Goal: Task Accomplishment & Management: Manage account settings

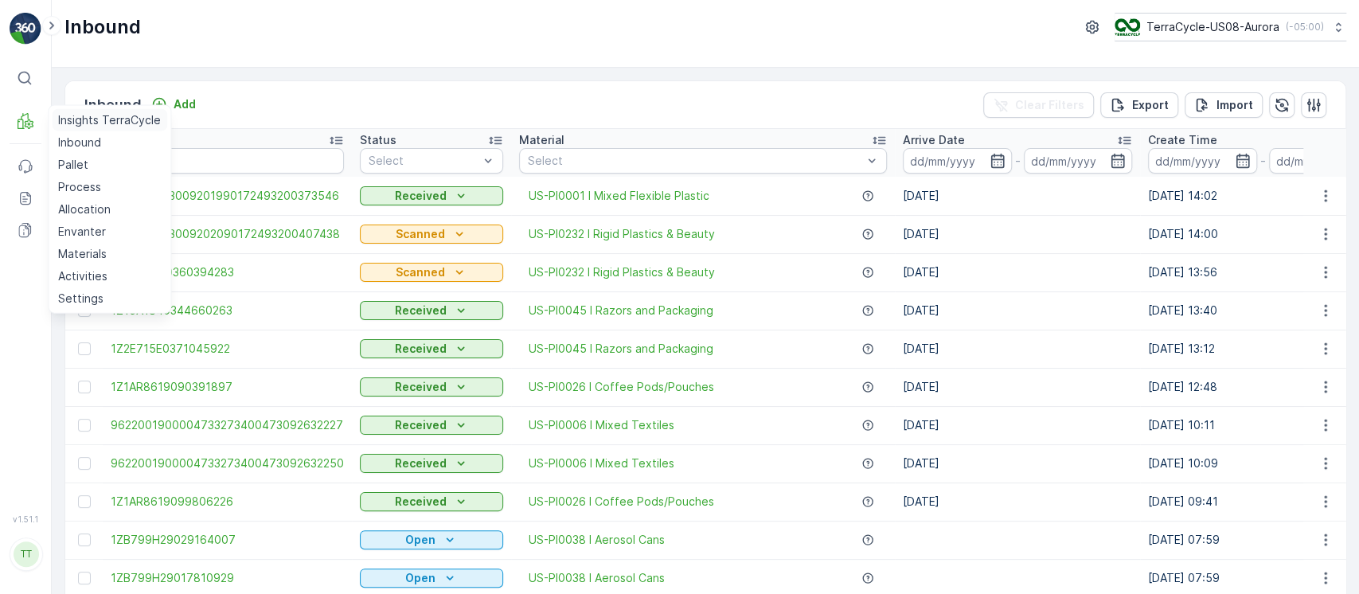
click at [57, 121] on link "Insights TerraCycle" at bounding box center [109, 120] width 115 height 22
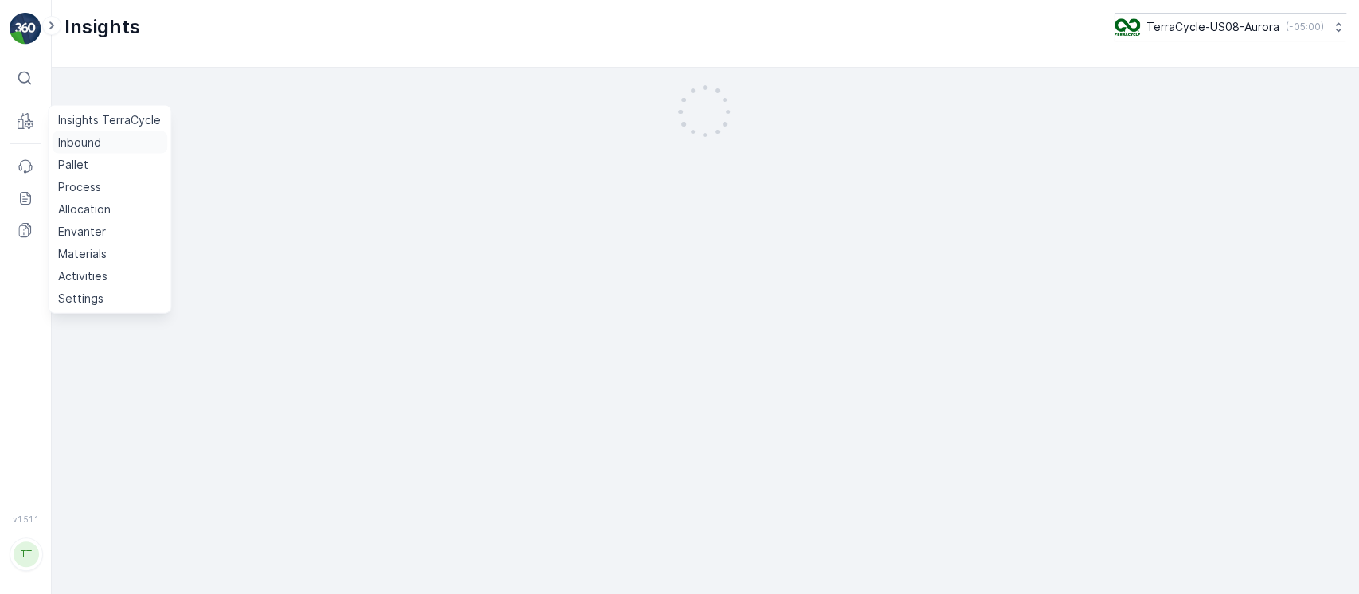
click at [99, 143] on p "Inbound" at bounding box center [79, 143] width 43 height 16
click at [103, 166] on link "Pallet" at bounding box center [109, 165] width 115 height 22
click at [114, 193] on link "Process" at bounding box center [109, 187] width 115 height 22
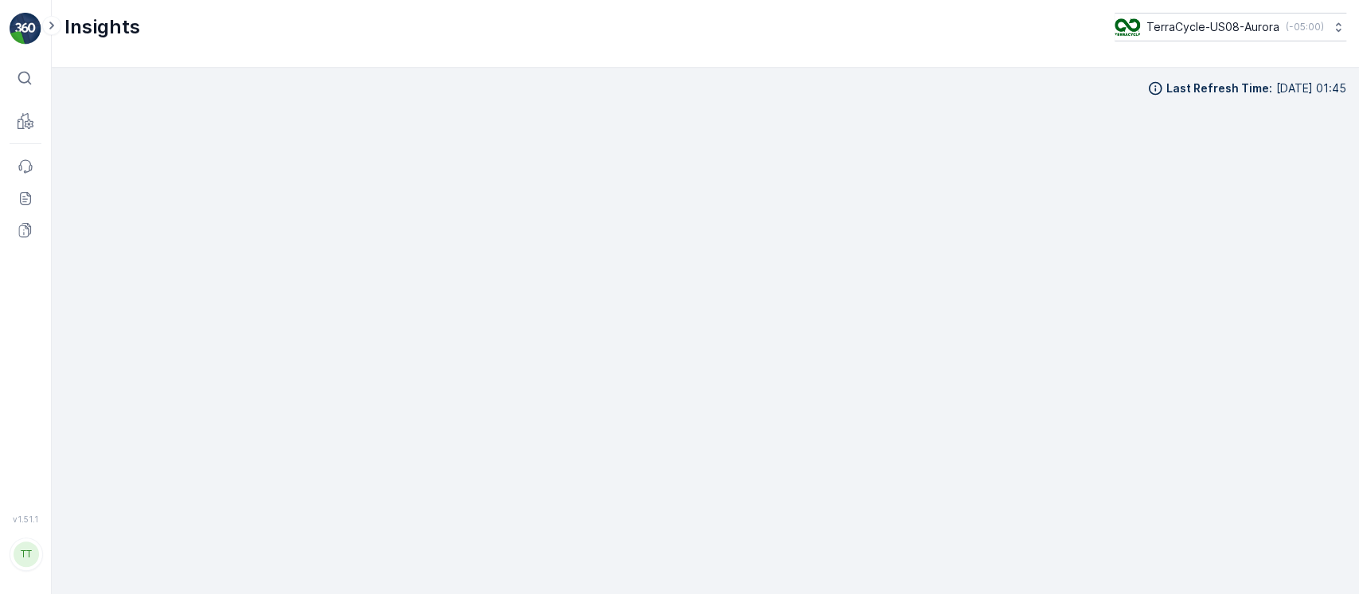
scroll to position [16, 0]
click at [25, 198] on icon at bounding box center [25, 198] width 6 height 1
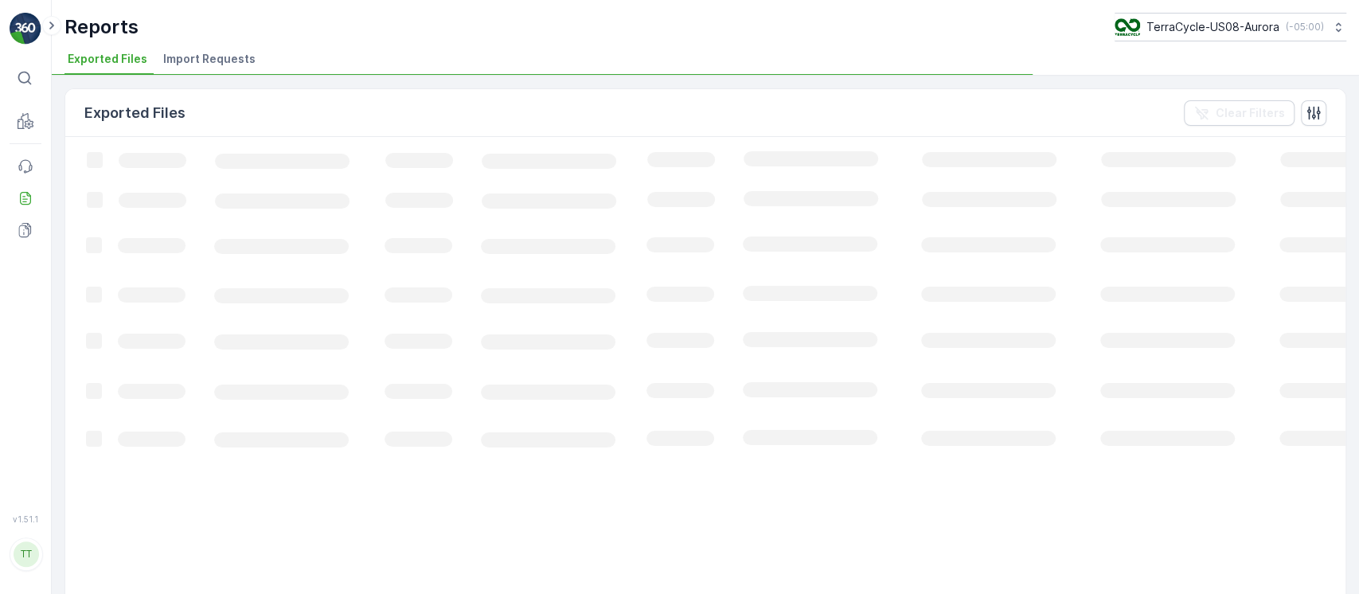
click at [236, 59] on span "Import Requests" at bounding box center [209, 59] width 92 height 16
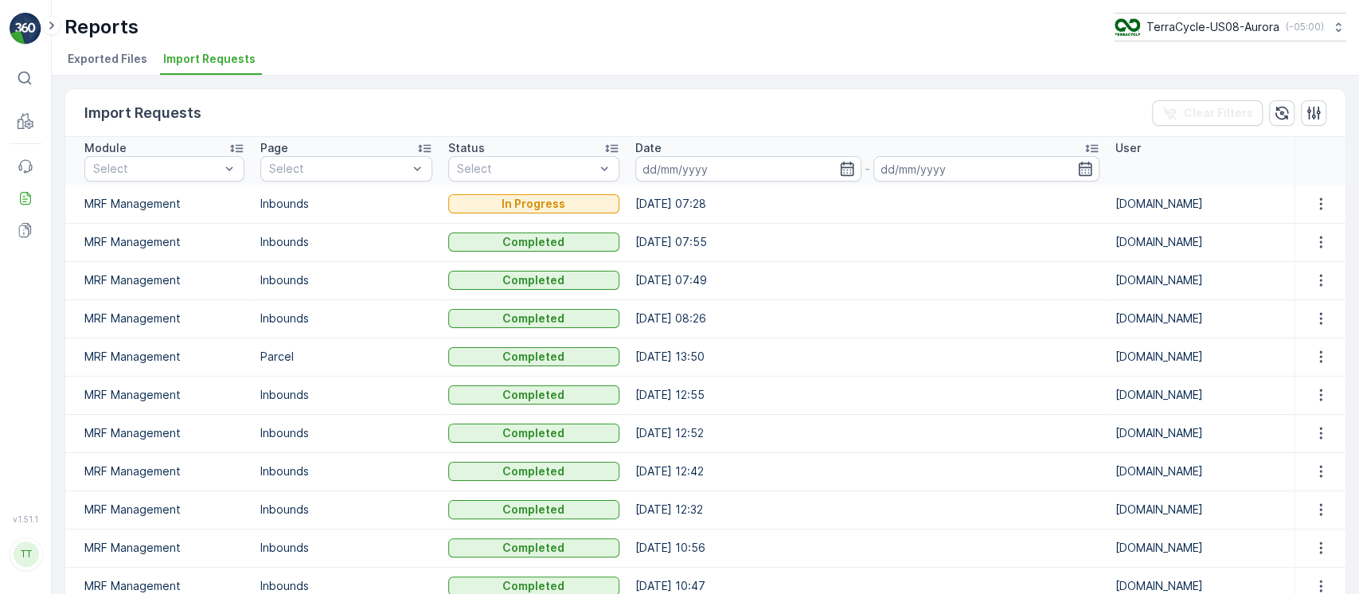
click at [117, 68] on li "Exported Files" at bounding box center [108, 61] width 89 height 27
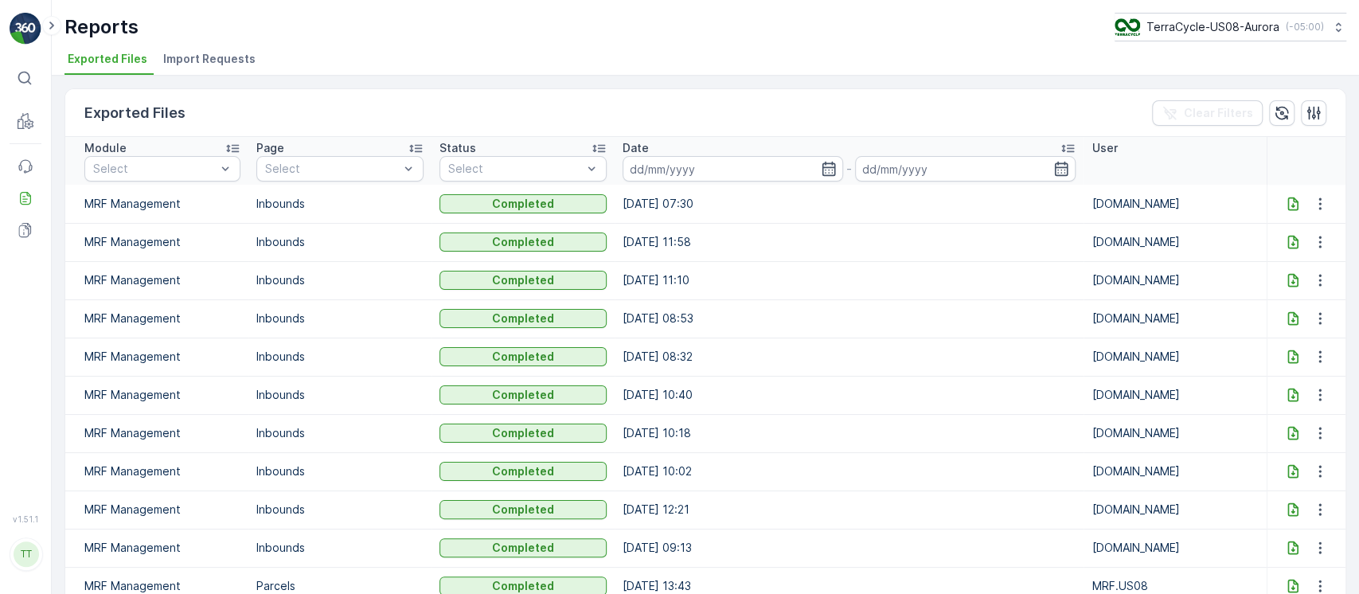
click at [1285, 198] on icon at bounding box center [1293, 204] width 16 height 16
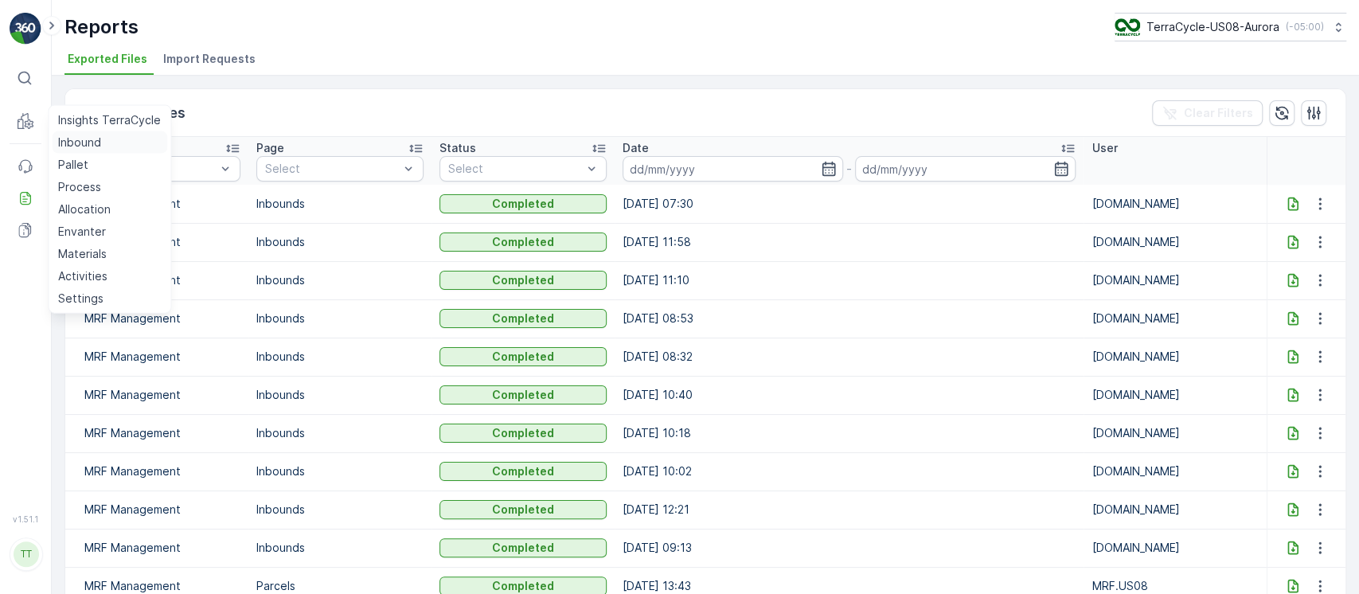
click at [83, 136] on p "Inbound" at bounding box center [79, 143] width 43 height 16
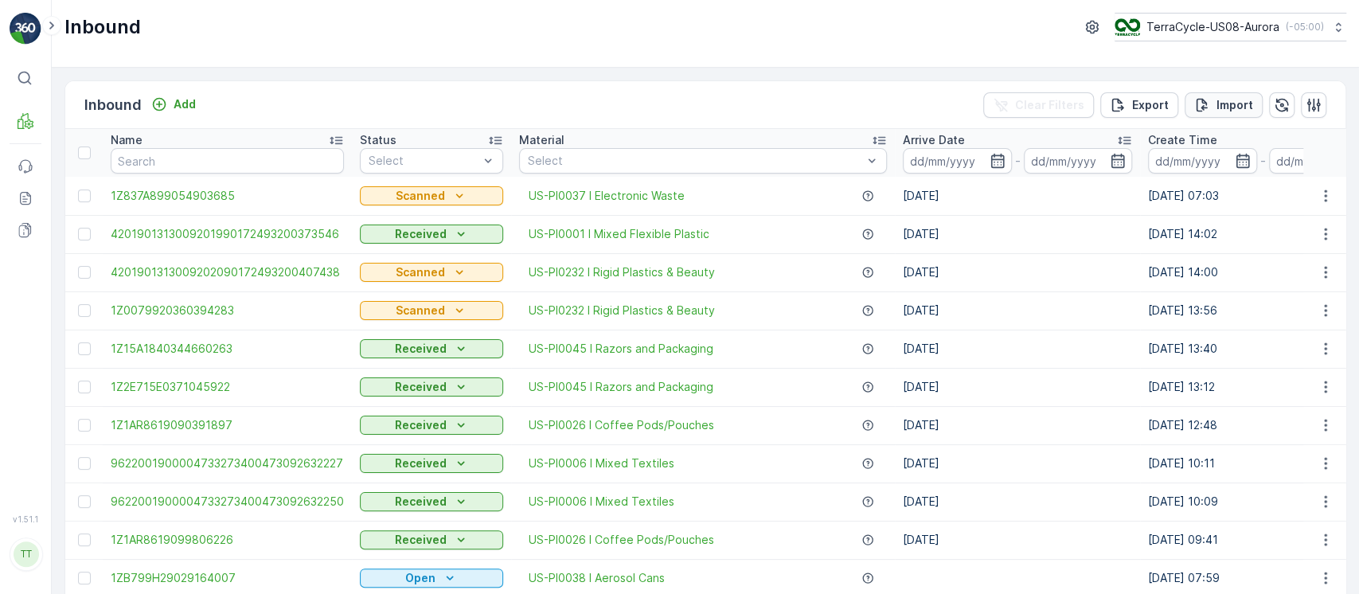
click at [1226, 106] on p "Import" at bounding box center [1234, 105] width 37 height 16
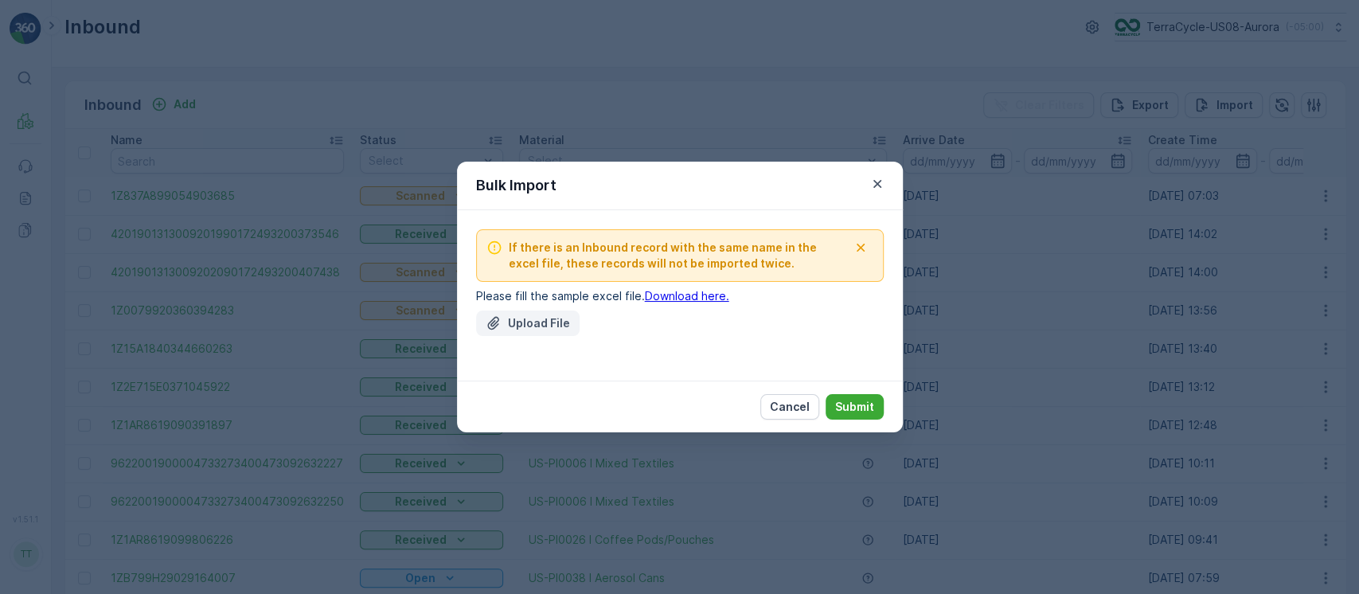
click at [541, 325] on p "Upload File" at bounding box center [539, 323] width 62 height 16
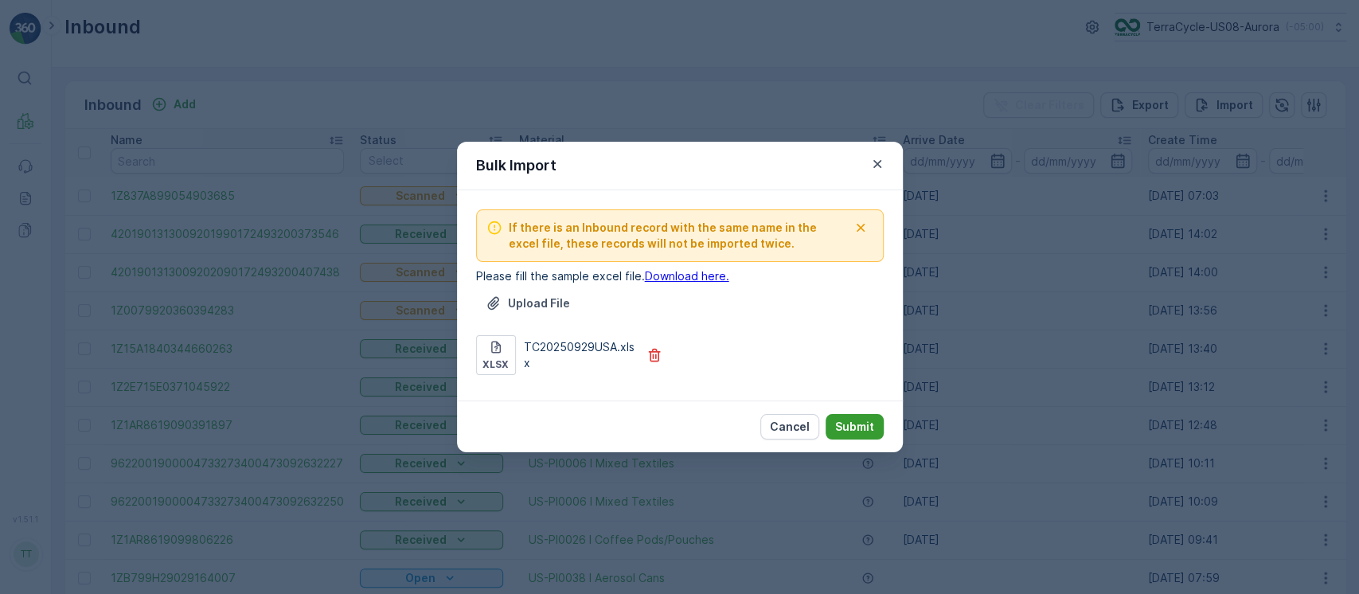
click at [857, 419] on p "Submit" at bounding box center [854, 427] width 39 height 16
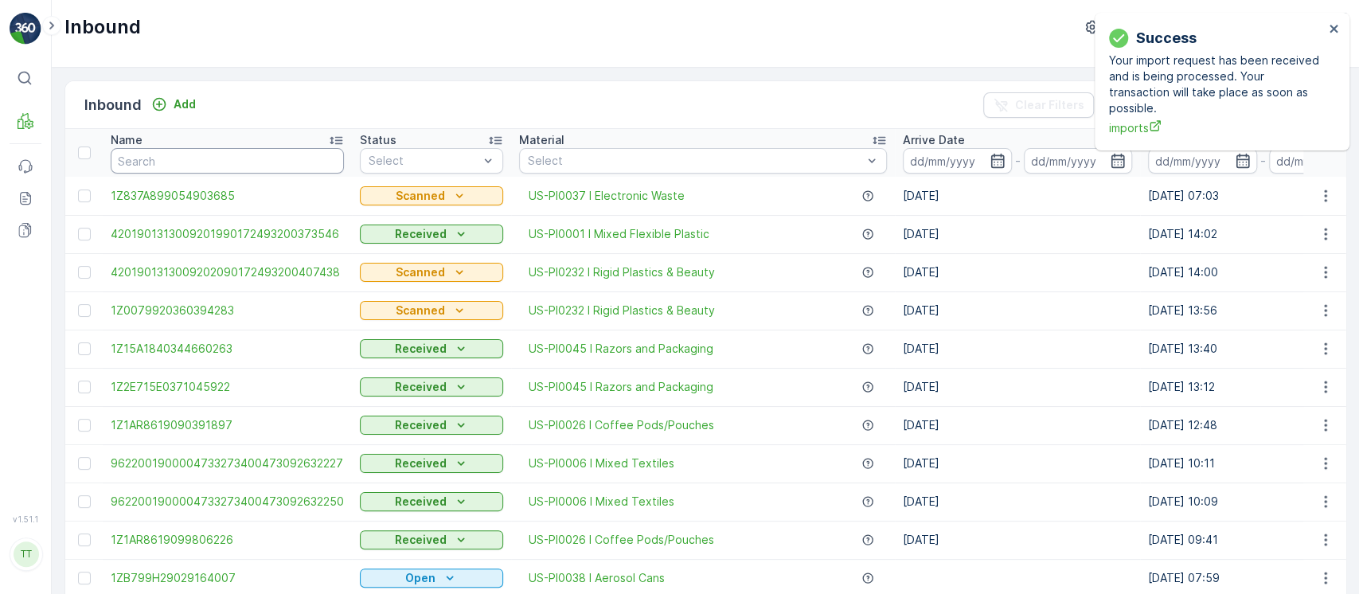
click at [235, 167] on input "text" at bounding box center [227, 160] width 233 height 25
paste input "1ZB799H29013184828"
type input "1ZB799H29013184828"
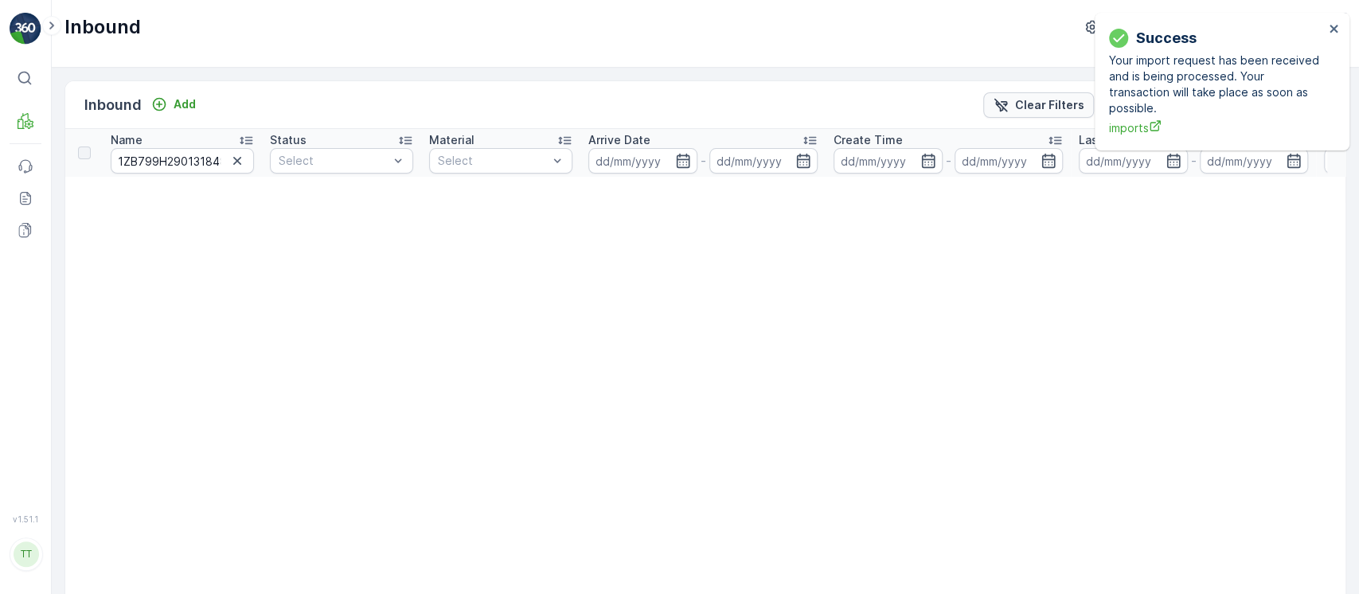
click at [1050, 105] on p "Clear Filters" at bounding box center [1049, 105] width 69 height 16
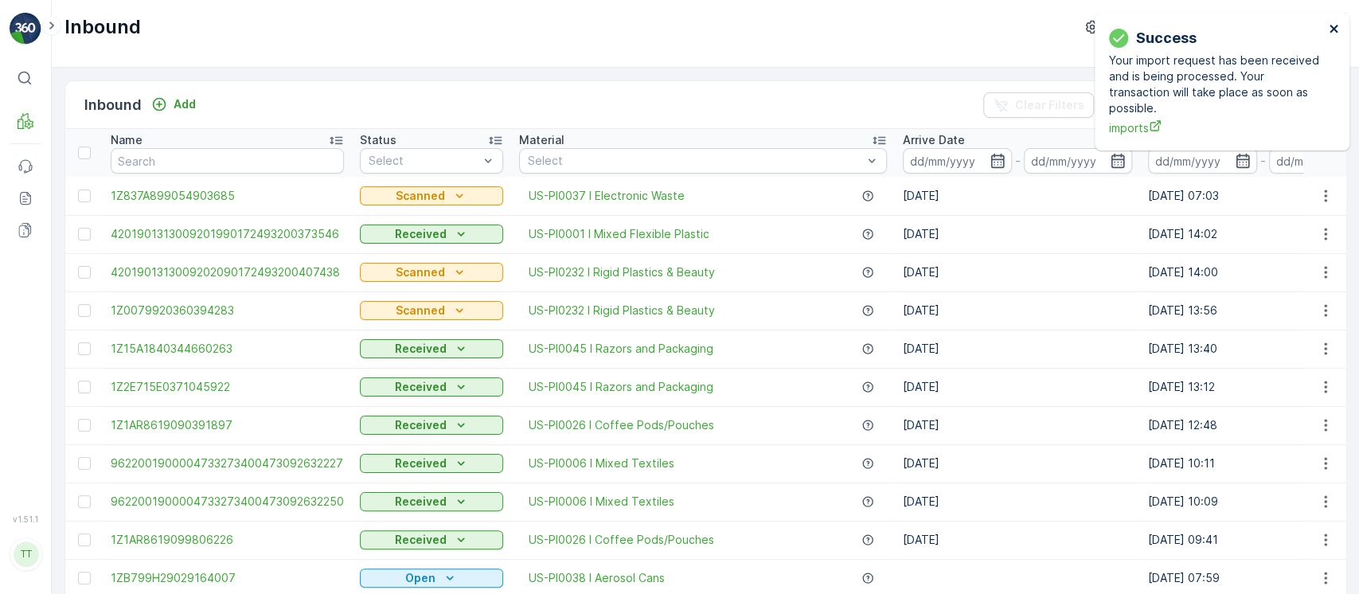
click at [1337, 30] on icon "close" at bounding box center [1333, 28] width 11 height 13
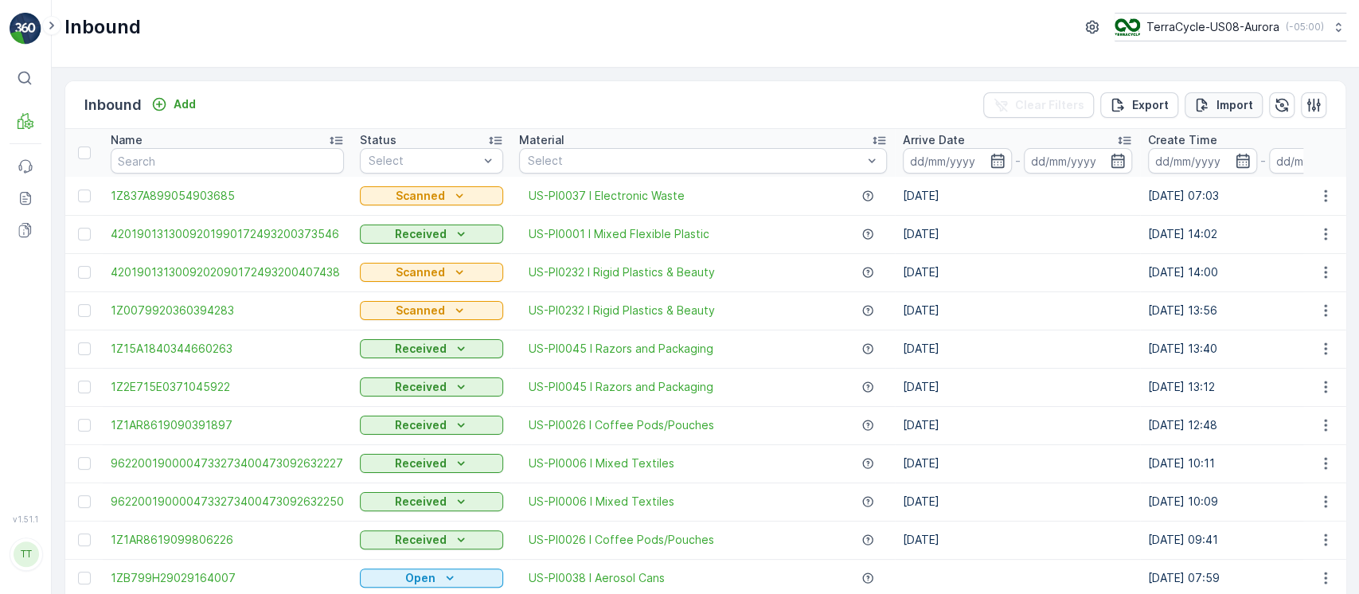
click at [1234, 104] on p "Import" at bounding box center [1234, 105] width 37 height 16
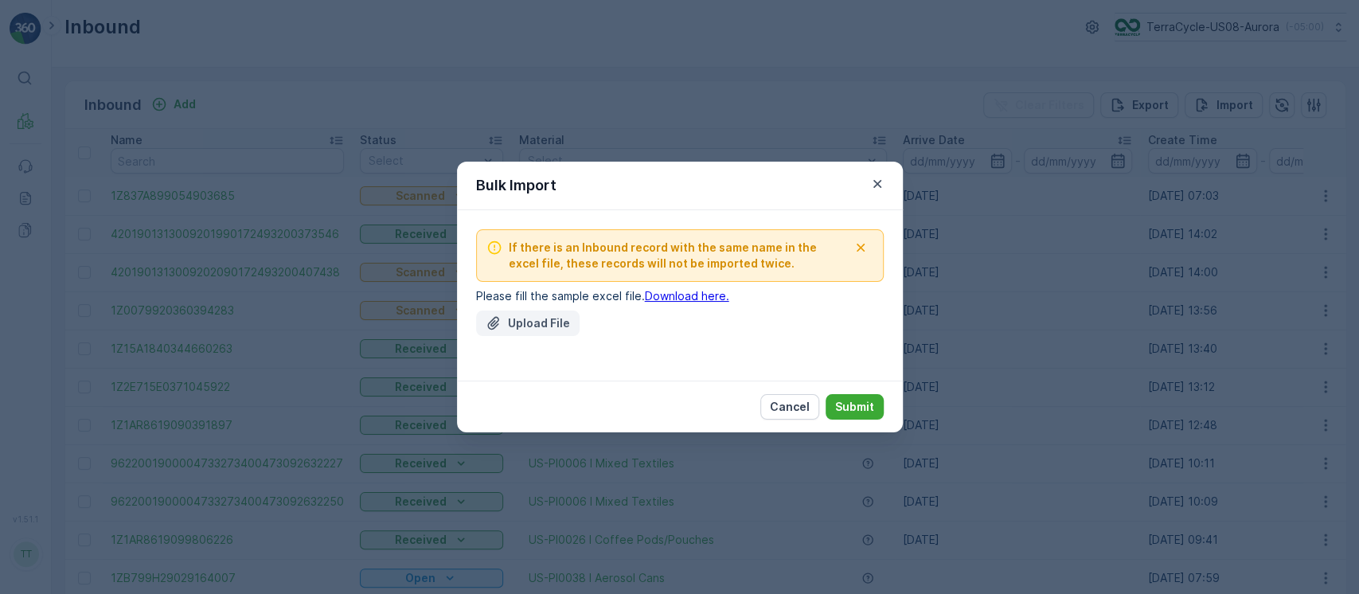
click at [541, 322] on p "Upload File" at bounding box center [539, 323] width 62 height 16
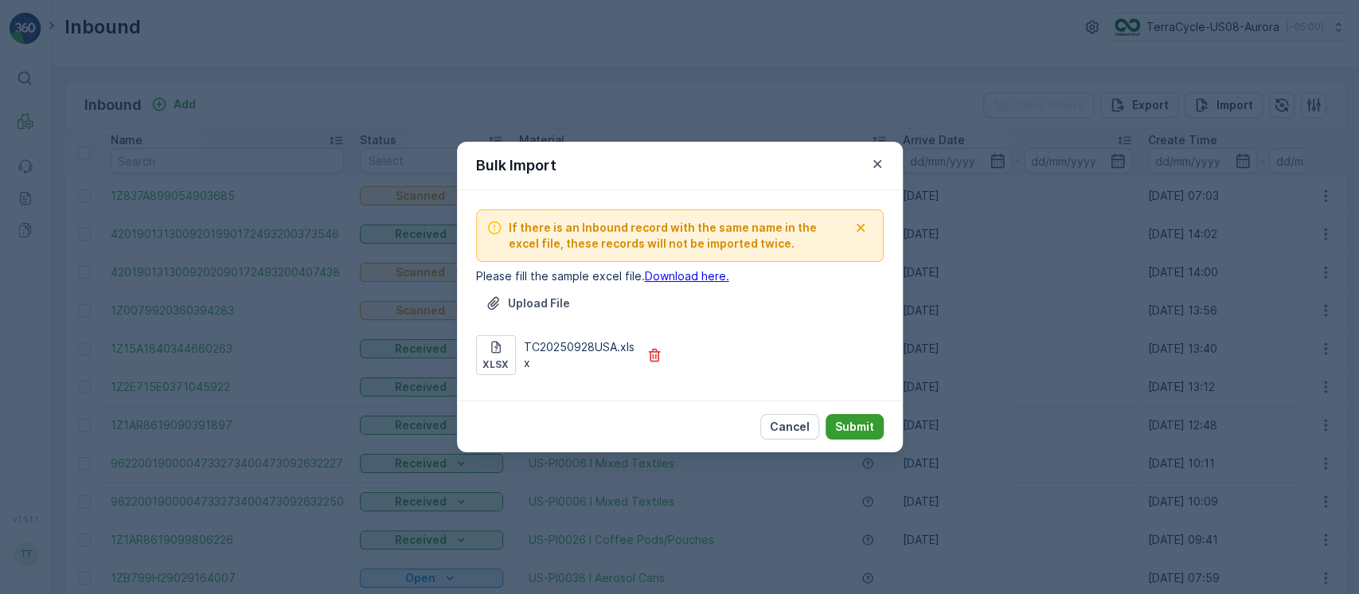
click at [860, 425] on p "Submit" at bounding box center [854, 427] width 39 height 16
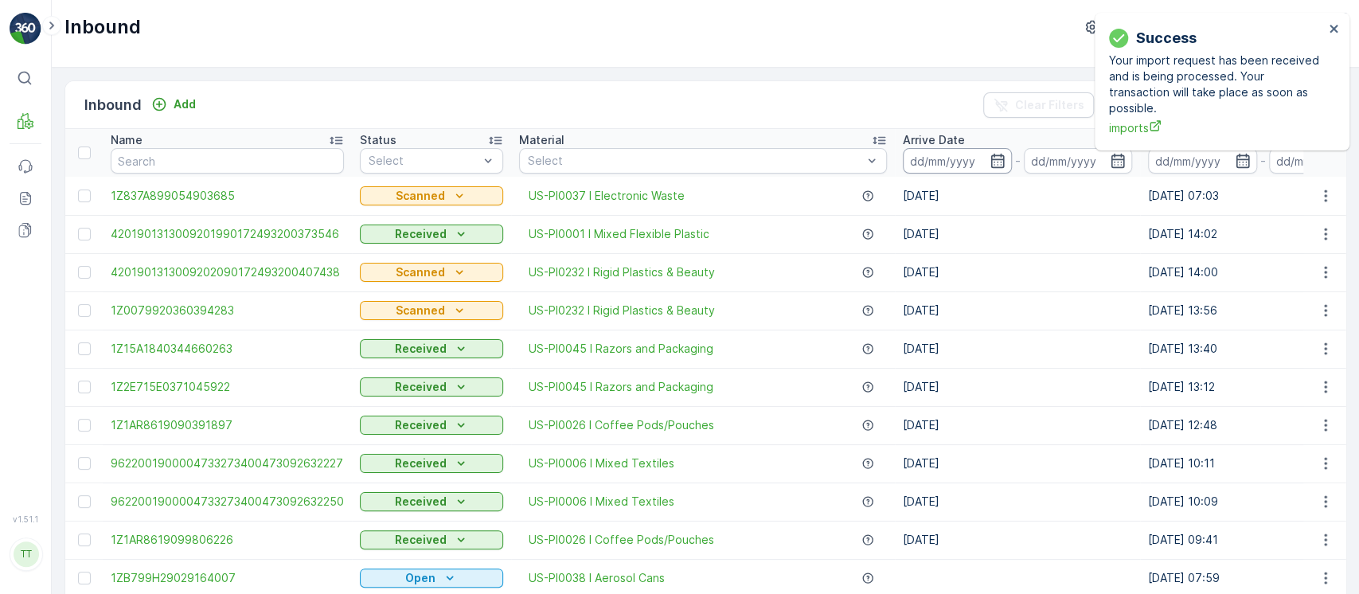
click at [944, 157] on input at bounding box center [957, 160] width 109 height 25
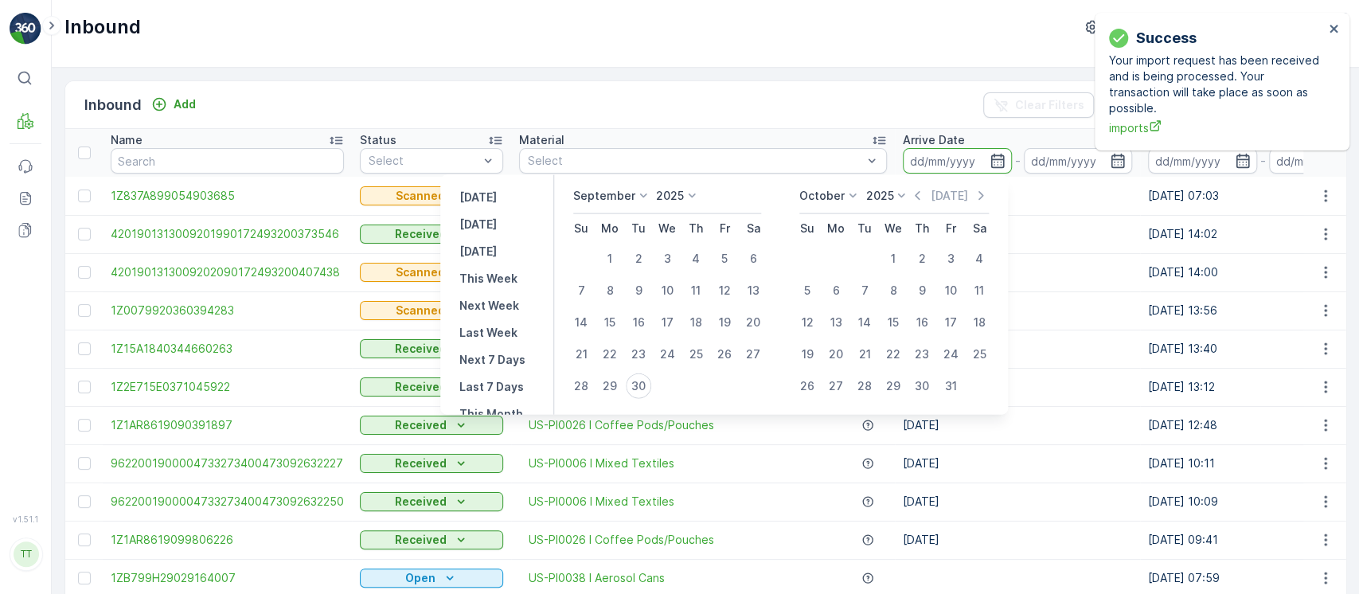
scroll to position [143, 0]
click at [486, 344] on p "Last 30 Days" at bounding box center [495, 352] width 73 height 16
type input "01.09.2025"
type input "30.09.2025"
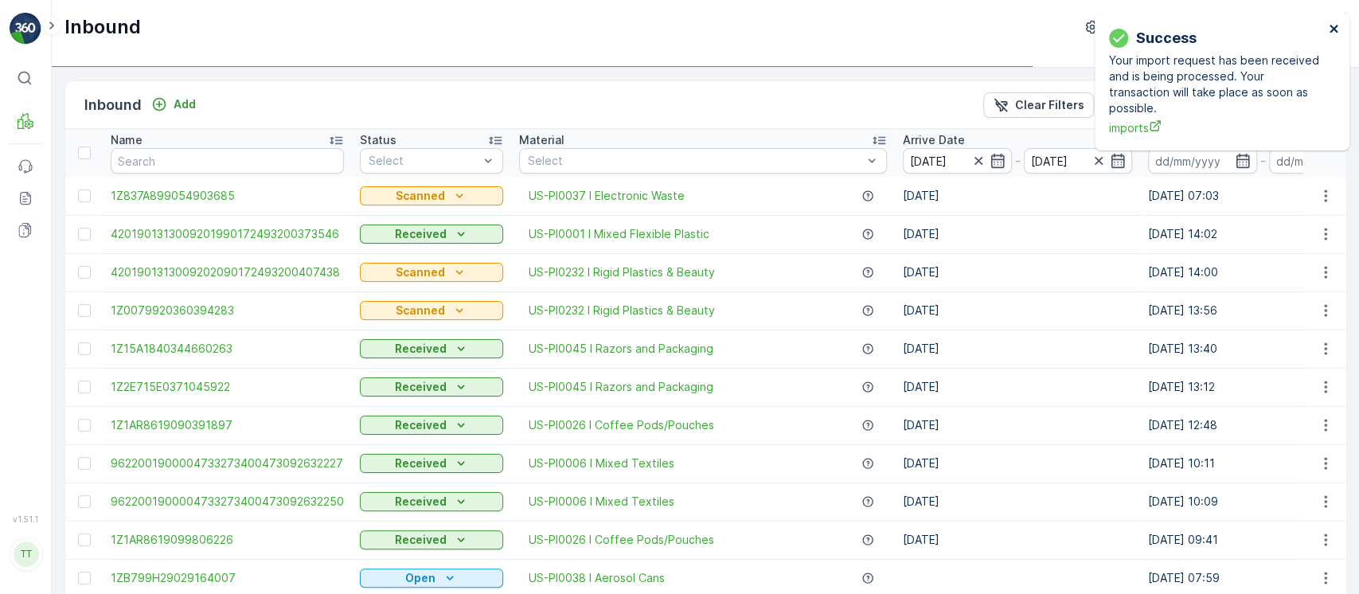
click at [1331, 29] on icon "close" at bounding box center [1333, 28] width 11 height 13
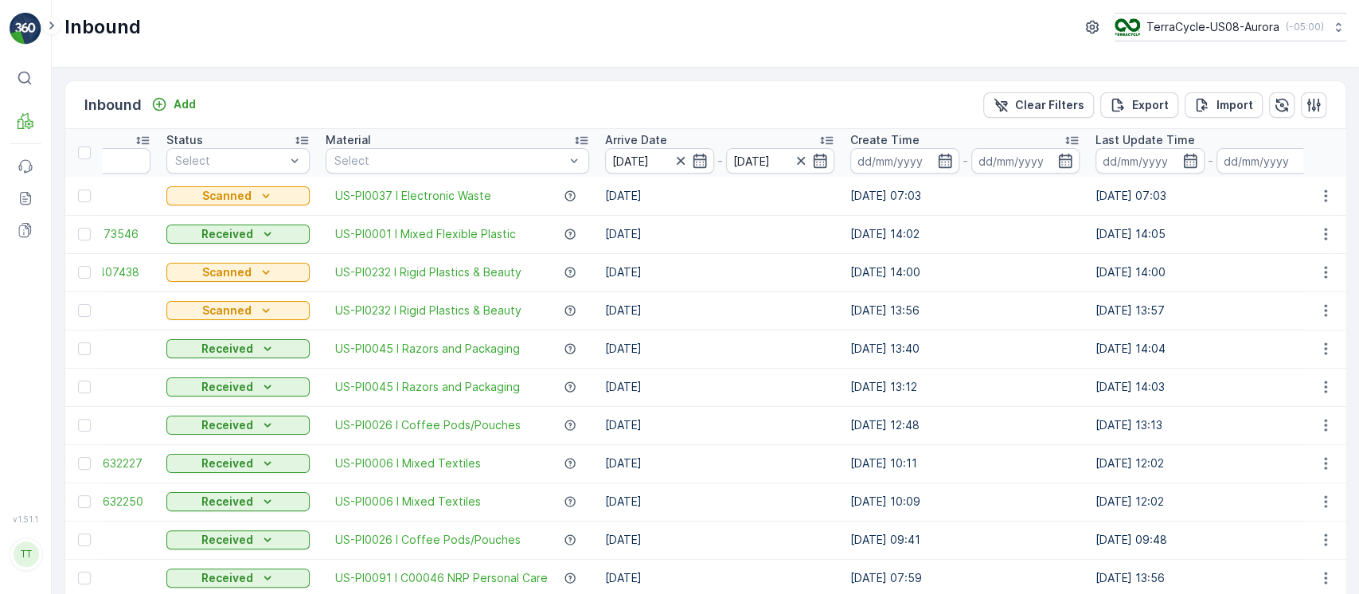
scroll to position [0, 204]
click at [1148, 106] on p "Export" at bounding box center [1150, 105] width 37 height 16
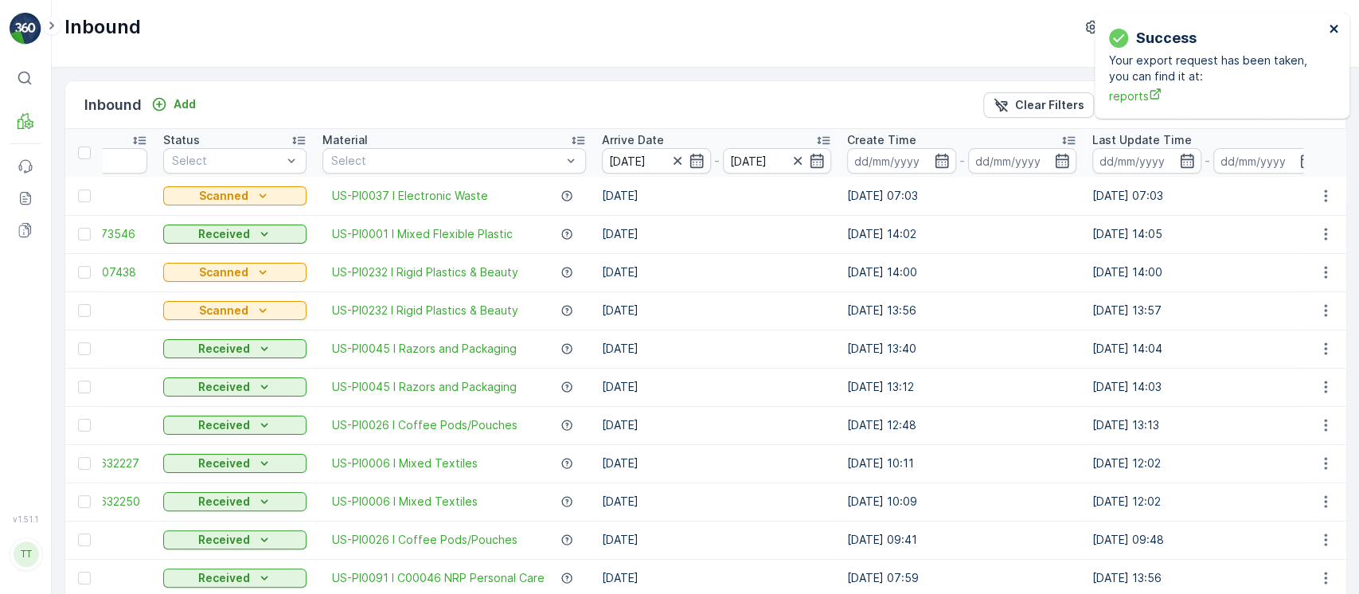
click at [1331, 28] on icon "close" at bounding box center [1333, 28] width 11 height 13
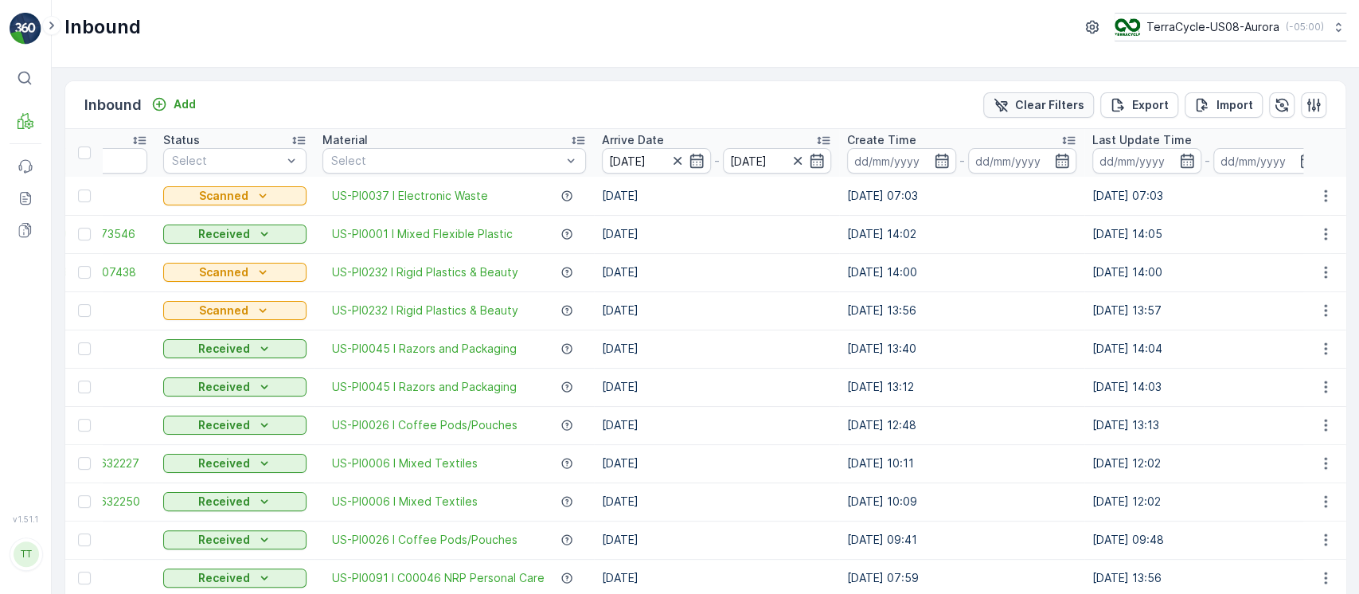
click at [1055, 110] on p "Clear Filters" at bounding box center [1049, 105] width 69 height 16
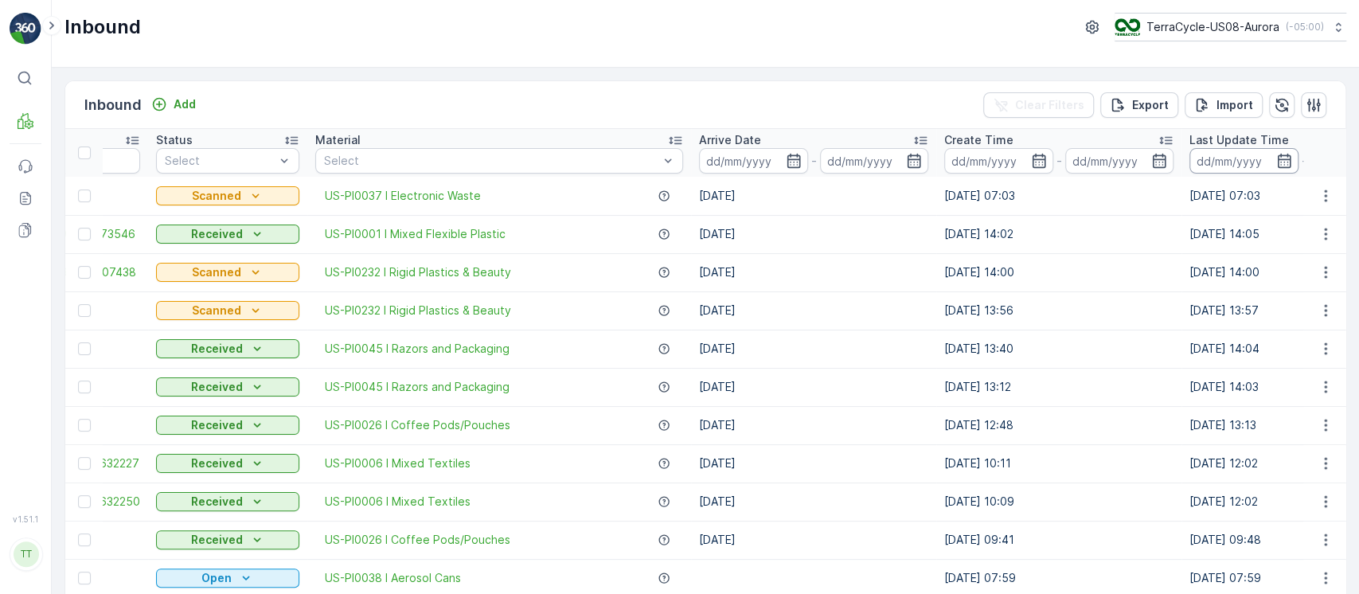
click at [1220, 154] on input at bounding box center [1243, 160] width 109 height 25
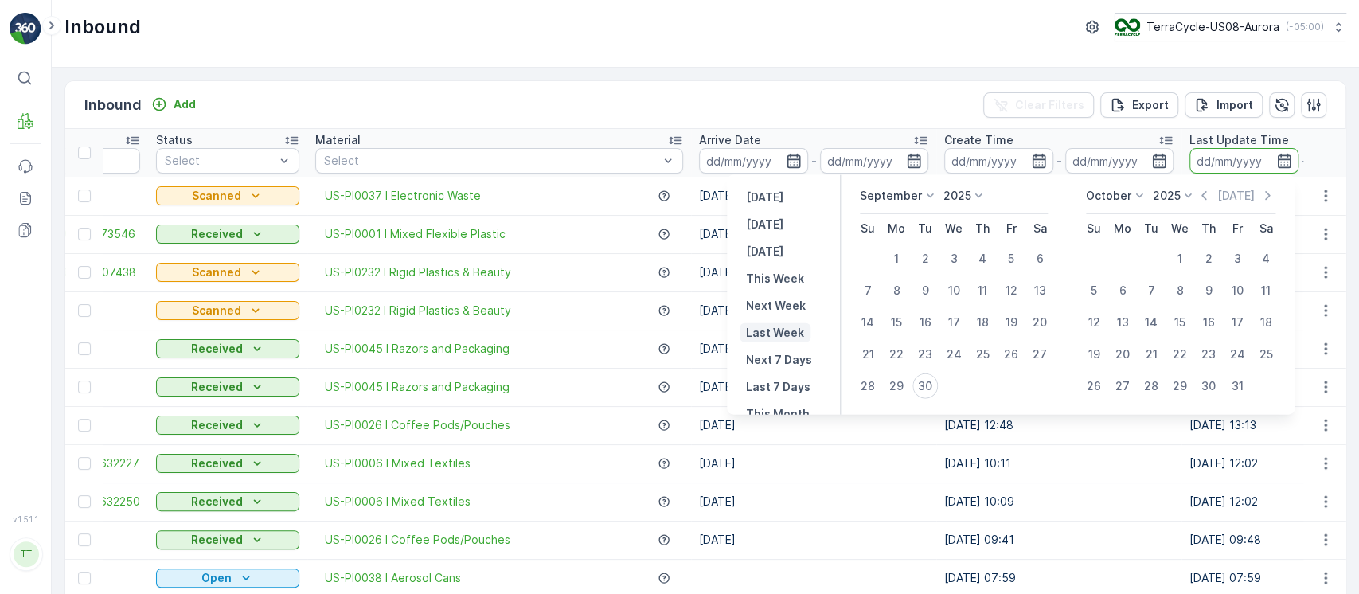
scroll to position [143, 0]
click at [777, 345] on p "Last 30 Days" at bounding box center [782, 352] width 73 height 16
type input "01.09.2025"
type input "30.09.2025"
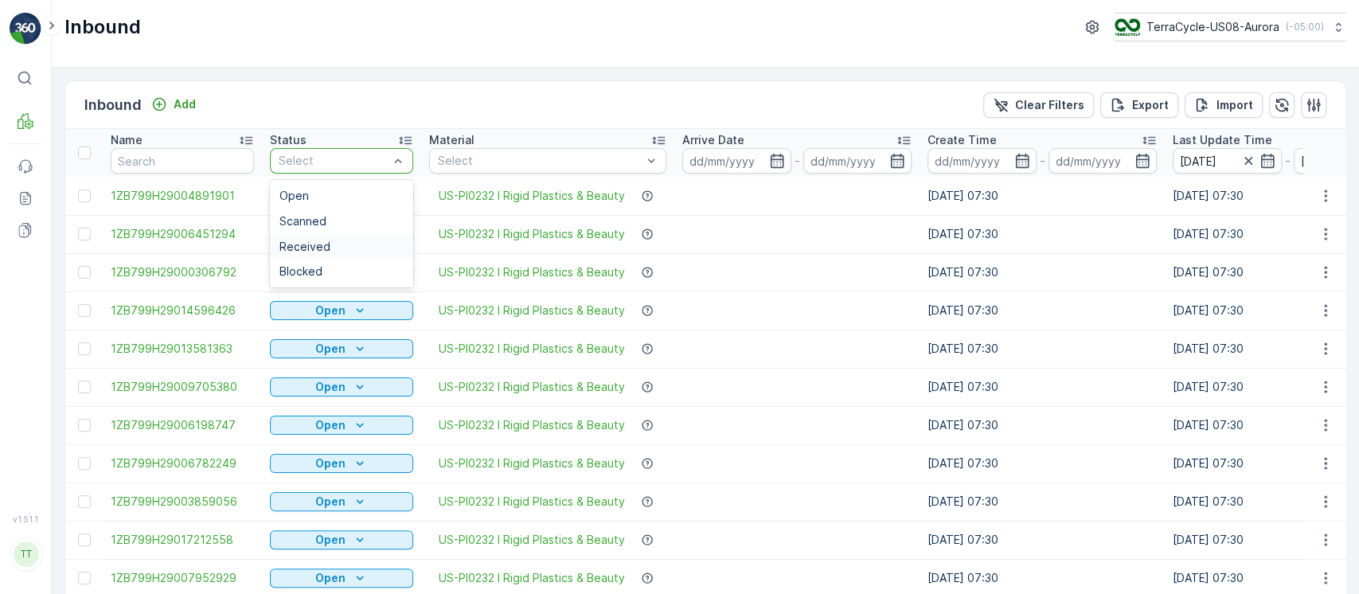
click at [333, 246] on div "Received" at bounding box center [341, 246] width 124 height 13
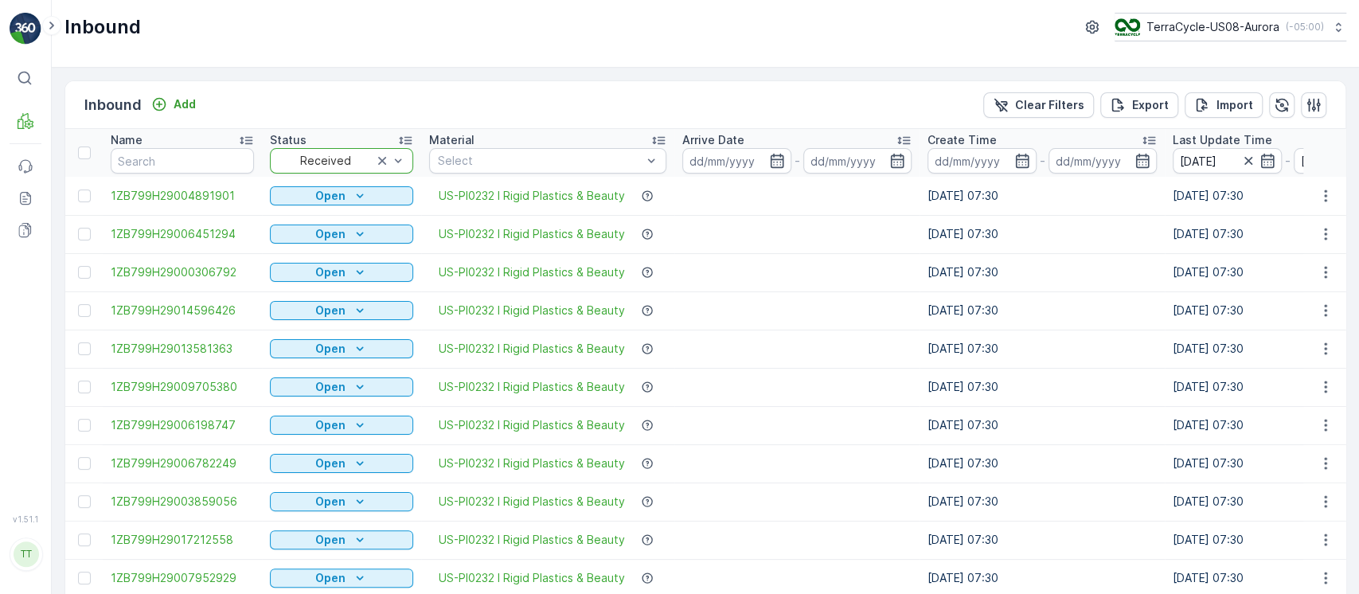
click at [734, 135] on p "Arrive Date" at bounding box center [713, 140] width 62 height 16
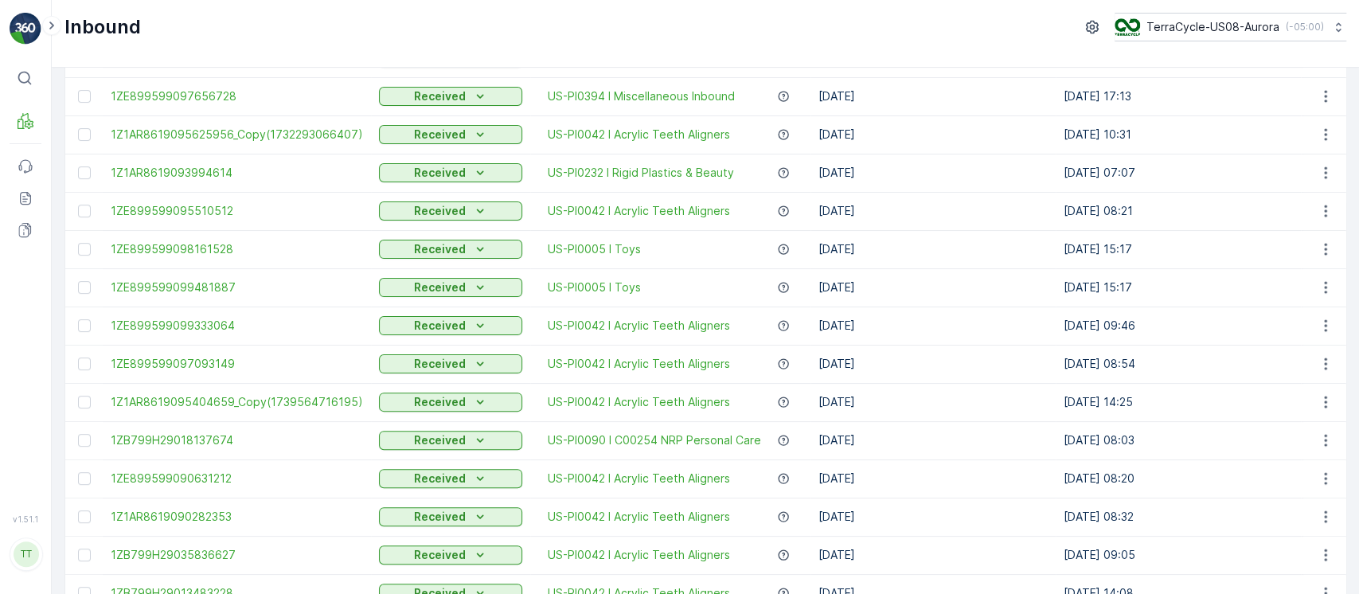
scroll to position [250, 0]
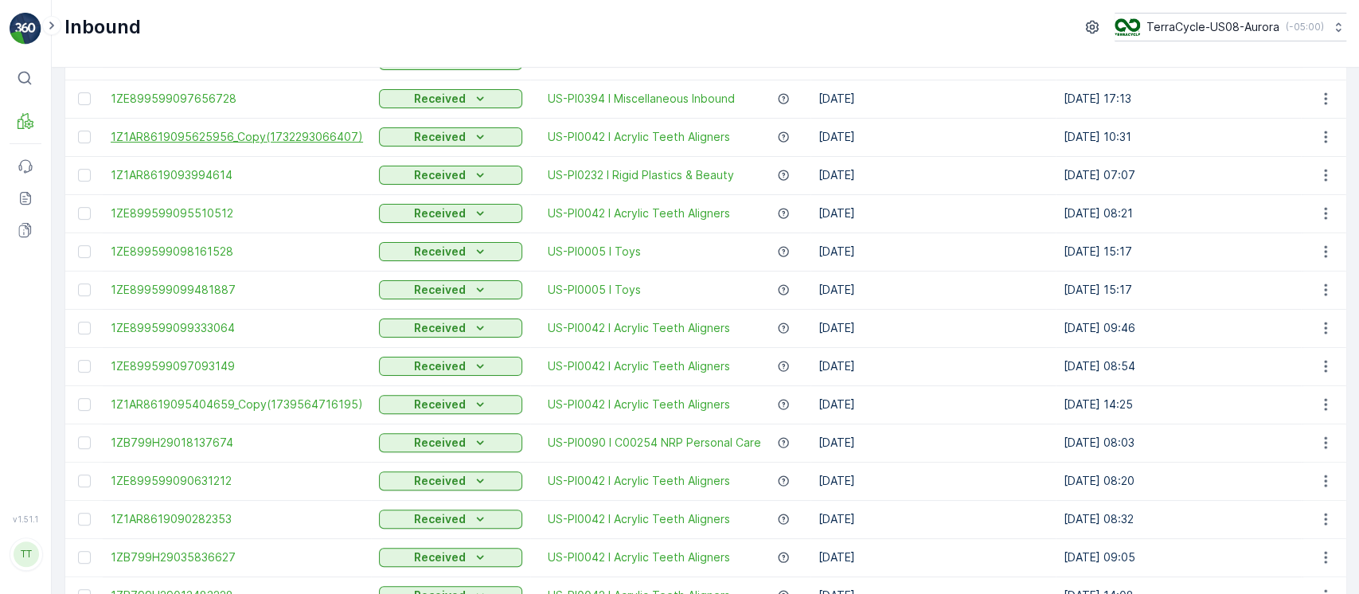
click at [286, 141] on span "1Z1AR8619095625956_Copy(1732293066407)" at bounding box center [237, 137] width 252 height 16
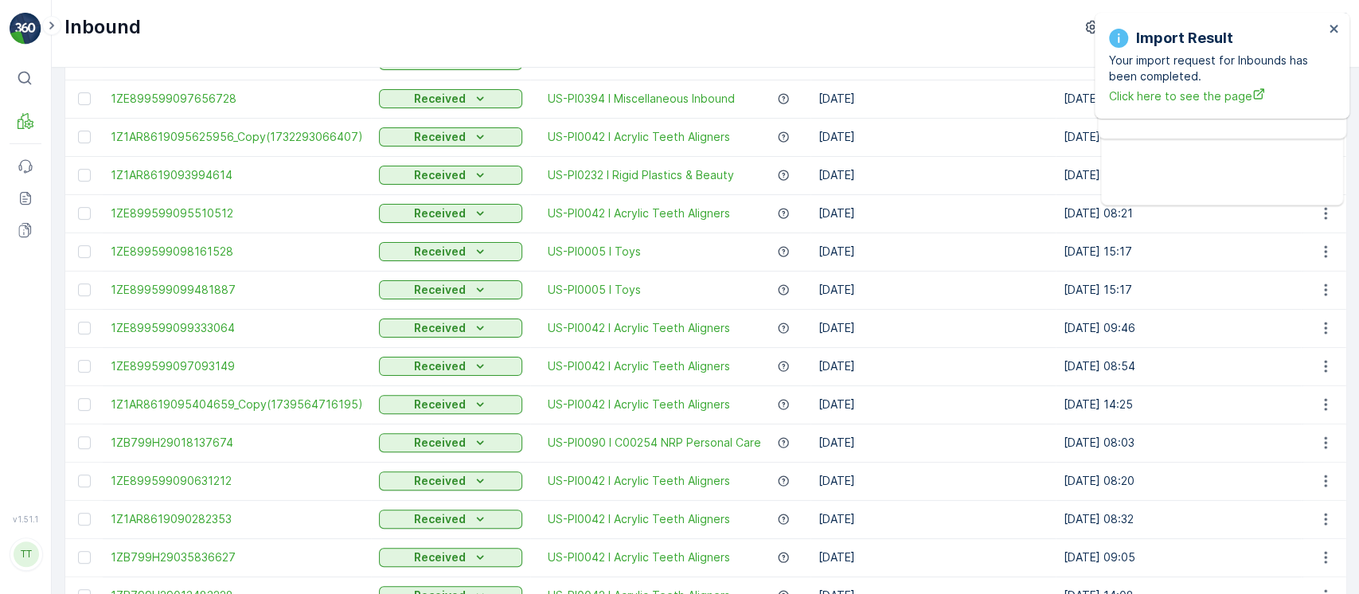
scroll to position [0, 0]
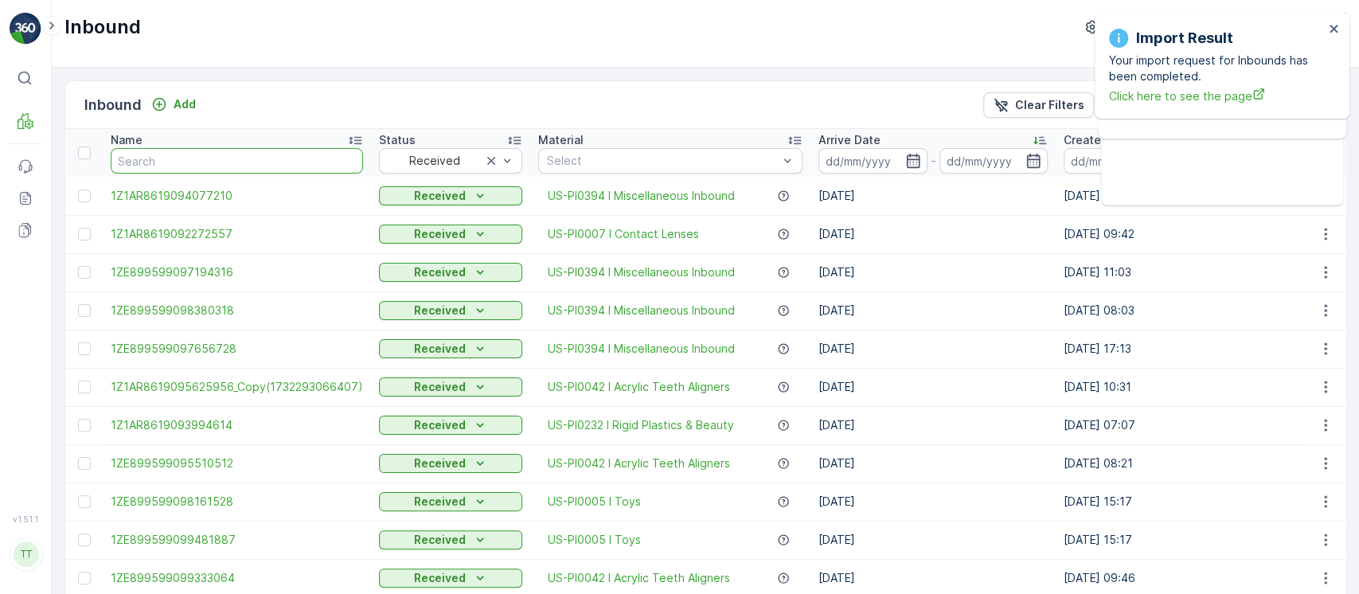
click at [216, 156] on input "text" at bounding box center [237, 160] width 252 height 25
click at [995, 105] on icon "Clear Filters" at bounding box center [1001, 105] width 16 height 16
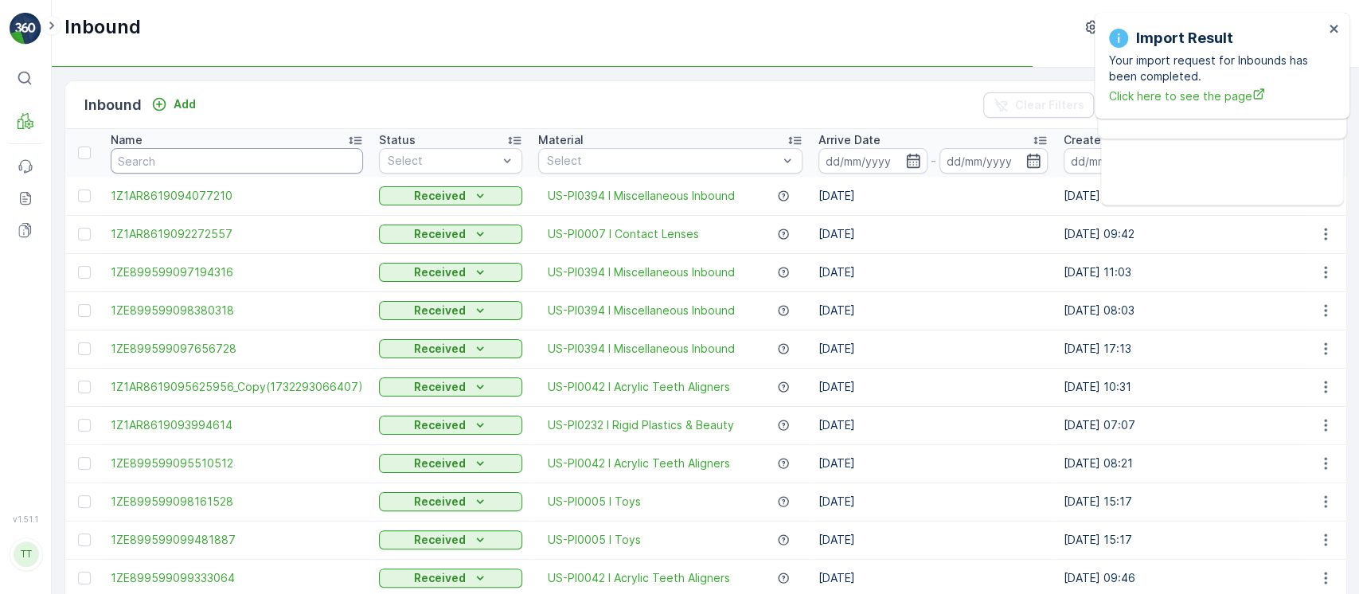
click at [223, 158] on input "text" at bounding box center [237, 160] width 252 height 25
paste input "1ZB799H29021699703"
type input "1ZB799H29021699703"
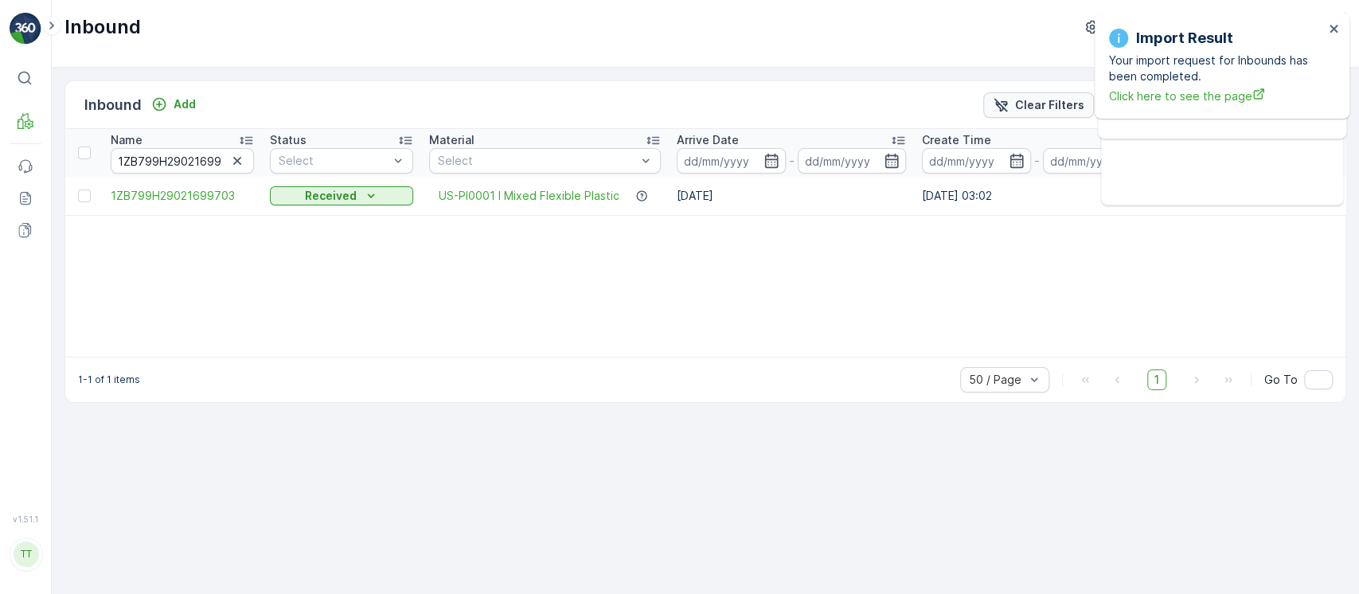
click at [1034, 99] on p "Clear Filters" at bounding box center [1049, 105] width 69 height 16
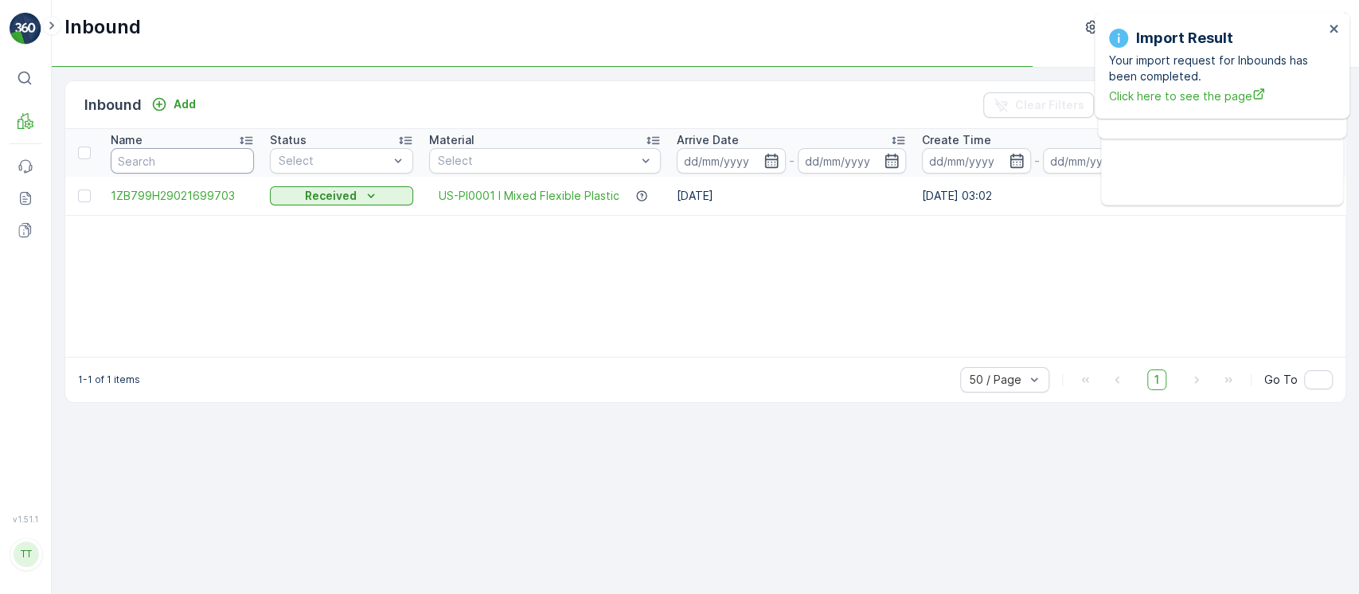
click at [205, 157] on input "text" at bounding box center [182, 160] width 143 height 25
type input "9612"
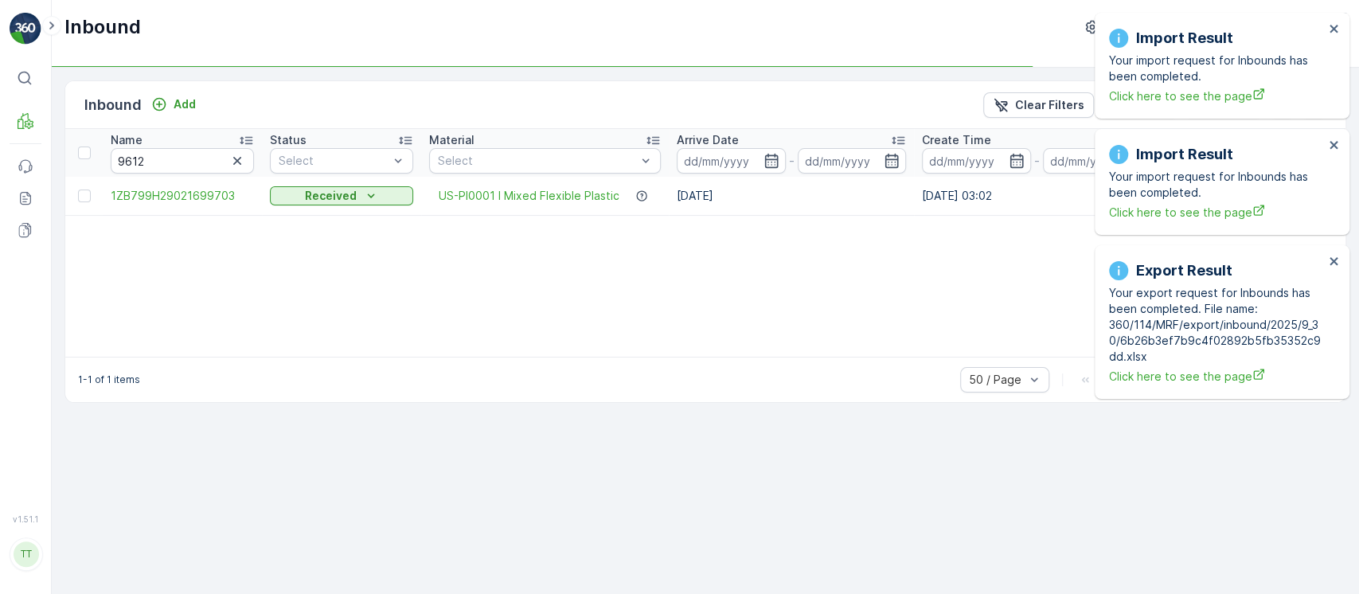
click at [1339, 26] on div "Import Result Your import request for Inbounds has been completed. Click here t…" at bounding box center [1221, 66] width 255 height 106
click at [1338, 29] on icon "close" at bounding box center [1333, 28] width 11 height 13
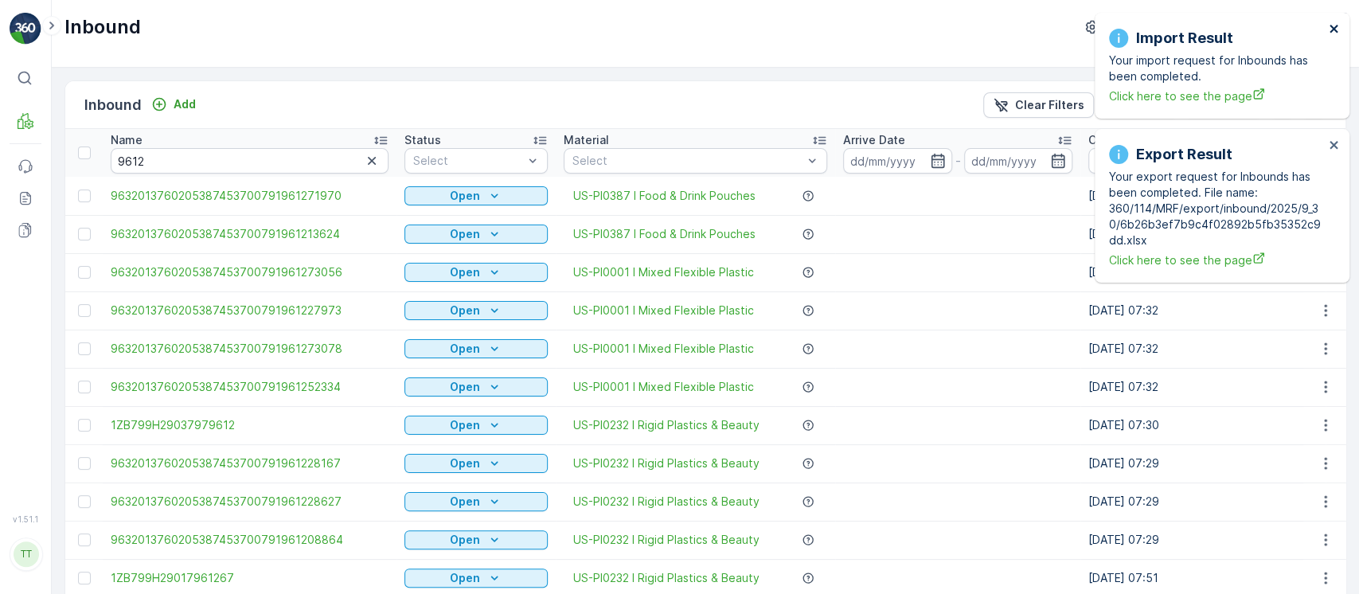
click at [1338, 29] on icon "close" at bounding box center [1333, 28] width 11 height 13
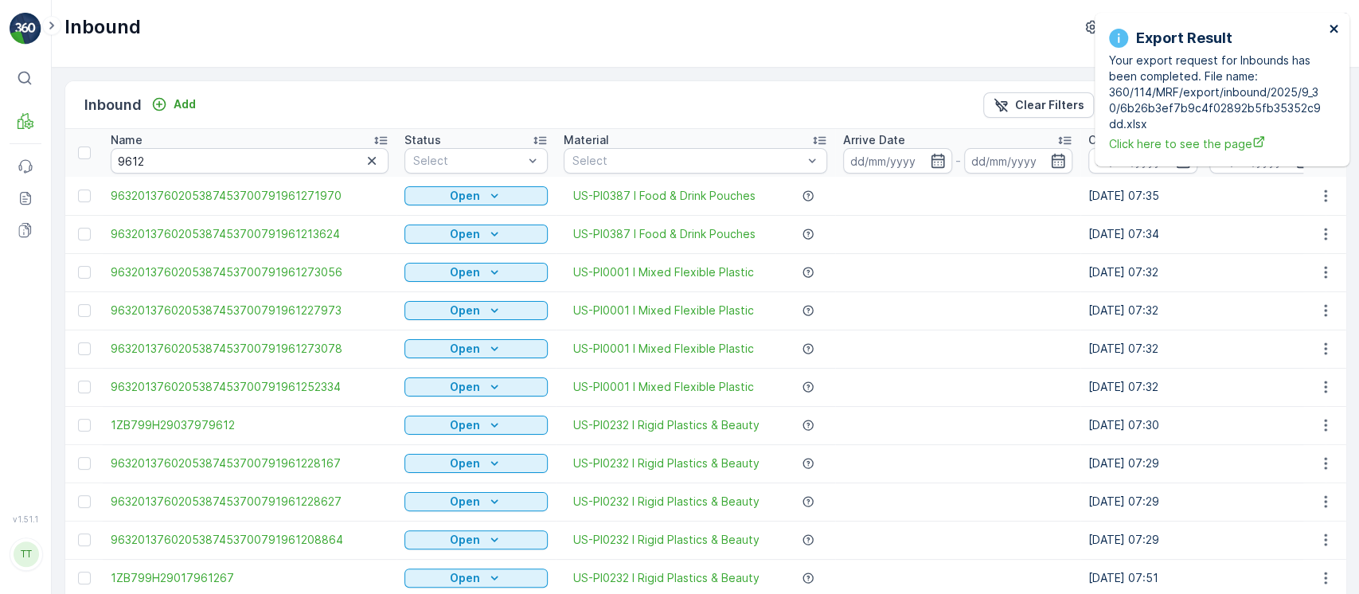
click at [1334, 33] on icon "close" at bounding box center [1333, 28] width 11 height 13
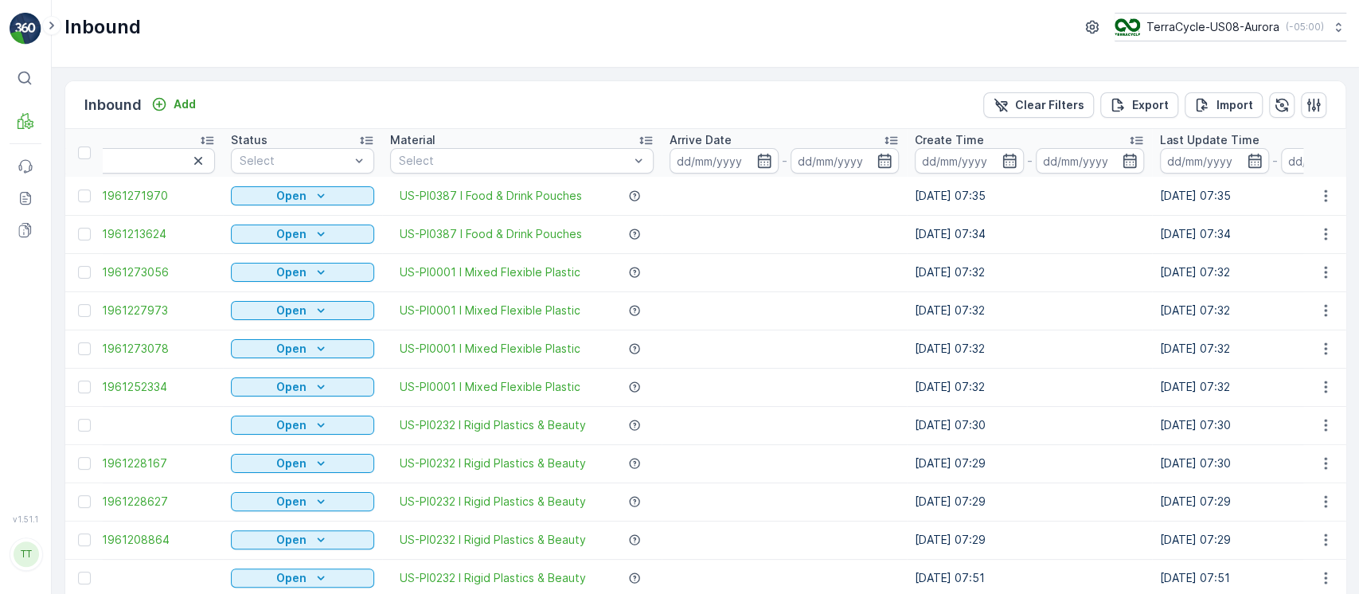
scroll to position [0, 184]
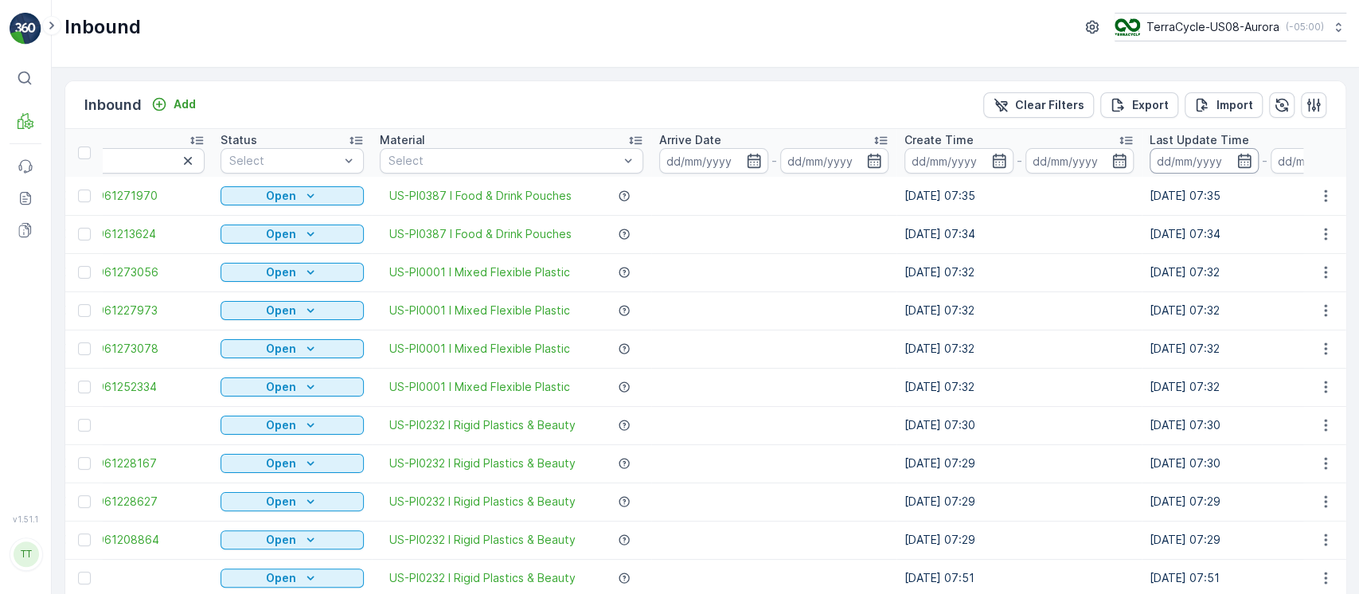
click at [1191, 173] on input at bounding box center [1203, 160] width 109 height 25
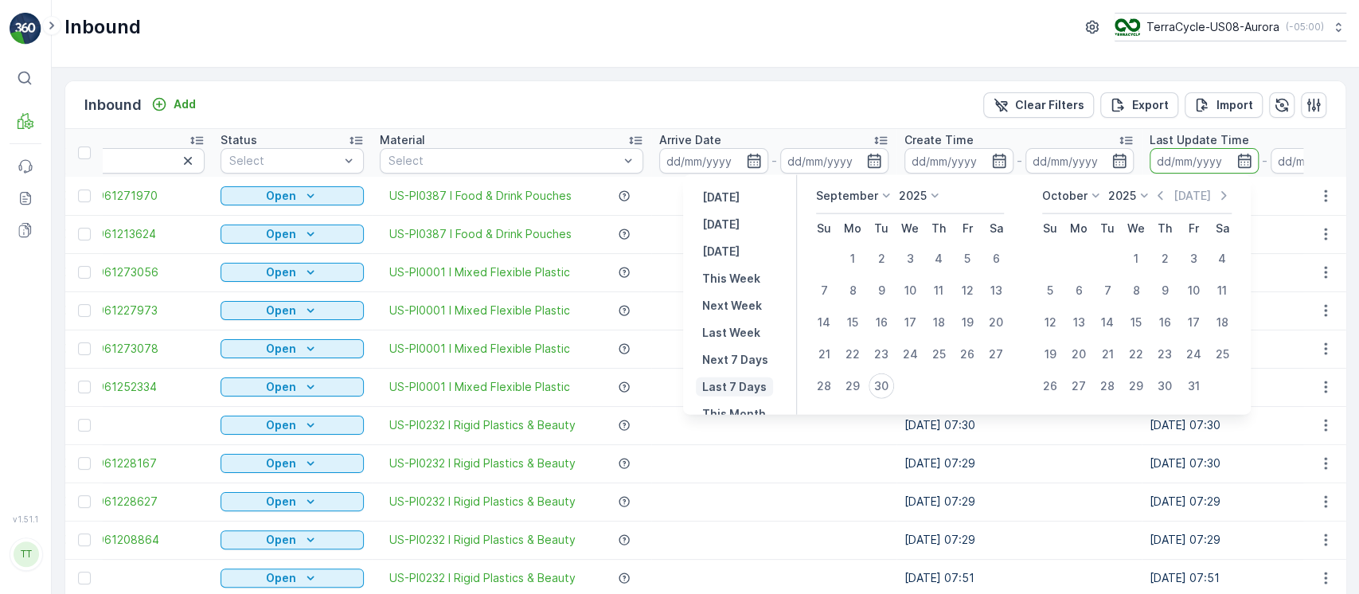
click at [751, 385] on p "Last 7 Days" at bounding box center [734, 387] width 64 height 16
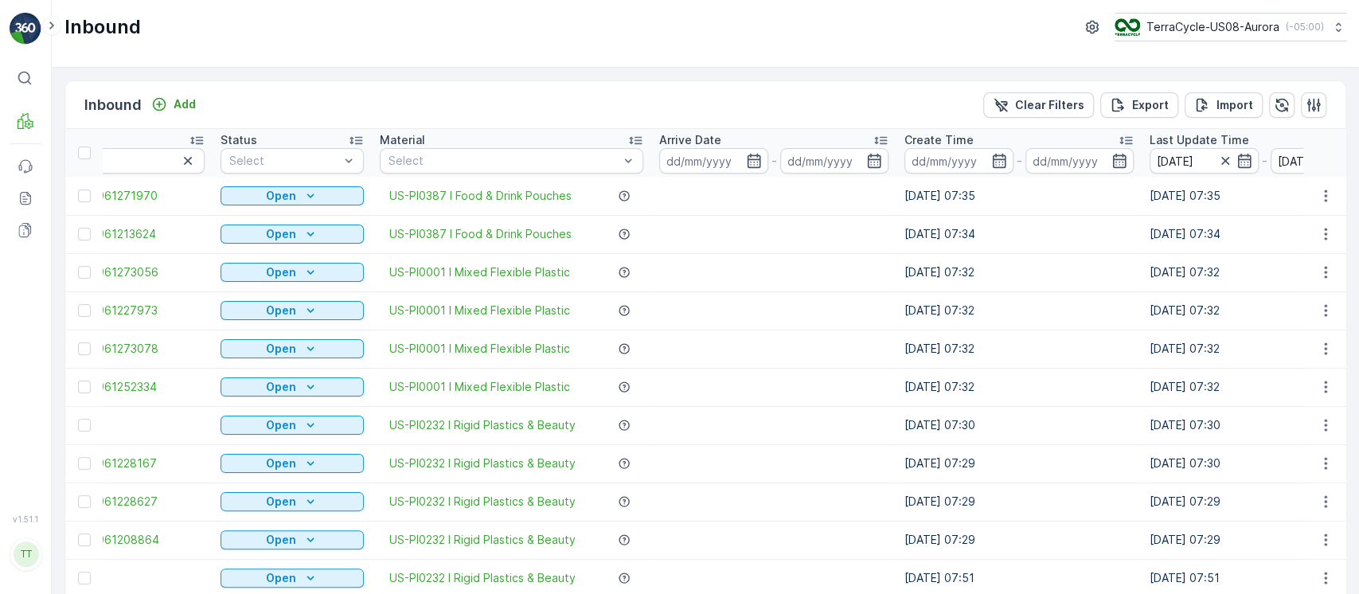
type input "24.09.2025"
type input "30.09.2025"
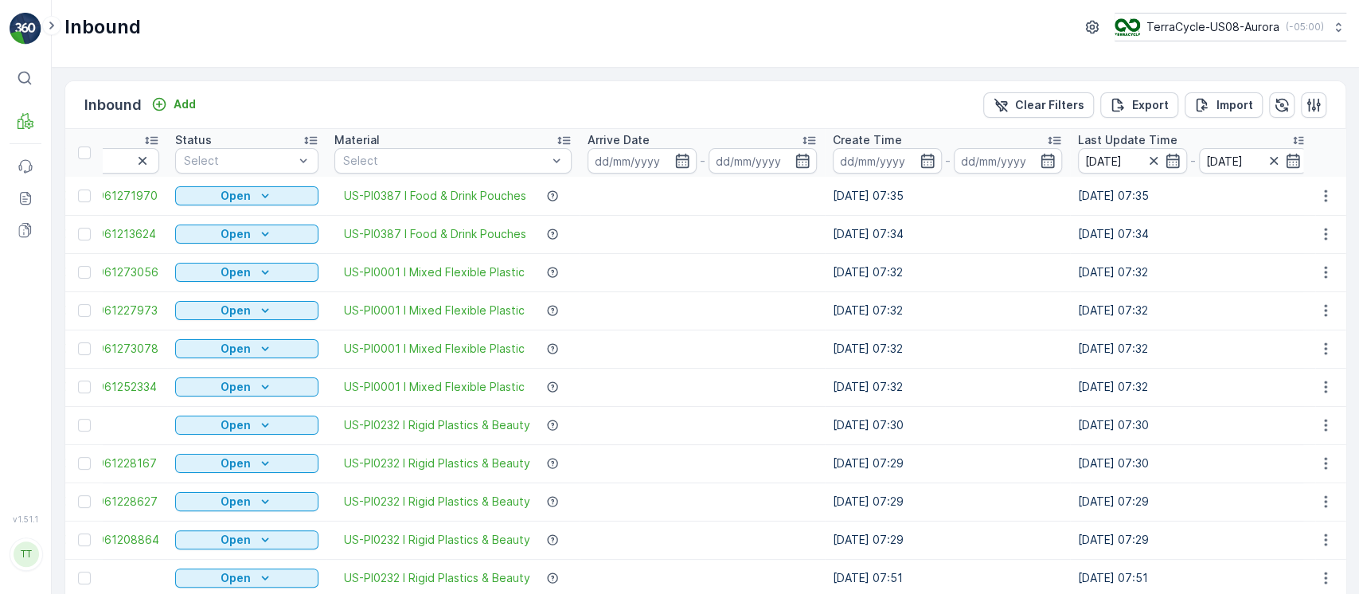
drag, startPoint x: 959, startPoint y: 386, endPoint x: 993, endPoint y: 352, distance: 48.4
click at [959, 386] on td "30.09.2025 07:32" at bounding box center [947, 387] width 245 height 38
click at [1114, 174] on th "Last Update Time 24.09.2025 - 30.09.2025" at bounding box center [1192, 153] width 245 height 48
click at [1114, 169] on input "24.09.2025" at bounding box center [1132, 160] width 109 height 25
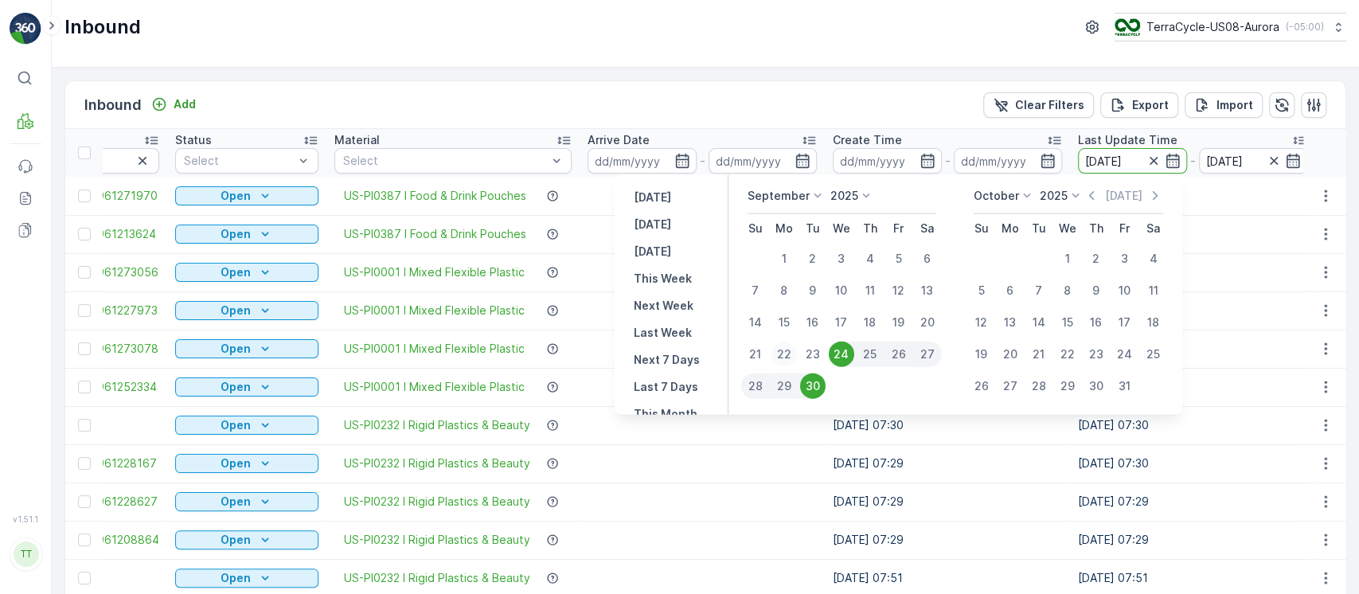
click at [786, 348] on div "22" at bounding box center [783, 353] width 25 height 25
type input "22.09.2025"
click at [1015, 447] on td "30.09.2025 07:29" at bounding box center [947, 463] width 245 height 38
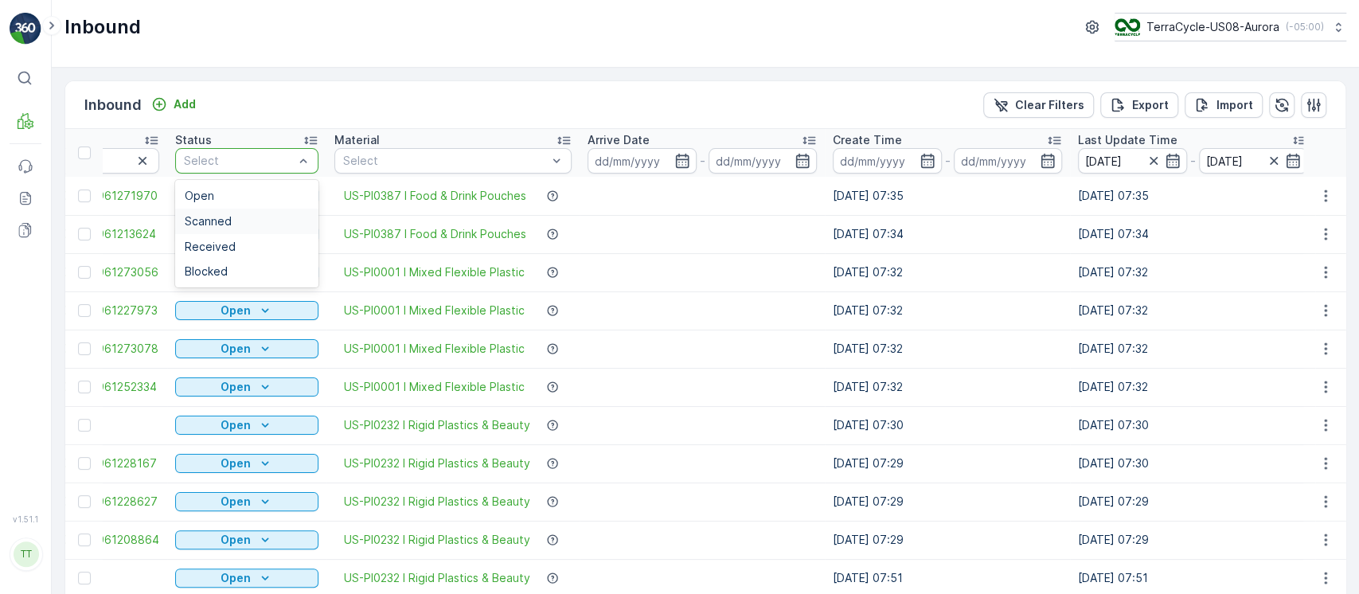
click at [256, 215] on div "Scanned" at bounding box center [247, 221] width 124 height 13
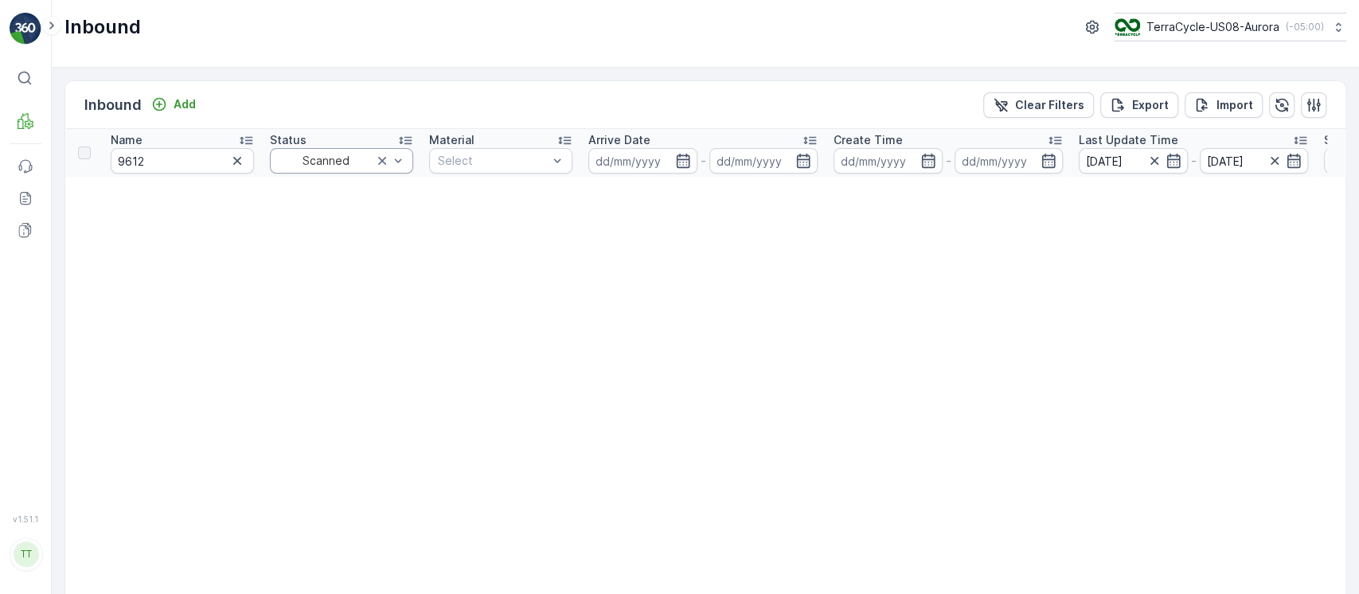
click at [336, 169] on div "Scanned" at bounding box center [341, 160] width 143 height 25
click at [324, 251] on span "Received" at bounding box center [304, 246] width 51 height 13
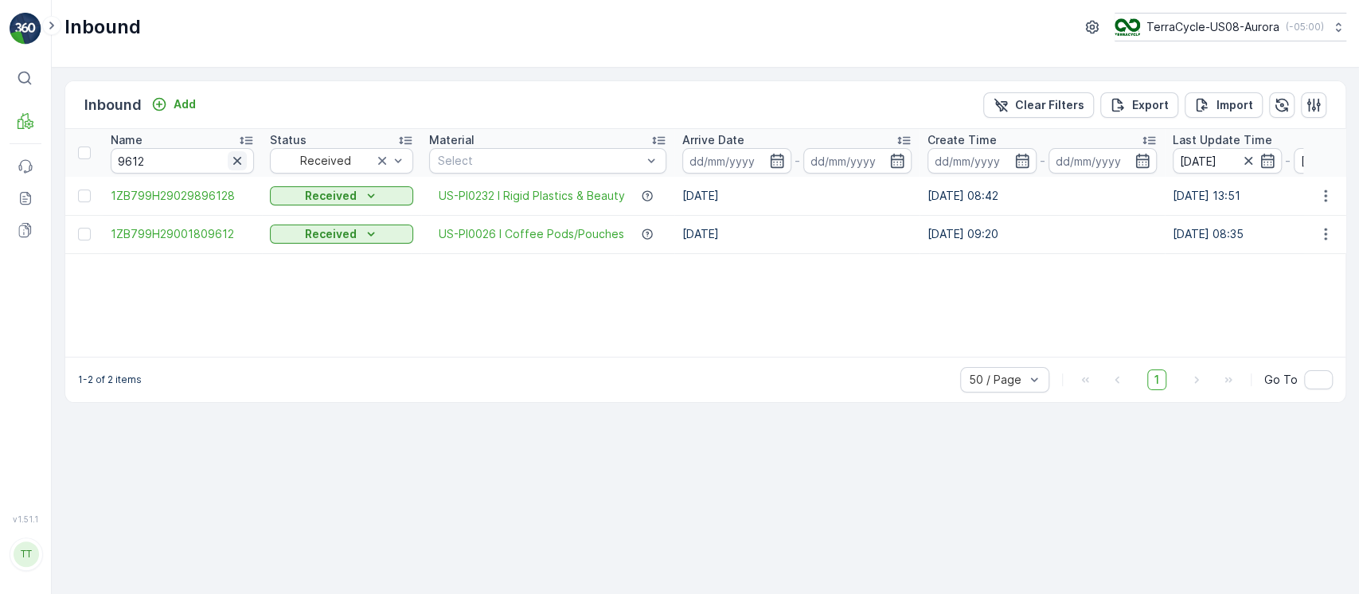
click at [240, 162] on icon "button" at bounding box center [237, 161] width 16 height 16
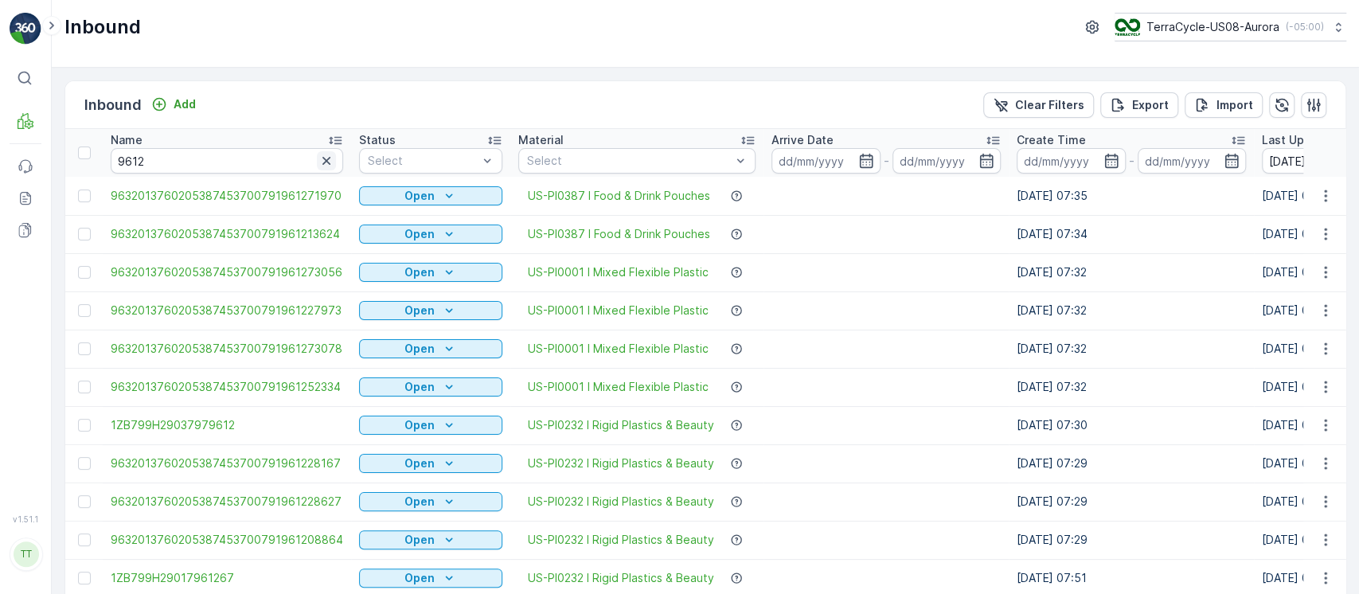
click at [318, 158] on icon "button" at bounding box center [326, 161] width 16 height 16
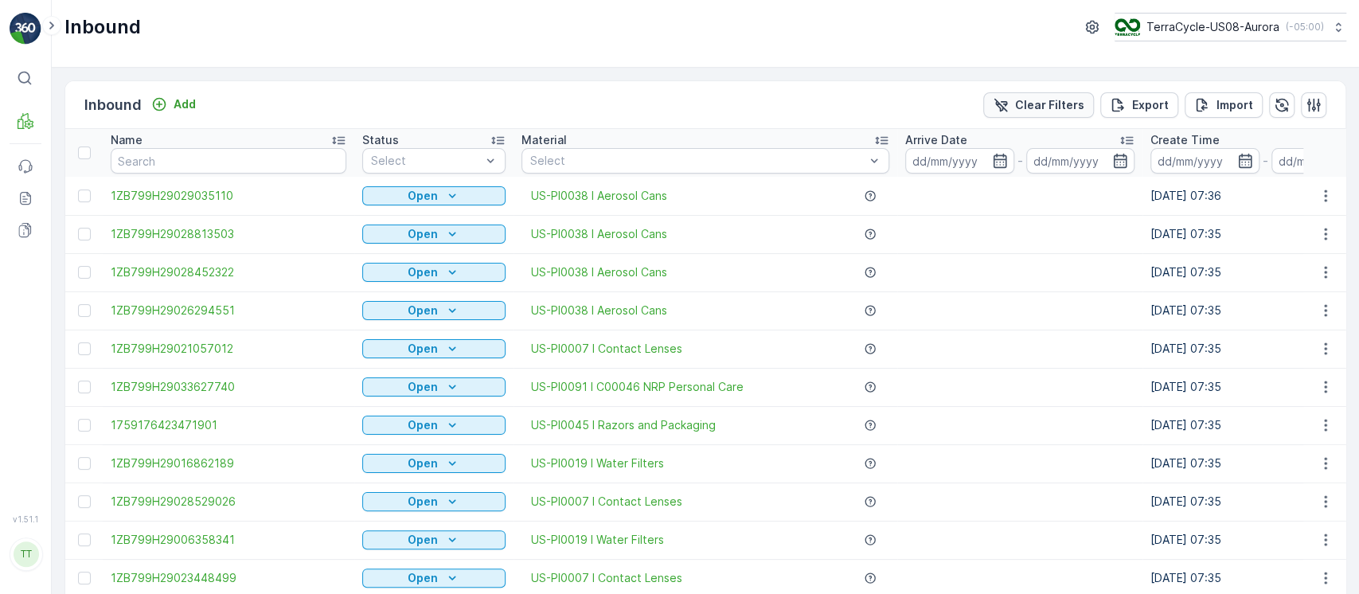
click at [1040, 103] on p "Clear Filters" at bounding box center [1049, 105] width 69 height 16
click at [929, 160] on input at bounding box center [959, 160] width 109 height 25
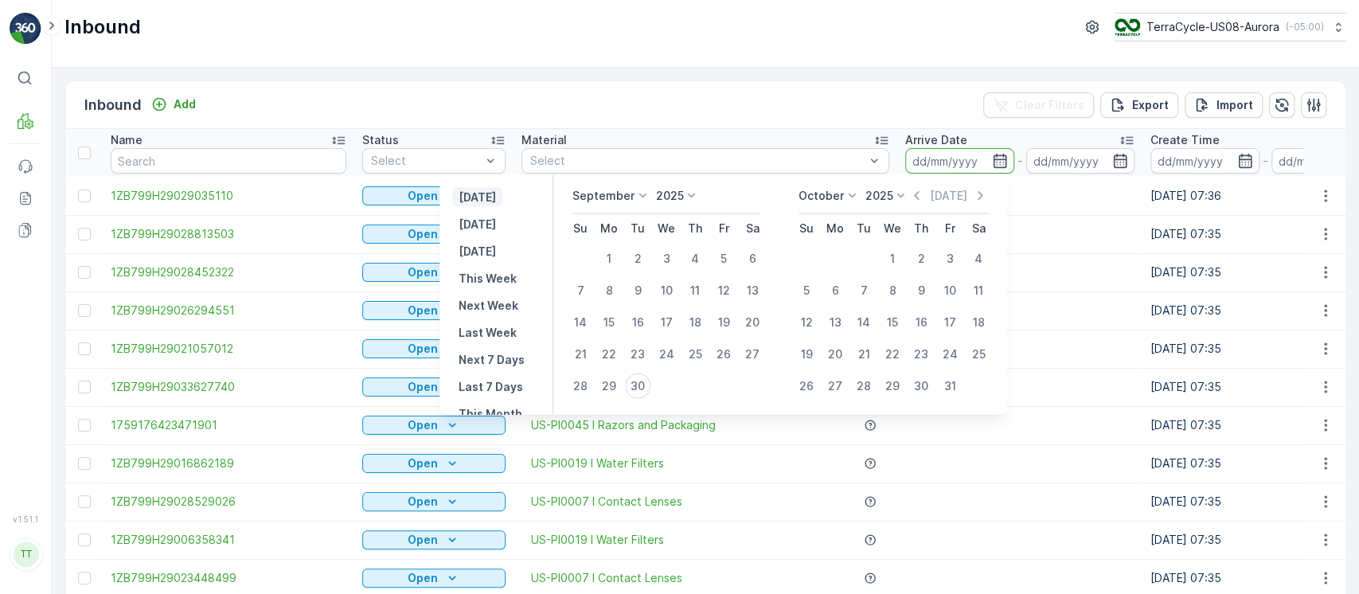
click at [495, 194] on p "Yesterday" at bounding box center [476, 197] width 37 height 16
type input "29.09.2025"
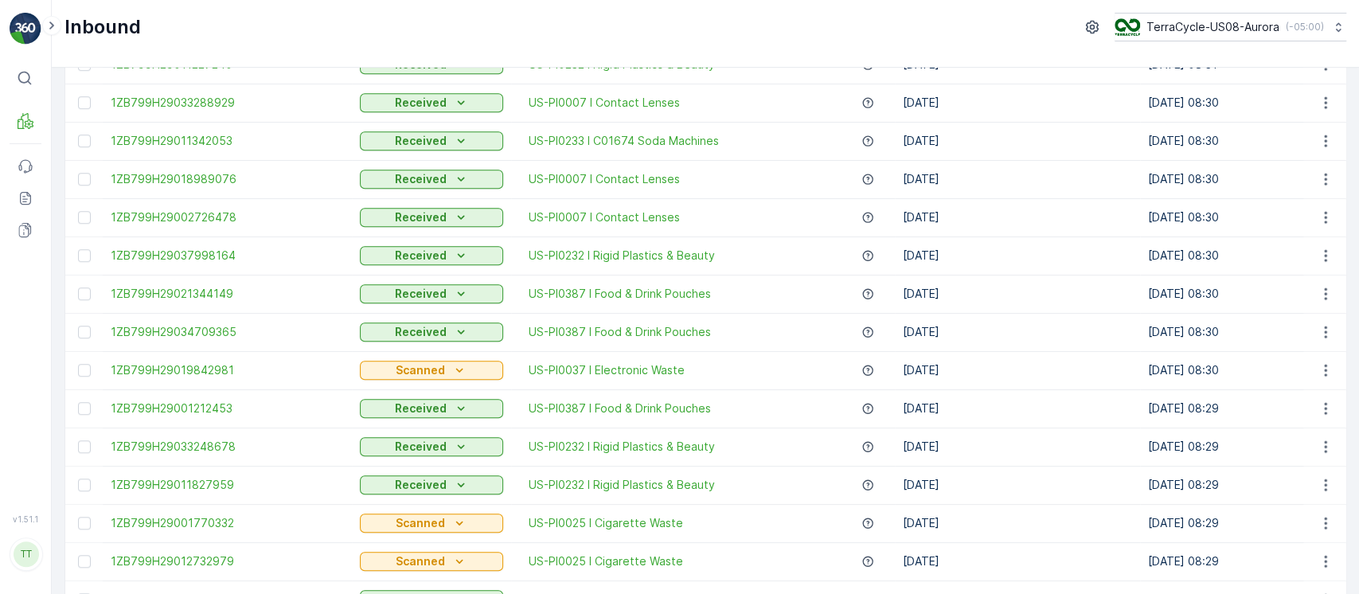
scroll to position [1560, 0]
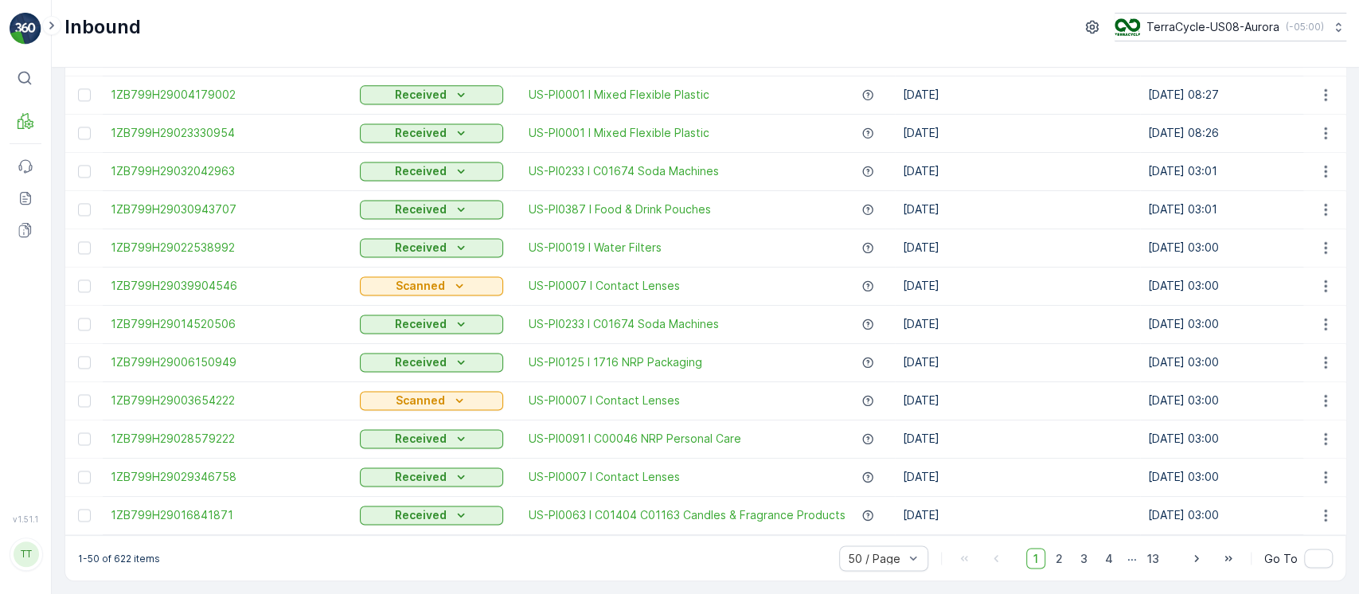
click at [121, 559] on p "1-50 of 622 items" at bounding box center [119, 558] width 82 height 13
copy p "622"
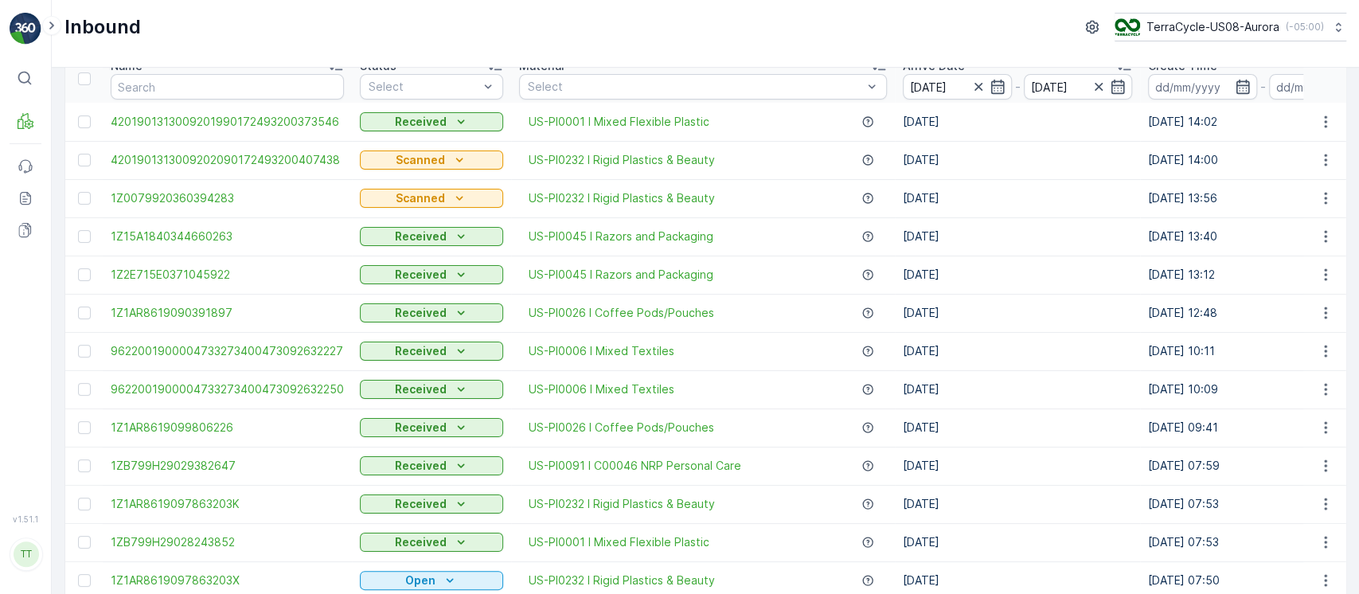
scroll to position [0, 0]
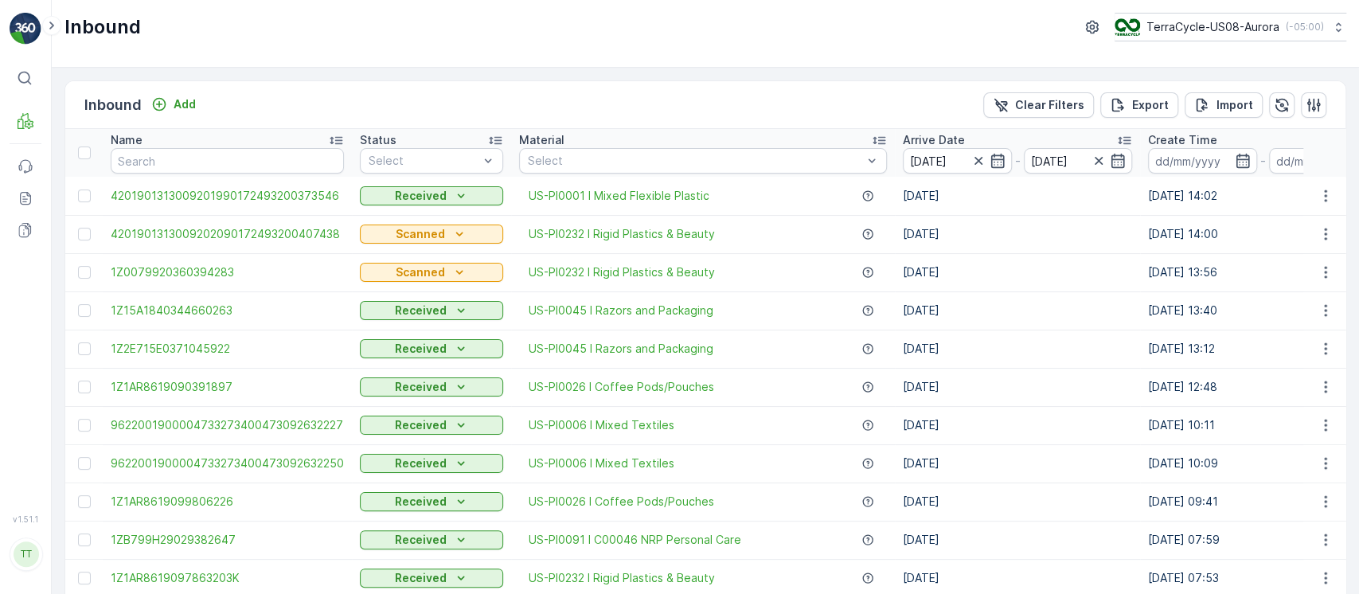
click at [1044, 111] on p "Clear Filters" at bounding box center [1049, 105] width 69 height 16
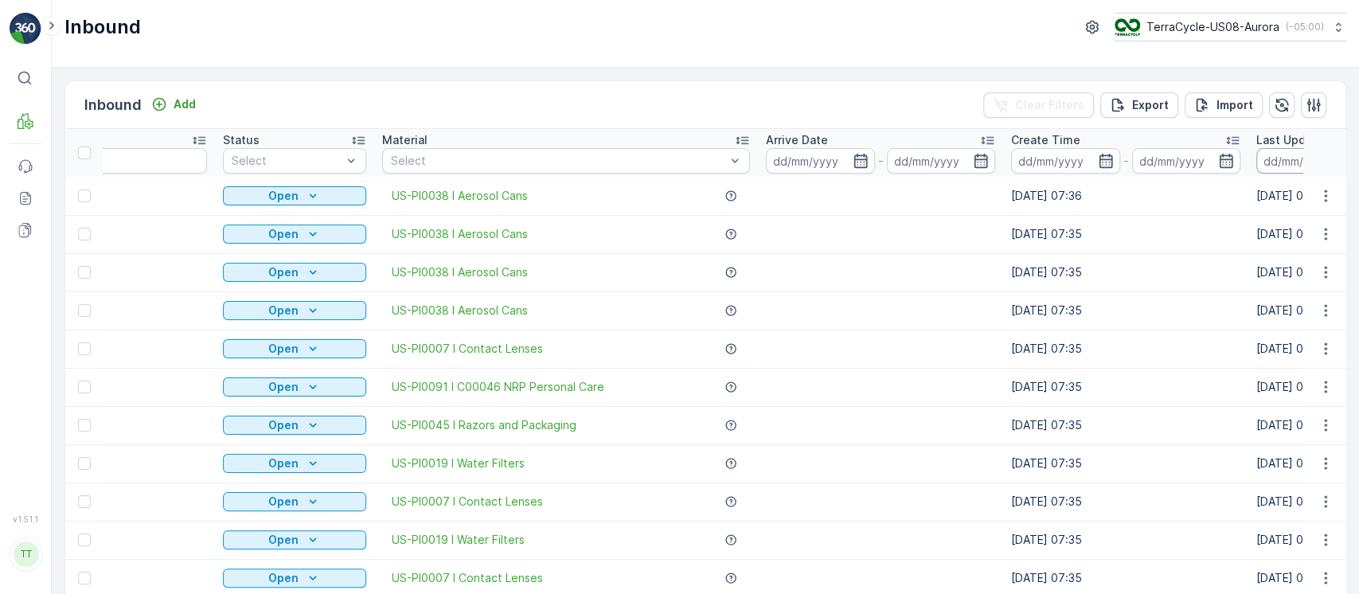
scroll to position [0, 138]
click at [1276, 170] on input at bounding box center [1312, 160] width 109 height 25
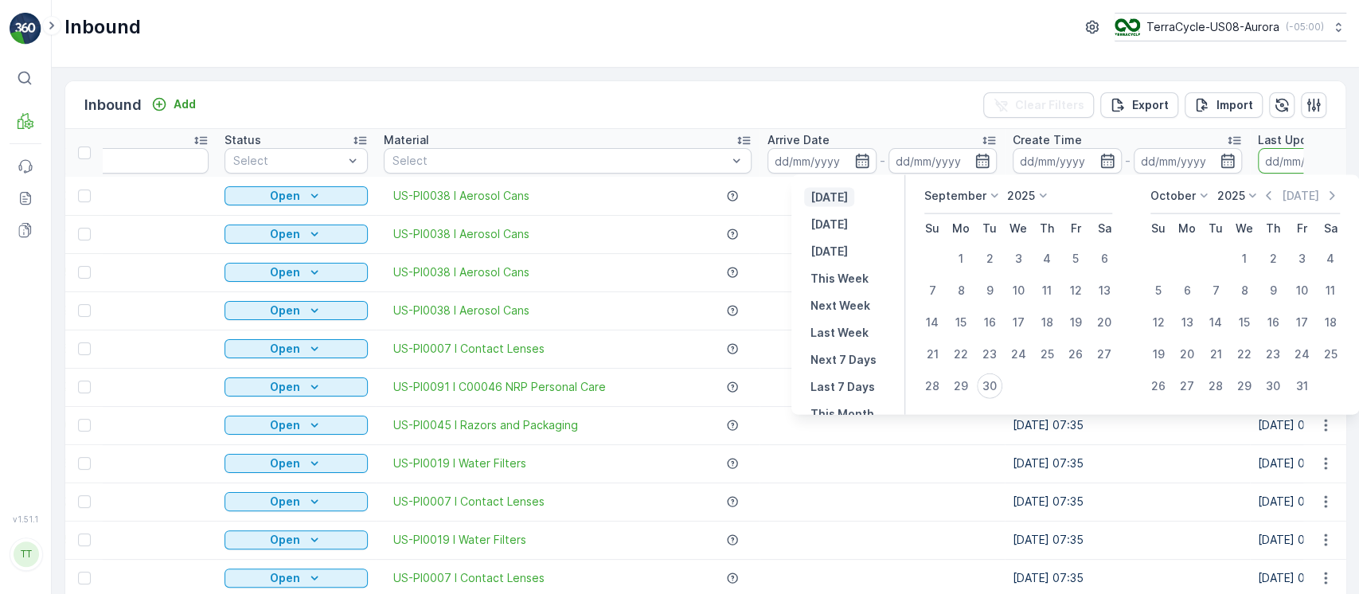
click at [839, 196] on p "Yesterday" at bounding box center [828, 197] width 37 height 16
type input "29.09.2025"
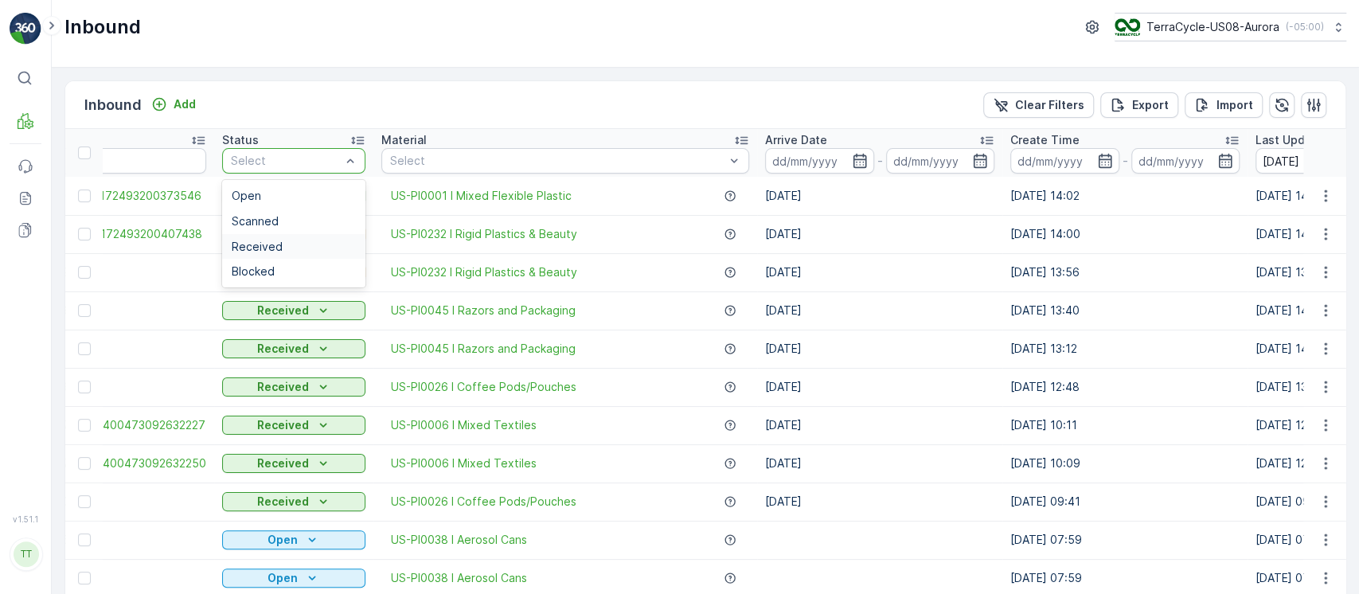
click at [268, 236] on div "Received" at bounding box center [293, 246] width 143 height 25
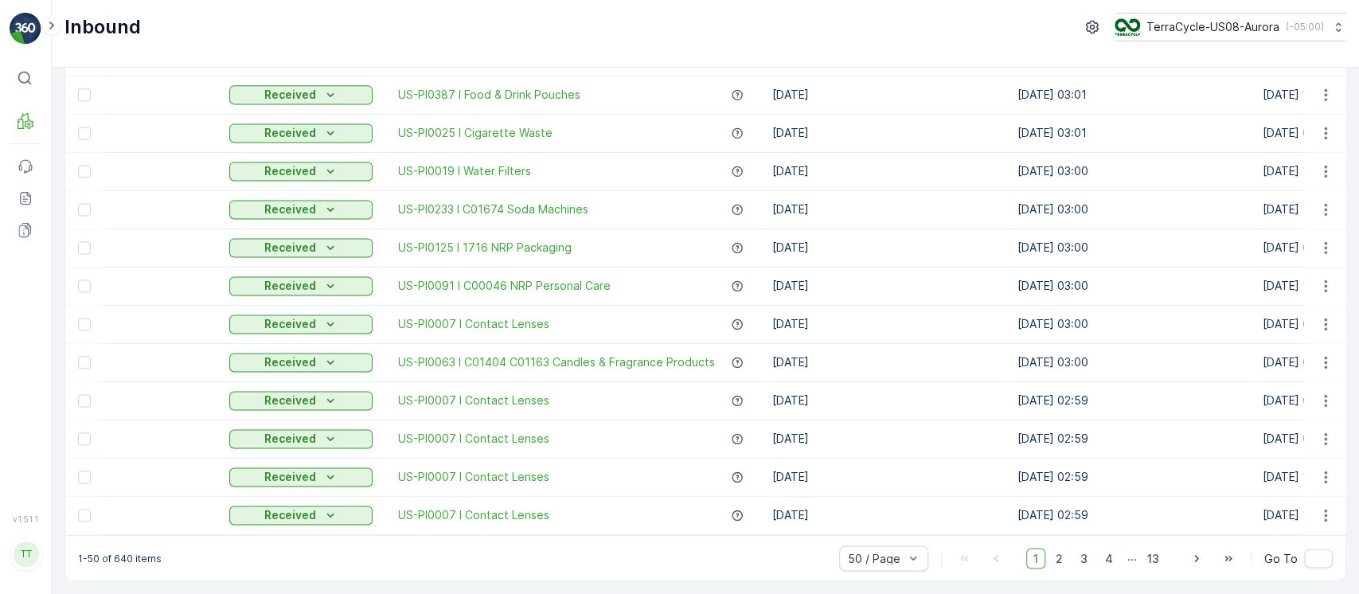
scroll to position [1560, 0]
click at [119, 560] on p "1-50 of 640 items" at bounding box center [120, 558] width 84 height 13
copy p "640"
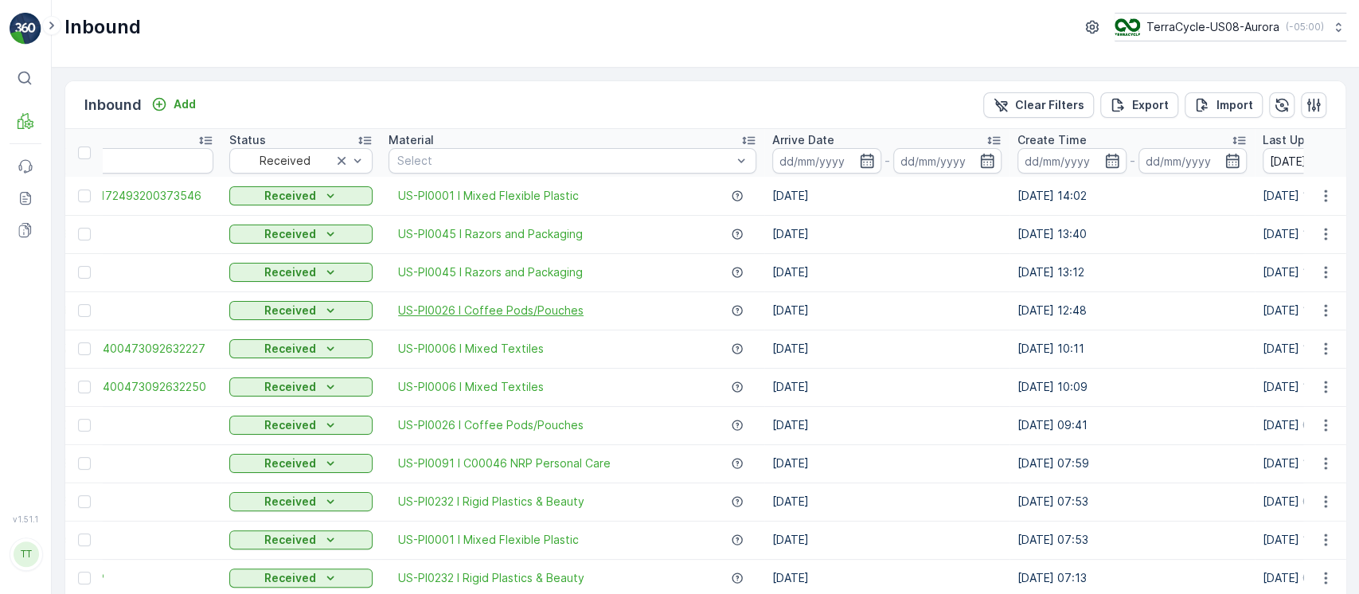
scroll to position [0, 0]
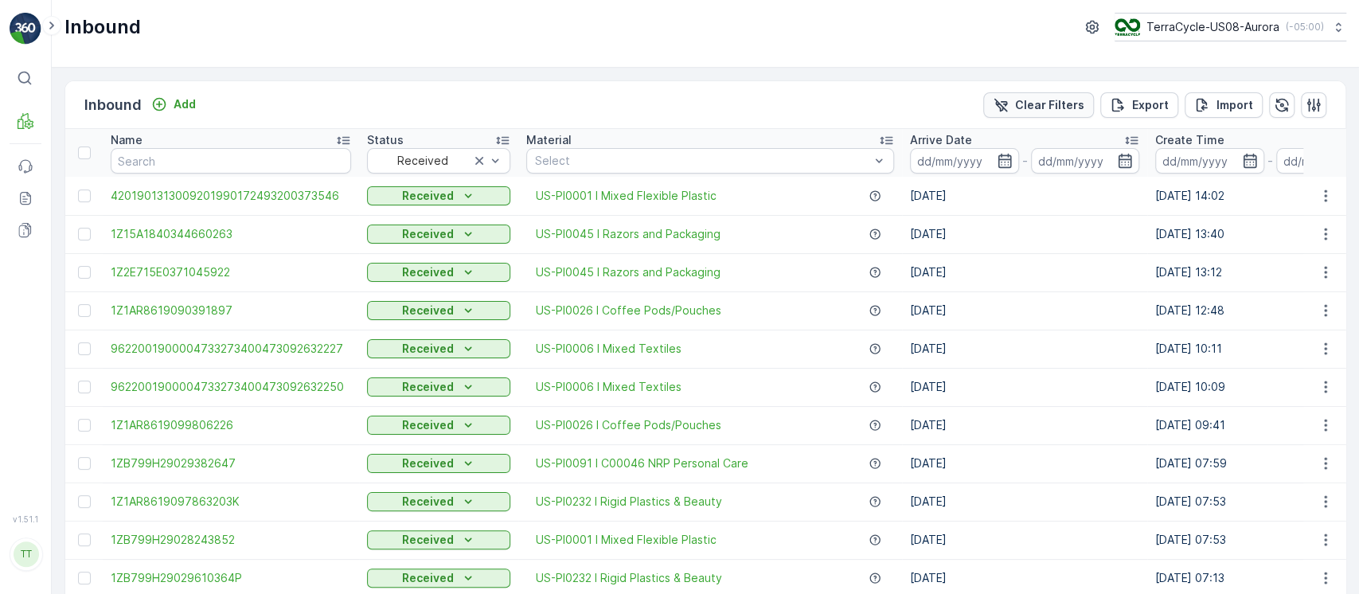
click at [1059, 102] on p "Clear Filters" at bounding box center [1049, 105] width 69 height 16
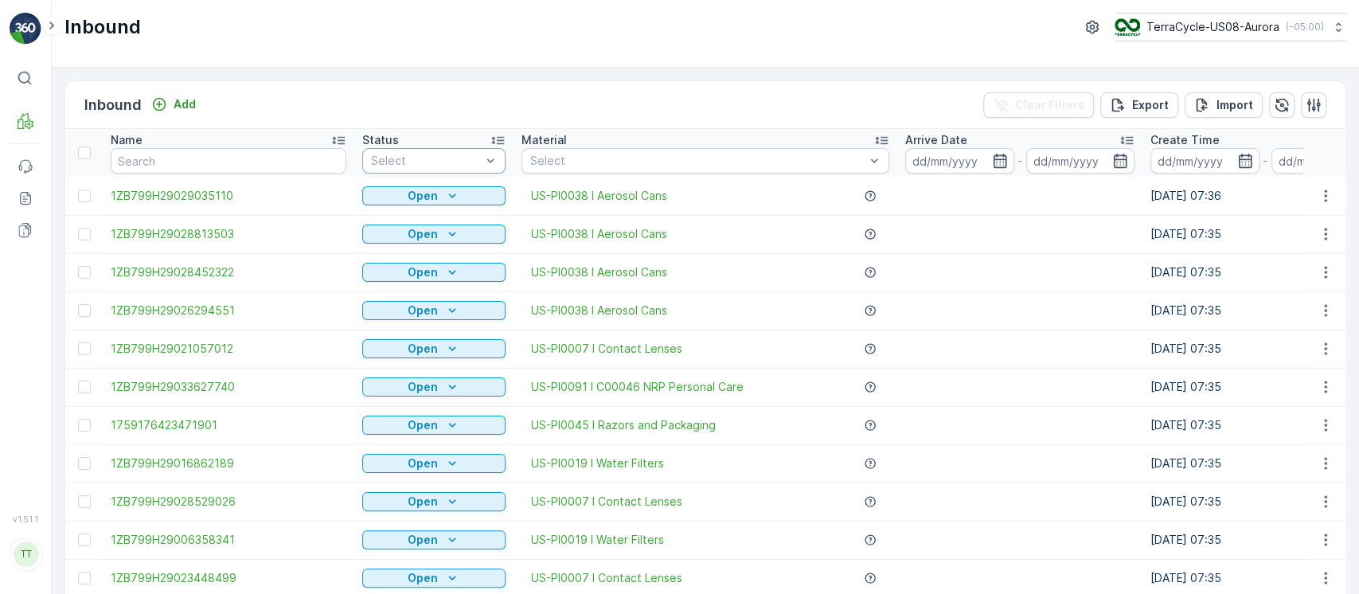
click at [408, 169] on div "Select" at bounding box center [433, 160] width 143 height 25
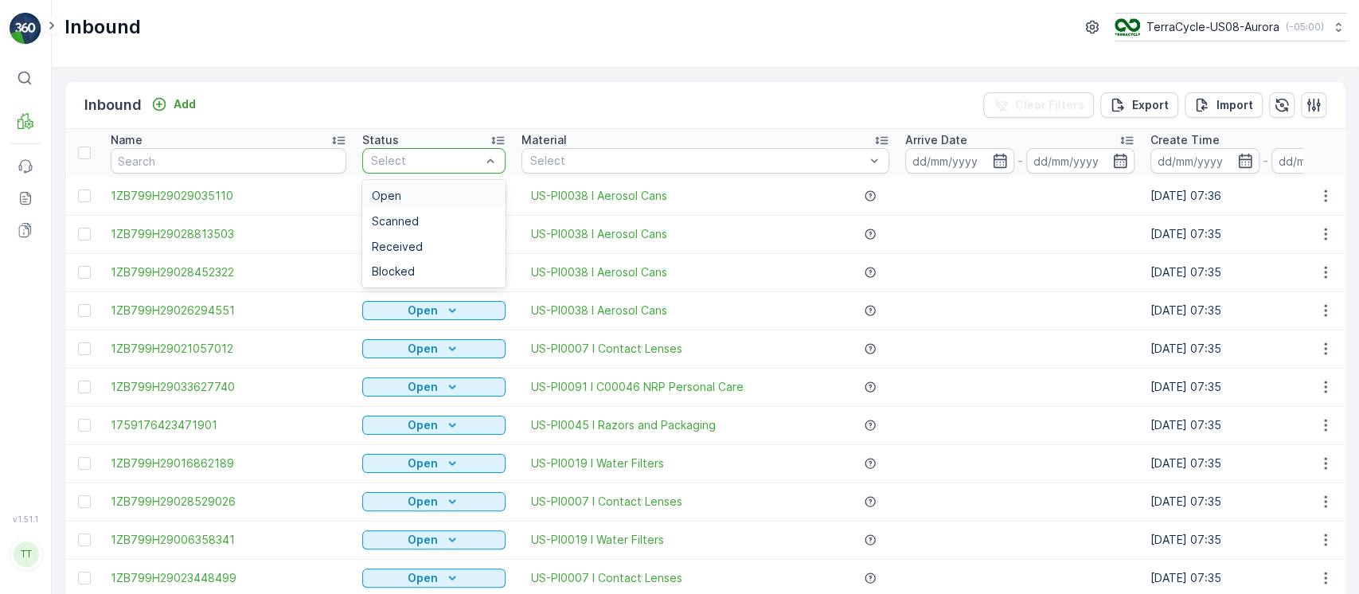
click at [422, 185] on div "Open" at bounding box center [433, 195] width 143 height 25
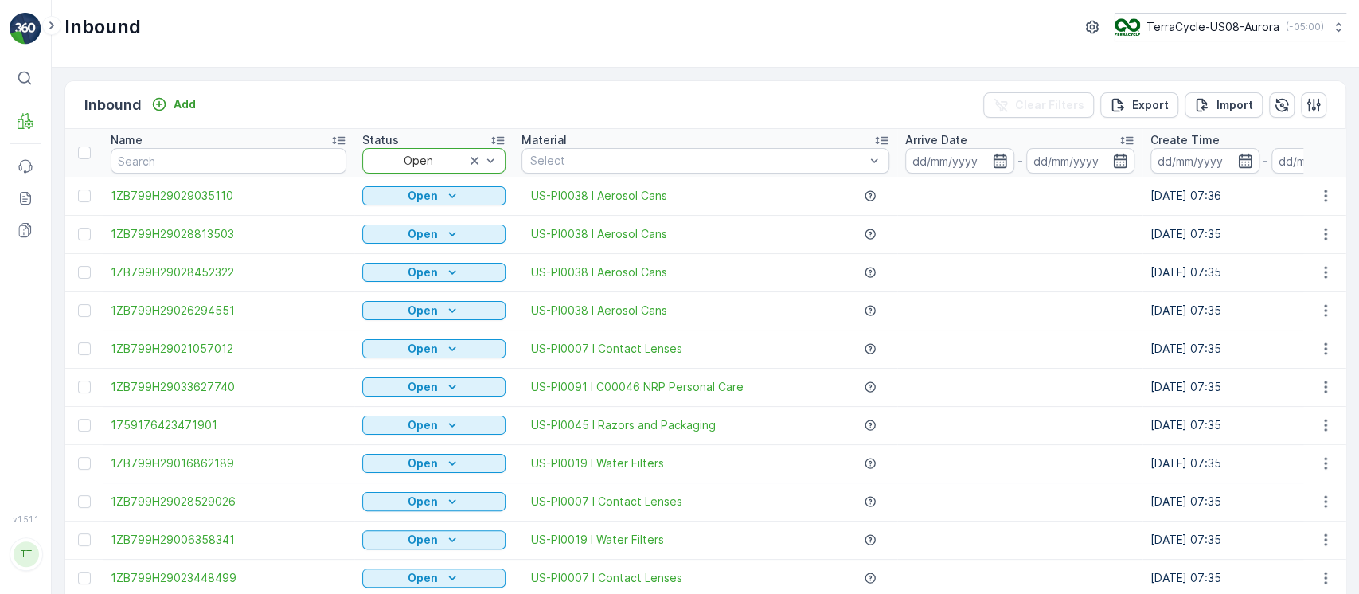
click at [964, 141] on div "Arrive Date" at bounding box center [1019, 140] width 229 height 16
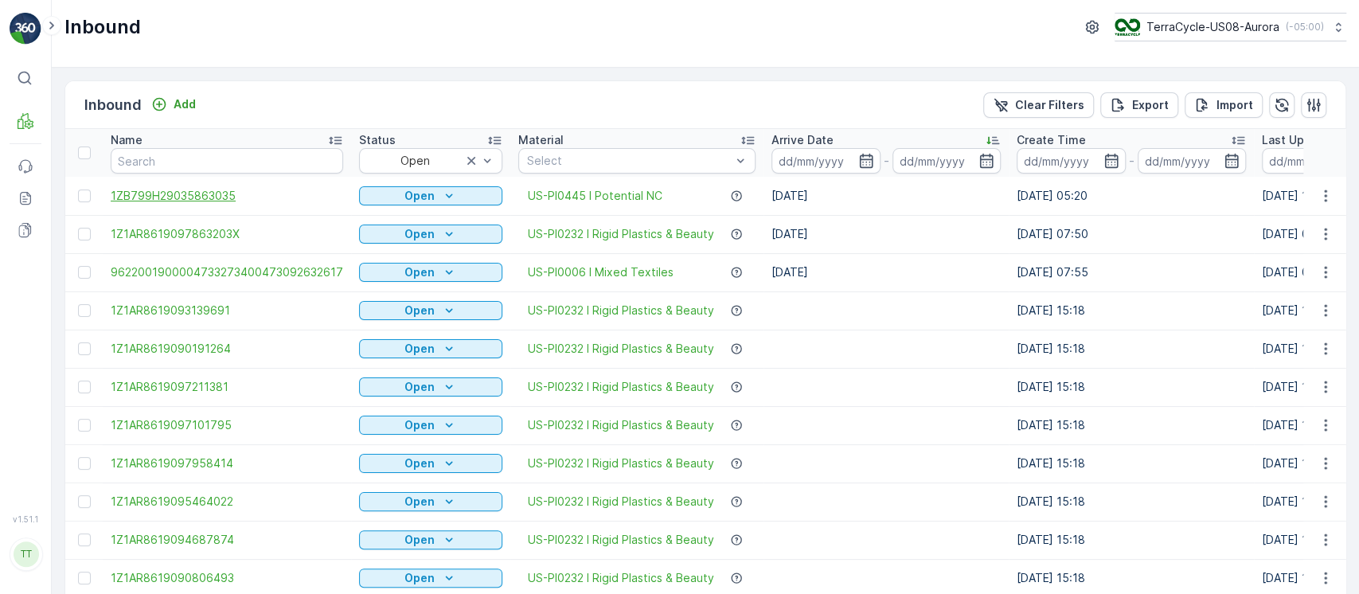
click at [219, 196] on span "1ZB799H29035863035" at bounding box center [227, 196] width 232 height 16
click at [226, 232] on span "1Z1AR8619097863203X" at bounding box center [227, 234] width 232 height 16
click at [232, 271] on span "9622001900004733273400473092632617" at bounding box center [227, 272] width 232 height 16
drag, startPoint x: 111, startPoint y: 224, endPoint x: 95, endPoint y: 226, distance: 16.9
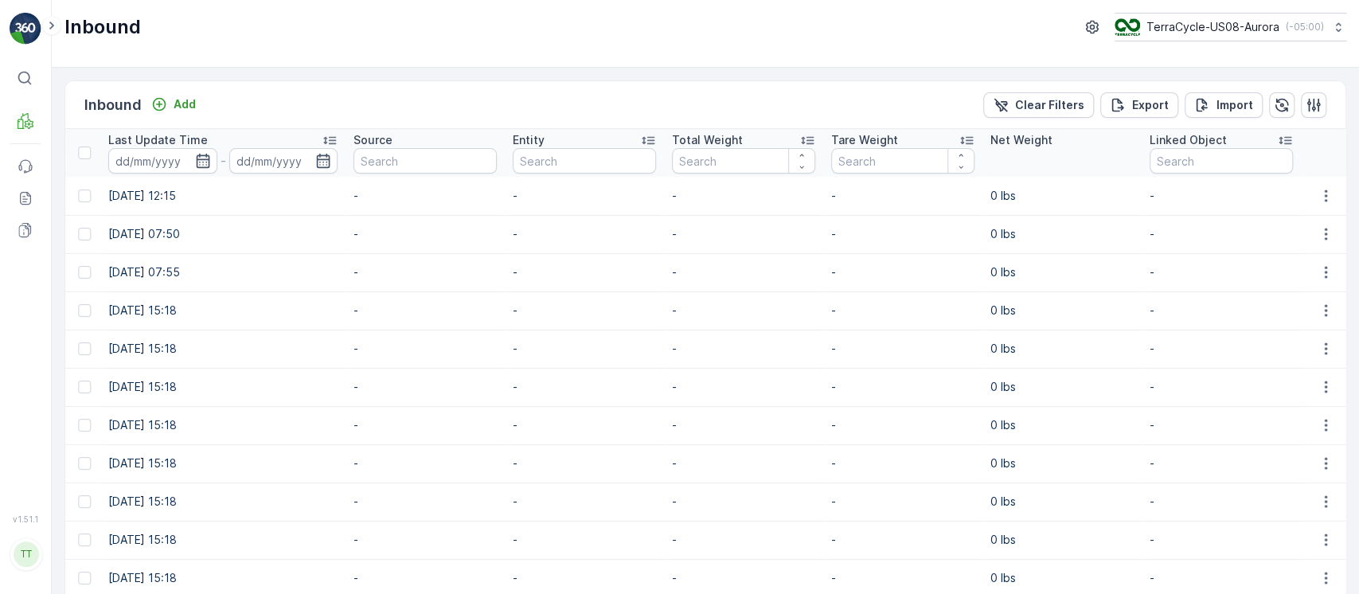
scroll to position [0, 1172]
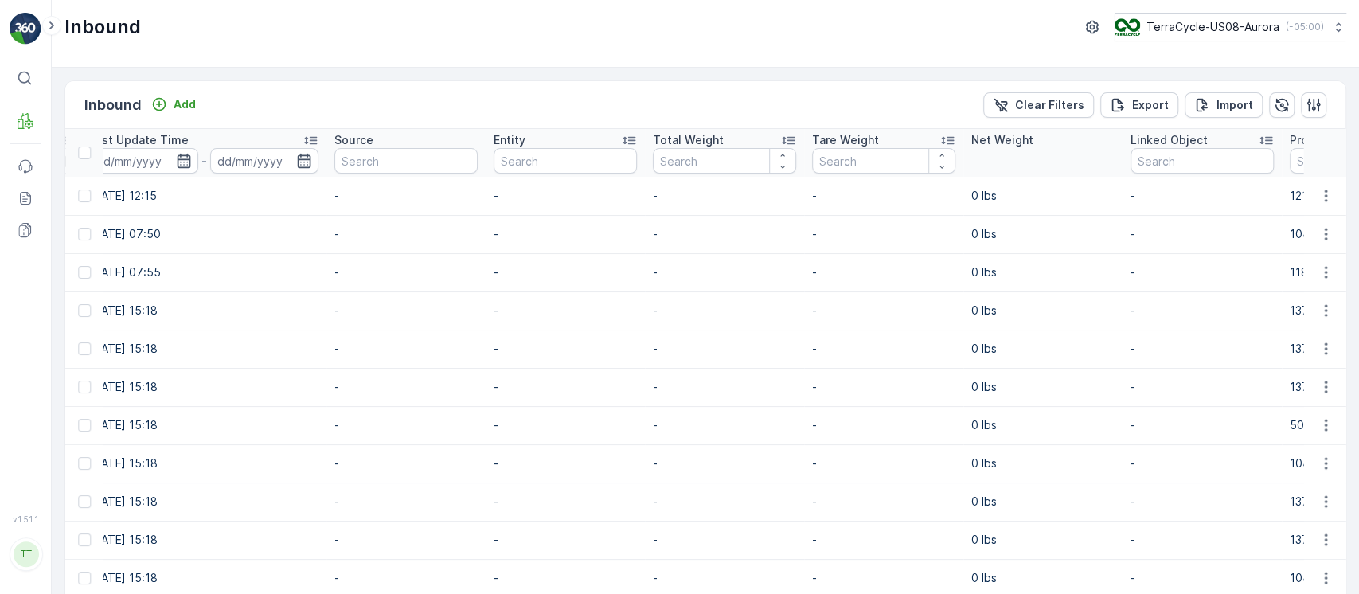
click at [740, 134] on div "Total Weight" at bounding box center [724, 140] width 143 height 16
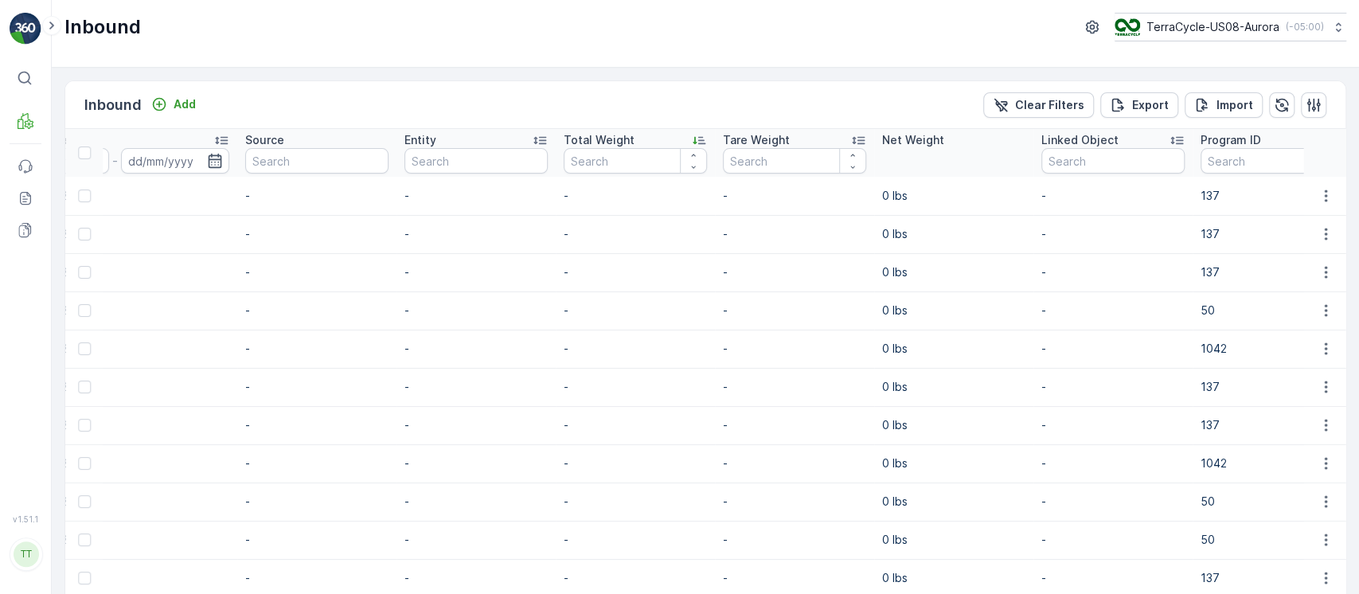
click at [622, 143] on p "Total Weight" at bounding box center [599, 140] width 71 height 16
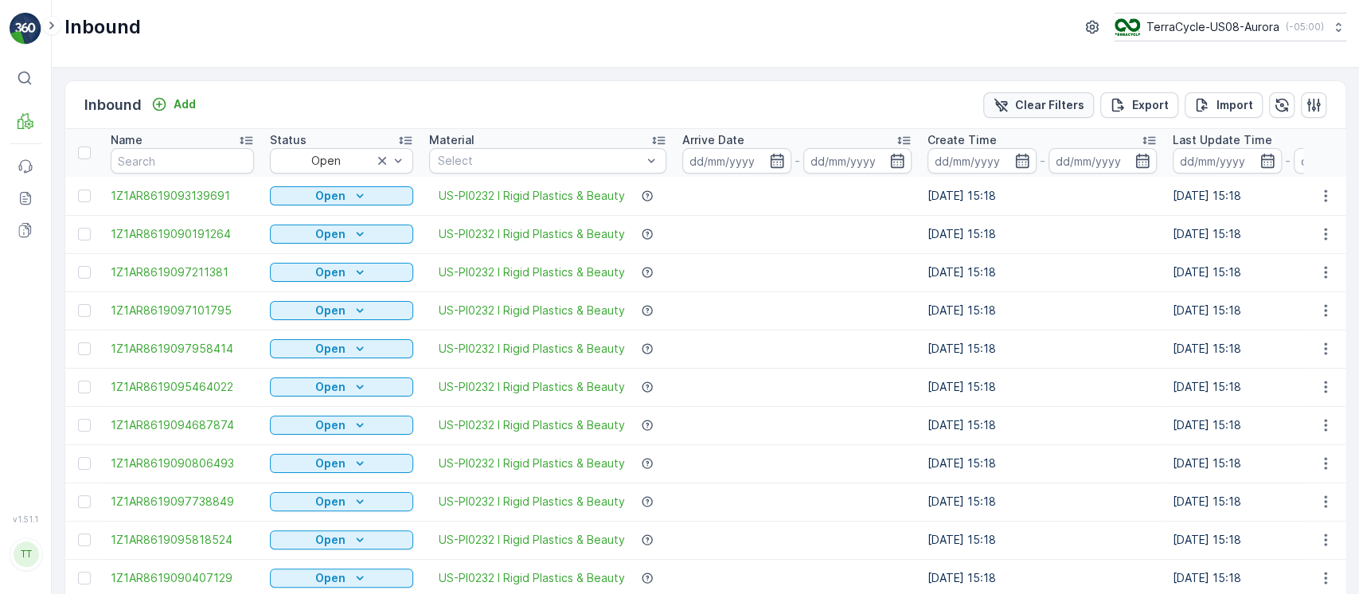
click at [1043, 103] on p "Clear Filters" at bounding box center [1049, 105] width 69 height 16
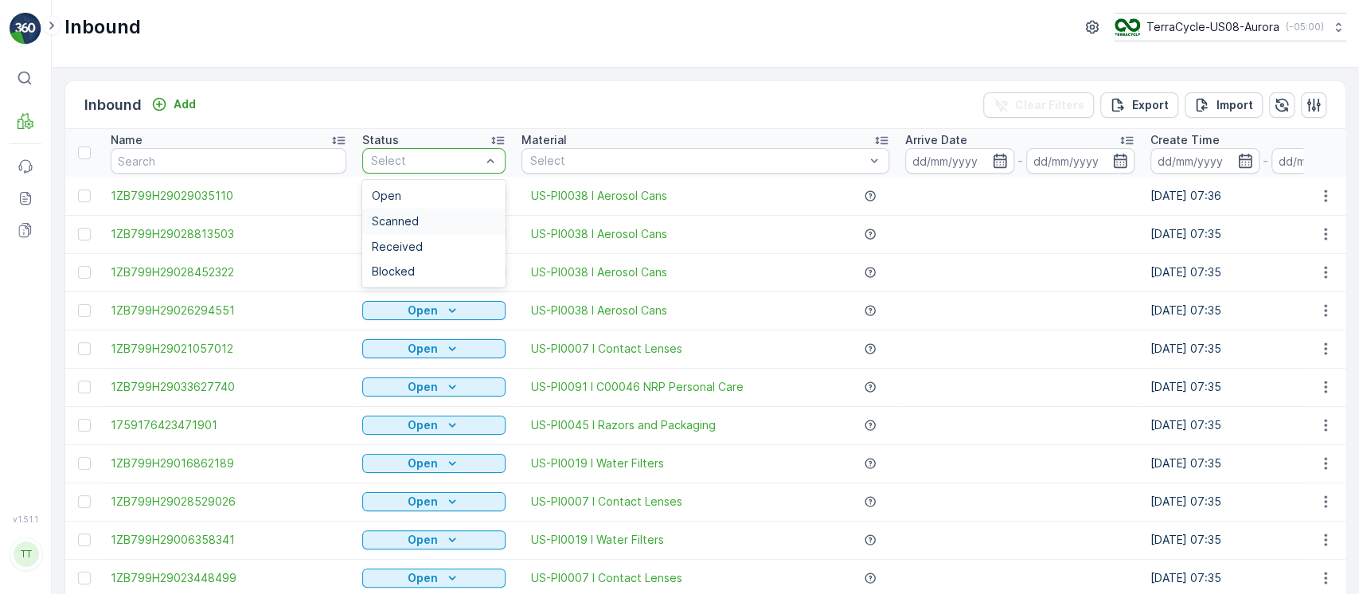
click at [412, 224] on span "Scanned" at bounding box center [395, 221] width 47 height 13
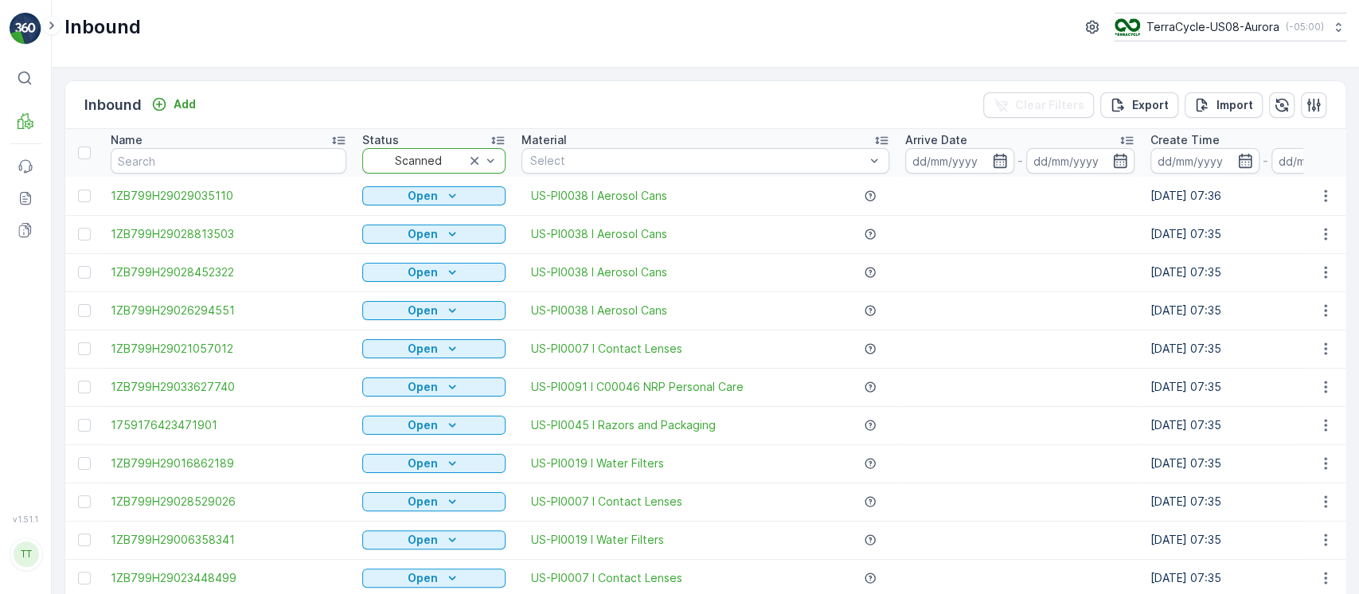
click at [1017, 137] on div "Arrive Date" at bounding box center [1019, 140] width 229 height 16
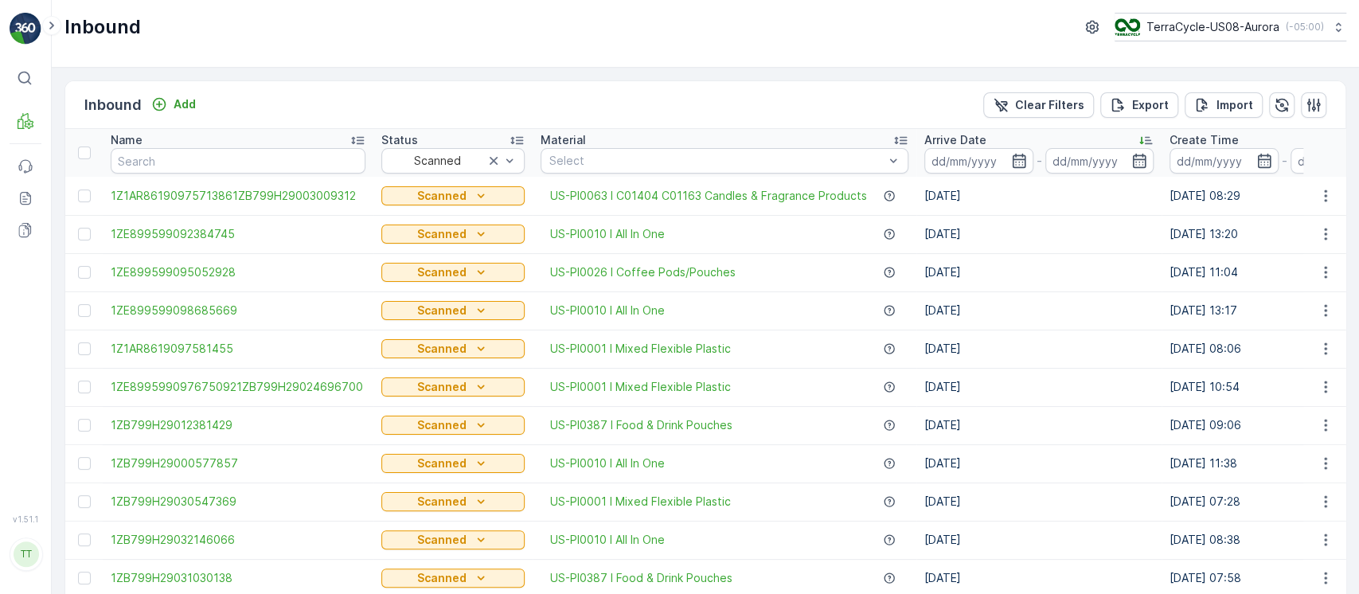
click at [973, 137] on p "Arrive Date" at bounding box center [955, 140] width 62 height 16
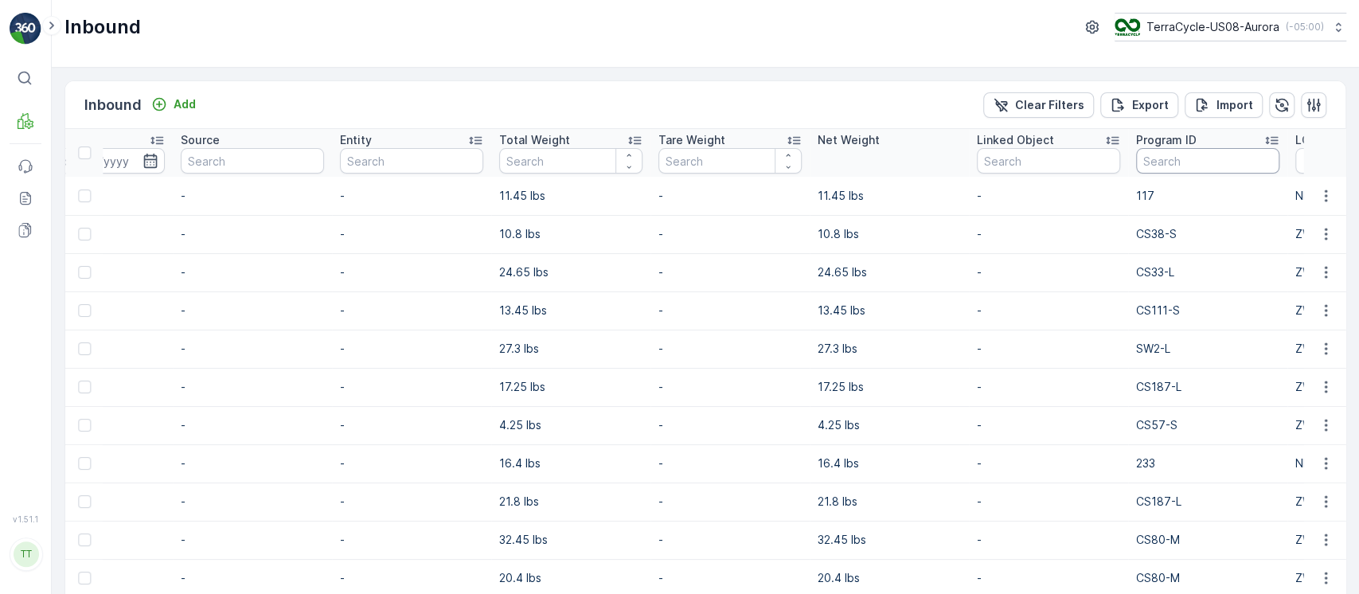
scroll to position [0, 1484]
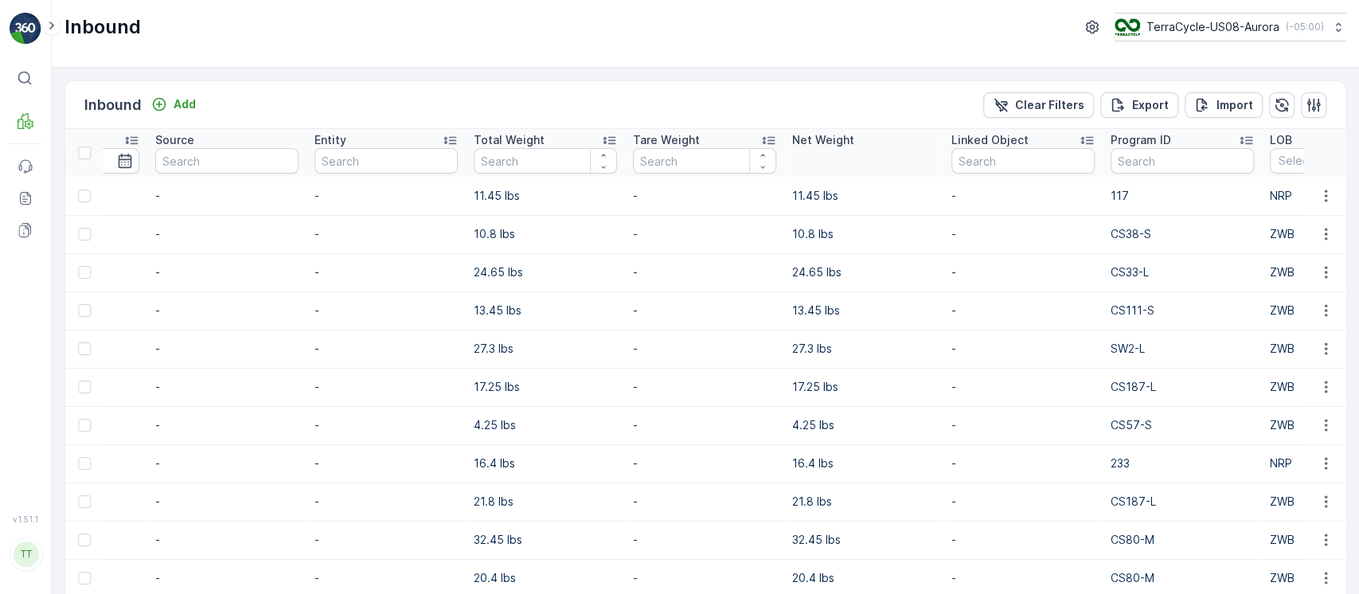
click at [536, 142] on div "Total Weight" at bounding box center [545, 140] width 143 height 16
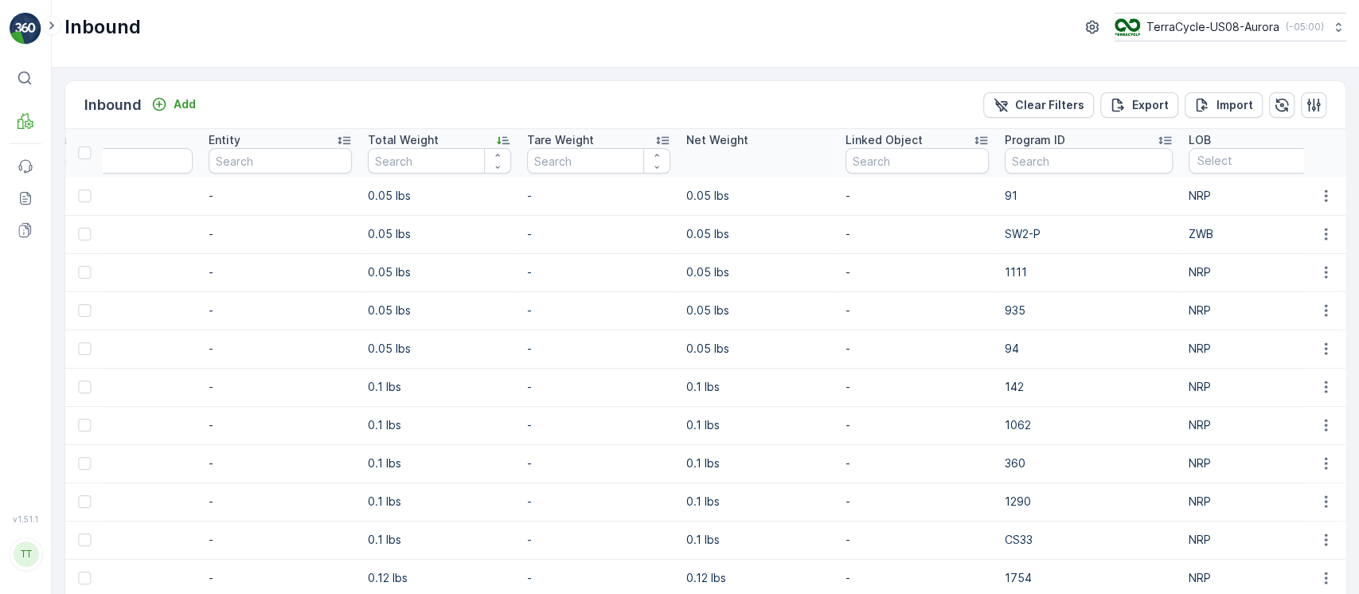
click at [454, 142] on div "Total Weight" at bounding box center [439, 140] width 143 height 16
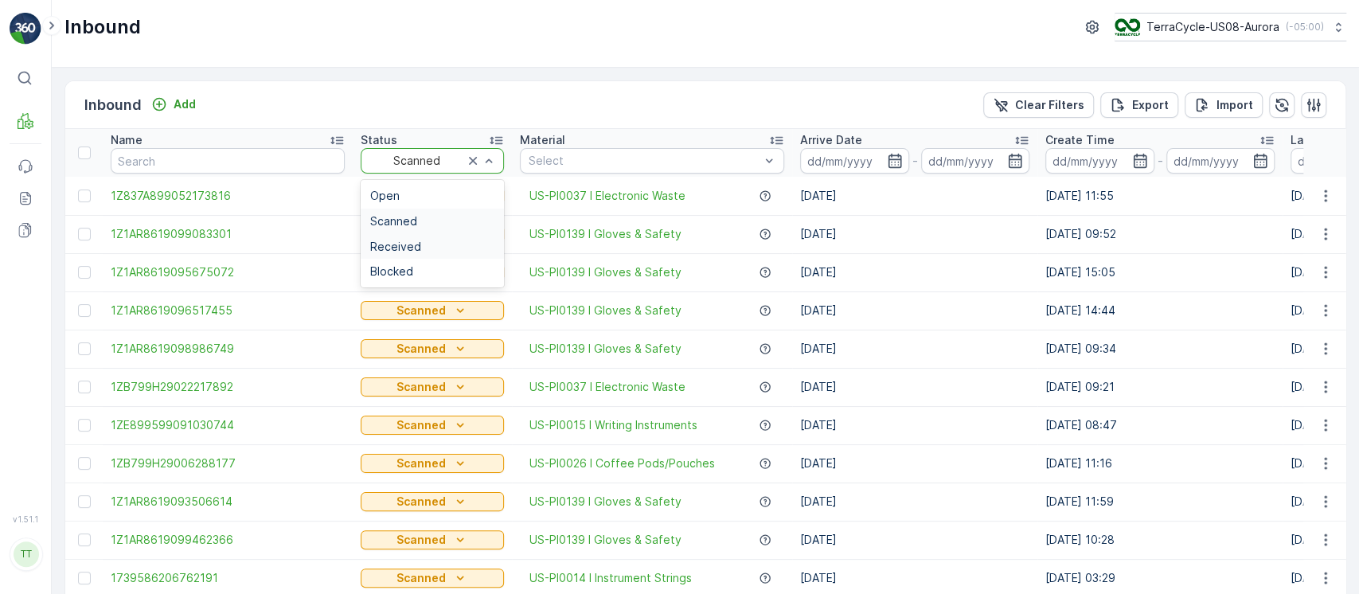
click at [442, 240] on div "Received" at bounding box center [432, 246] width 124 height 13
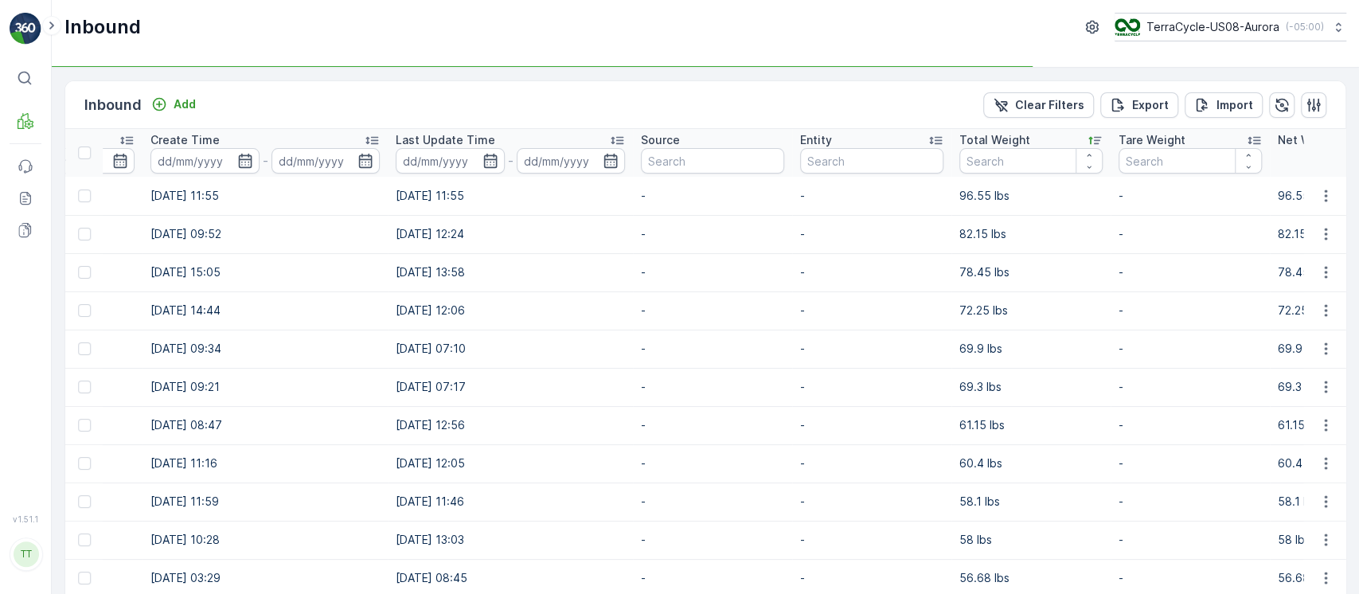
scroll to position [0, 895]
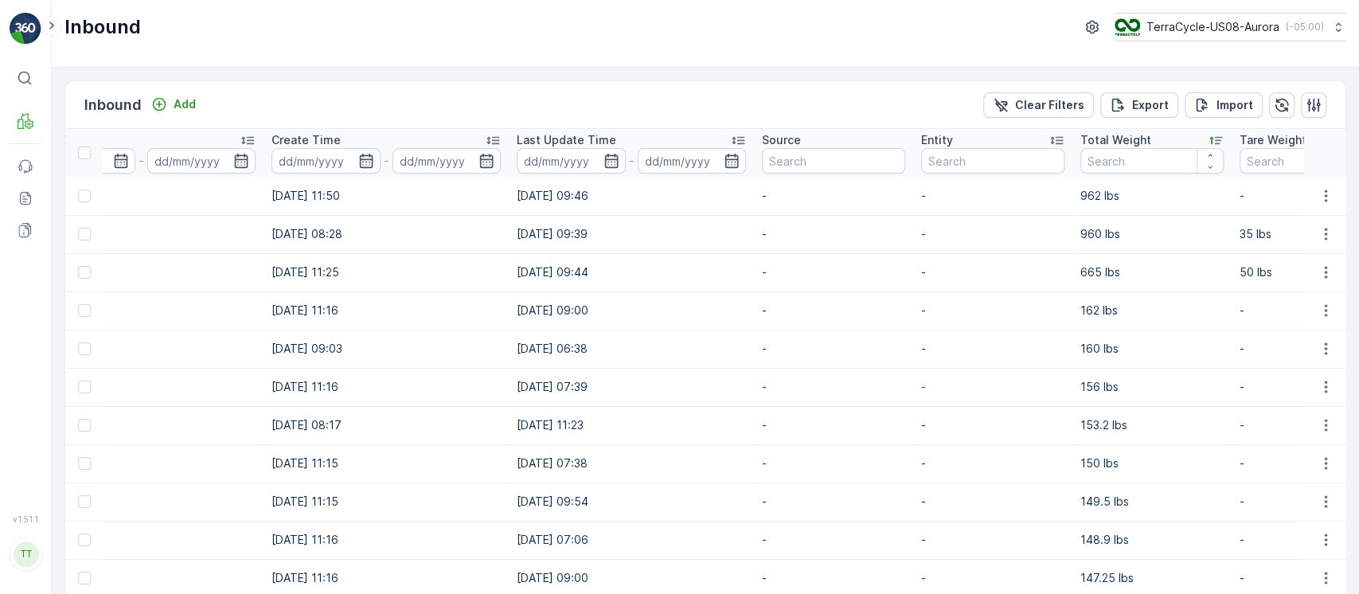
click at [1153, 144] on div "Total Weight" at bounding box center [1151, 140] width 143 height 16
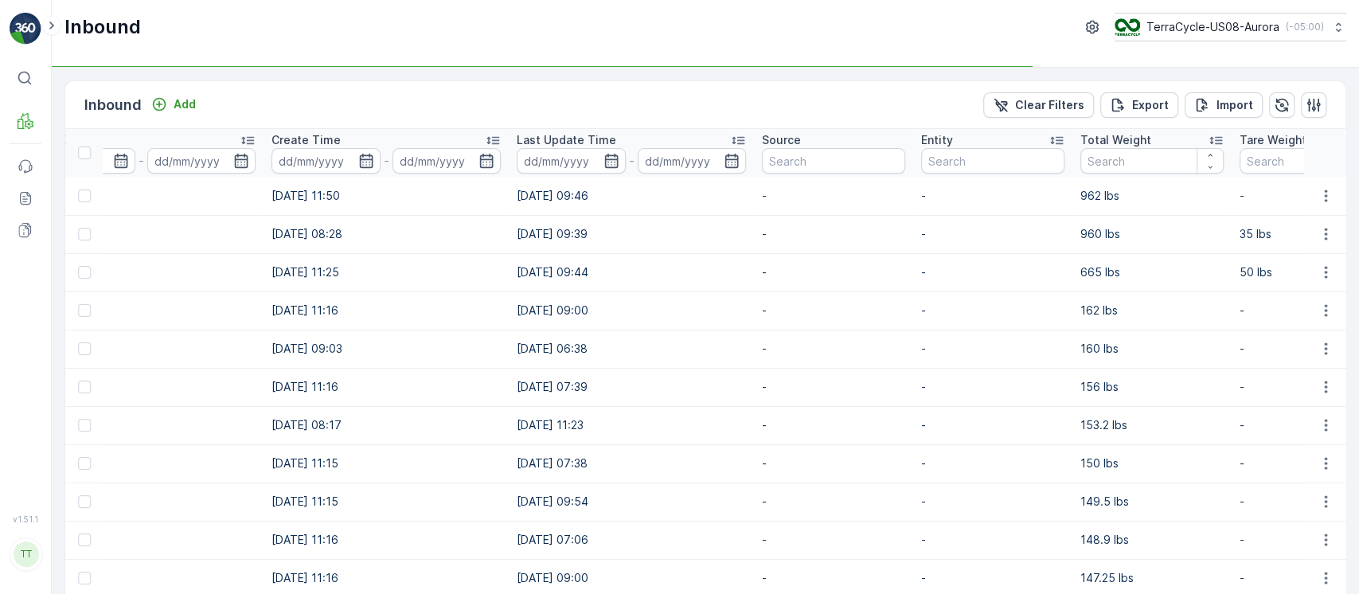
click at [1153, 144] on div "Total Weight" at bounding box center [1151, 140] width 143 height 16
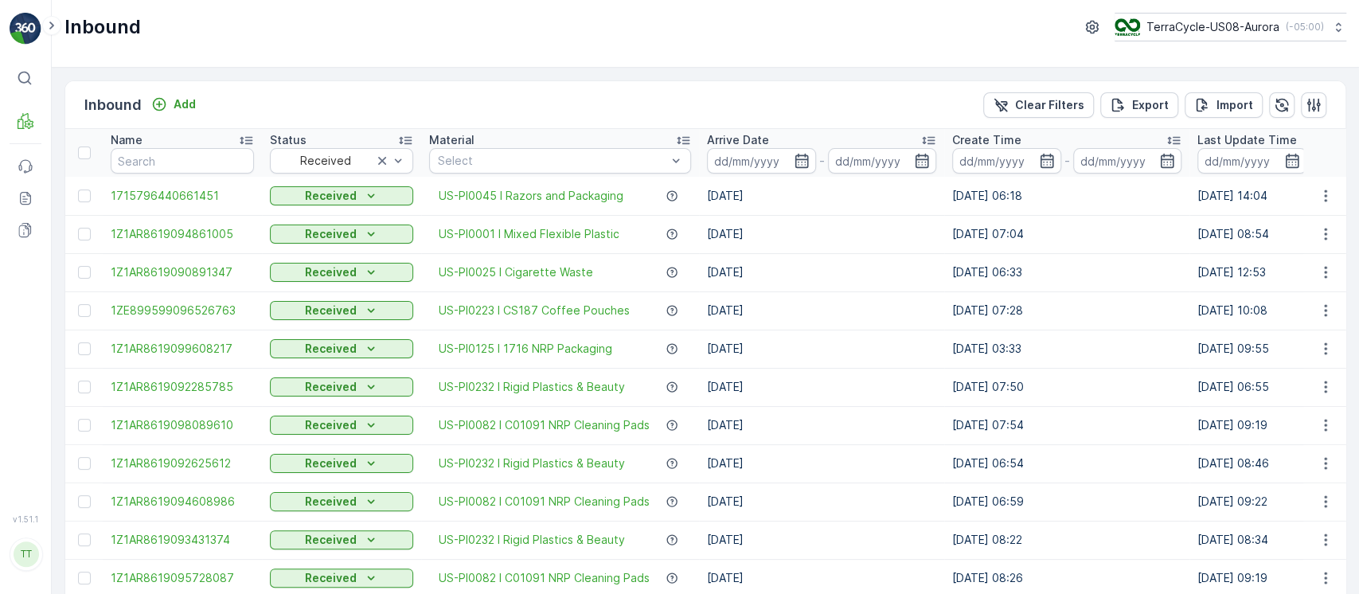
click at [762, 138] on p "Arrive Date" at bounding box center [738, 140] width 62 height 16
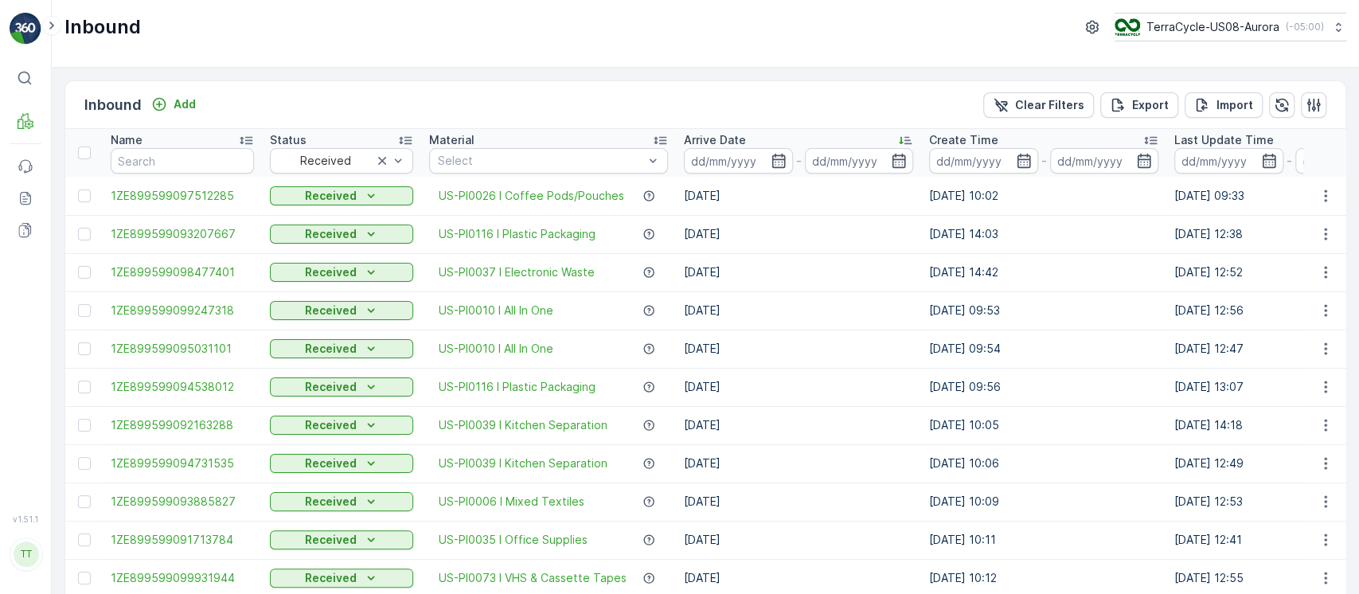
click at [762, 138] on div "Arrive Date" at bounding box center [798, 140] width 229 height 16
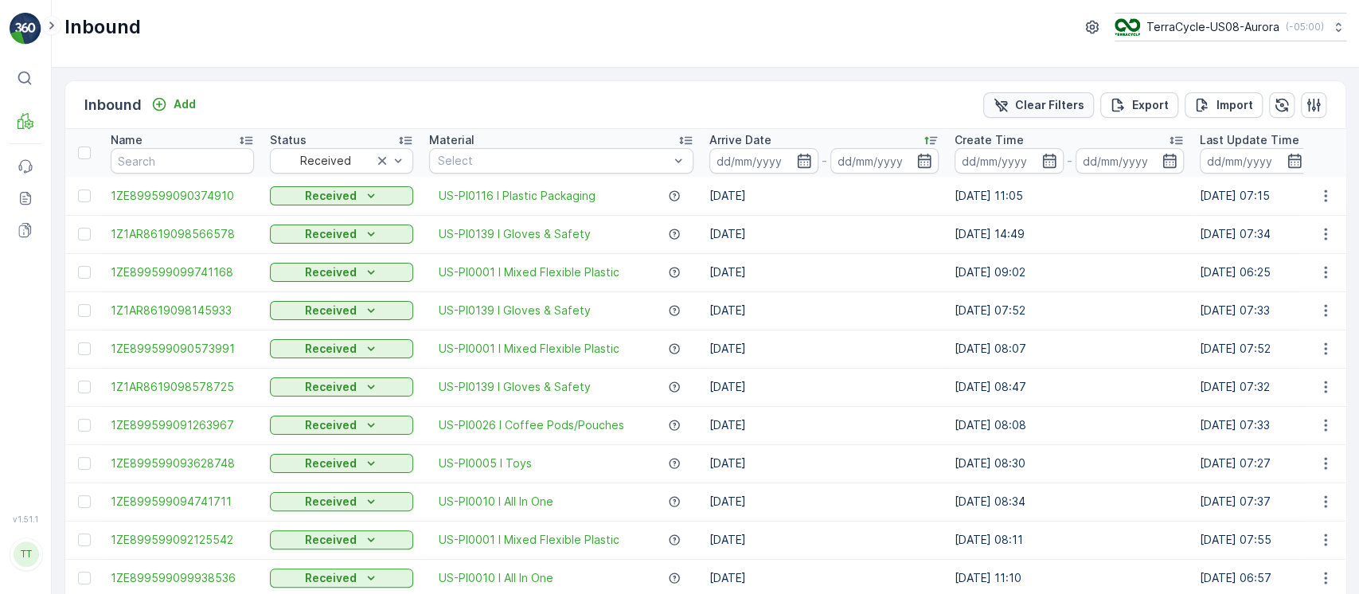
click at [1054, 99] on p "Clear Filters" at bounding box center [1049, 105] width 69 height 16
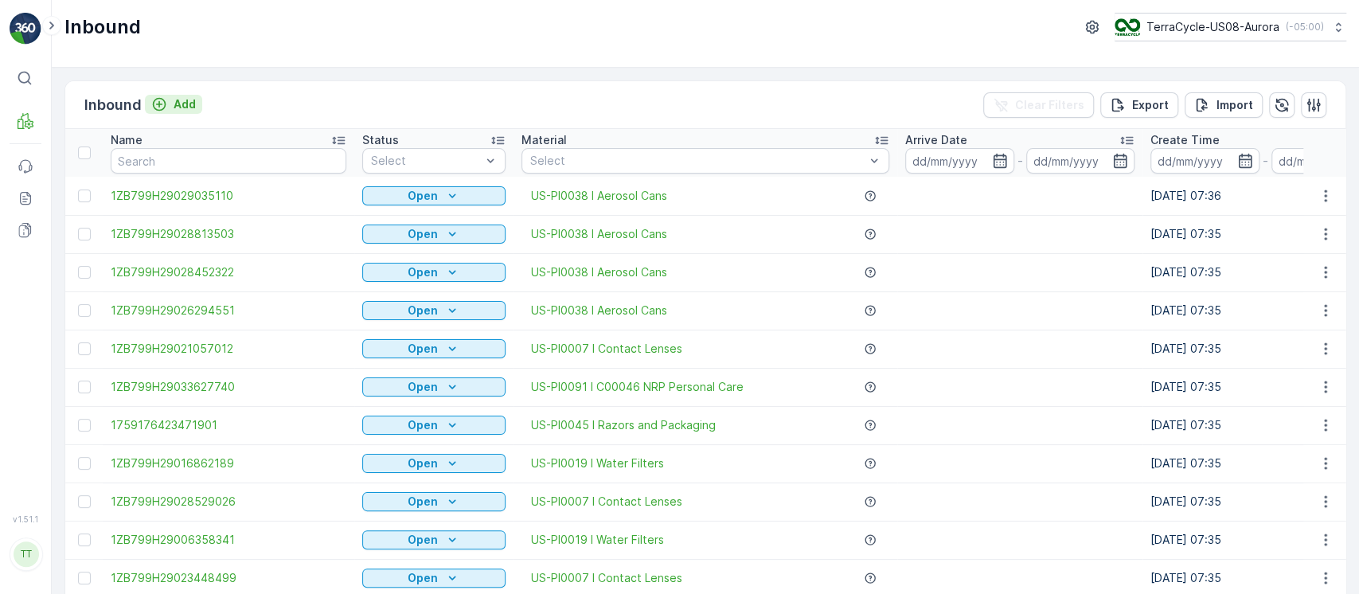
click at [171, 110] on div "Add" at bounding box center [173, 104] width 45 height 16
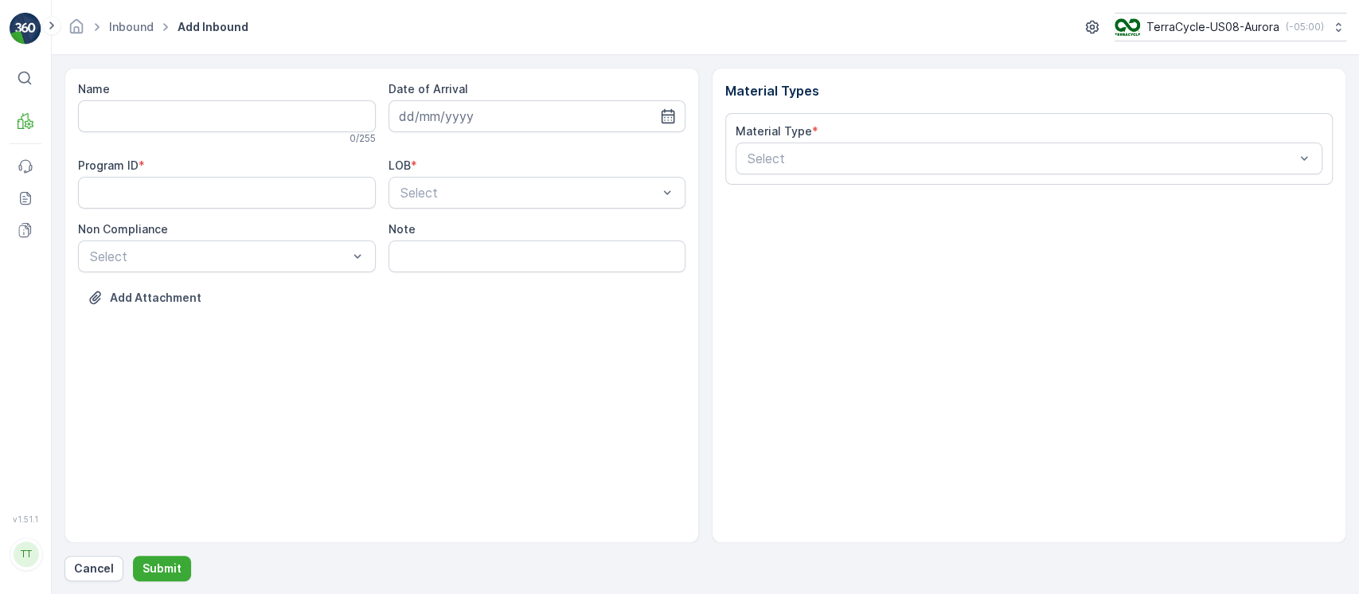
click at [138, 97] on div "Name 0 / 255" at bounding box center [227, 113] width 298 height 64
click at [146, 103] on input "Name" at bounding box center [227, 116] width 298 height 32
paste input "1ZB799H29035863035"
type input "1ZB799H29035863035"
drag, startPoint x: 172, startPoint y: 192, endPoint x: 198, endPoint y: 209, distance: 31.6
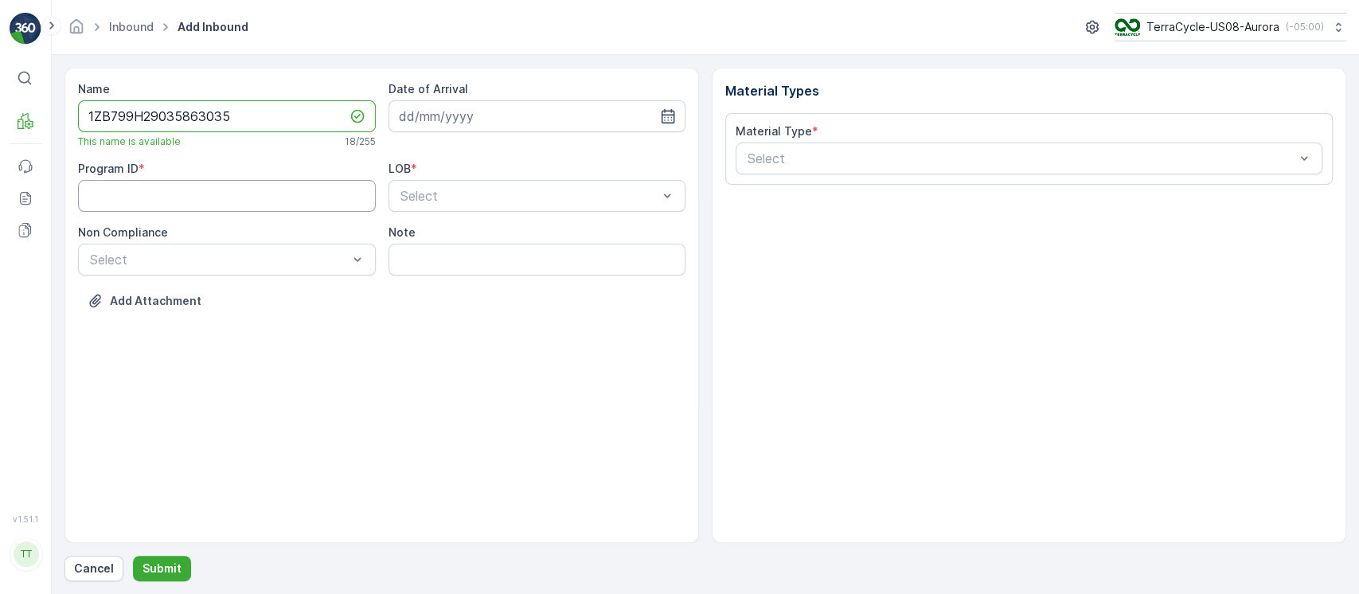
click at [172, 192] on ID "Program ID" at bounding box center [227, 196] width 298 height 32
paste ID "1211"
type ID "1211"
click at [480, 226] on div "NRP" at bounding box center [537, 234] width 298 height 27
click at [898, 169] on div "Select" at bounding box center [1028, 158] width 587 height 32
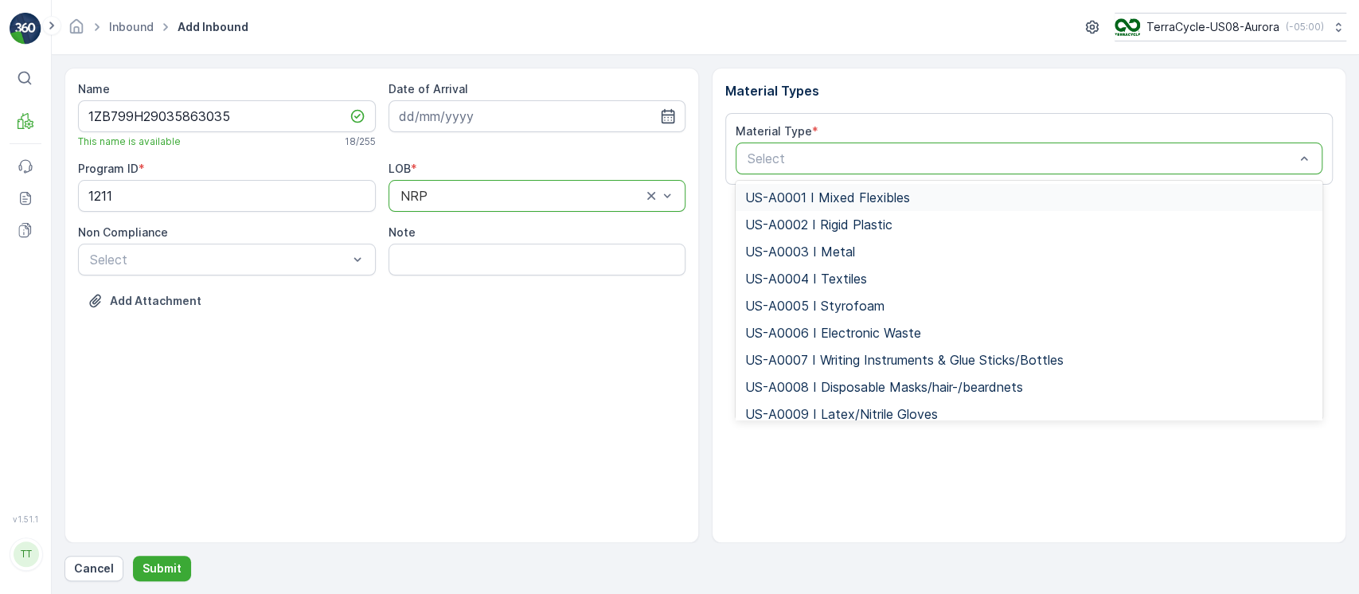
type input "US-PI0445 I Potential NC"
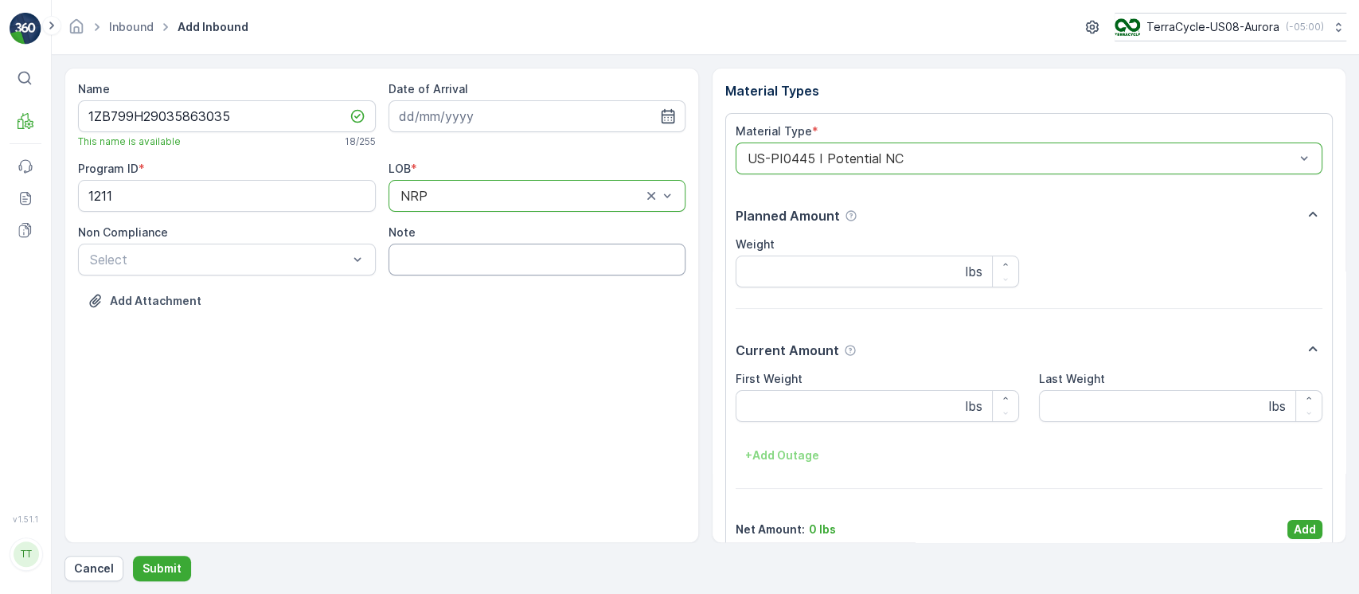
click at [418, 260] on input "Note" at bounding box center [537, 260] width 298 height 32
paste input "Check for tracker GV 9/29/25"
type input "Check for tracker GV 9/29/25"
click at [1308, 531] on p "Add" at bounding box center [1304, 529] width 22 height 16
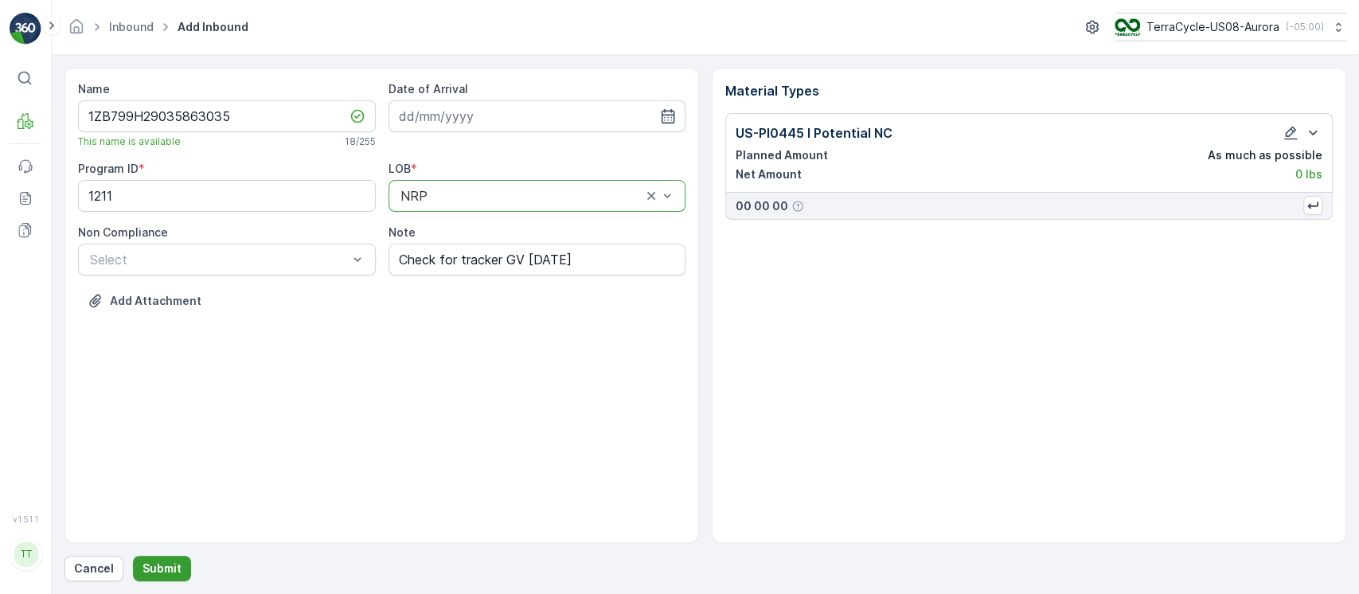
click at [163, 559] on button "Submit" at bounding box center [162, 568] width 58 height 25
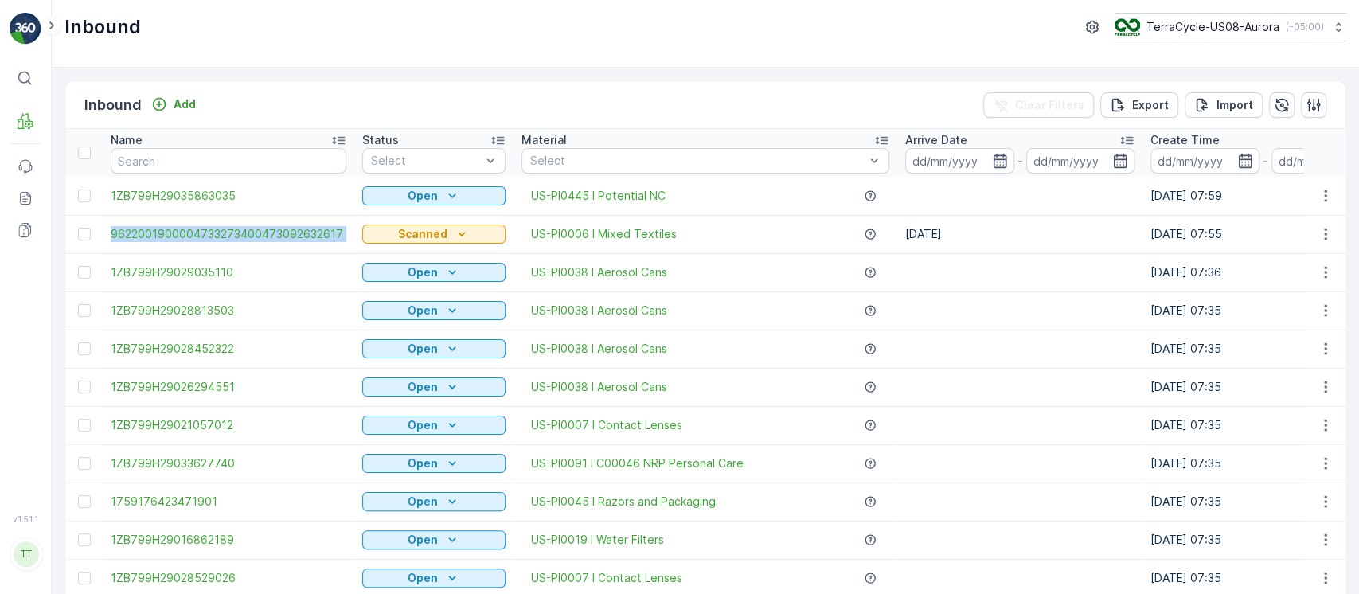
drag, startPoint x: 99, startPoint y: 234, endPoint x: 353, endPoint y: 227, distance: 254.0
copy span "9622001900004733273400473092632617"
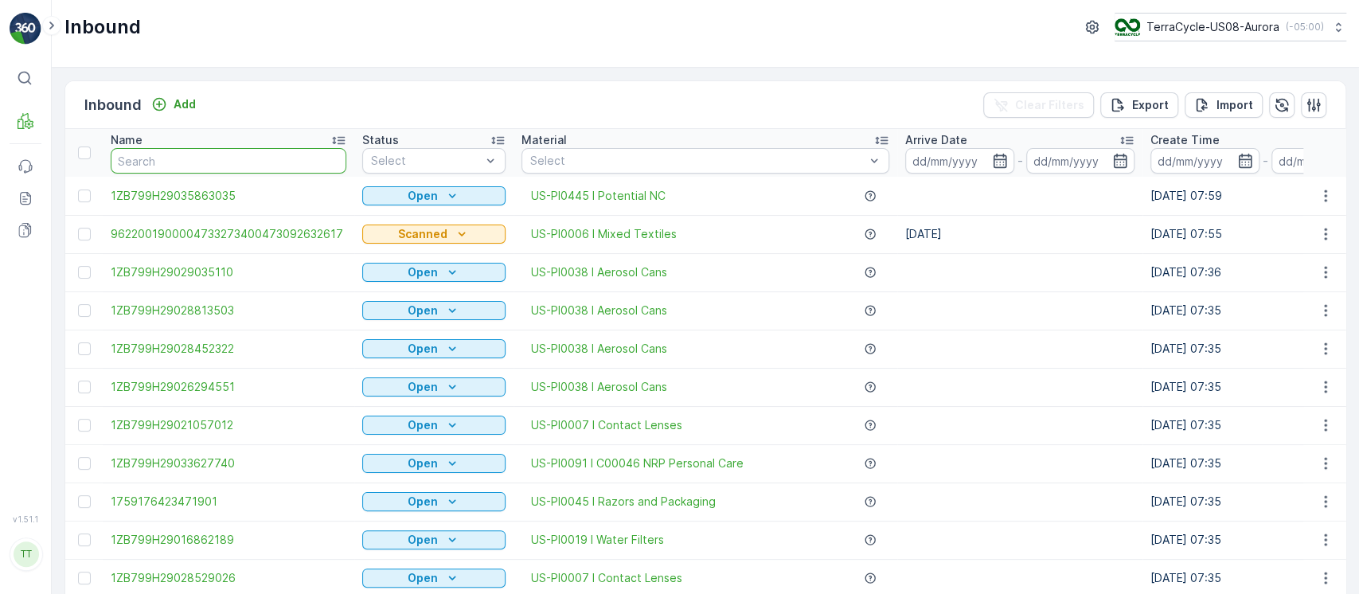
drag, startPoint x: 215, startPoint y: 152, endPoint x: 251, endPoint y: 162, distance: 37.3
click at [213, 153] on input "text" at bounding box center [229, 160] width 236 height 25
paste input "1Z1AR8619097863203X"
type input "1Z1AR8619097863203"
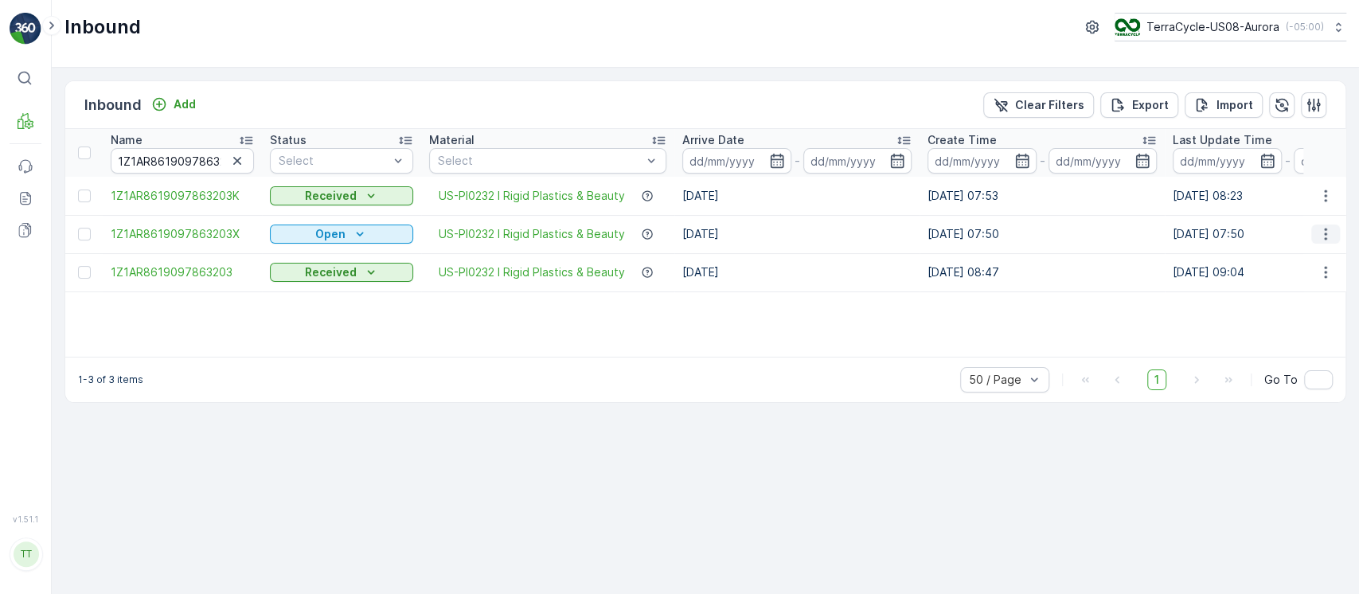
click at [1326, 235] on icon "button" at bounding box center [1325, 234] width 16 height 16
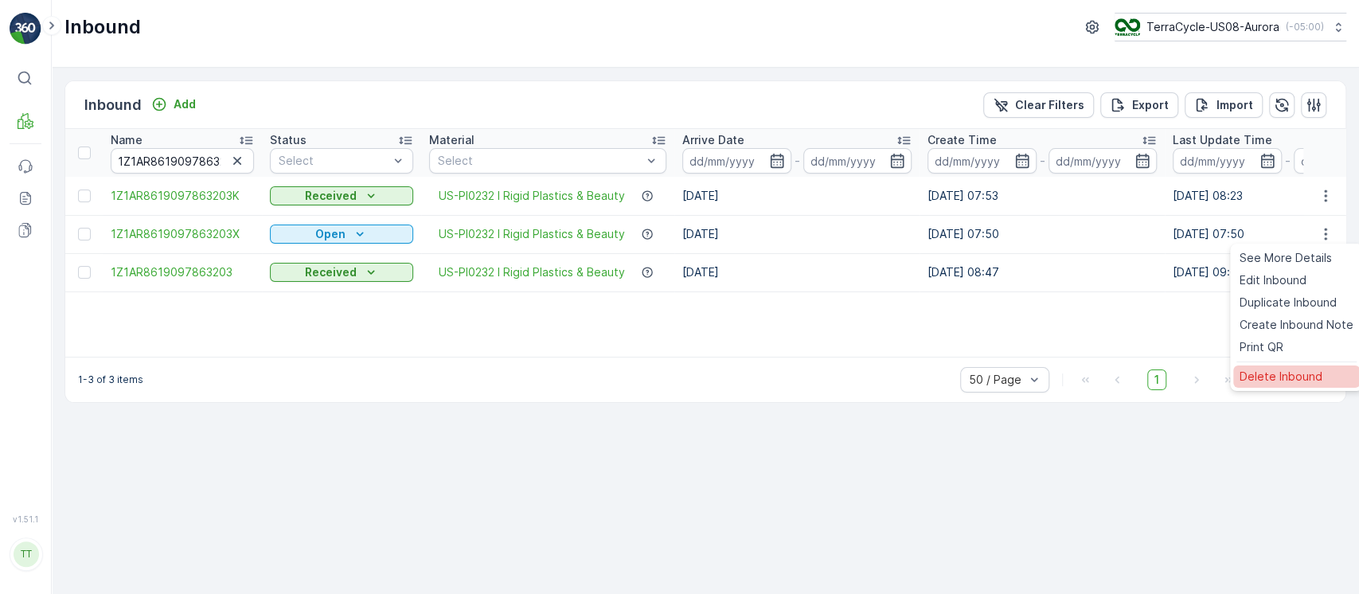
click at [1306, 366] on div "Delete Inbound" at bounding box center [1296, 376] width 127 height 22
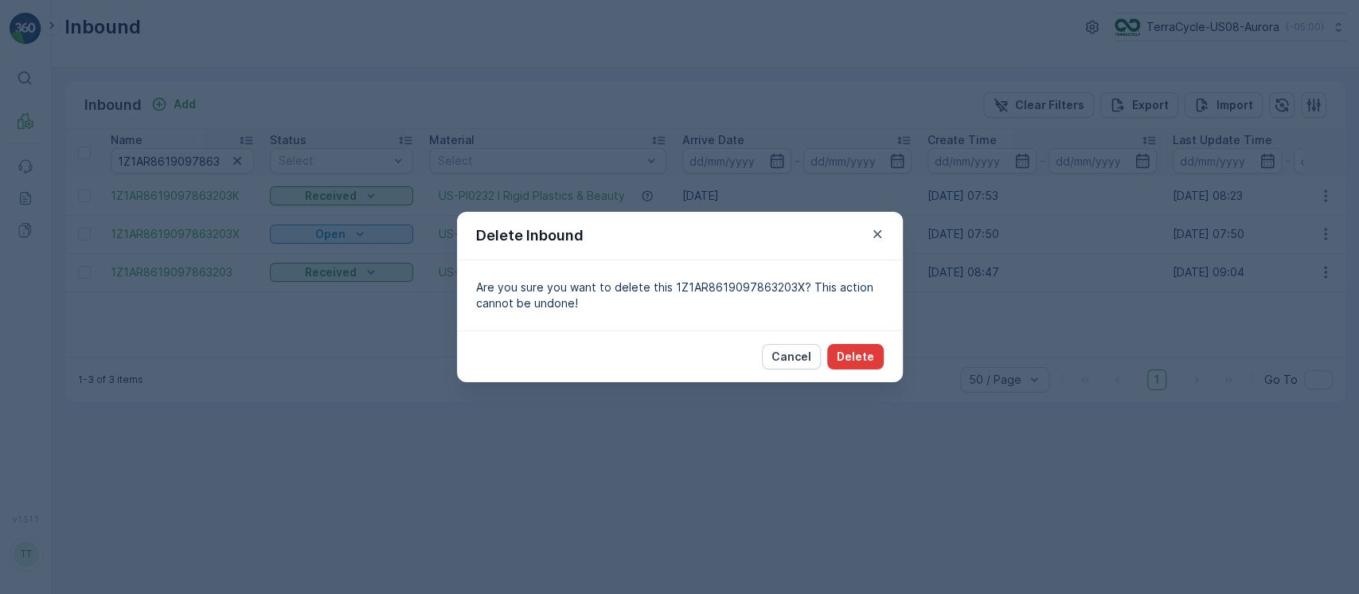
click at [861, 365] on button "Delete" at bounding box center [855, 356] width 57 height 25
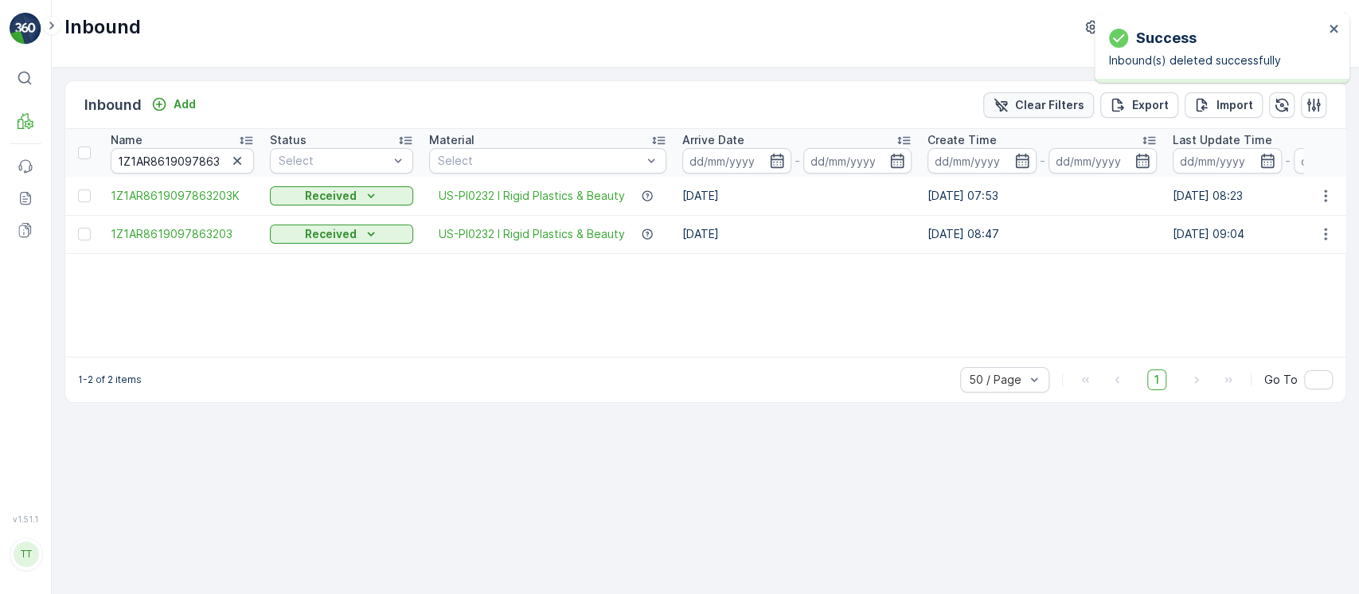
click at [1030, 103] on p "Clear Filters" at bounding box center [1049, 105] width 69 height 16
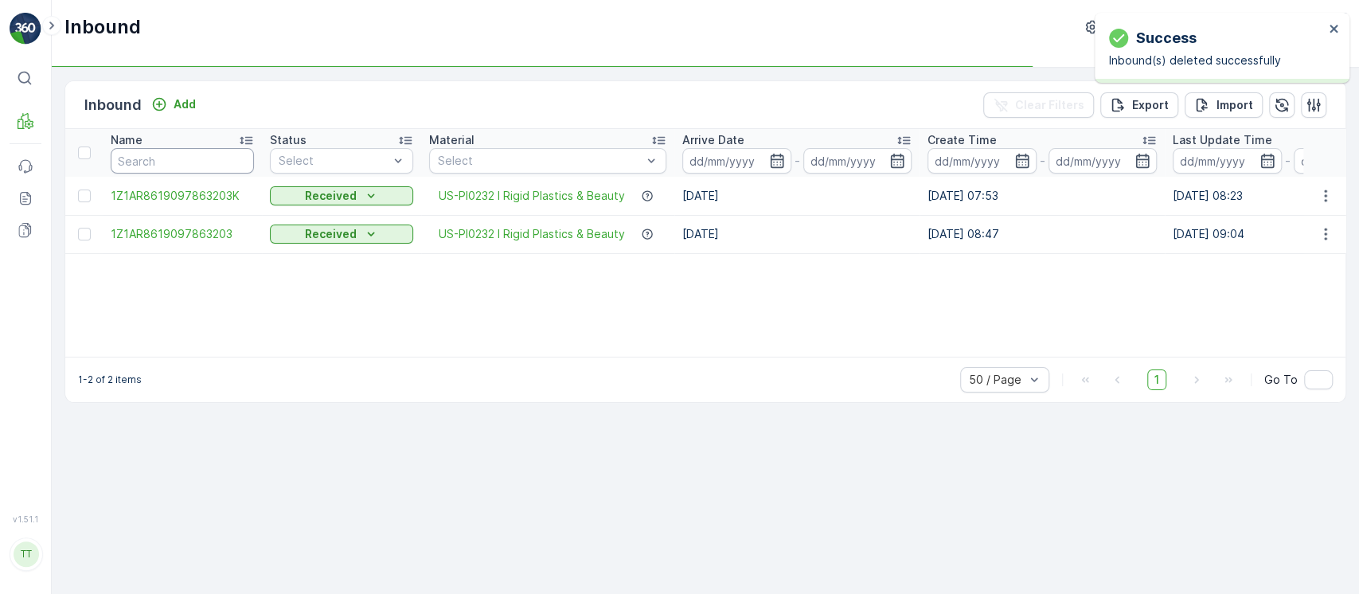
click at [185, 159] on input "text" at bounding box center [182, 160] width 143 height 25
paste input "9622001900004733273400473092632617"
type input "9622001900004733273400473092632617"
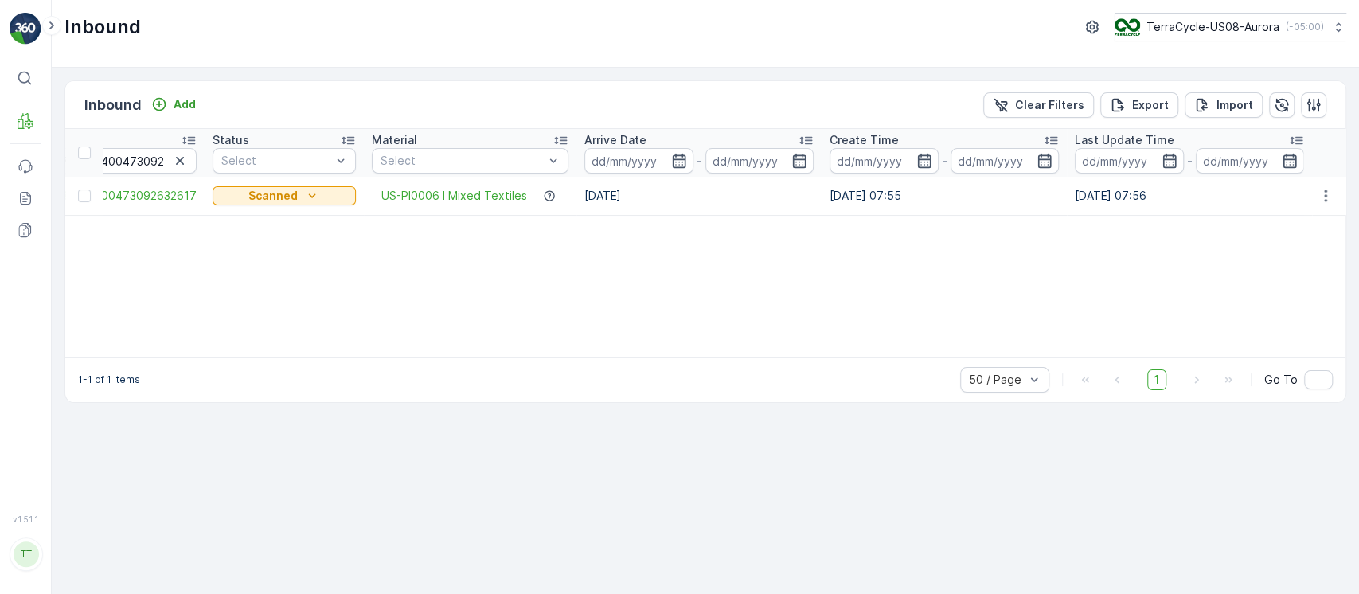
scroll to position [0, 158]
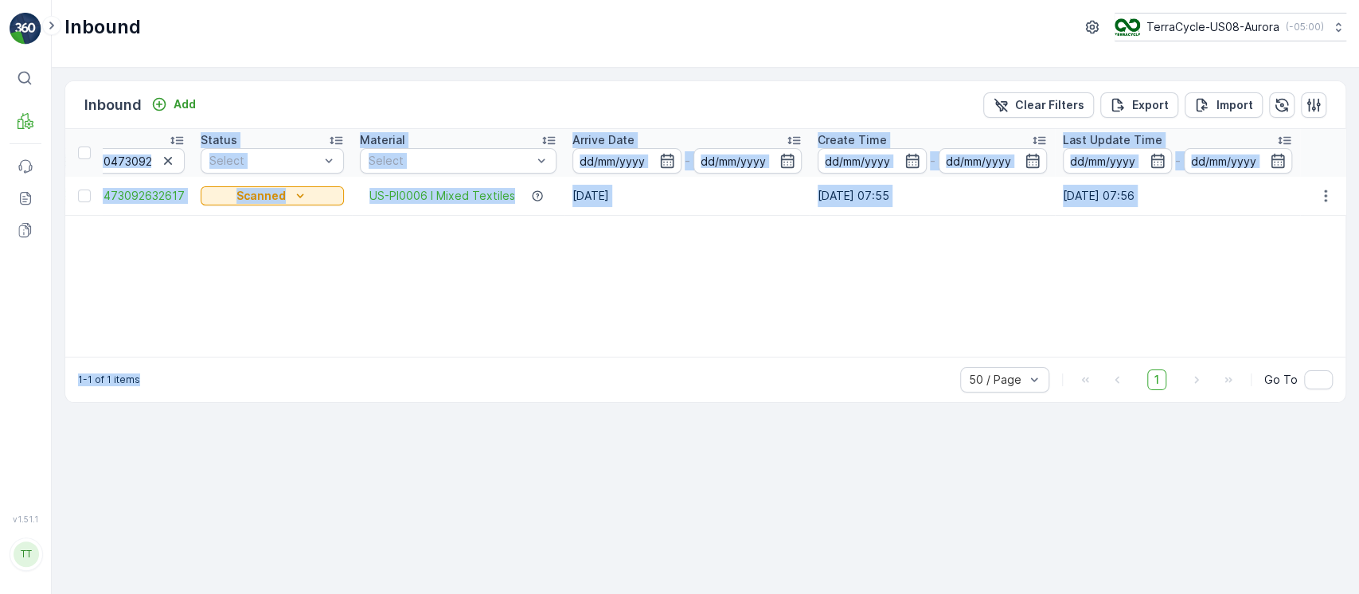
drag, startPoint x: 614, startPoint y: 357, endPoint x: 541, endPoint y: 354, distance: 72.5
click at [541, 354] on div "Inbound Add Clear Filters Export Import Name 9622001900004733273400473092632617…" at bounding box center [704, 241] width 1281 height 322
click at [540, 318] on div "Name 9622001900004733273400473092632617 Status Select Material Select Arrive Da…" at bounding box center [705, 243] width 1280 height 228
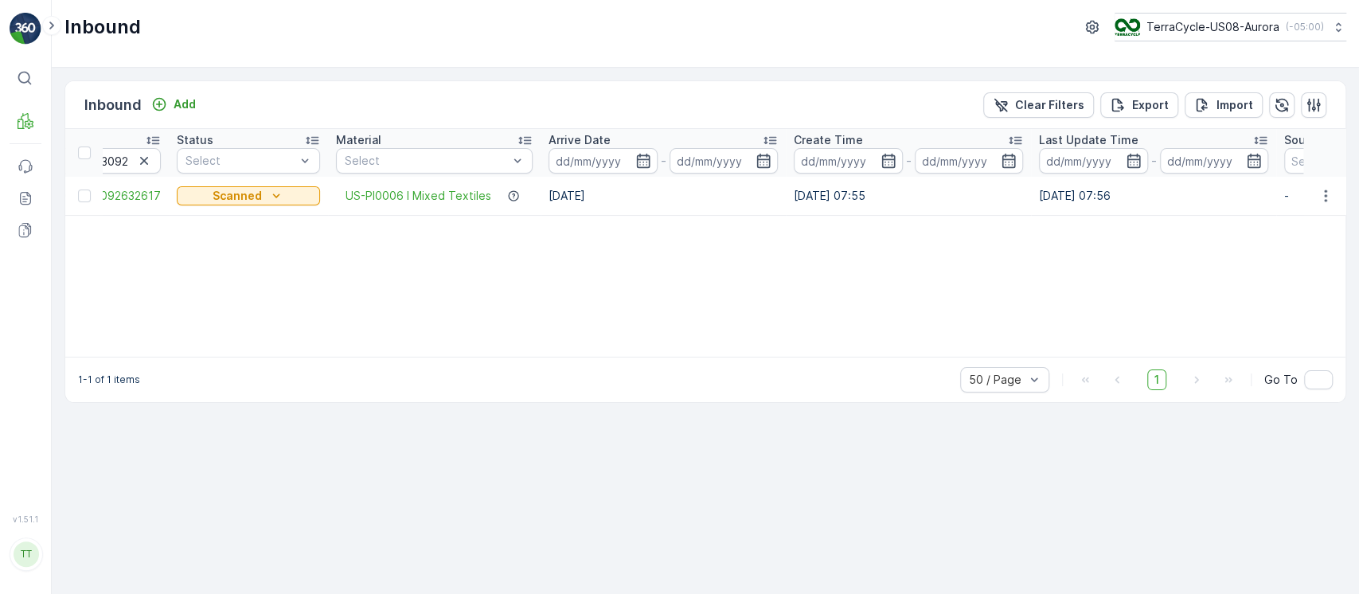
scroll to position [0, 0]
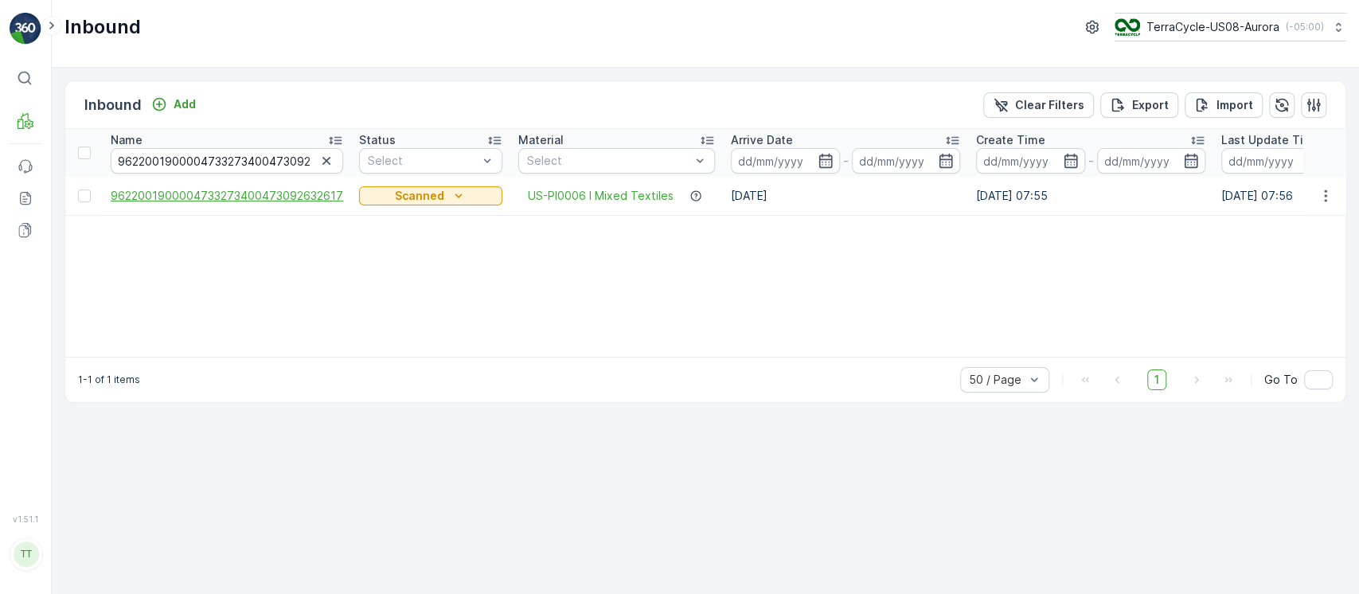
click at [240, 198] on span "9622001900004733273400473092632617" at bounding box center [227, 196] width 232 height 16
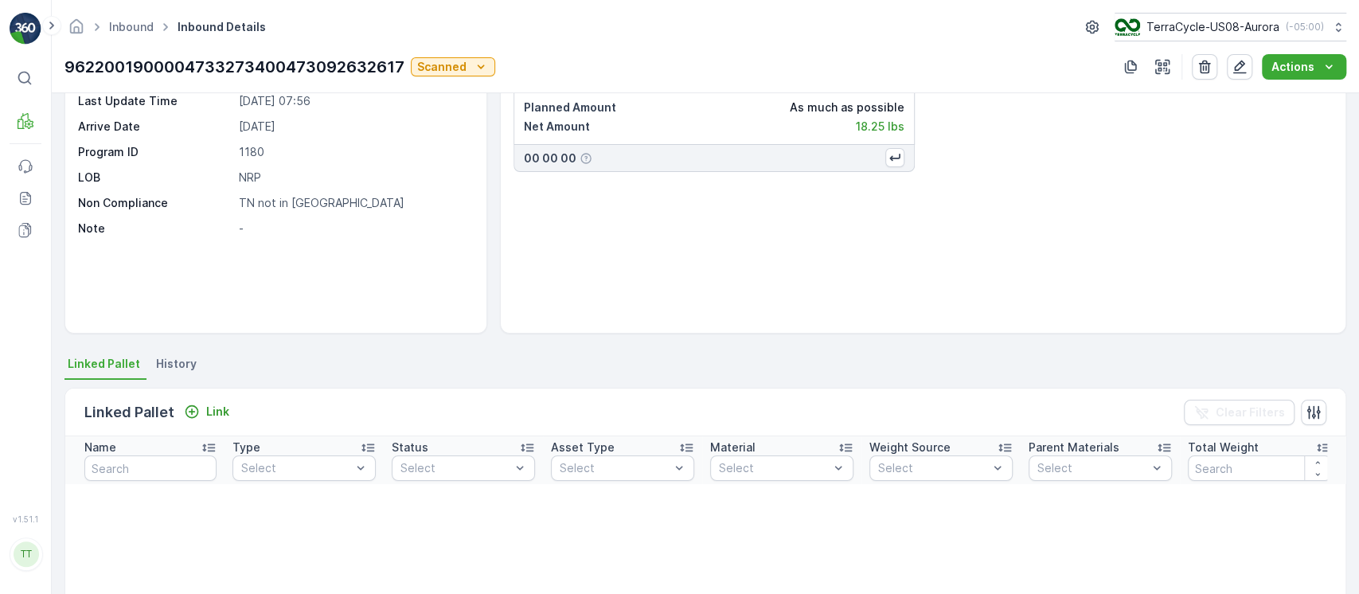
scroll to position [212, 0]
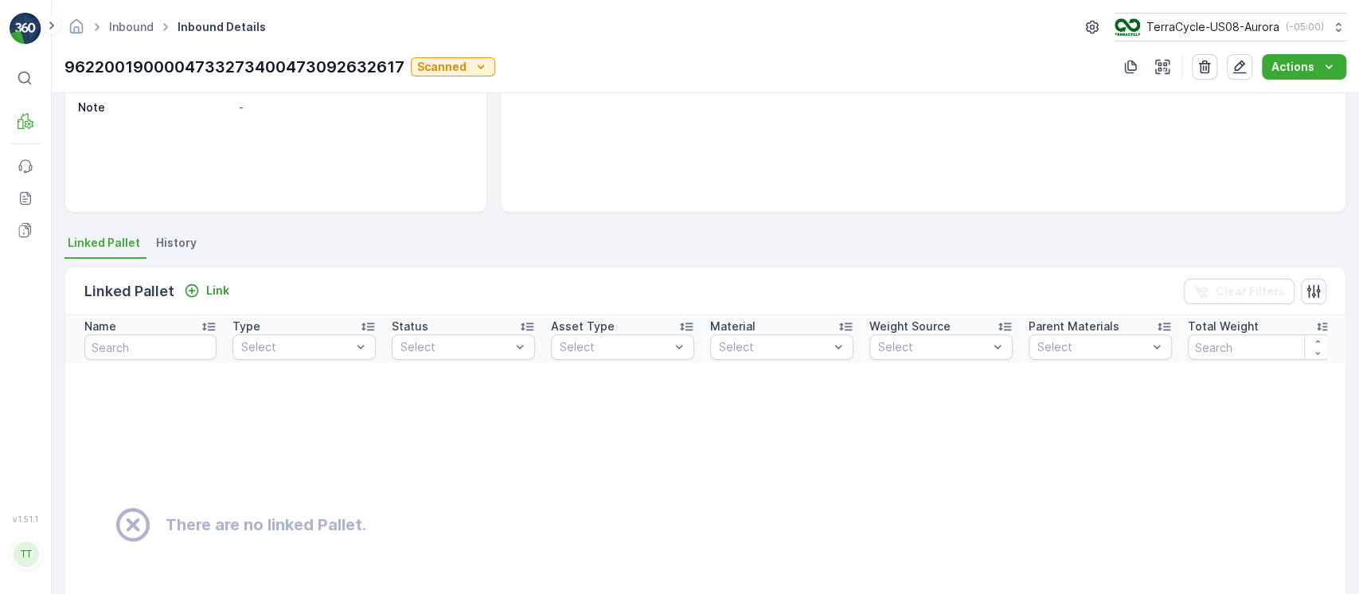
drag, startPoint x: 172, startPoint y: 239, endPoint x: 181, endPoint y: 255, distance: 18.6
click at [174, 240] on span "History" at bounding box center [176, 243] width 41 height 16
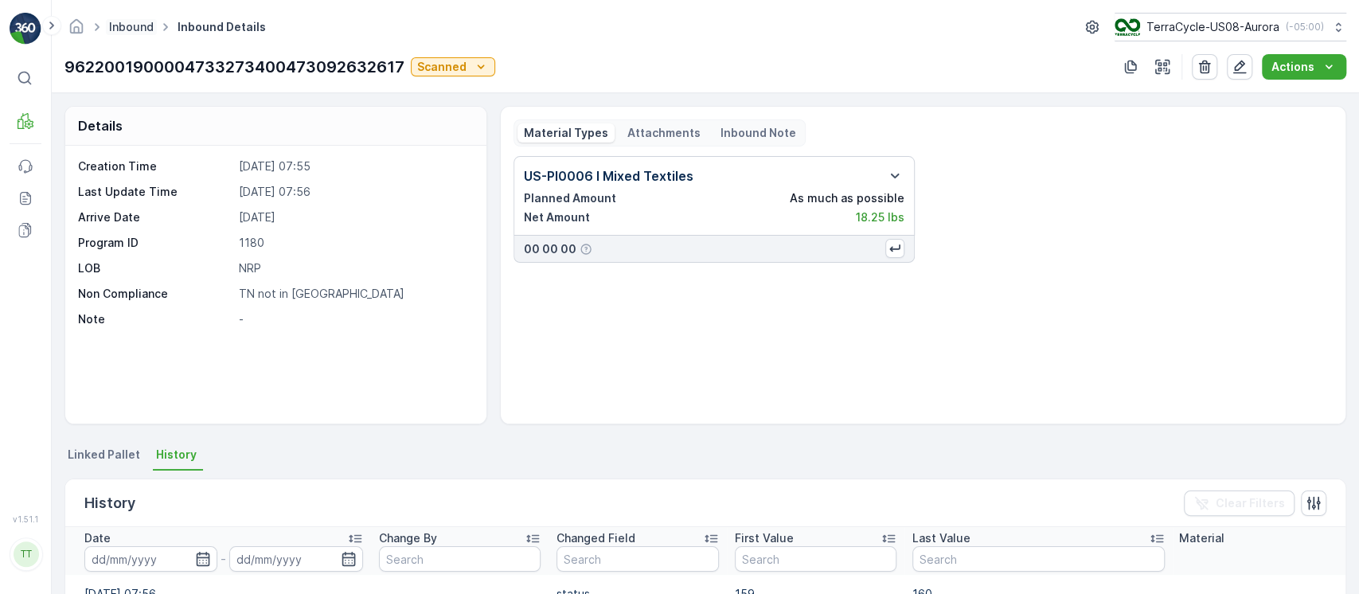
click at [146, 29] on link "Inbound" at bounding box center [131, 27] width 45 height 14
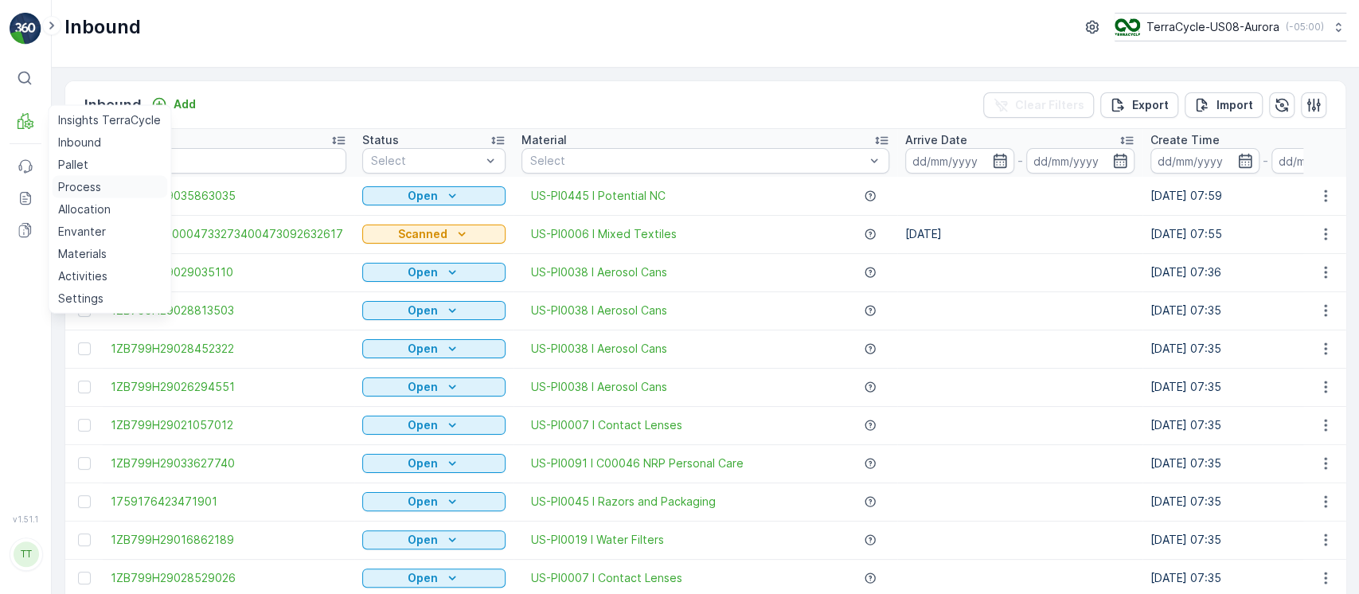
click at [74, 185] on p "Process" at bounding box center [79, 187] width 43 height 16
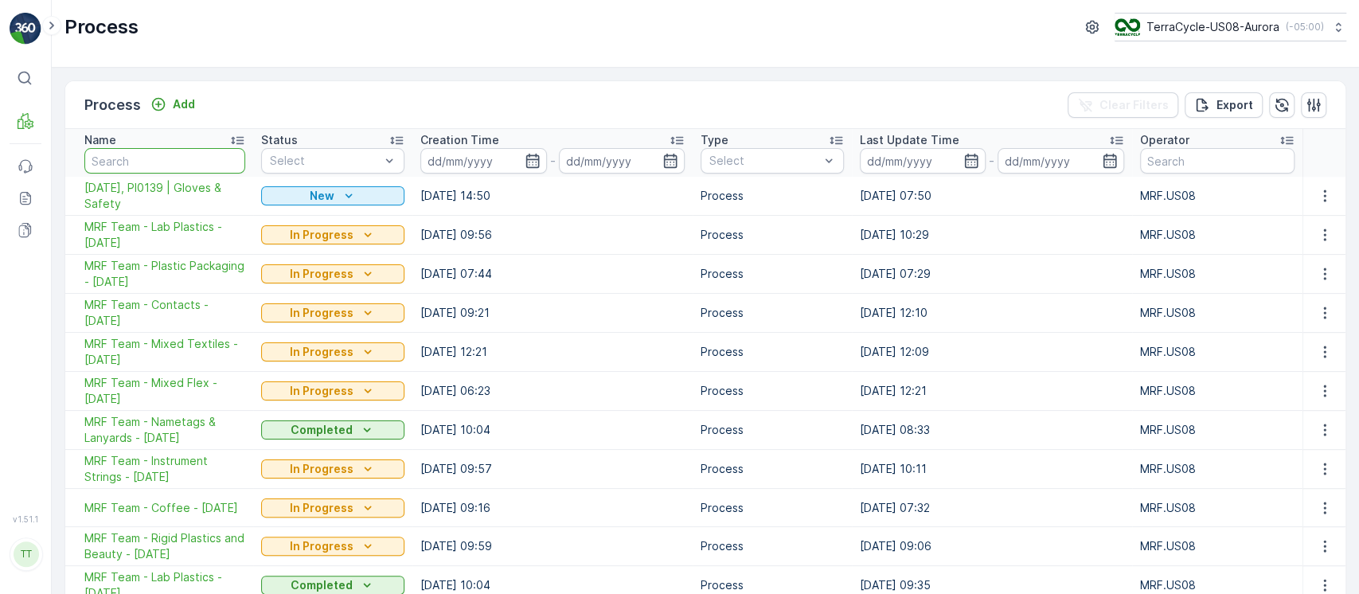
click at [208, 166] on input "text" at bounding box center [164, 160] width 161 height 25
paste input "MRF Team - Toys - 09/08/2025"
type input "MRF Team - Toys - 09/08/2025"
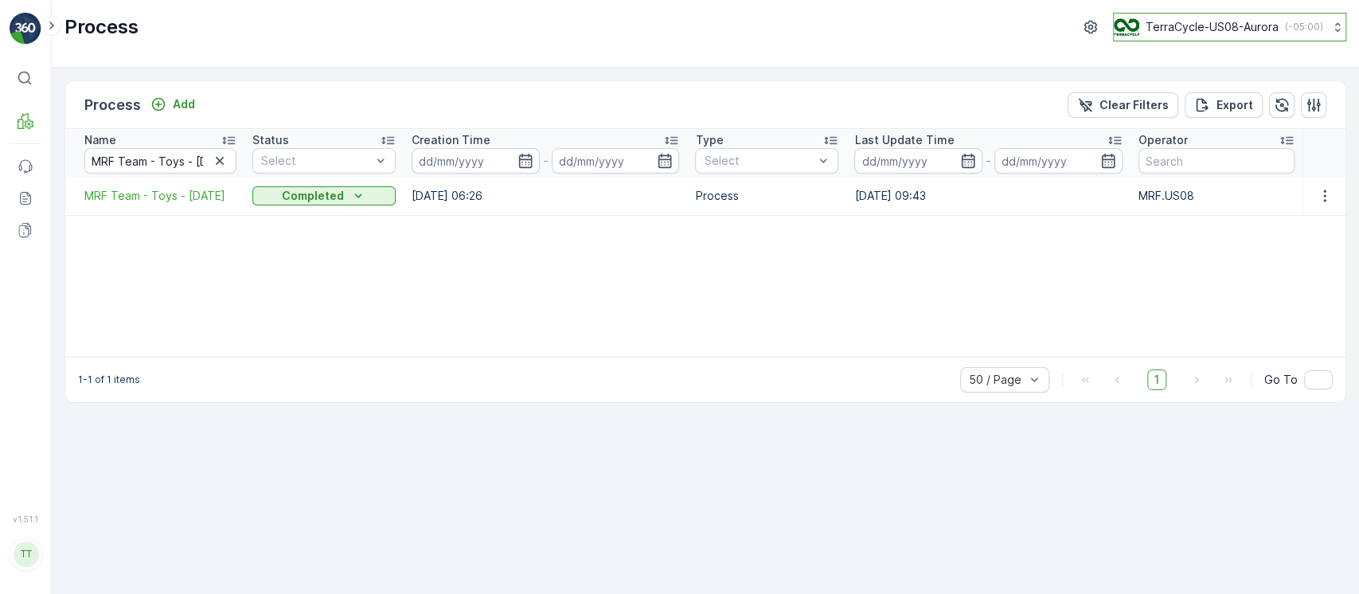
click at [1177, 29] on p "TerraCycle-US08-Aurora" at bounding box center [1211, 27] width 133 height 16
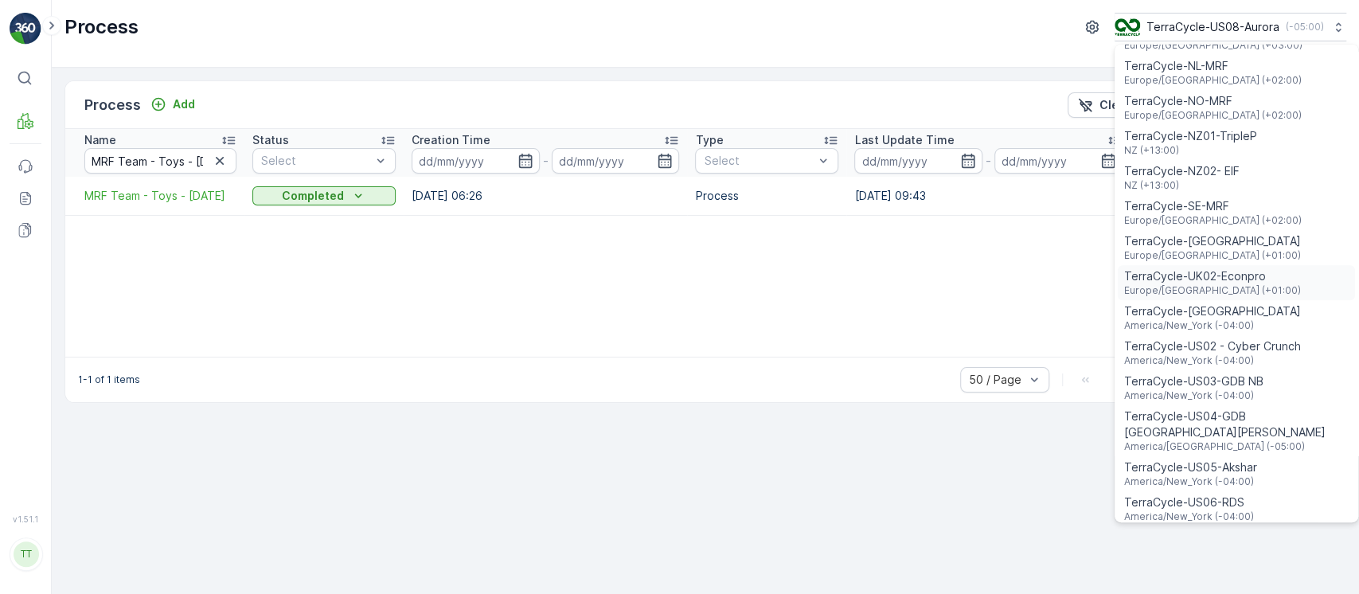
scroll to position [955, 0]
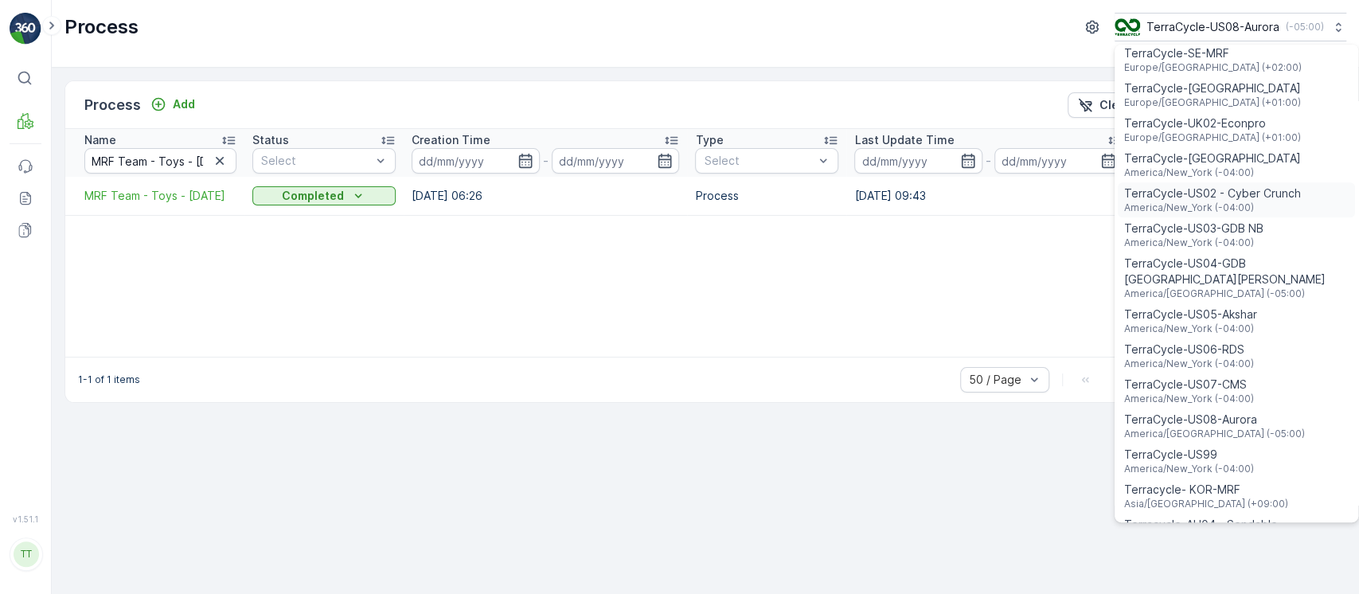
click at [1245, 201] on span "America/New_York (-04:00)" at bounding box center [1212, 207] width 177 height 13
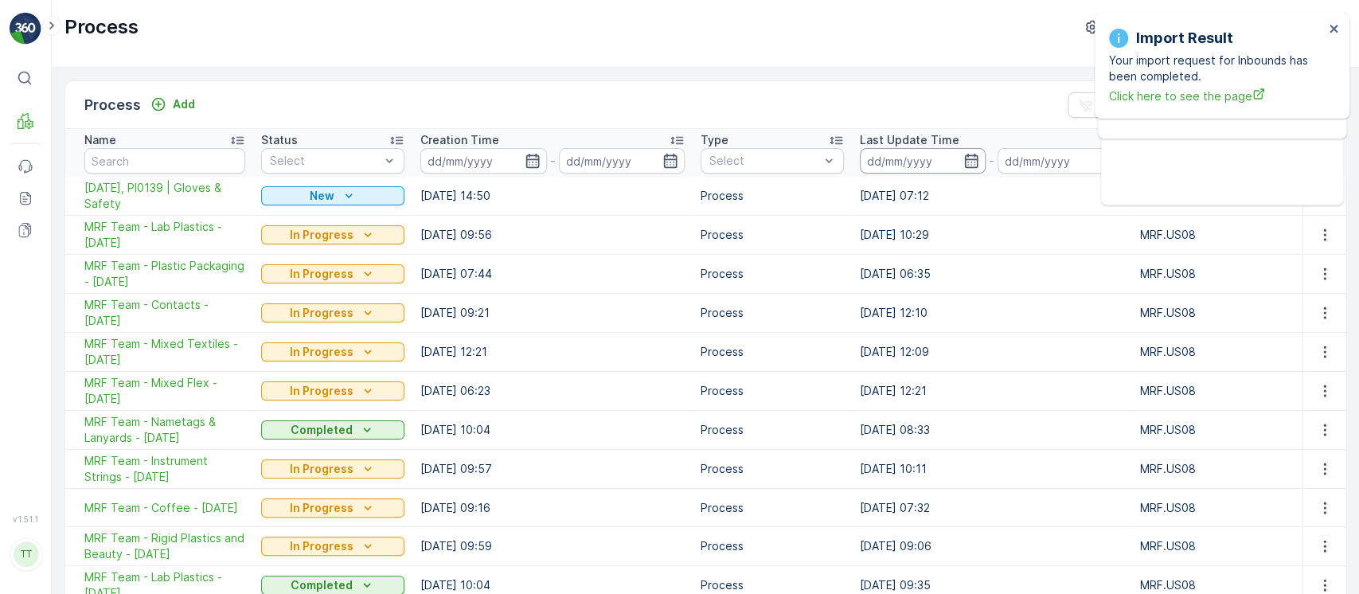
click at [874, 162] on input at bounding box center [923, 160] width 126 height 25
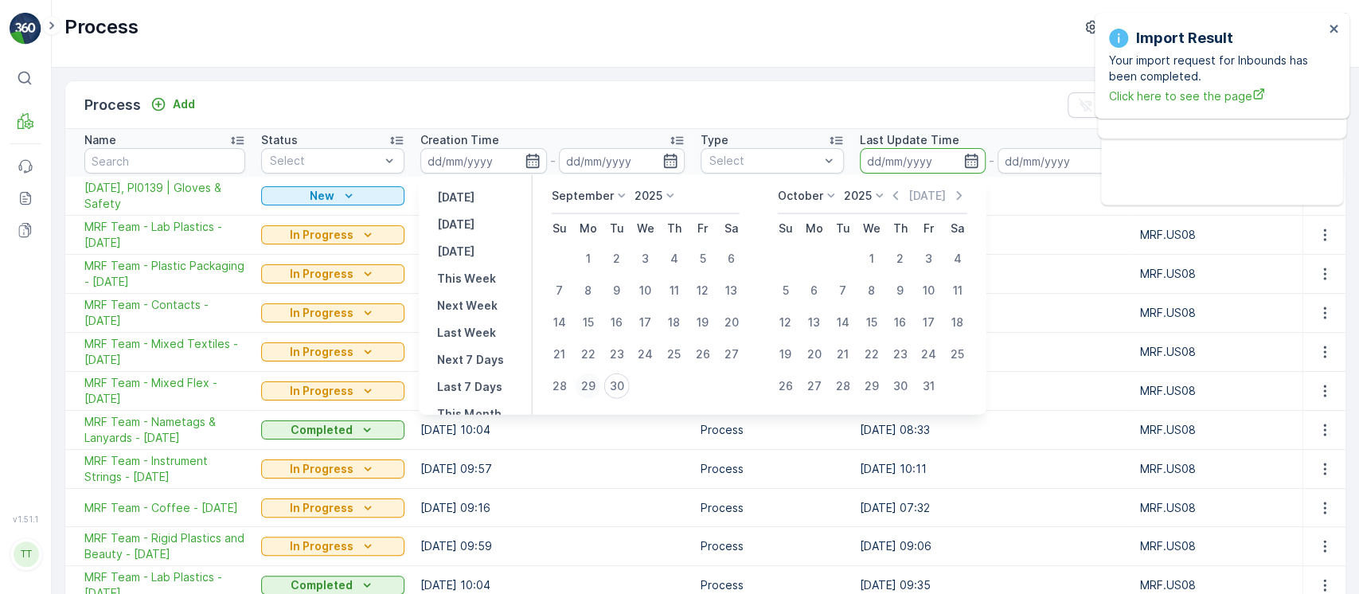
click at [591, 384] on div "29" at bounding box center [587, 385] width 25 height 25
type input "[DATE]"
click at [619, 386] on div "30" at bounding box center [615, 385] width 25 height 25
type input "30.09.2025"
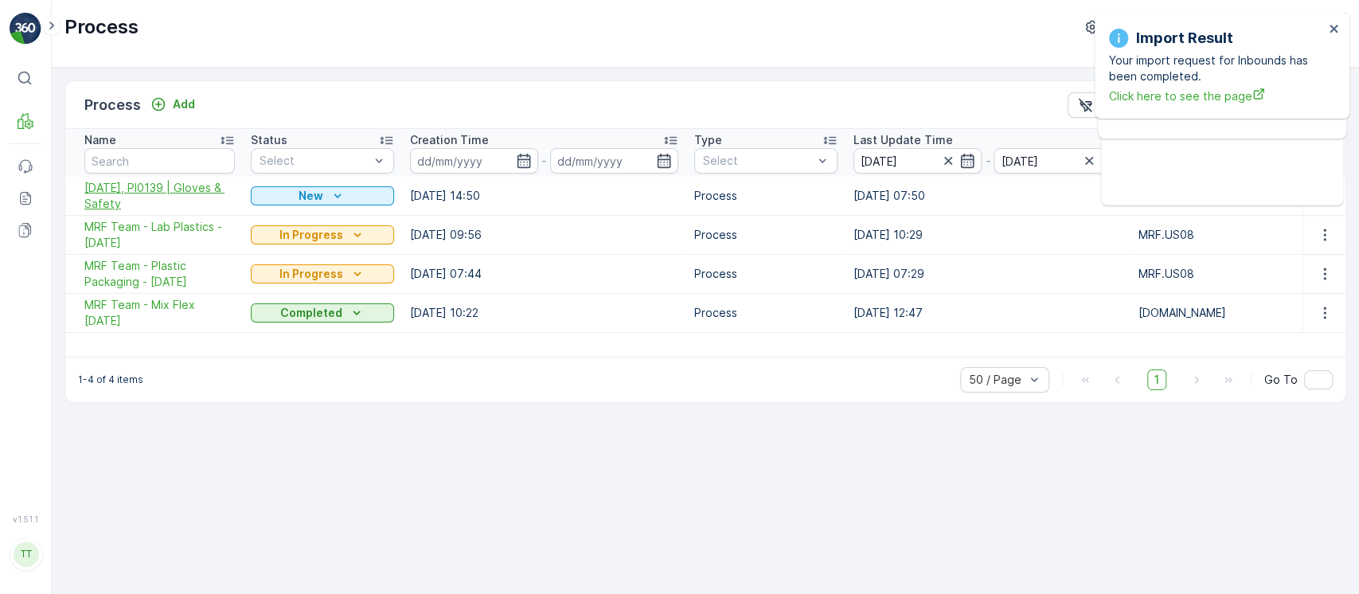
click at [116, 194] on span "09/29/25, PI0139 | Gloves & Safety" at bounding box center [159, 196] width 150 height 32
click at [105, 228] on span "MRF Team - Lab Plastics - 09/25/2025" at bounding box center [159, 235] width 150 height 32
click at [114, 273] on span "MRF Team - Plastic Packaging - 09/25/2025" at bounding box center [159, 274] width 150 height 32
click at [121, 317] on span "MRF Team - Mix Flex 8/12/25" at bounding box center [159, 313] width 150 height 32
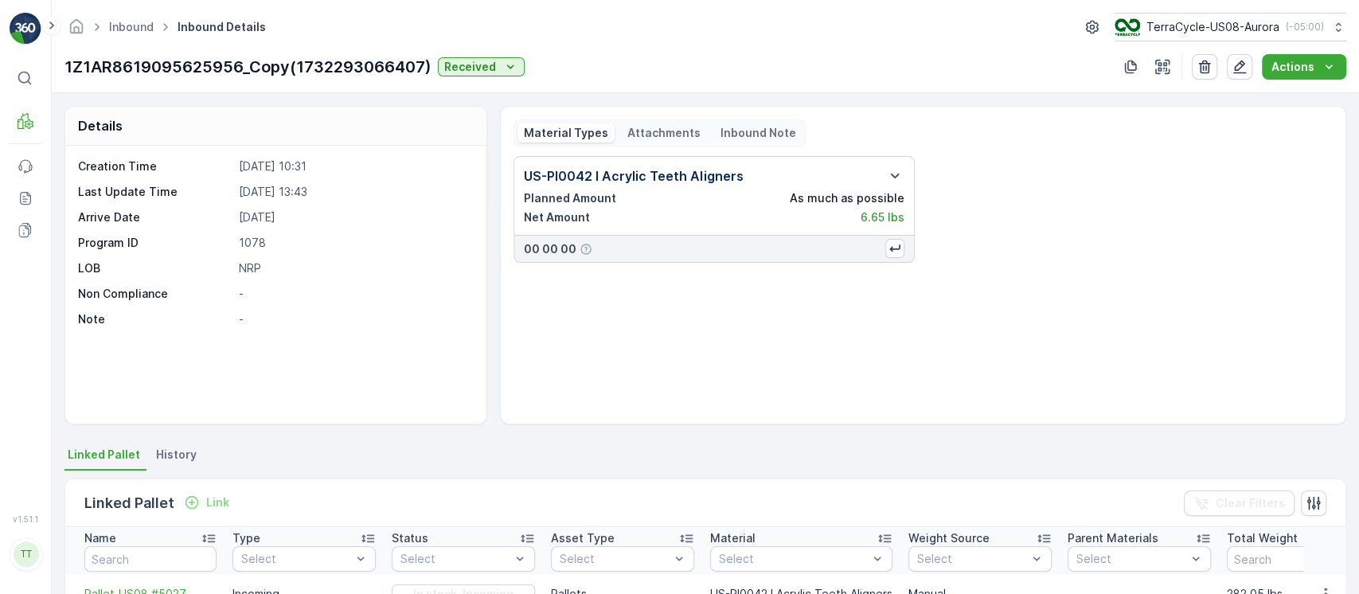
click at [172, 468] on li "History" at bounding box center [178, 456] width 50 height 27
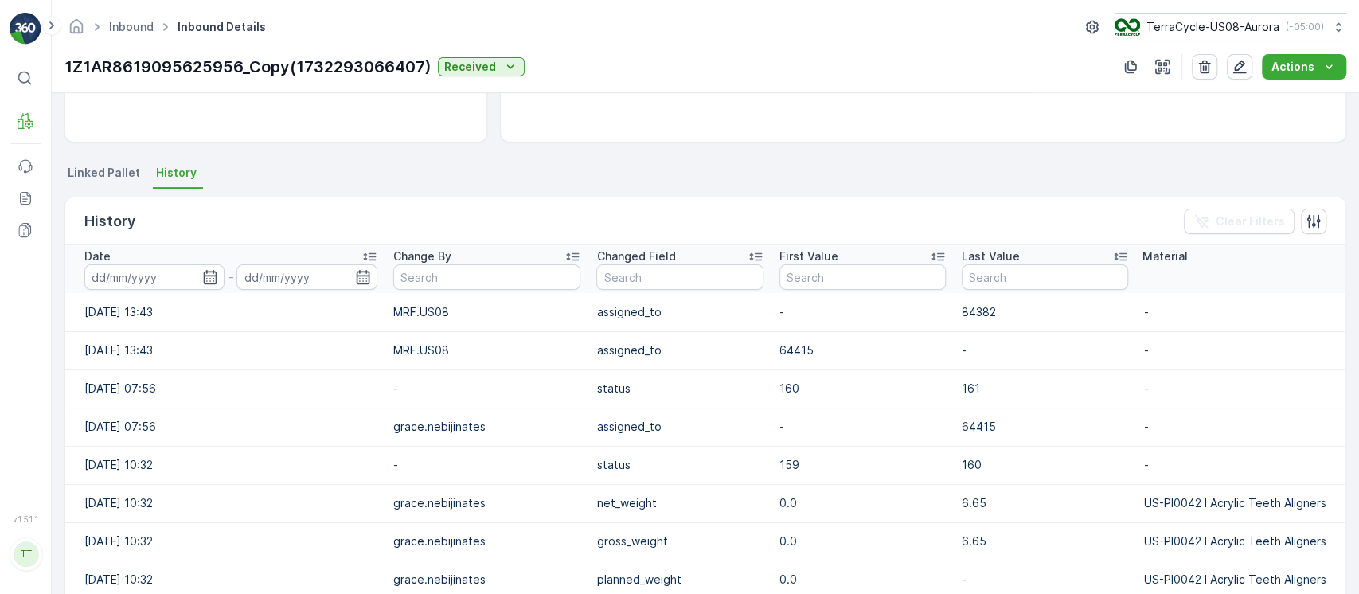
scroll to position [283, 0]
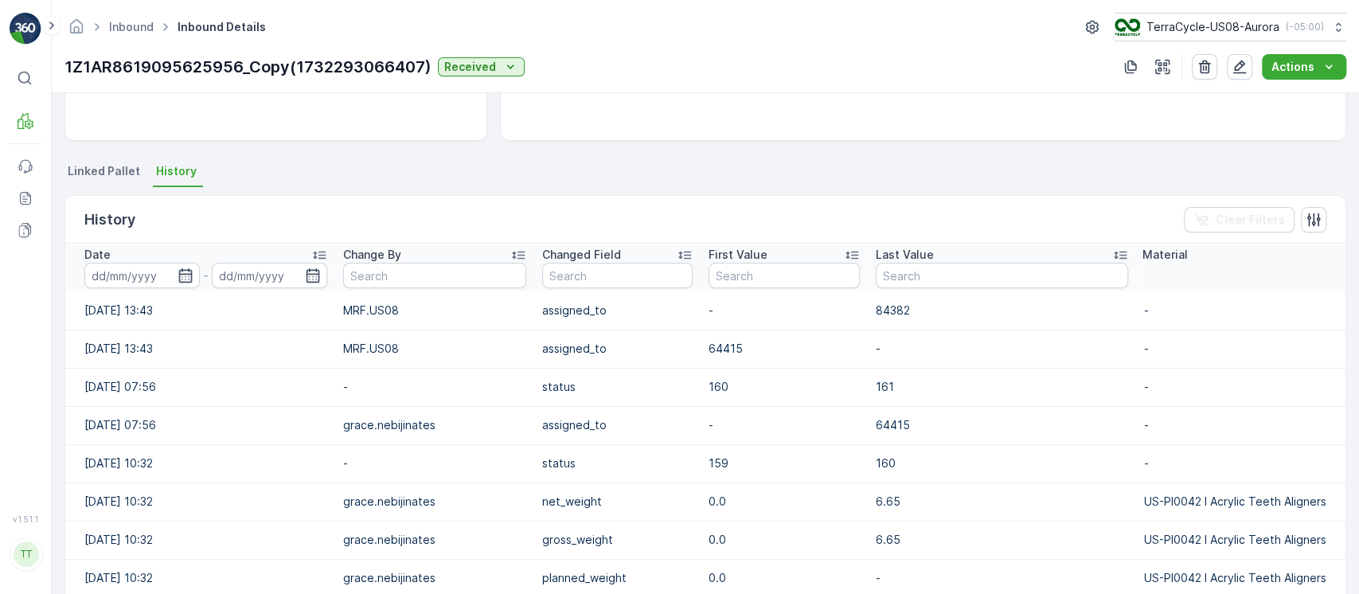
click at [220, 252] on div "Date" at bounding box center [205, 255] width 243 height 16
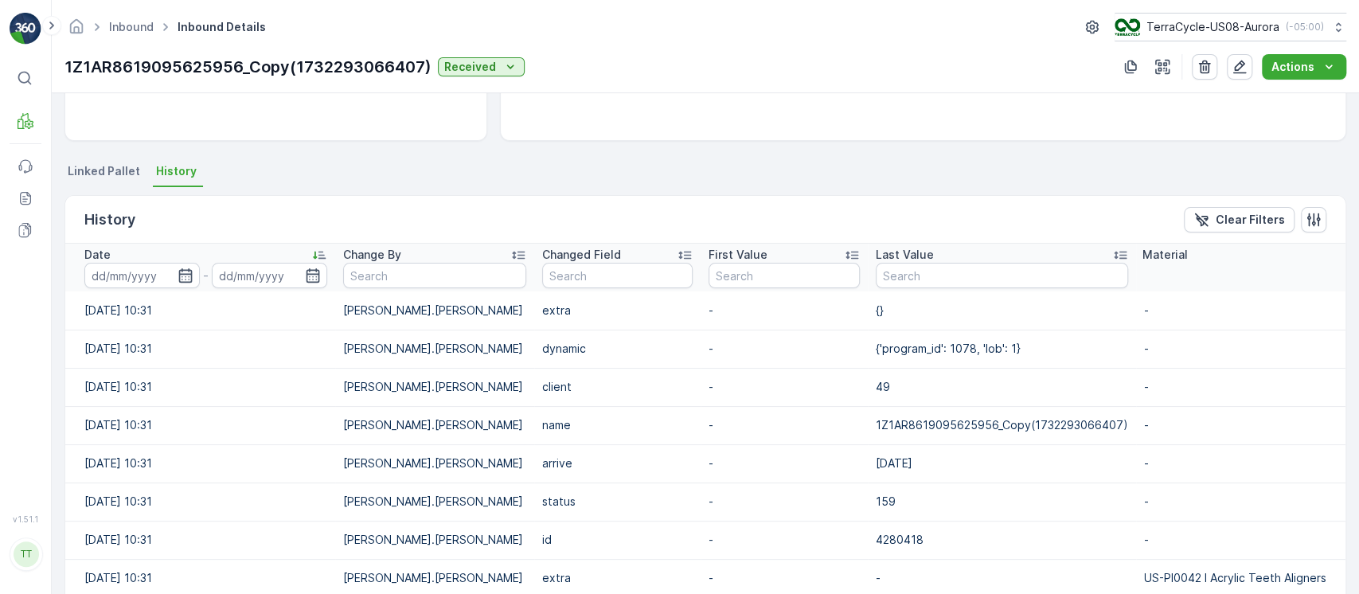
click at [220, 252] on div "Date" at bounding box center [205, 255] width 243 height 16
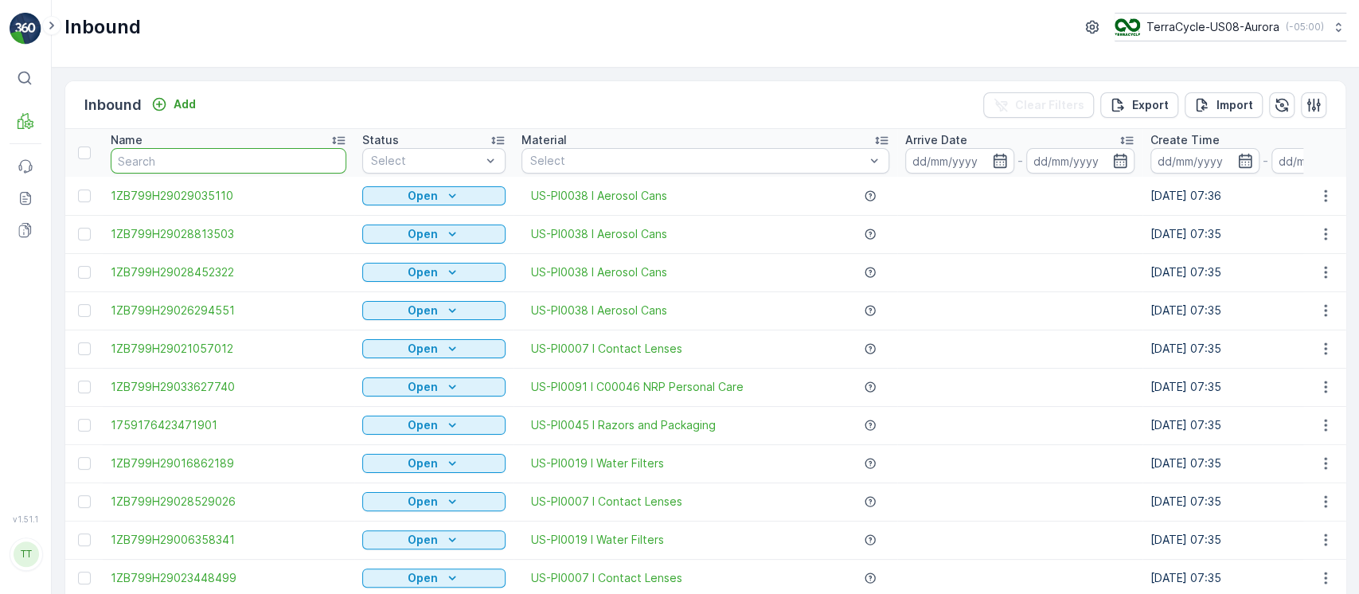
click at [203, 166] on input "text" at bounding box center [229, 160] width 236 height 25
paste input "1ZB799H29017261755"
type input "1ZB799H29017261755"
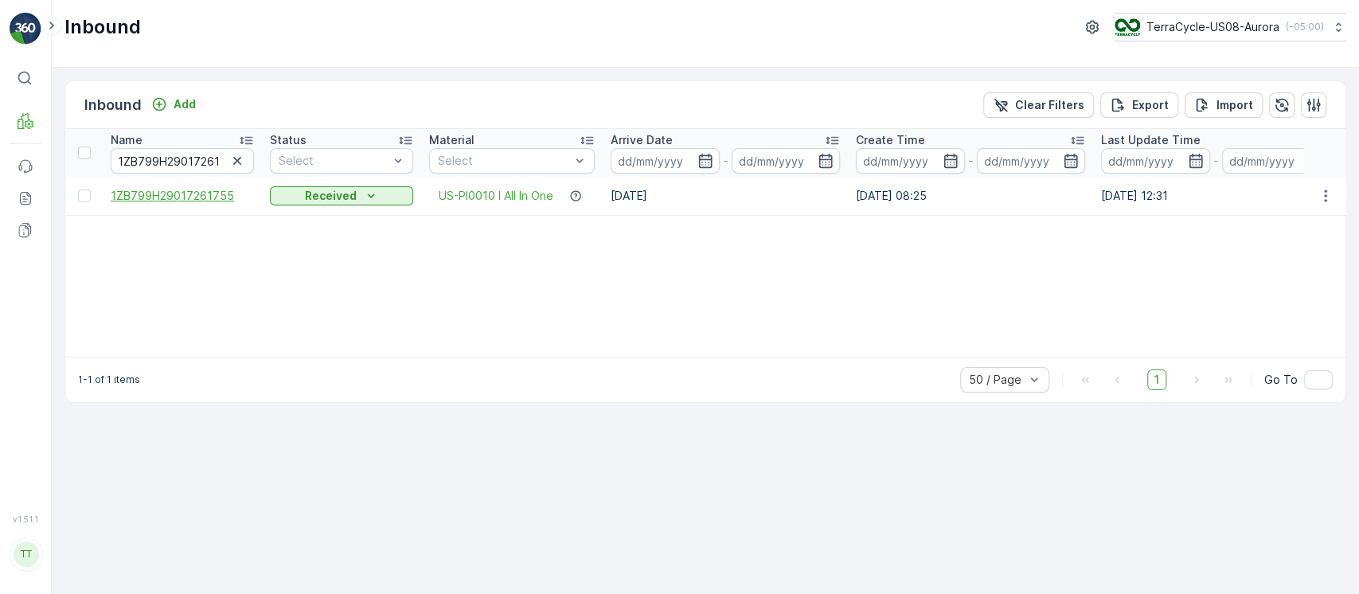
click at [140, 190] on span "1ZB799H29017261755" at bounding box center [182, 196] width 143 height 16
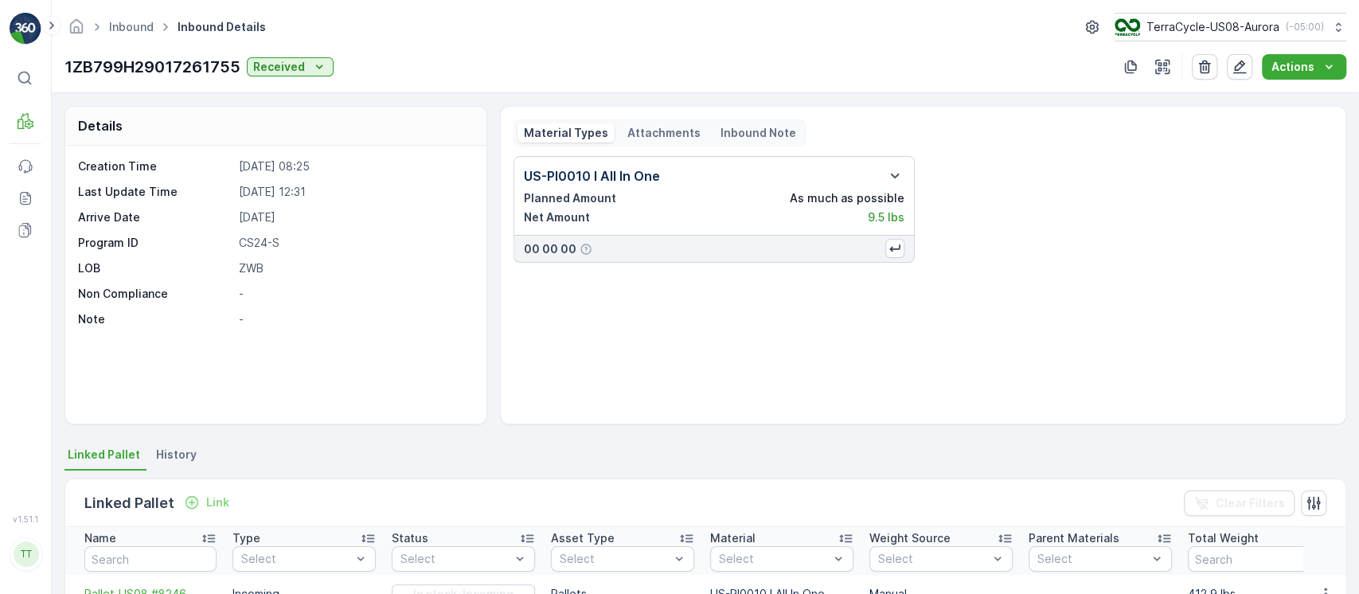
click at [180, 450] on span "History" at bounding box center [176, 455] width 41 height 16
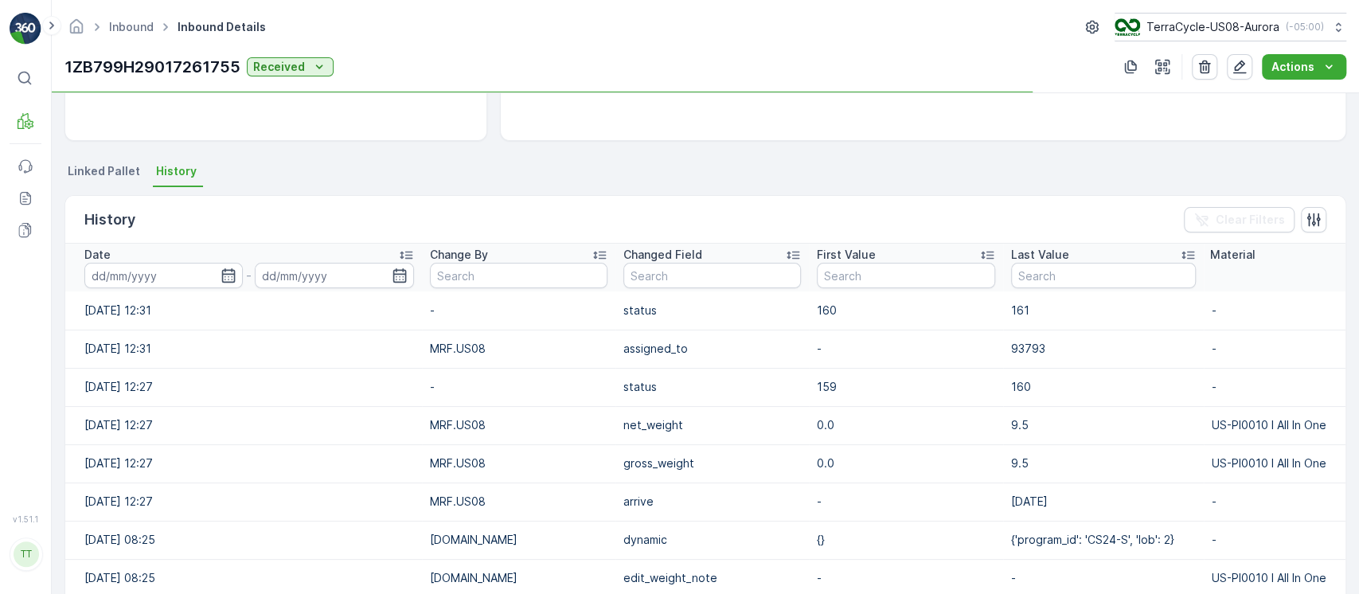
scroll to position [318, 0]
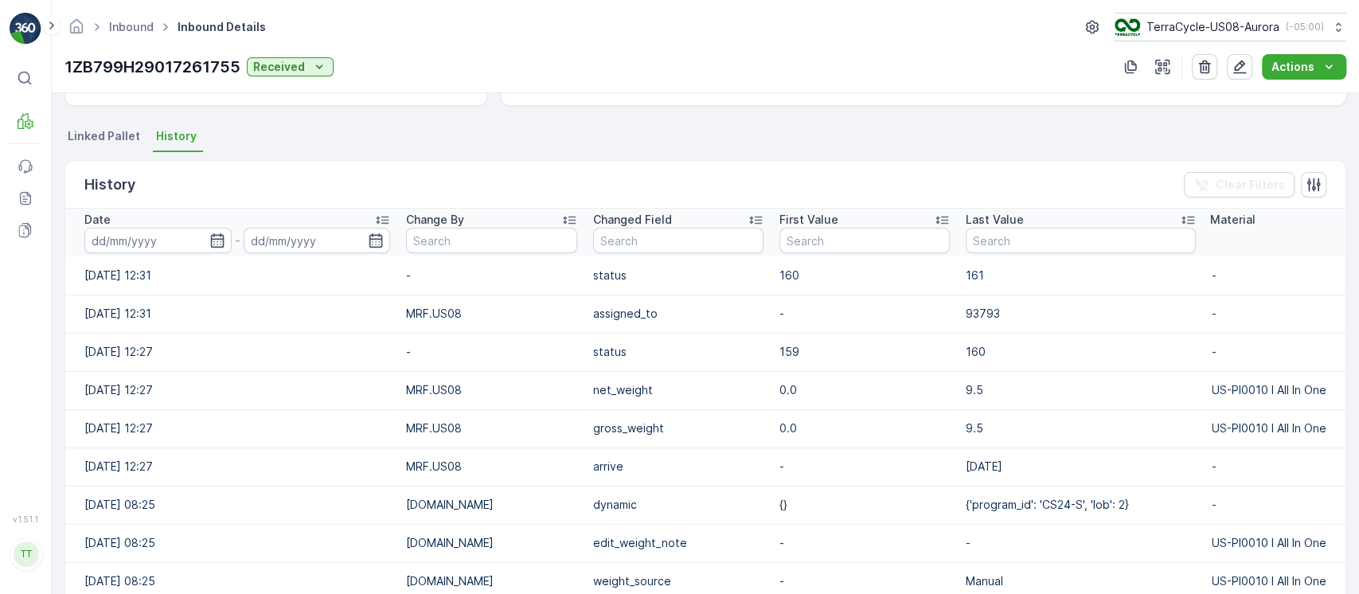
click at [227, 223] on div "Date" at bounding box center [237, 220] width 306 height 16
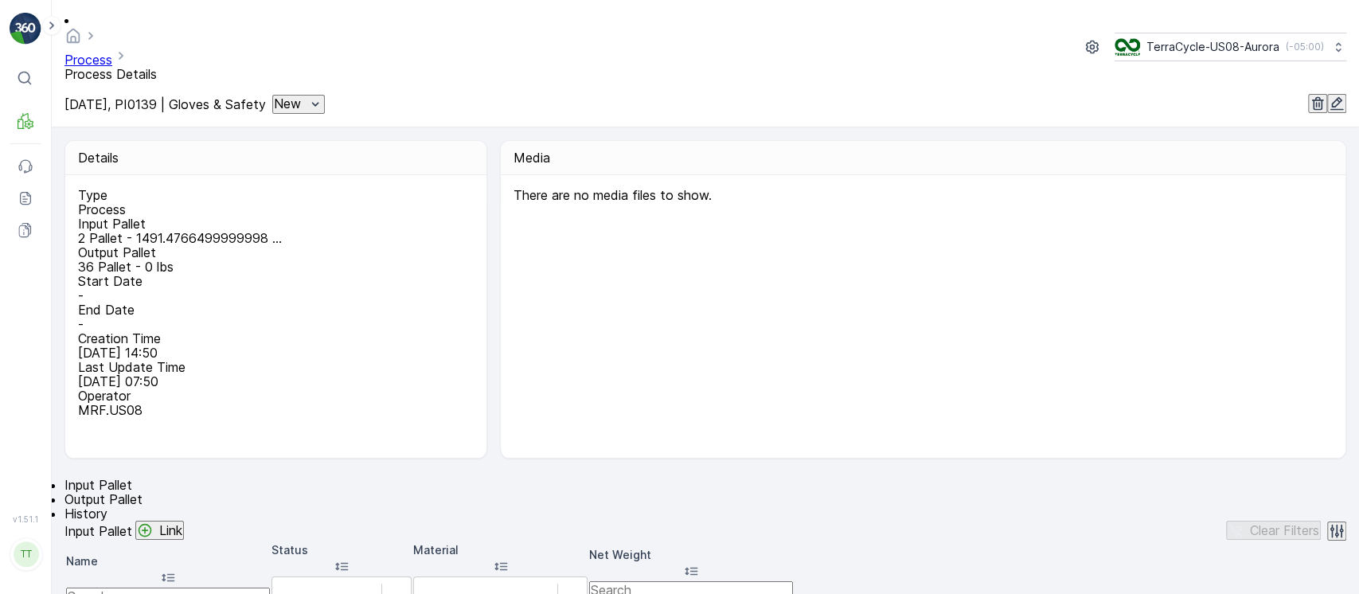
click at [107, 505] on span "History" at bounding box center [85, 513] width 43 height 16
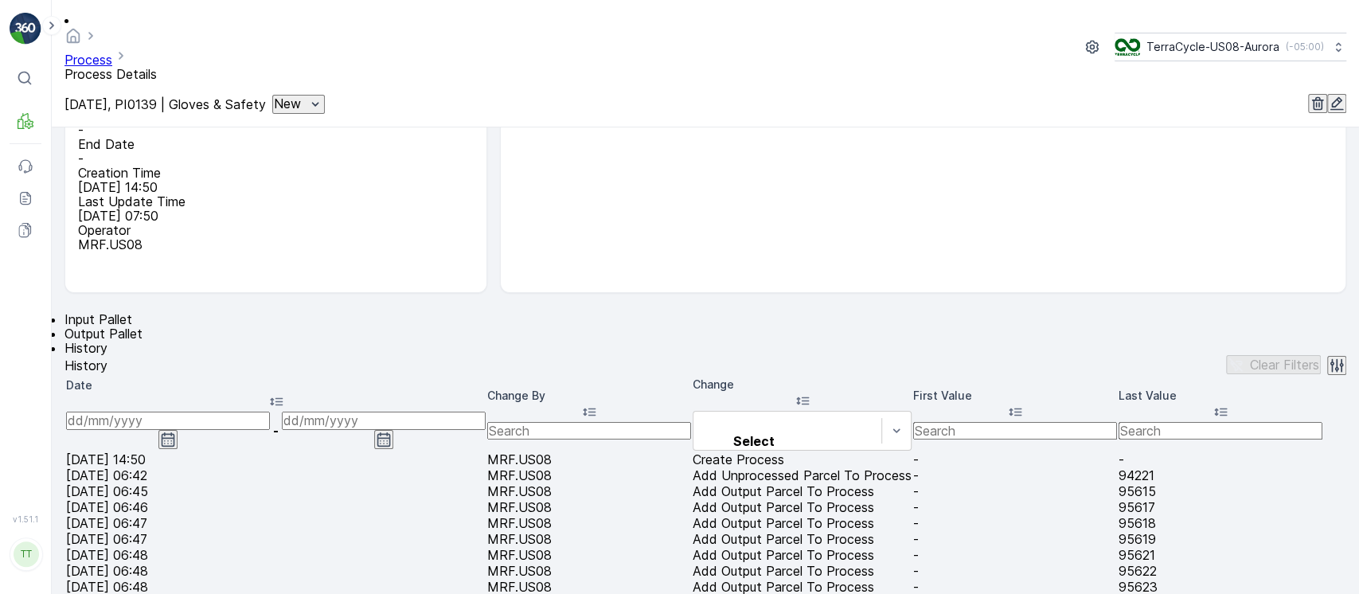
scroll to position [318, 0]
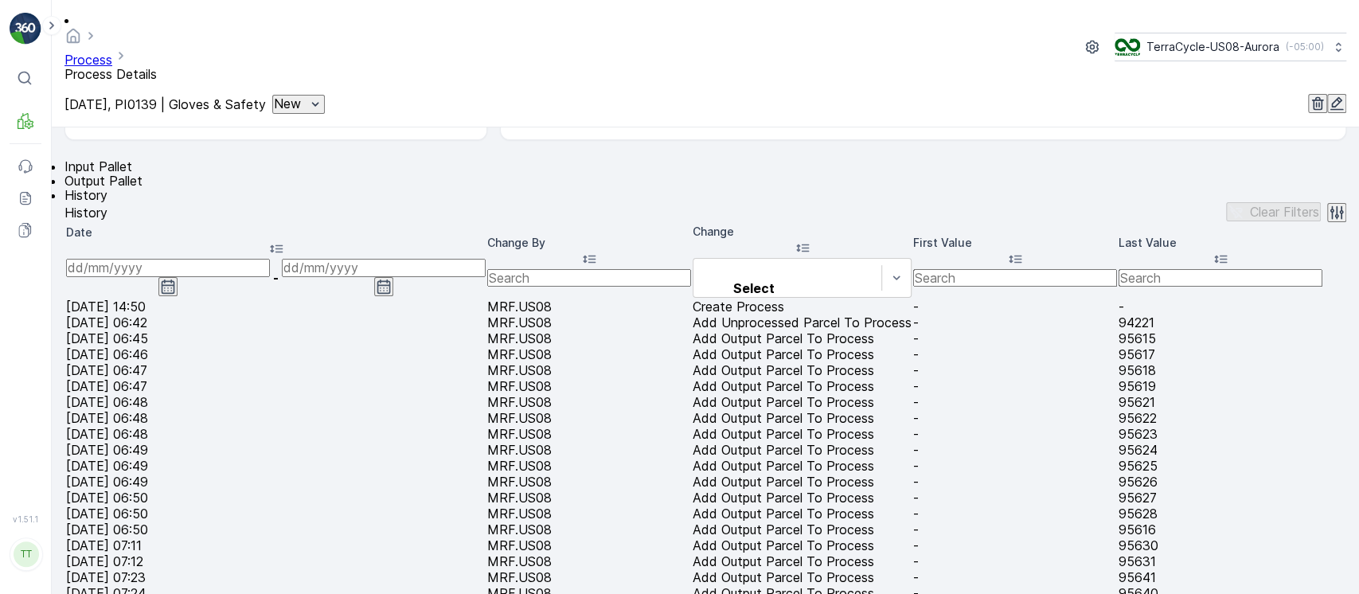
click at [157, 259] on input at bounding box center [168, 268] width 204 height 18
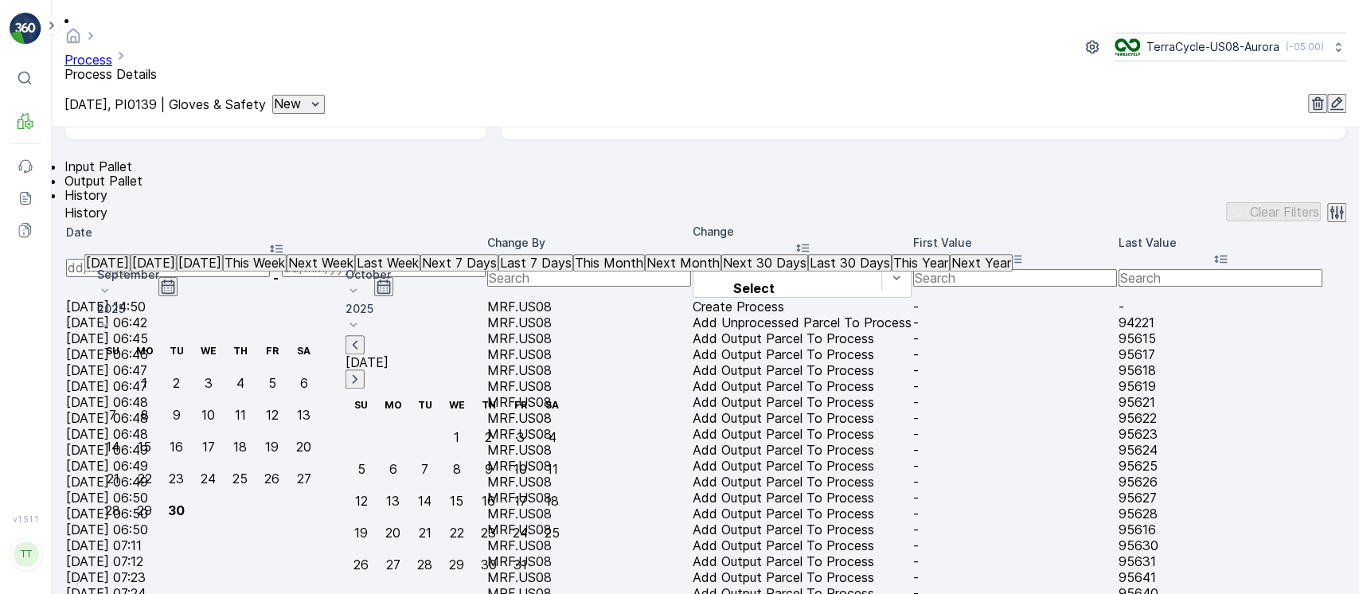
click at [129, 270] on p "[DATE]" at bounding box center [107, 262] width 43 height 14
type input "[DATE]"
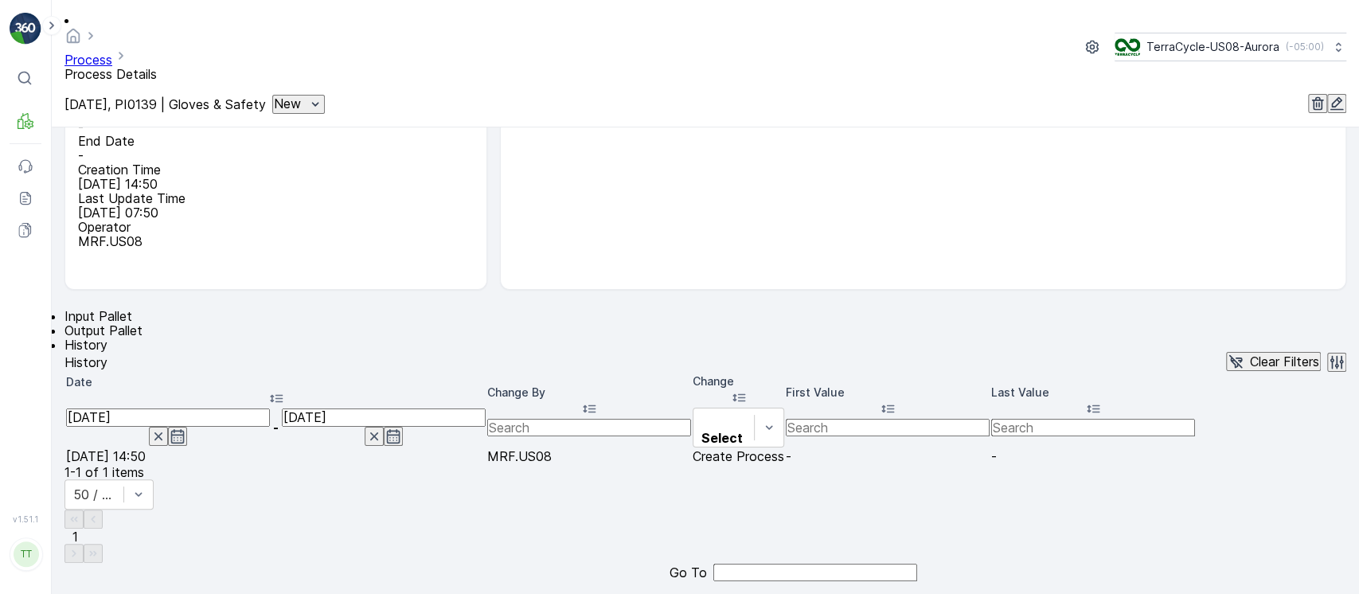
scroll to position [227, 0]
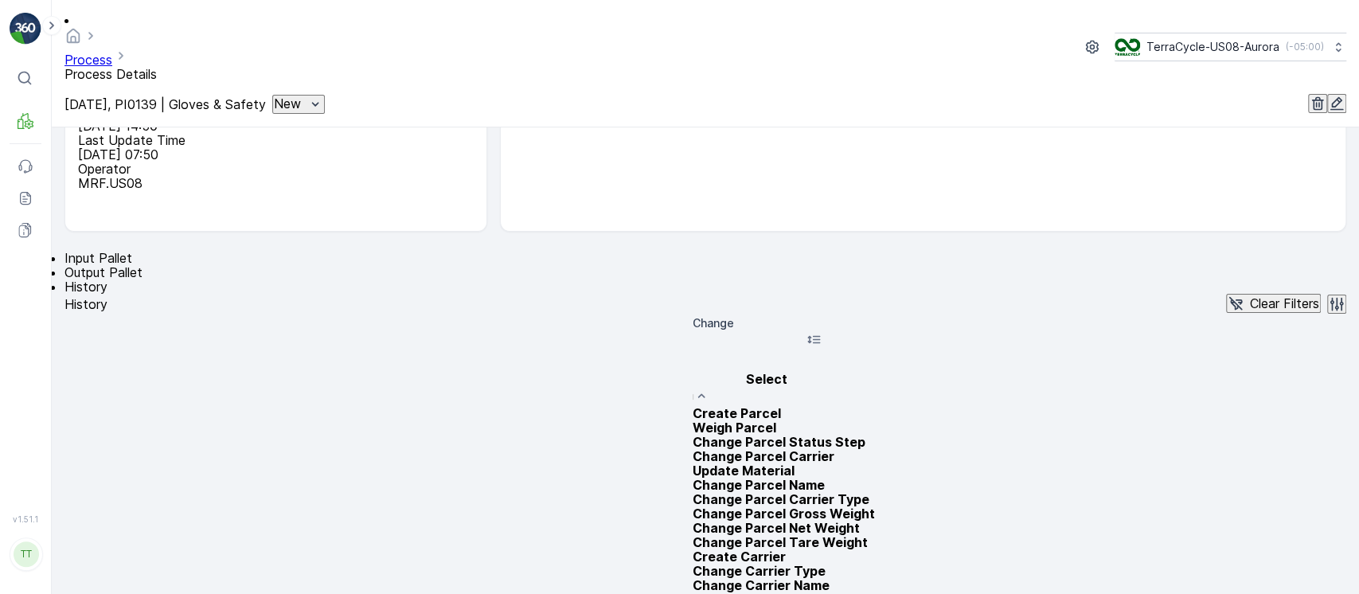
type input "Add Unprocessed Parcel To Process"
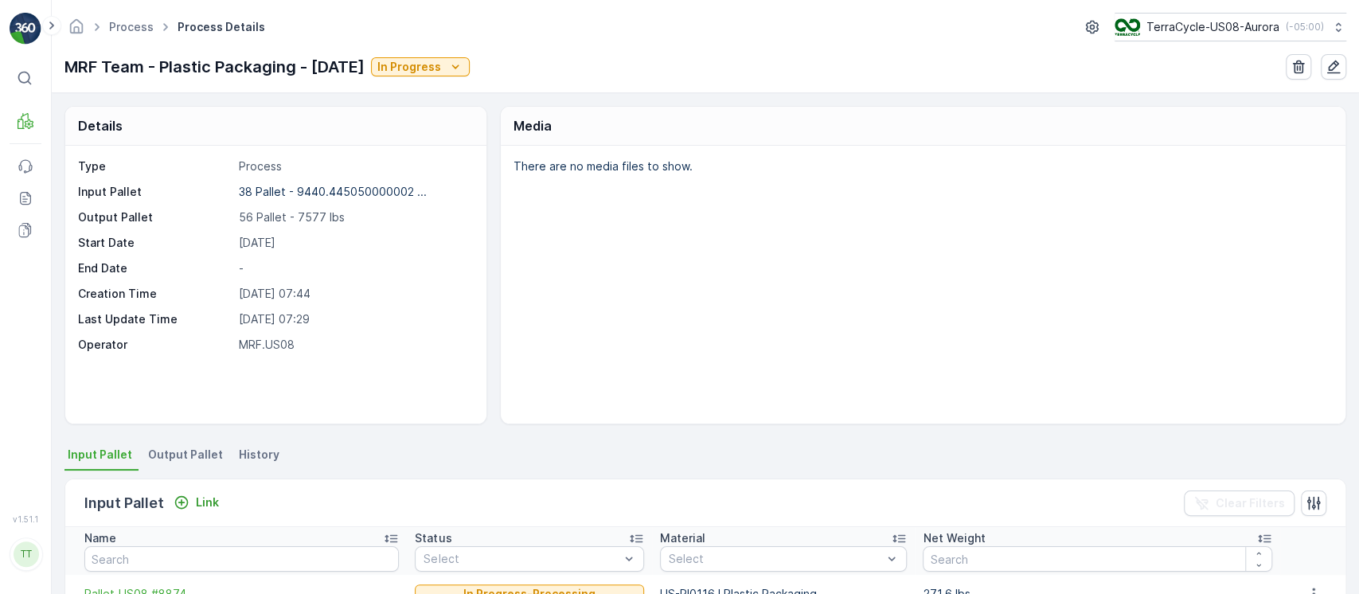
click at [259, 454] on span "History" at bounding box center [259, 455] width 41 height 16
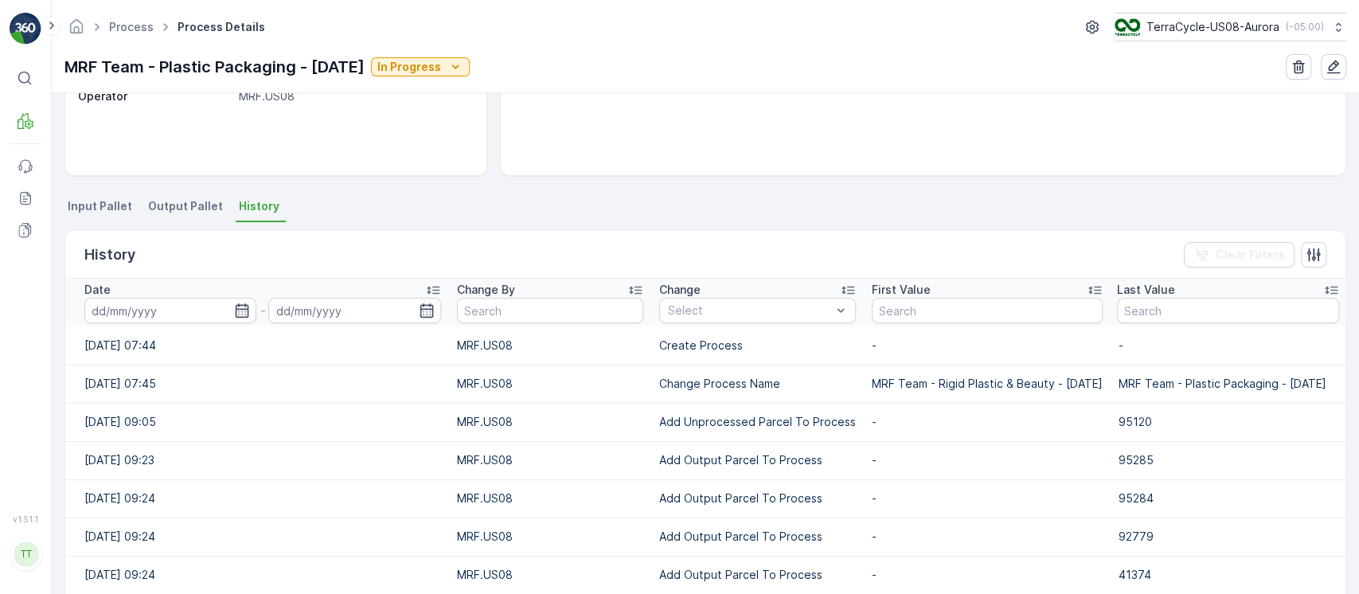
scroll to position [318, 0]
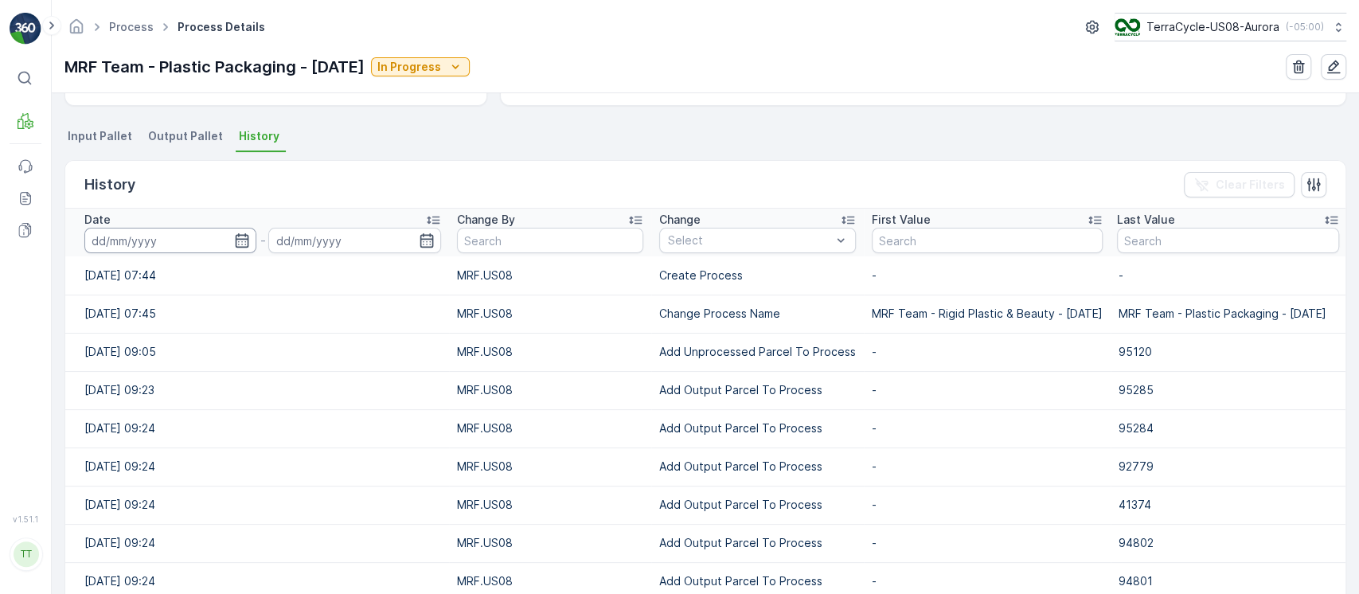
click at [183, 244] on input at bounding box center [170, 240] width 172 height 25
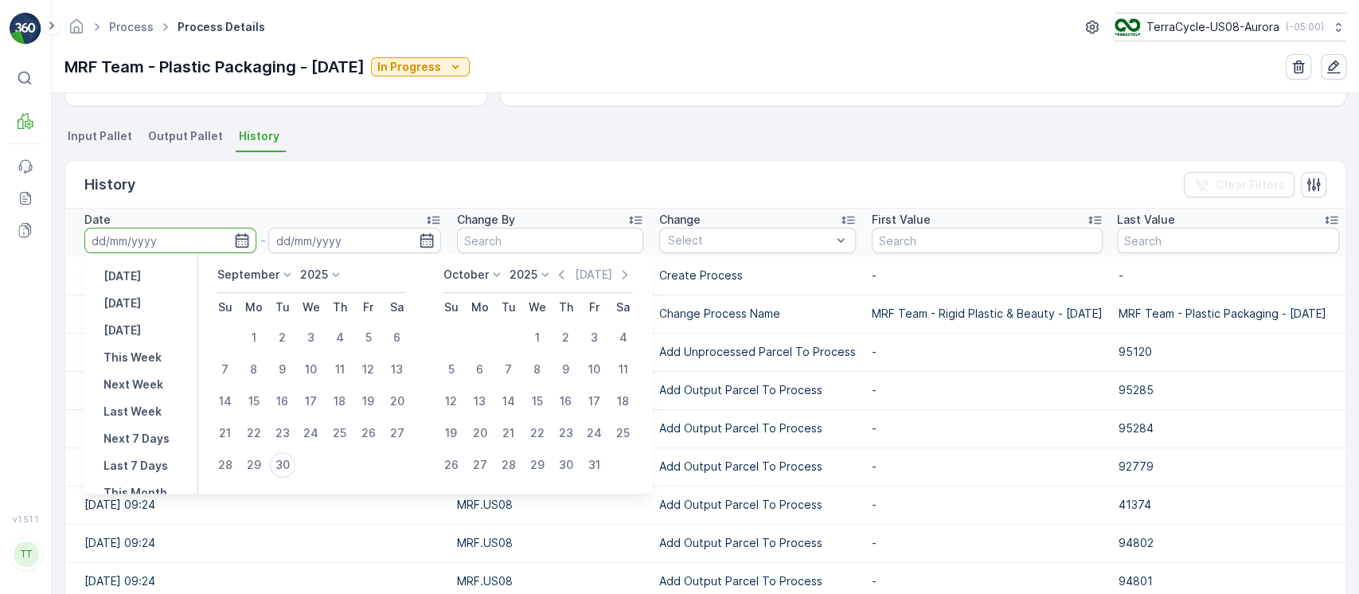
click at [147, 275] on button "[DATE]" at bounding box center [122, 276] width 50 height 19
type input "[DATE]"
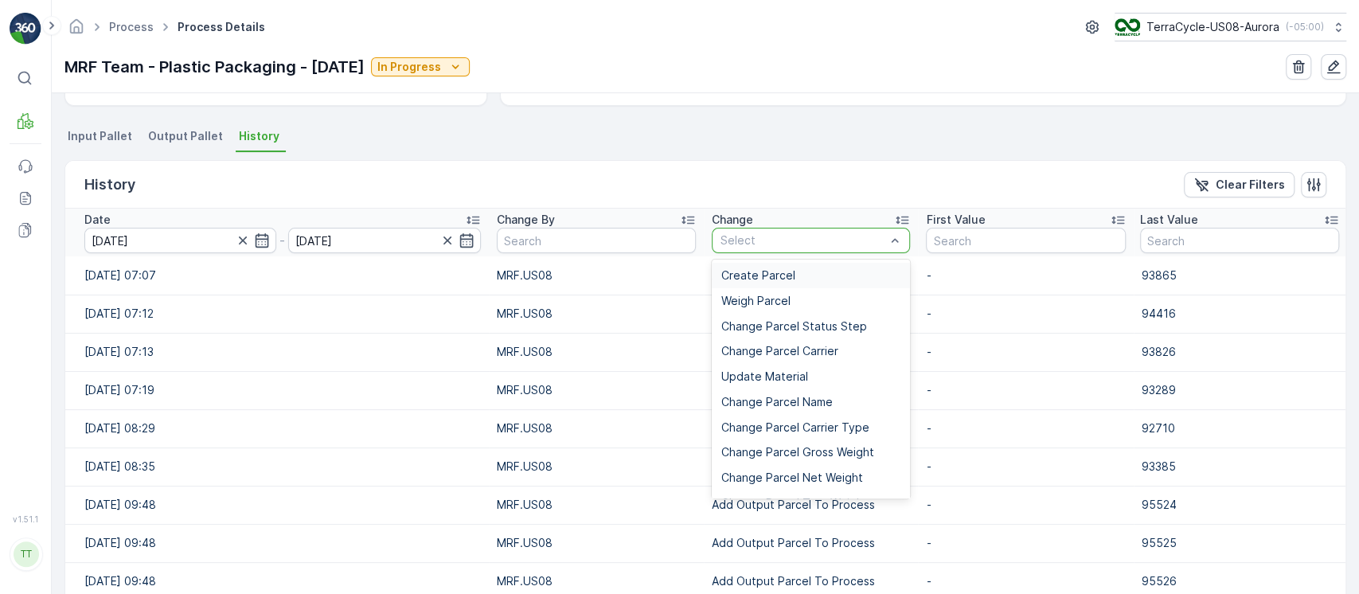
type input "Add Unprocessed Parcel To Process"
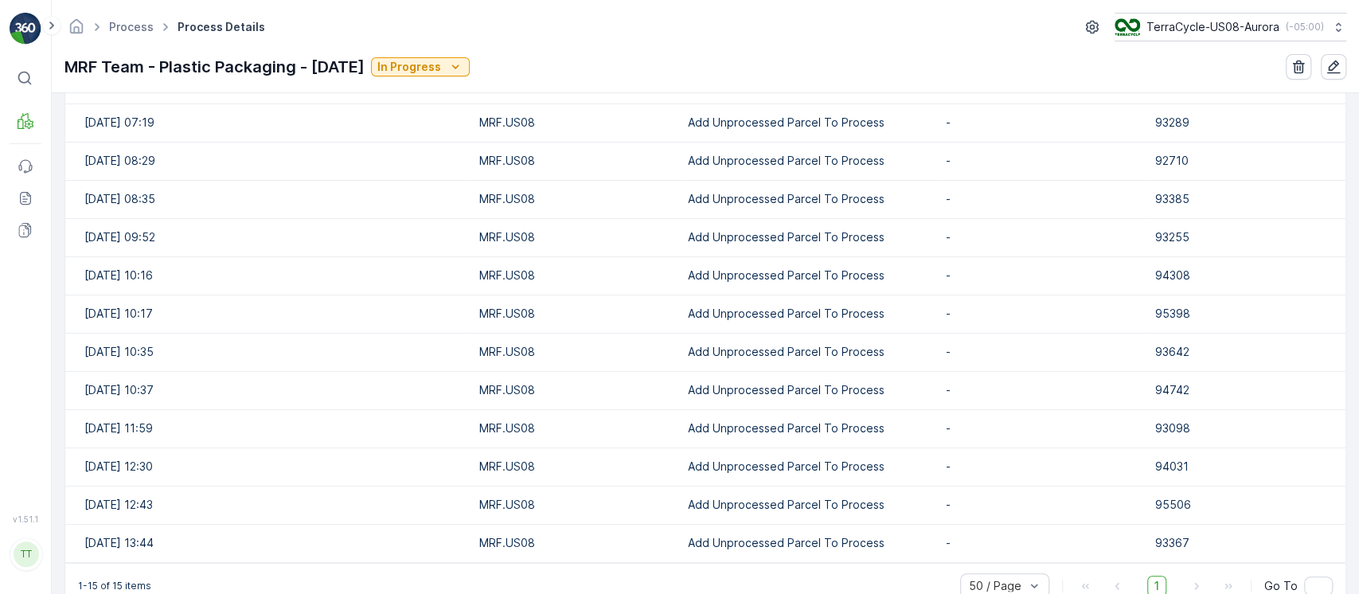
scroll to position [620, 0]
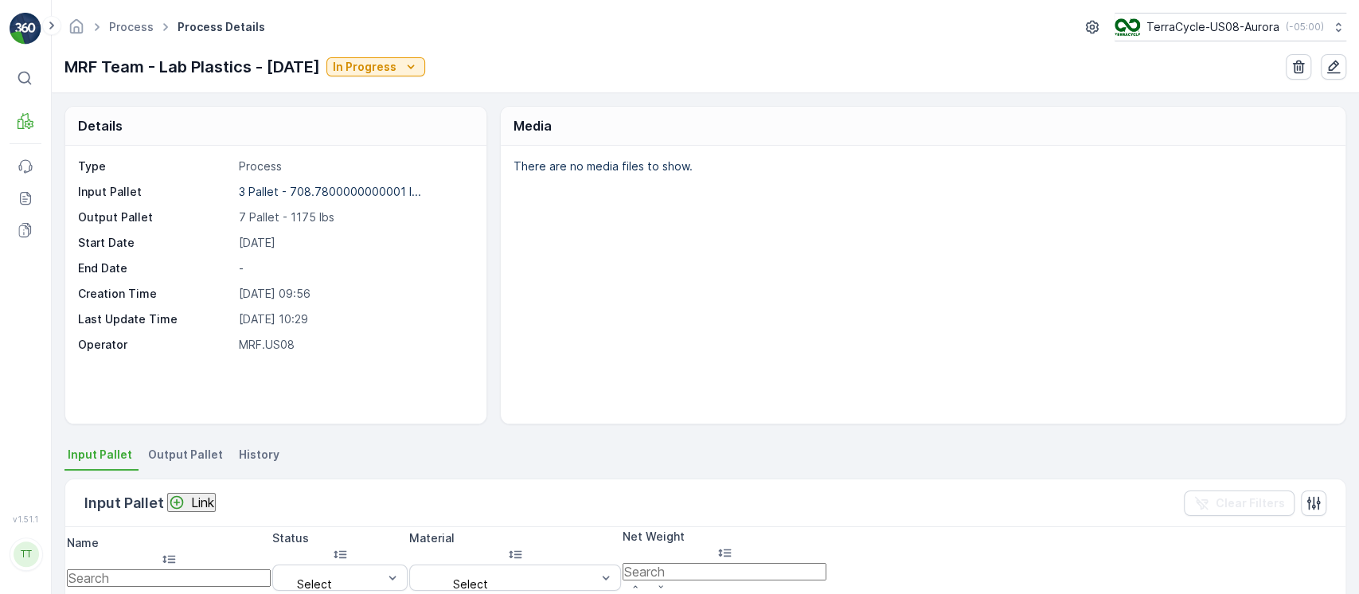
click at [245, 445] on li "History" at bounding box center [261, 456] width 50 height 27
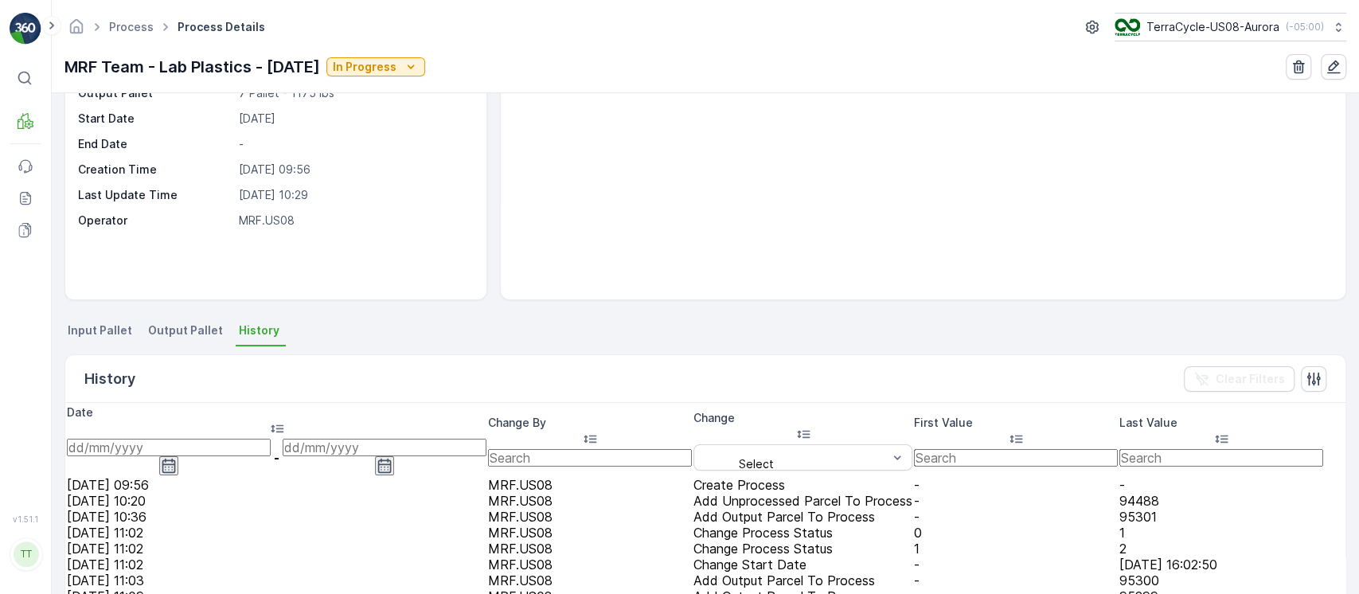
scroll to position [212, 0]
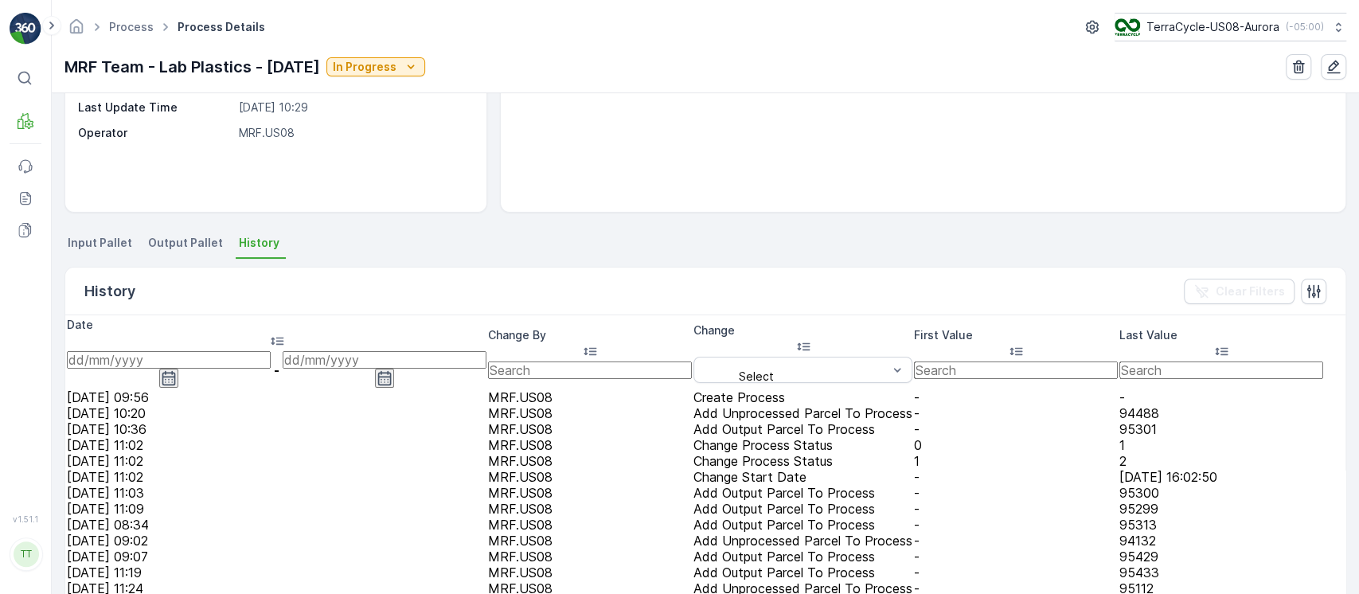
click at [752, 360] on th "Change Select" at bounding box center [802, 353] width 219 height 72
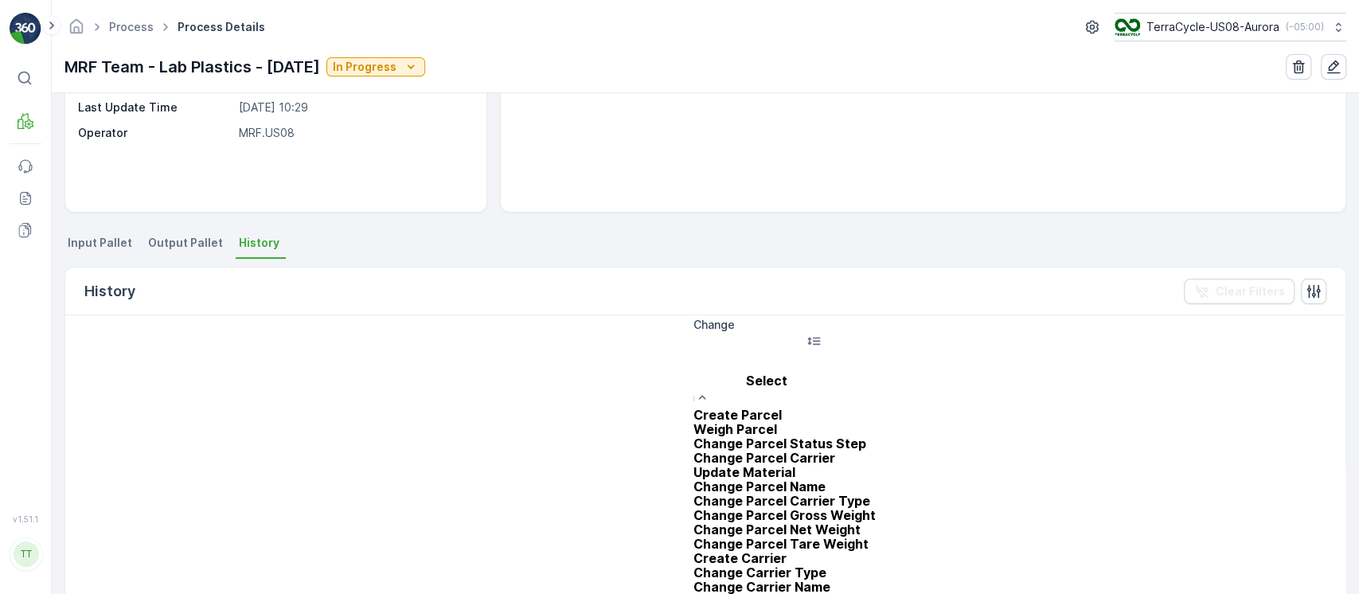
type input "Add Unprocessed Parcel To Process"
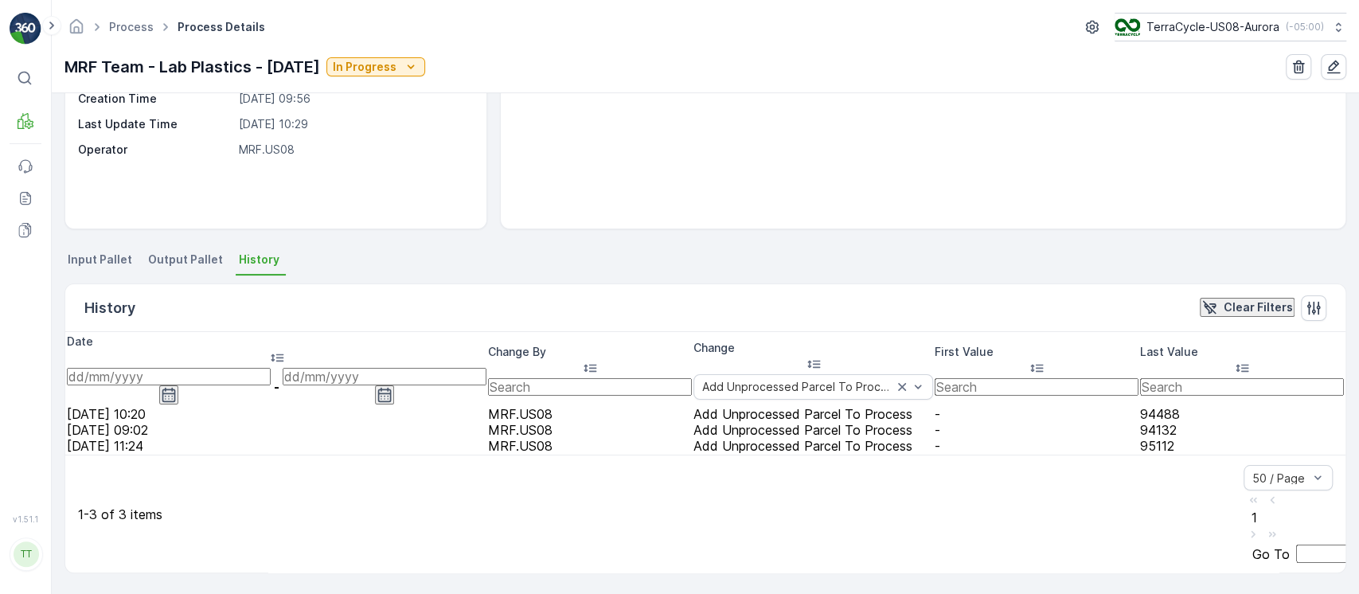
click at [178, 368] on input at bounding box center [169, 377] width 204 height 18
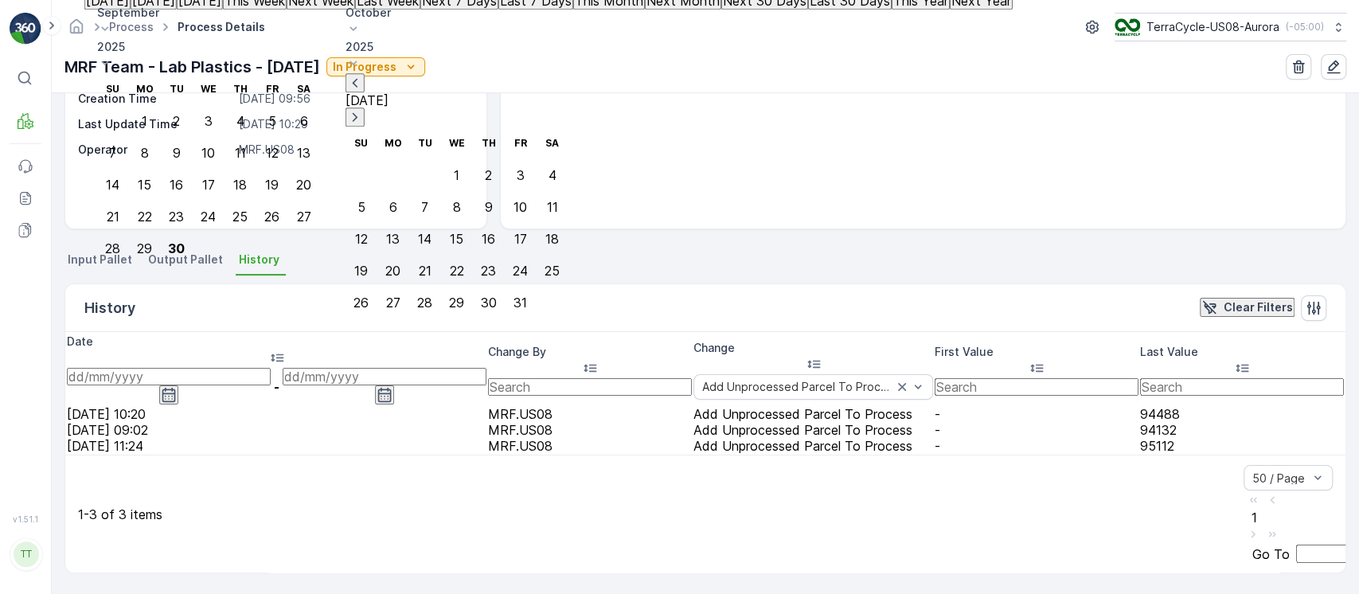
drag, startPoint x: 148, startPoint y: 112, endPoint x: 190, endPoint y: 84, distance: 51.0
click at [129, 8] on p "Yesterday" at bounding box center [107, 1] width 43 height 14
type input "[DATE]"
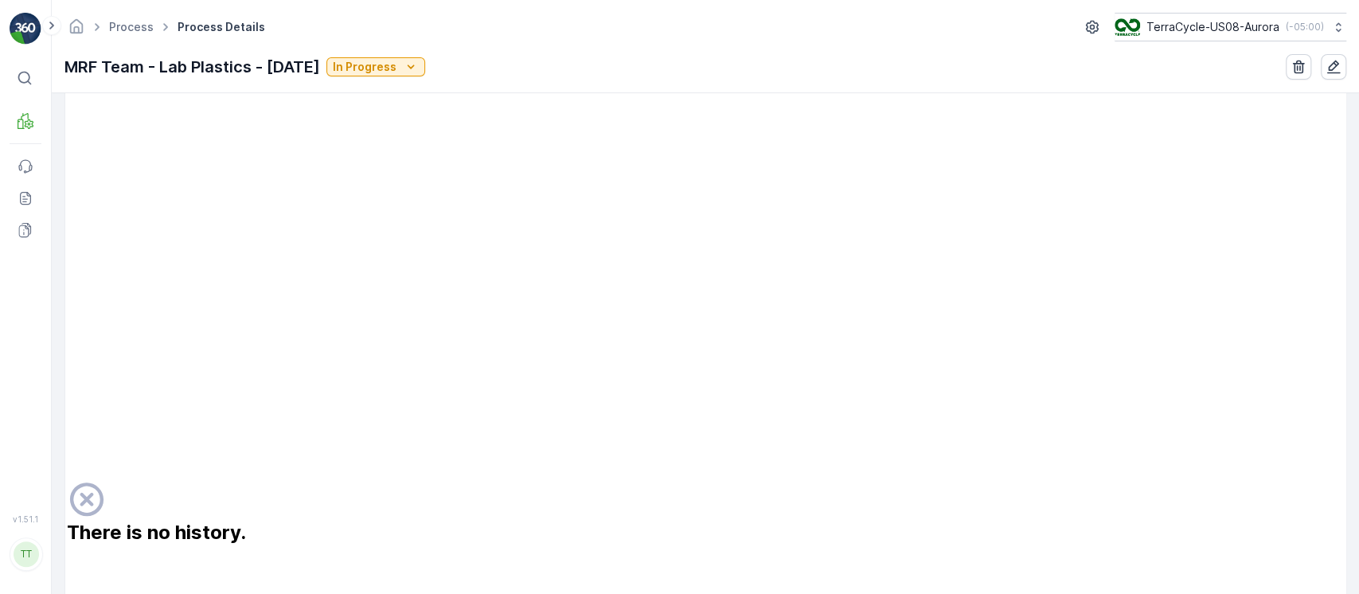
scroll to position [955, 0]
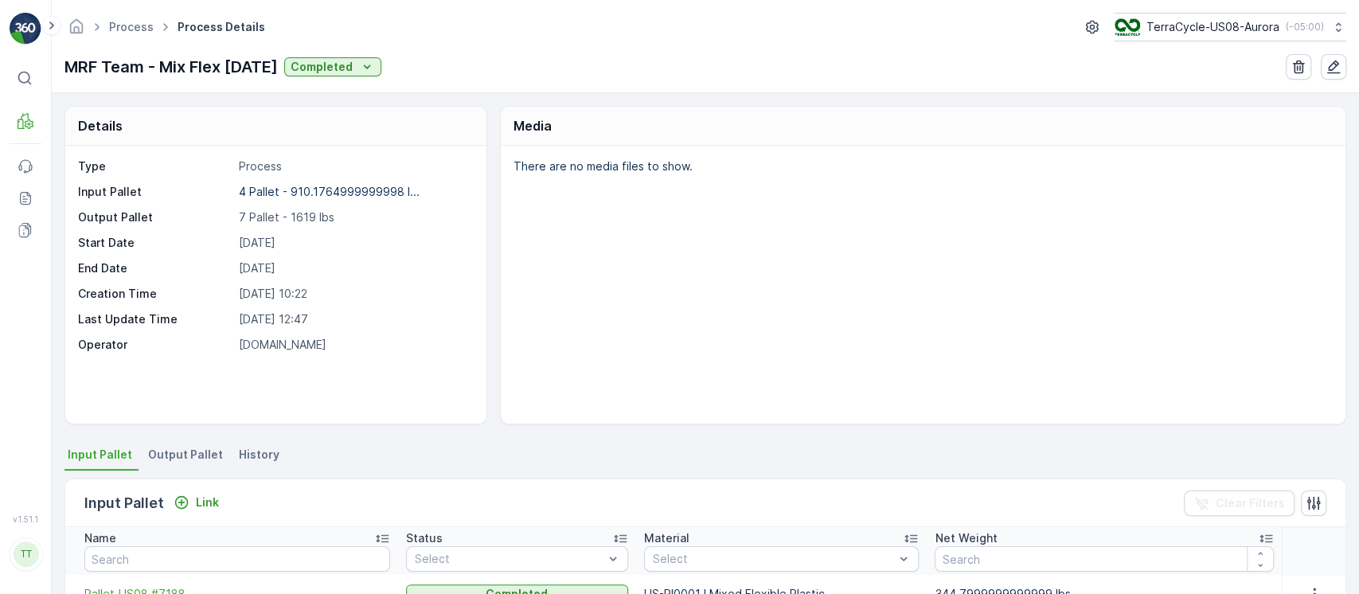
click at [248, 458] on span "History" at bounding box center [259, 455] width 41 height 16
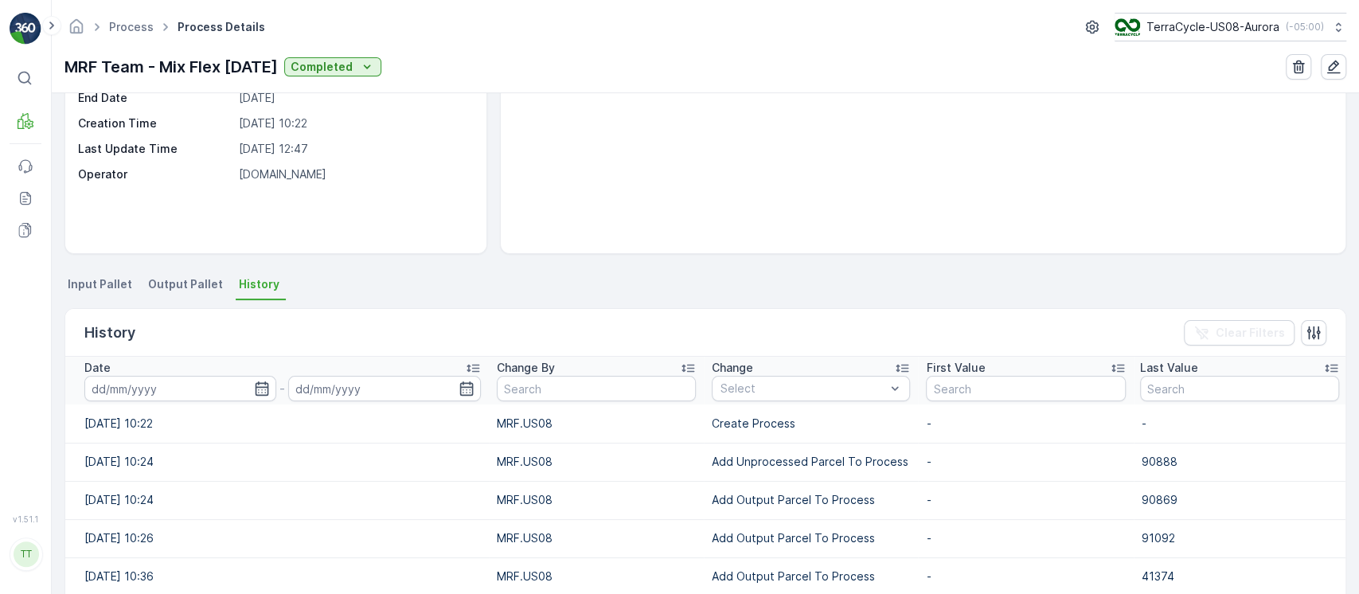
scroll to position [318, 0]
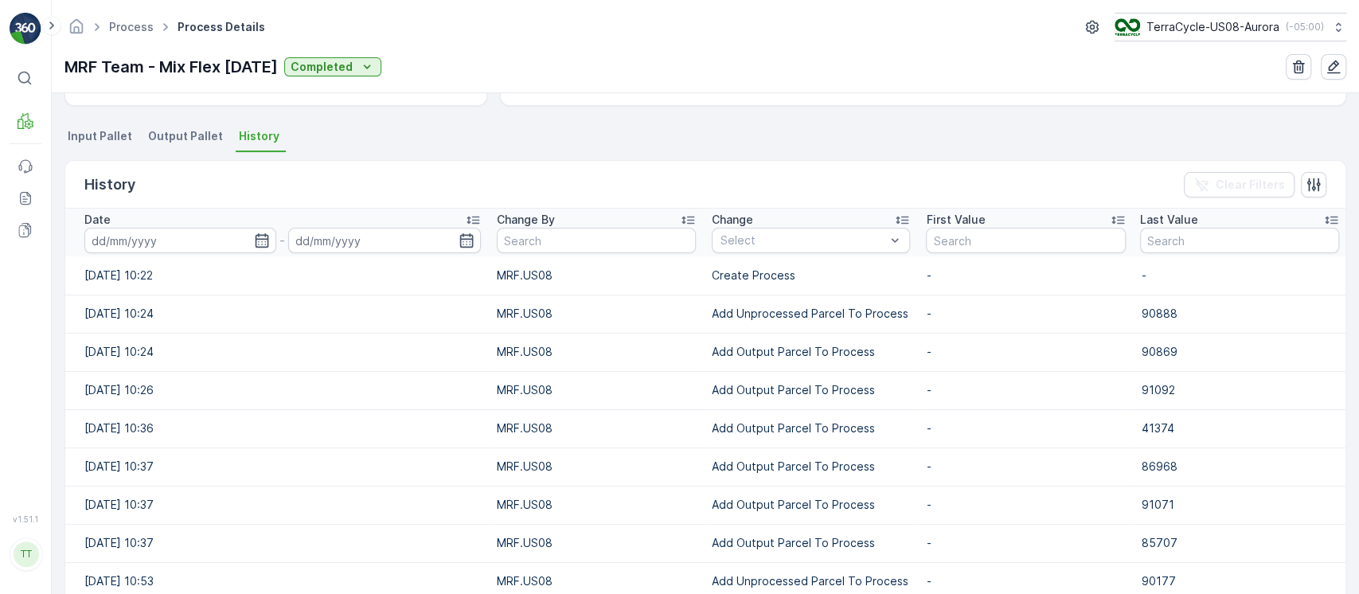
click at [770, 298] on td "Add Unprocessed Parcel To Process" at bounding box center [811, 313] width 214 height 38
click at [770, 299] on td "Add Unprocessed Parcel To Process" at bounding box center [811, 313] width 214 height 38
click at [770, 300] on td "Add Unprocessed Parcel To Process" at bounding box center [811, 313] width 214 height 38
copy p "Add Unprocessed Parcel To Process"
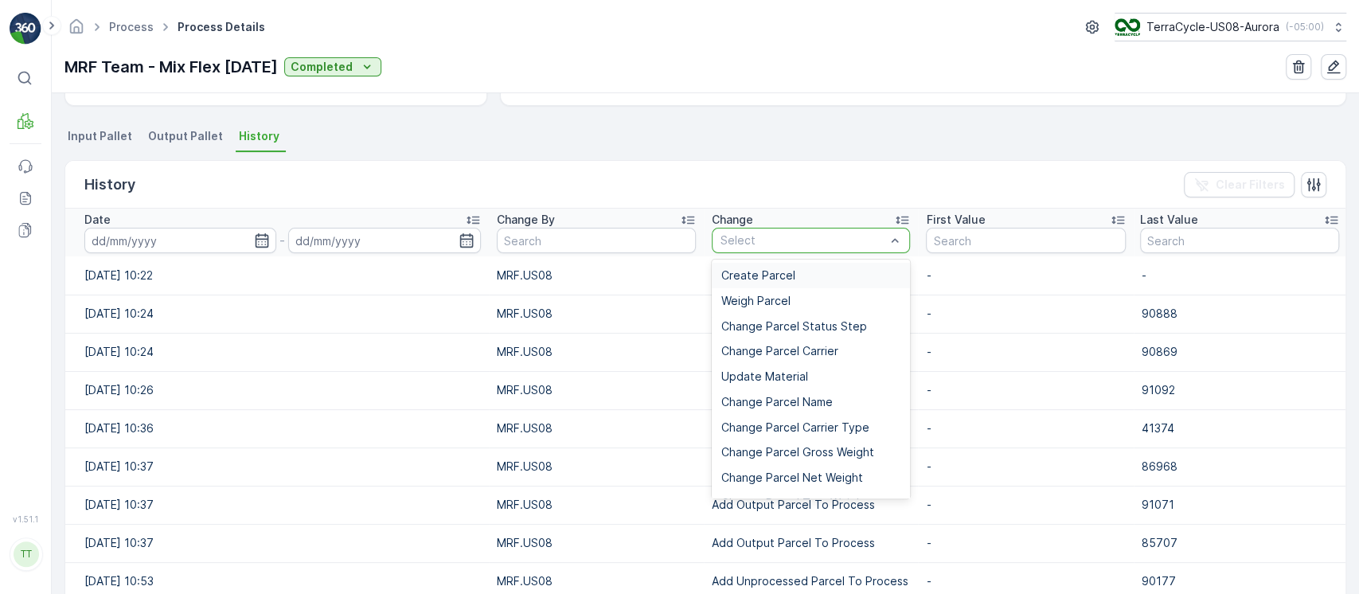
type input "Add Unprocessed Parcel To Process"
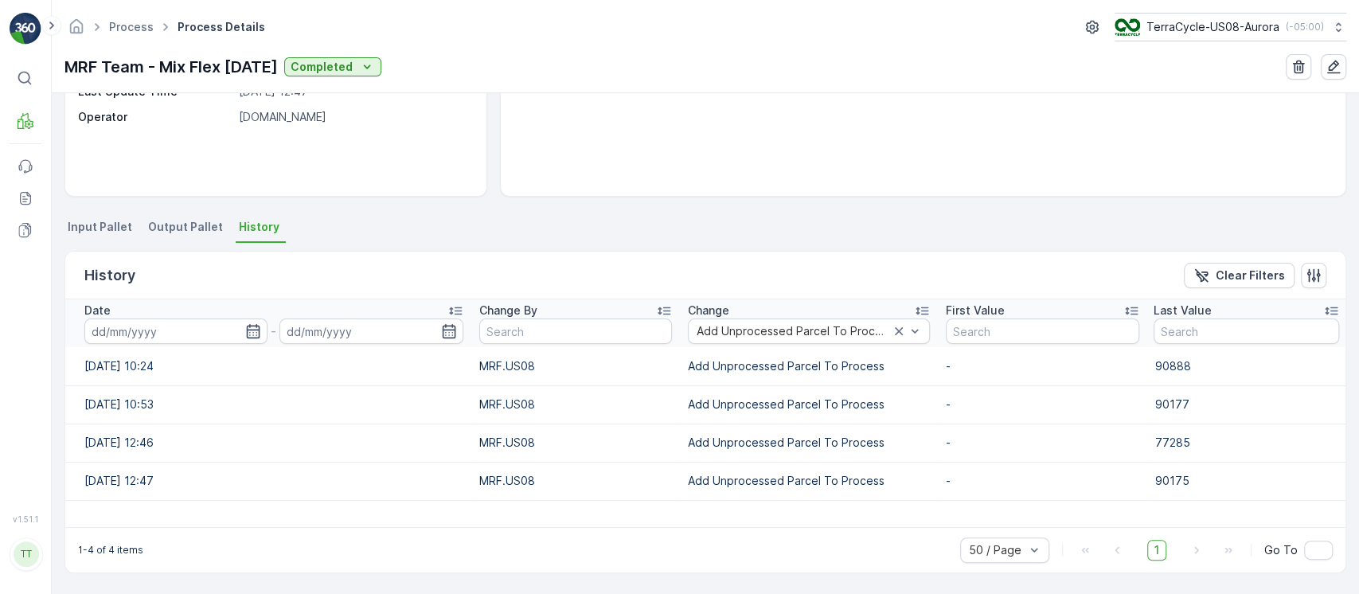
scroll to position [227, 0]
click at [204, 337] on input at bounding box center [175, 331] width 183 height 25
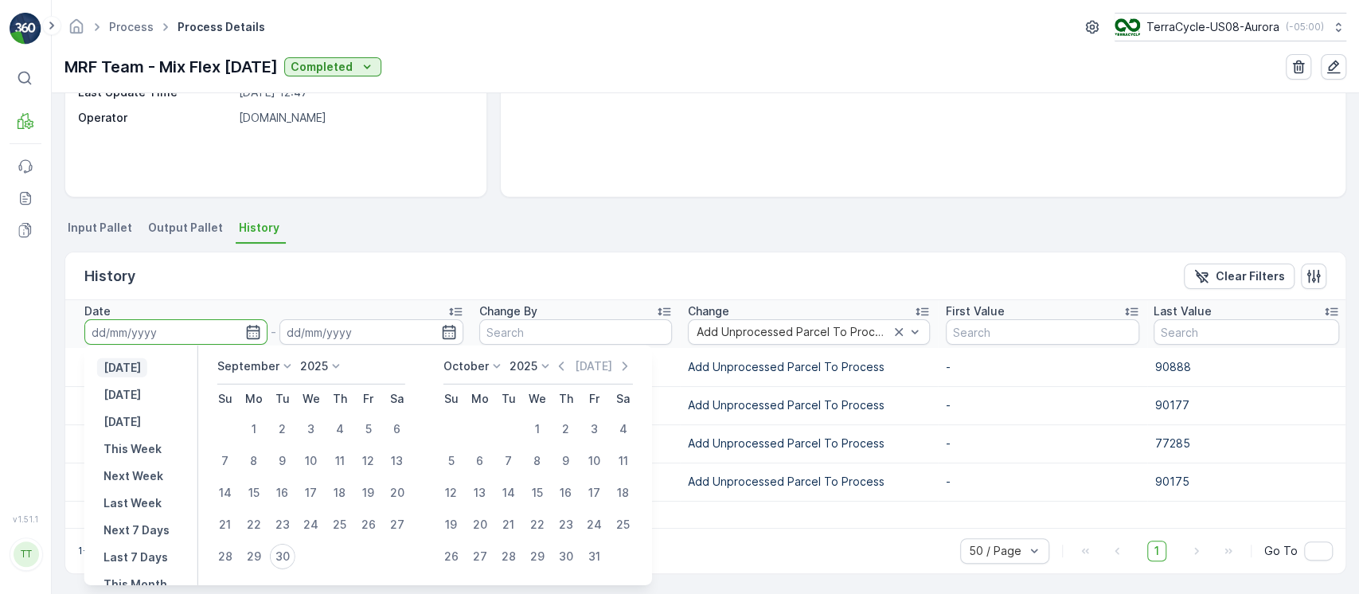
click at [141, 371] on p "Yesterday" at bounding box center [121, 368] width 37 height 16
type input "[DATE]"
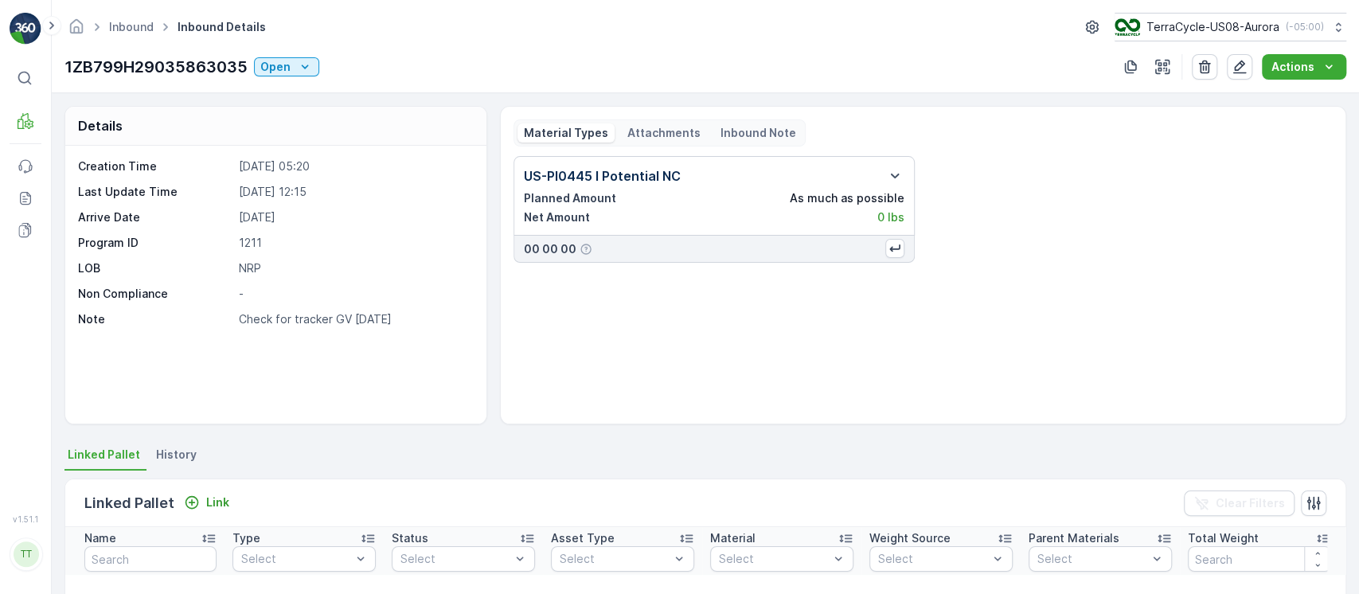
click at [203, 67] on p "1ZB799H29035863035" at bounding box center [155, 67] width 183 height 24
copy p "1ZB799H29035863035"
click at [253, 244] on p "1211" at bounding box center [355, 243] width 232 height 16
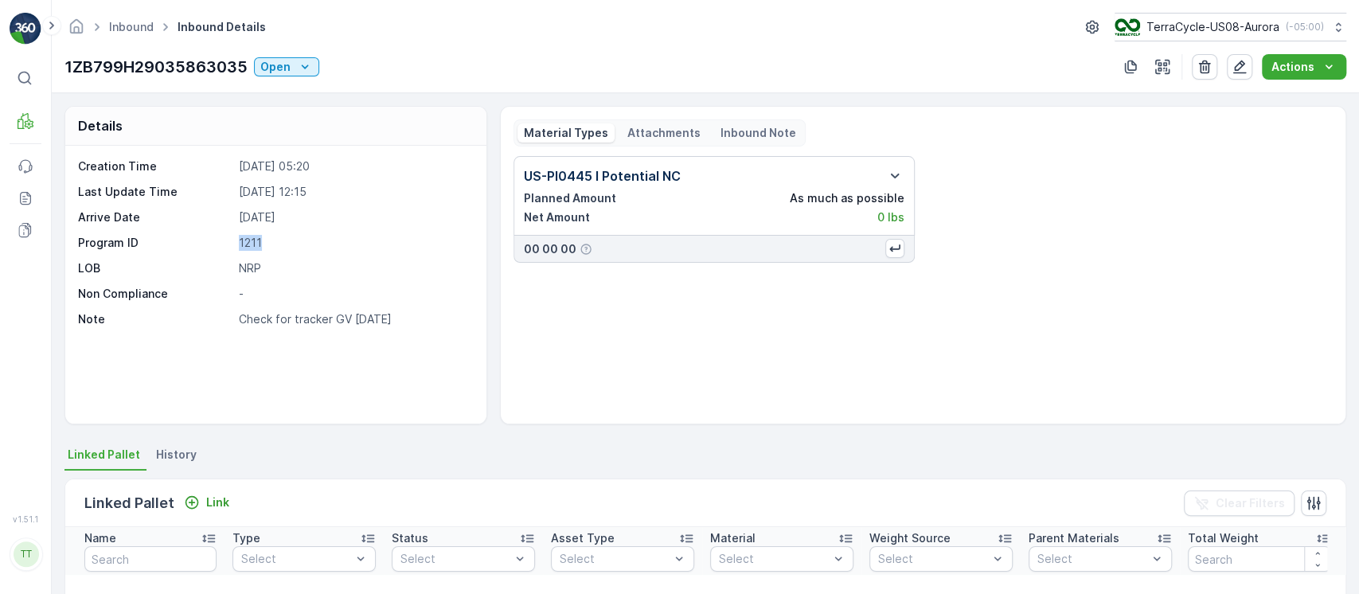
click at [253, 244] on p "1211" at bounding box center [355, 243] width 232 height 16
copy p "1211"
click at [329, 314] on p "Check for tracker GV [DATE]" at bounding box center [355, 319] width 232 height 16
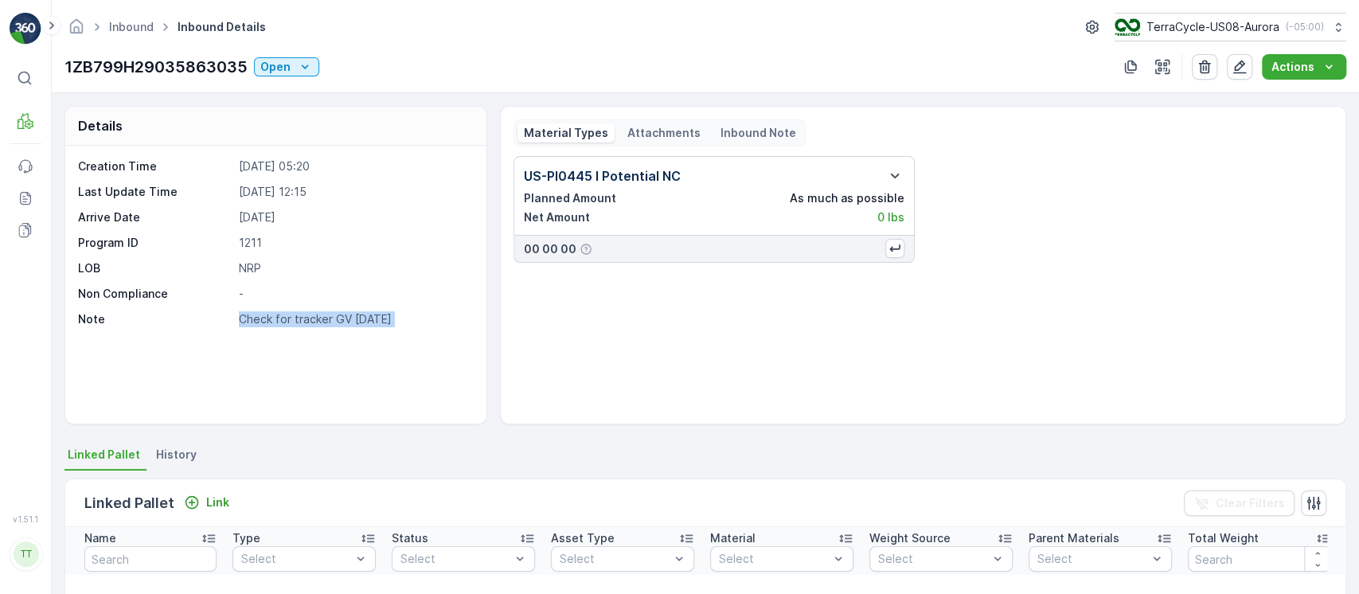
copy div "Check for tracker GV 9/29/25 Material Types Attachments Inbound Note"
click at [635, 170] on p "US-PI0445 I Potential NC" at bounding box center [602, 175] width 157 height 19
copy div "US-PI0445 I Potential NC"
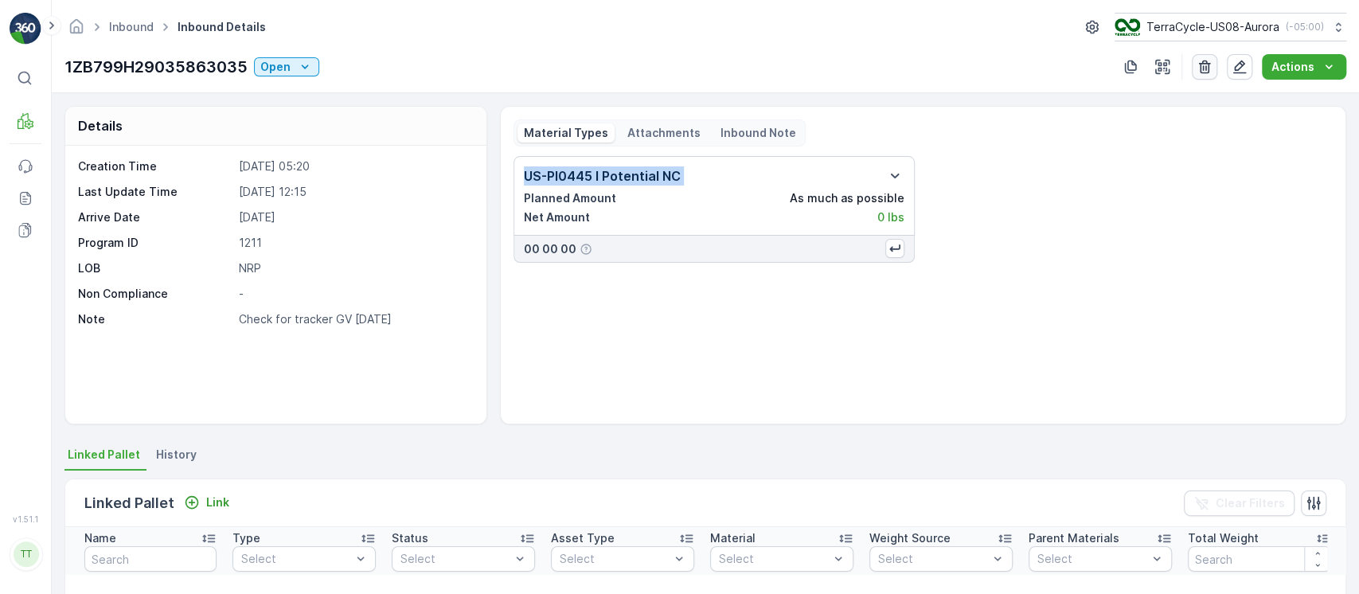
click at [1205, 69] on icon "button" at bounding box center [1204, 67] width 16 height 16
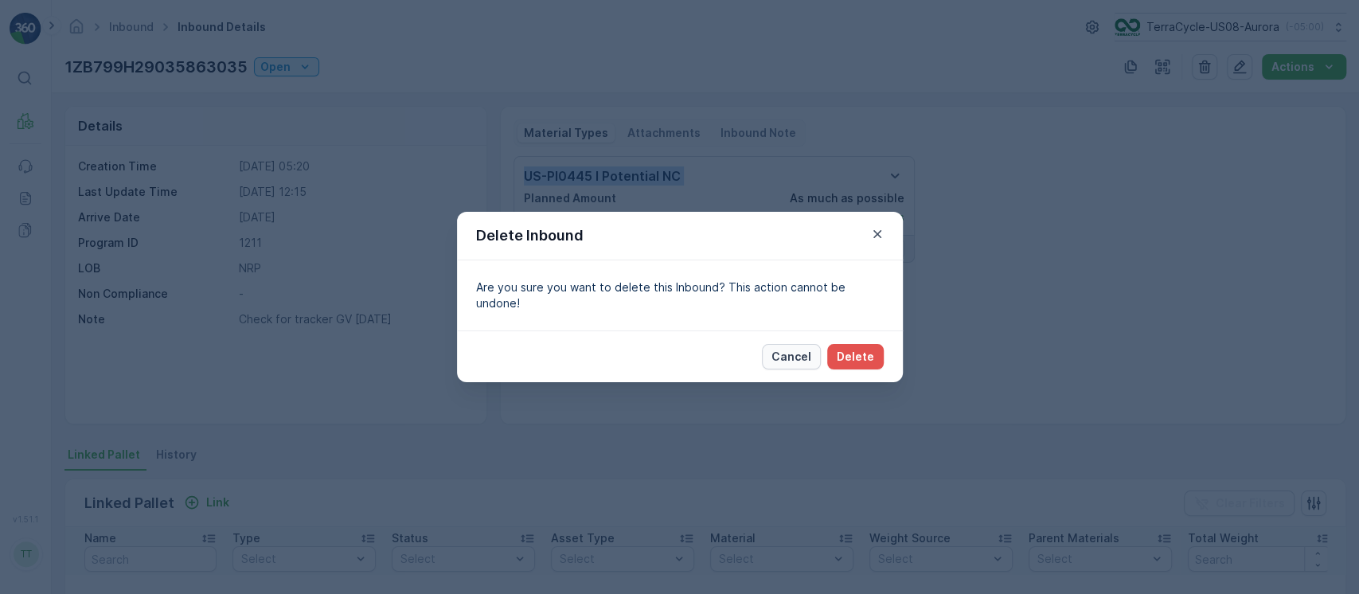
click at [814, 345] on button "Cancel" at bounding box center [791, 356] width 59 height 25
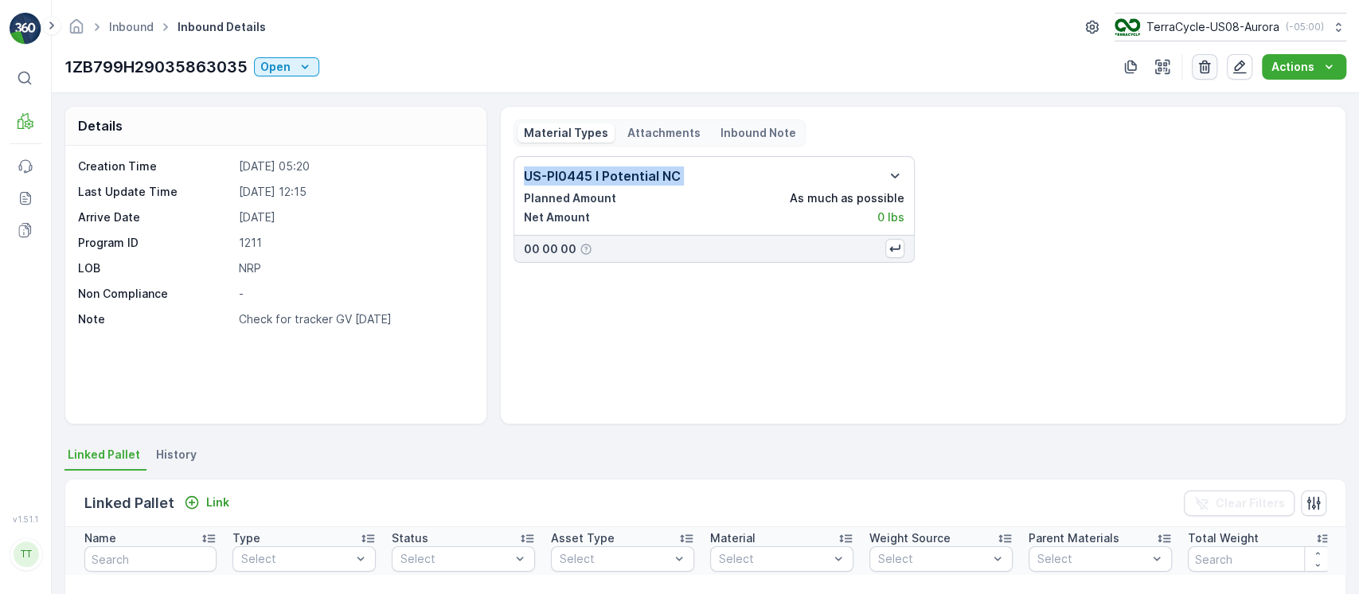
click at [1207, 72] on icon "button" at bounding box center [1204, 67] width 16 height 16
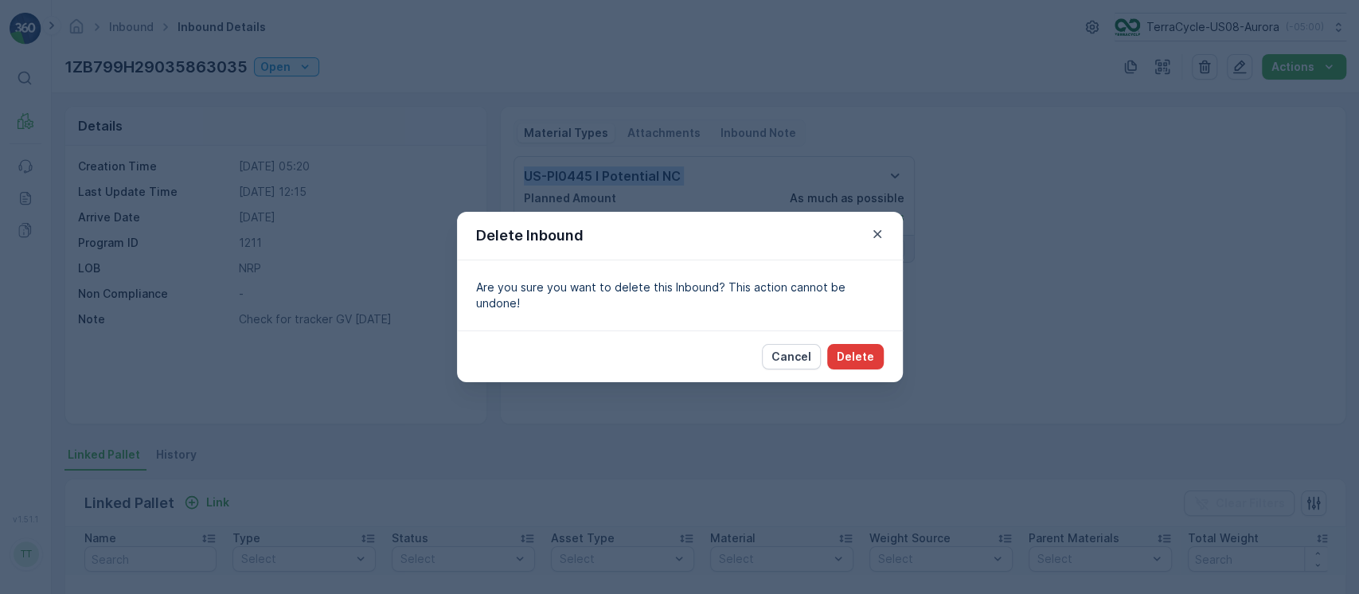
click at [868, 349] on p "Delete" at bounding box center [855, 357] width 37 height 16
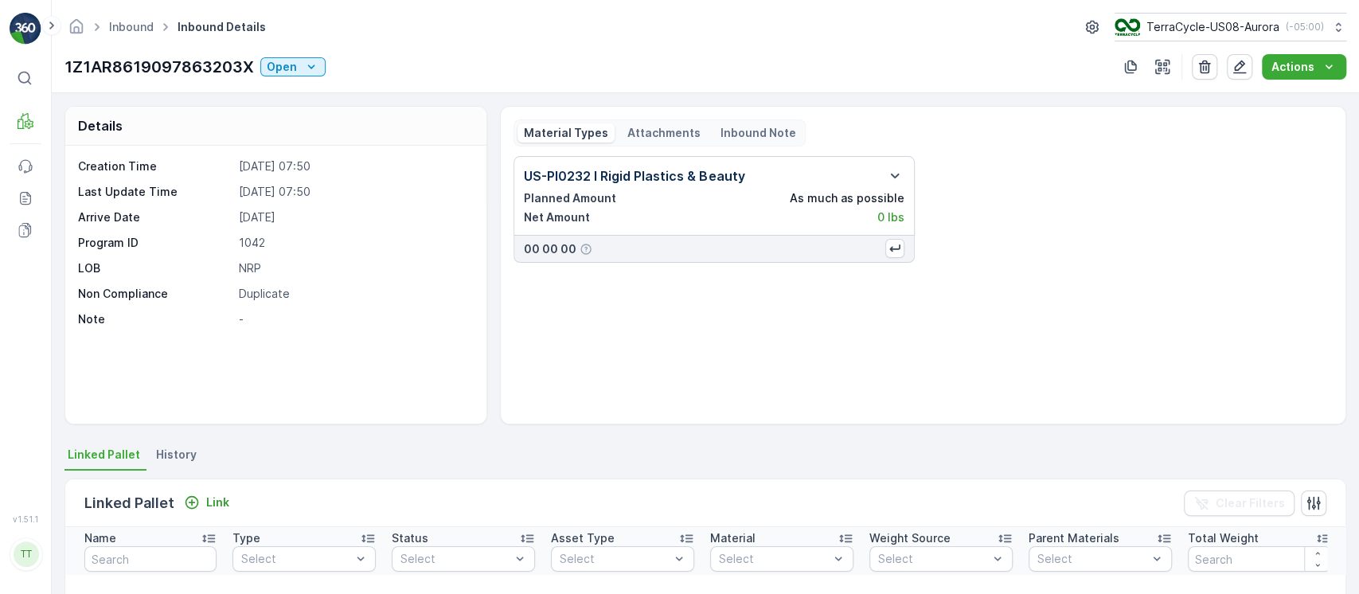
click at [140, 73] on p "1Z1AR8619097863203X" at bounding box center [158, 67] width 189 height 24
copy p "1Z1AR8619097863203X"
click at [255, 240] on p "1042" at bounding box center [355, 243] width 232 height 16
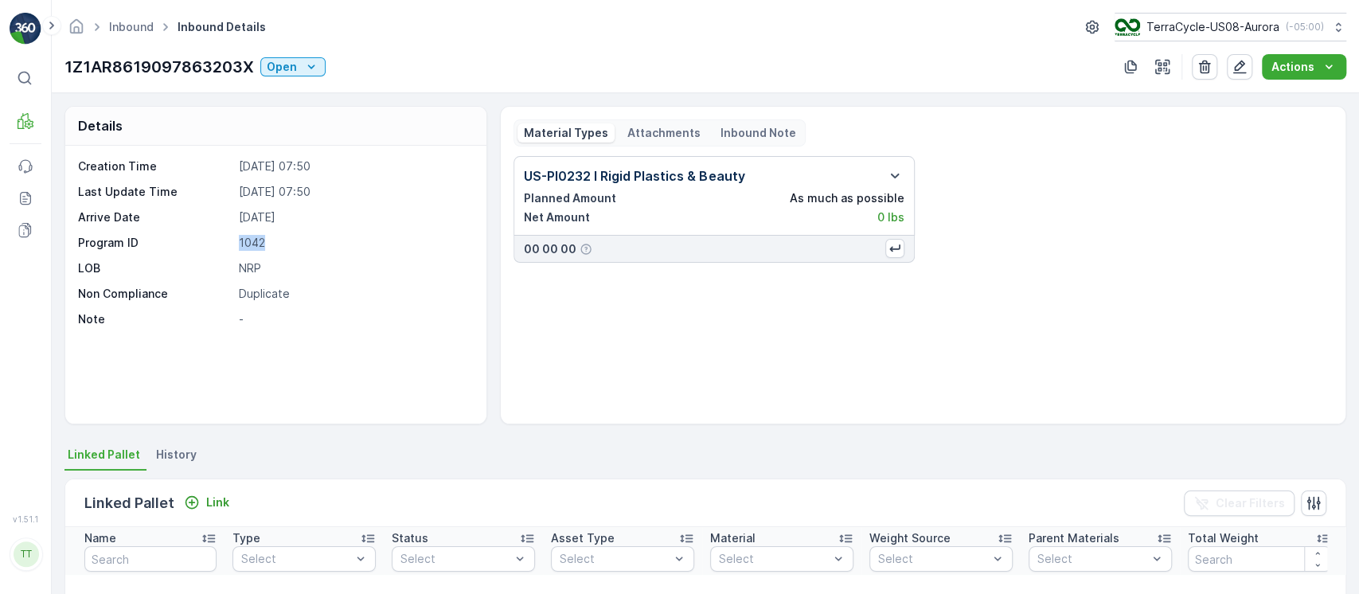
copy p "1042"
click at [122, 34] on span "Inbound" at bounding box center [131, 27] width 51 height 16
click at [115, 20] on link "Inbound" at bounding box center [131, 27] width 45 height 14
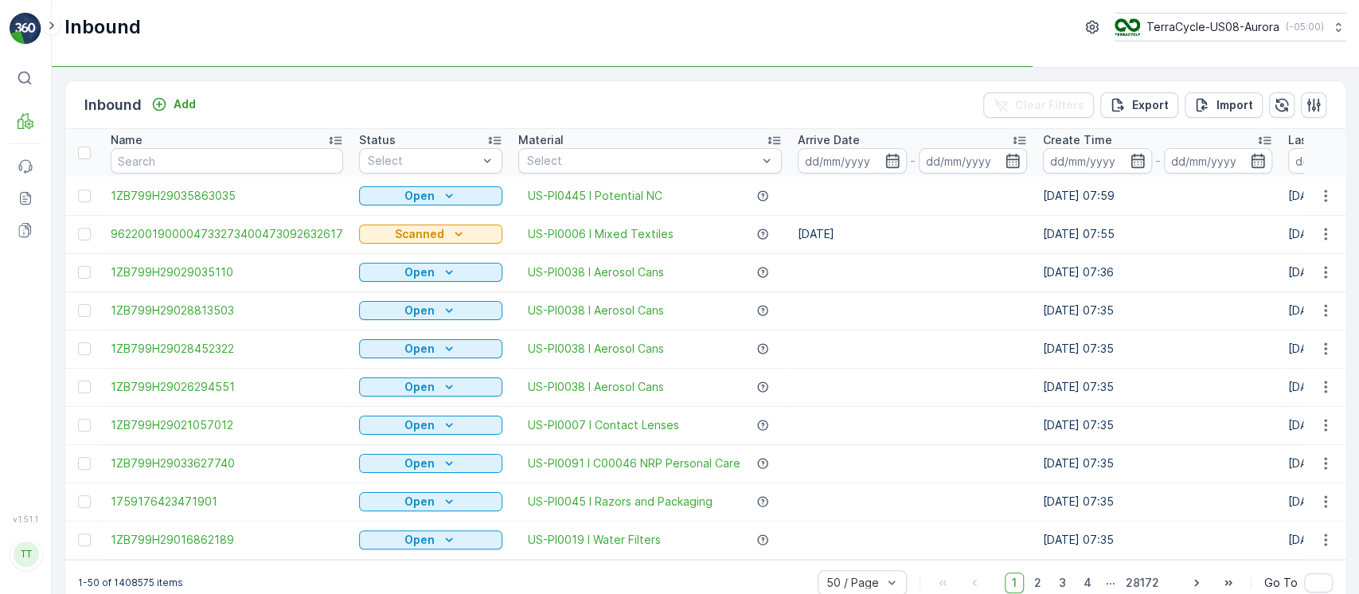
click at [827, 326] on td at bounding box center [912, 310] width 245 height 38
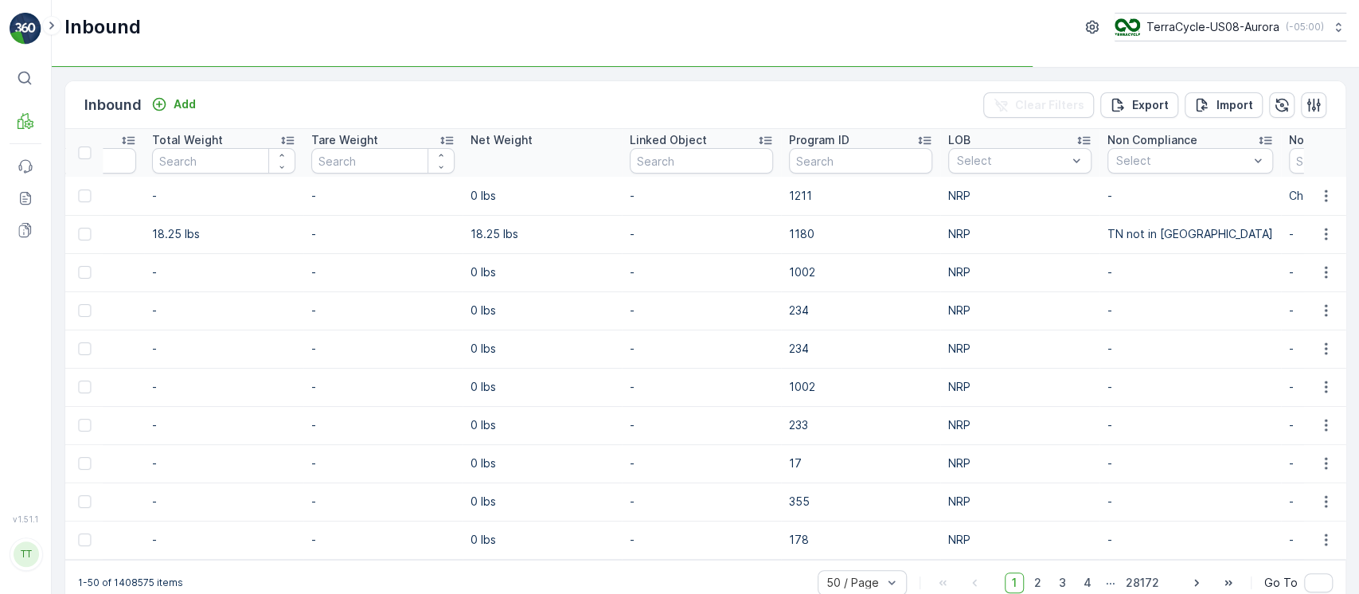
scroll to position [0, 1827]
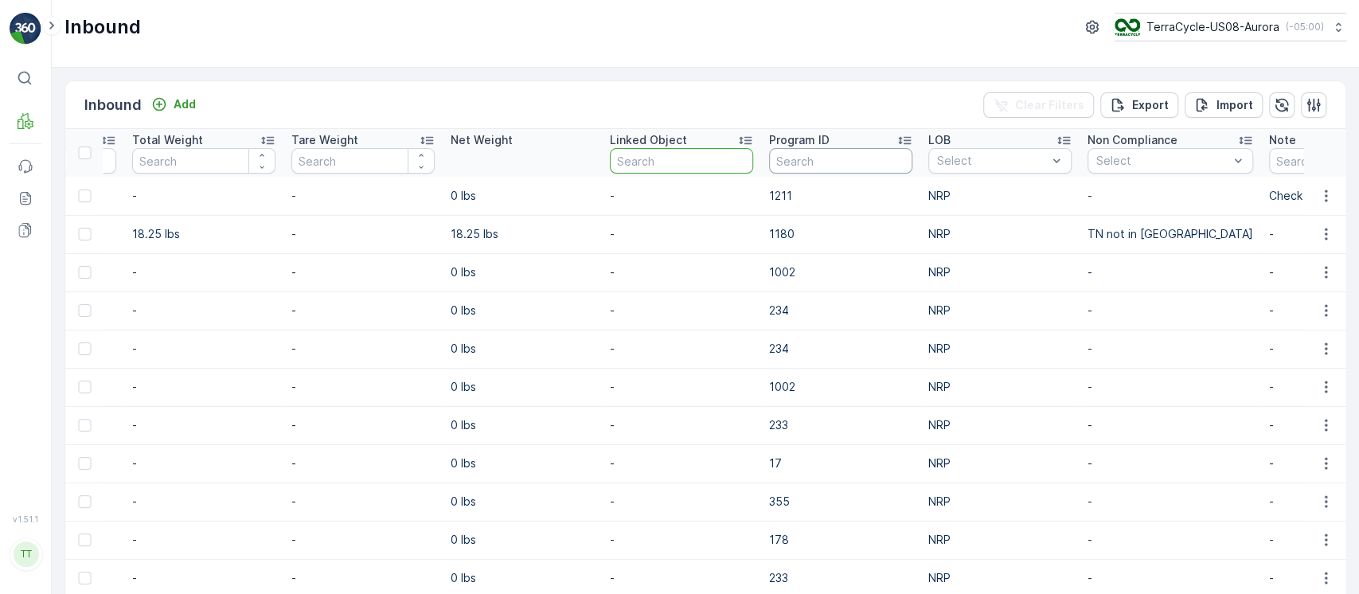
click at [797, 158] on input "text" at bounding box center [840, 160] width 143 height 25
paste input "1180"
type input "1180"
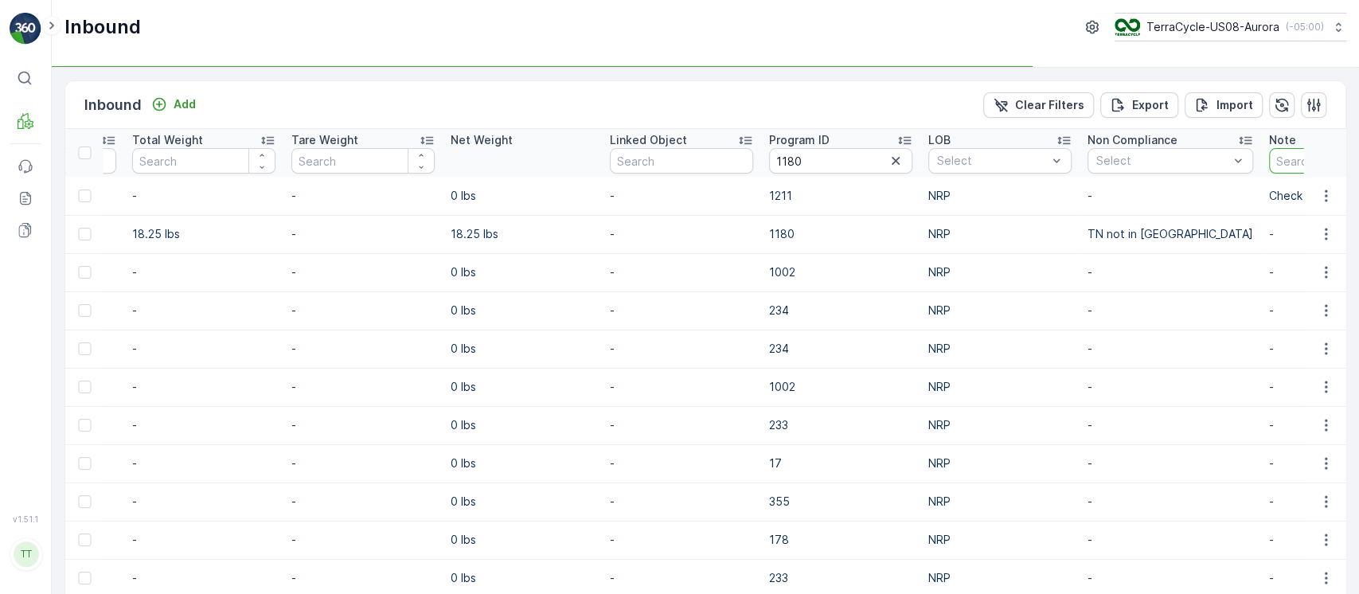
click at [1273, 157] on input "text" at bounding box center [1345, 160] width 153 height 25
type input "gv"
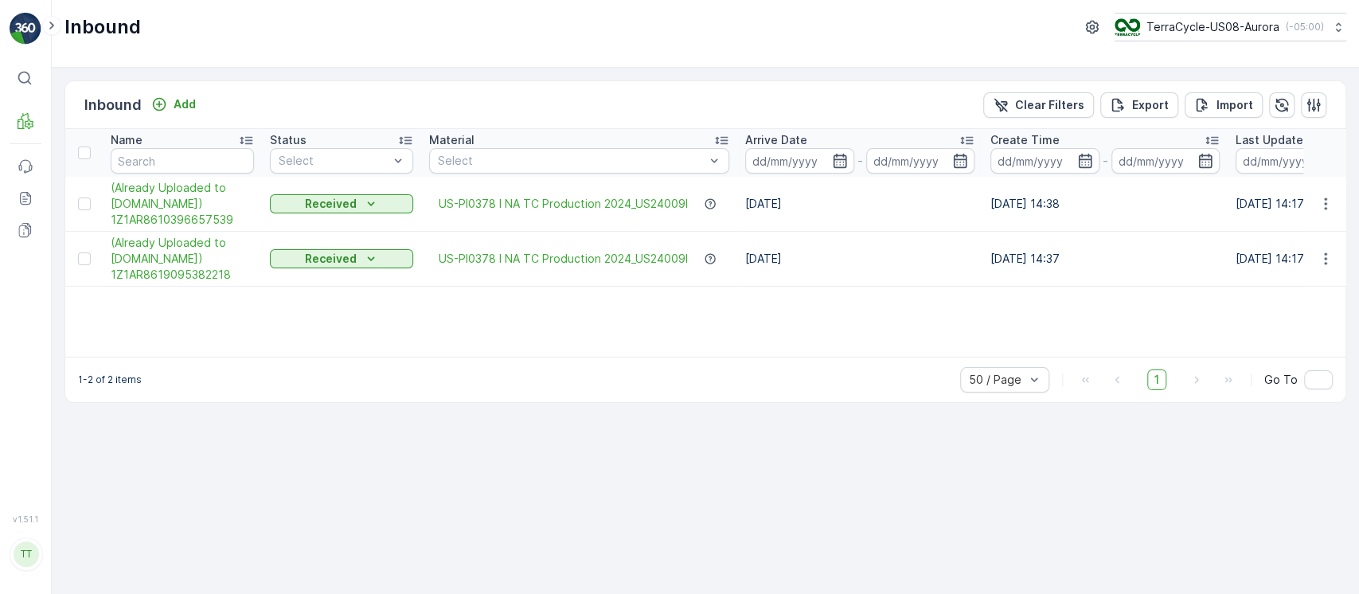
click at [300, 174] on th "Status Select" at bounding box center [341, 153] width 159 height 48
click at [301, 169] on div "Select" at bounding box center [341, 160] width 143 height 25
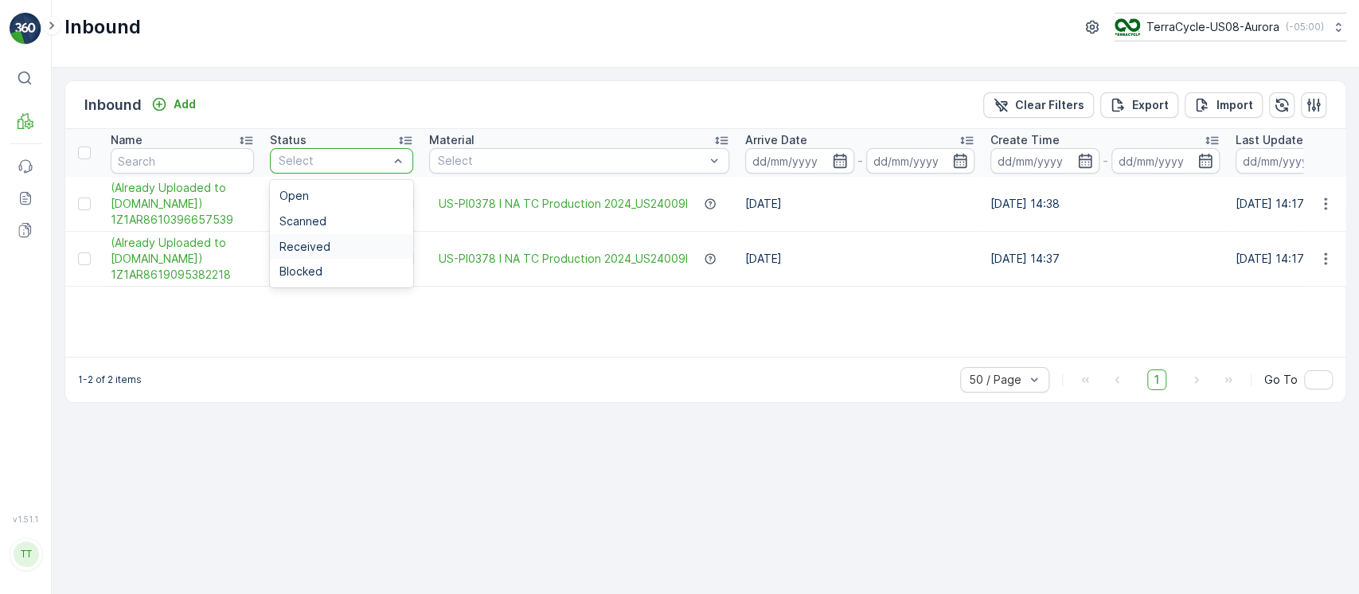
click at [311, 236] on div "Received" at bounding box center [341, 246] width 143 height 25
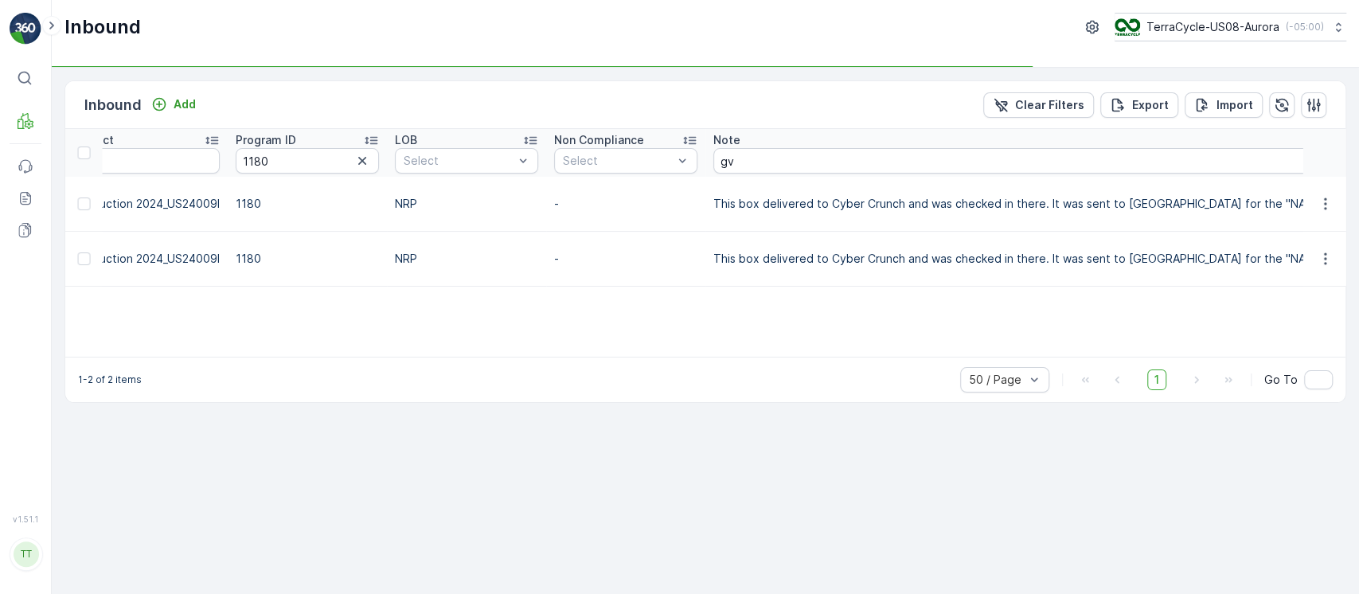
scroll to position [0, 2467]
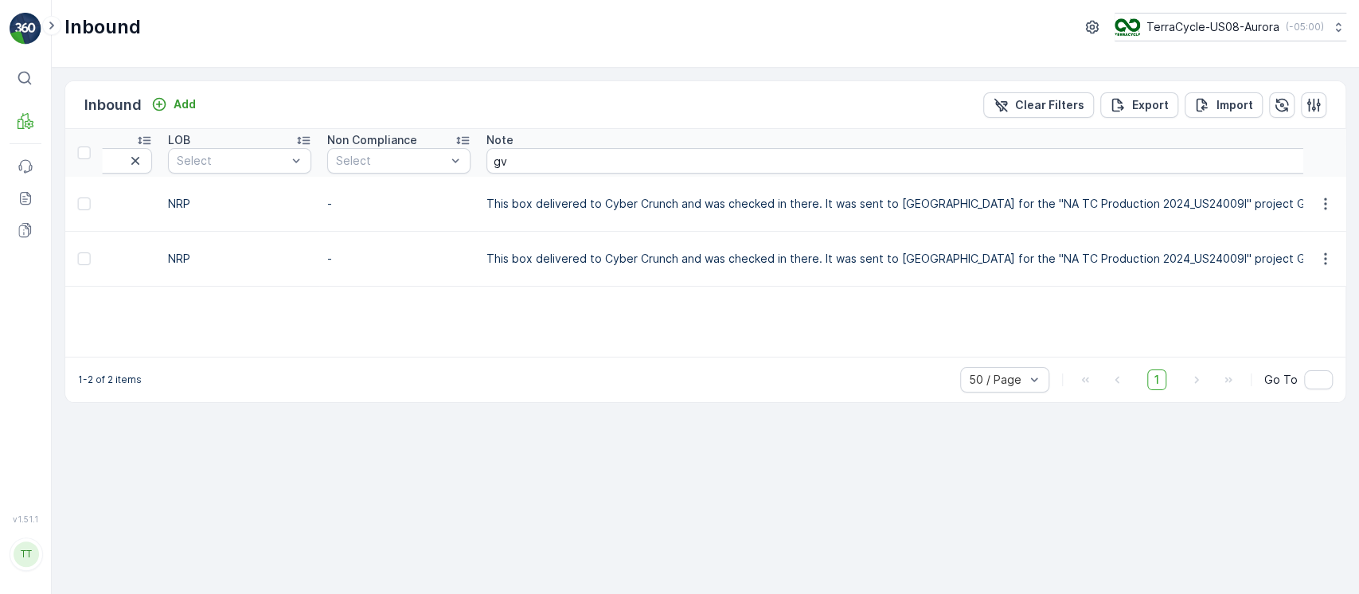
click at [1328, 165] on icon "button" at bounding box center [1336, 161] width 16 height 16
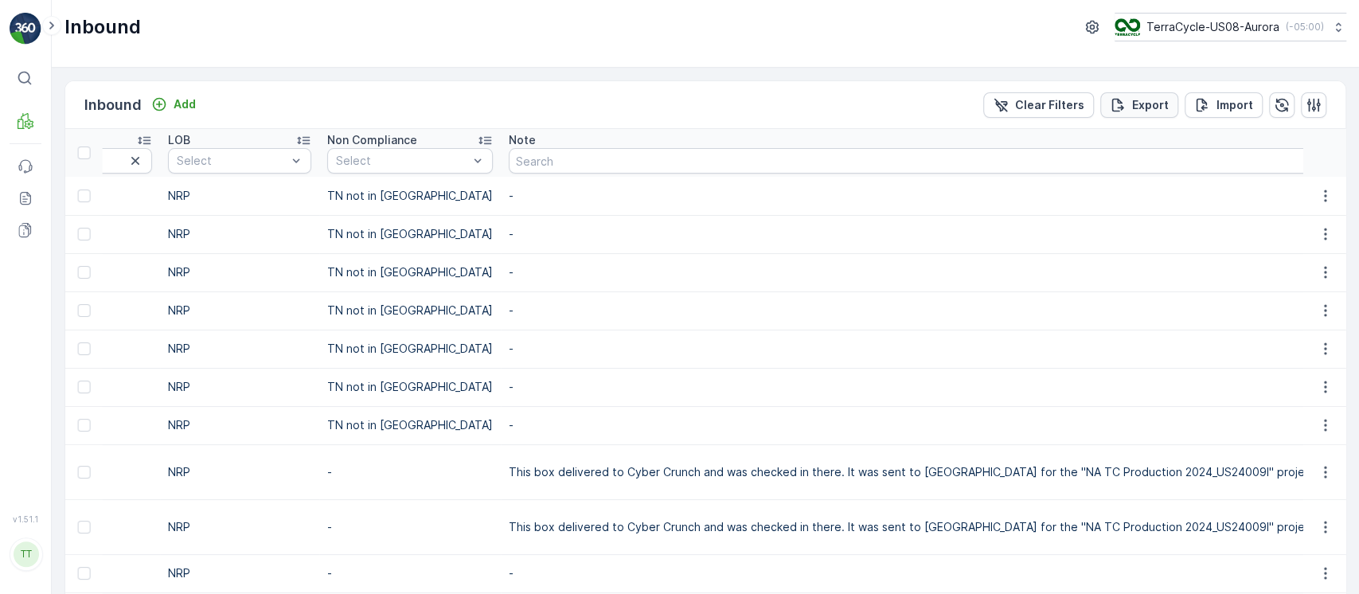
click at [1140, 107] on p "Export" at bounding box center [1150, 105] width 37 height 16
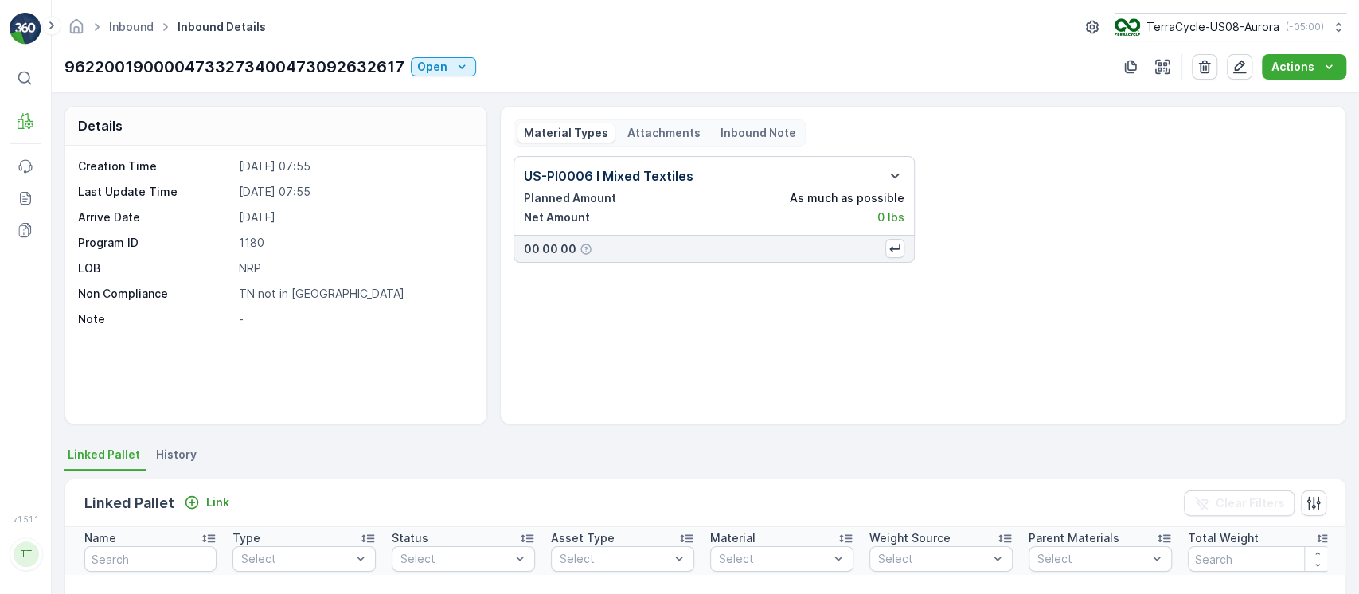
click at [347, 70] on p "9622001900004733273400473092632617" at bounding box center [234, 67] width 340 height 24
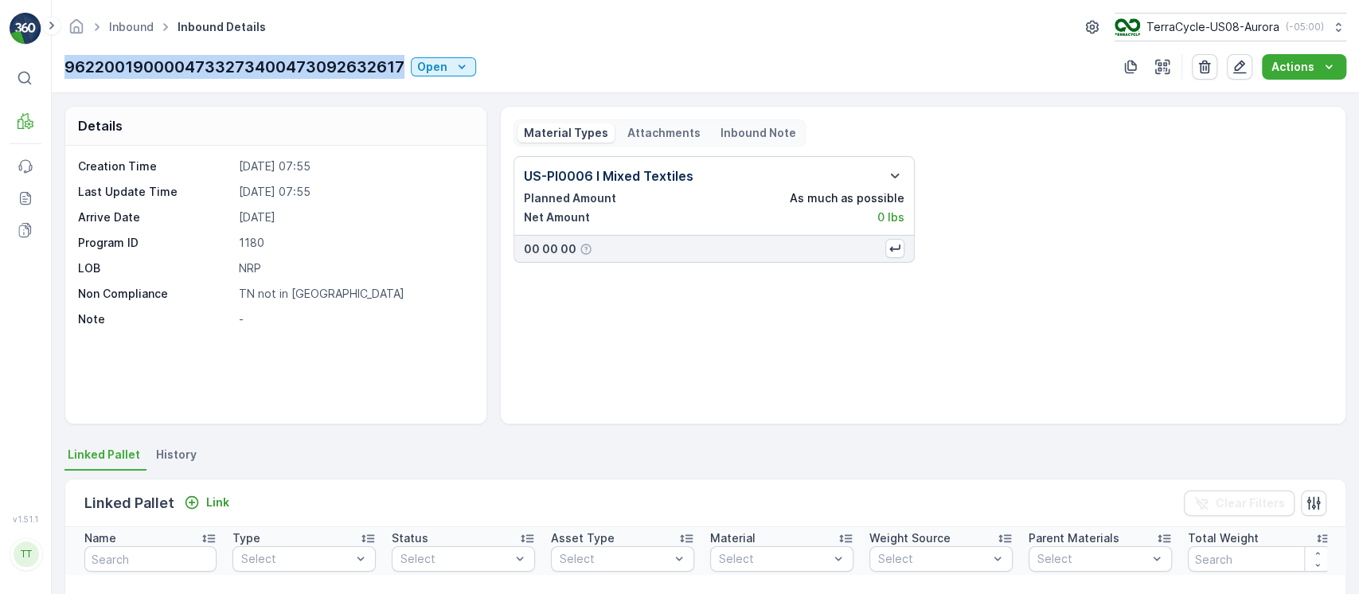
click at [348, 68] on p "9622001900004733273400473092632617" at bounding box center [234, 67] width 340 height 24
copy p "9622001900004733273400473092632617"
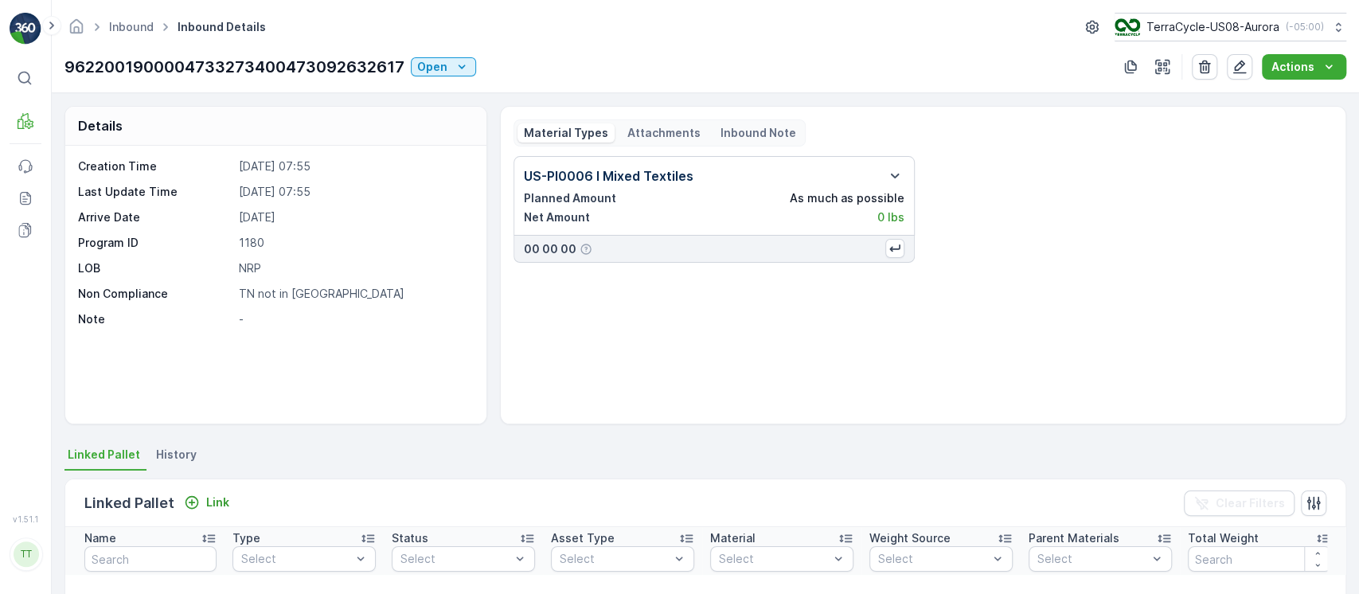
click at [243, 248] on p "1180" at bounding box center [355, 243] width 232 height 16
copy p "1180"
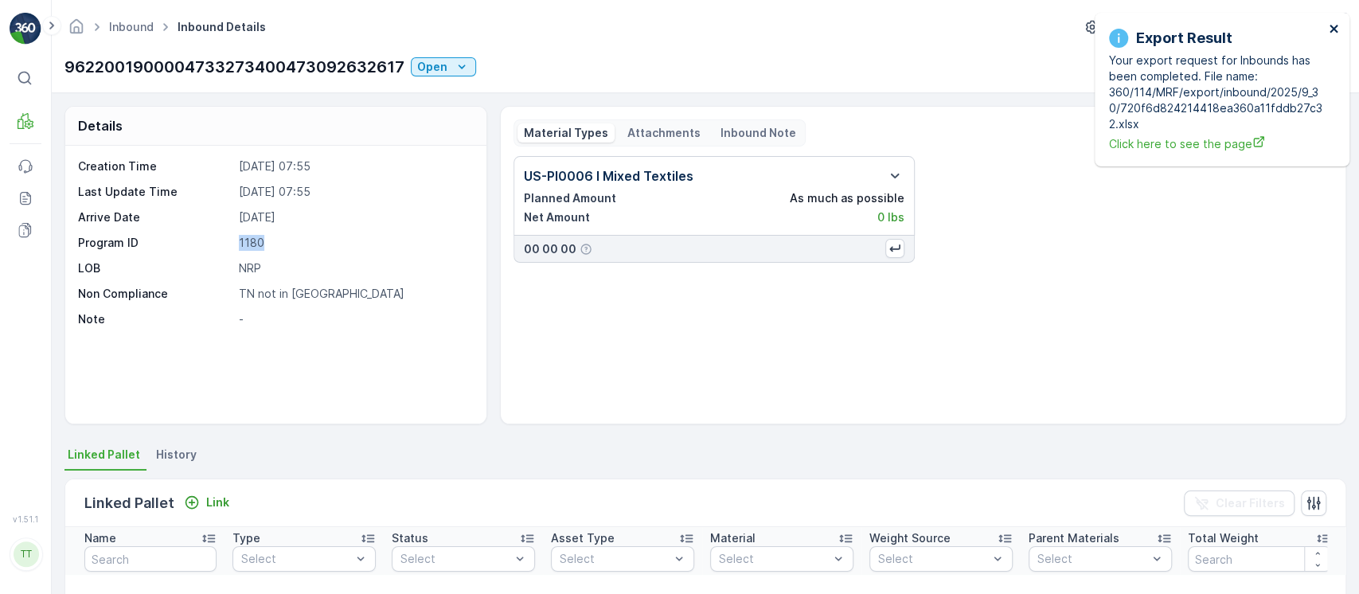
click at [1337, 32] on icon "close" at bounding box center [1333, 28] width 11 height 13
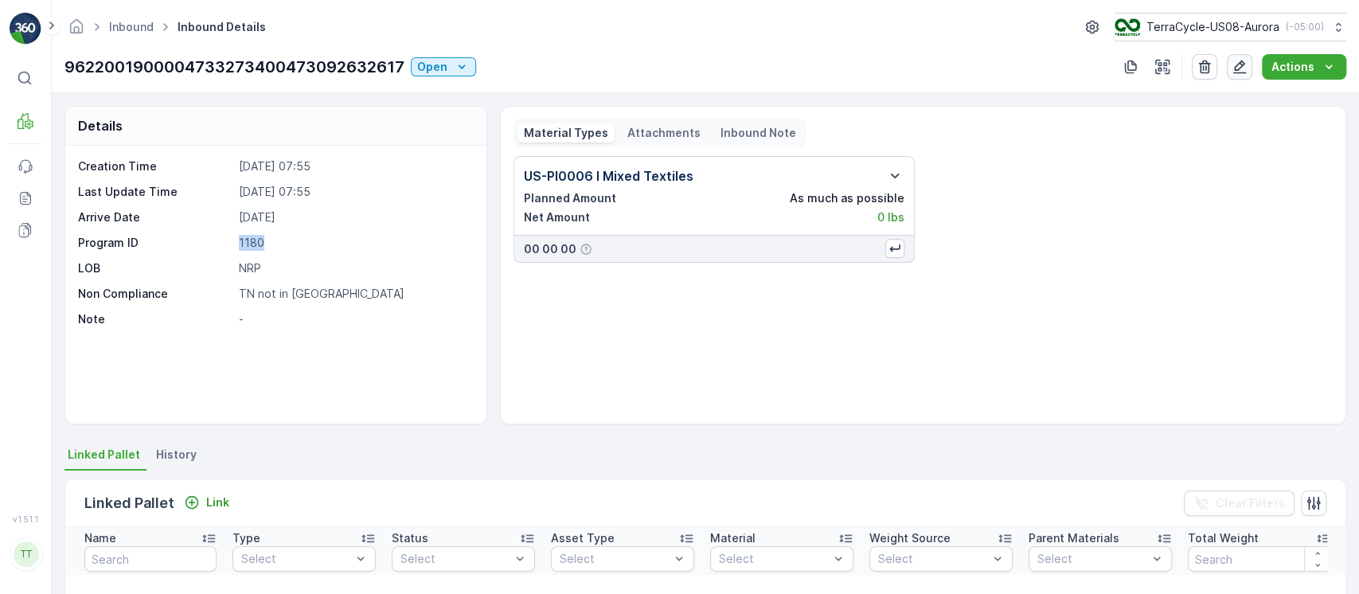
click at [1247, 71] on icon "button" at bounding box center [1239, 67] width 16 height 16
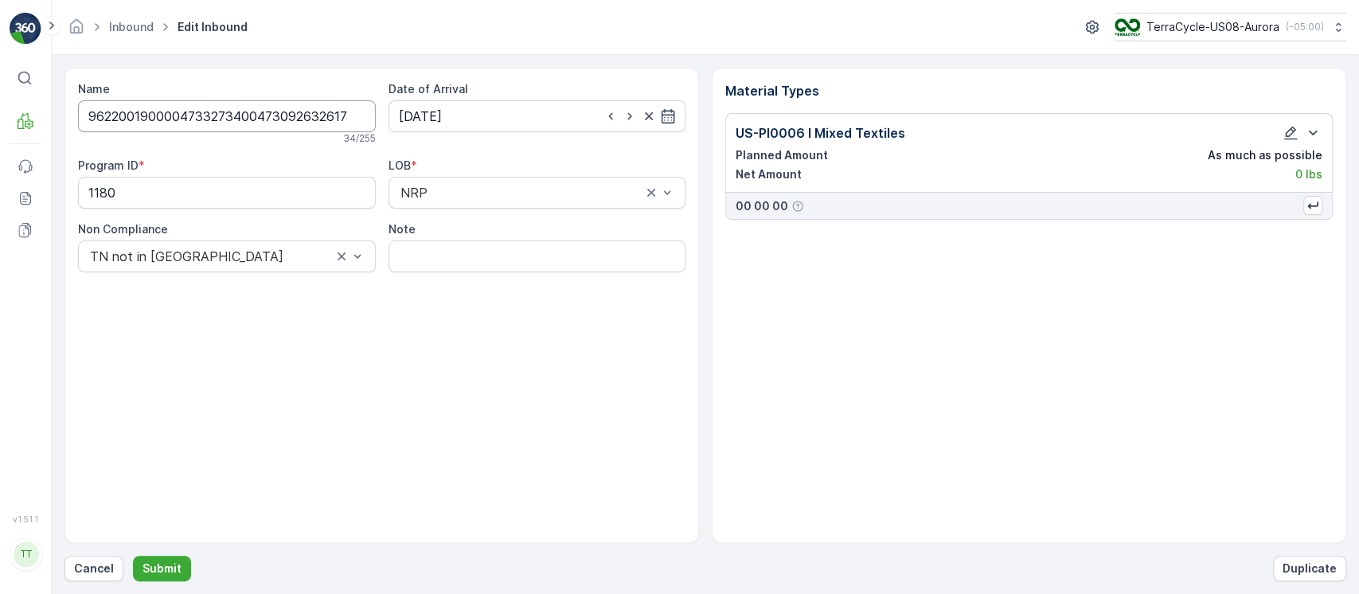
click at [235, 119] on input "9622001900004733273400473092632617" at bounding box center [227, 116] width 298 height 32
click at [103, 571] on p "Cancel" at bounding box center [94, 568] width 40 height 16
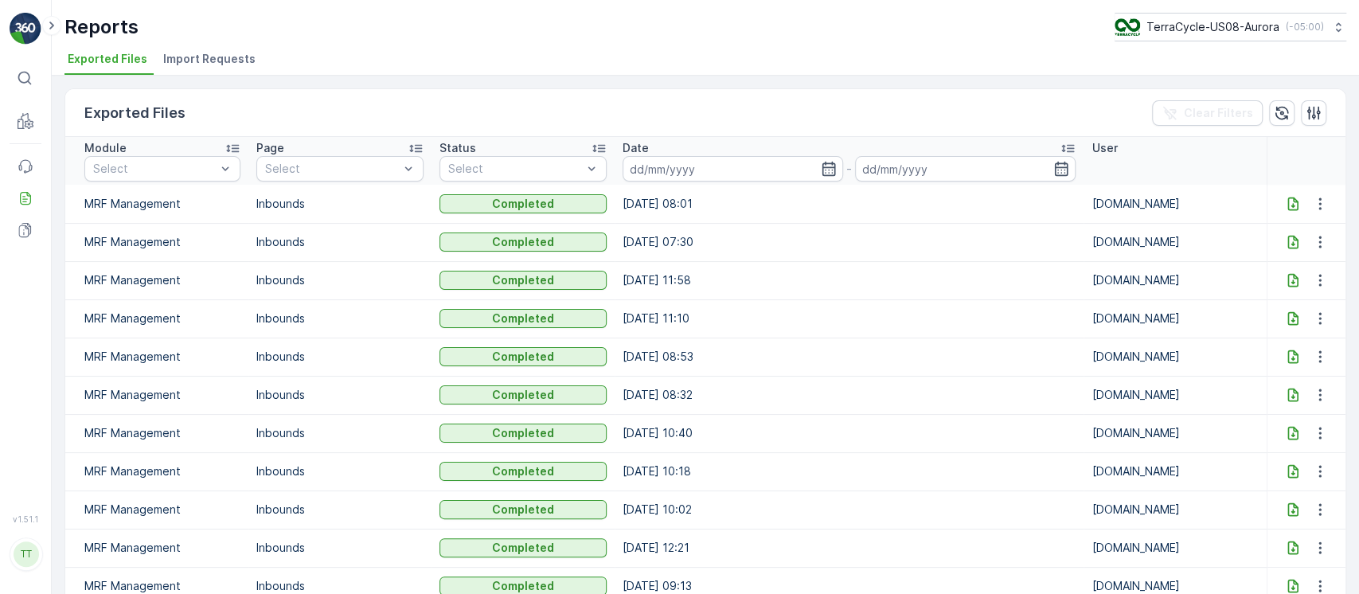
click at [1287, 204] on icon at bounding box center [1292, 204] width 10 height 14
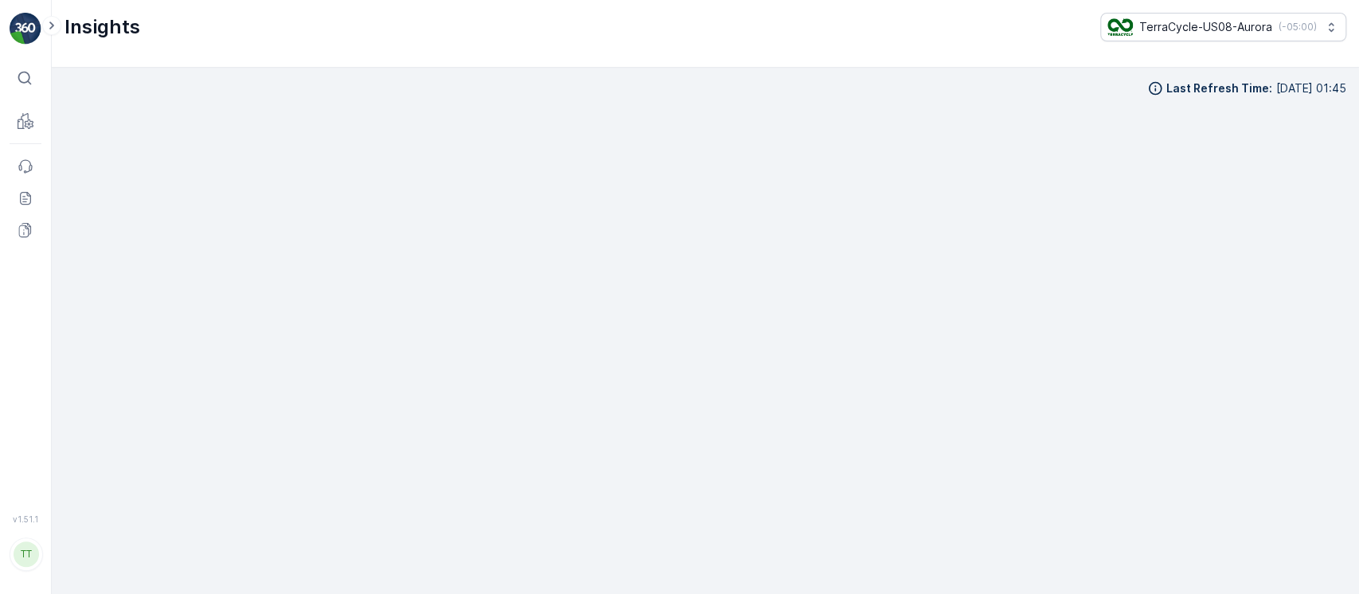
scroll to position [16, 0]
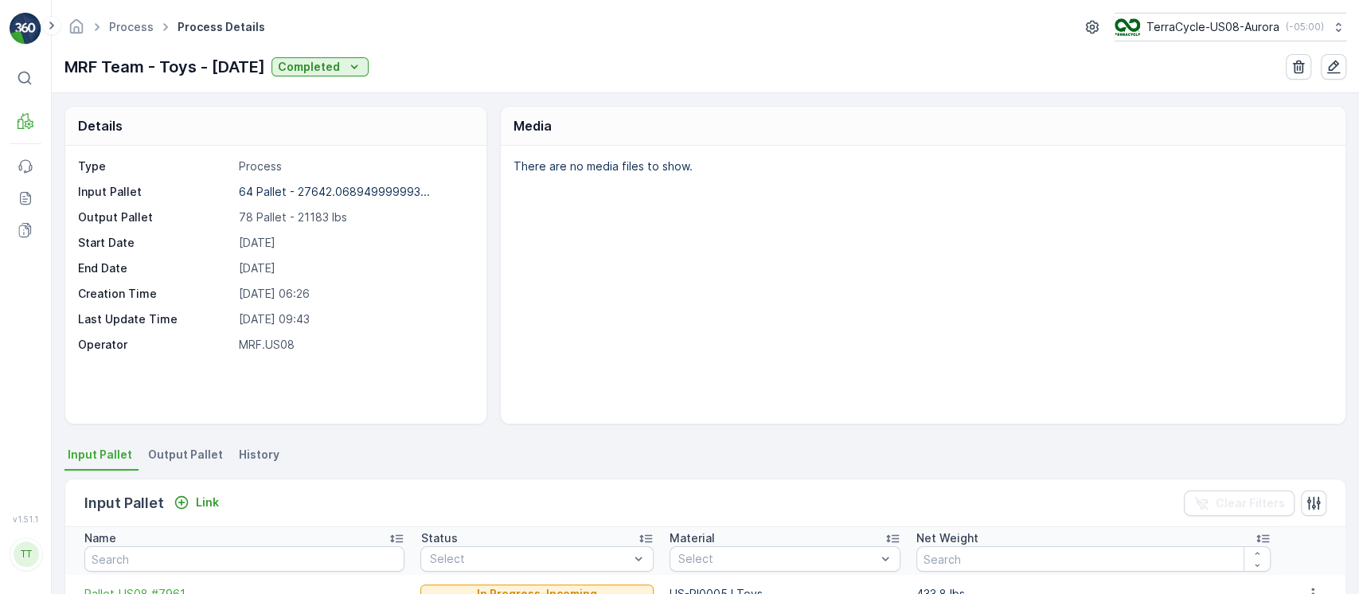
scroll to position [424, 0]
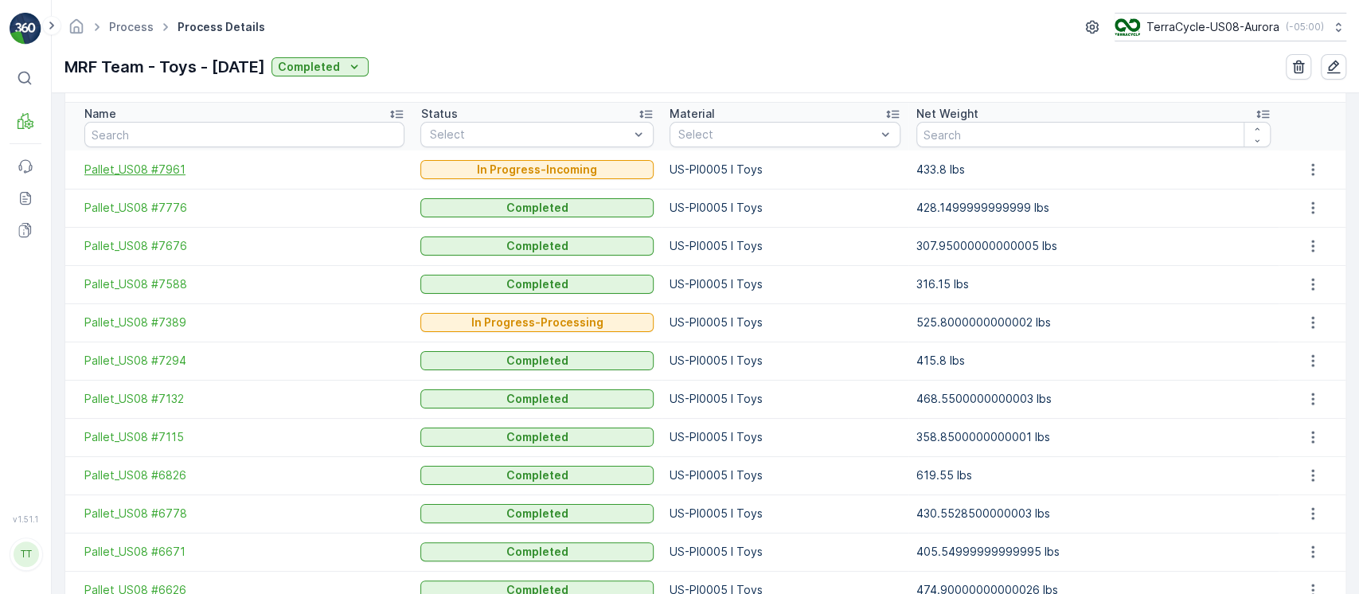
click at [144, 173] on span "Pallet_US08 #7961" at bounding box center [244, 170] width 320 height 16
click at [158, 326] on span "Pallet_US08 #7389" at bounding box center [244, 322] width 320 height 16
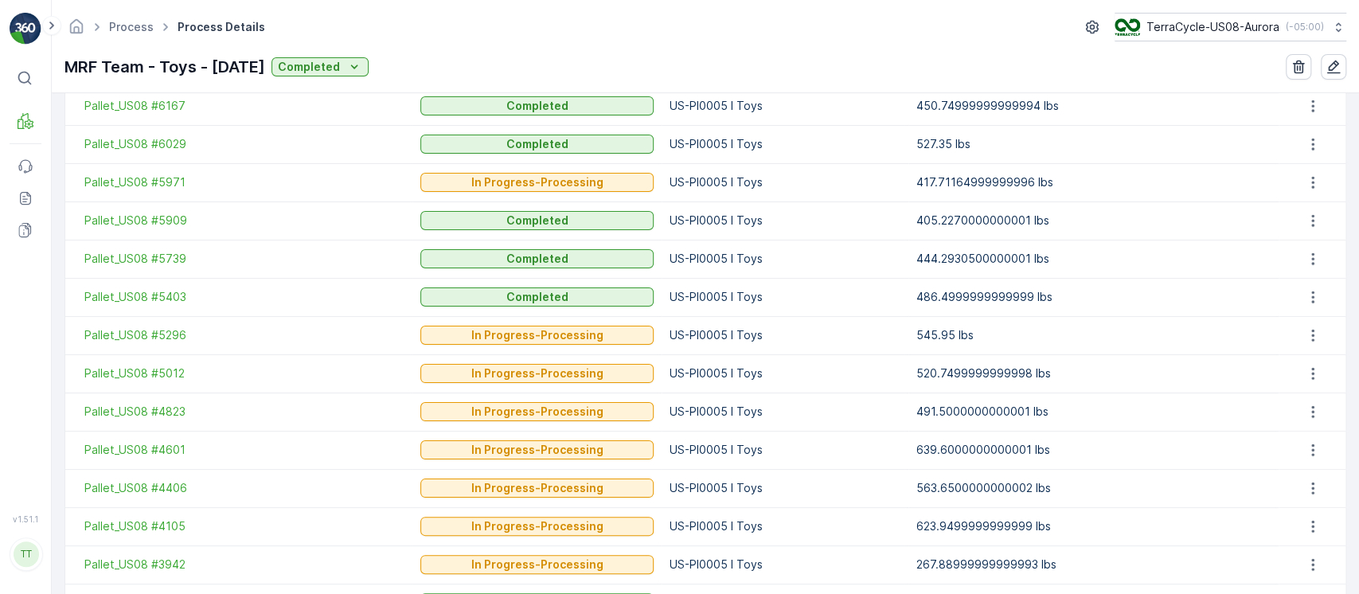
scroll to position [848, 0]
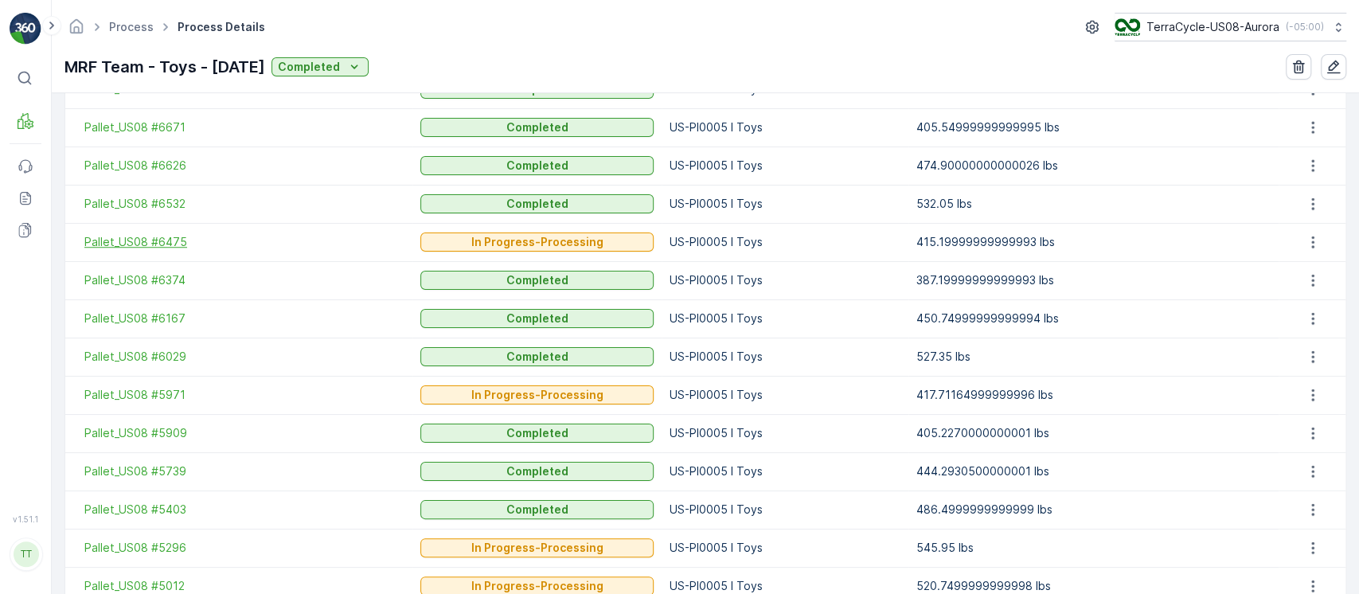
click at [194, 242] on span "Pallet_US08 #6475" at bounding box center [244, 242] width 320 height 16
click at [177, 394] on span "Pallet_US08 #5971" at bounding box center [244, 395] width 320 height 16
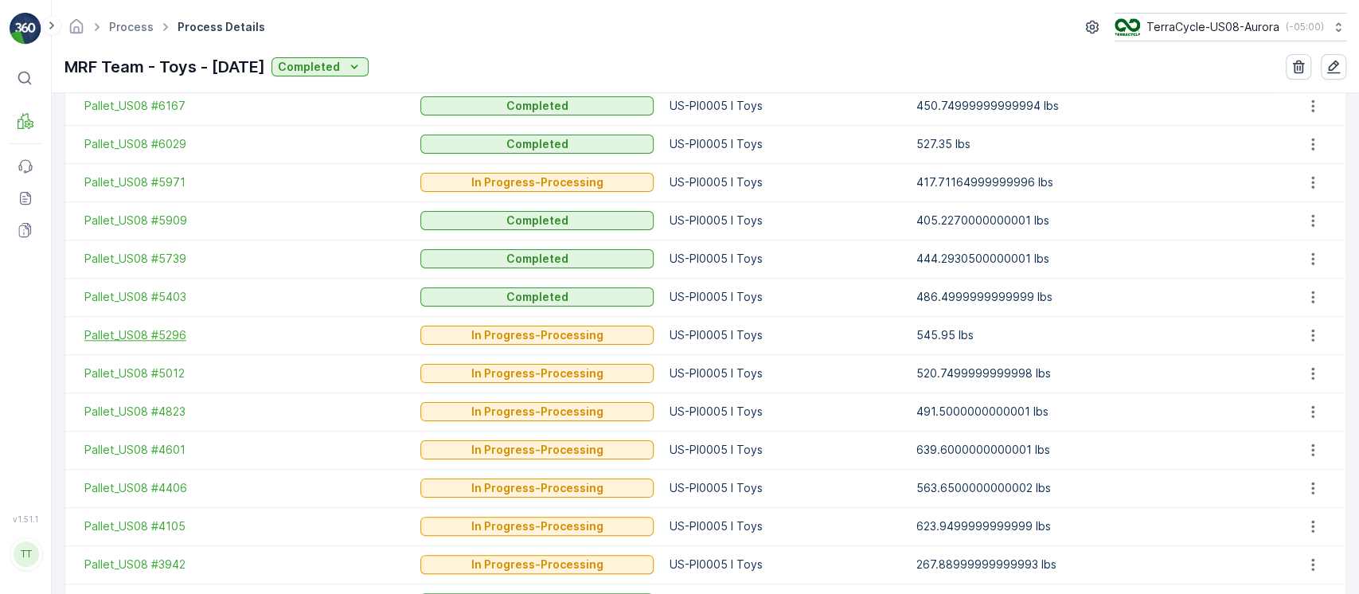
click at [155, 339] on span "Pallet_US08 #5296" at bounding box center [244, 335] width 320 height 16
click at [162, 366] on span "Pallet_US08 #5012" at bounding box center [244, 373] width 320 height 16
click at [159, 412] on span "Pallet_US08 #4823" at bounding box center [244, 412] width 320 height 16
click at [157, 447] on span "Pallet_US08 #4601" at bounding box center [244, 450] width 320 height 16
click at [166, 482] on span "Pallet_US08 #4406" at bounding box center [244, 488] width 320 height 16
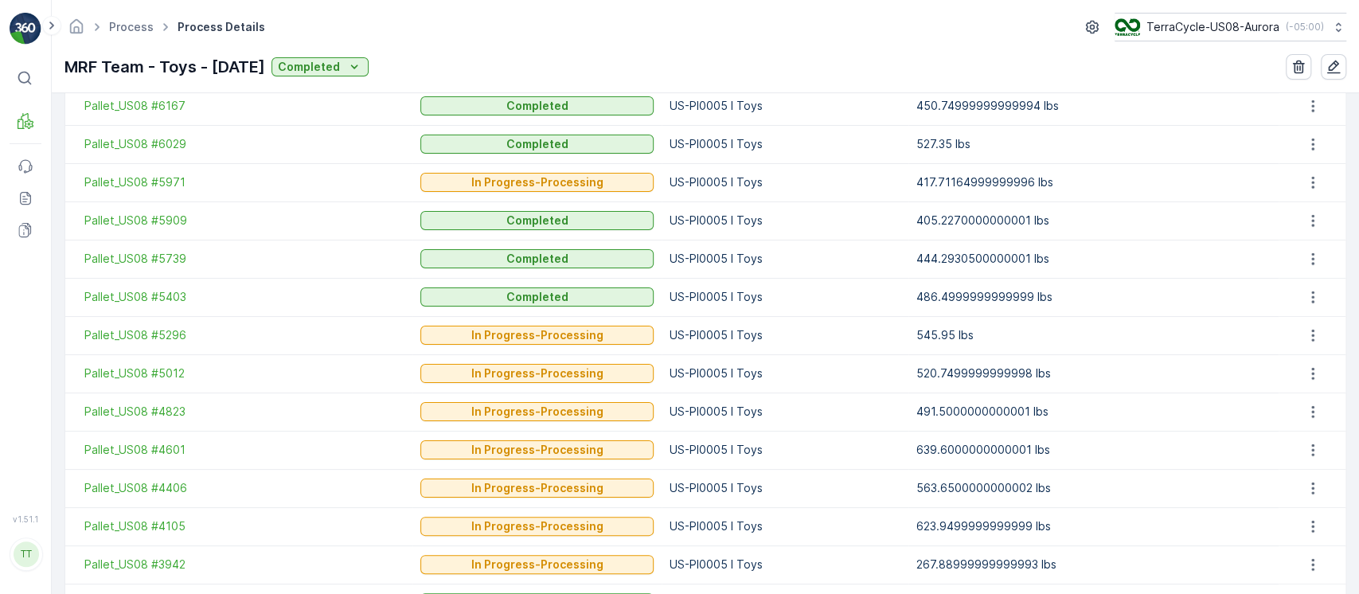
drag, startPoint x: 162, startPoint y: 525, endPoint x: 169, endPoint y: 543, distance: 18.9
click at [162, 525] on span "Pallet_US08 #4105" at bounding box center [244, 526] width 320 height 16
click at [166, 564] on span "Pallet_US08 #3942" at bounding box center [244, 564] width 320 height 16
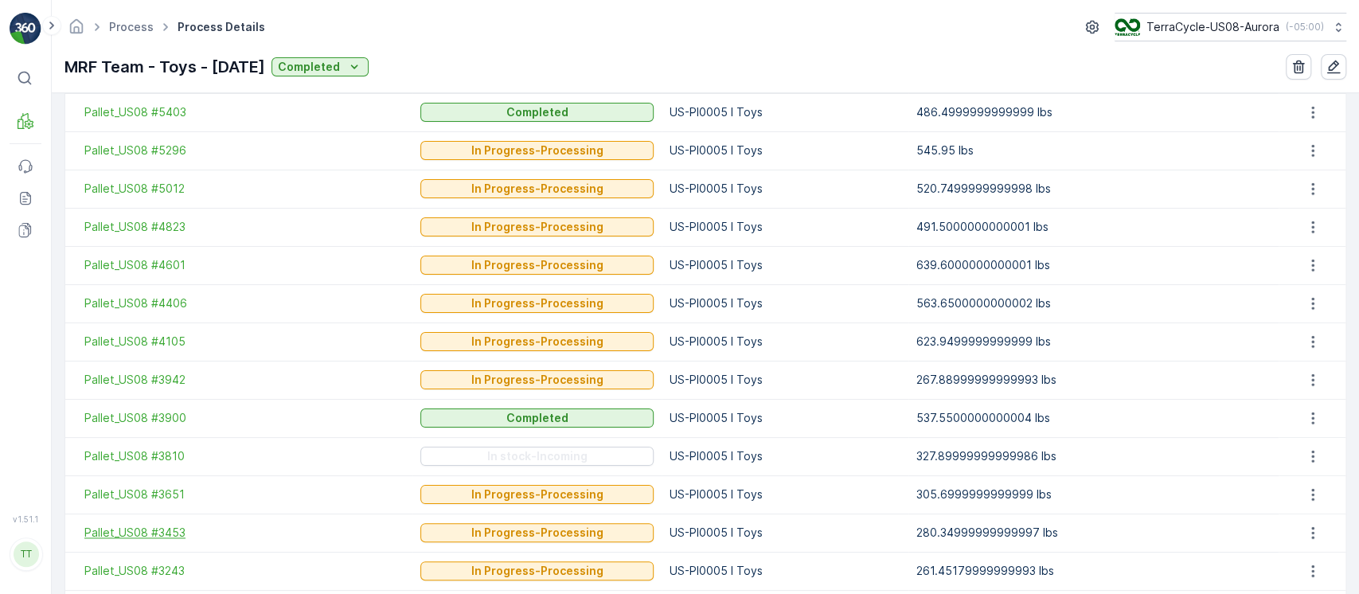
scroll to position [1273, 0]
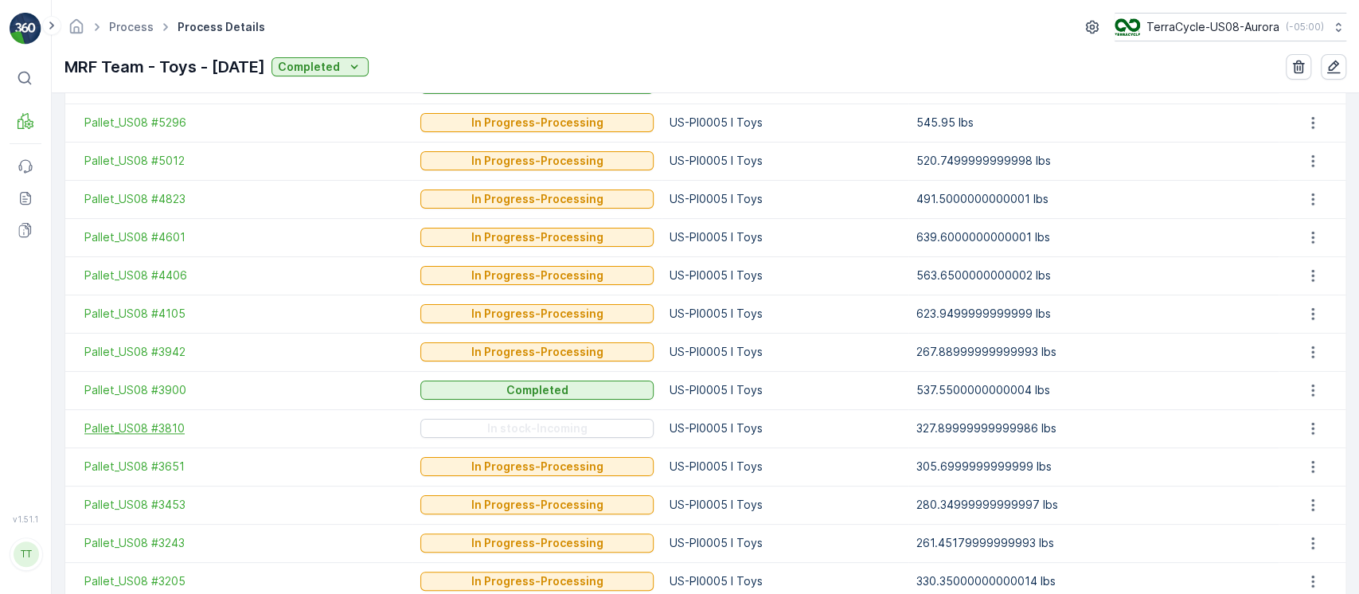
click at [177, 432] on span "Pallet_US08 #3810" at bounding box center [244, 428] width 320 height 16
click at [175, 463] on span "Pallet_US08 #3651" at bounding box center [244, 466] width 320 height 16
click at [172, 500] on span "Pallet_US08 #3453" at bounding box center [244, 505] width 320 height 16
click at [162, 535] on span "Pallet_US08 #3243" at bounding box center [244, 543] width 320 height 16
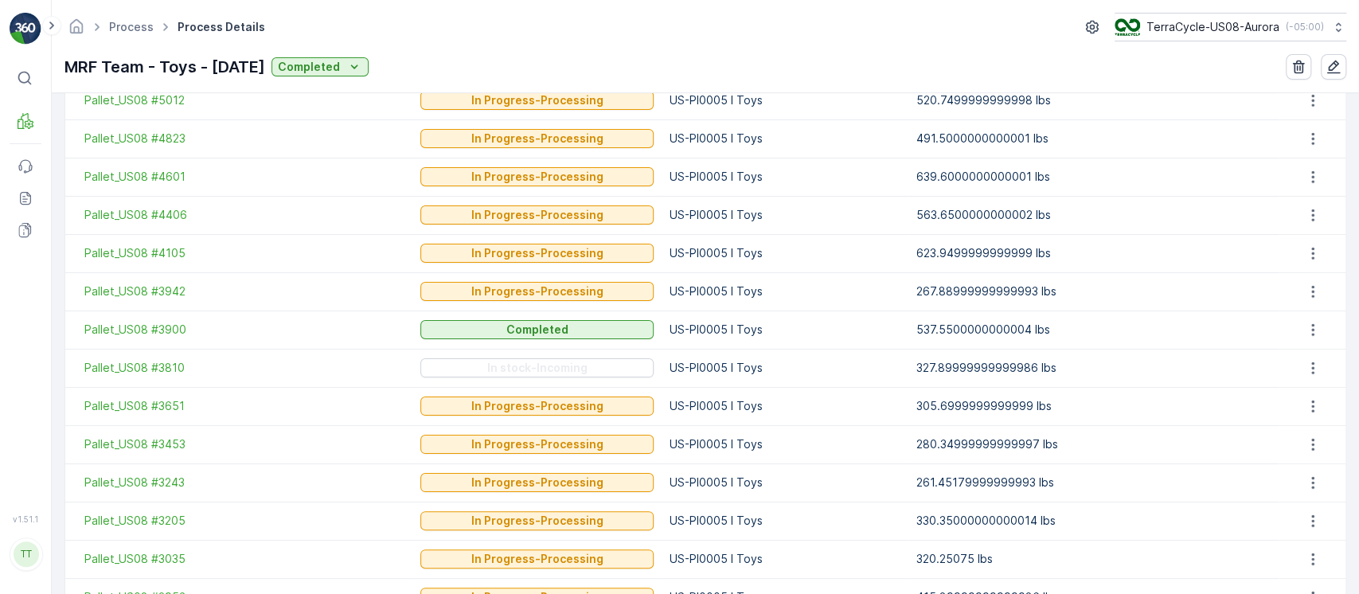
scroll to position [1379, 0]
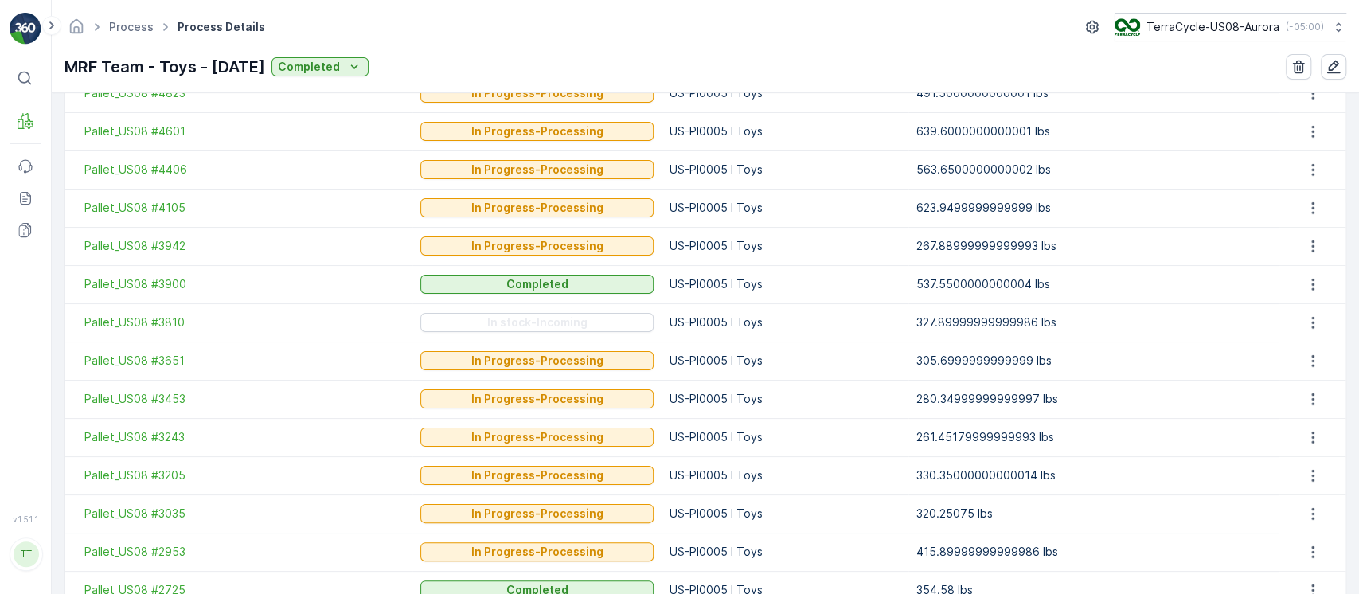
click at [167, 482] on td "Pallet_US08 #3205" at bounding box center [238, 475] width 347 height 38
click at [162, 476] on span "Pallet_US08 #3205" at bounding box center [244, 475] width 320 height 16
click at [174, 507] on span "Pallet_US08 #3035" at bounding box center [244, 513] width 320 height 16
click at [170, 551] on span "Pallet_US08 #2953" at bounding box center [244, 552] width 320 height 16
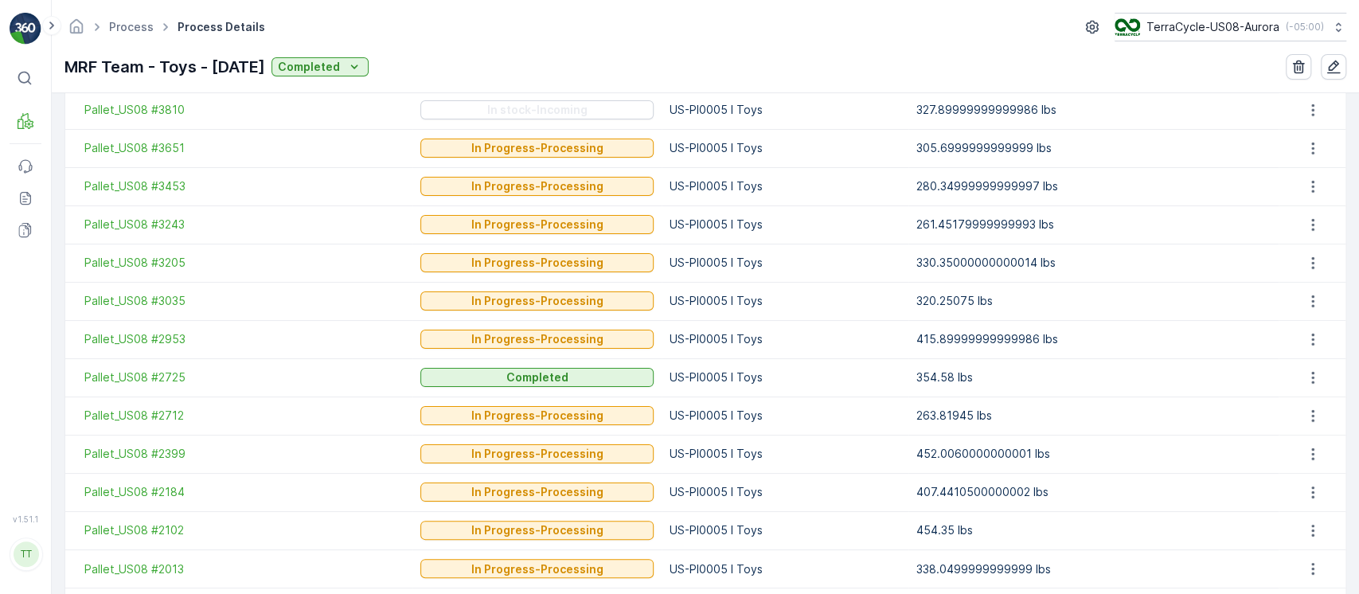
scroll to position [1804, 0]
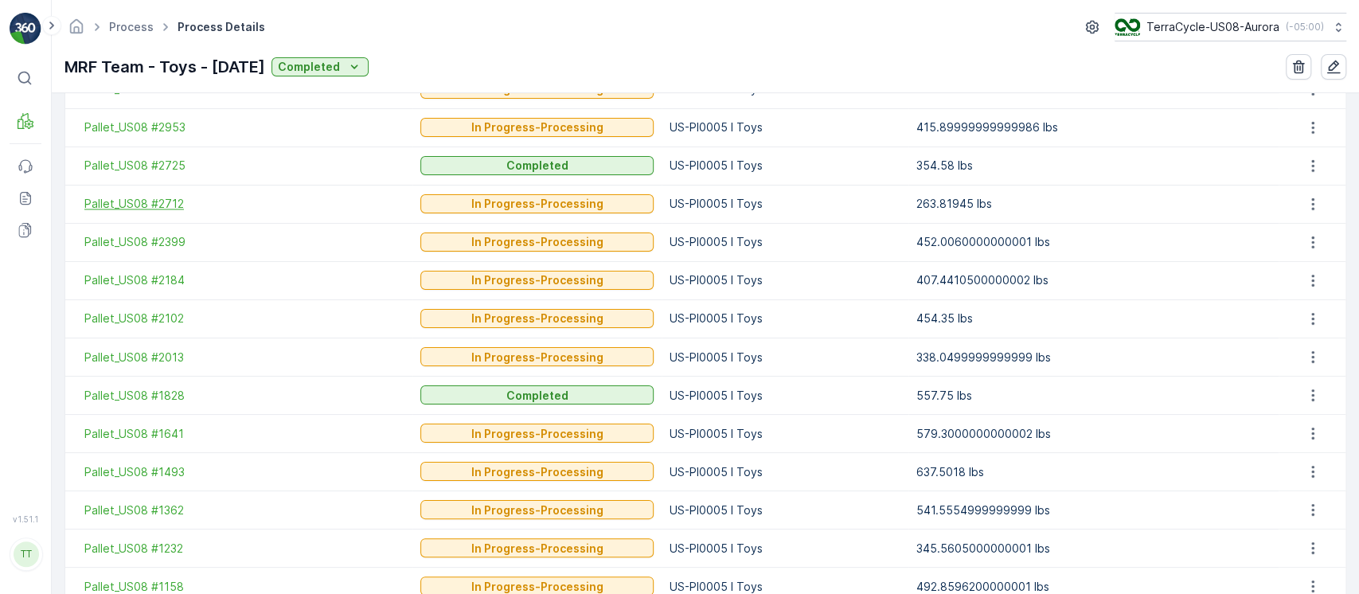
click at [148, 205] on span "Pallet_US08 #2712" at bounding box center [244, 204] width 320 height 16
click at [150, 241] on span "Pallet_US08 #2399" at bounding box center [244, 242] width 320 height 16
click at [152, 287] on td "Pallet_US08 #2184" at bounding box center [238, 280] width 347 height 38
click at [150, 282] on span "Pallet_US08 #2184" at bounding box center [244, 280] width 320 height 16
click at [152, 318] on span "Pallet_US08 #2102" at bounding box center [244, 318] width 320 height 16
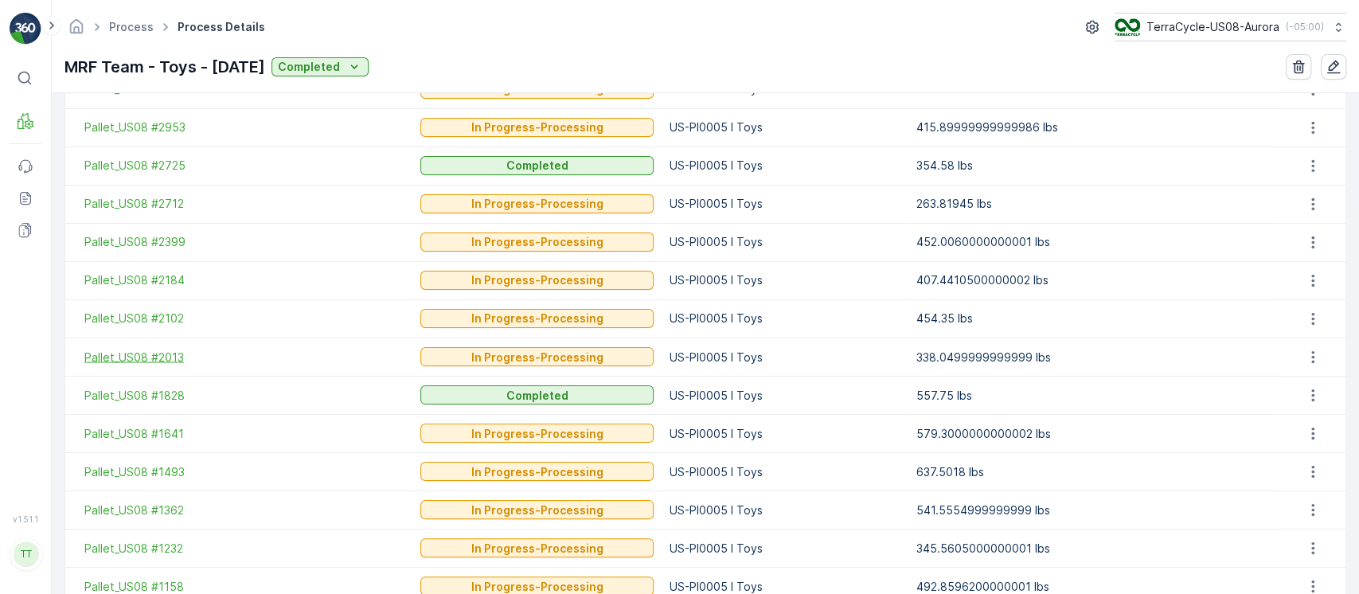
click at [168, 353] on span "Pallet_US08 #2013" at bounding box center [244, 357] width 320 height 16
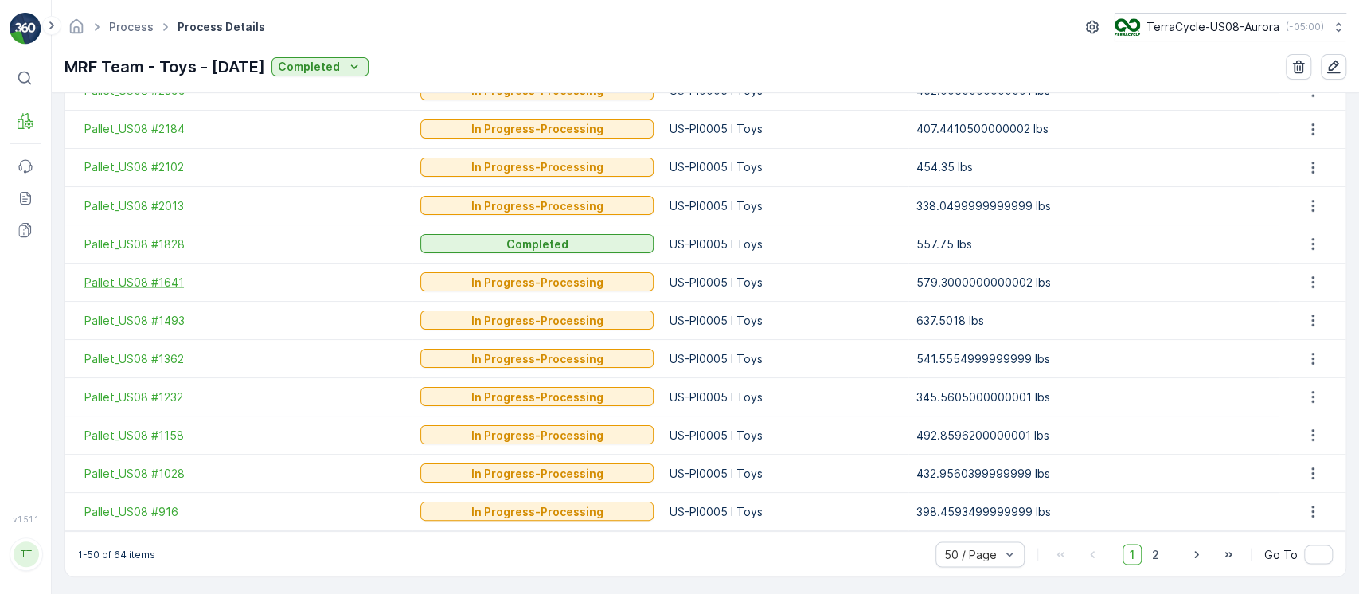
scroll to position [1957, 0]
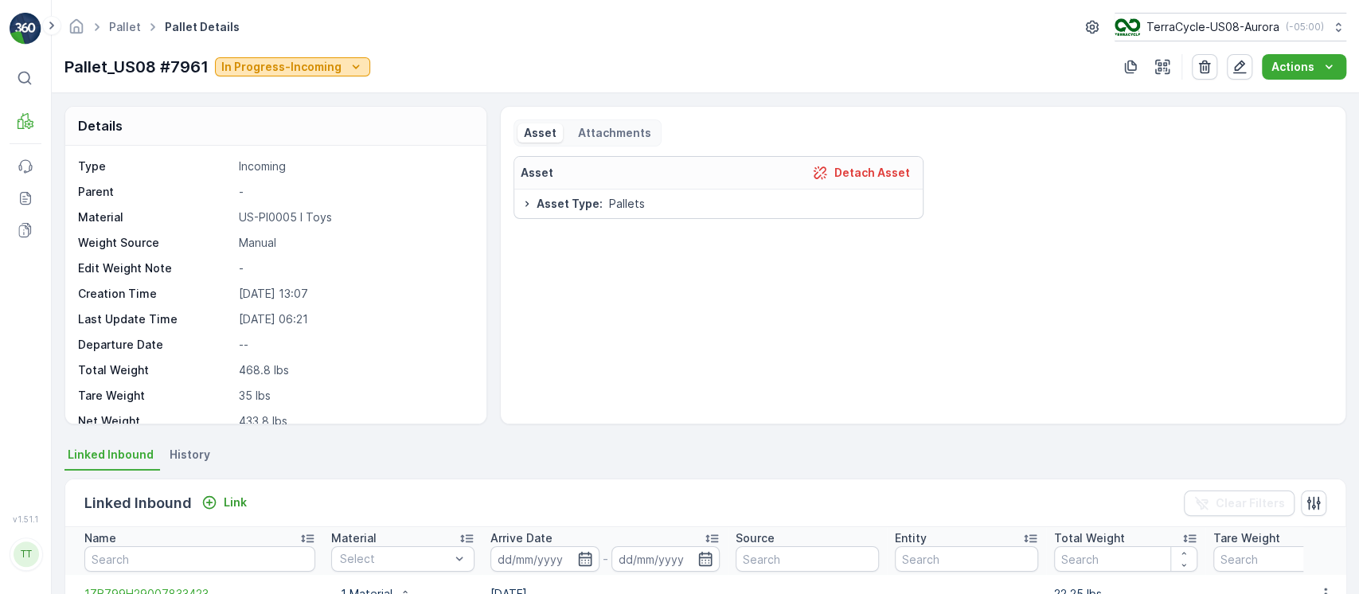
click at [291, 67] on p "In Progress-Incoming" at bounding box center [281, 67] width 120 height 16
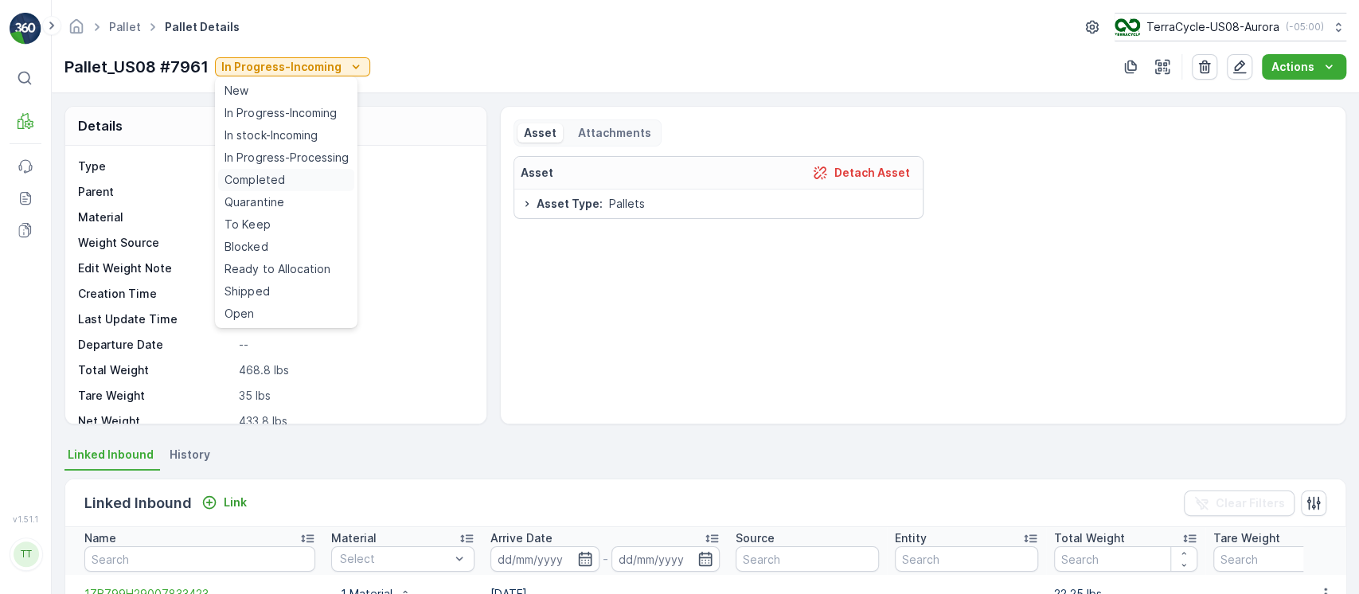
click at [267, 179] on span "Completed" at bounding box center [254, 180] width 60 height 16
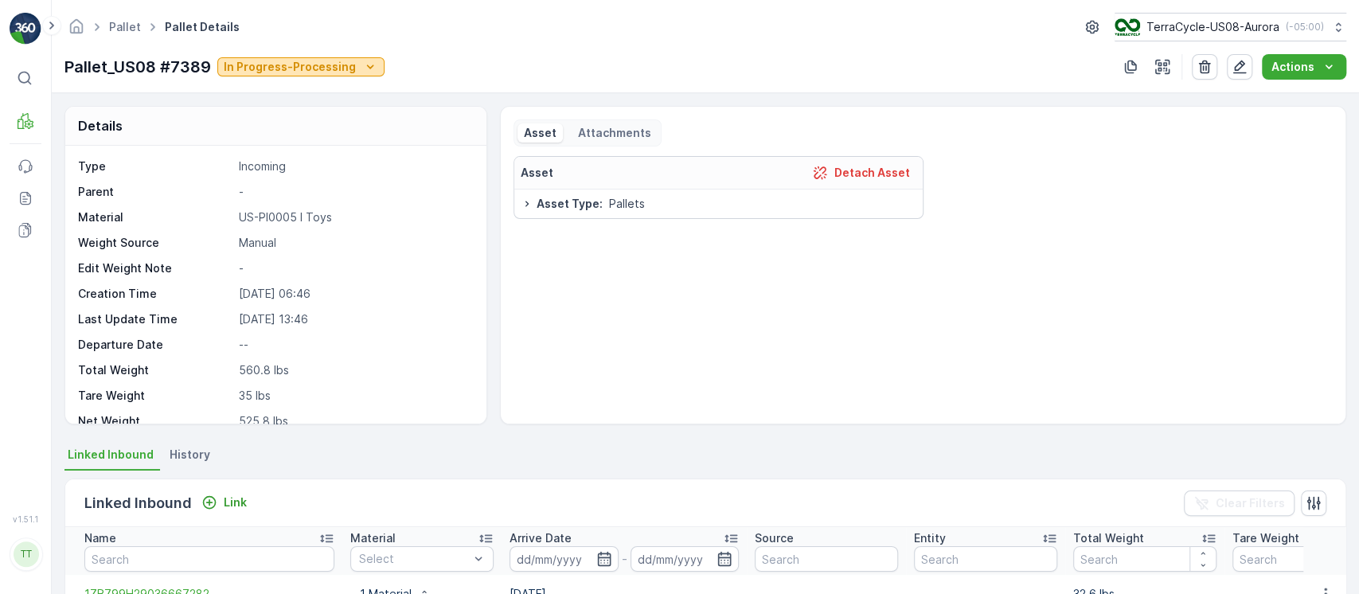
click at [267, 57] on button "In Progress-Processing" at bounding box center [300, 66] width 167 height 19
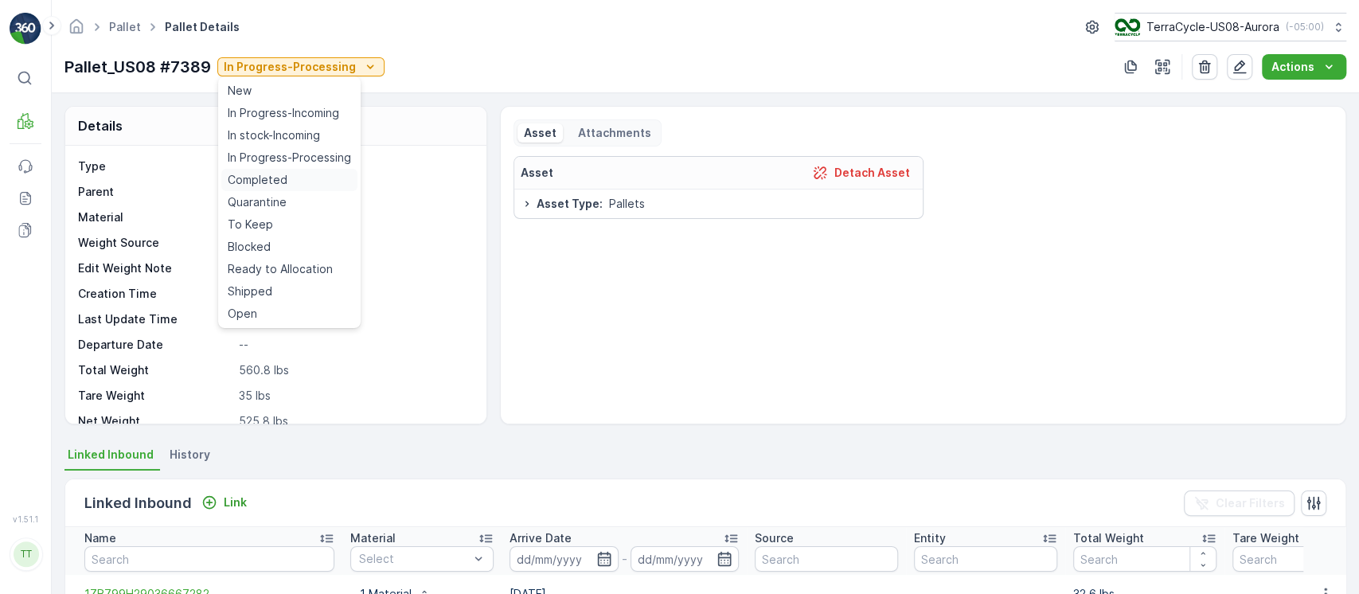
click at [268, 176] on span "Completed" at bounding box center [258, 180] width 60 height 16
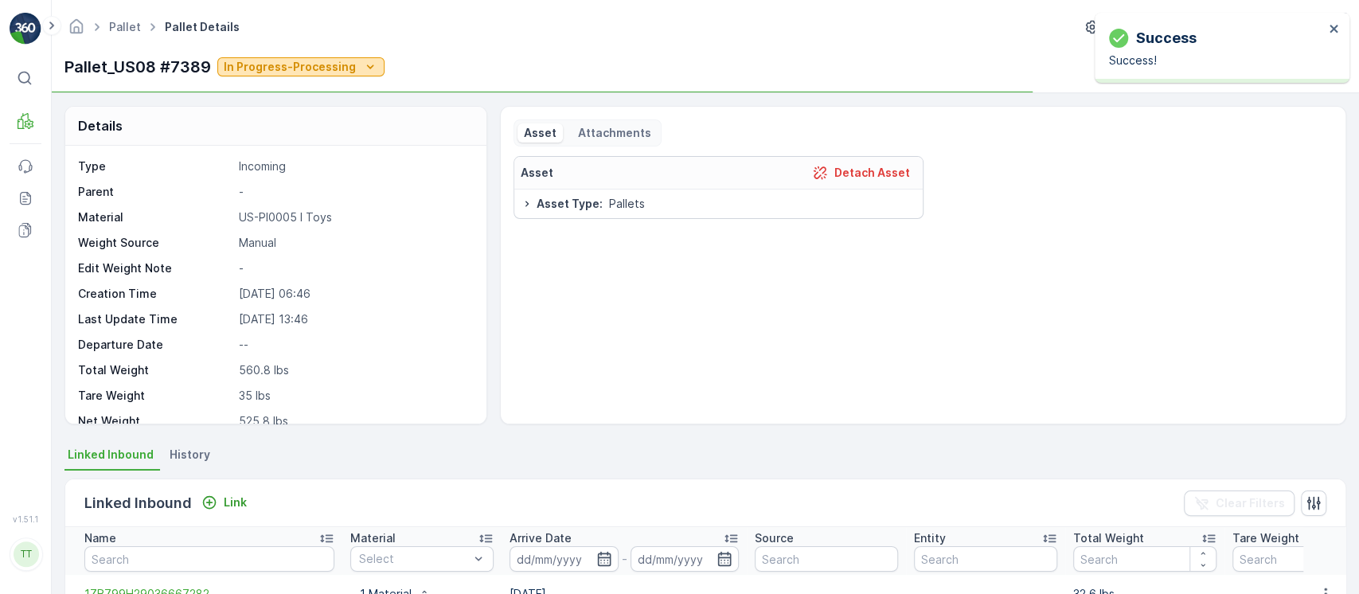
click at [259, 67] on p "In Progress-Processing" at bounding box center [290, 67] width 132 height 16
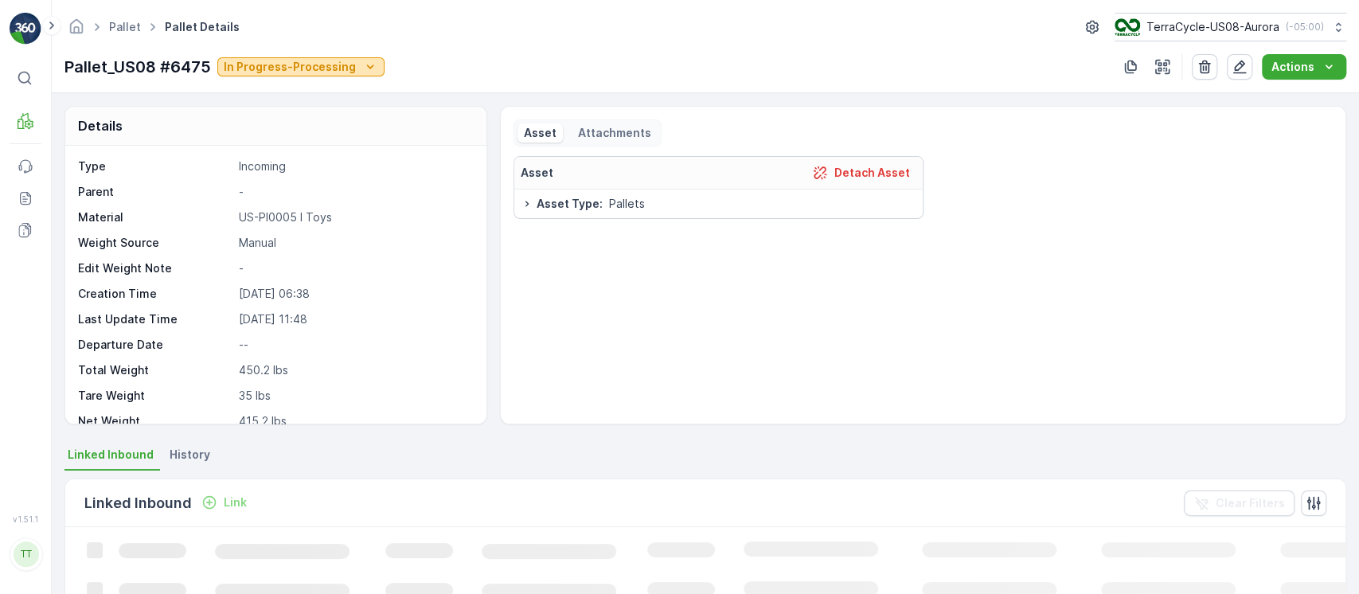
click at [305, 57] on button "In Progress-Processing" at bounding box center [300, 66] width 167 height 19
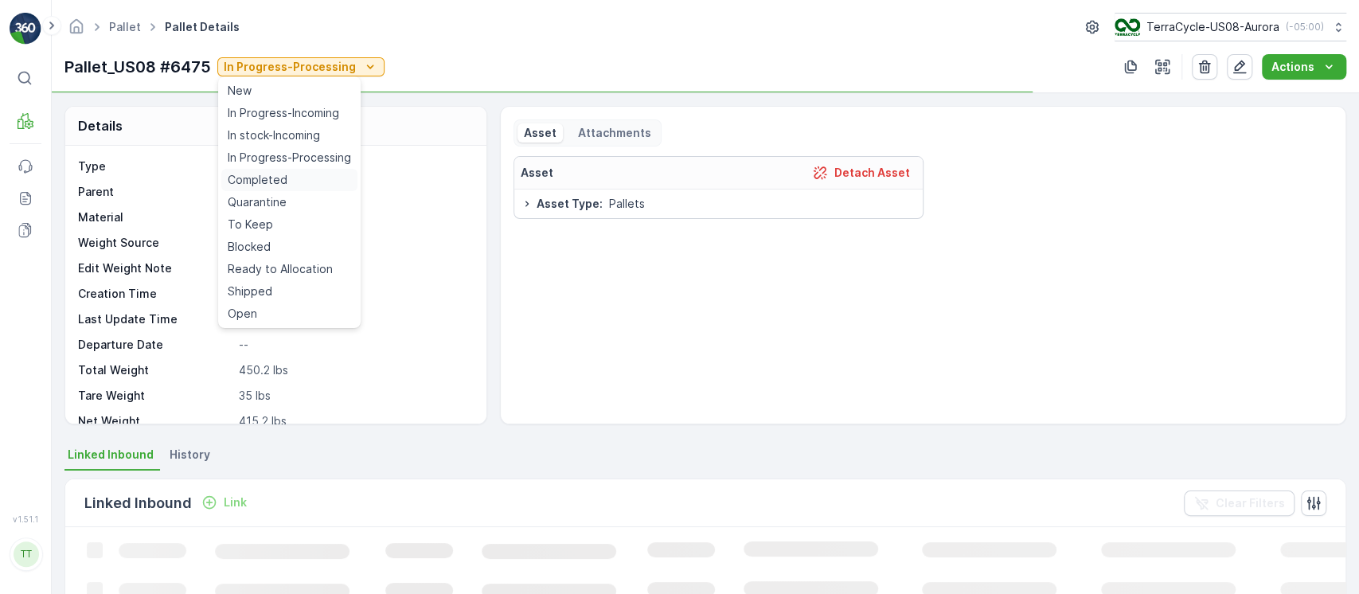
click at [280, 176] on span "Completed" at bounding box center [258, 180] width 60 height 16
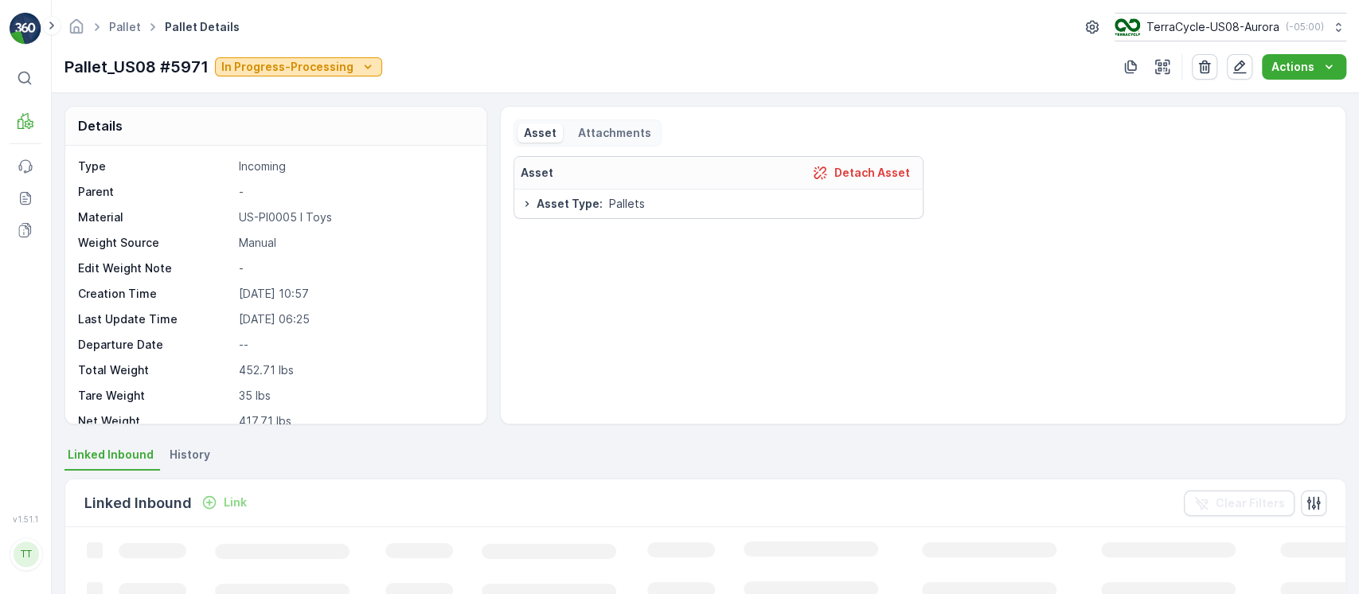
click at [270, 59] on p "In Progress-Processing" at bounding box center [287, 67] width 132 height 16
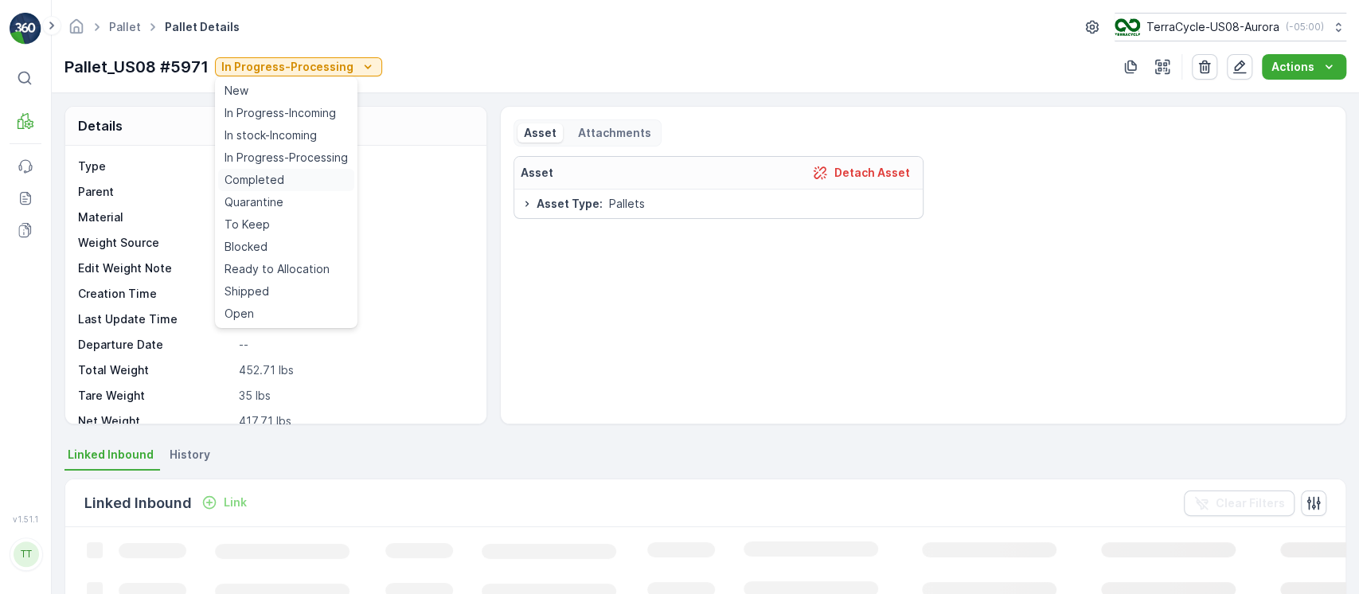
click at [283, 173] on div "Completed" at bounding box center [286, 180] width 136 height 22
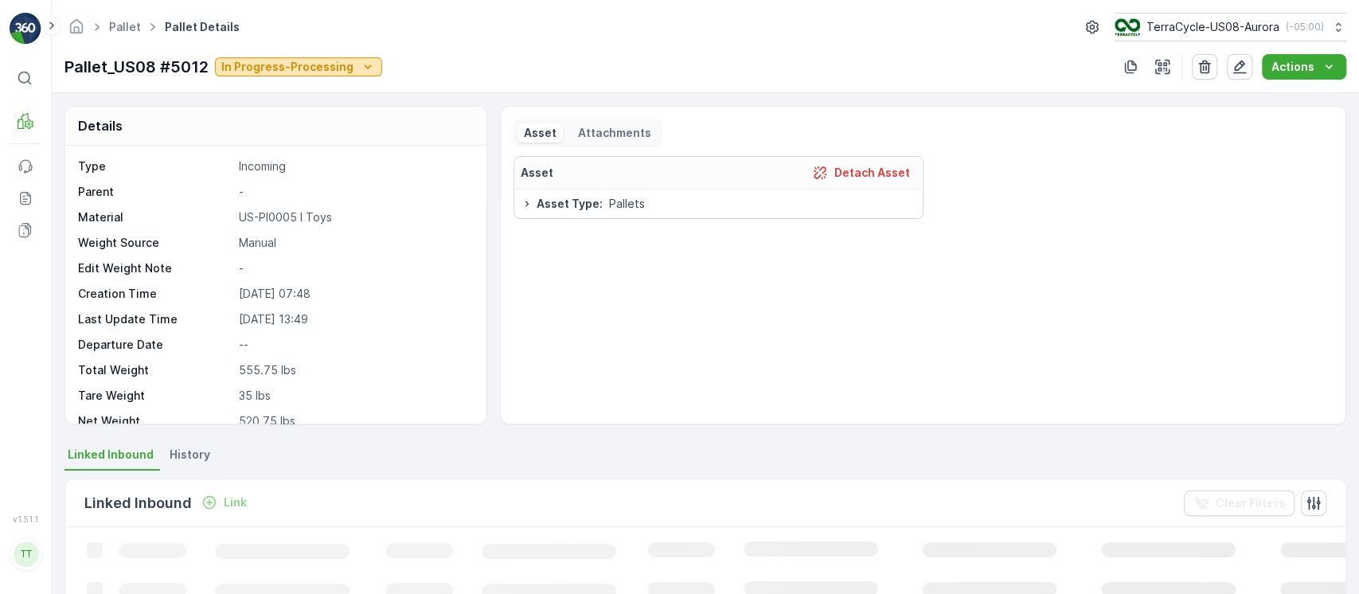
click at [353, 73] on div "In Progress-Processing" at bounding box center [298, 67] width 154 height 16
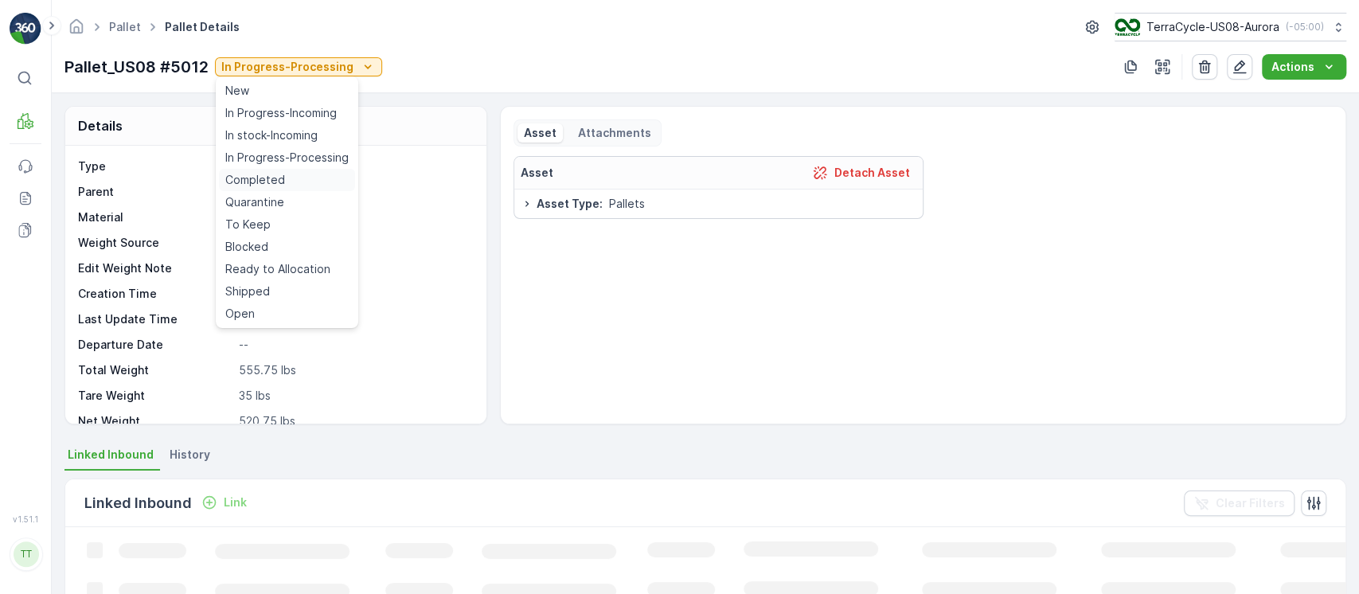
click at [298, 187] on div "Completed" at bounding box center [287, 180] width 136 height 22
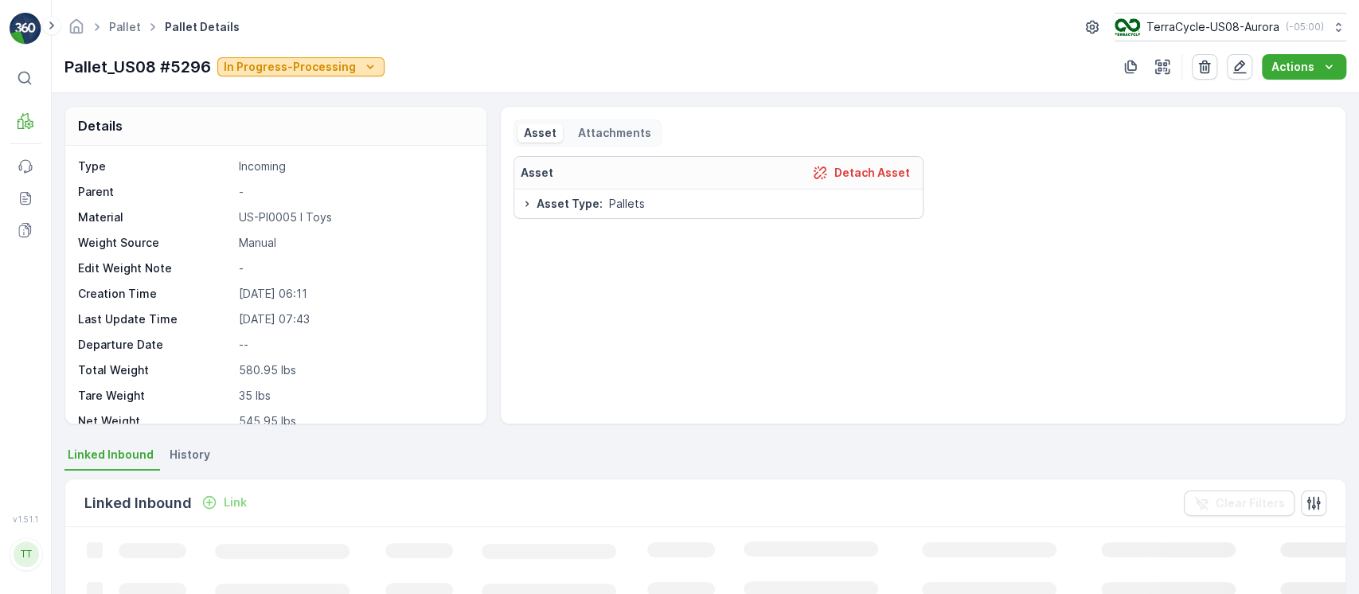
click at [340, 62] on p "In Progress-Processing" at bounding box center [290, 67] width 132 height 16
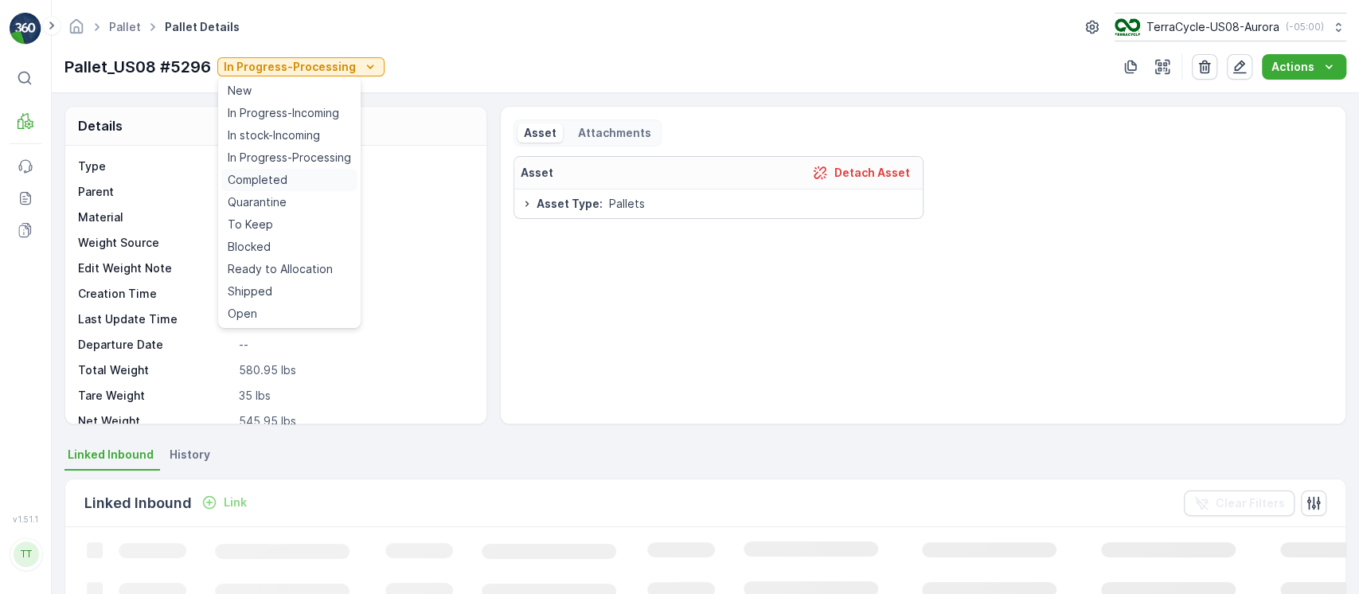
click at [291, 174] on div "Completed" at bounding box center [289, 180] width 136 height 22
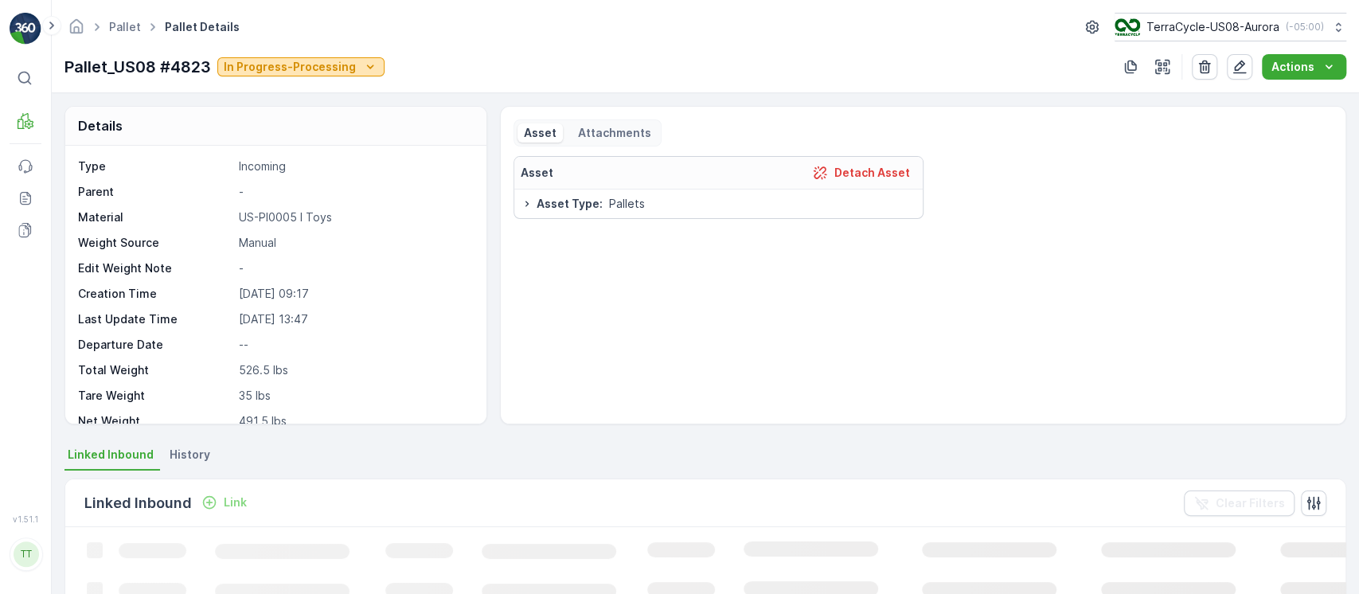
click at [324, 64] on p "In Progress-Processing" at bounding box center [290, 67] width 132 height 16
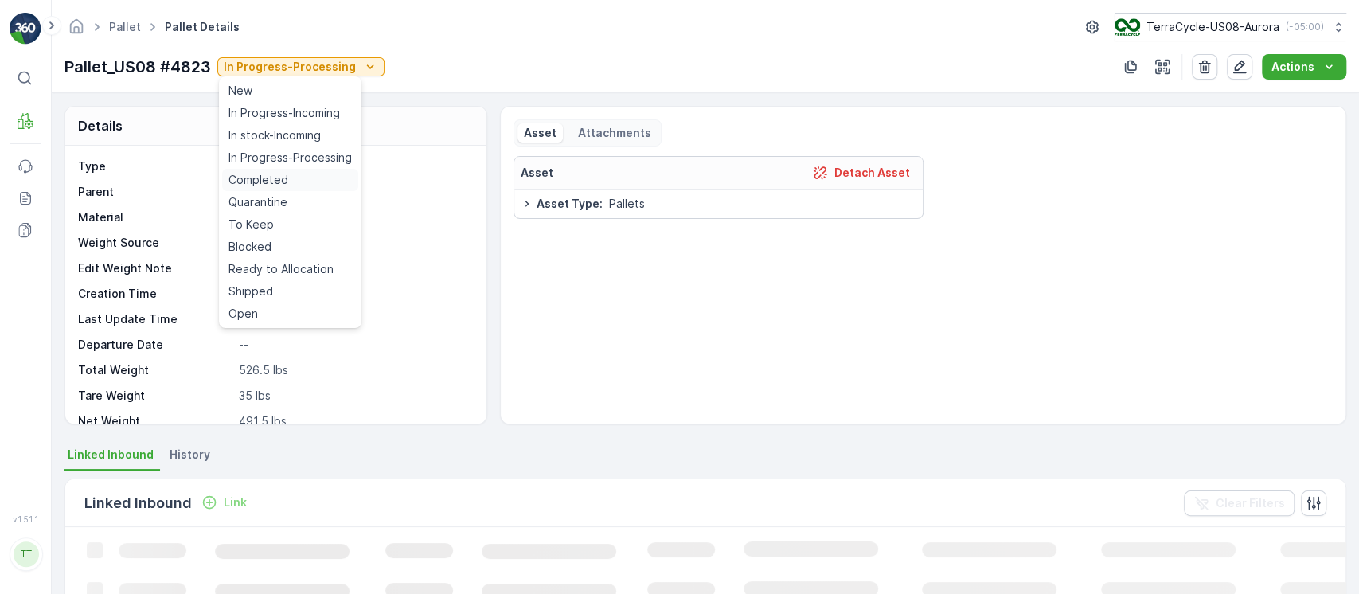
click at [293, 173] on div "Completed" at bounding box center [290, 180] width 136 height 22
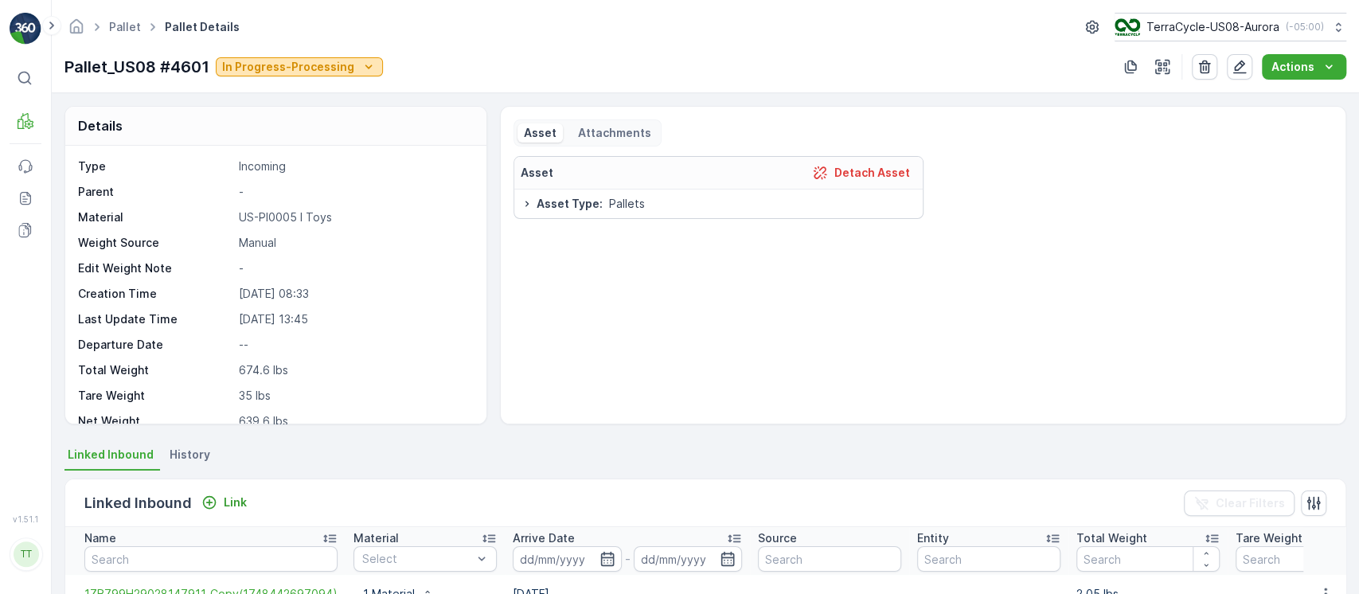
click at [320, 72] on p "In Progress-Processing" at bounding box center [288, 67] width 132 height 16
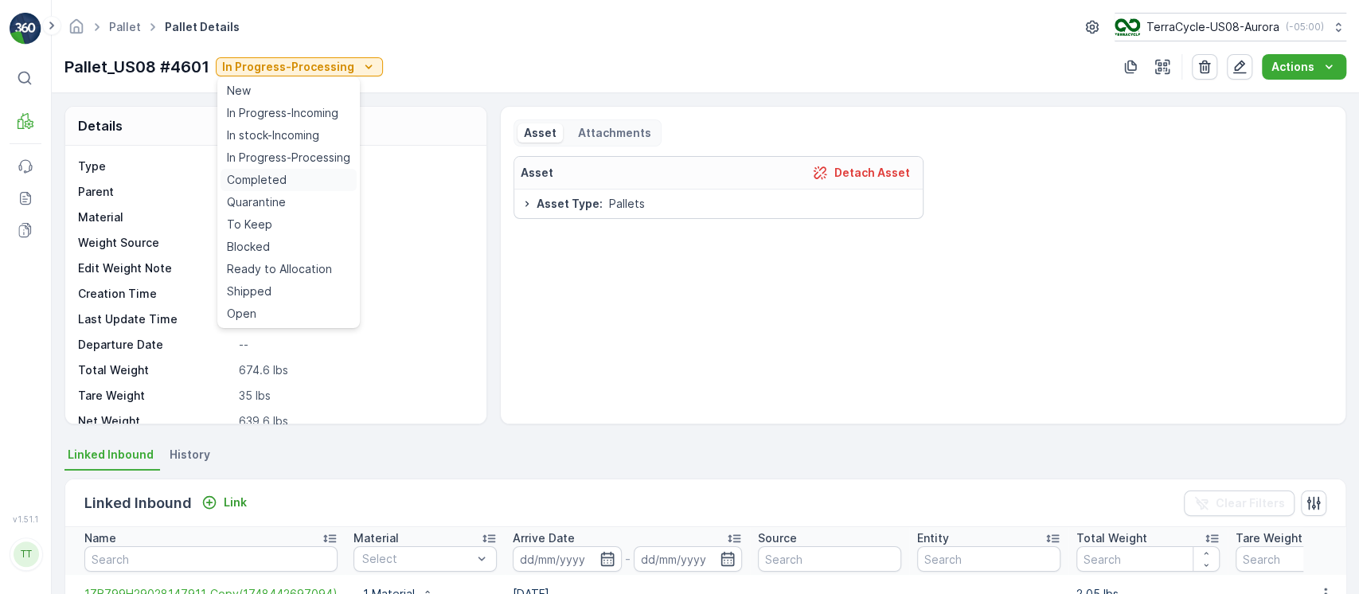
click at [267, 175] on span "Completed" at bounding box center [257, 180] width 60 height 16
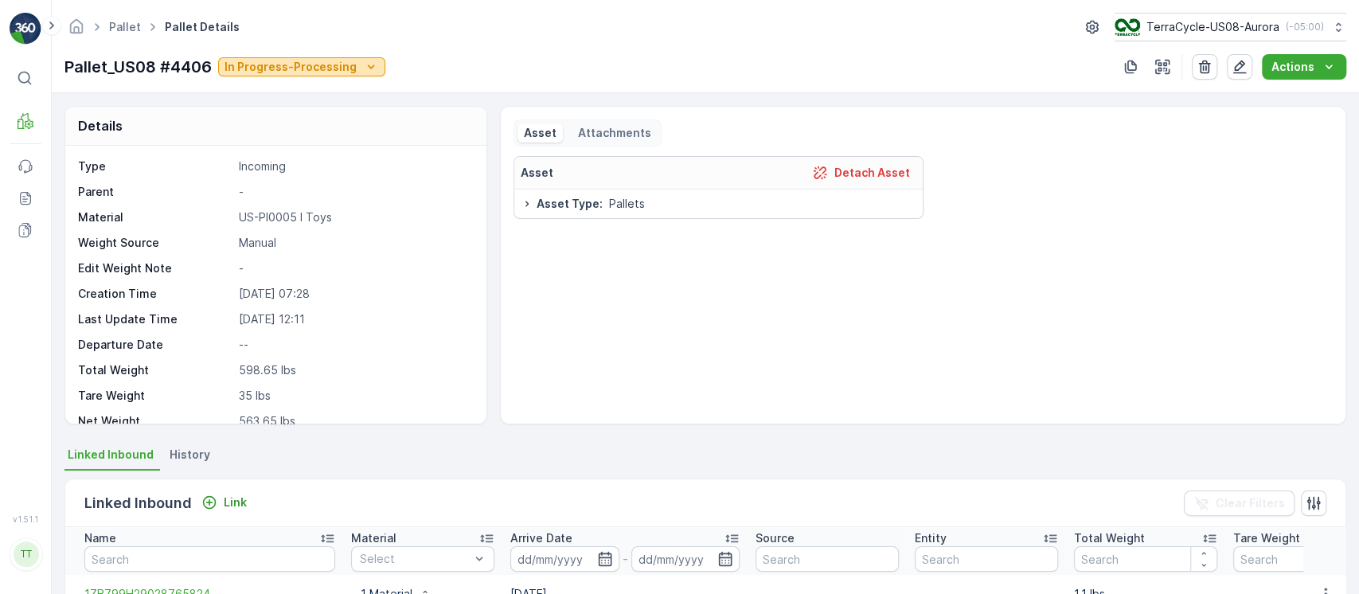
click at [326, 65] on p "In Progress-Processing" at bounding box center [290, 67] width 132 height 16
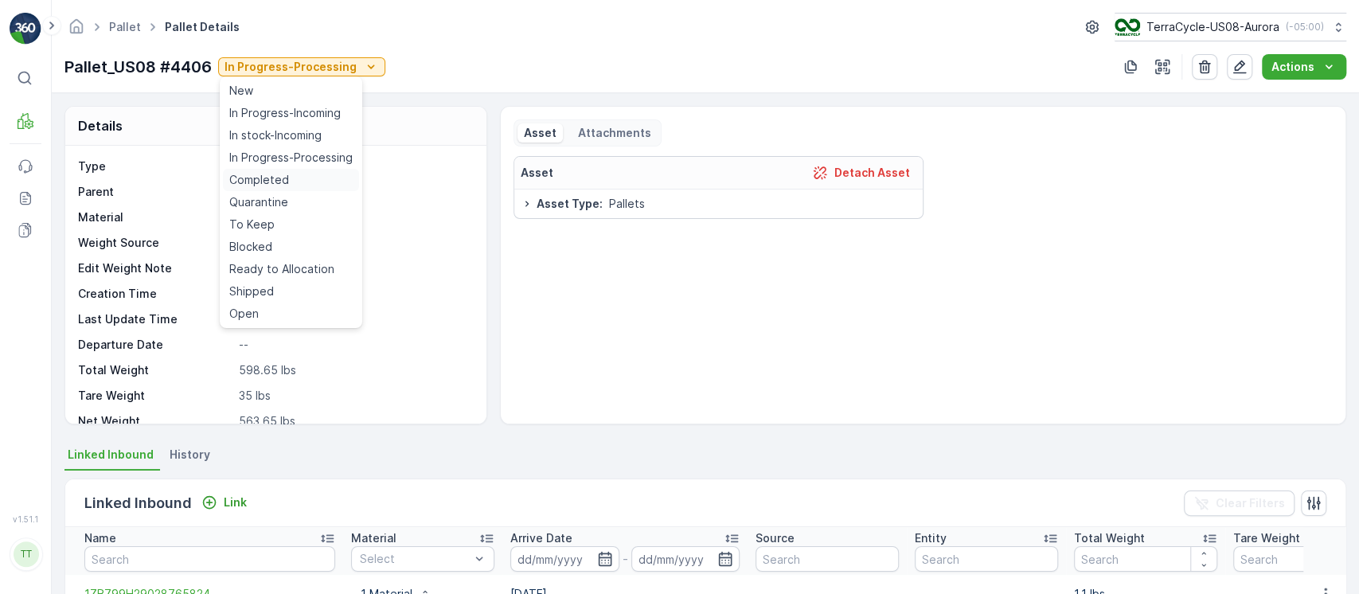
click at [305, 173] on div "Completed" at bounding box center [291, 180] width 136 height 22
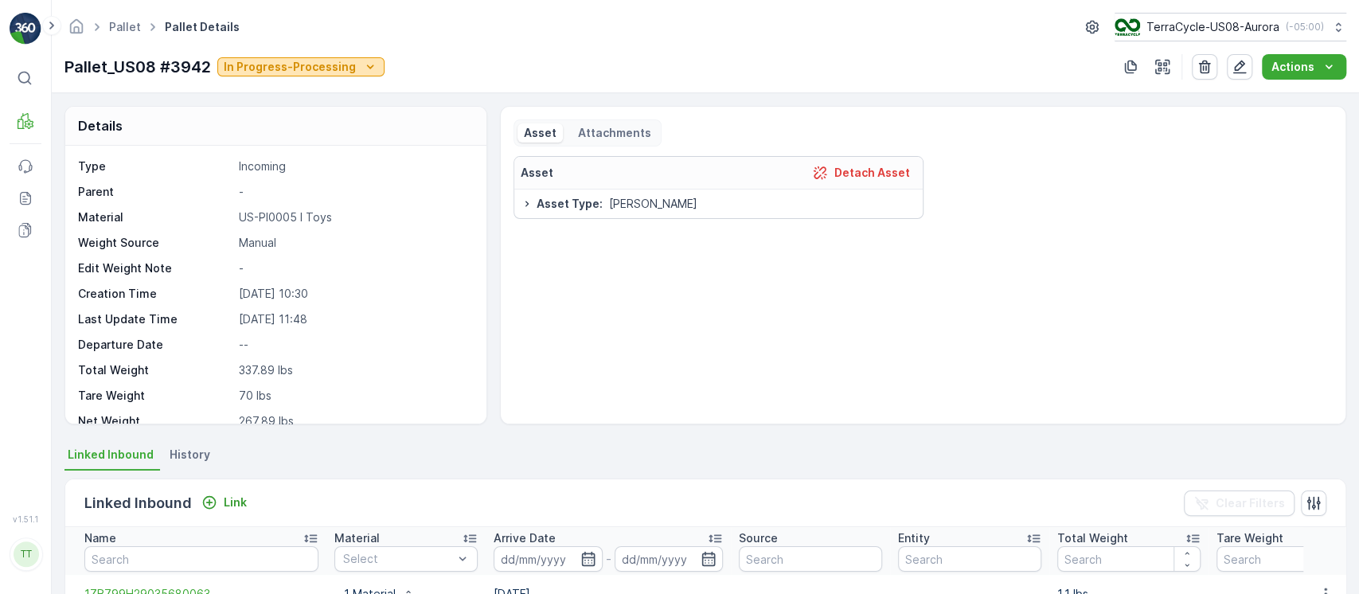
drag, startPoint x: 357, startPoint y: 64, endPoint x: 356, endPoint y: 75, distance: 10.5
click at [362, 66] on icon "In Progress-Processing" at bounding box center [370, 67] width 16 height 16
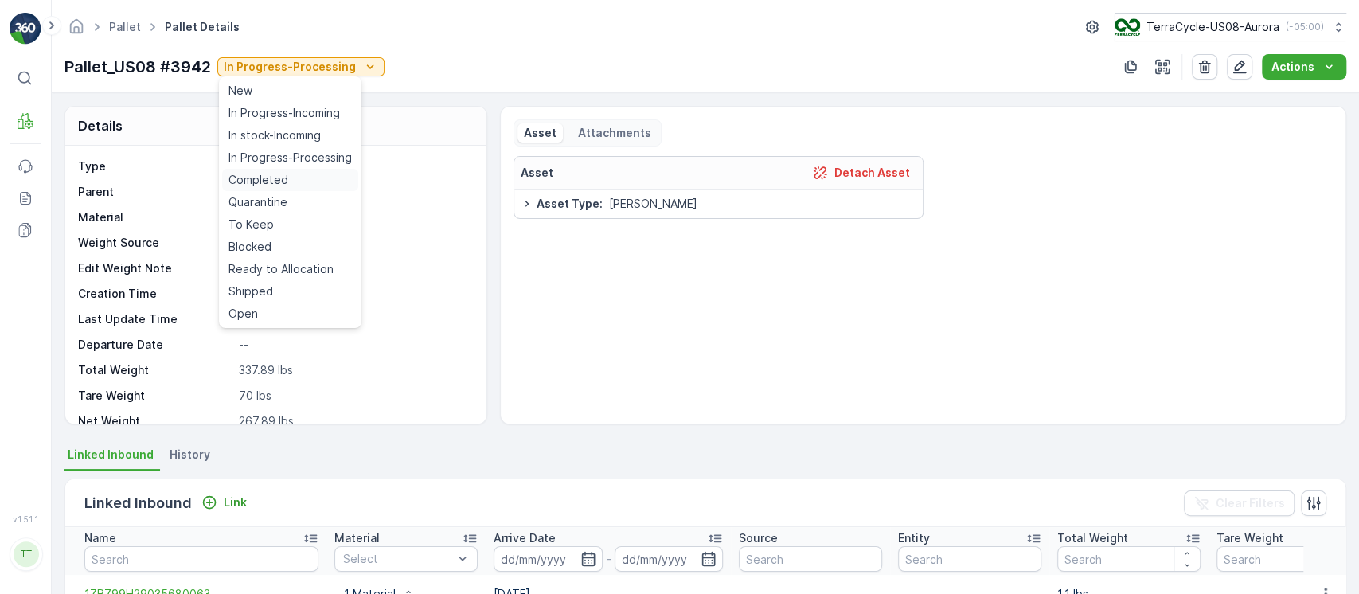
click at [283, 172] on span "Completed" at bounding box center [258, 180] width 60 height 16
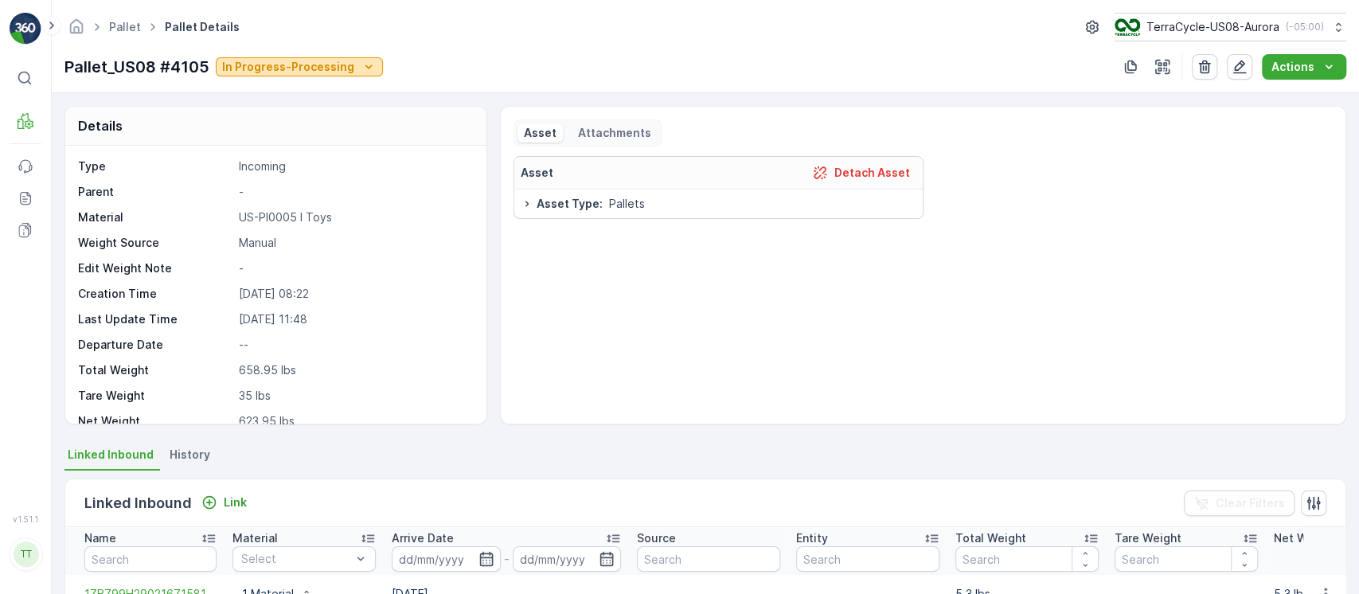
click at [329, 60] on p "In Progress-Processing" at bounding box center [288, 67] width 132 height 16
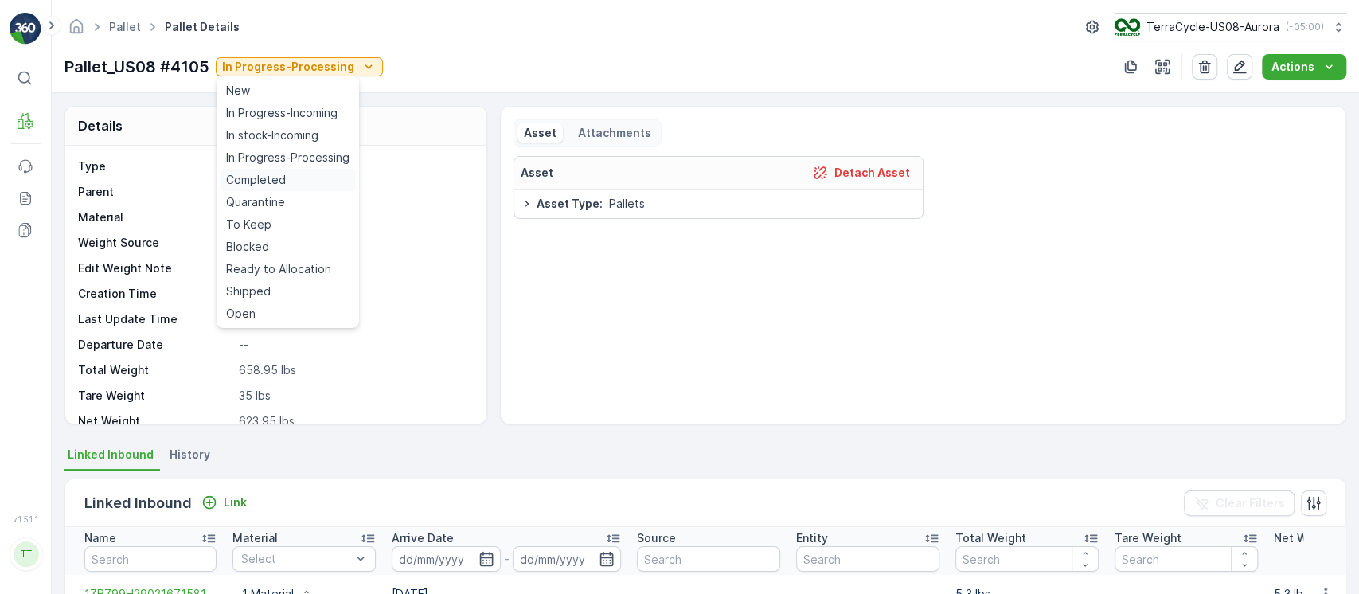
click at [293, 177] on div "Completed" at bounding box center [288, 180] width 136 height 22
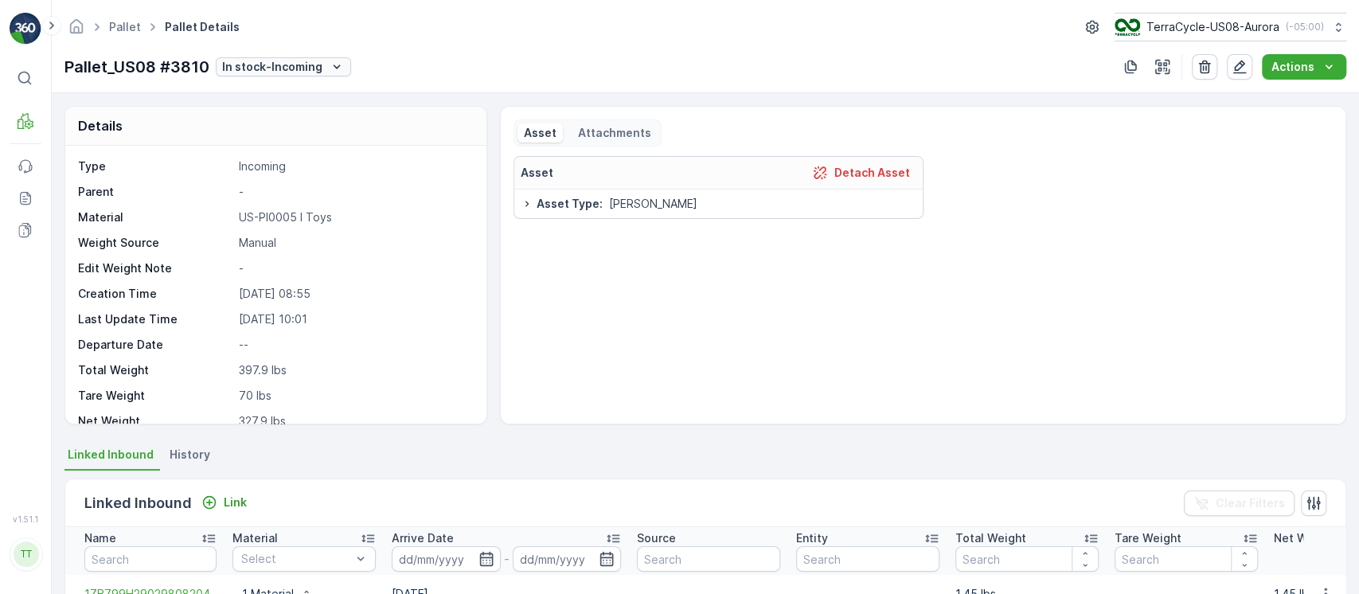
click at [323, 76] on button "In stock-Incoming" at bounding box center [283, 66] width 135 height 19
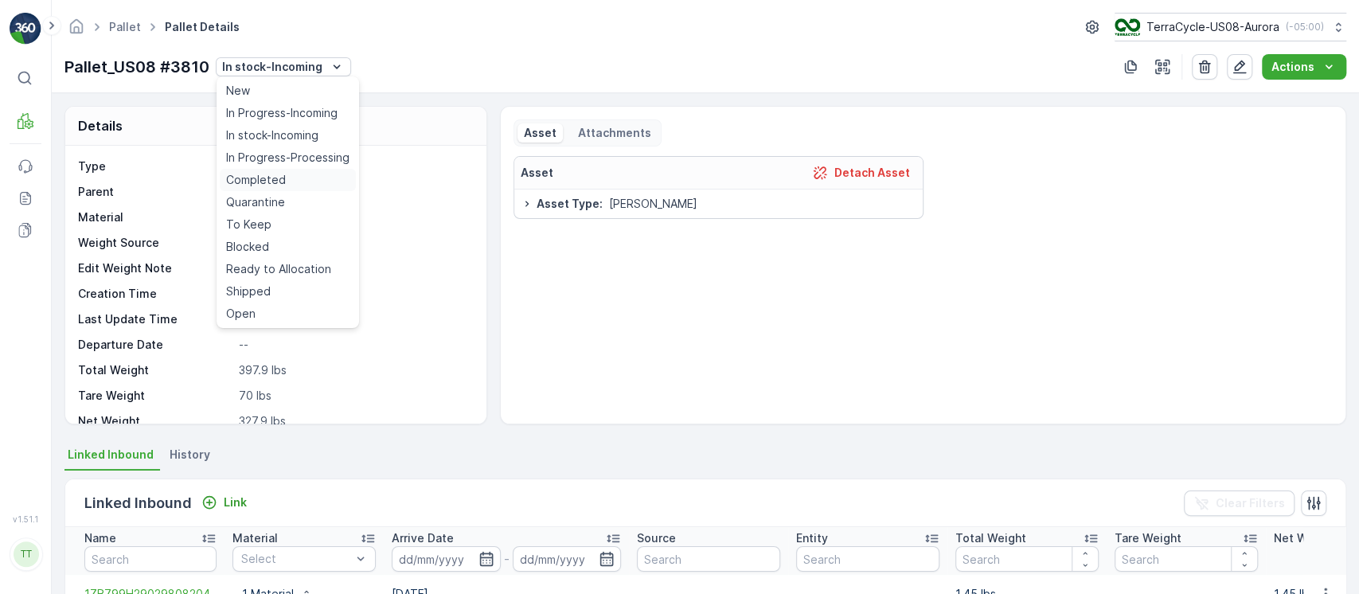
click at [279, 177] on span "Completed" at bounding box center [256, 180] width 60 height 16
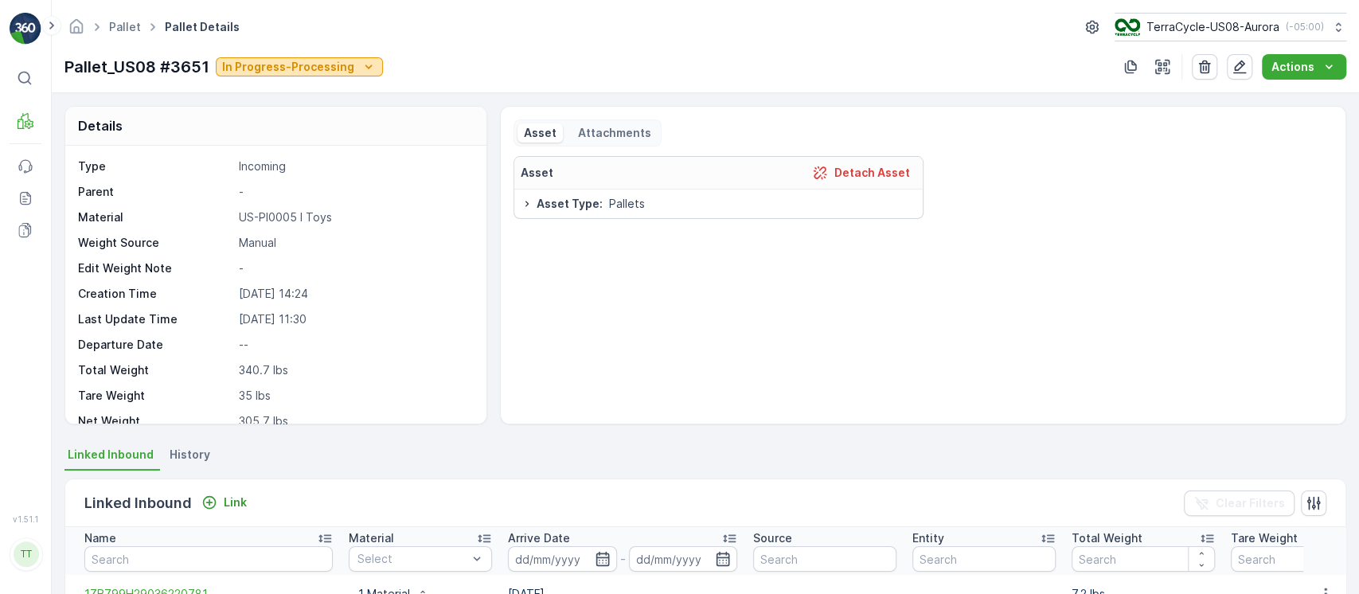
click at [337, 71] on p "In Progress-Processing" at bounding box center [288, 67] width 132 height 16
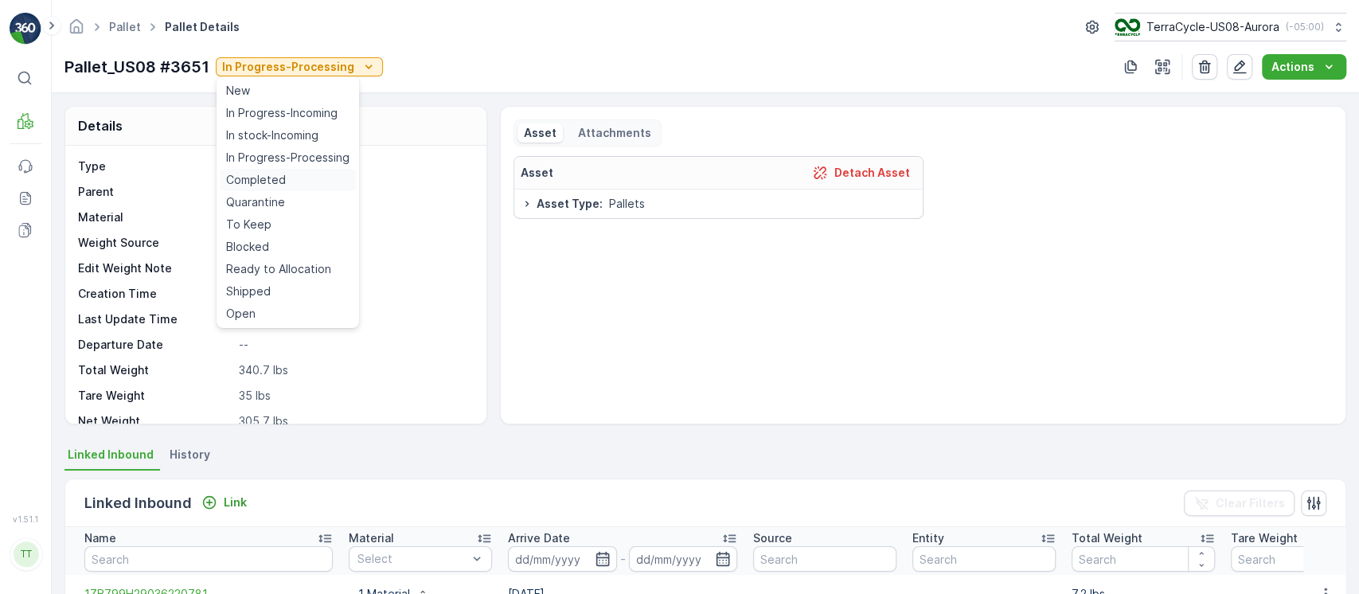
click at [283, 185] on div "Completed" at bounding box center [288, 180] width 136 height 22
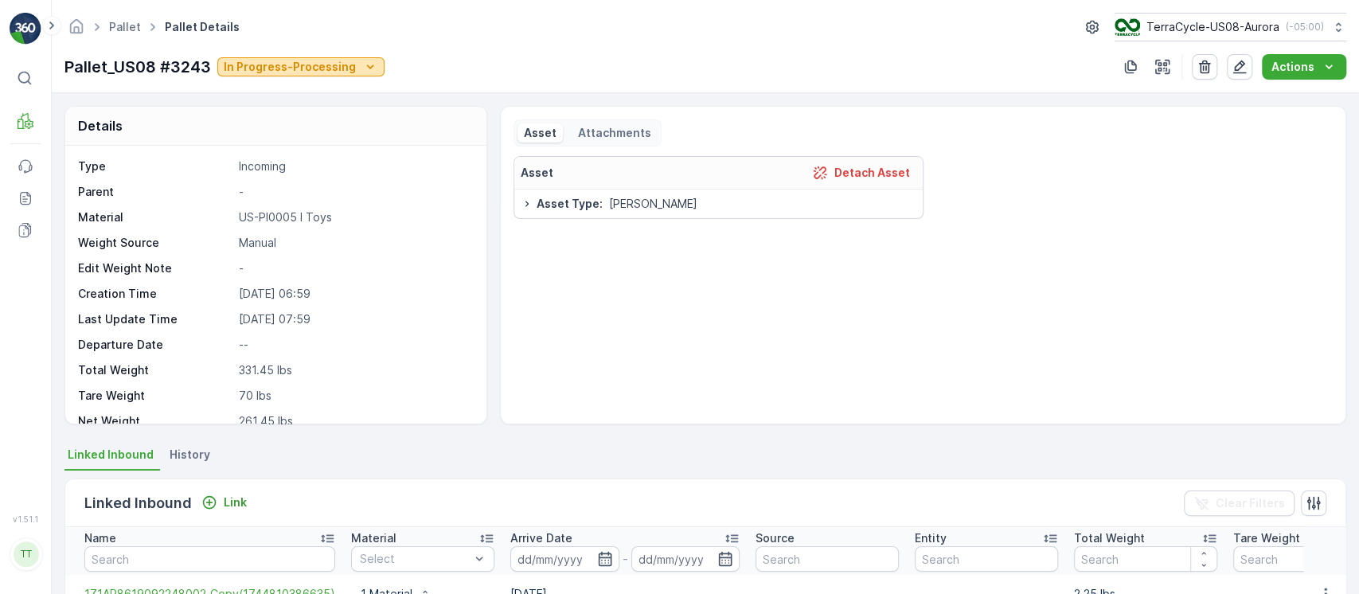
click at [362, 68] on icon "In Progress-Processing" at bounding box center [370, 67] width 16 height 16
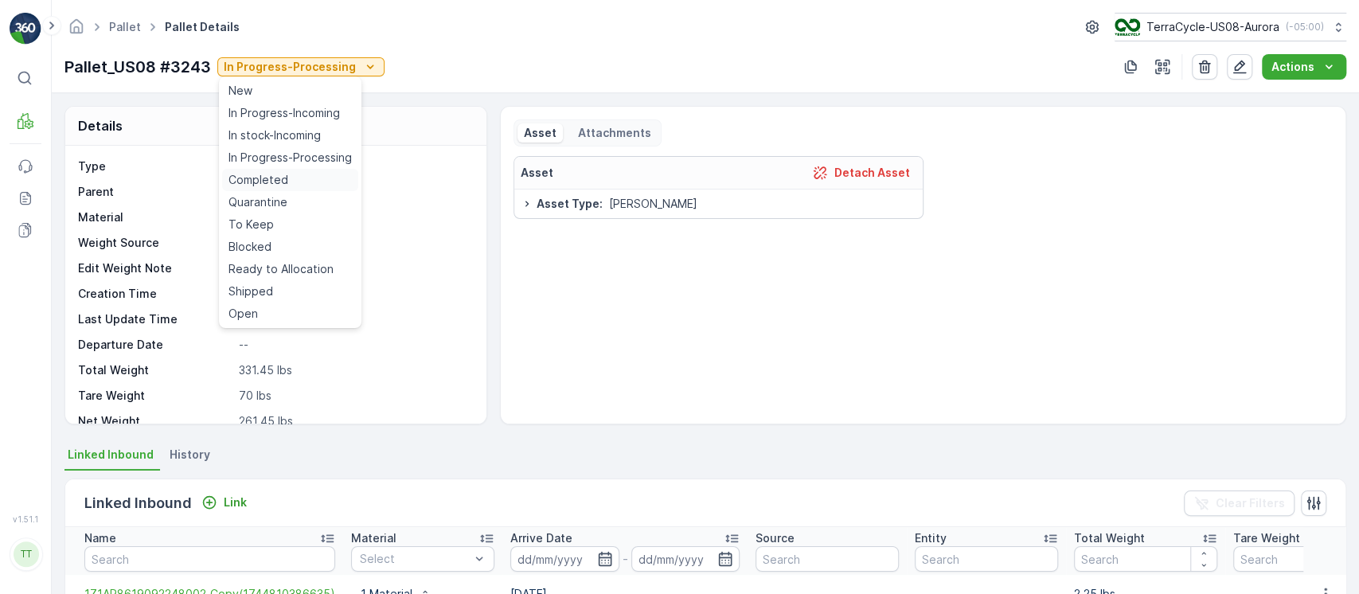
click at [283, 177] on span "Completed" at bounding box center [258, 180] width 60 height 16
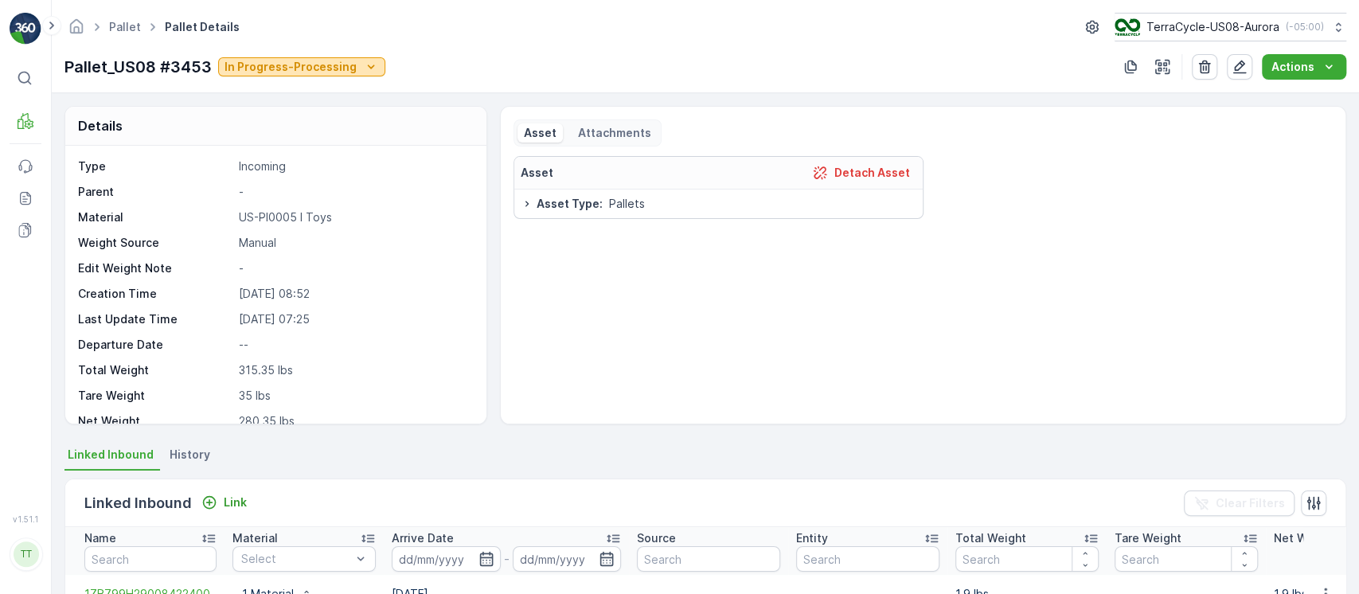
click at [308, 70] on p "In Progress-Processing" at bounding box center [290, 67] width 132 height 16
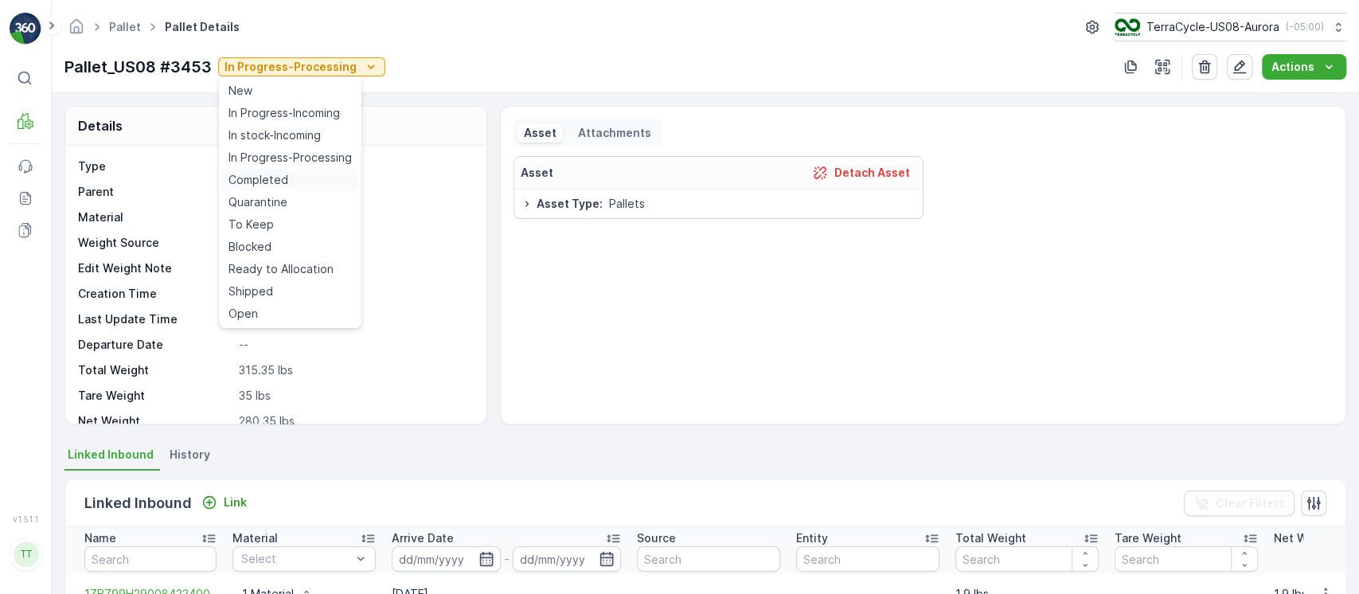
click at [252, 181] on span "Completed" at bounding box center [258, 180] width 60 height 16
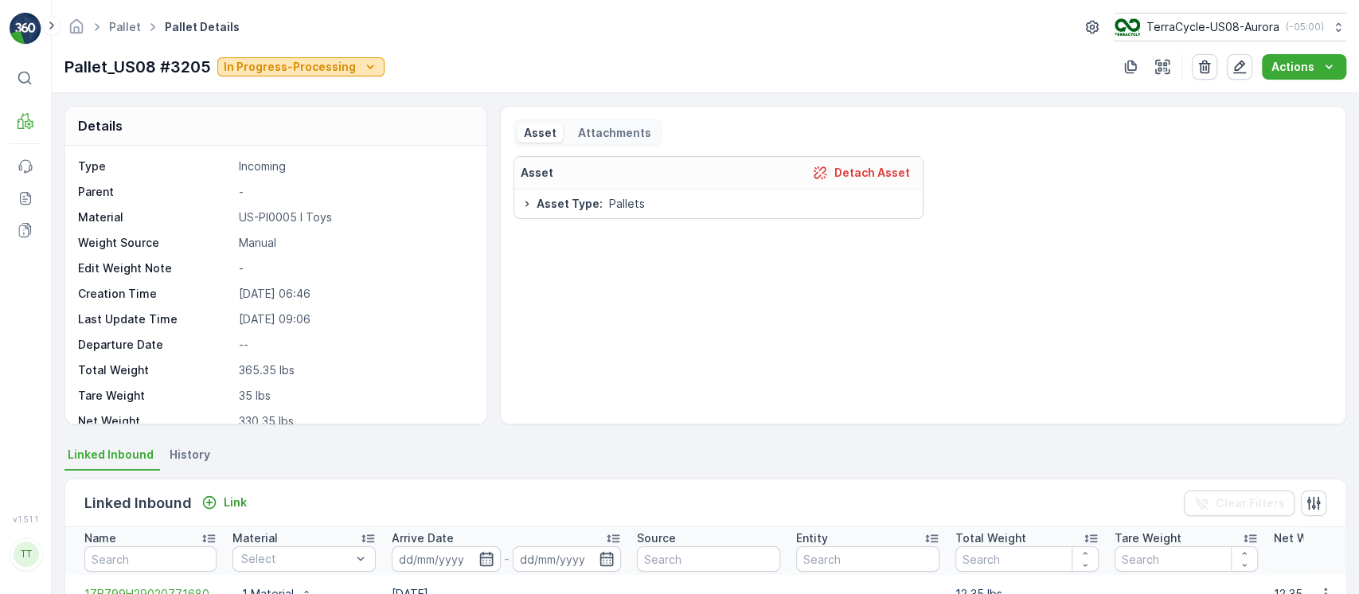
click at [309, 59] on p "In Progress-Processing" at bounding box center [290, 67] width 132 height 16
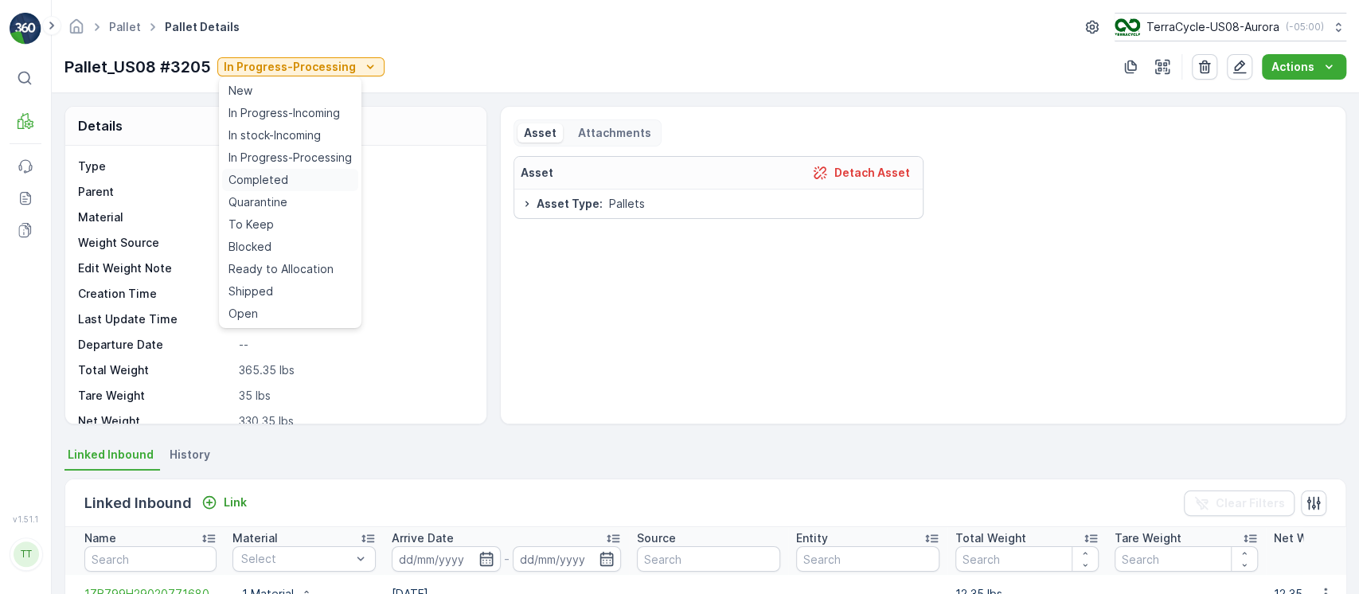
click at [255, 178] on span "Completed" at bounding box center [258, 180] width 60 height 16
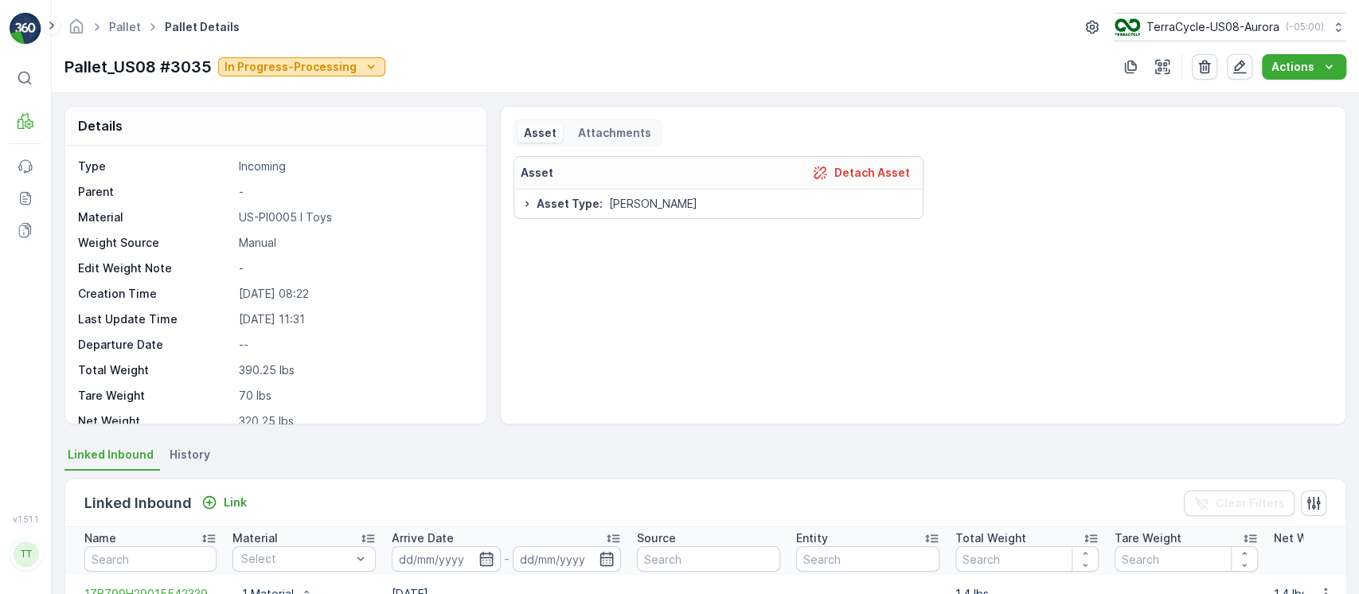
click at [340, 60] on p "In Progress-Processing" at bounding box center [290, 67] width 132 height 16
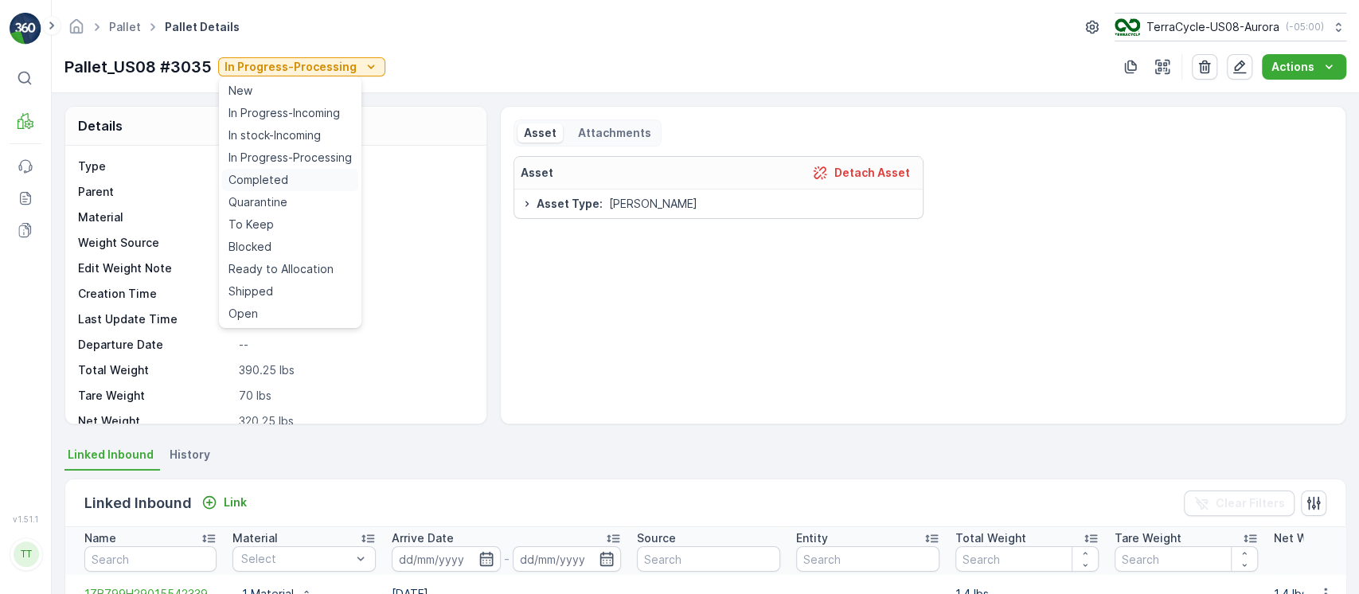
click at [283, 179] on span "Completed" at bounding box center [258, 180] width 60 height 16
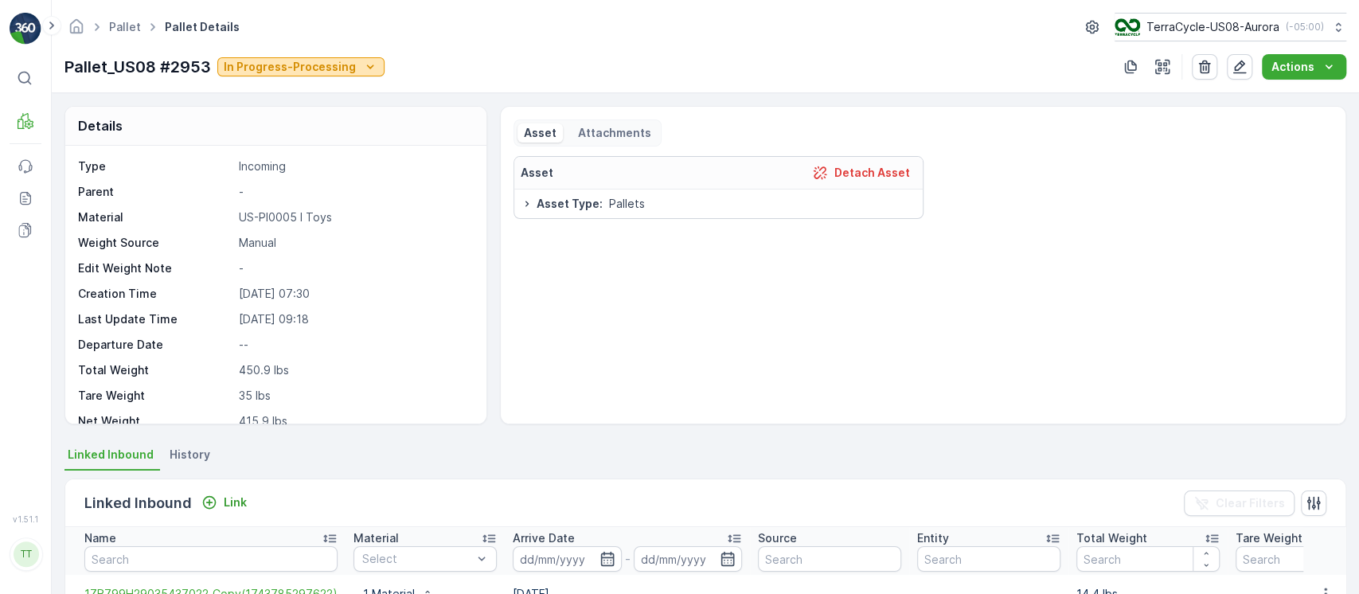
click at [310, 76] on div "Pallet_US08 #2953 In Progress-Processing" at bounding box center [224, 67] width 320 height 24
click at [310, 62] on p "In Progress-Processing" at bounding box center [290, 67] width 132 height 16
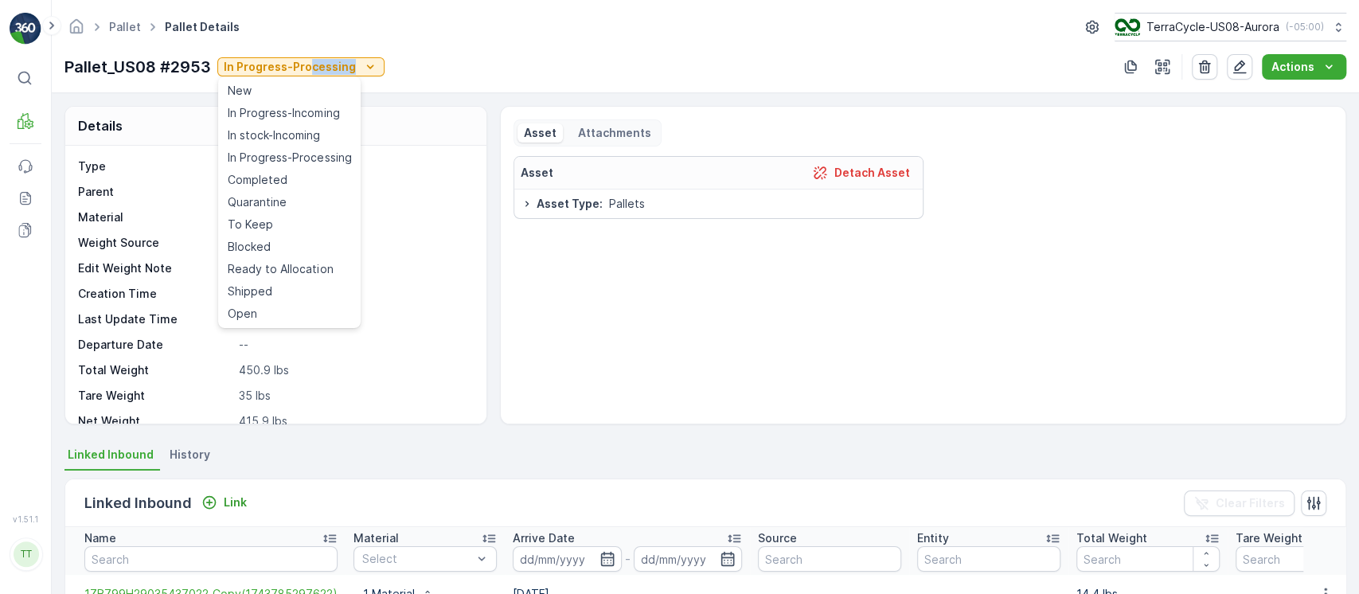
drag, startPoint x: 277, startPoint y: 170, endPoint x: 293, endPoint y: 166, distance: 16.4
click at [276, 170] on div "Completed" at bounding box center [289, 180] width 136 height 22
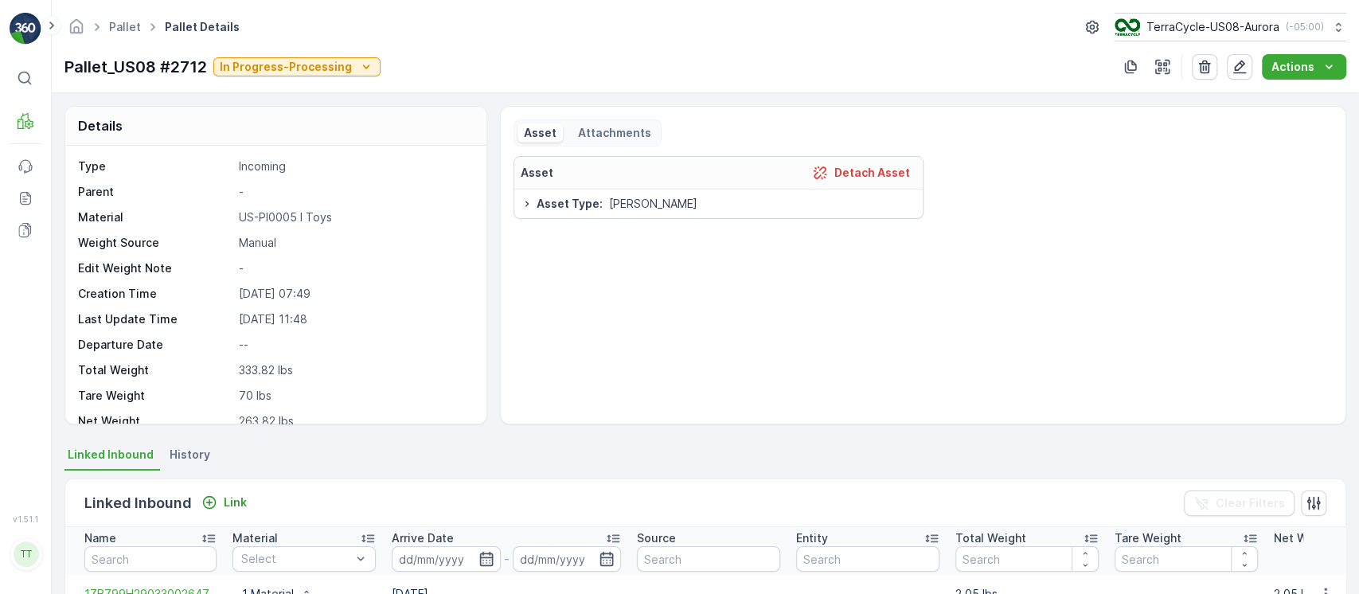
click at [379, 64] on div "Pallet_US08 #2712 In Progress-Processing Actions" at bounding box center [704, 66] width 1281 height 25
click at [373, 64] on button "In Progress-Processing" at bounding box center [296, 66] width 167 height 19
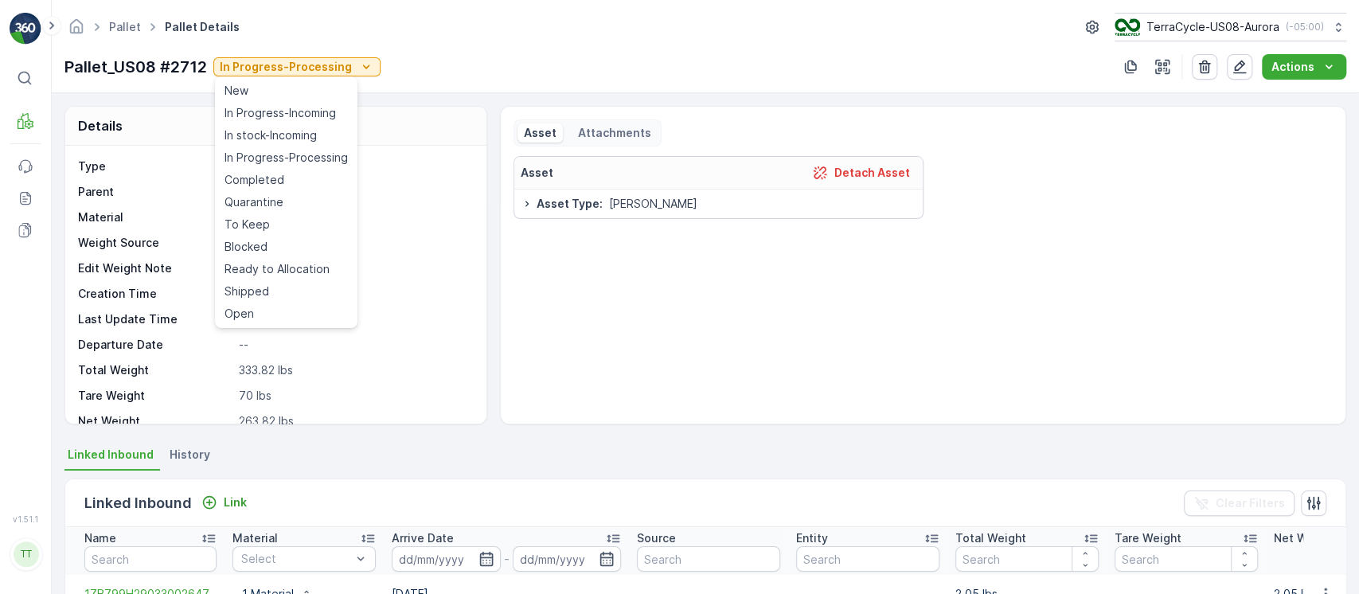
drag, startPoint x: 294, startPoint y: 173, endPoint x: 284, endPoint y: 158, distance: 17.9
click at [293, 180] on div "Completed" at bounding box center [286, 180] width 136 height 22
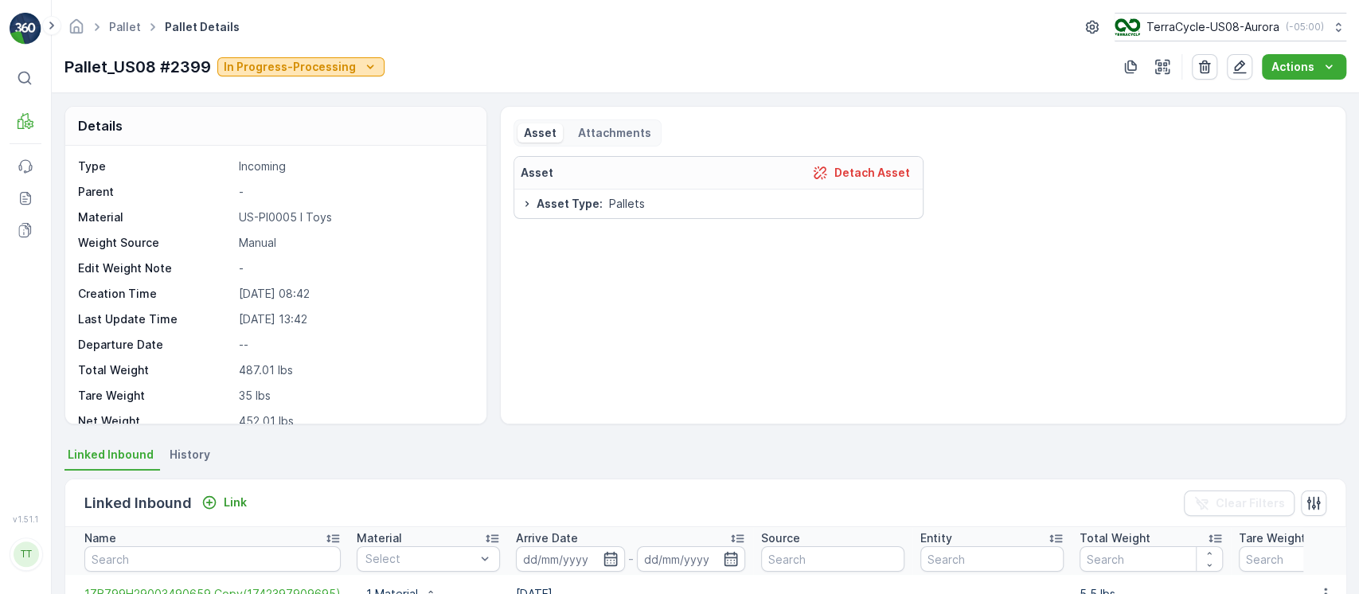
click at [315, 68] on p "In Progress-Processing" at bounding box center [290, 67] width 132 height 16
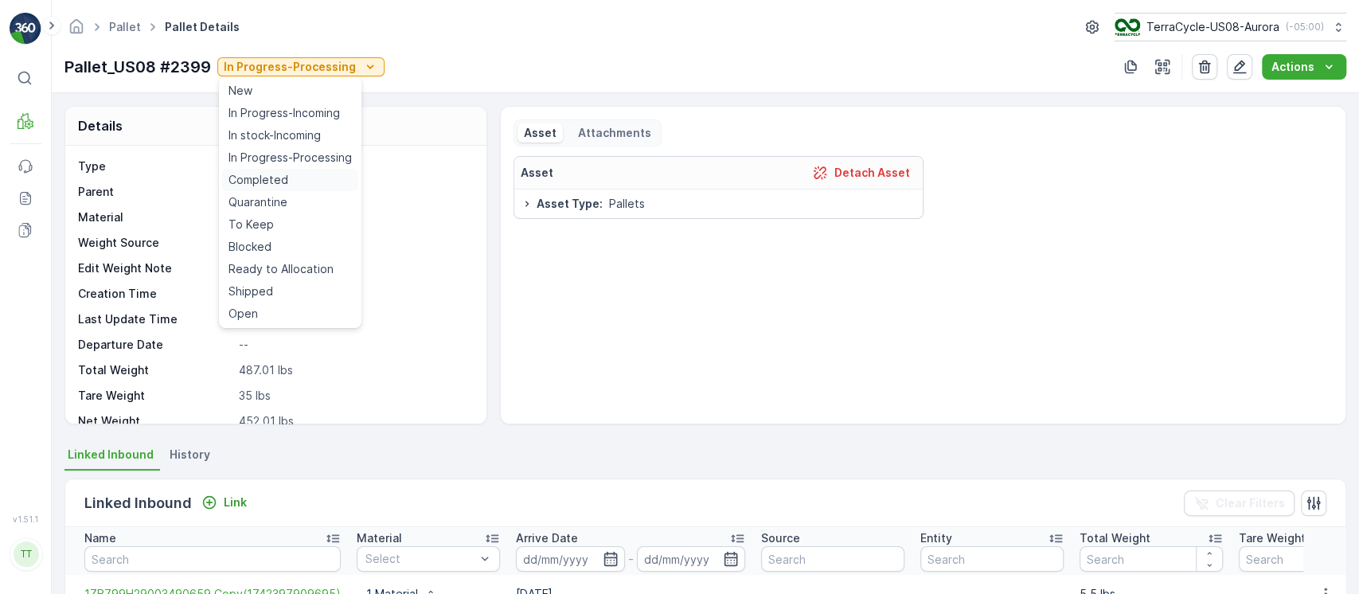
click at [278, 179] on span "Completed" at bounding box center [258, 180] width 60 height 16
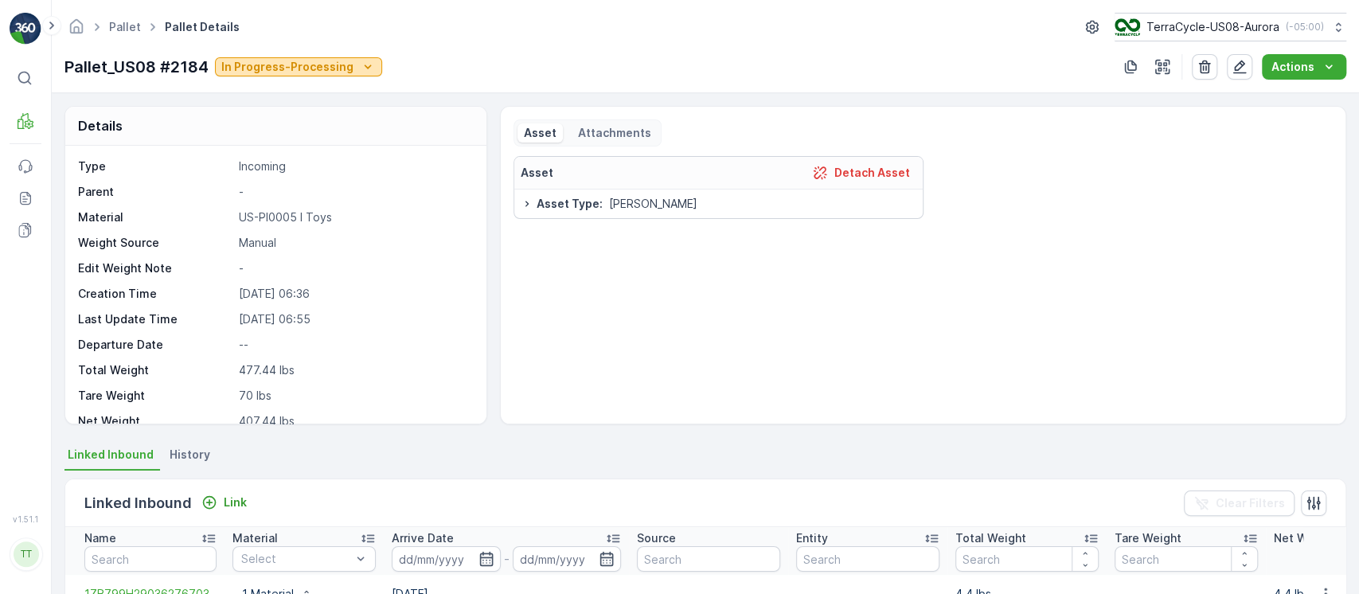
click at [364, 69] on icon "In Progress-Processing" at bounding box center [368, 67] width 16 height 16
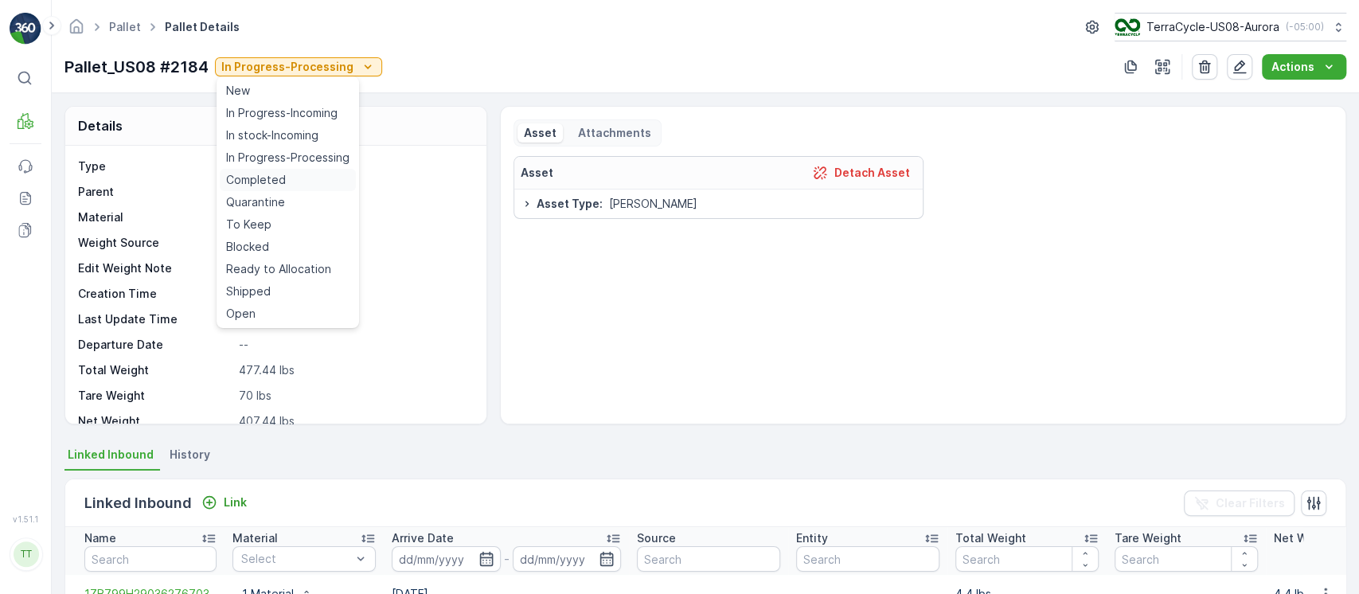
click at [307, 178] on div "Completed" at bounding box center [288, 180] width 136 height 22
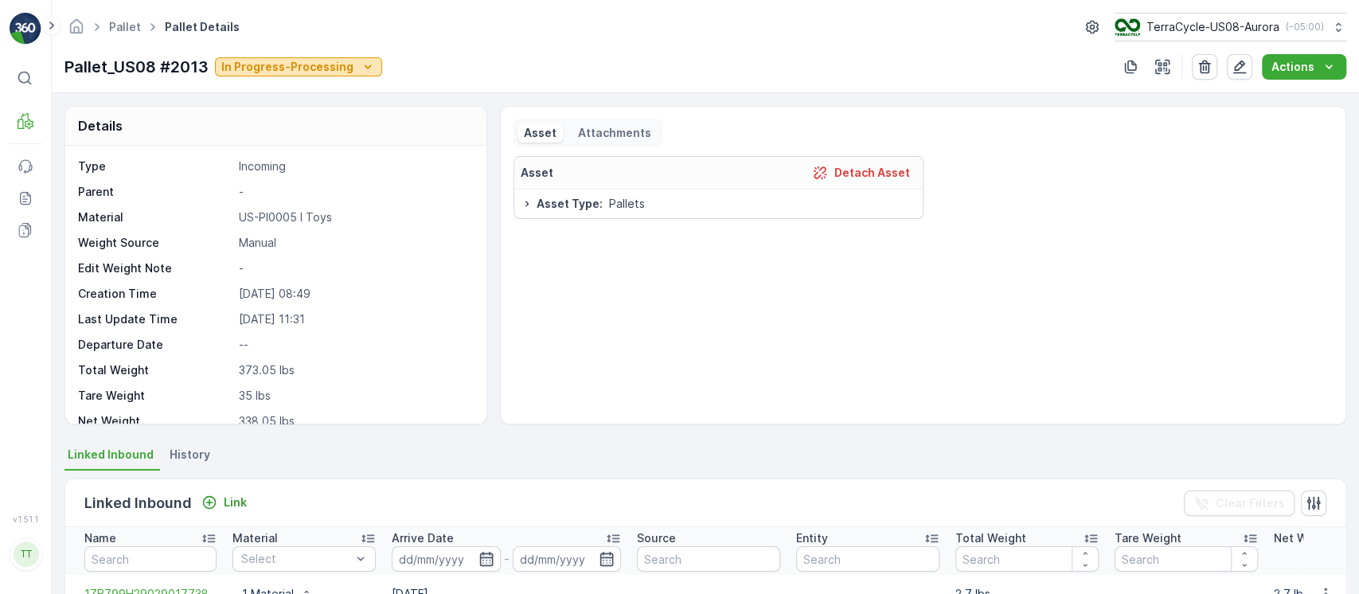
click at [349, 68] on div "In Progress-Processing" at bounding box center [298, 67] width 154 height 16
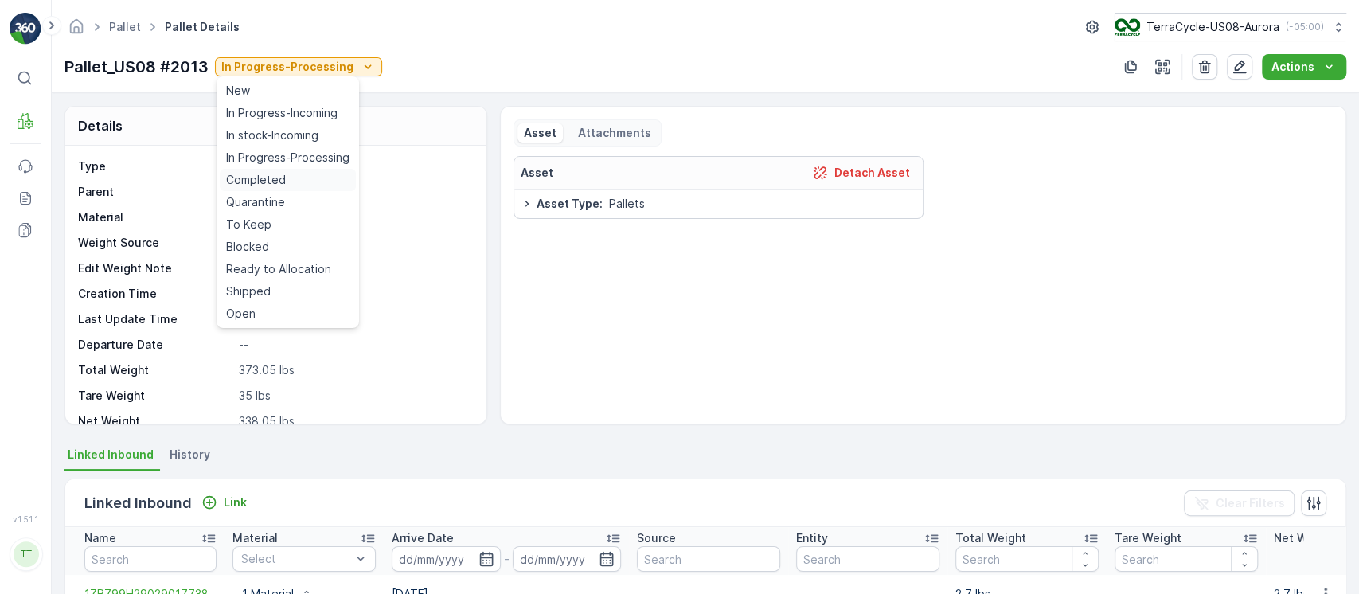
click at [292, 184] on div "Completed" at bounding box center [288, 180] width 136 height 22
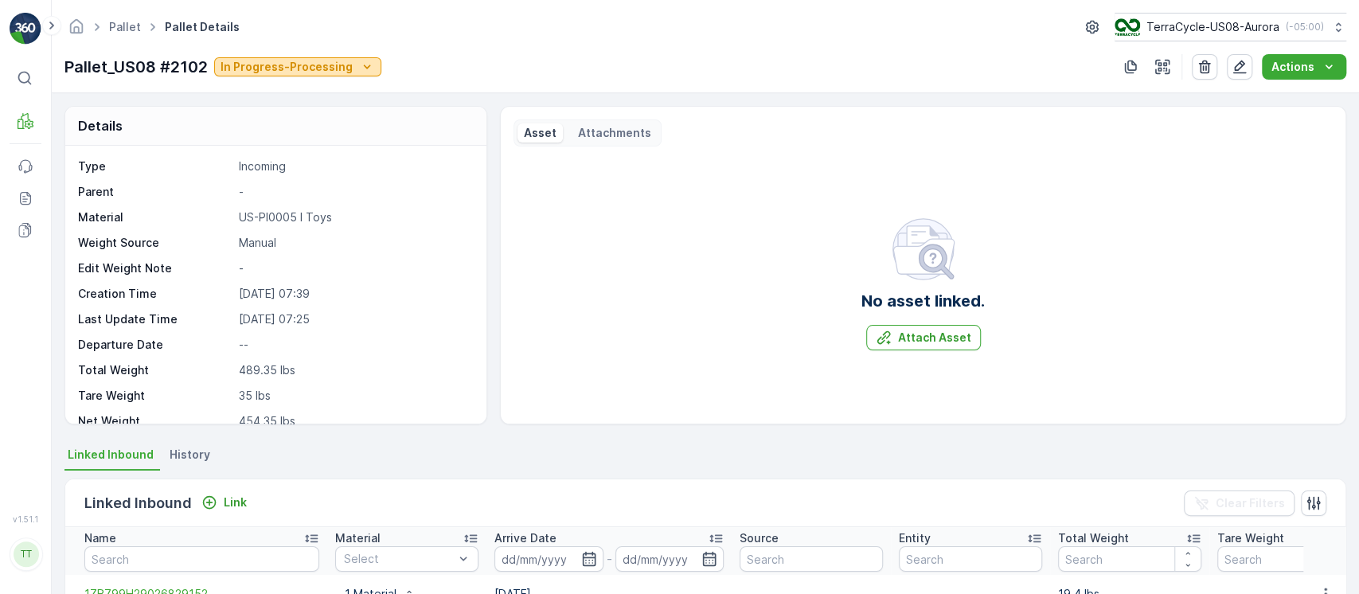
click at [285, 64] on p "In Progress-Processing" at bounding box center [286, 67] width 132 height 16
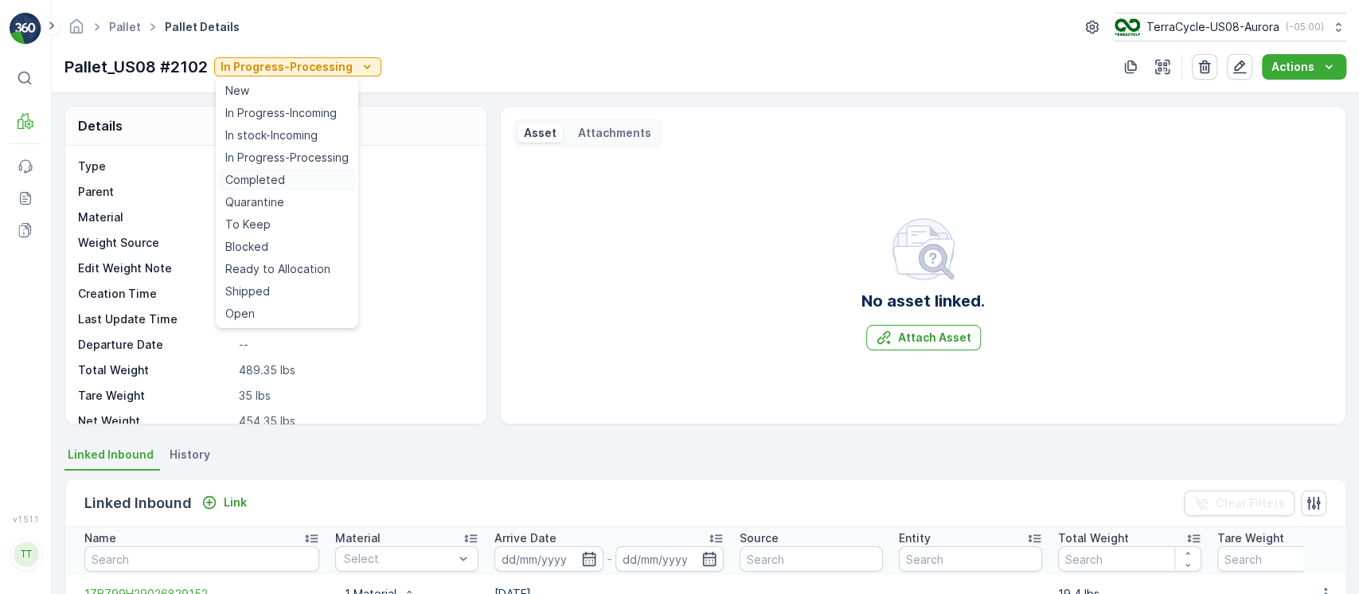
drag, startPoint x: 274, startPoint y: 173, endPoint x: 451, endPoint y: 146, distance: 179.4
click at [275, 175] on span "Completed" at bounding box center [255, 180] width 60 height 16
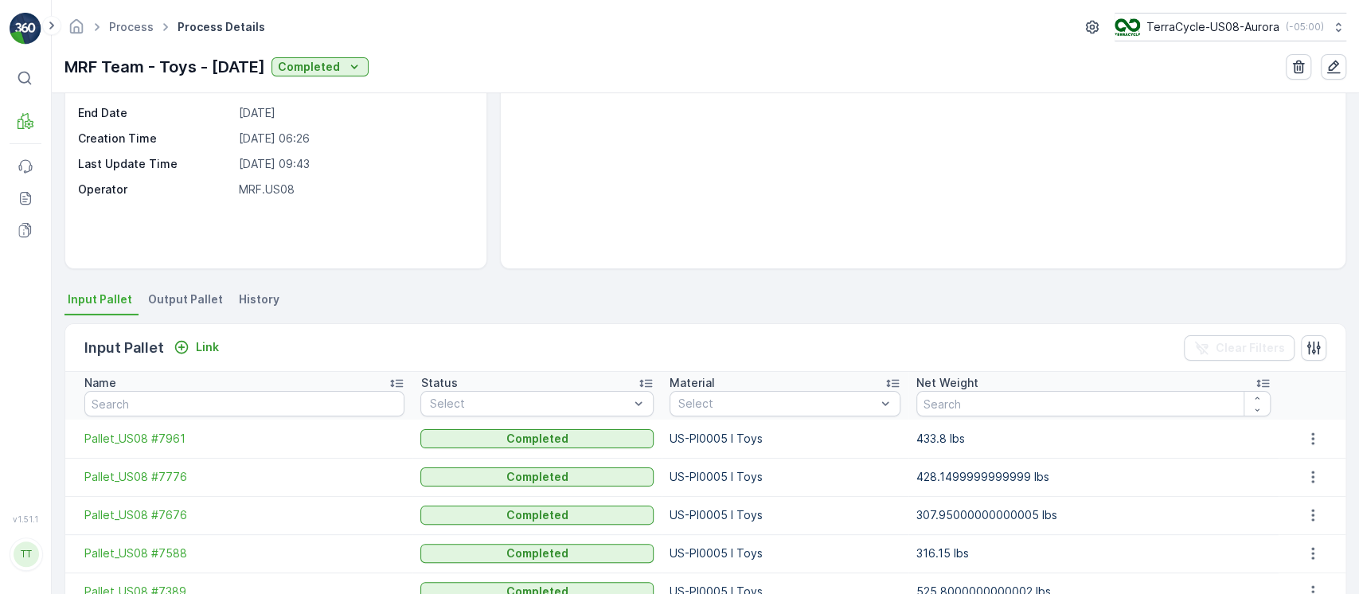
scroll to position [318, 0]
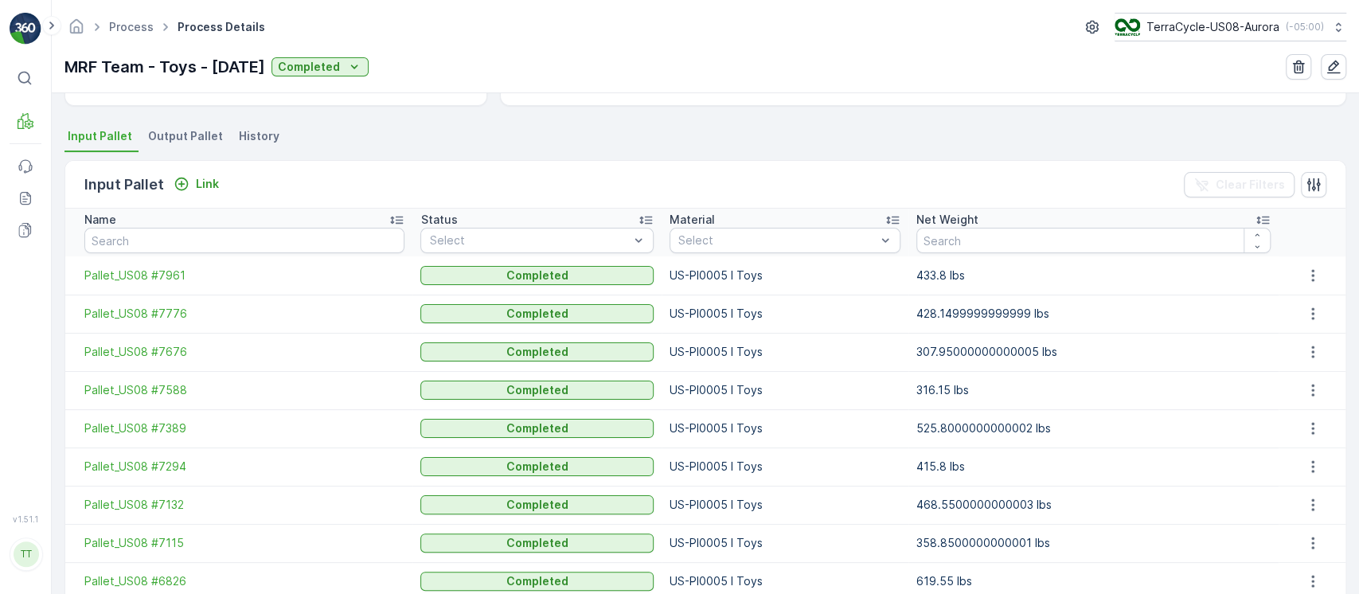
click at [573, 222] on div "Status" at bounding box center [536, 220] width 233 height 16
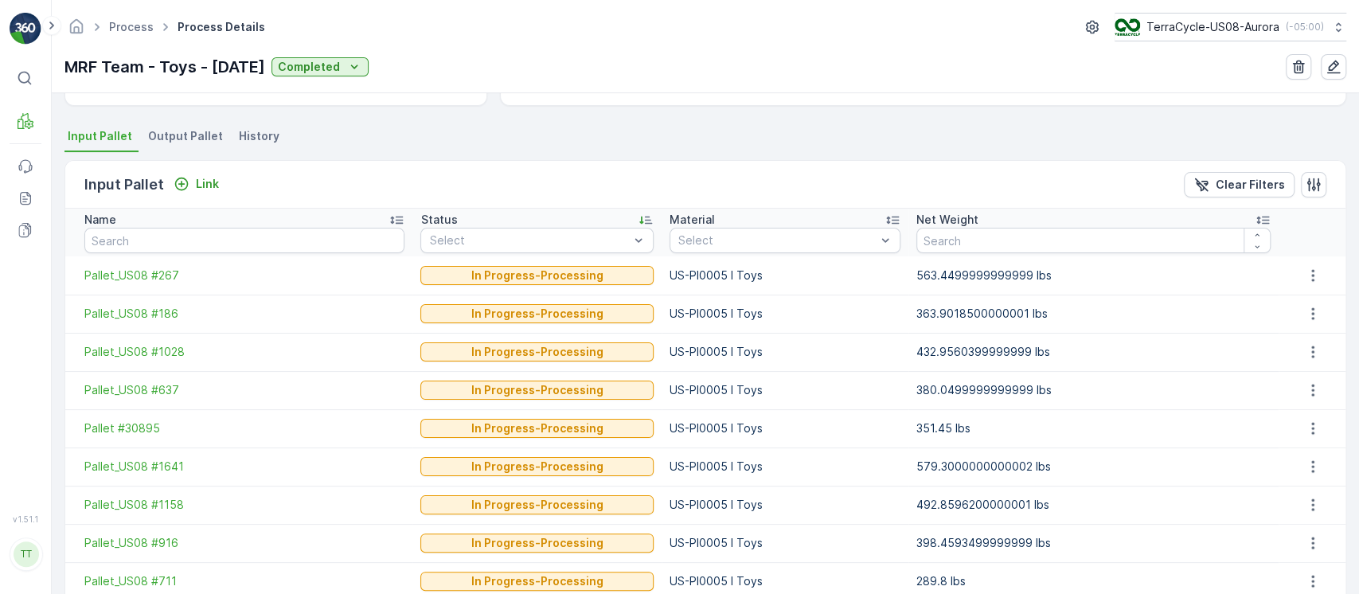
scroll to position [424, 0]
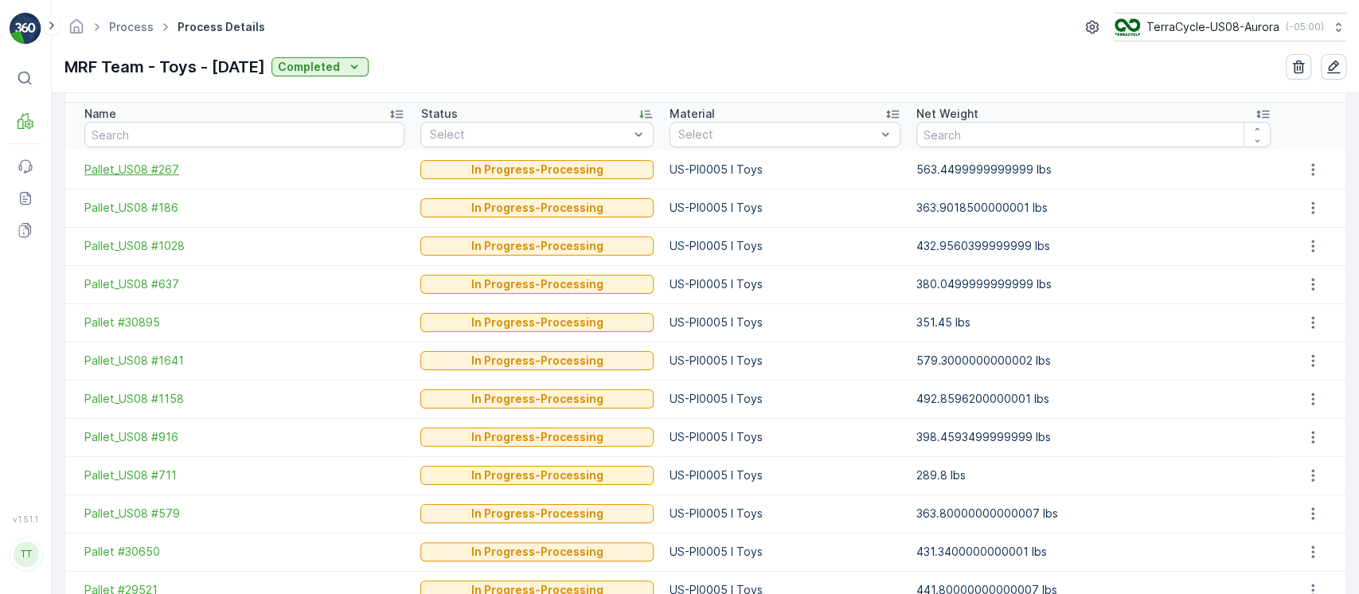
click at [167, 169] on span "Pallet_US08 #267" at bounding box center [244, 170] width 320 height 16
click at [158, 200] on span "Pallet_US08 #186" at bounding box center [244, 208] width 320 height 16
click at [160, 238] on span "Pallet_US08 #1028" at bounding box center [244, 246] width 320 height 16
click at [142, 283] on span "Pallet_US08 #637" at bounding box center [244, 284] width 320 height 16
click at [138, 325] on span "Pallet #30895" at bounding box center [244, 322] width 320 height 16
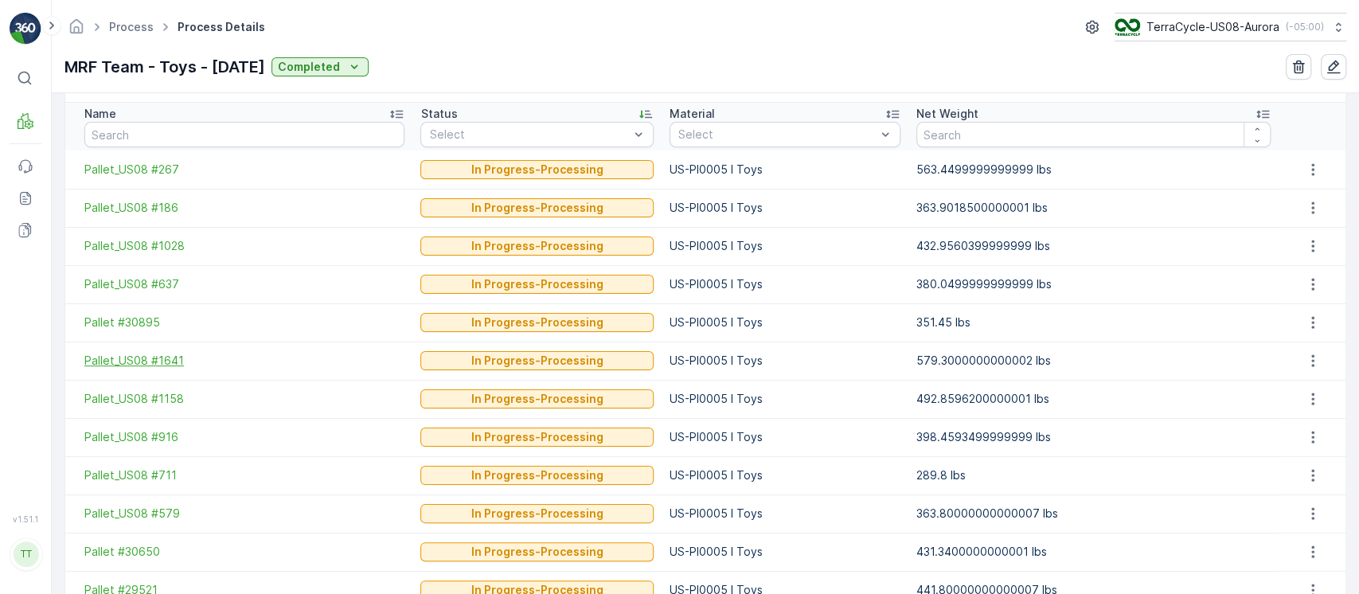
click at [134, 356] on span "Pallet_US08 #1641" at bounding box center [244, 361] width 320 height 16
click at [127, 391] on span "Pallet_US08 #1158" at bounding box center [244, 399] width 320 height 16
click at [127, 432] on span "Pallet_US08 #916" at bounding box center [244, 437] width 320 height 16
click at [134, 467] on span "Pallet_US08 #711" at bounding box center [244, 475] width 320 height 16
click at [133, 513] on span "Pallet_US08 #579" at bounding box center [244, 513] width 320 height 16
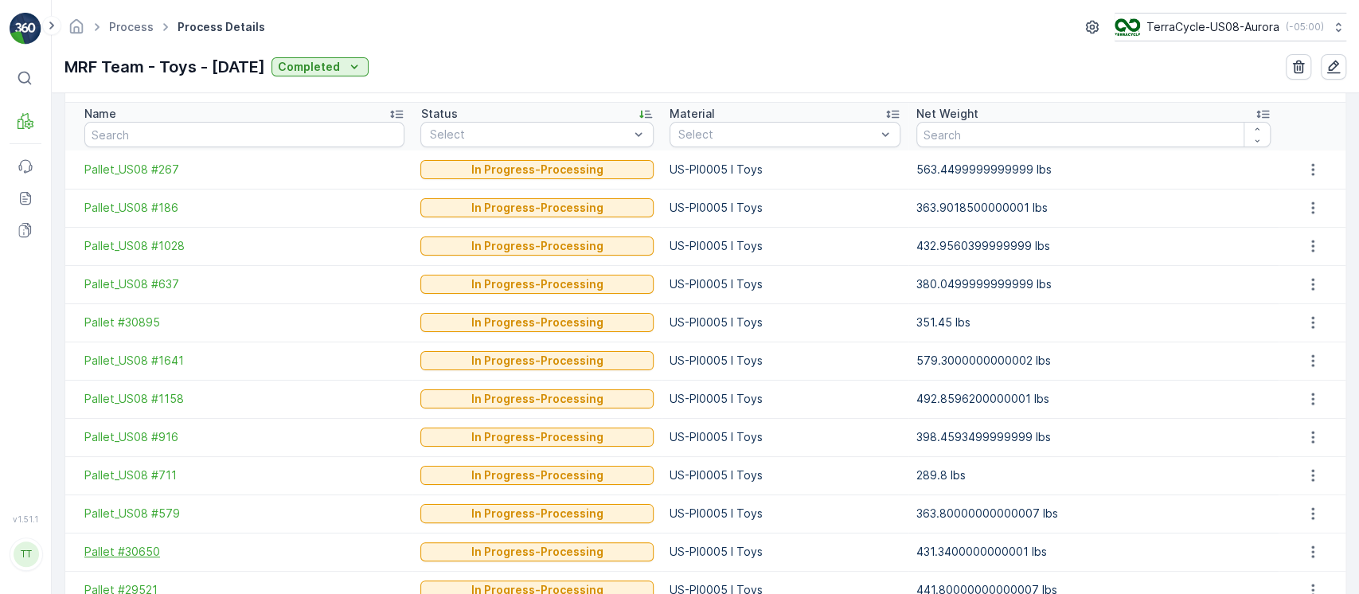
click at [138, 557] on span "Pallet #30650" at bounding box center [244, 552] width 320 height 16
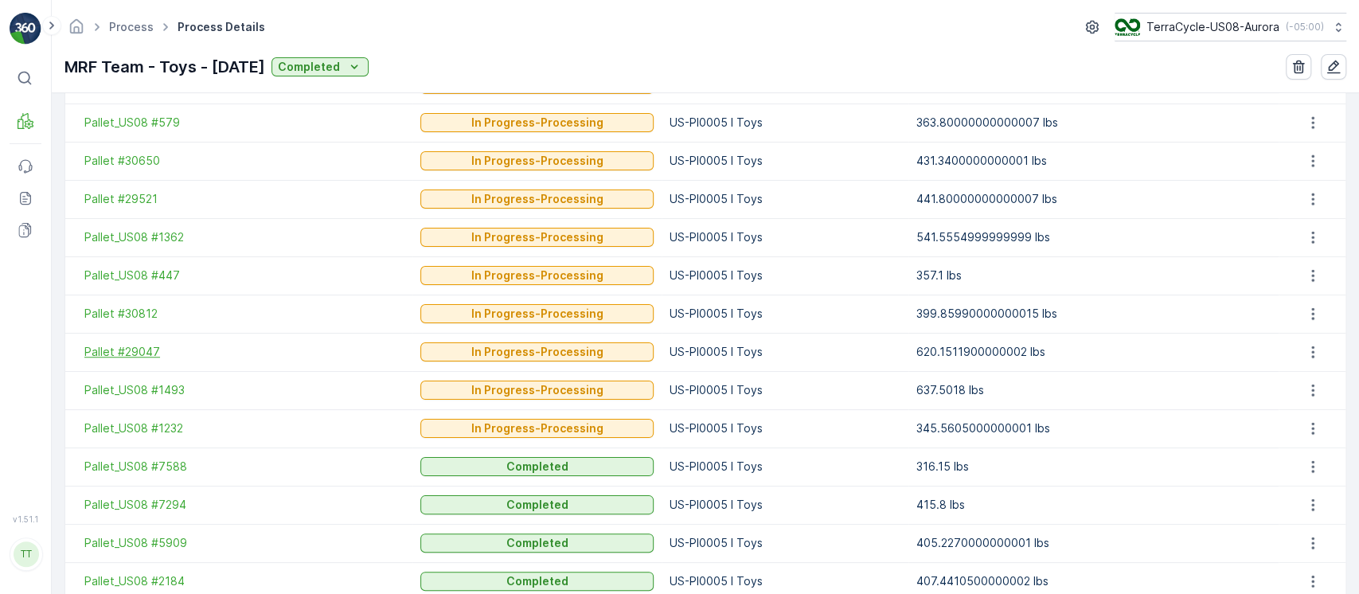
scroll to position [848, 0]
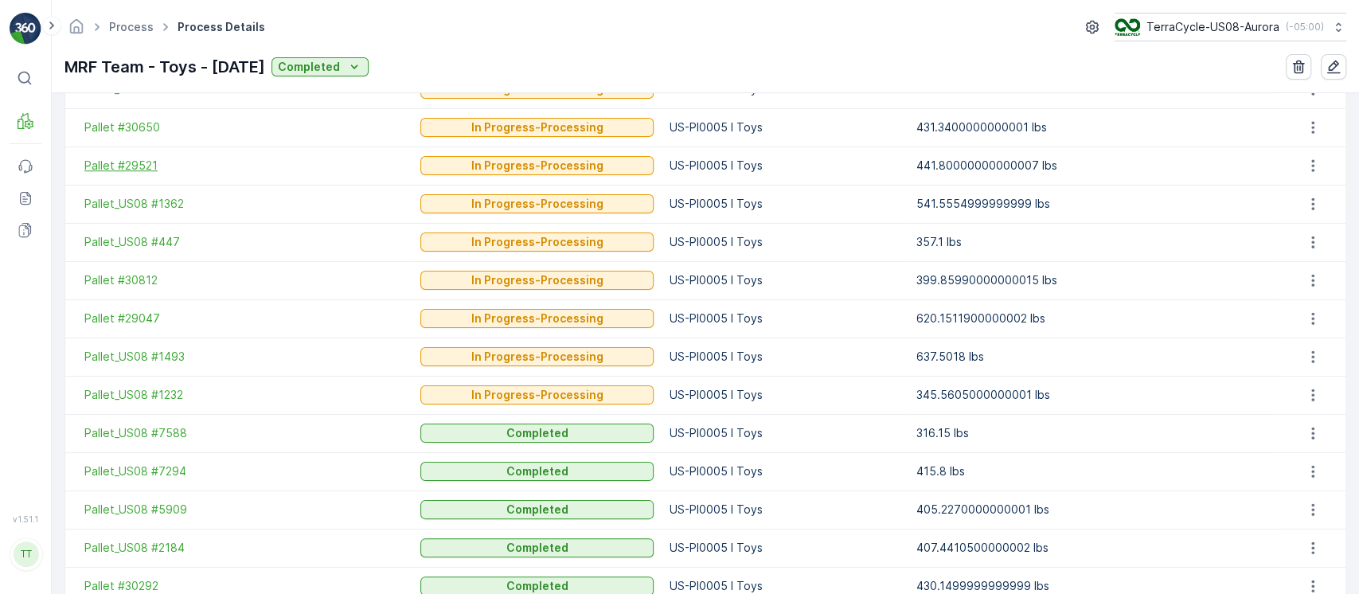
click at [146, 158] on span "Pallet #29521" at bounding box center [244, 166] width 320 height 16
click at [153, 199] on span "Pallet_US08 #1362" at bounding box center [244, 204] width 320 height 16
click at [146, 244] on span "Pallet_US08 #447" at bounding box center [244, 242] width 320 height 16
click at [140, 283] on span "Pallet #30812" at bounding box center [244, 280] width 320 height 16
click at [140, 310] on span "Pallet #29047" at bounding box center [244, 318] width 320 height 16
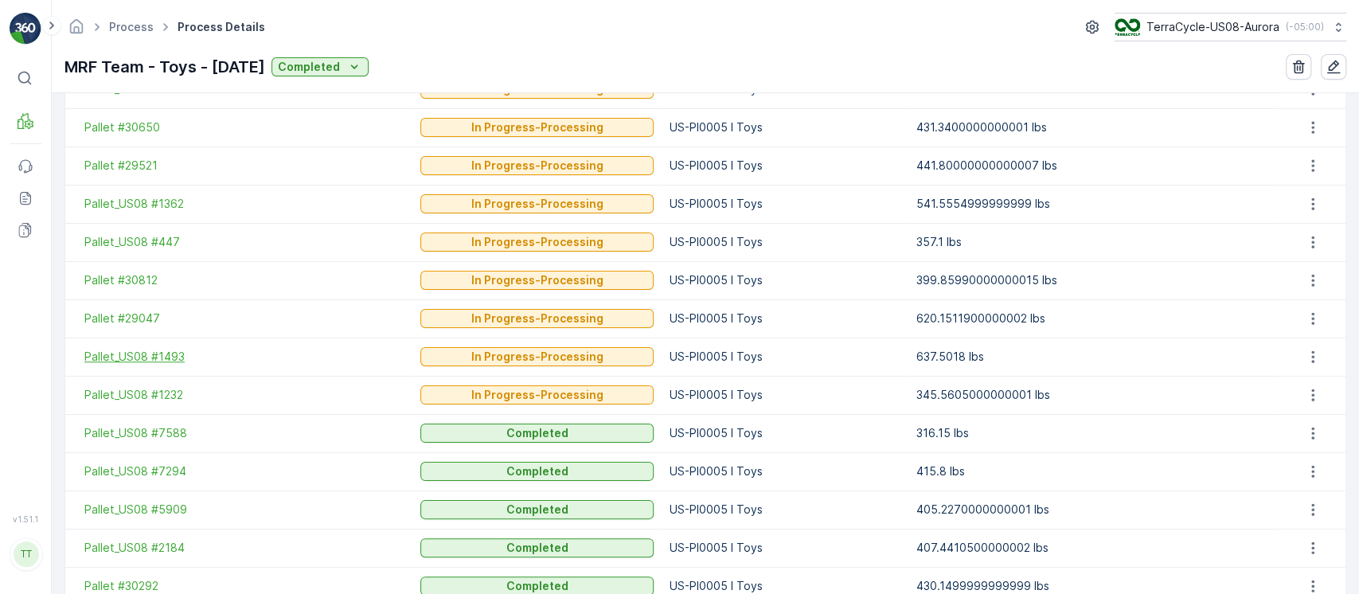
click at [138, 355] on span "Pallet_US08 #1493" at bounding box center [244, 357] width 320 height 16
click at [162, 392] on span "Pallet_US08 #1232" at bounding box center [244, 395] width 320 height 16
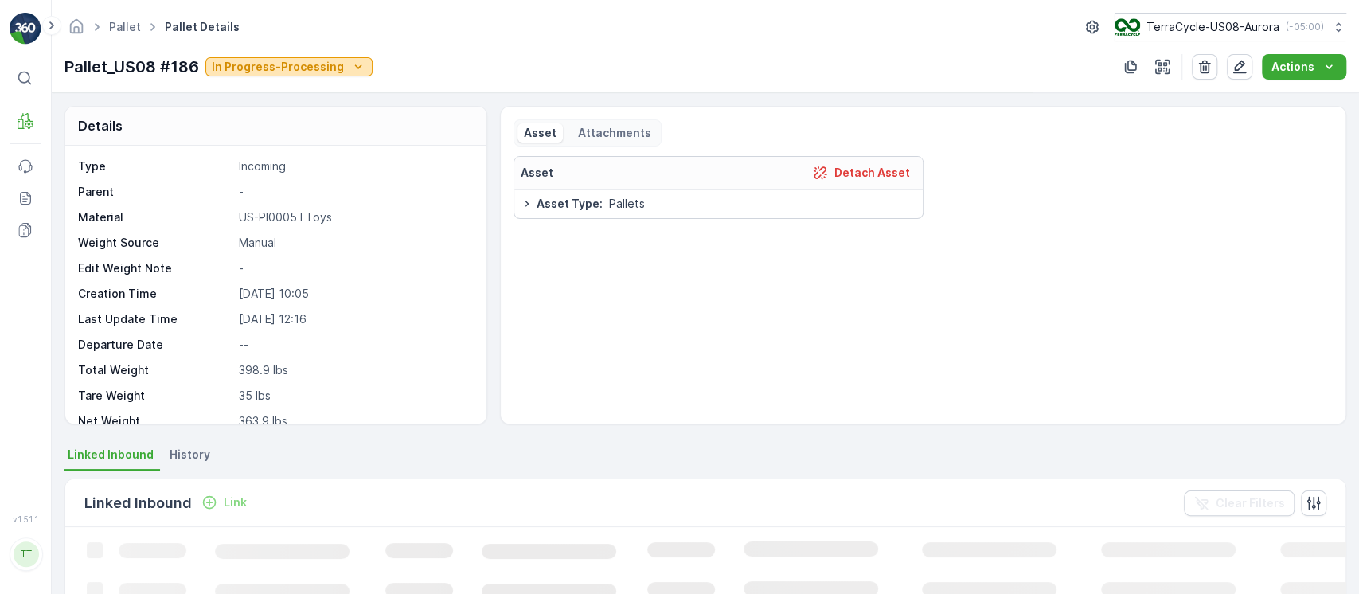
click at [281, 60] on p "In Progress-Processing" at bounding box center [278, 67] width 132 height 16
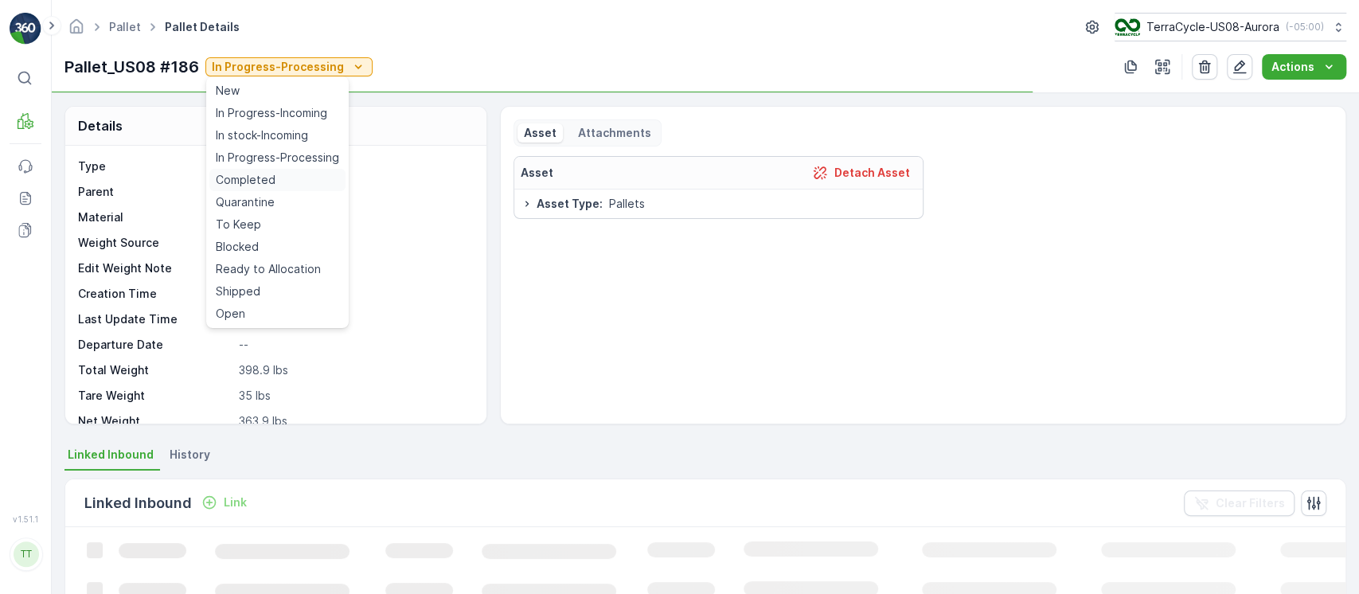
click at [277, 185] on div "Completed" at bounding box center [277, 180] width 136 height 22
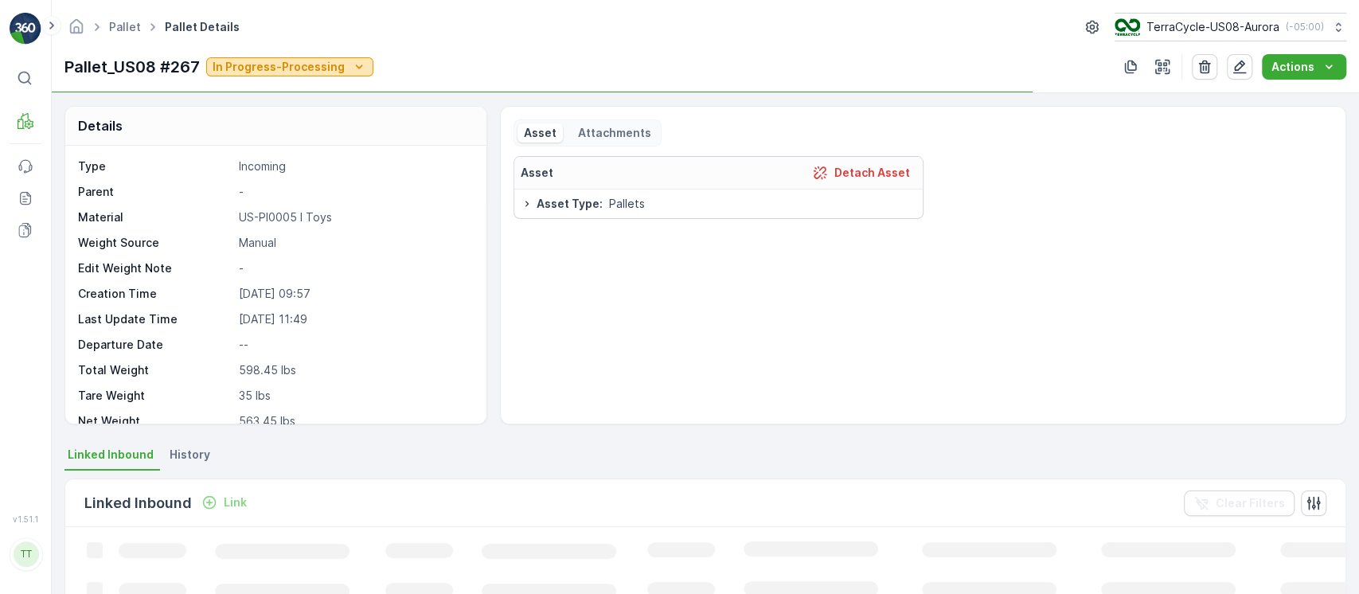
drag, startPoint x: 331, startPoint y: 62, endPoint x: 331, endPoint y: 72, distance: 9.6
click at [331, 63] on p "In Progress-Processing" at bounding box center [279, 67] width 132 height 16
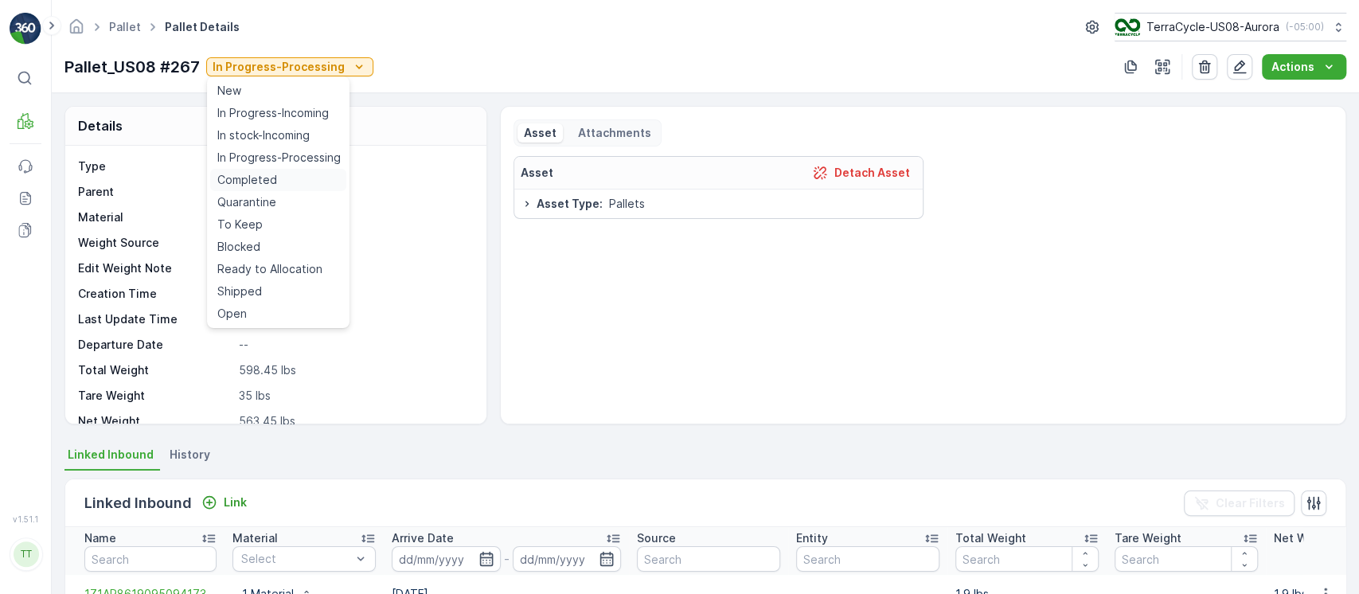
click at [263, 180] on span "Completed" at bounding box center [246, 180] width 60 height 16
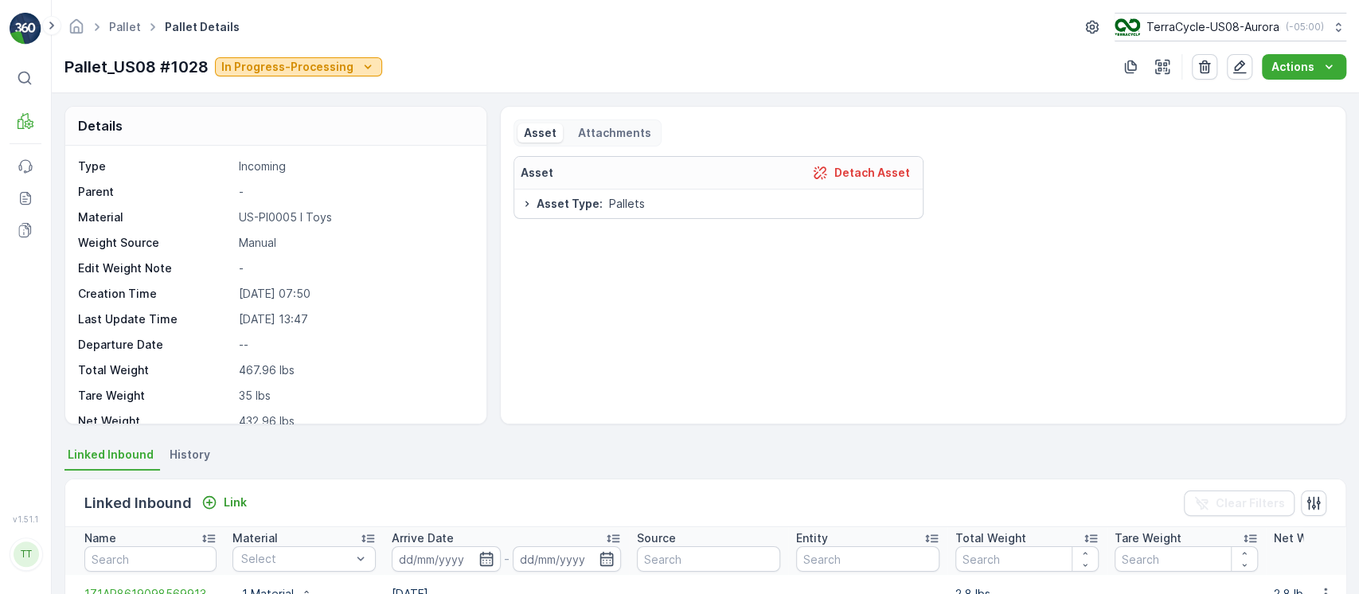
click at [326, 72] on p "In Progress-Processing" at bounding box center [287, 67] width 132 height 16
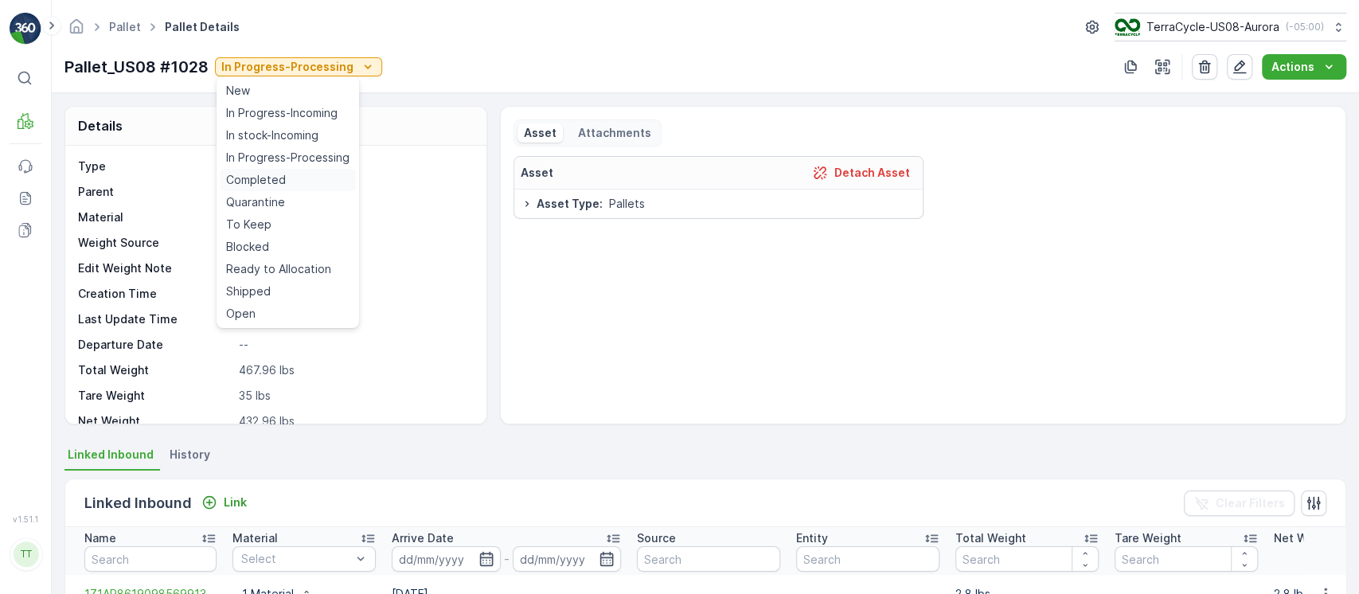
click at [294, 181] on div "Completed" at bounding box center [288, 180] width 136 height 22
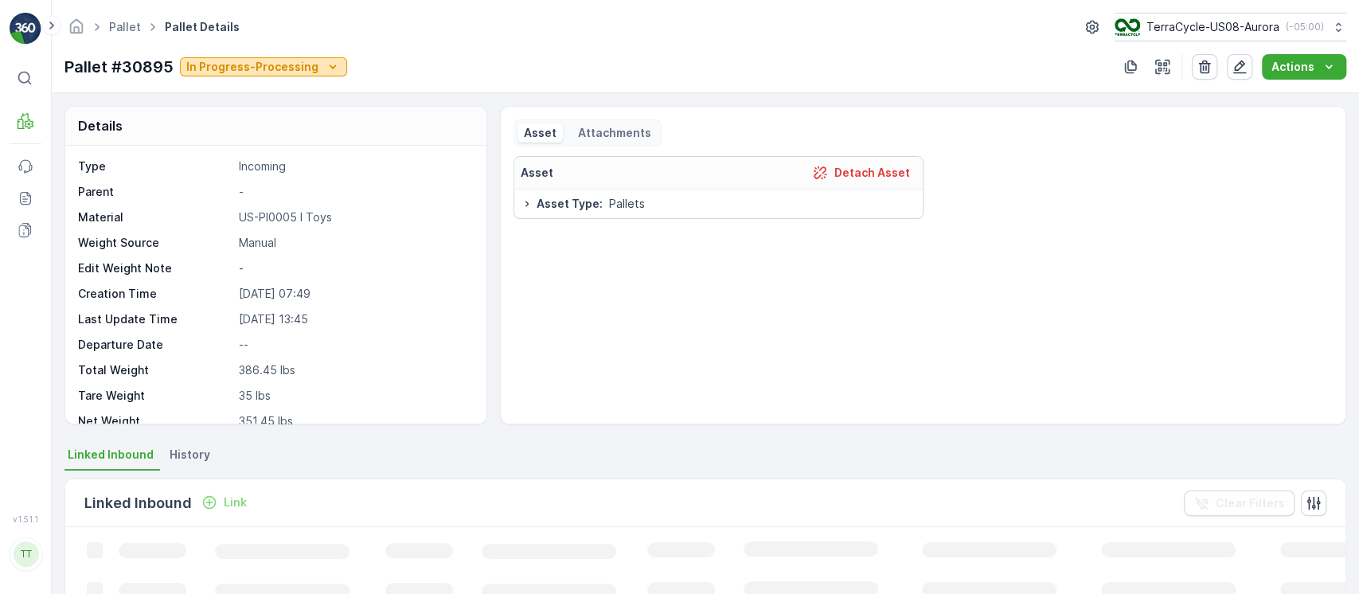
click at [325, 60] on icon "In Progress-Processing" at bounding box center [333, 67] width 16 height 16
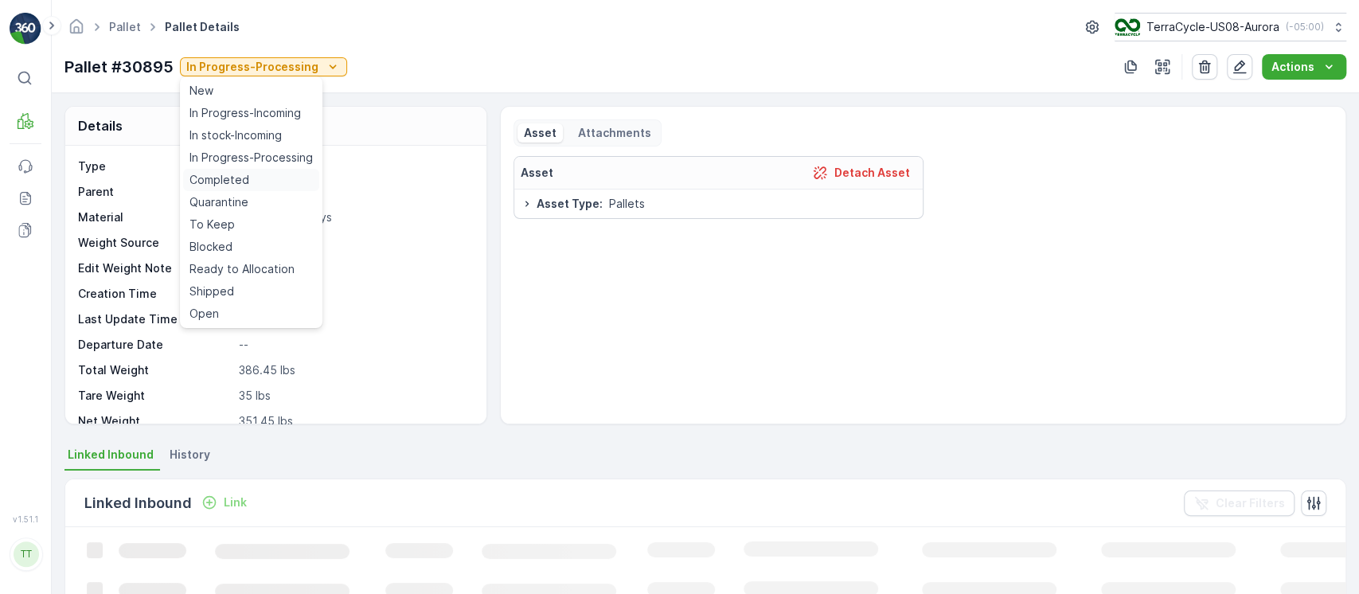
click at [255, 179] on div "Completed" at bounding box center [251, 180] width 136 height 22
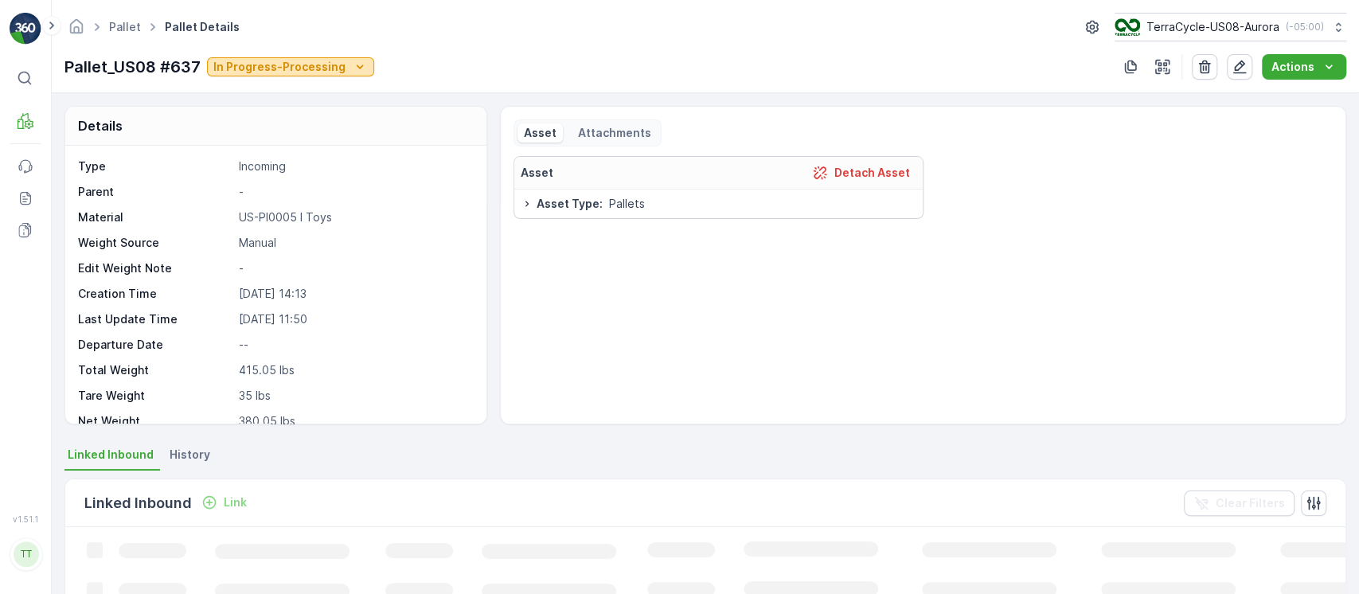
click at [353, 60] on icon "In Progress-Processing" at bounding box center [360, 67] width 16 height 16
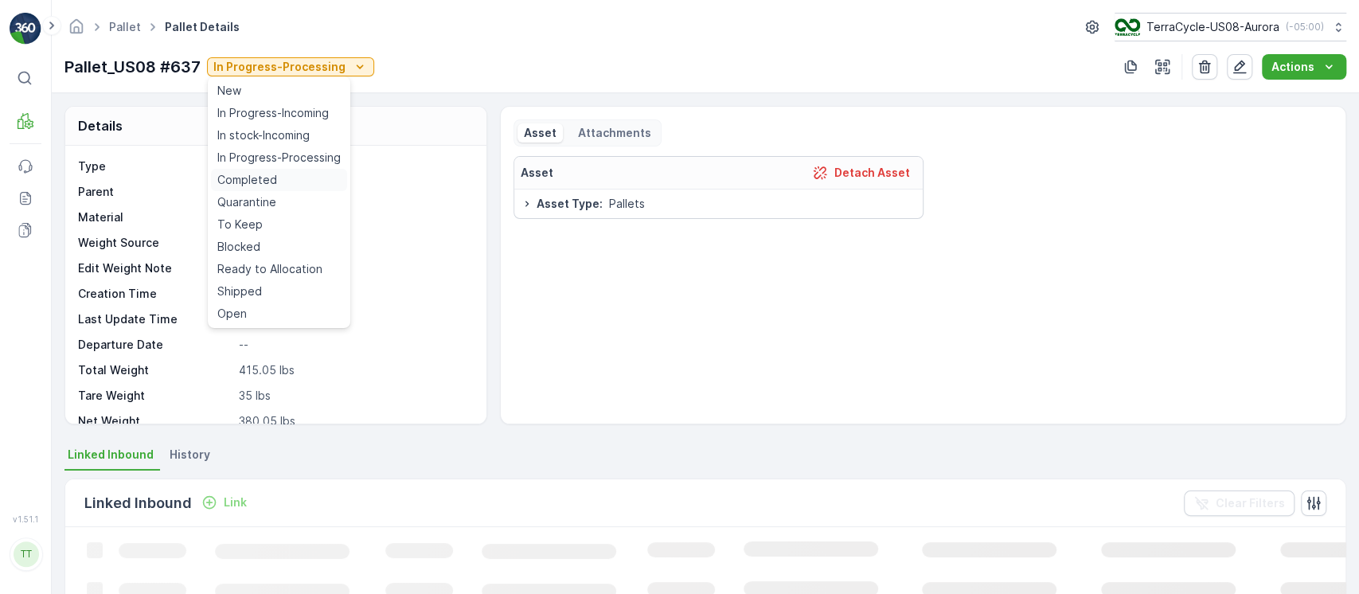
click at [248, 183] on span "Completed" at bounding box center [247, 180] width 60 height 16
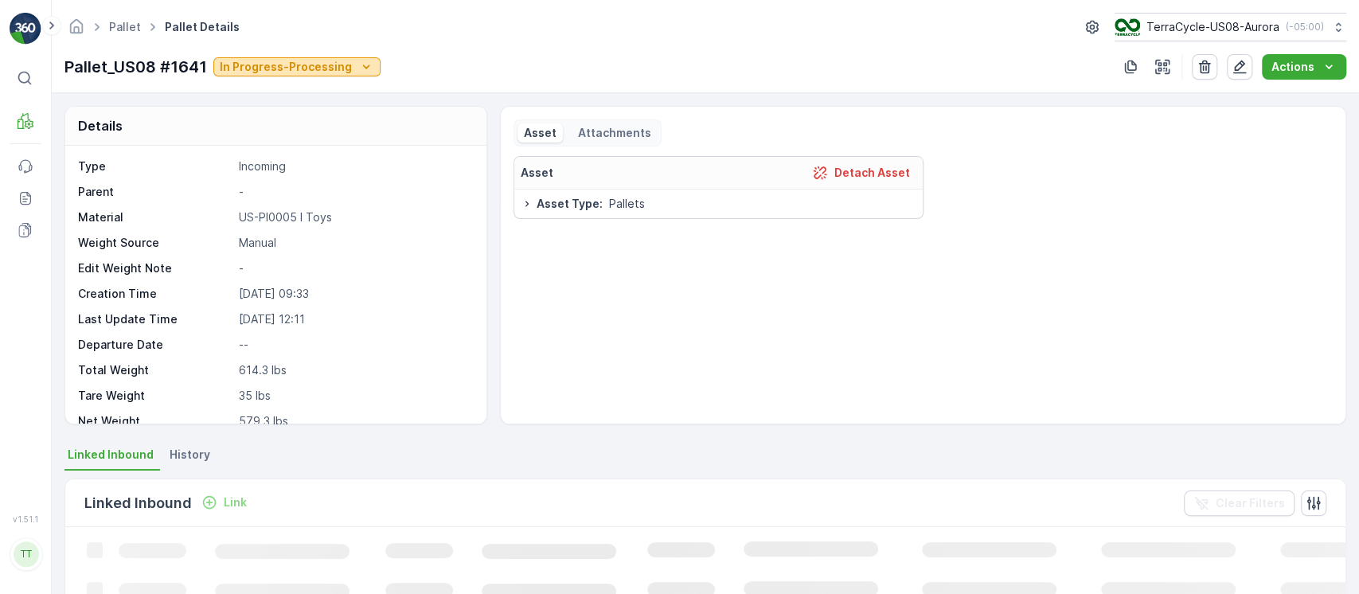
click at [338, 73] on p "In Progress-Processing" at bounding box center [286, 67] width 132 height 16
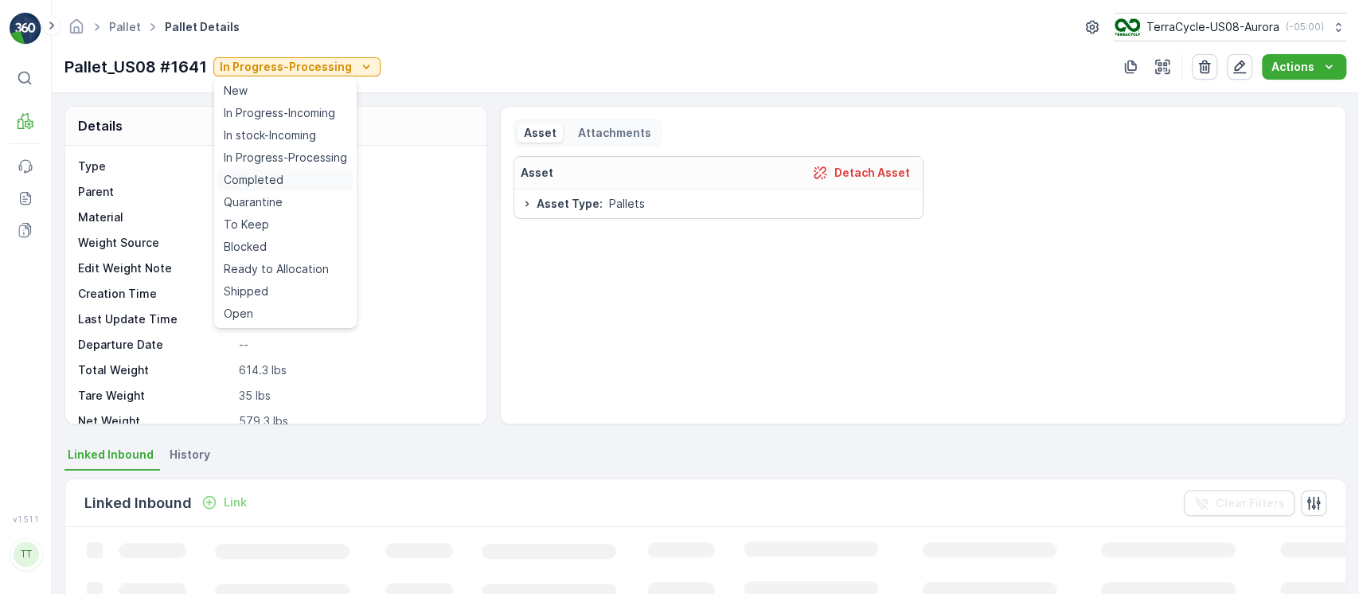
click at [273, 177] on span "Completed" at bounding box center [254, 180] width 60 height 16
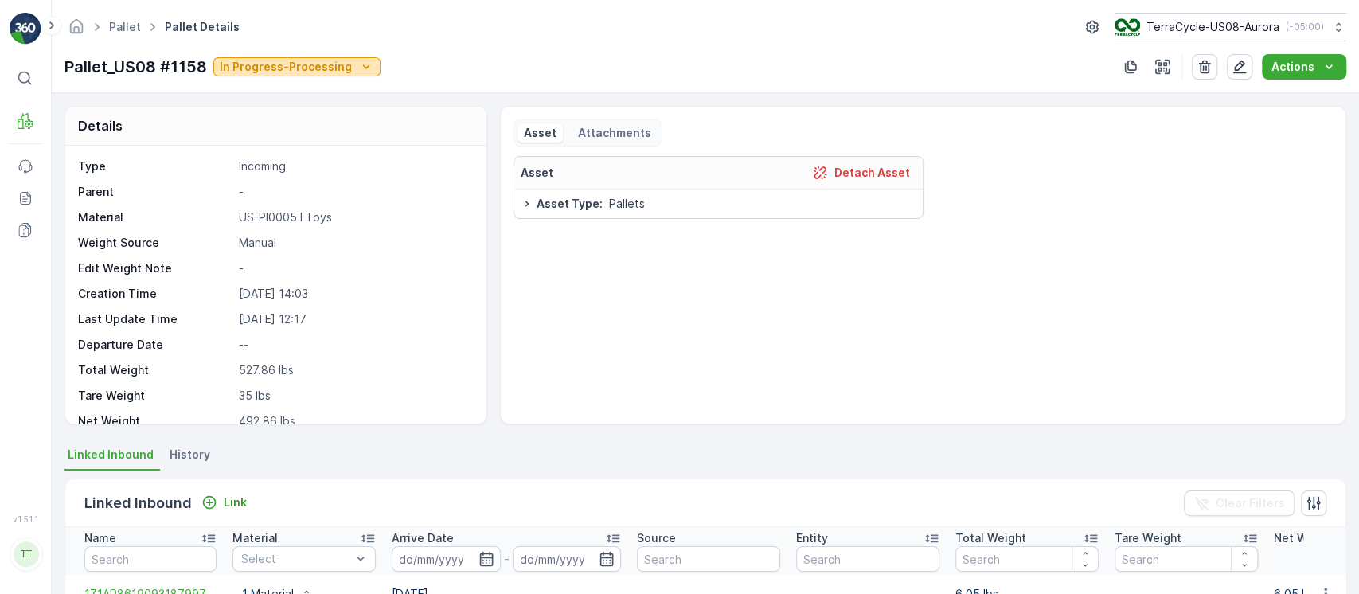
click at [361, 61] on icon "In Progress-Processing" at bounding box center [366, 67] width 16 height 16
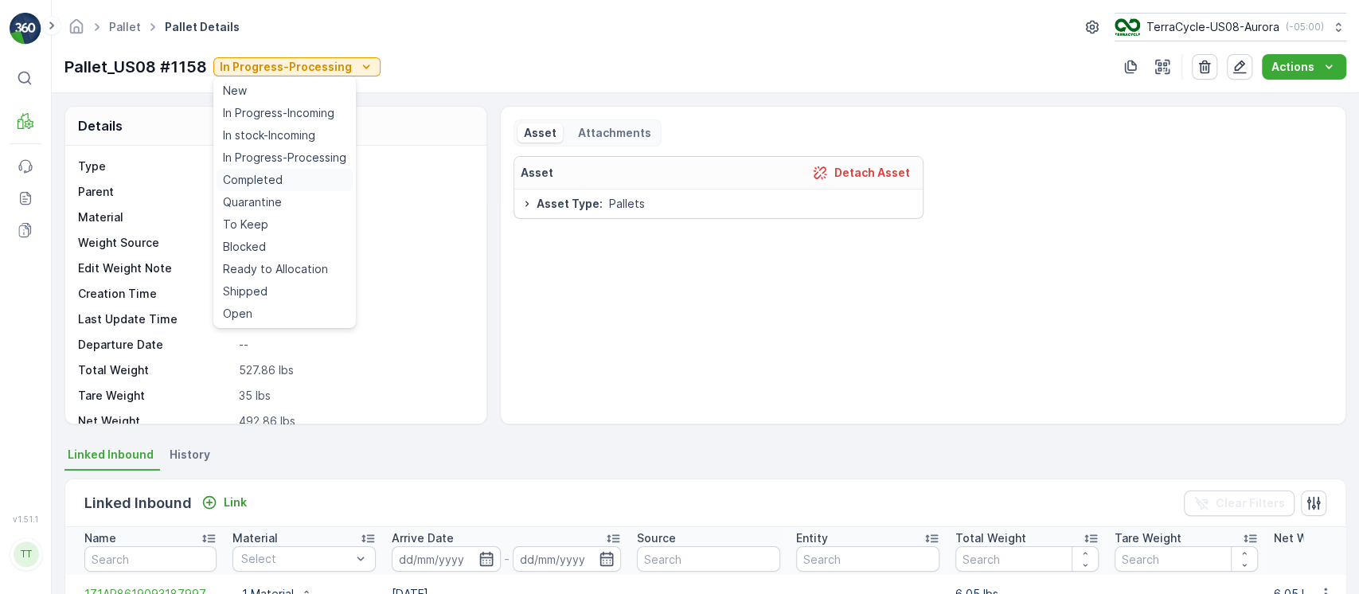
click at [286, 181] on div "Completed" at bounding box center [284, 180] width 136 height 22
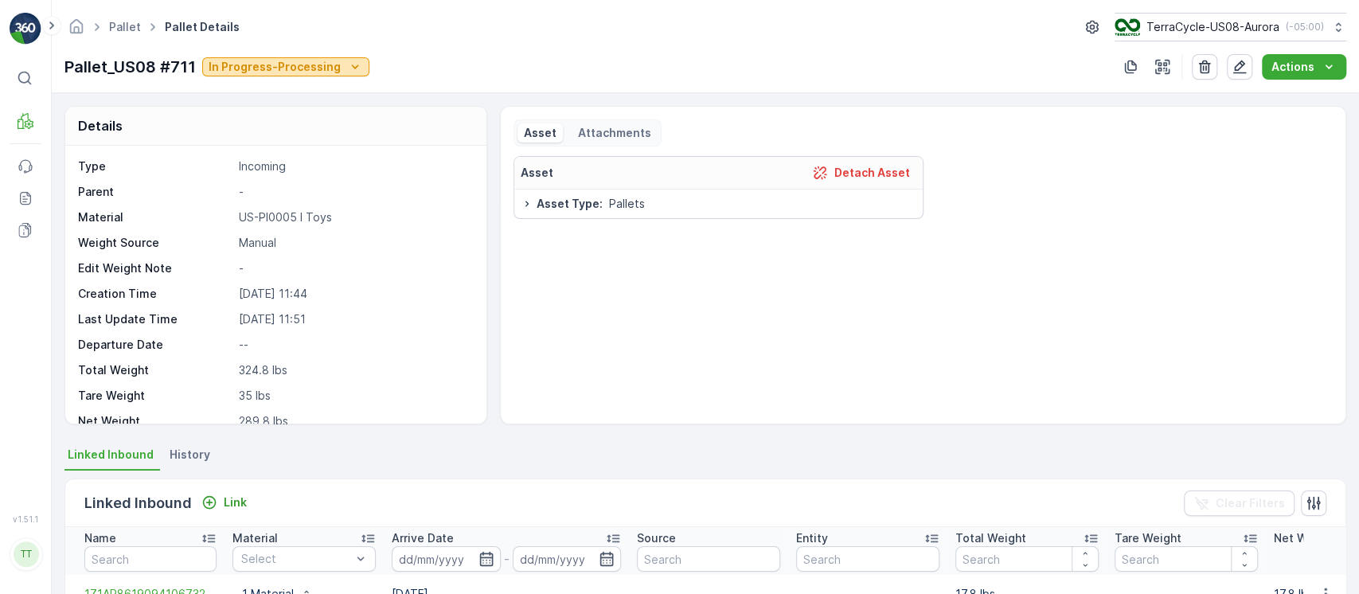
click at [339, 64] on div "In Progress-Processing" at bounding box center [286, 67] width 154 height 16
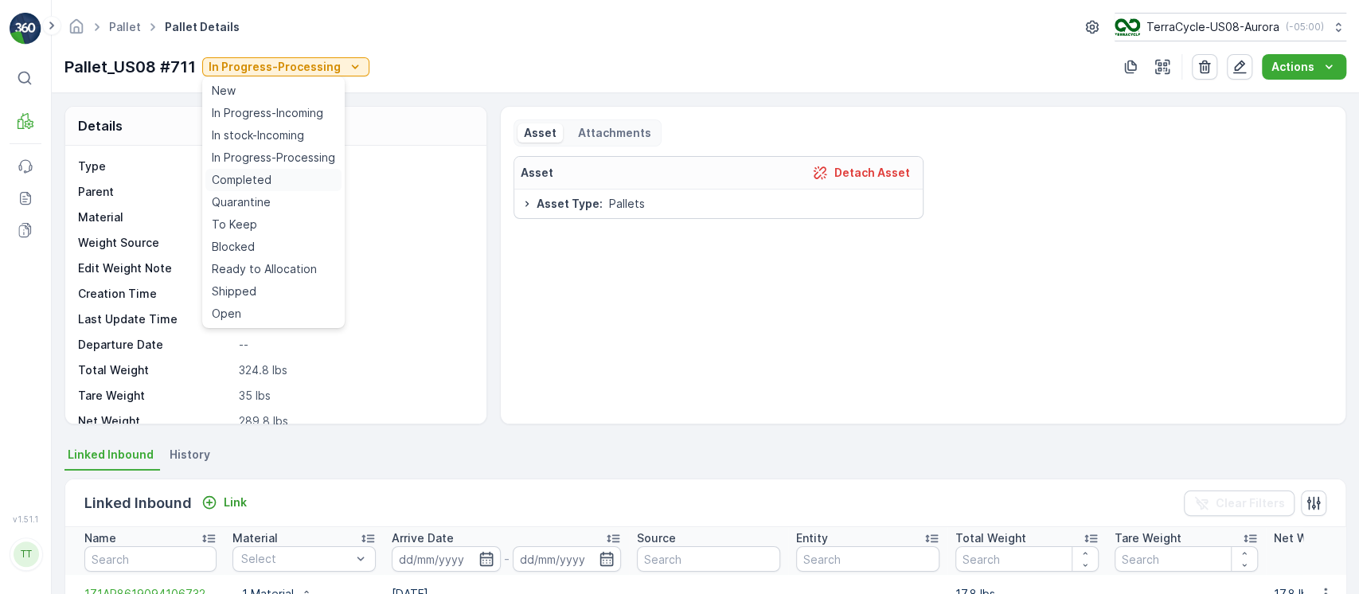
click at [273, 177] on div "Completed" at bounding box center [273, 180] width 136 height 22
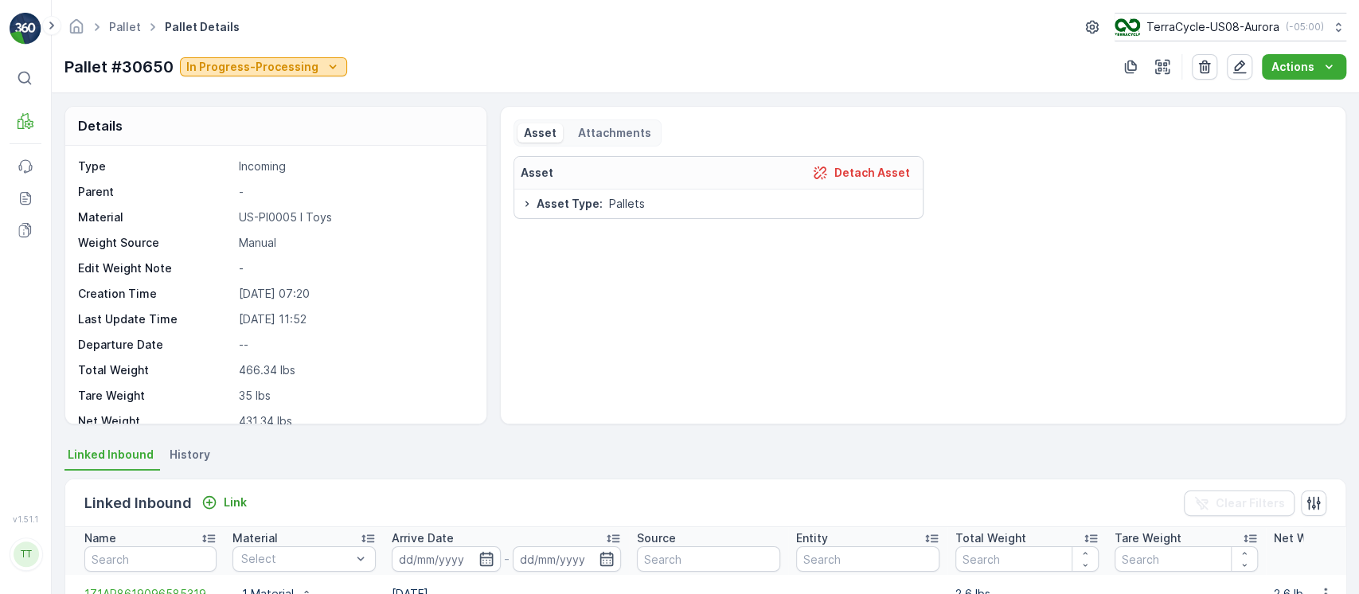
click at [312, 59] on p "In Progress-Processing" at bounding box center [252, 67] width 132 height 16
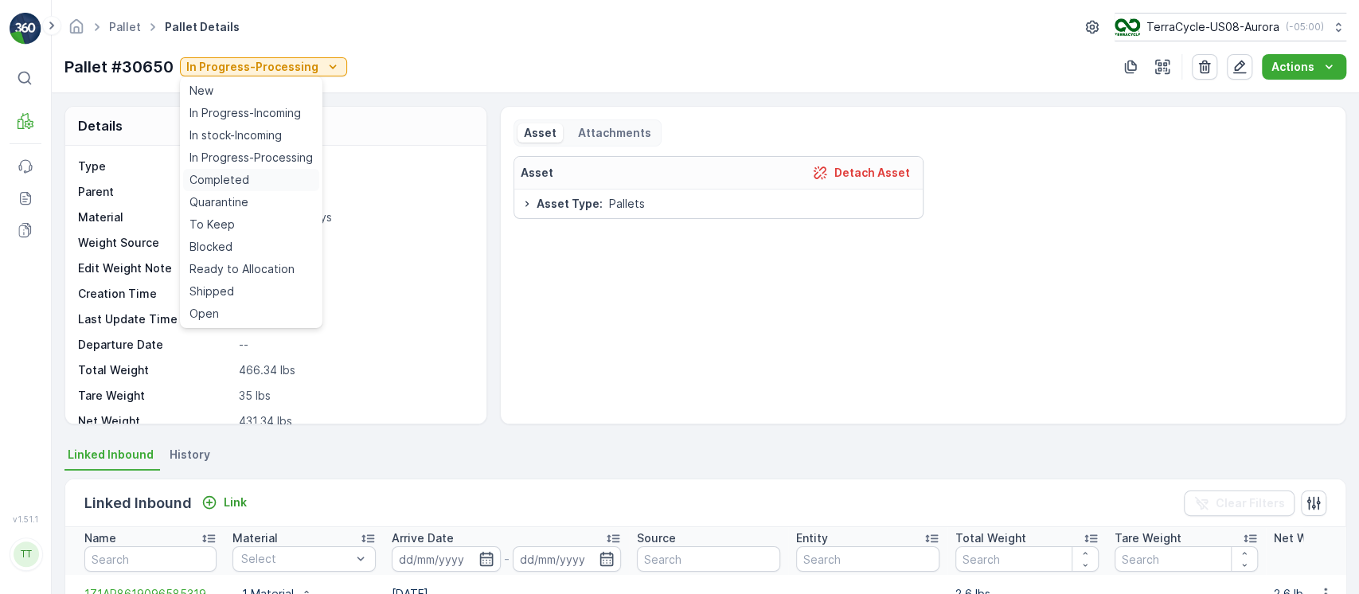
click at [255, 176] on div "Completed" at bounding box center [251, 180] width 136 height 22
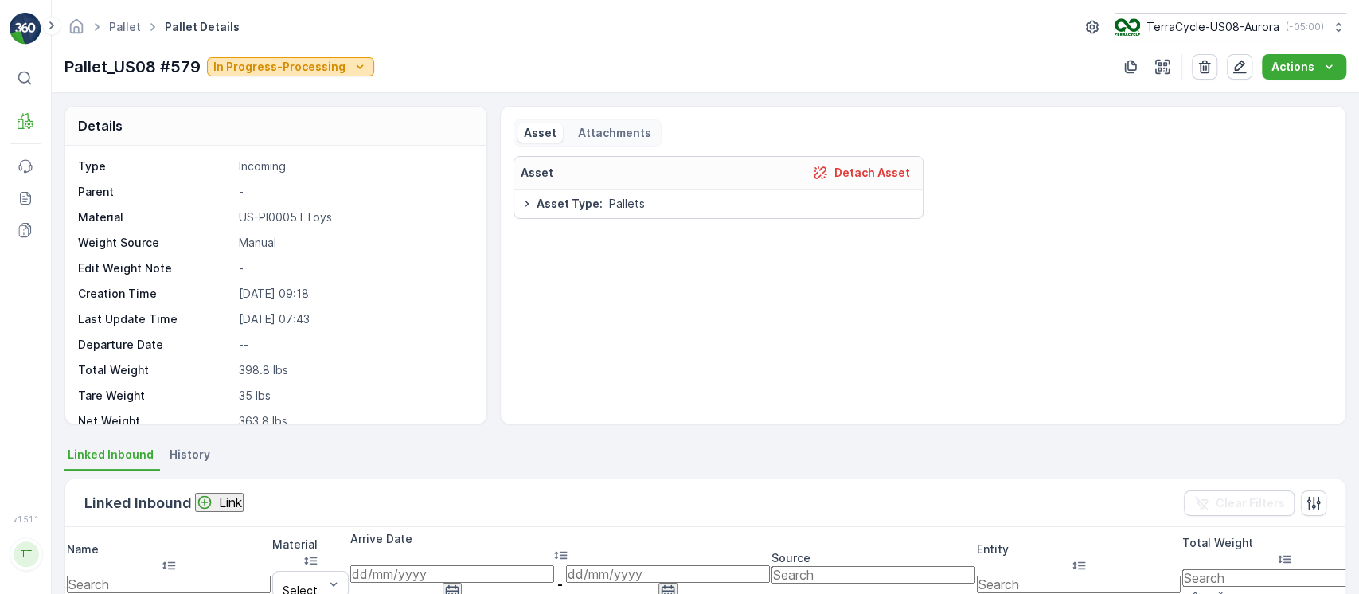
click at [357, 73] on icon "In Progress-Processing" at bounding box center [360, 67] width 16 height 16
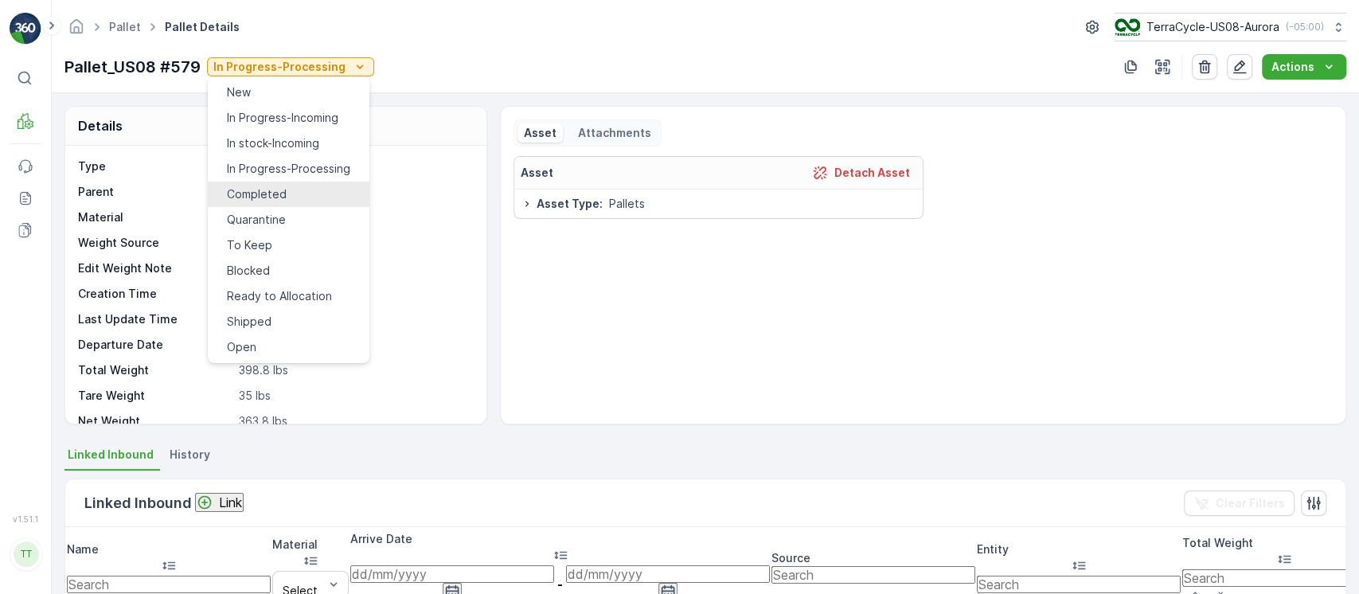
click at [280, 186] on div "Completed" at bounding box center [257, 194] width 60 height 16
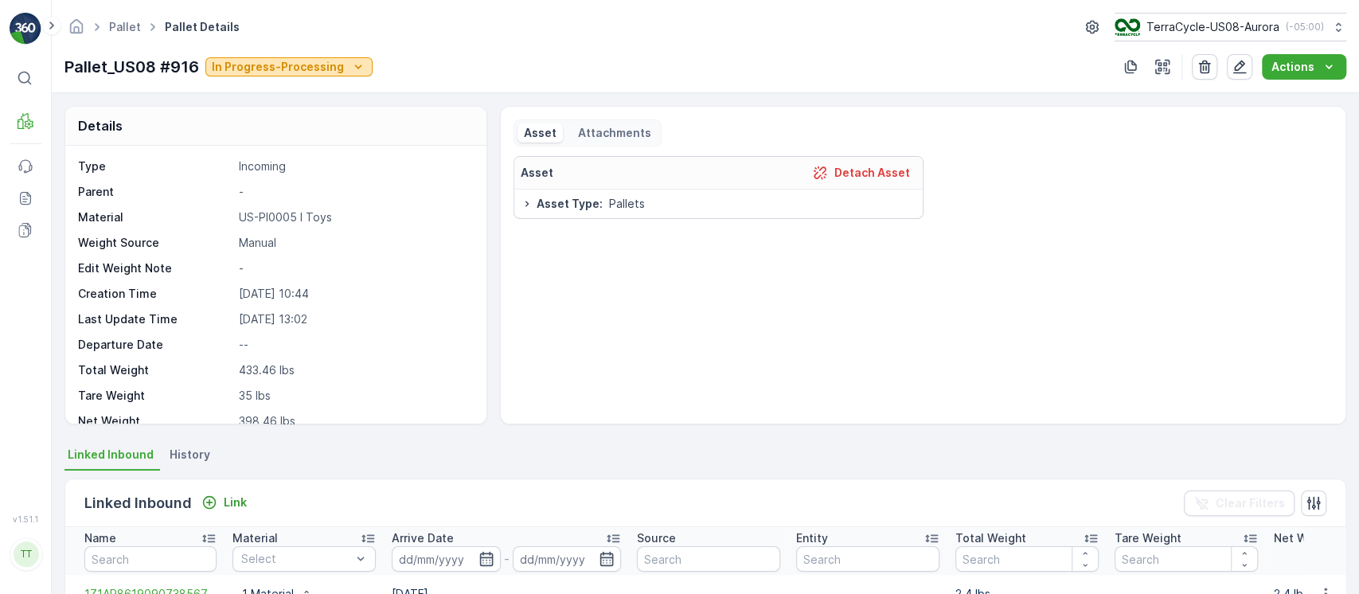
click at [350, 70] on icon "In Progress-Processing" at bounding box center [358, 67] width 16 height 16
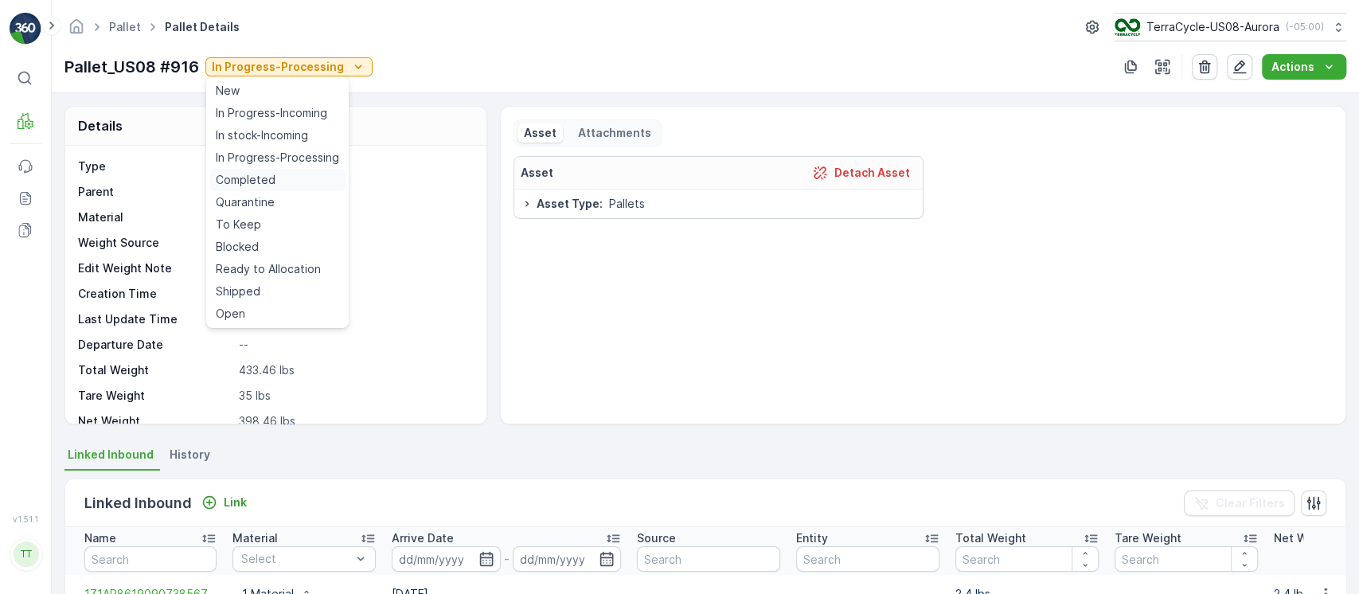
click at [306, 176] on div "Completed" at bounding box center [277, 180] width 136 height 22
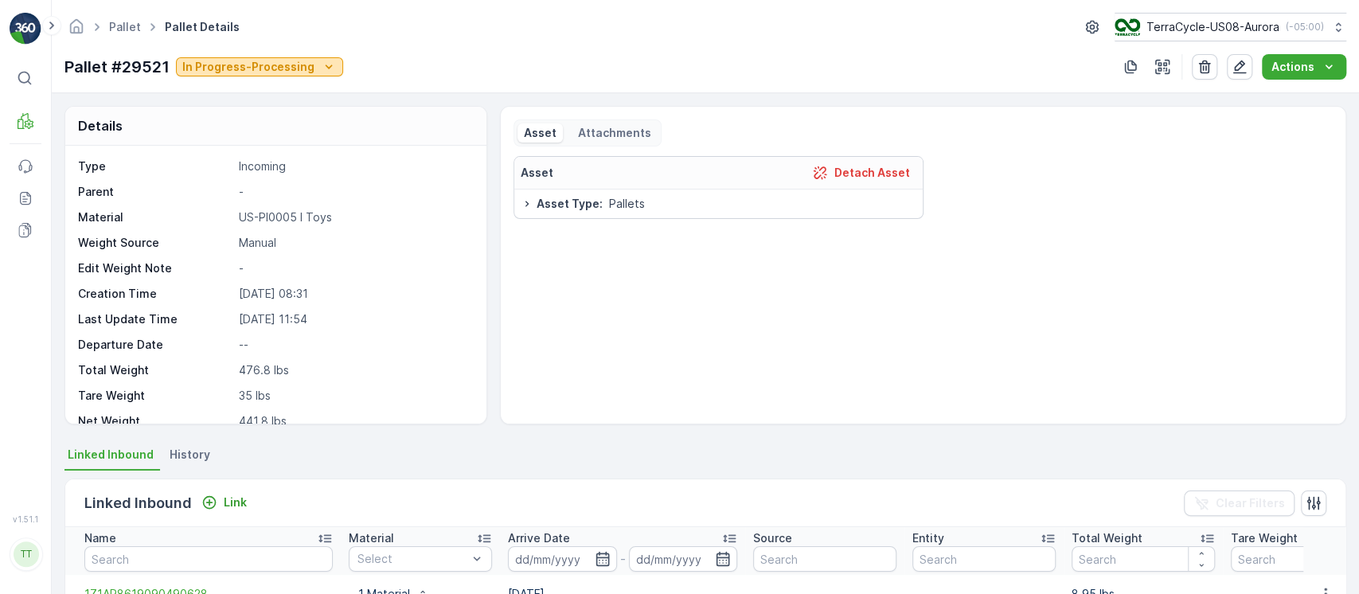
click at [290, 67] on p "In Progress-Processing" at bounding box center [248, 67] width 132 height 16
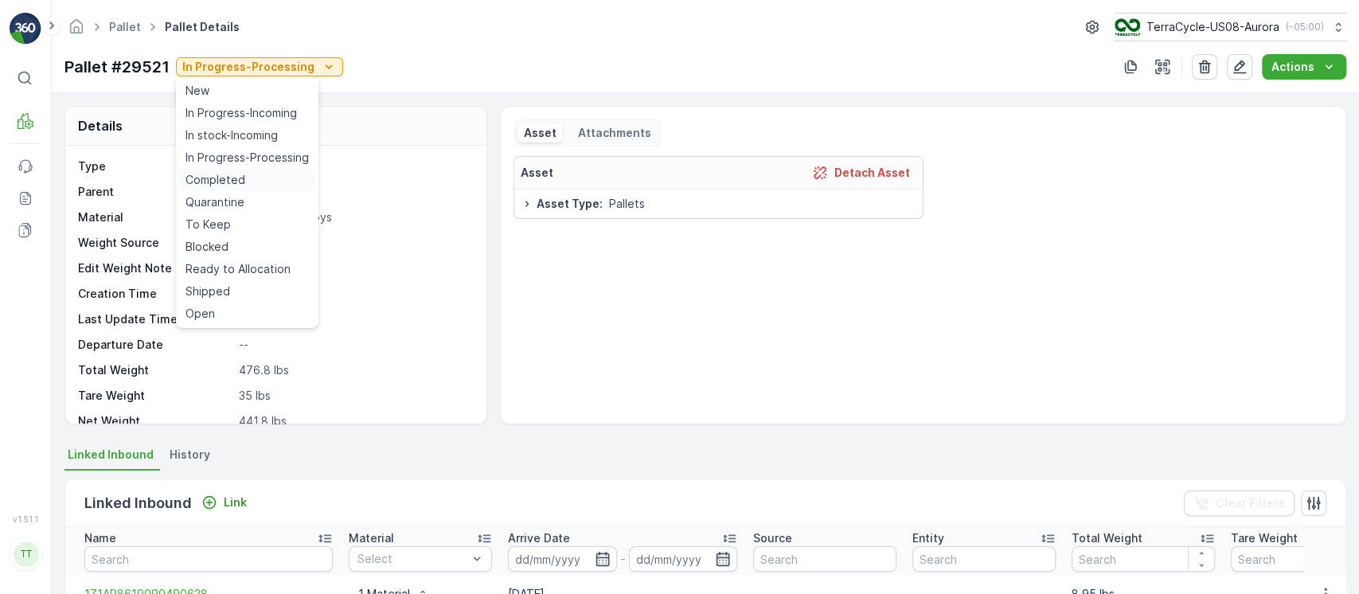
click at [237, 181] on span "Completed" at bounding box center [215, 180] width 60 height 16
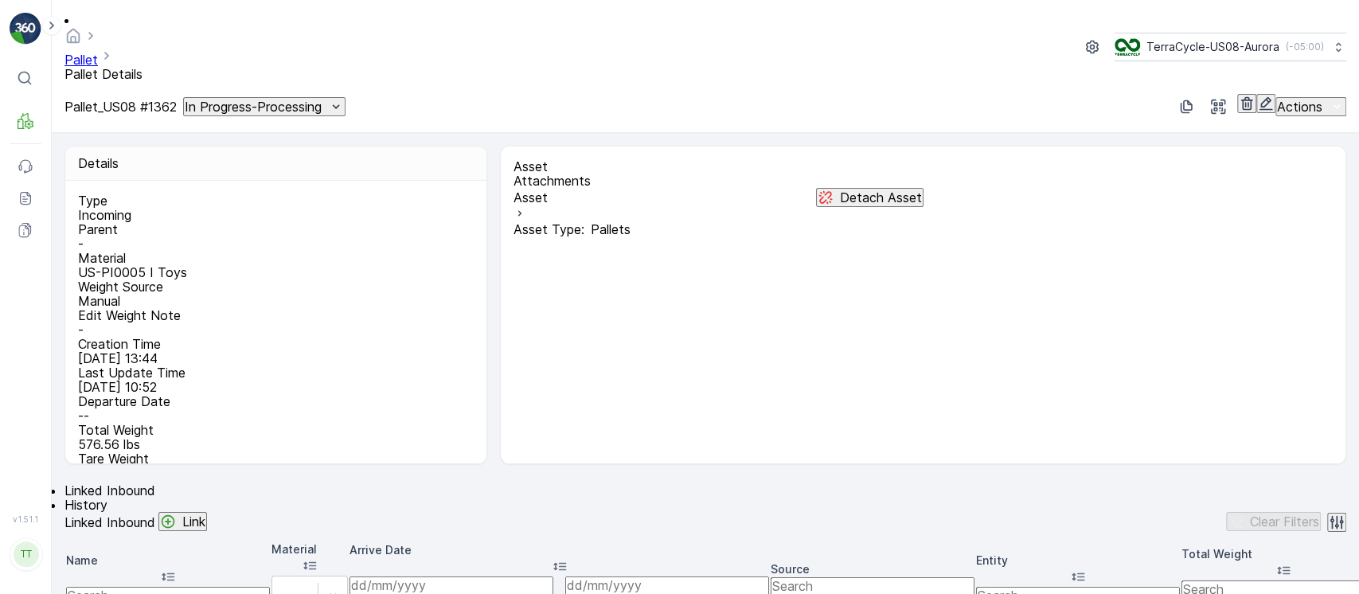
click at [344, 99] on div "In Progress-Processing" at bounding box center [264, 107] width 159 height 16
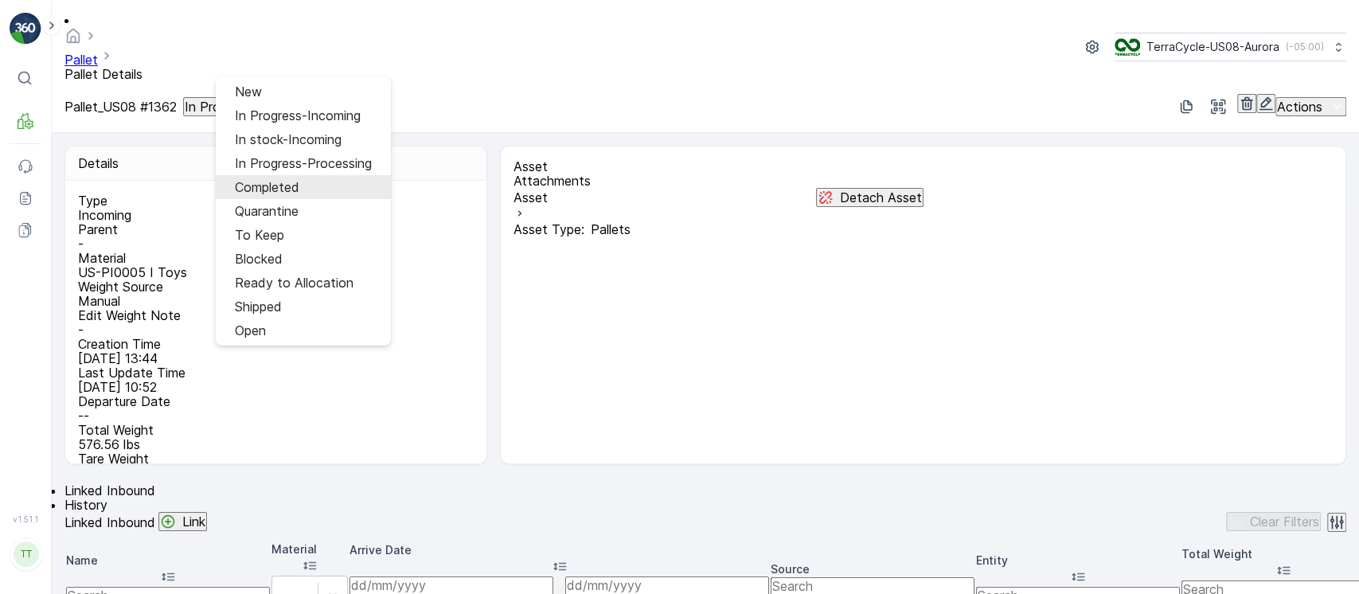
click at [293, 180] on div "Completed" at bounding box center [267, 187] width 64 height 14
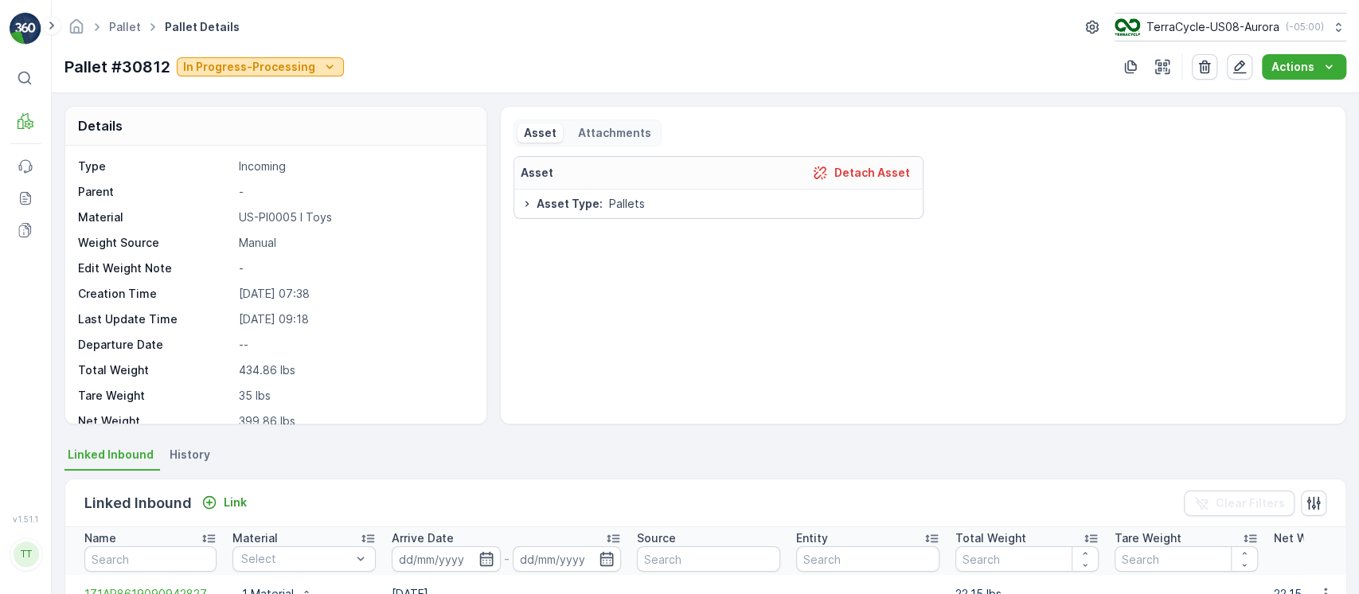
click at [261, 61] on p "In Progress-Processing" at bounding box center [249, 67] width 132 height 16
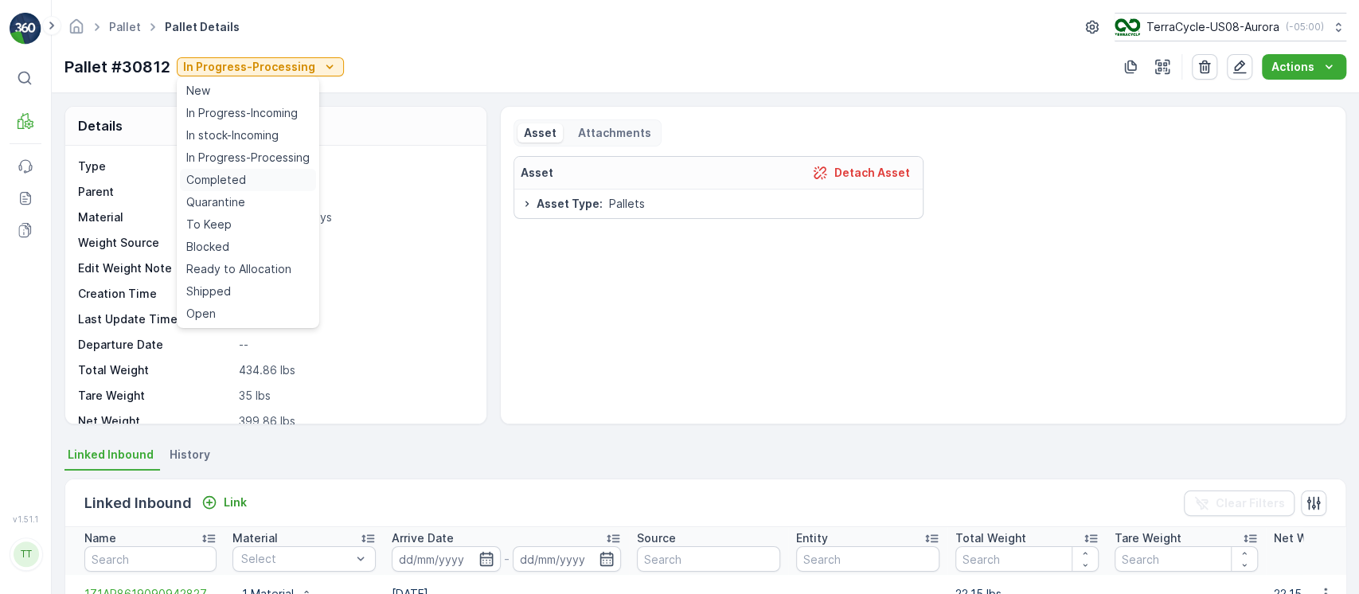
click at [244, 181] on div "Completed" at bounding box center [248, 180] width 136 height 22
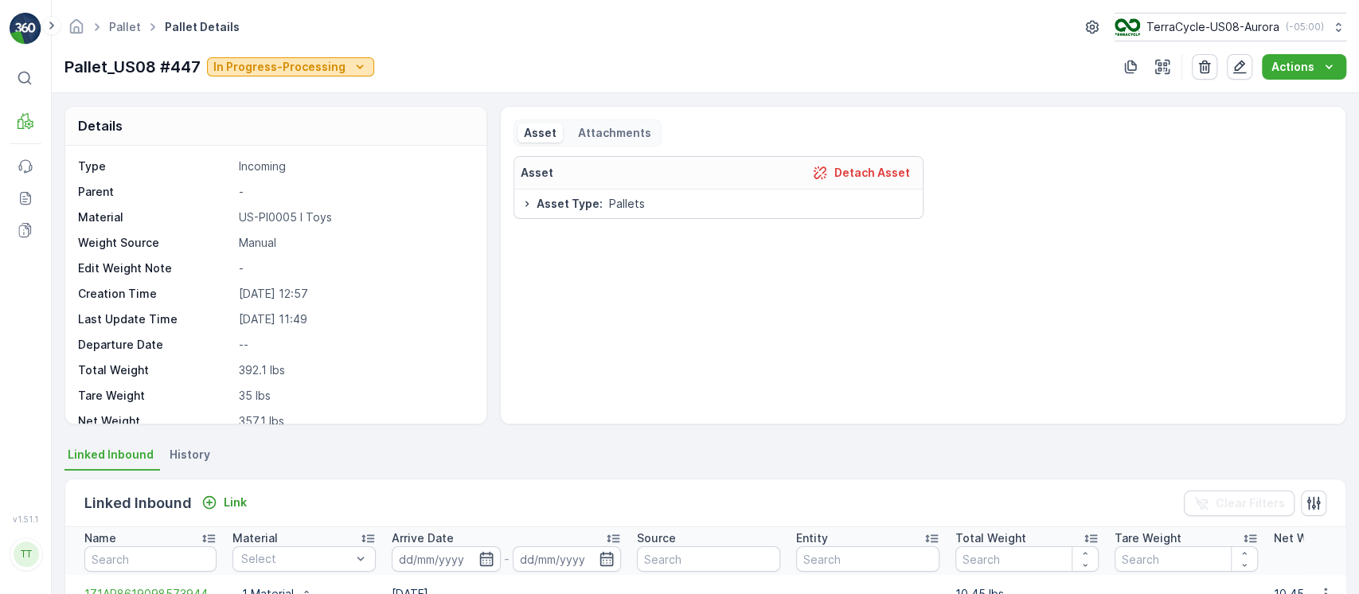
click at [328, 78] on div "Pallet_US08 #447 In Progress-Processing" at bounding box center [219, 67] width 310 height 24
click at [326, 68] on p "In Progress-Processing" at bounding box center [279, 67] width 132 height 16
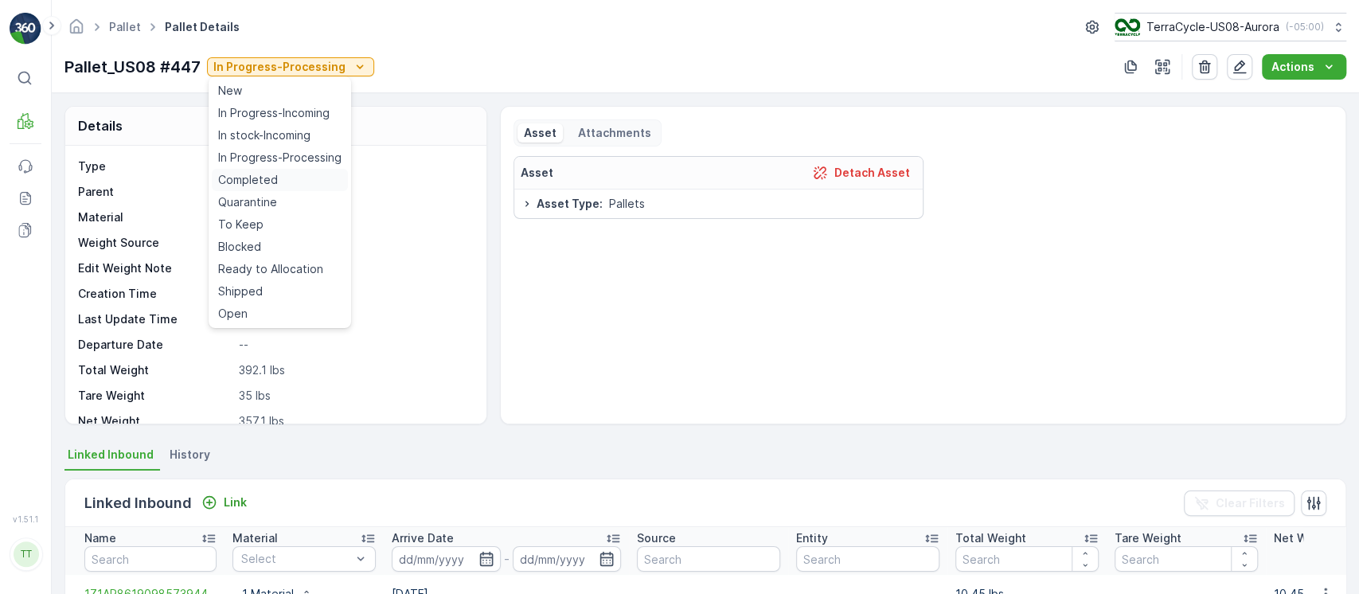
click at [256, 172] on span "Completed" at bounding box center [248, 180] width 60 height 16
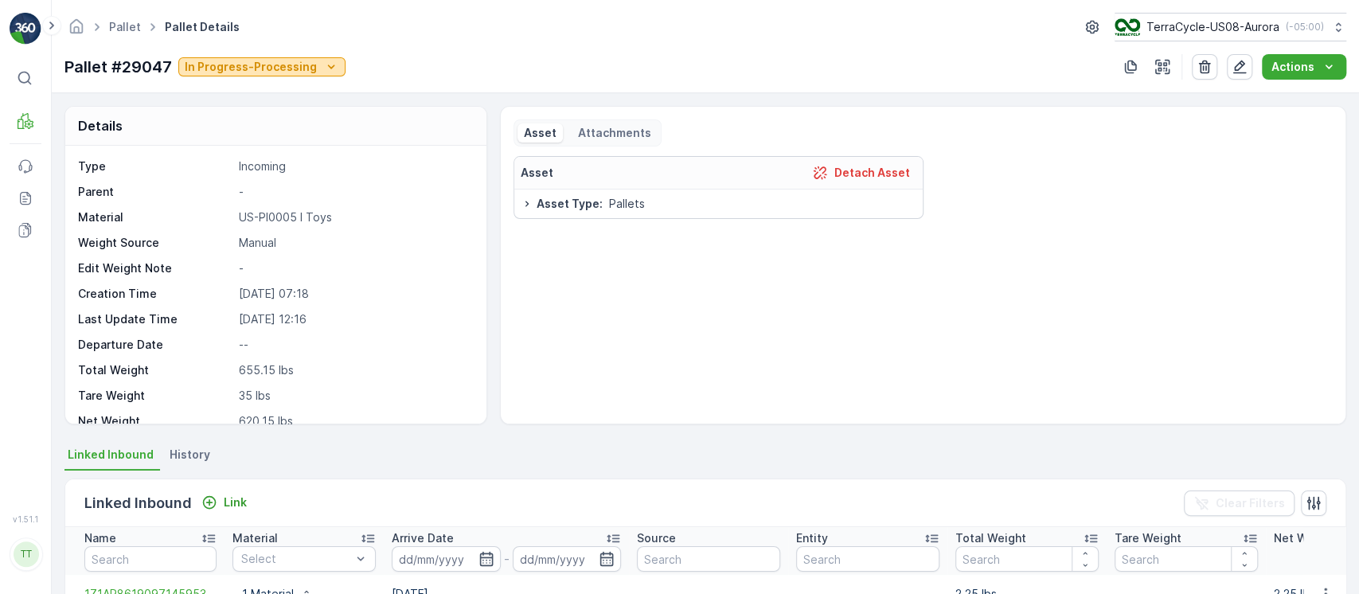
click at [335, 64] on button "In Progress-Processing" at bounding box center [261, 66] width 167 height 19
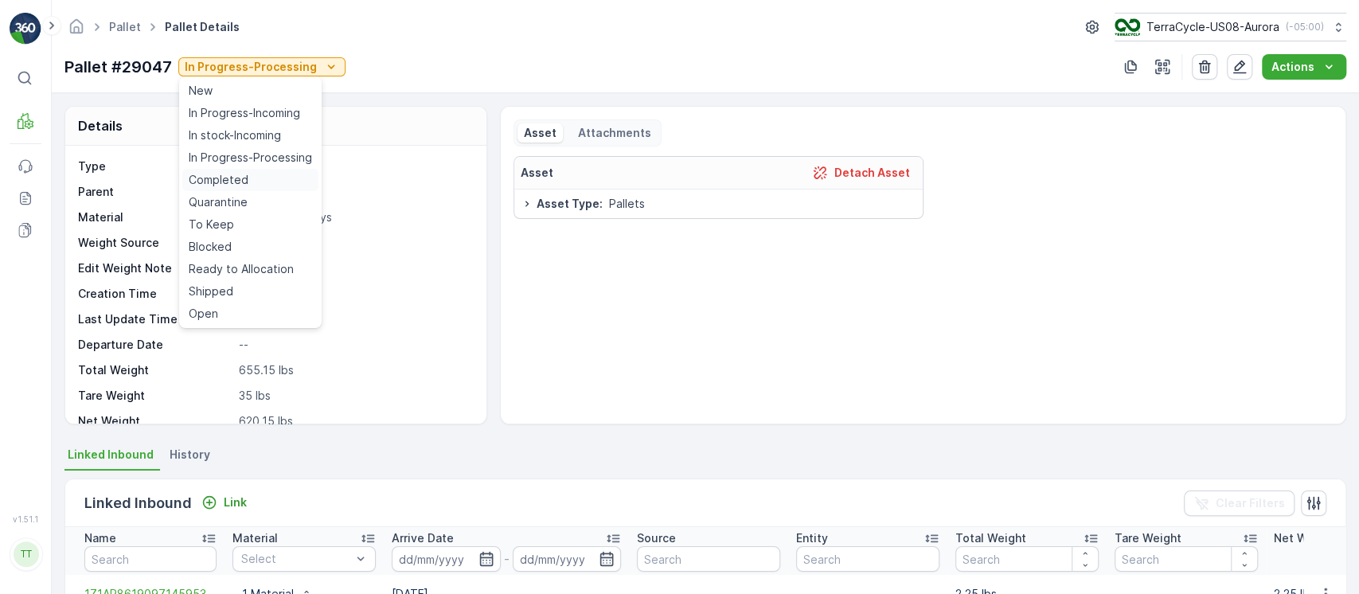
click at [236, 182] on span "Completed" at bounding box center [219, 180] width 60 height 16
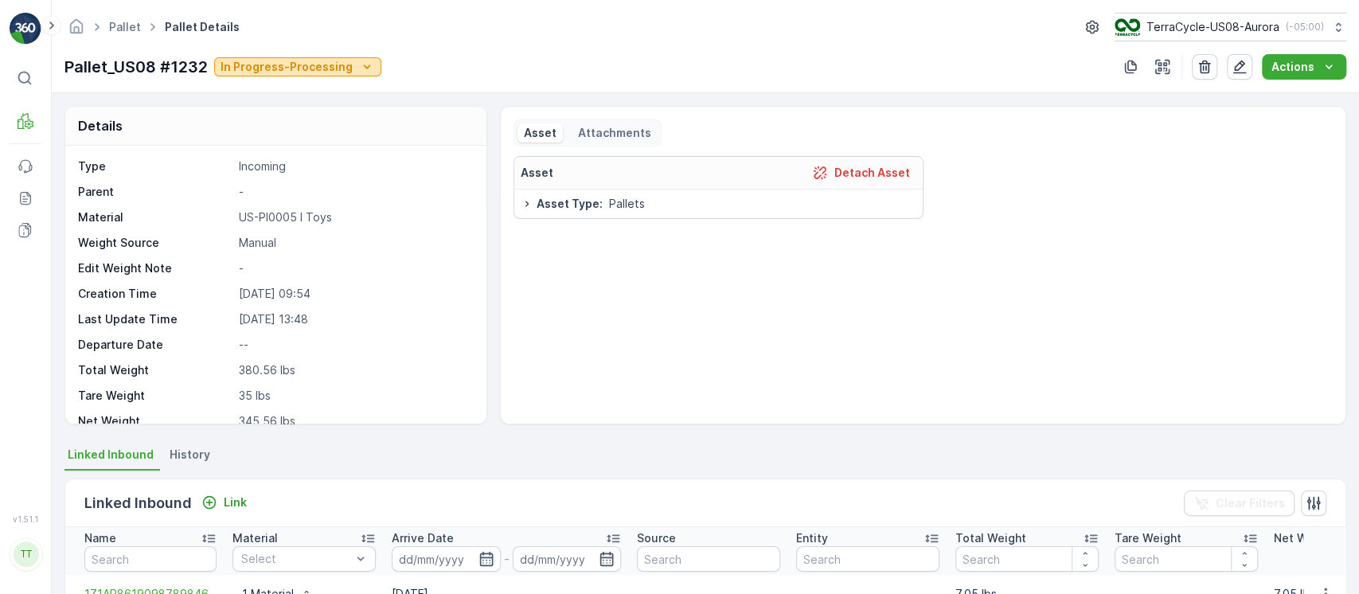
click at [326, 76] on button "In Progress-Processing" at bounding box center [297, 66] width 167 height 19
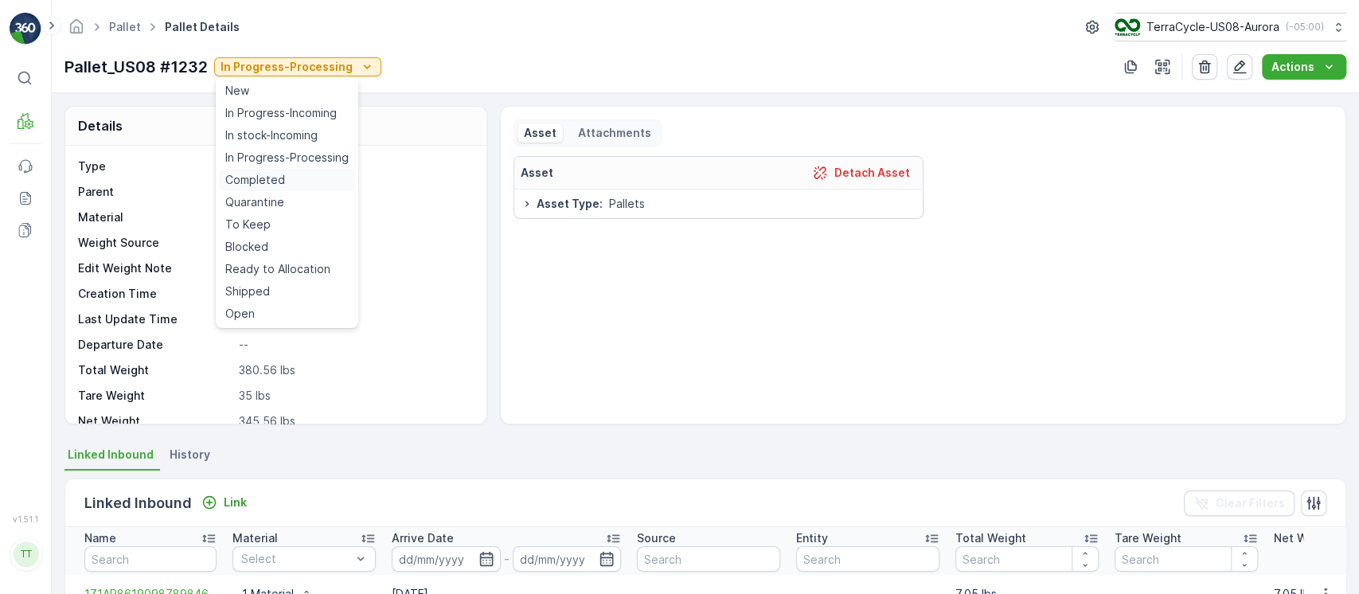
click at [255, 175] on span "Completed" at bounding box center [255, 180] width 60 height 16
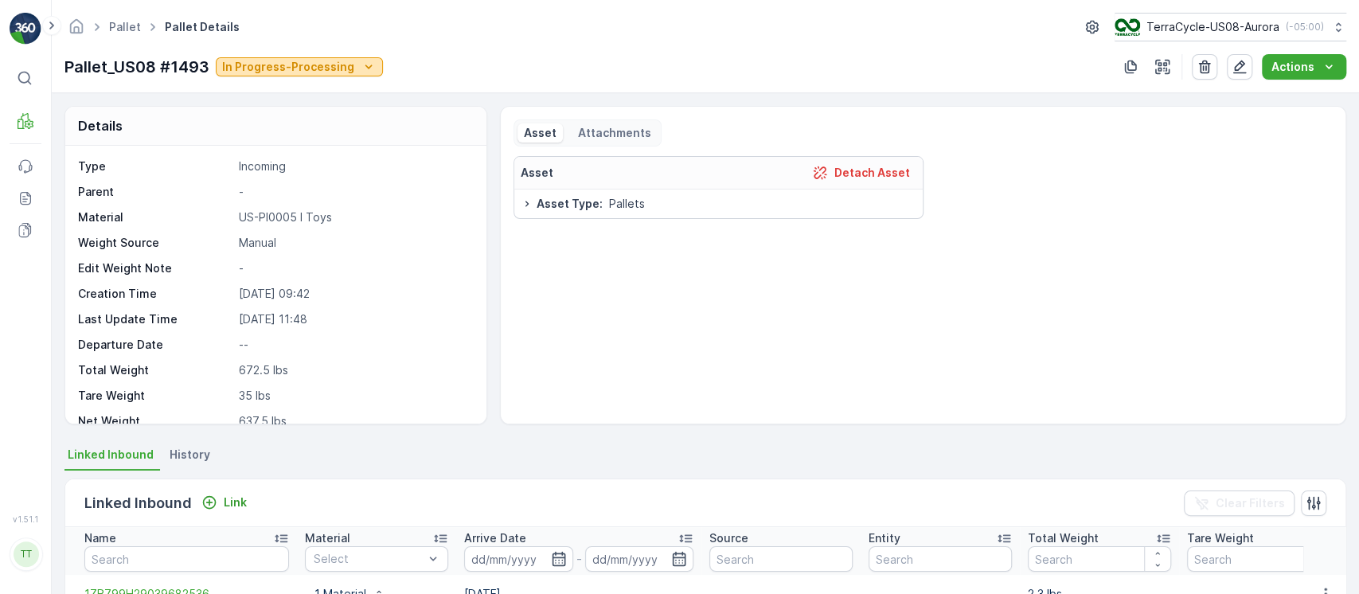
click at [299, 70] on p "In Progress-Processing" at bounding box center [288, 67] width 132 height 16
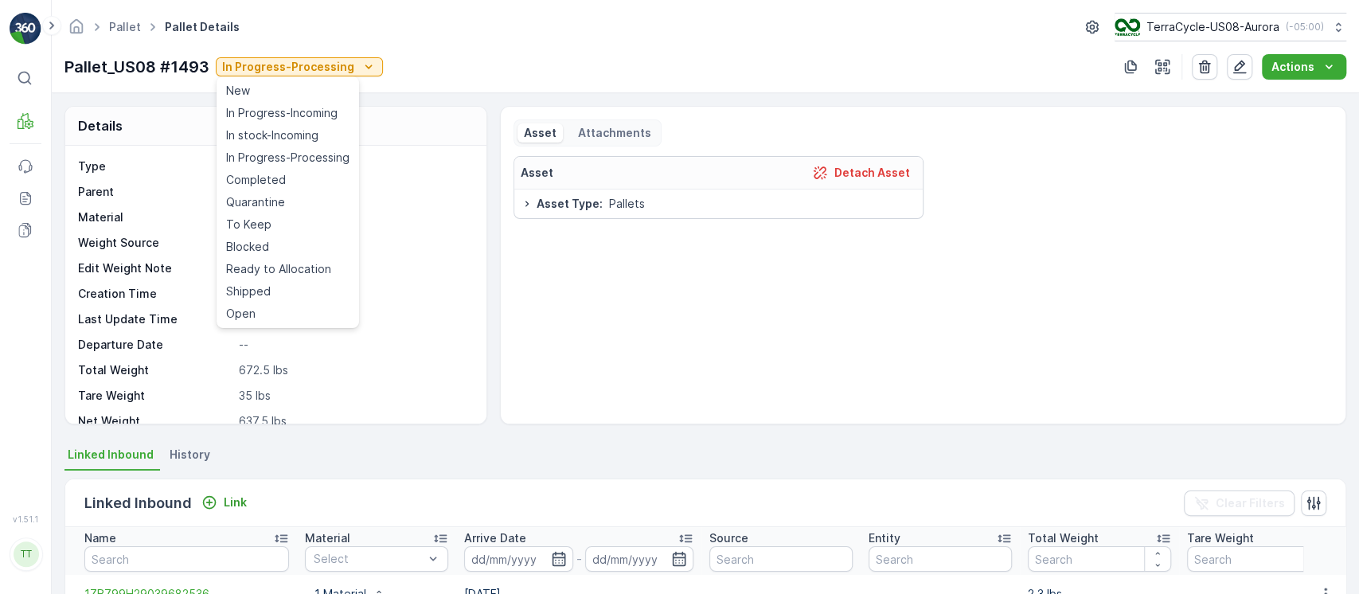
drag, startPoint x: 268, startPoint y: 174, endPoint x: 244, endPoint y: 178, distance: 24.2
click at [267, 175] on span "Completed" at bounding box center [256, 180] width 60 height 16
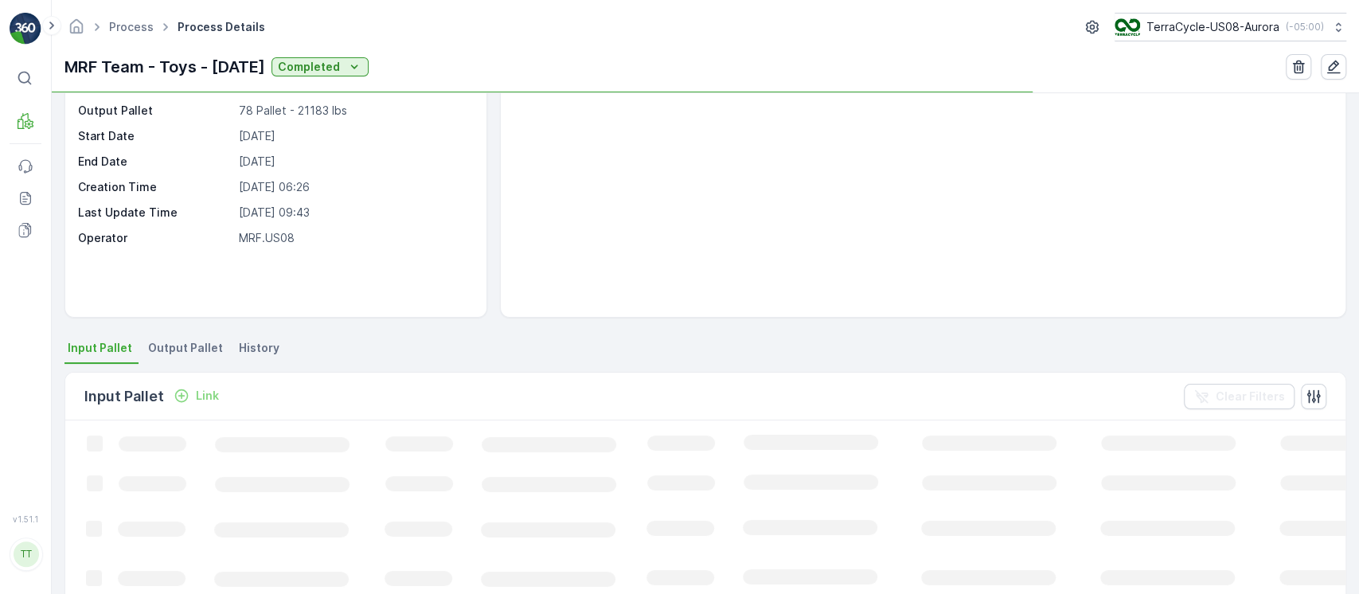
scroll to position [212, 0]
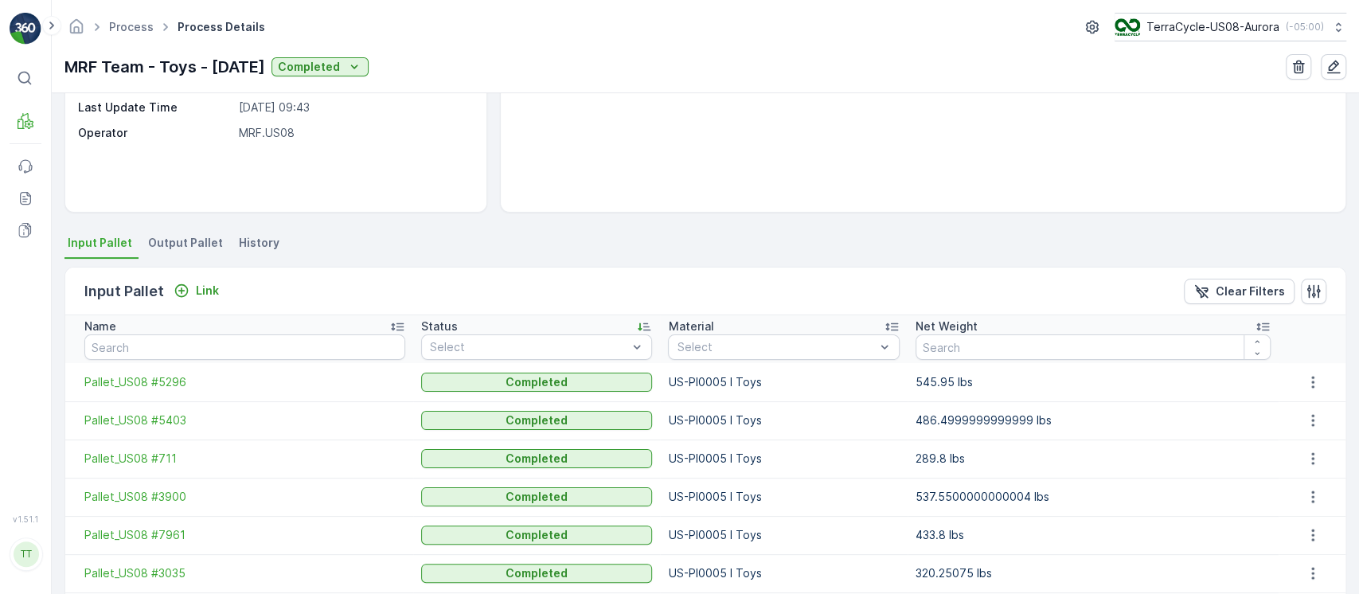
click at [610, 323] on div "Status" at bounding box center [536, 326] width 231 height 16
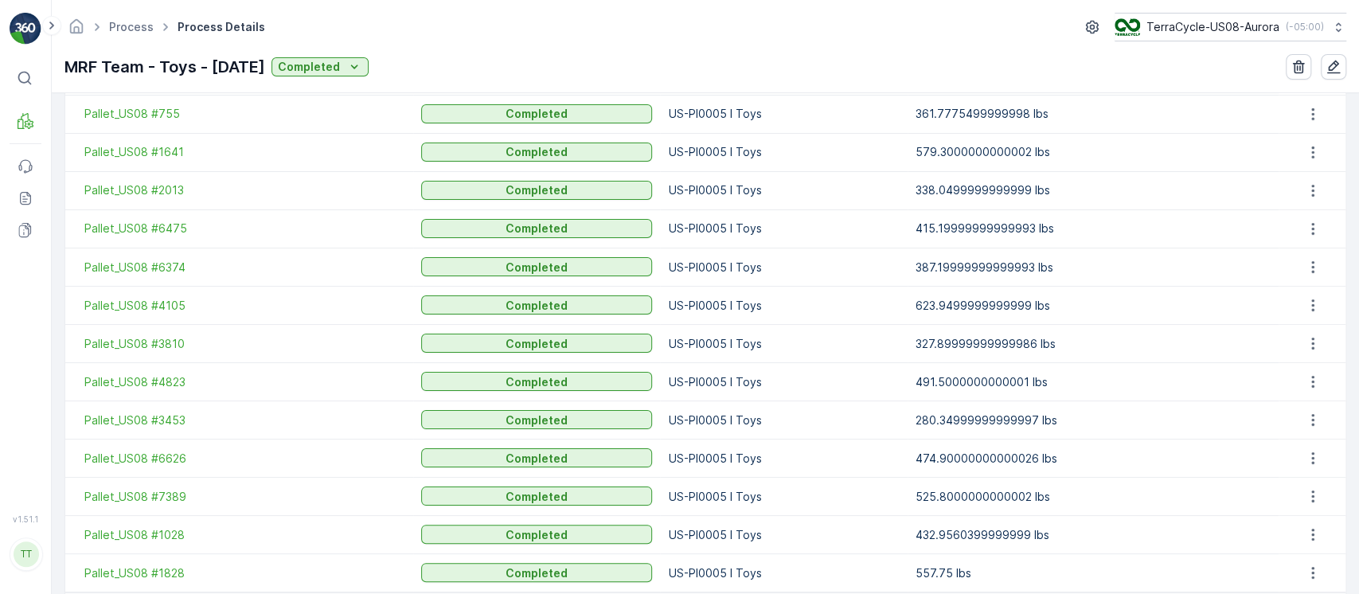
scroll to position [1957, 0]
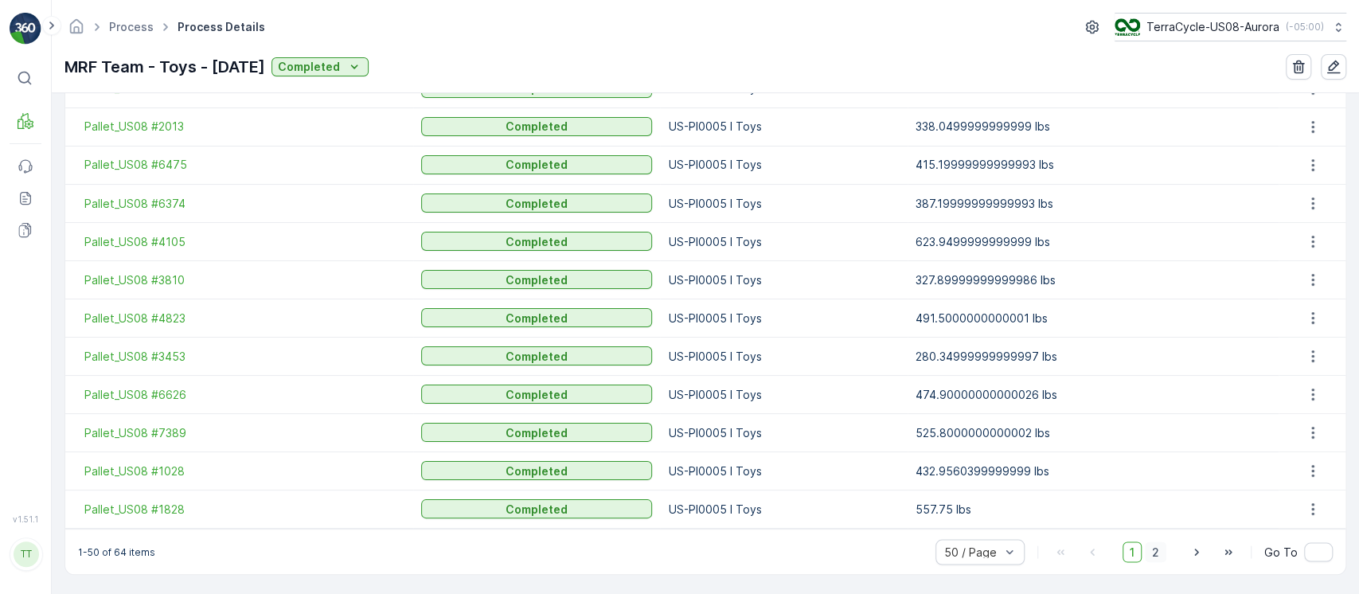
click at [1156, 543] on span "2" at bounding box center [1155, 551] width 21 height 21
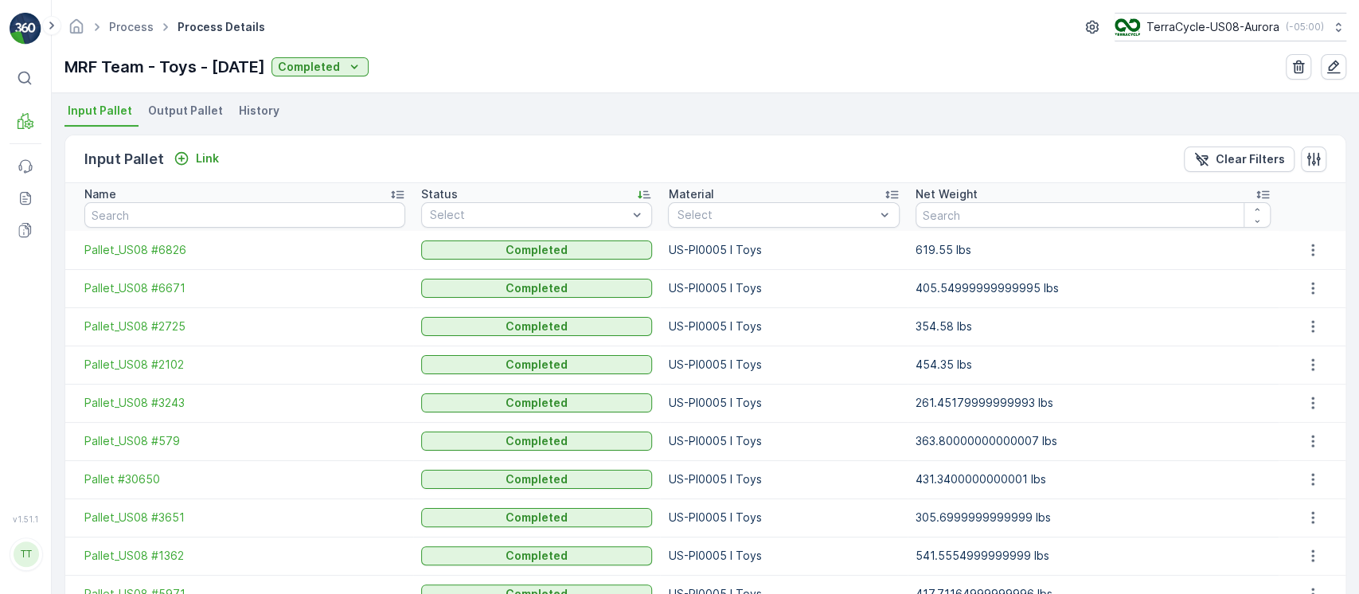
scroll to position [51, 0]
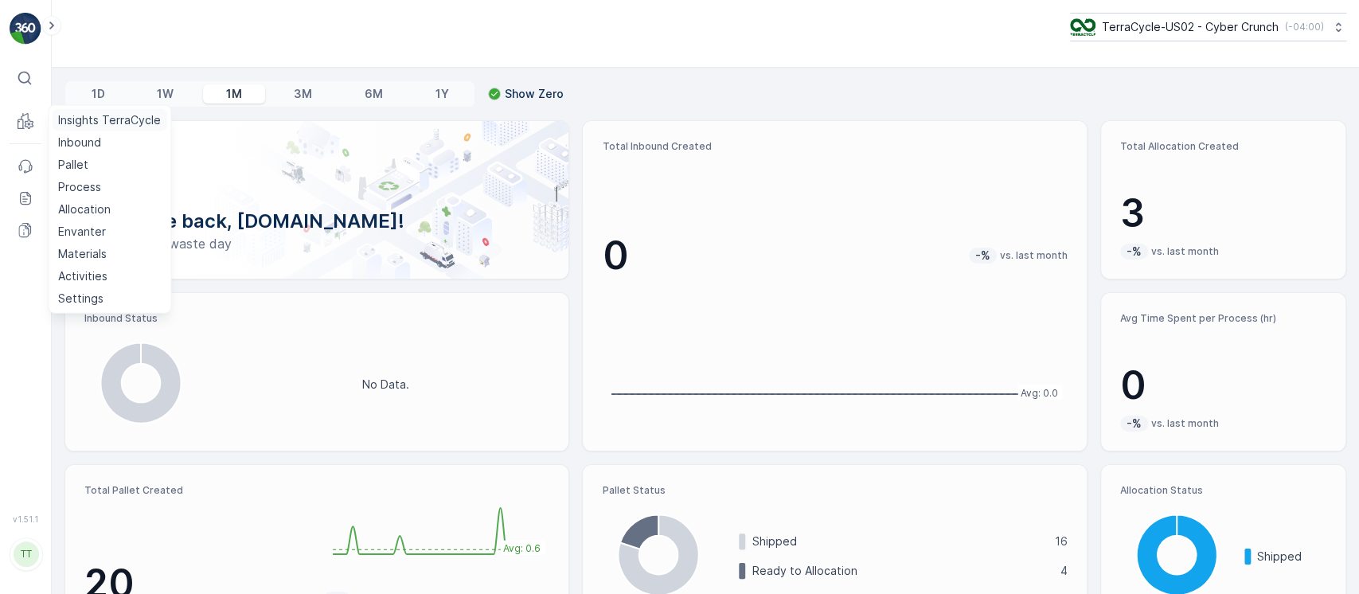
click at [81, 123] on p "Insights TerraCycle" at bounding box center [109, 120] width 103 height 16
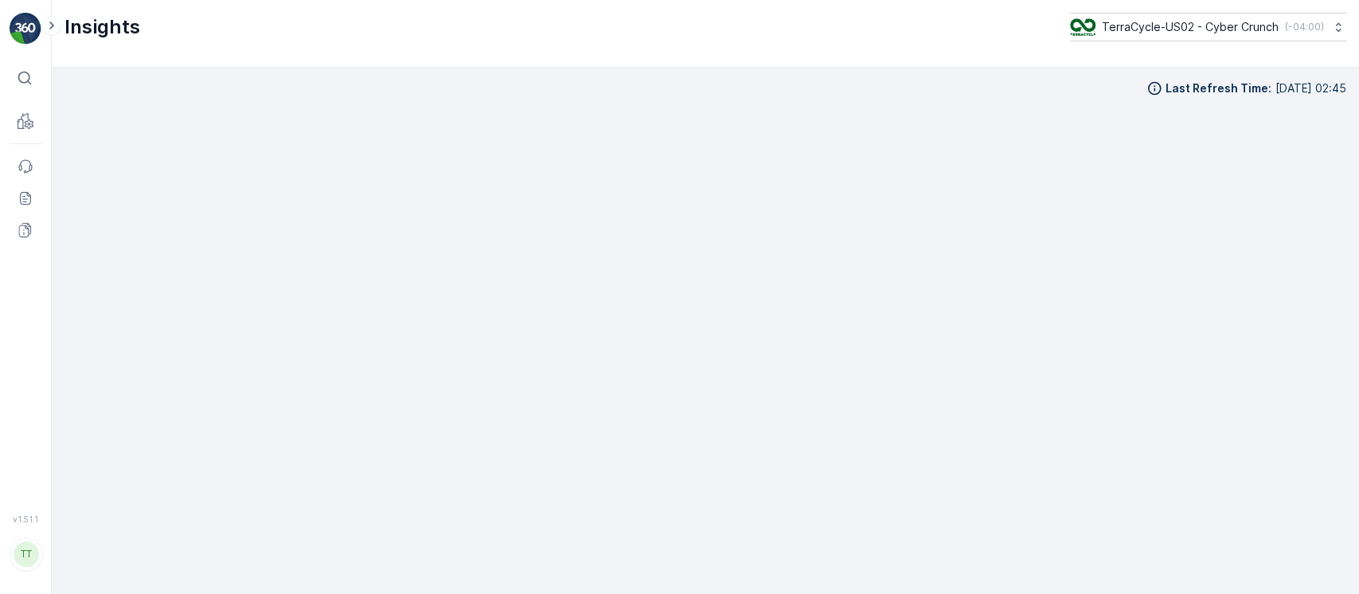
scroll to position [16, 0]
click at [1273, 22] on div "TerraCycle-US02 - Cyber Crunch ( -04:00 )" at bounding box center [1196, 27] width 254 height 18
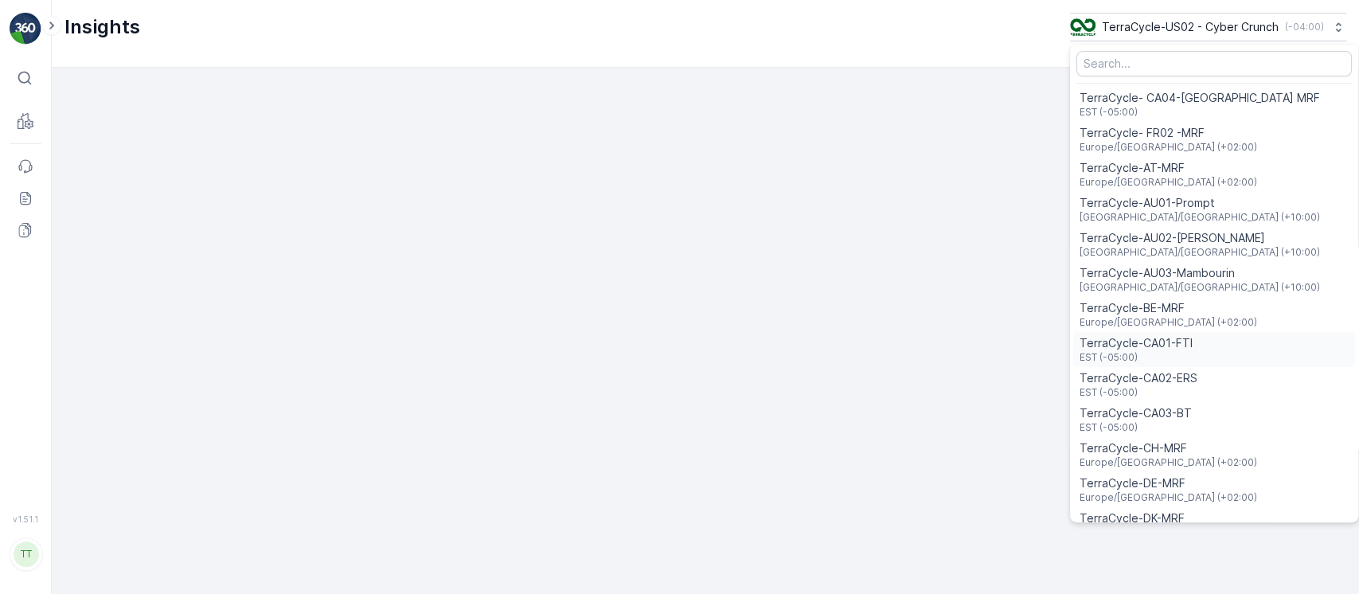
click at [1175, 352] on span "EST (-05:00)" at bounding box center [1135, 357] width 113 height 13
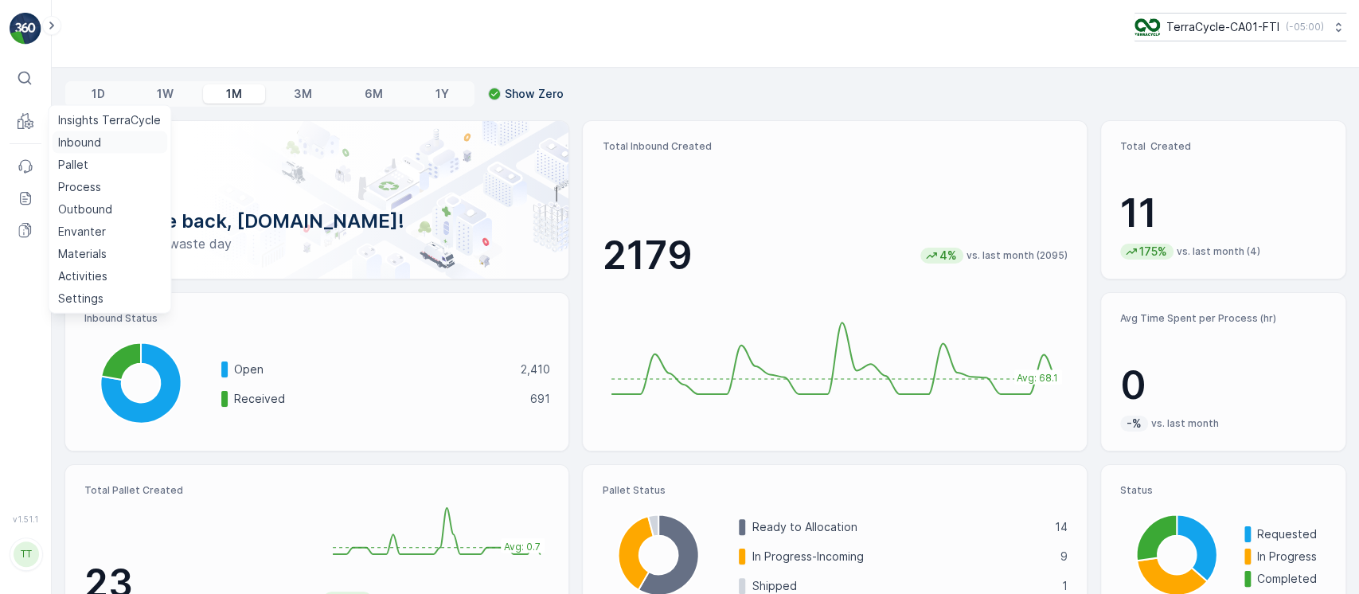
click at [83, 146] on p "Inbound" at bounding box center [79, 143] width 43 height 16
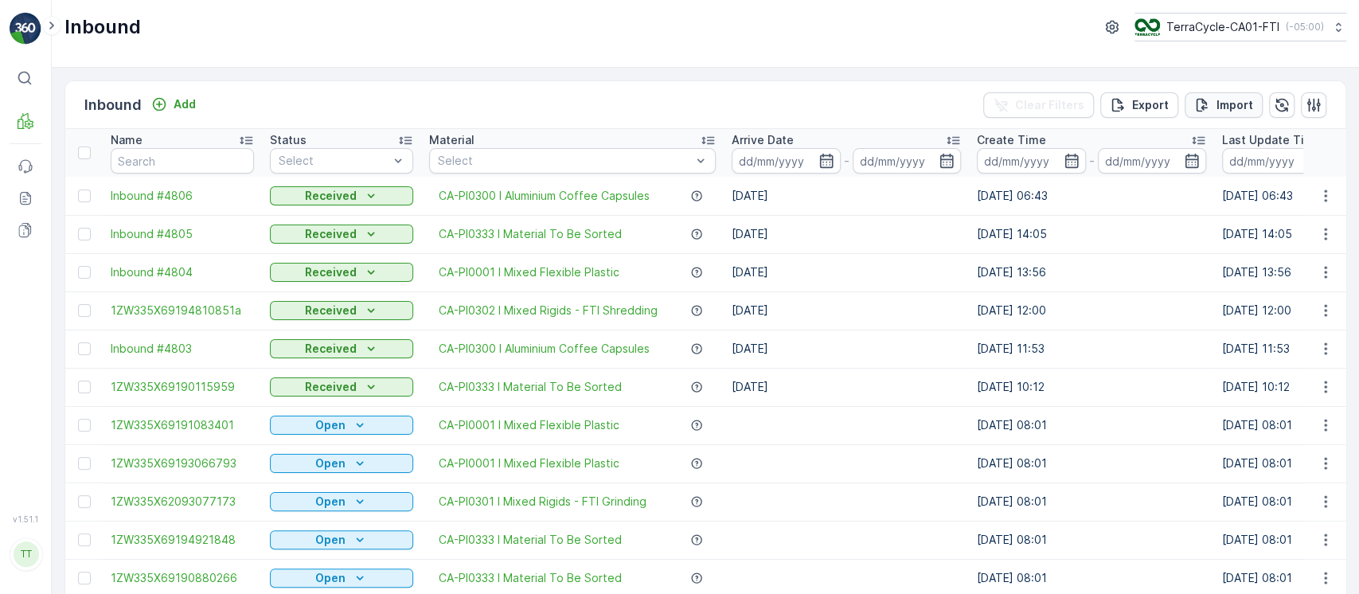
click at [1207, 108] on icon "Import" at bounding box center [1202, 105] width 16 height 16
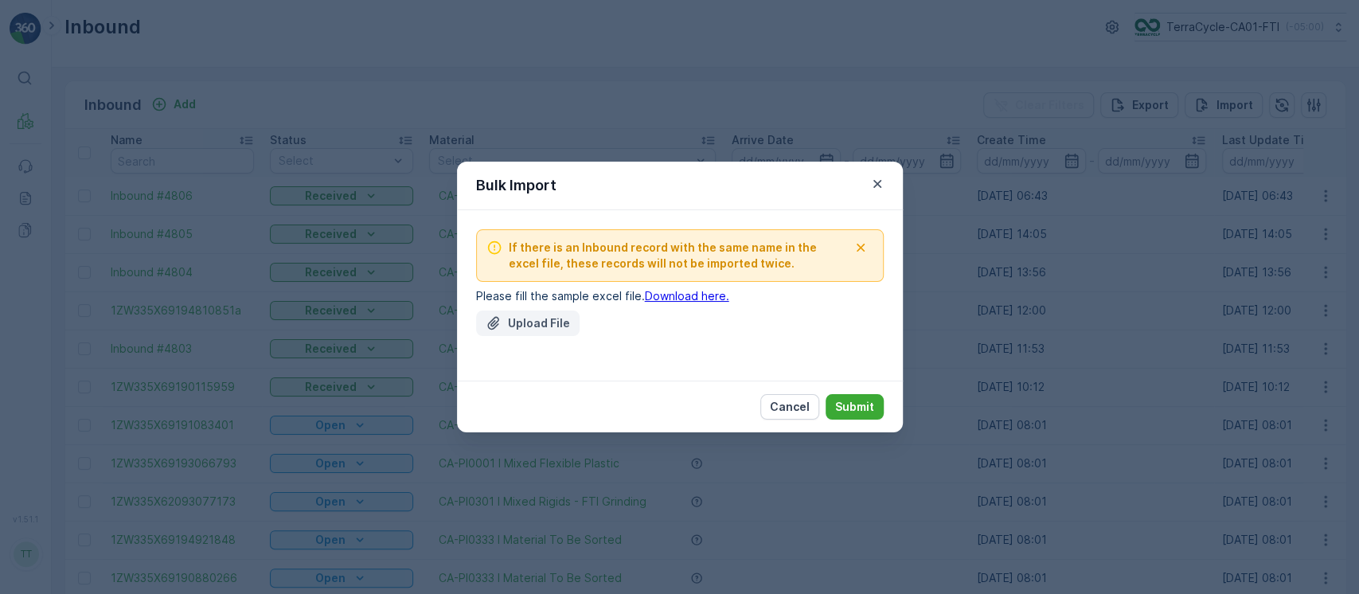
click at [545, 313] on button "Upload File" at bounding box center [527, 322] width 103 height 25
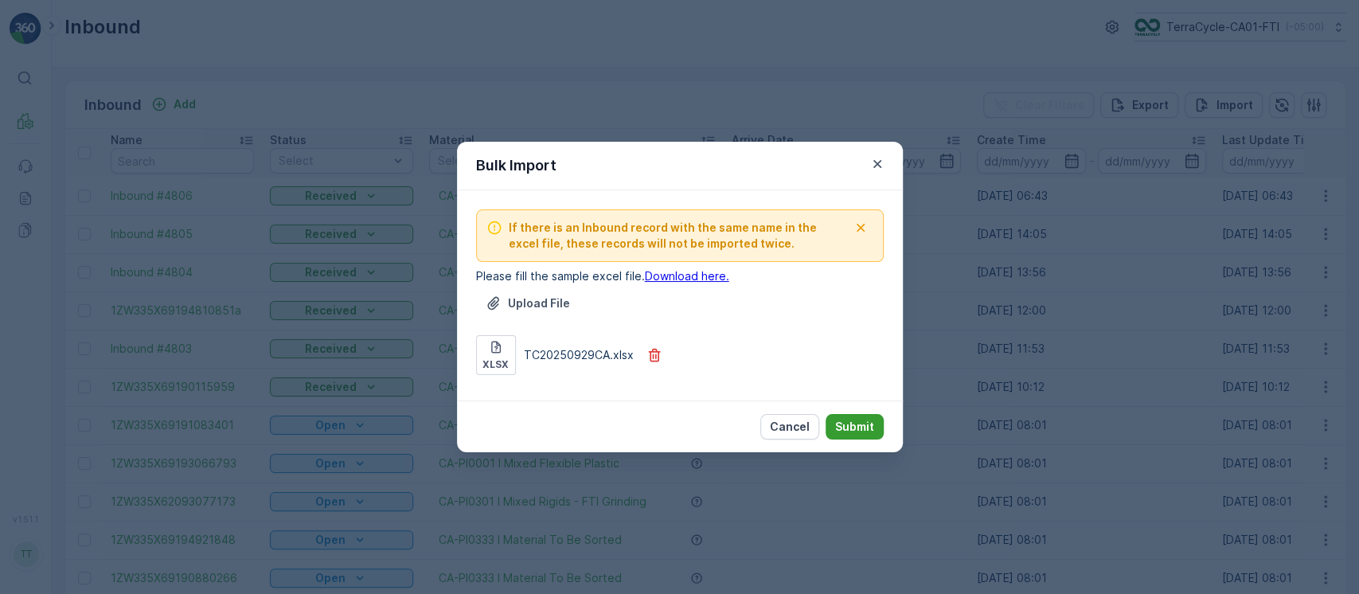
click at [860, 423] on p "Submit" at bounding box center [854, 427] width 39 height 16
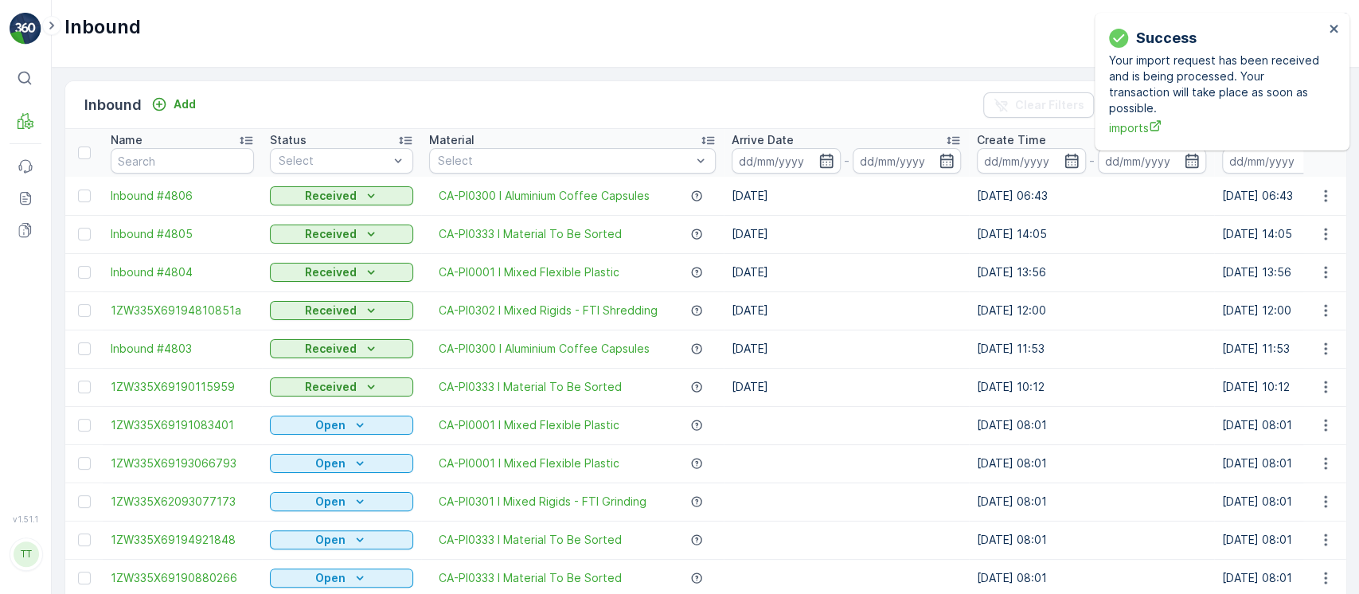
click at [1327, 27] on div "Success Your import request has been received and is being processed. Your tran…" at bounding box center [1216, 81] width 224 height 119
click at [1329, 27] on icon "close" at bounding box center [1333, 28] width 11 height 13
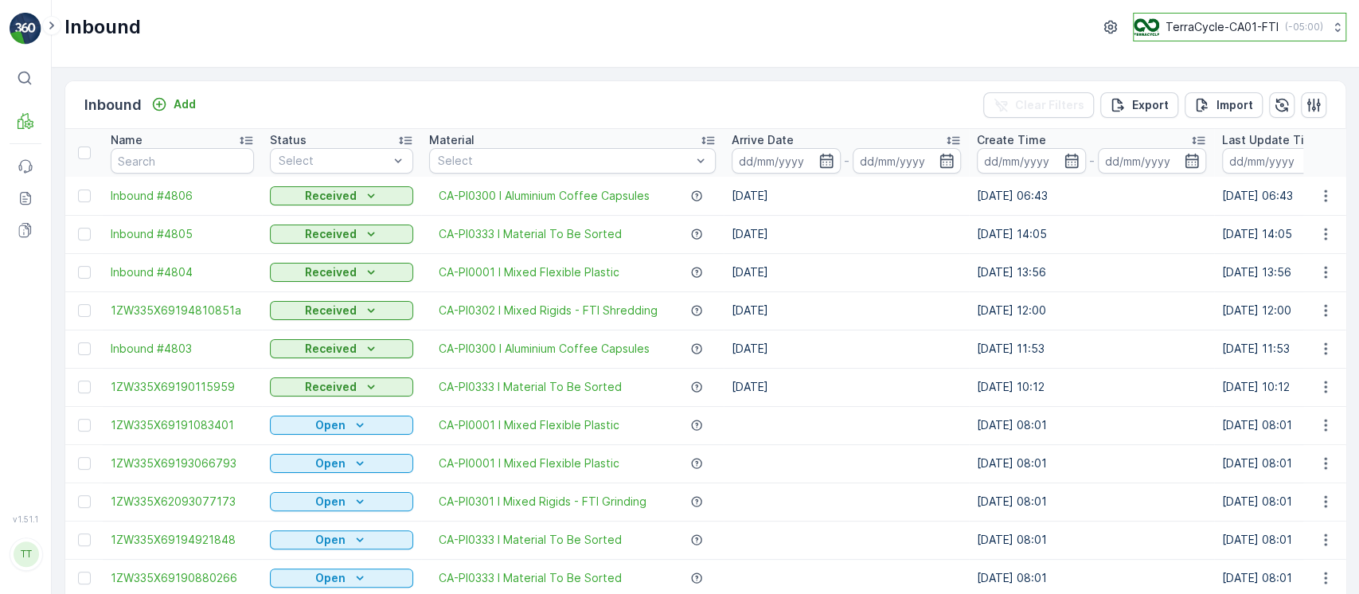
click at [1238, 22] on p "TerraCycle-CA01-FTI" at bounding box center [1221, 27] width 113 height 16
type input "8"
click at [1220, 99] on span "TerraCycle-US08-Aurora" at bounding box center [1234, 98] width 181 height 16
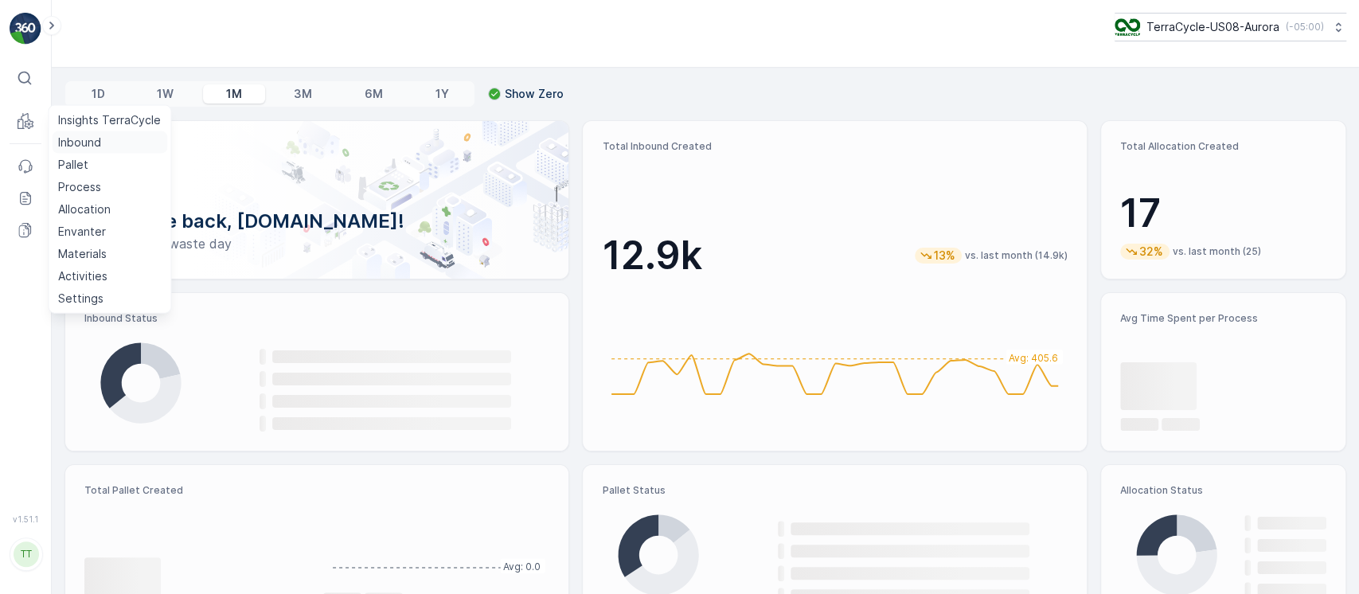
click at [99, 141] on p "Inbound" at bounding box center [79, 143] width 43 height 16
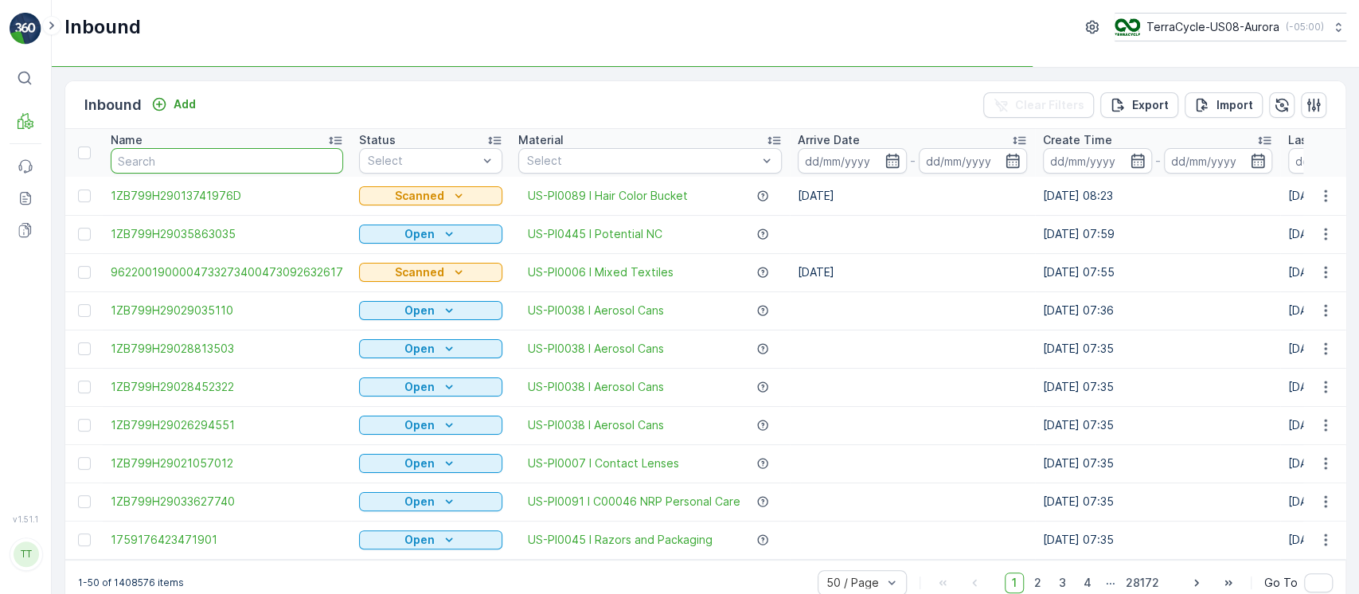
paste input "9622001900004733273400473092632617"
click at [280, 159] on input "text" at bounding box center [227, 160] width 232 height 25
type input "9622001900004733273400473092632617"
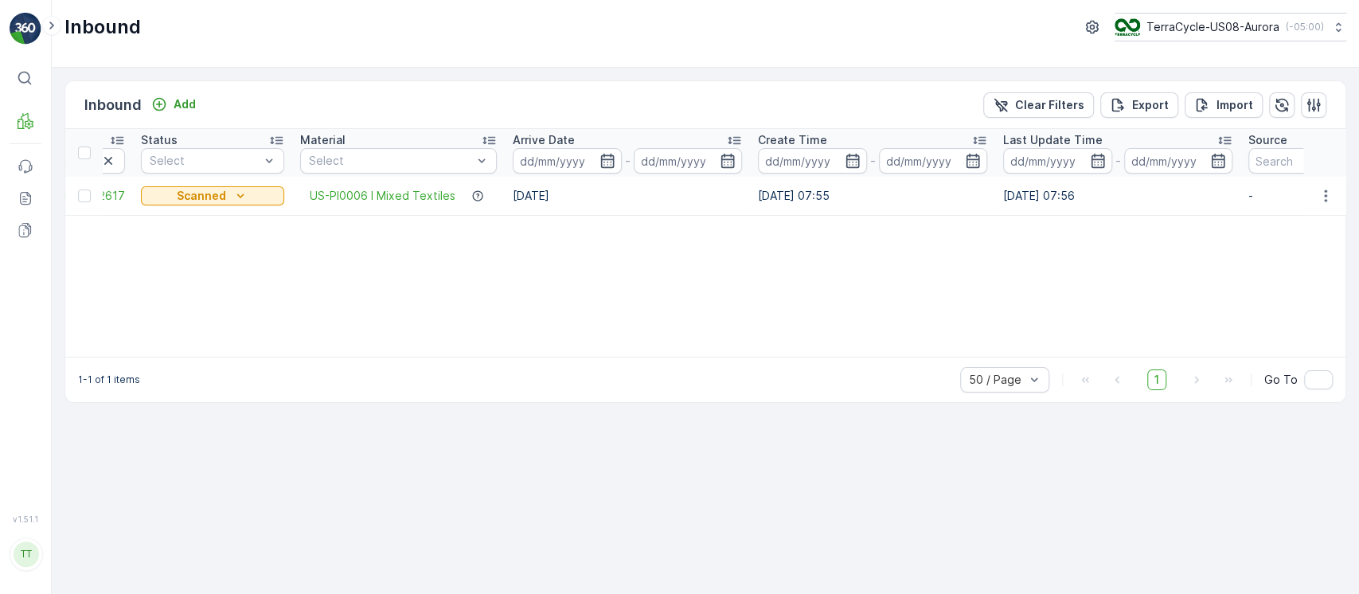
scroll to position [0, 148]
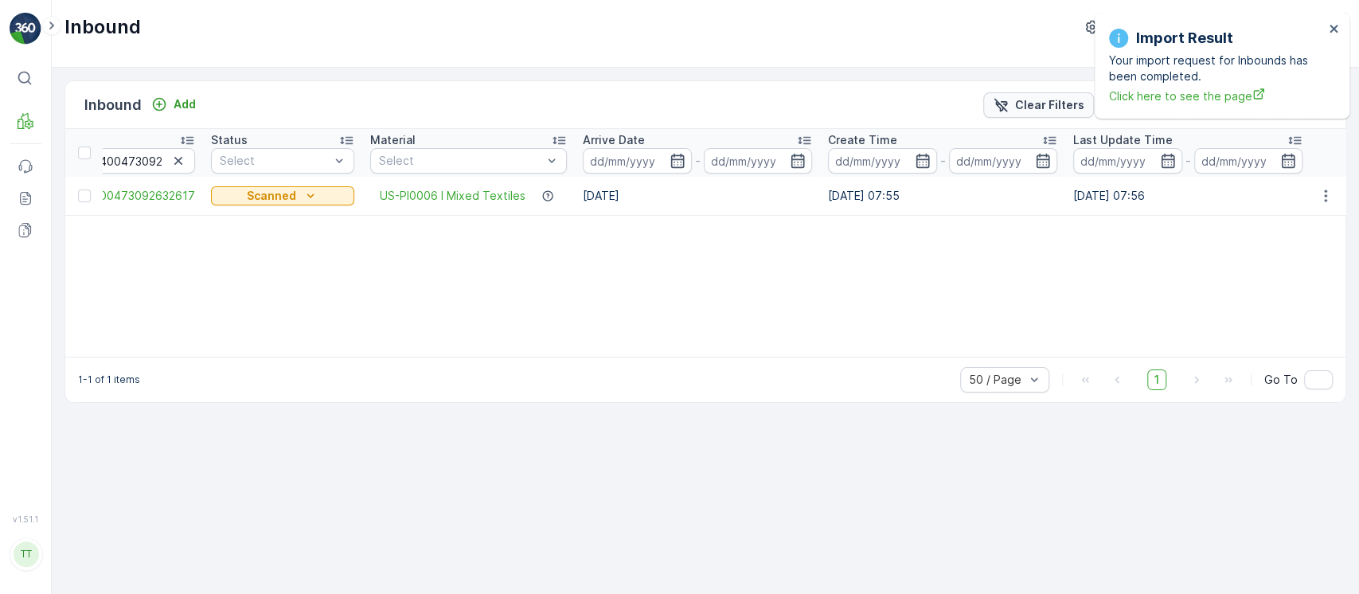
click at [1008, 105] on icon "Clear Filters" at bounding box center [1001, 105] width 16 height 16
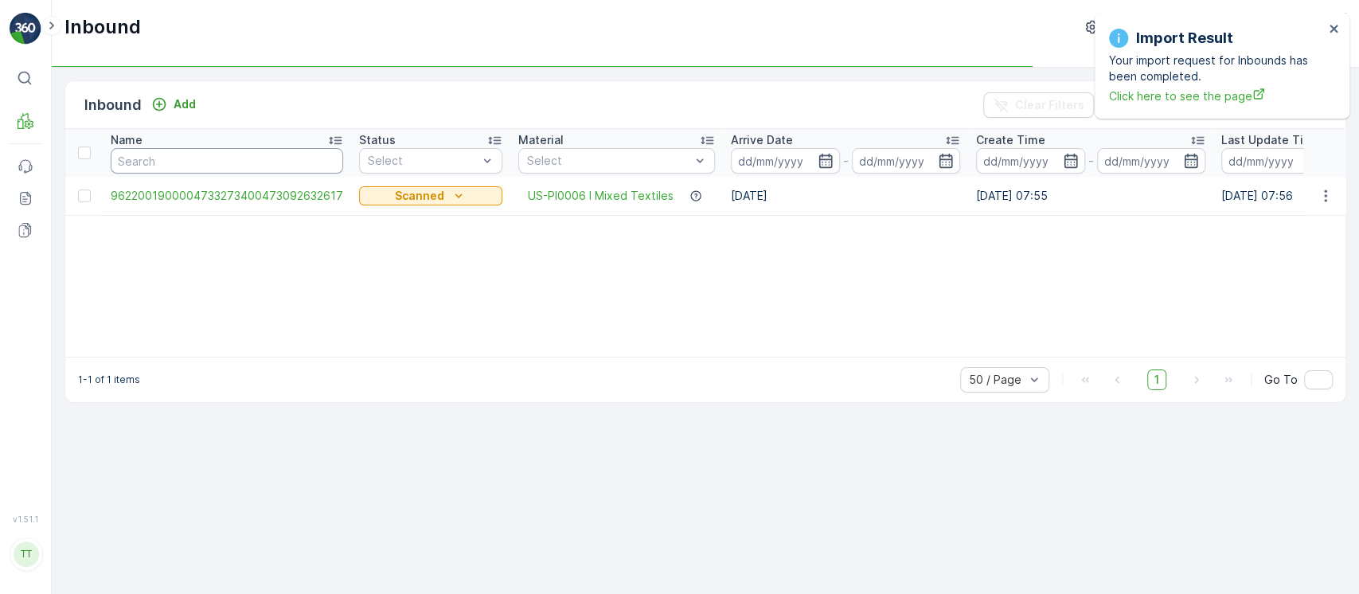
click at [220, 162] on input "text" at bounding box center [227, 160] width 232 height 25
paste input "4201901"
type input "4201901"
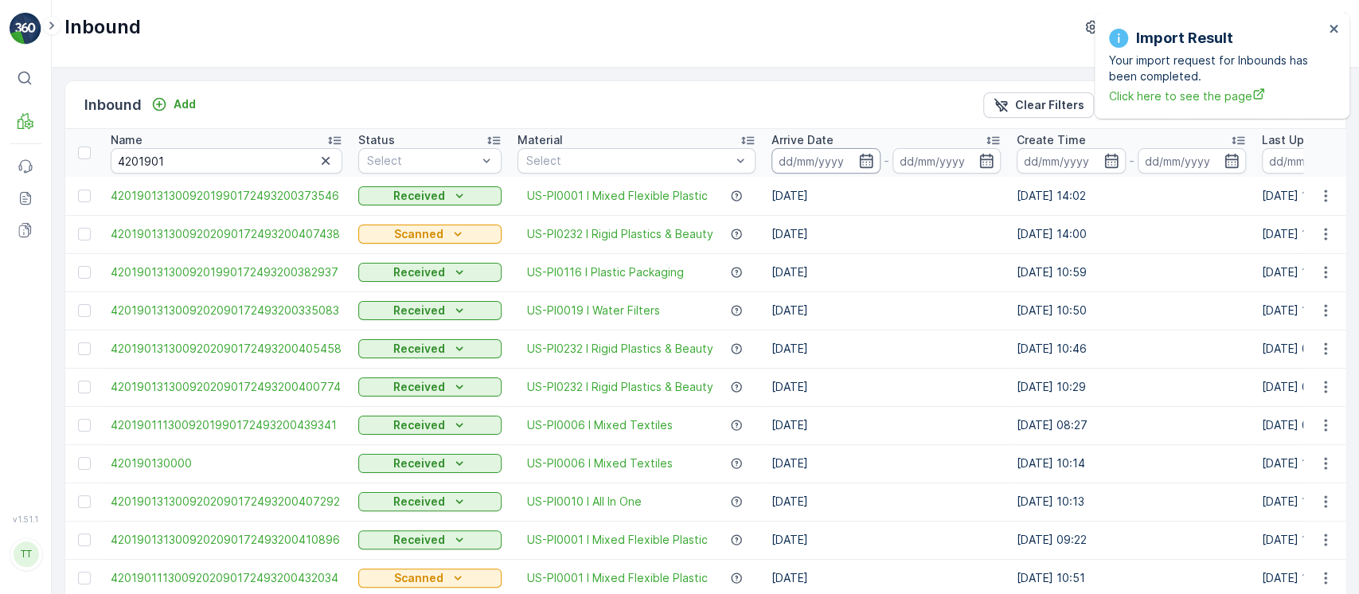
click at [809, 169] on input at bounding box center [825, 160] width 109 height 25
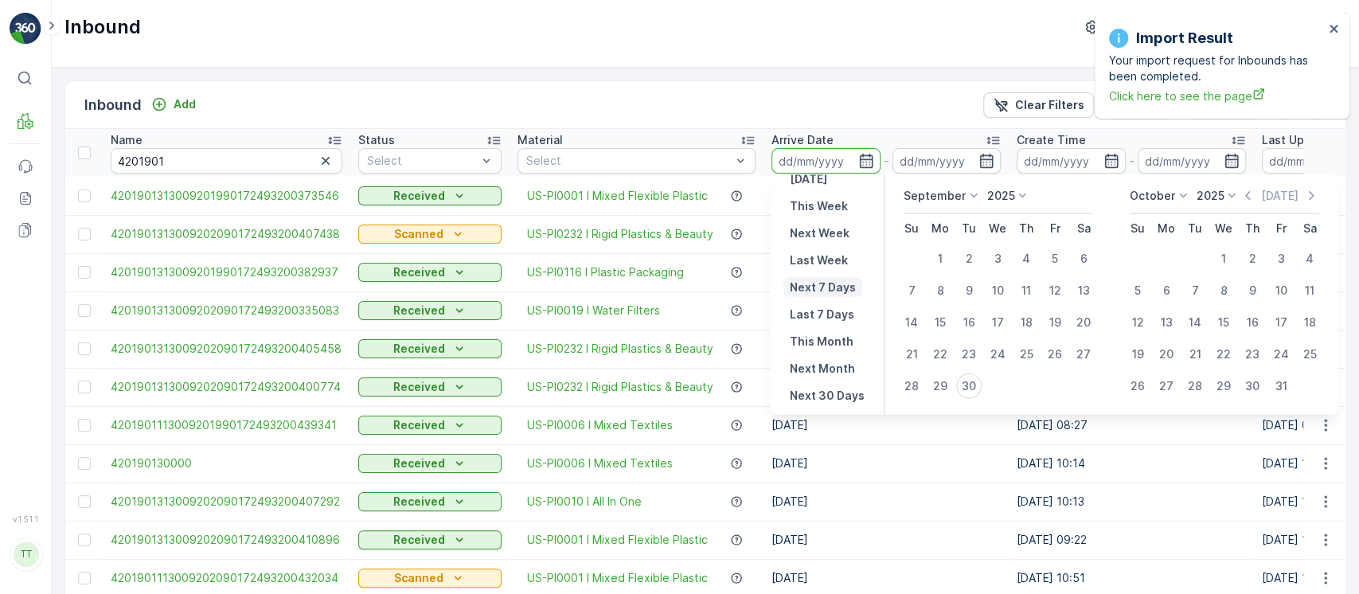
scroll to position [143, 0]
click at [827, 267] on p "This Month" at bounding box center [822, 271] width 64 height 16
type input "01.09.2025"
type input "30.09.2025"
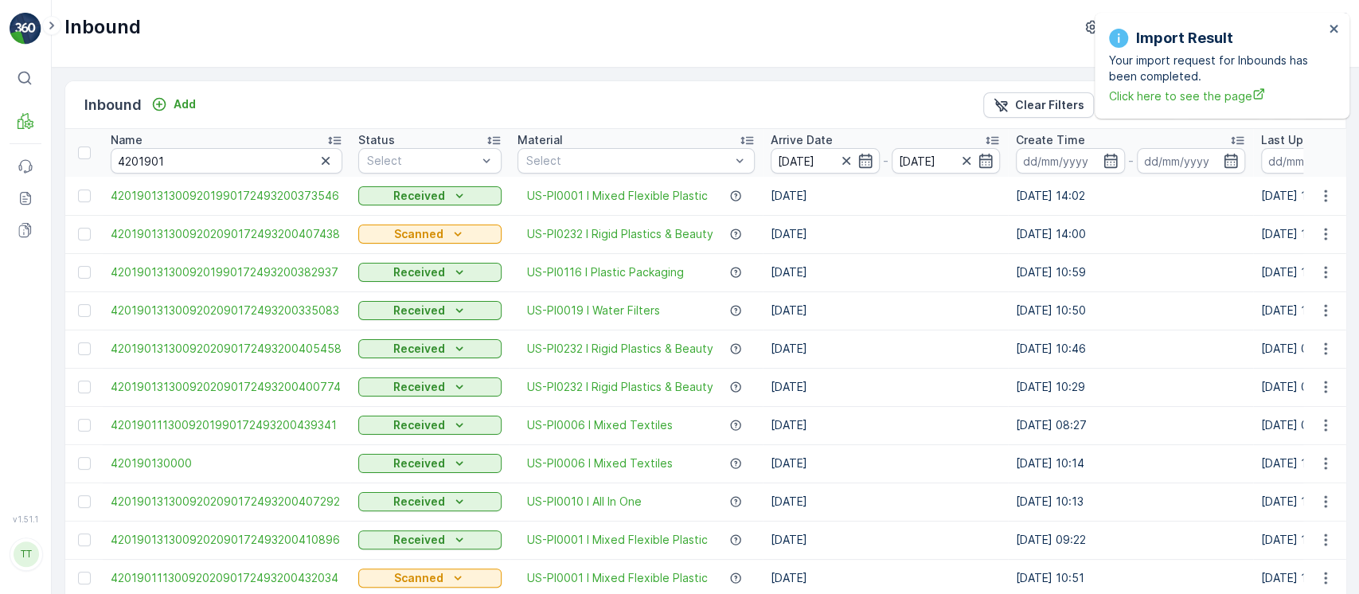
click at [278, 138] on div "Name" at bounding box center [227, 140] width 232 height 16
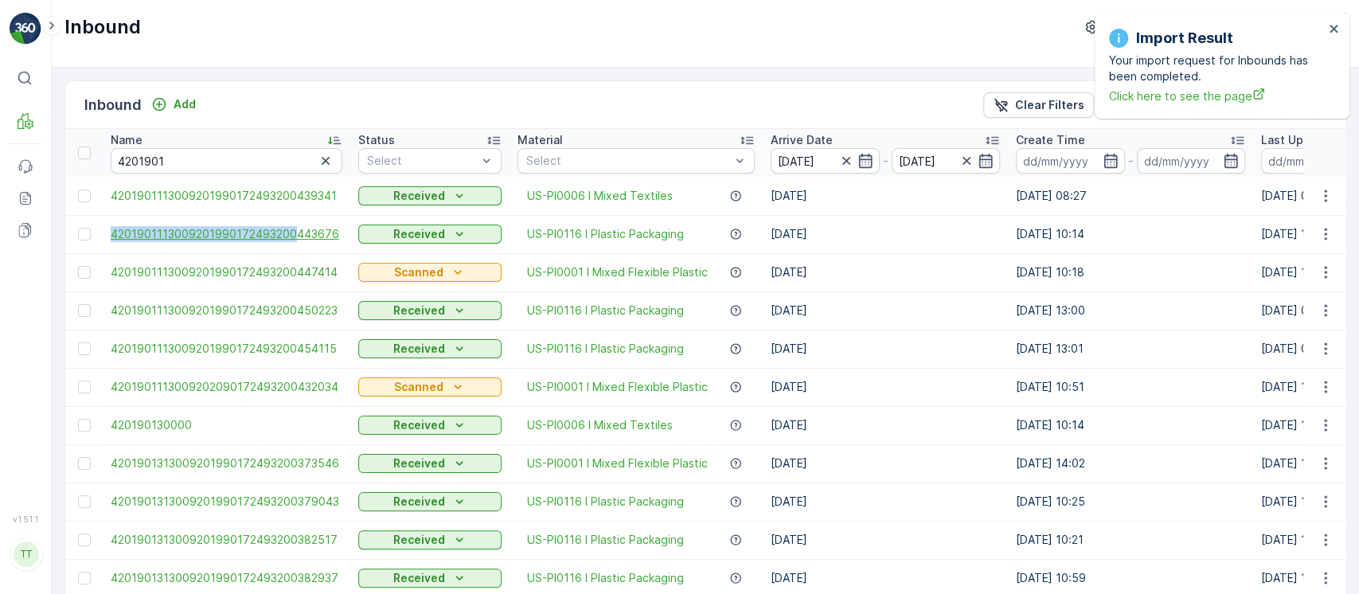
drag, startPoint x: 107, startPoint y: 239, endPoint x: 293, endPoint y: 240, distance: 186.3
click at [293, 240] on td "4201901113009201990172493200443676" at bounding box center [227, 234] width 248 height 38
copy span "4201901113009201990172493200"
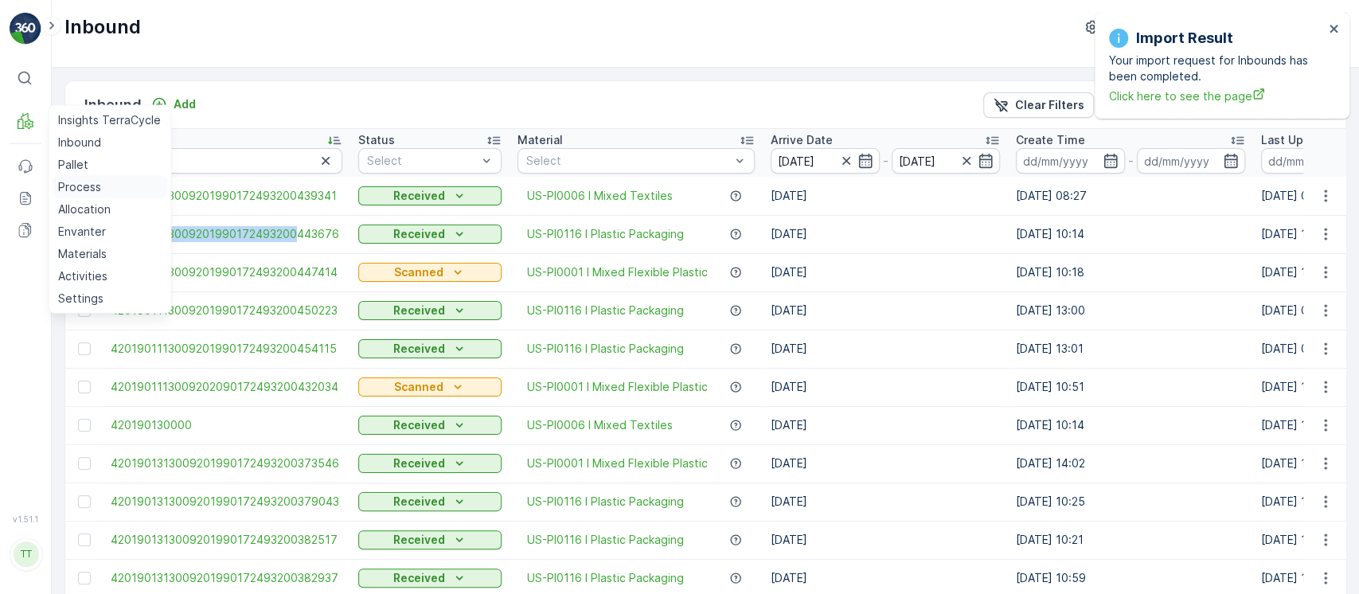
click at [84, 184] on p "Process" at bounding box center [79, 187] width 43 height 16
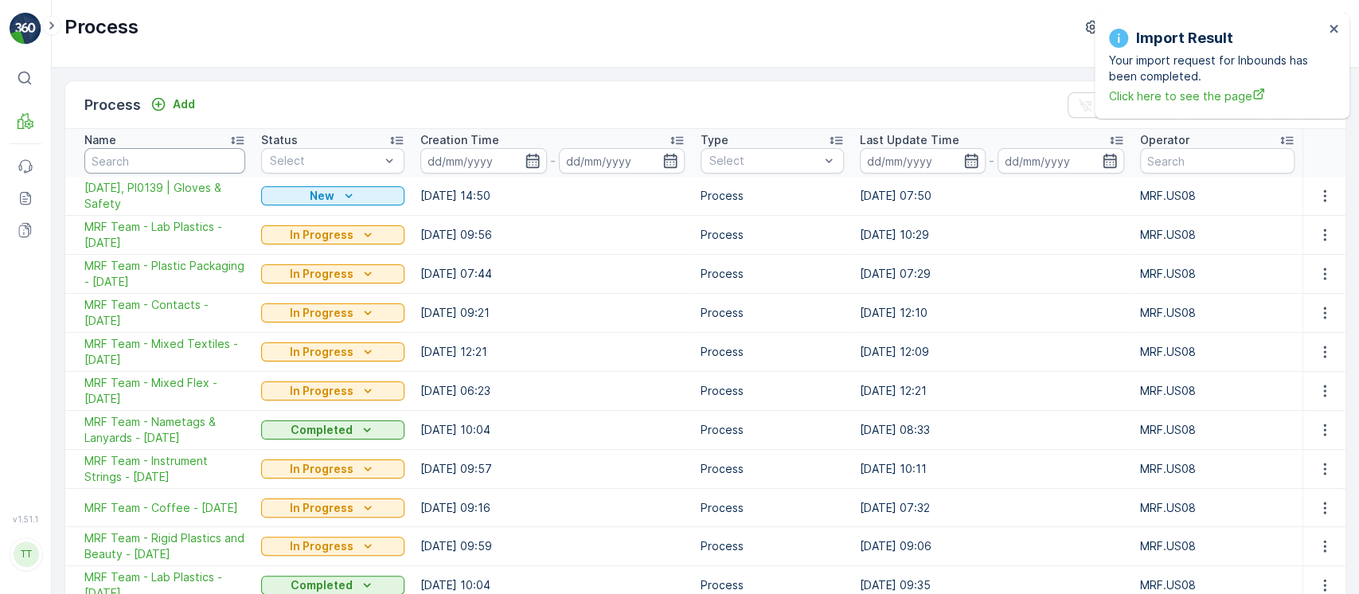
drag, startPoint x: 191, startPoint y: 163, endPoint x: 185, endPoint y: 172, distance: 10.4
click at [189, 165] on input "text" at bounding box center [164, 160] width 161 height 25
paste input "MRF Team - Mix Flex 8/12/25"
type input "MRF Team - Mix Flex 8/12/25"
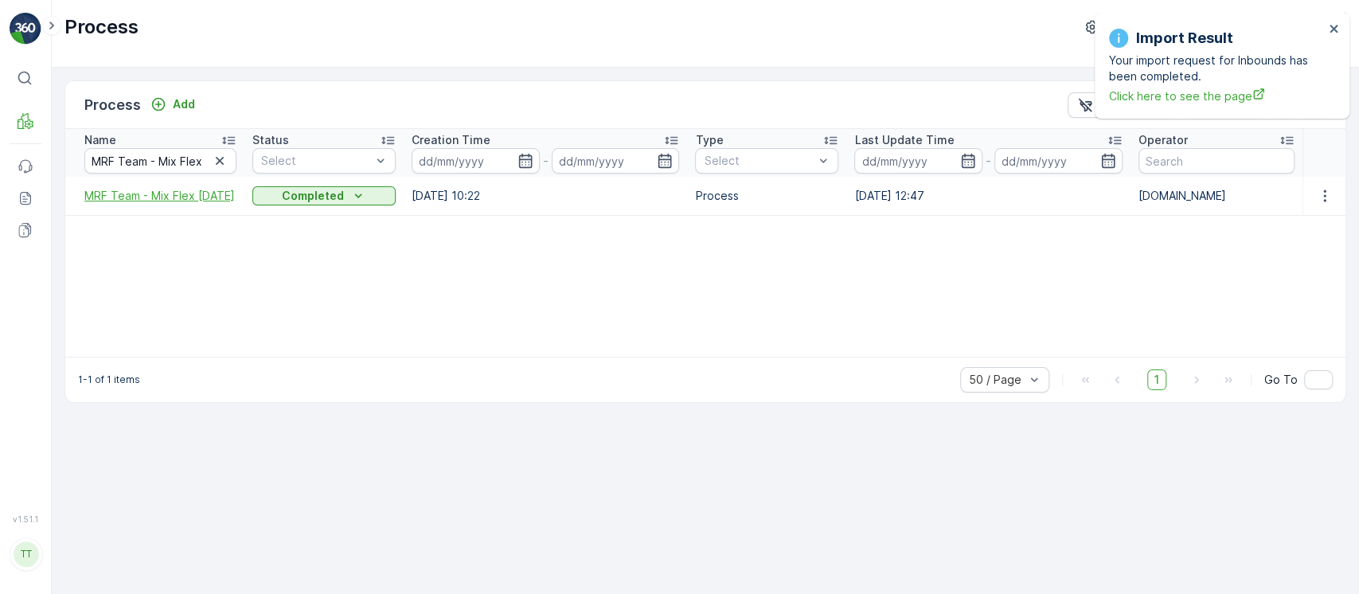
click at [181, 191] on span "MRF Team - Mix Flex 8/12/25" at bounding box center [160, 196] width 152 height 16
click at [227, 163] on icon "button" at bounding box center [220, 161] width 16 height 16
paste input "AR,CD, Temps-Rigid & Beauty 01/06/25"
type input "AR,CD, Temps-Rigid & Beauty 01/06/25"
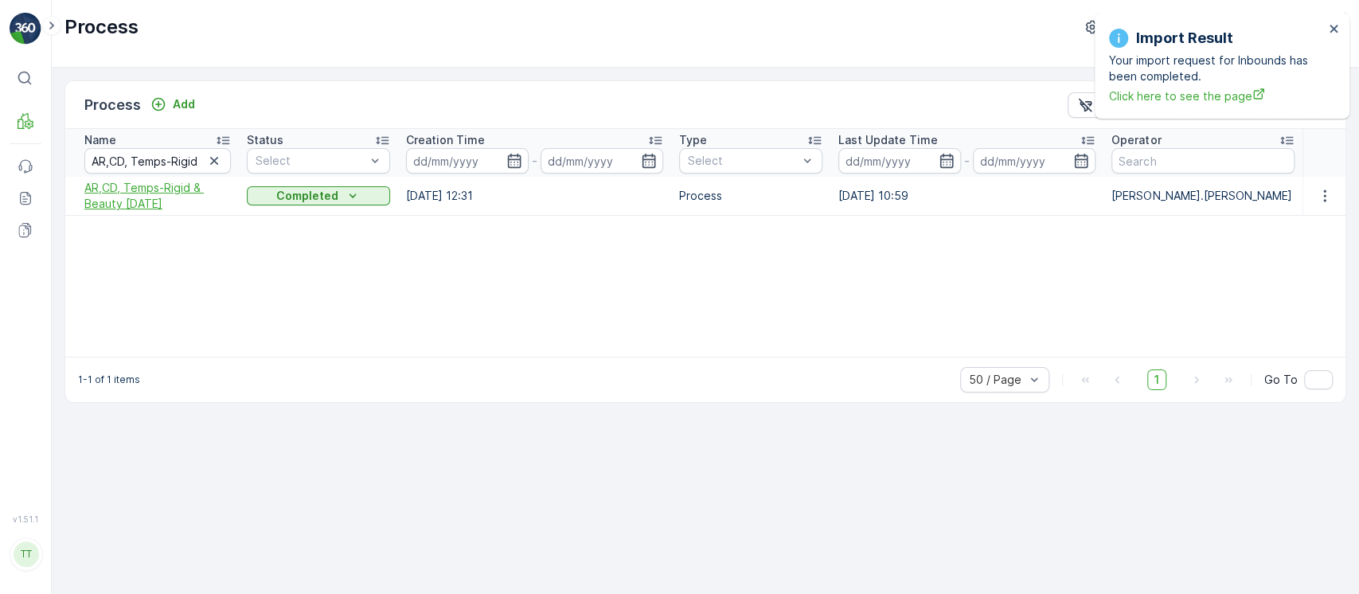
click at [166, 186] on span "AR,CD, Temps-Rigid & Beauty 01/06/25" at bounding box center [157, 196] width 146 height 32
click at [153, 195] on span "AR,CD, Temps-Rigid & Beauty 01/06/25" at bounding box center [157, 196] width 146 height 32
click at [216, 156] on icon "button" at bounding box center [214, 161] width 16 height 16
paste input "AR JB GM Team - Gloves and Safety, 4/21/25"
type input "AR JB GM Team - Gloves and Safety, 4/21/25"
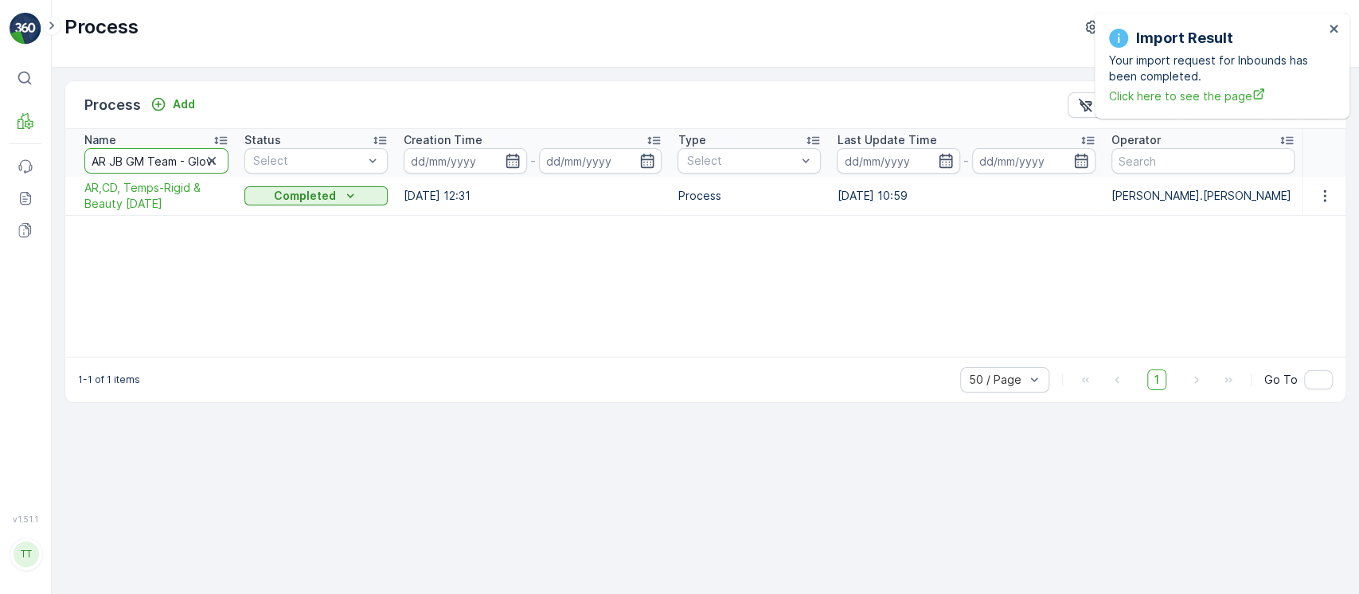
scroll to position [0, 104]
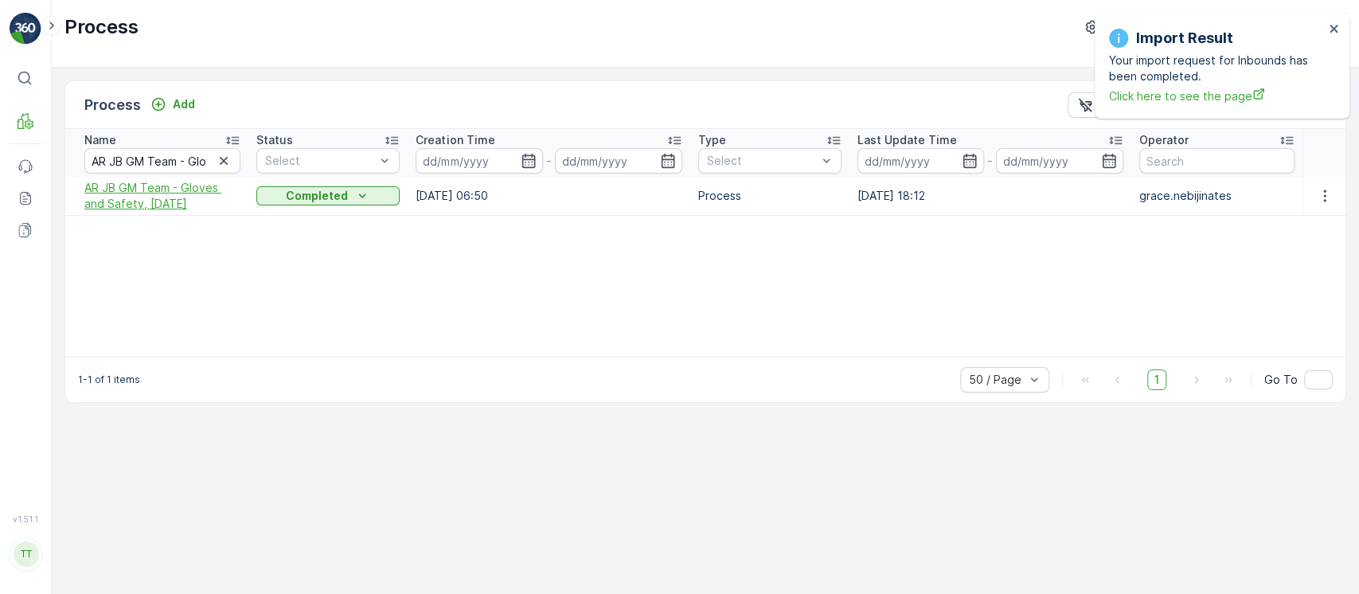
click at [165, 202] on span "AR JB GM Team - Gloves and Safety, 4/21/25" at bounding box center [162, 196] width 156 height 32
click at [231, 163] on icon "button" at bounding box center [224, 161] width 16 height 16
paste input "MRF Team- Cigs-06/16/25"
type input "MRF Team- Cigs-06/16/25"
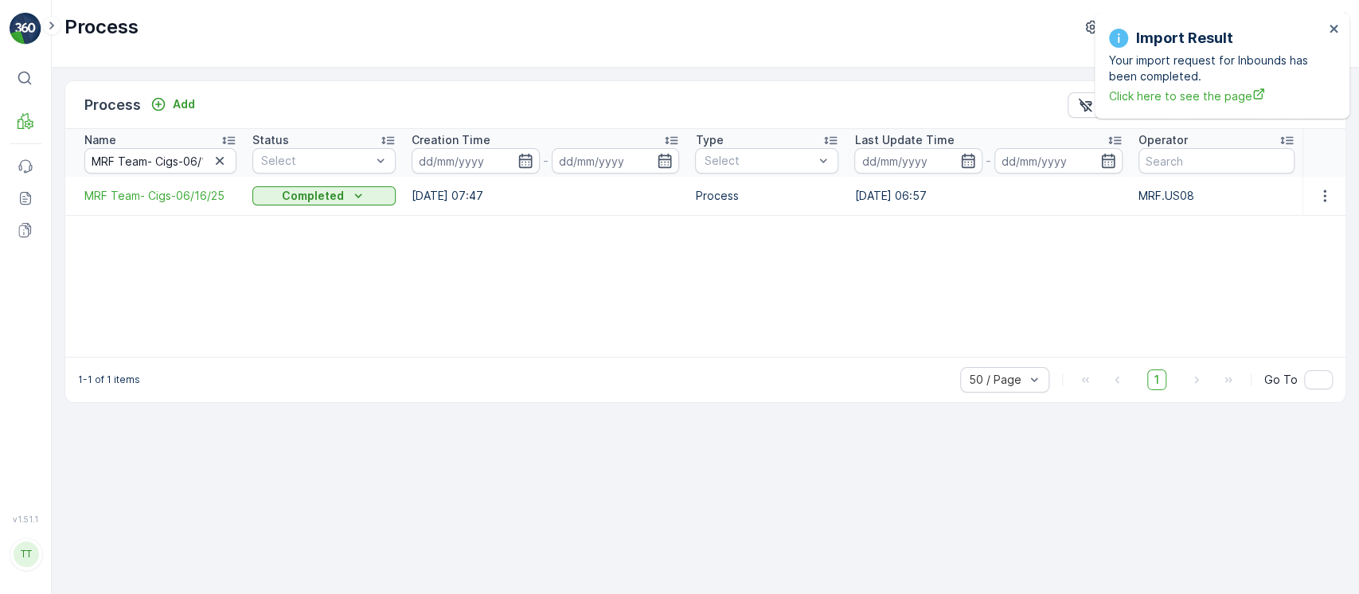
click at [154, 194] on span "MRF Team- Cigs-06/16/25" at bounding box center [160, 196] width 152 height 16
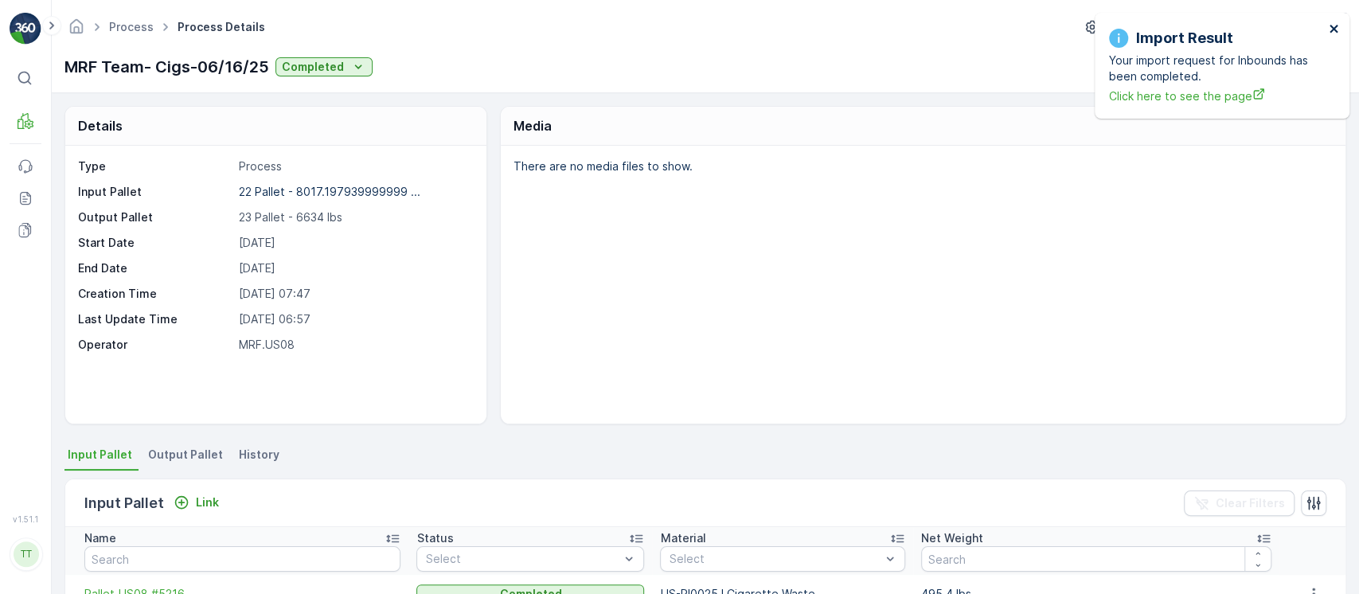
click at [1334, 33] on icon "close" at bounding box center [1333, 28] width 11 height 13
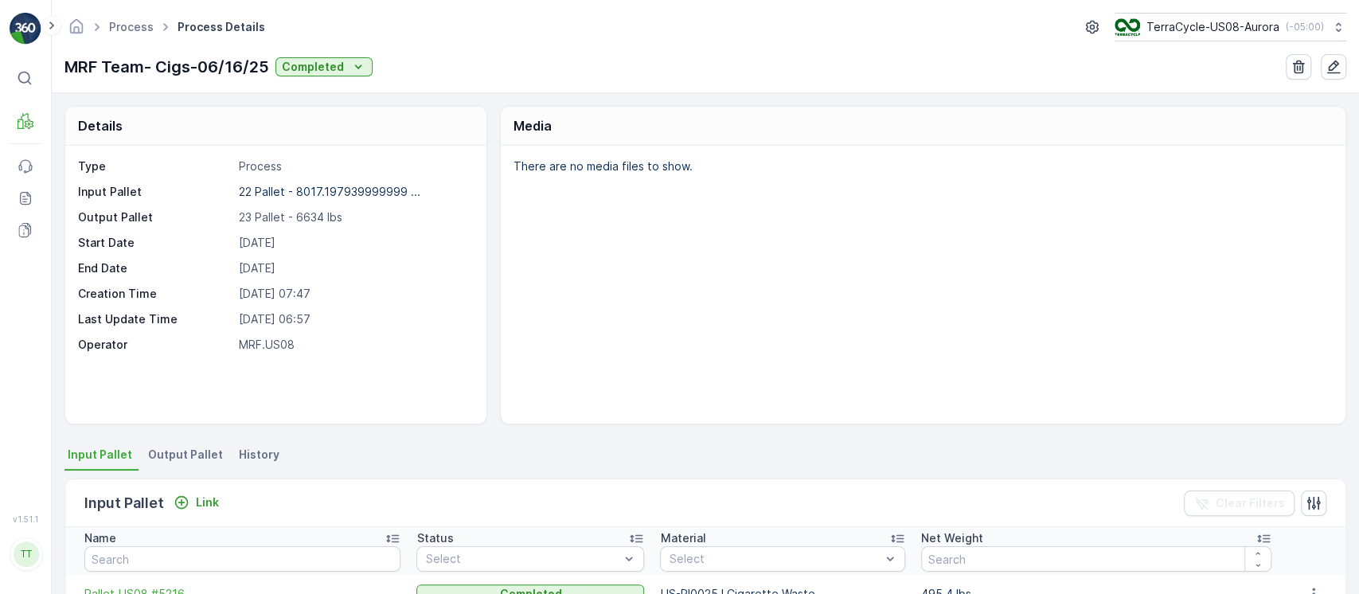
drag, startPoint x: 606, startPoint y: 531, endPoint x: 614, endPoint y: 514, distance: 18.5
click at [606, 531] on div "Status" at bounding box center [530, 538] width 228 height 16
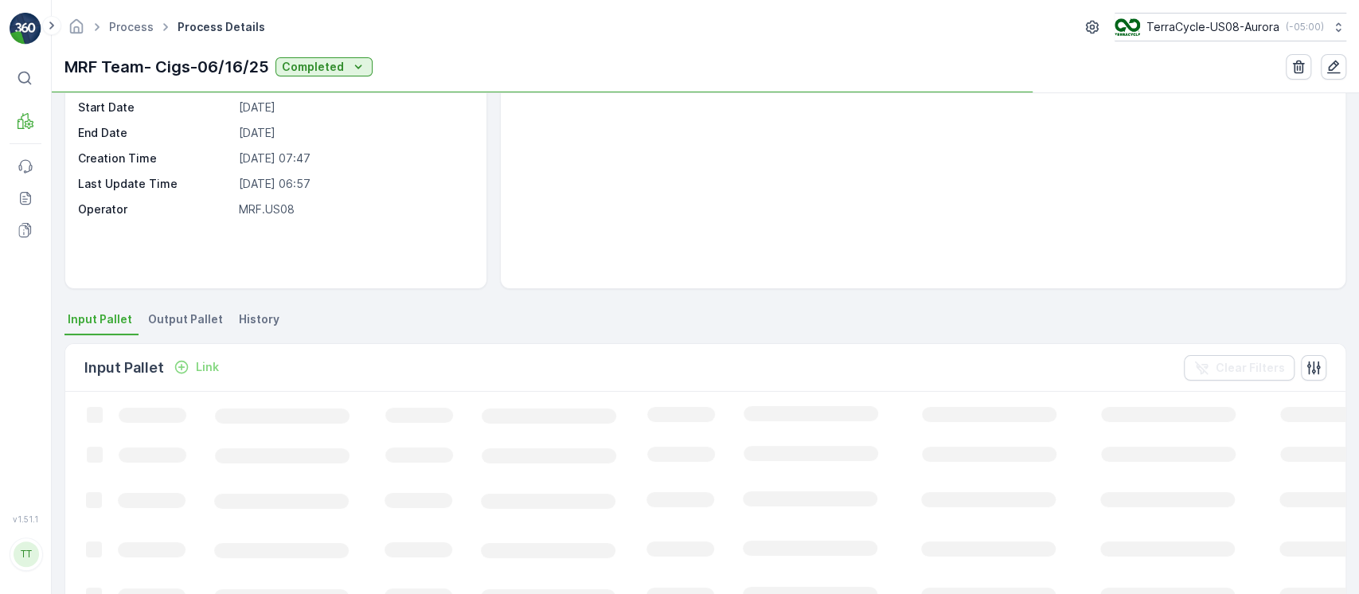
scroll to position [212, 0]
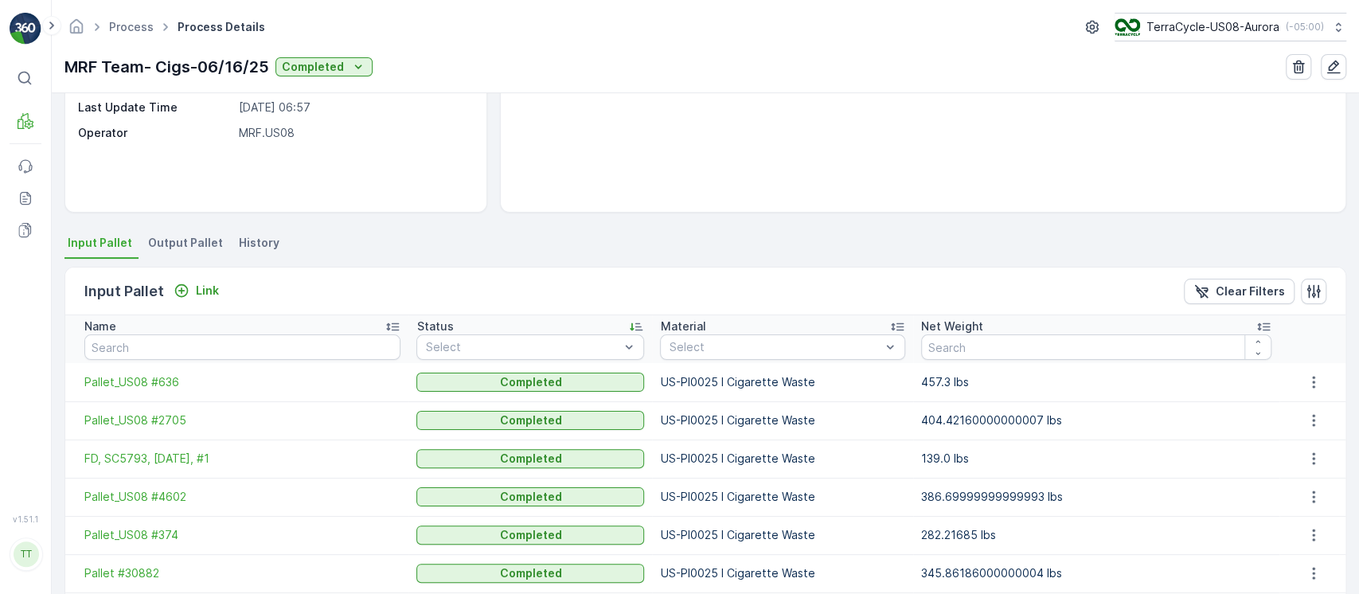
click at [548, 321] on div "Status" at bounding box center [530, 326] width 228 height 16
click at [583, 322] on div "Status" at bounding box center [530, 326] width 228 height 16
click at [256, 352] on input "text" at bounding box center [242, 346] width 316 height 25
paste input "Pallet_US08 #5512"
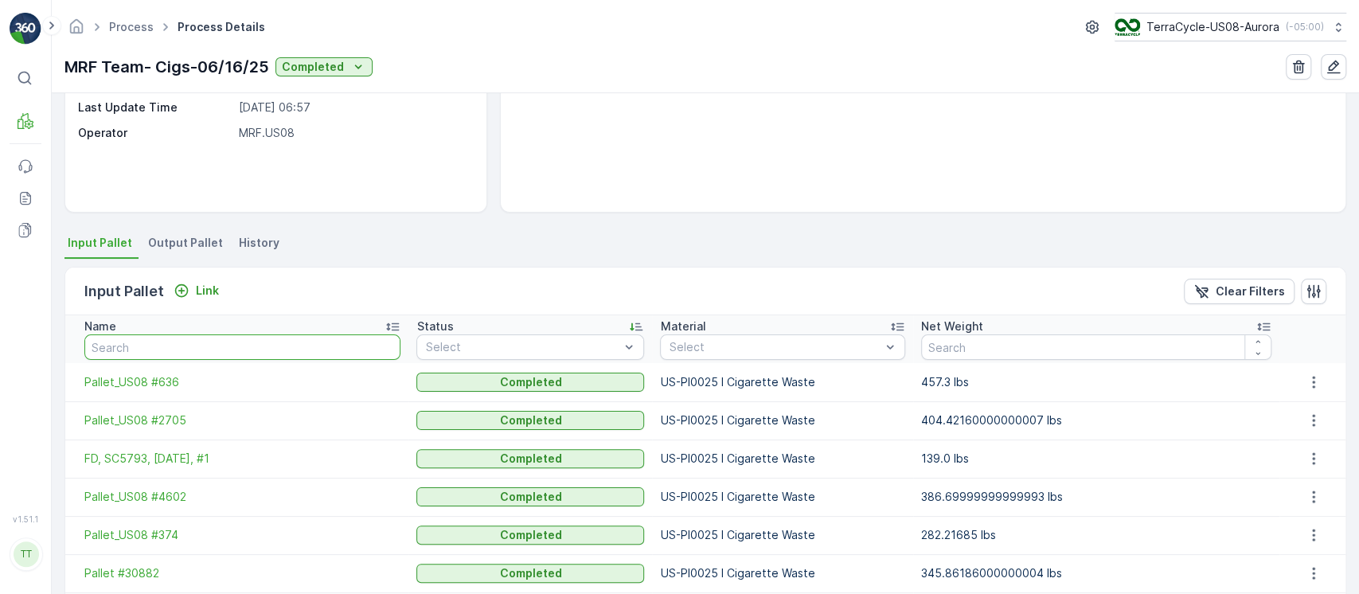
type input "Pallet_US08 #5512"
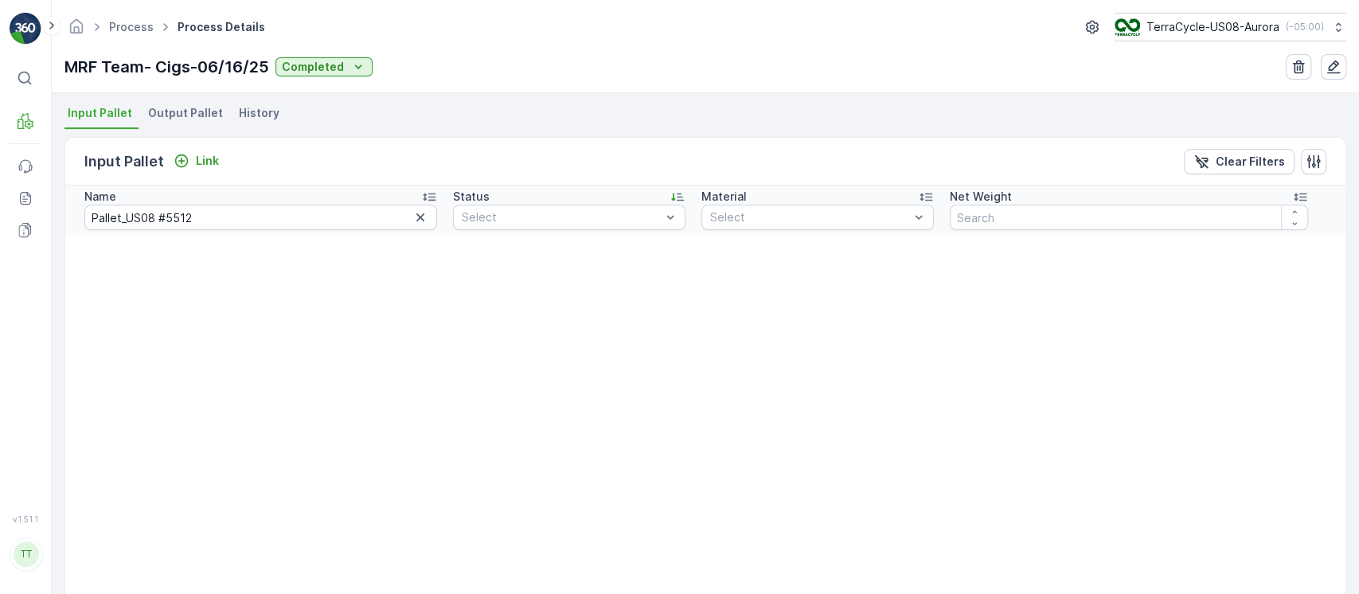
scroll to position [106, 0]
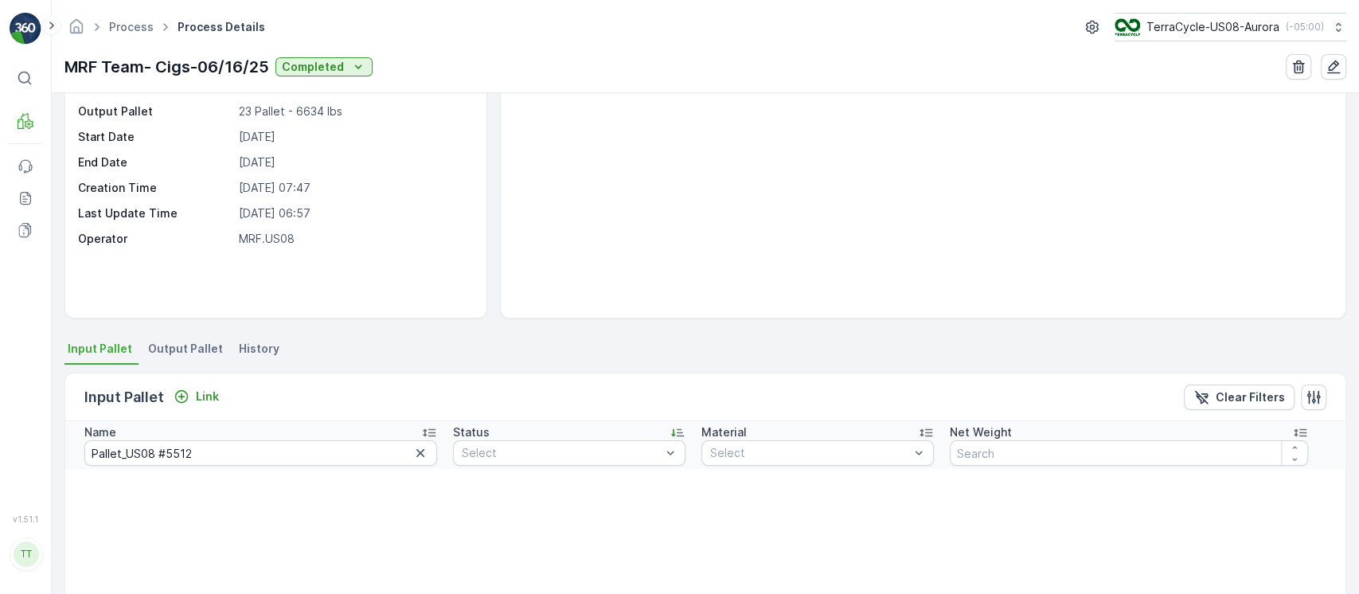
click at [250, 349] on span "History" at bounding box center [259, 349] width 41 height 16
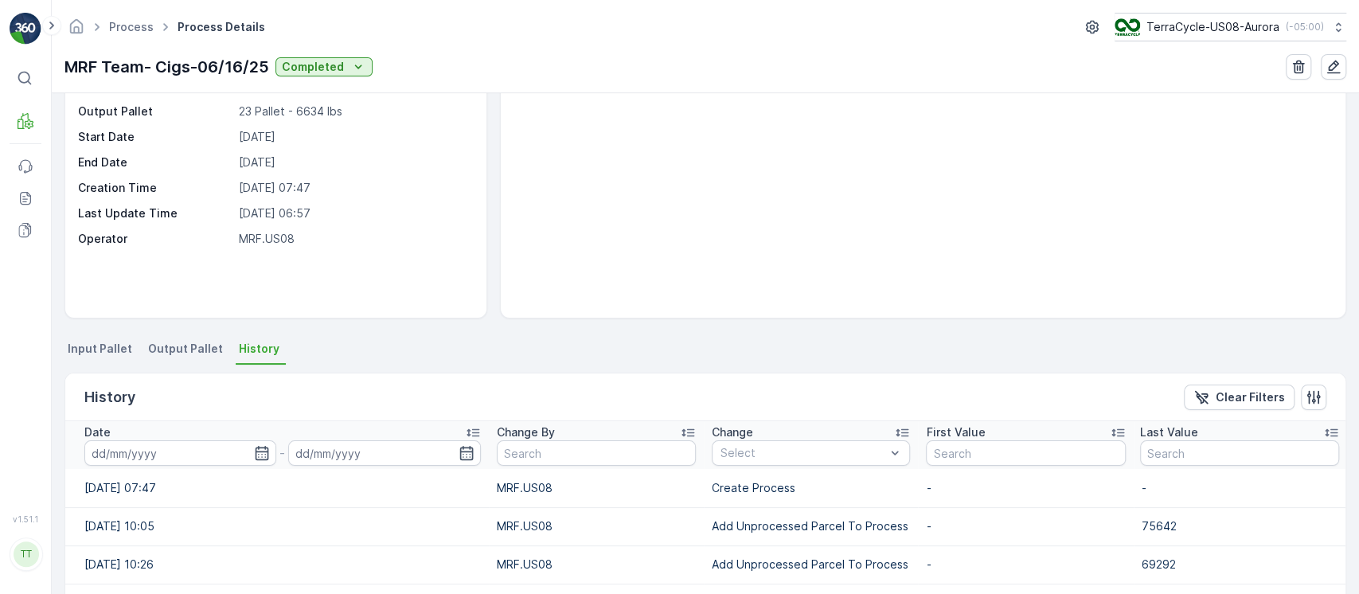
click at [256, 425] on div "Date" at bounding box center [282, 432] width 396 height 16
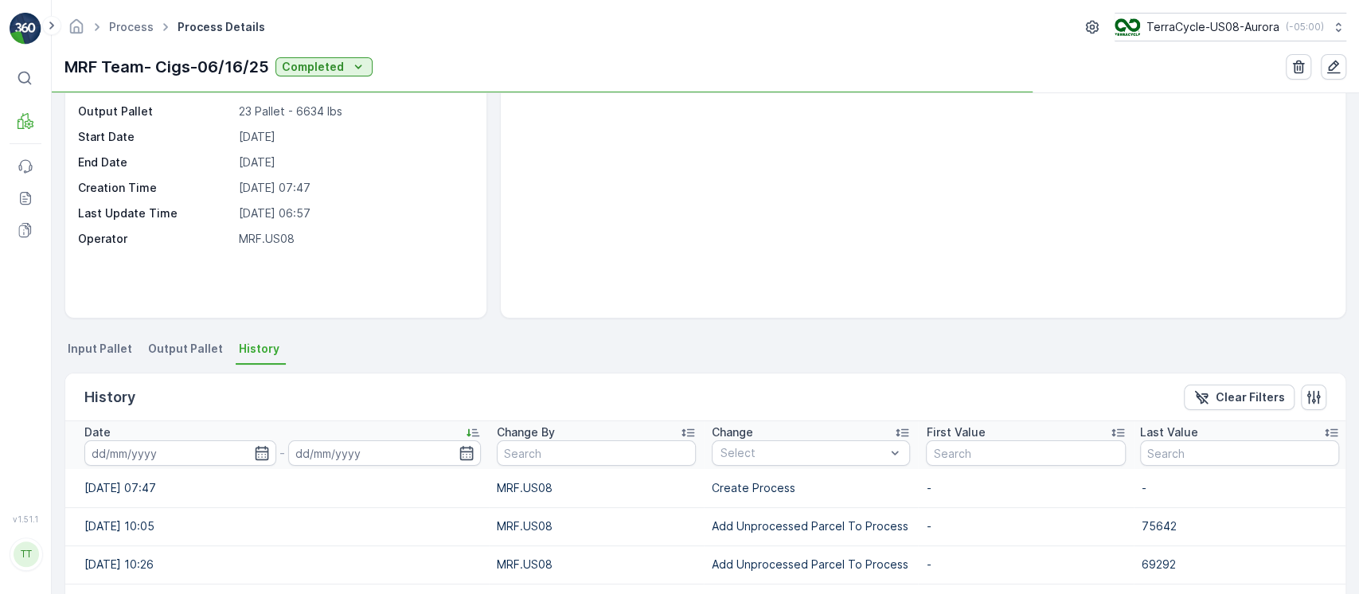
click at [256, 425] on div "Date" at bounding box center [282, 432] width 396 height 16
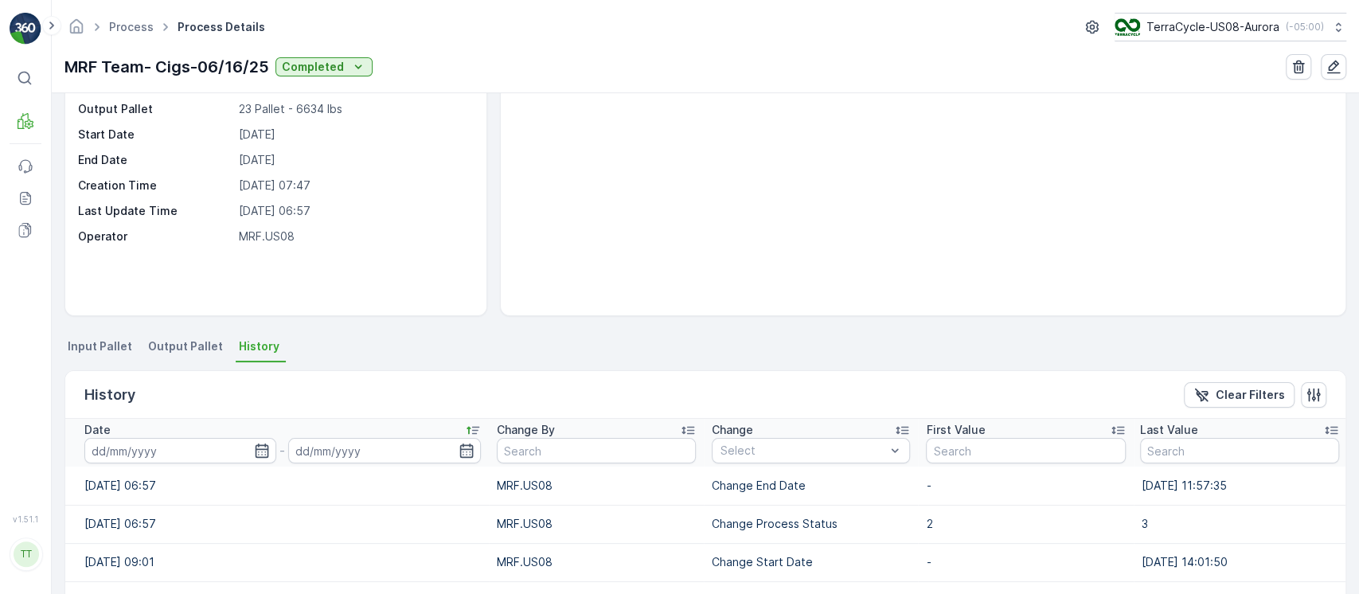
scroll to position [106, 0]
click at [1166, 446] on input "text" at bounding box center [1239, 452] width 199 height 25
paste input "85768"
type input "85768"
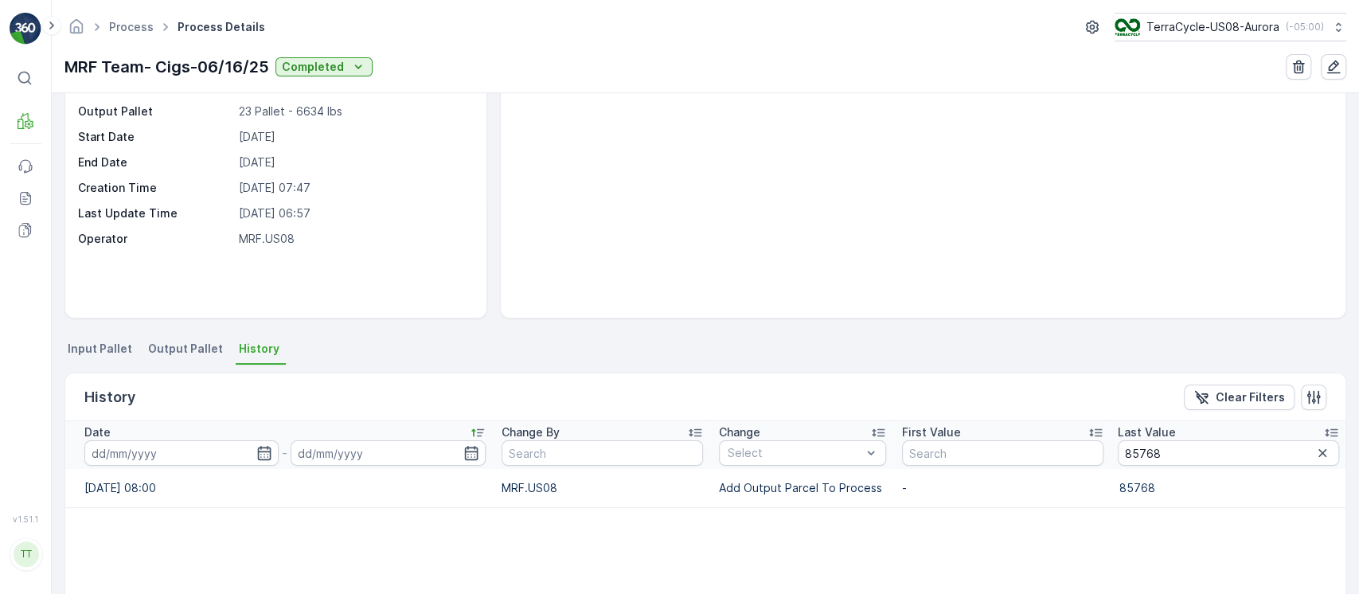
click at [169, 346] on span "Output Pallet" at bounding box center [185, 349] width 75 height 16
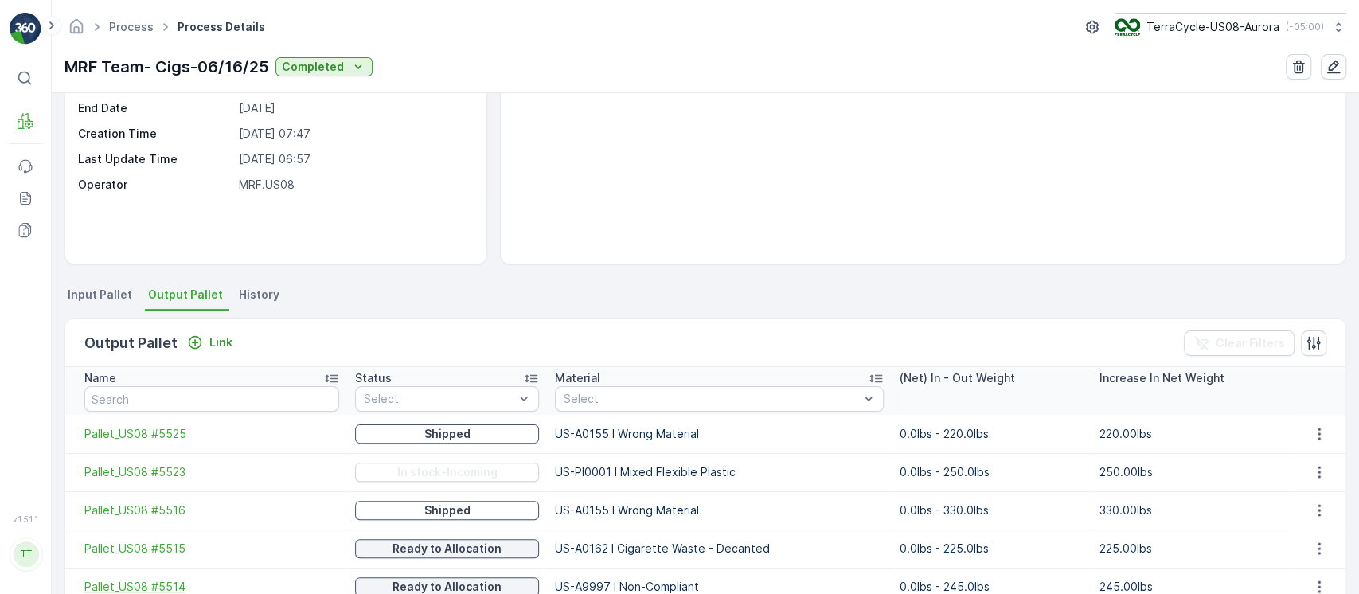
scroll to position [424, 0]
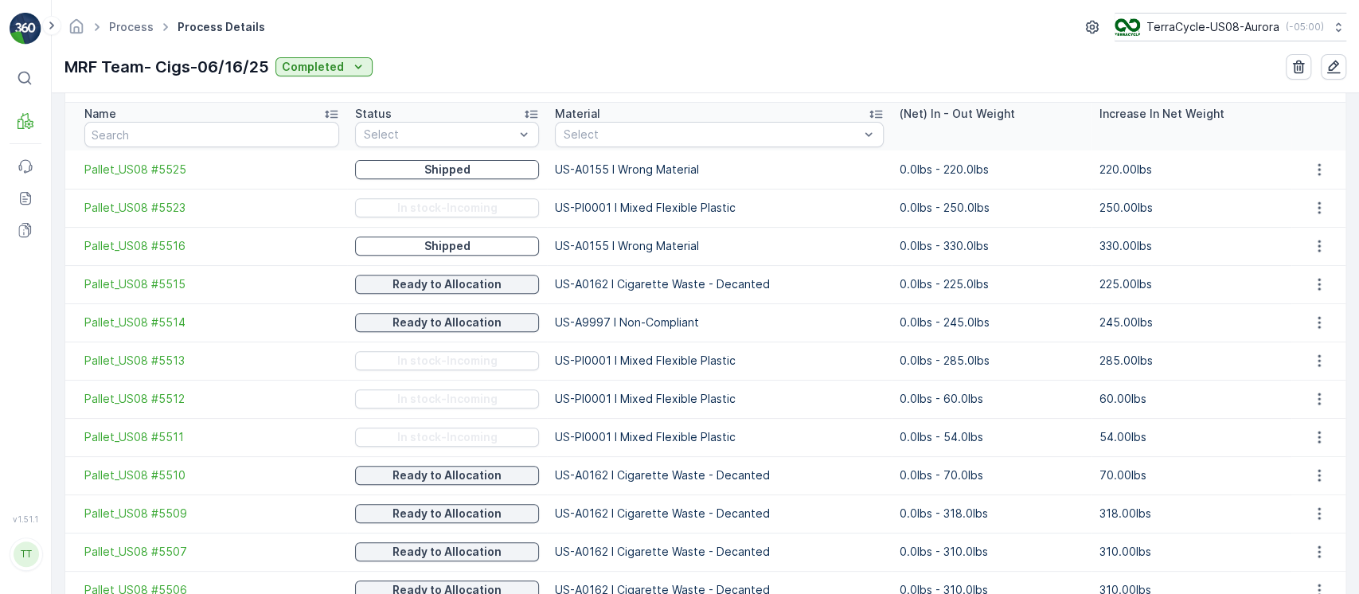
click at [614, 111] on div "Material" at bounding box center [719, 114] width 329 height 16
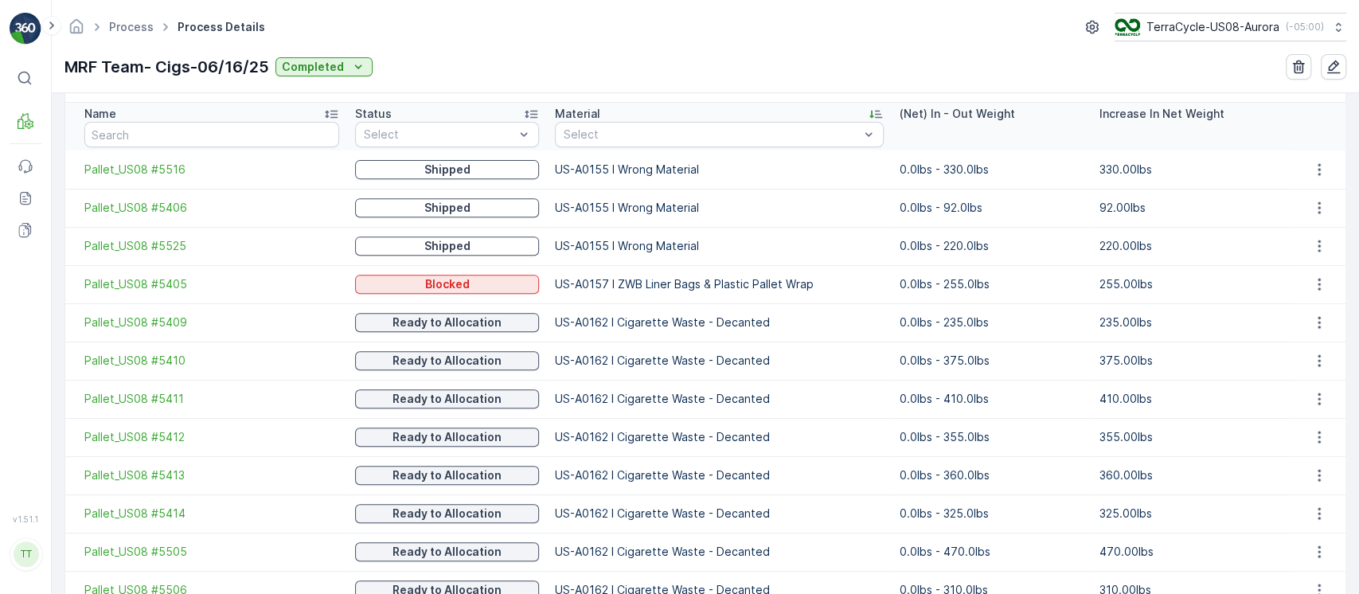
click at [614, 111] on div "Material" at bounding box center [719, 114] width 329 height 16
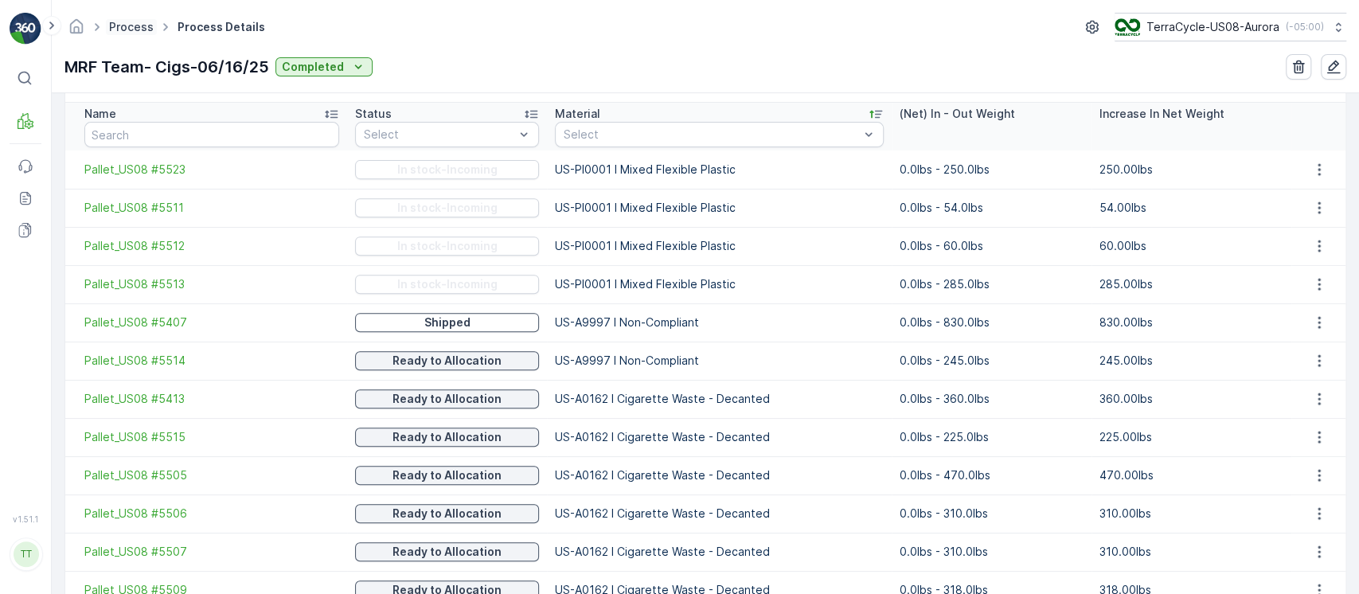
click at [124, 25] on link "Process" at bounding box center [131, 27] width 45 height 14
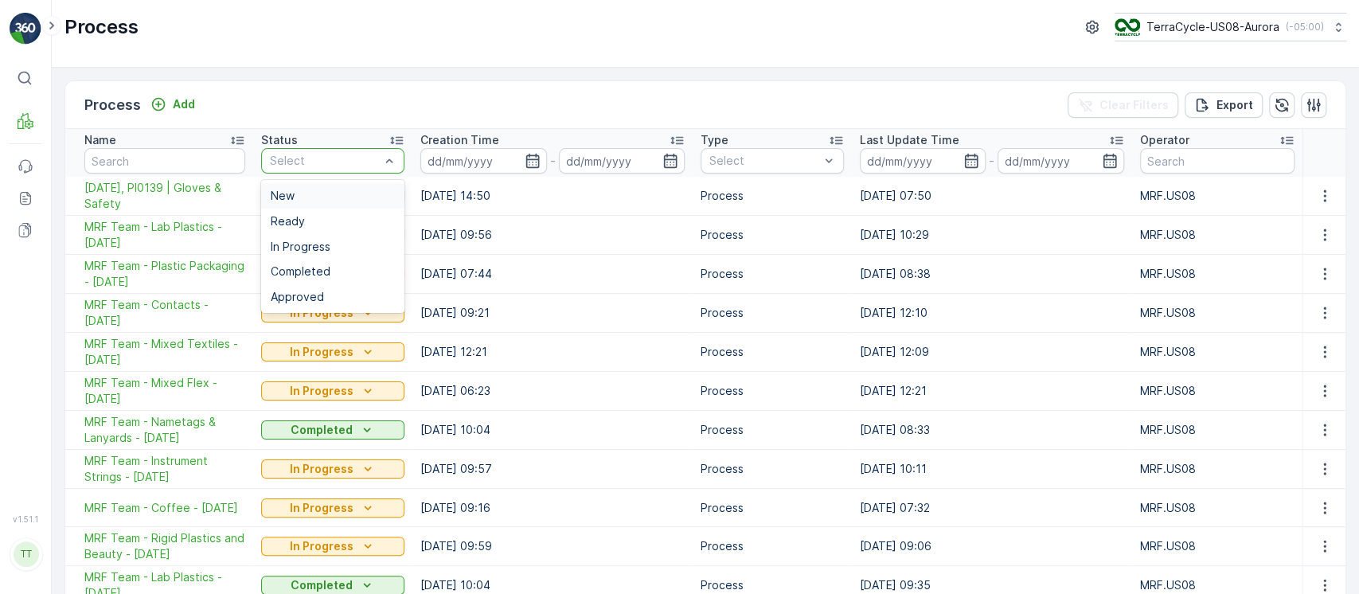
drag, startPoint x: 368, startPoint y: 158, endPoint x: 364, endPoint y: 167, distance: 10.3
click at [361, 189] on div "New" at bounding box center [332, 195] width 143 height 25
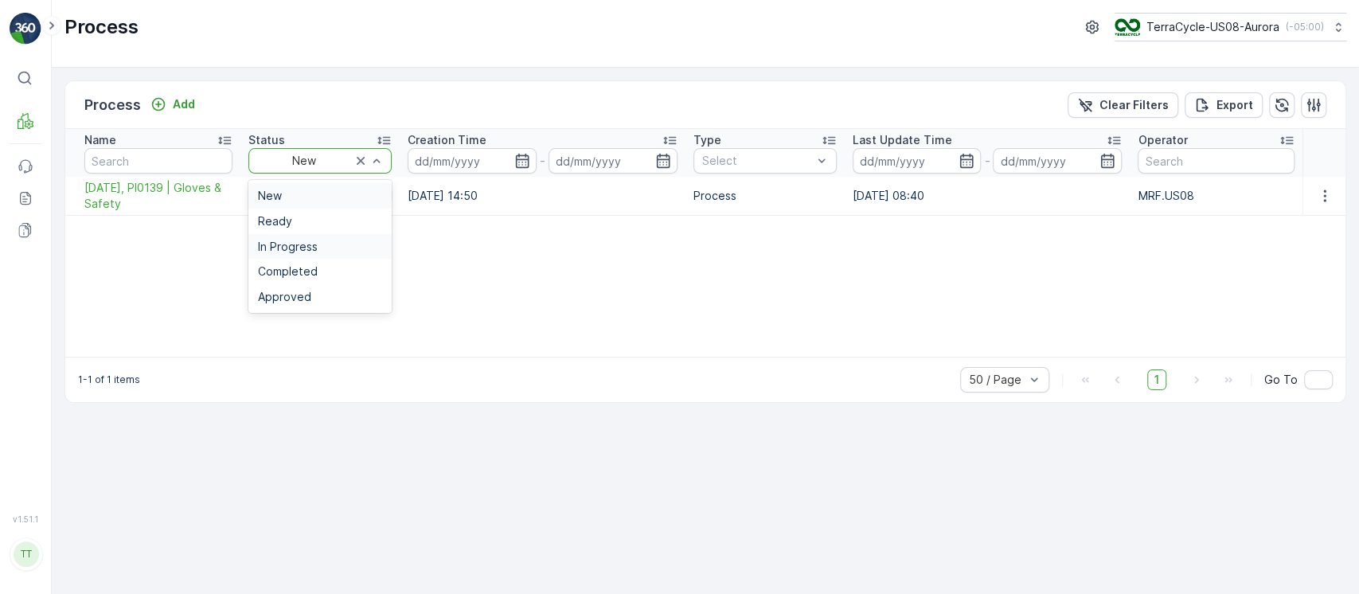
click at [347, 245] on div "In Progress" at bounding box center [320, 246] width 124 height 13
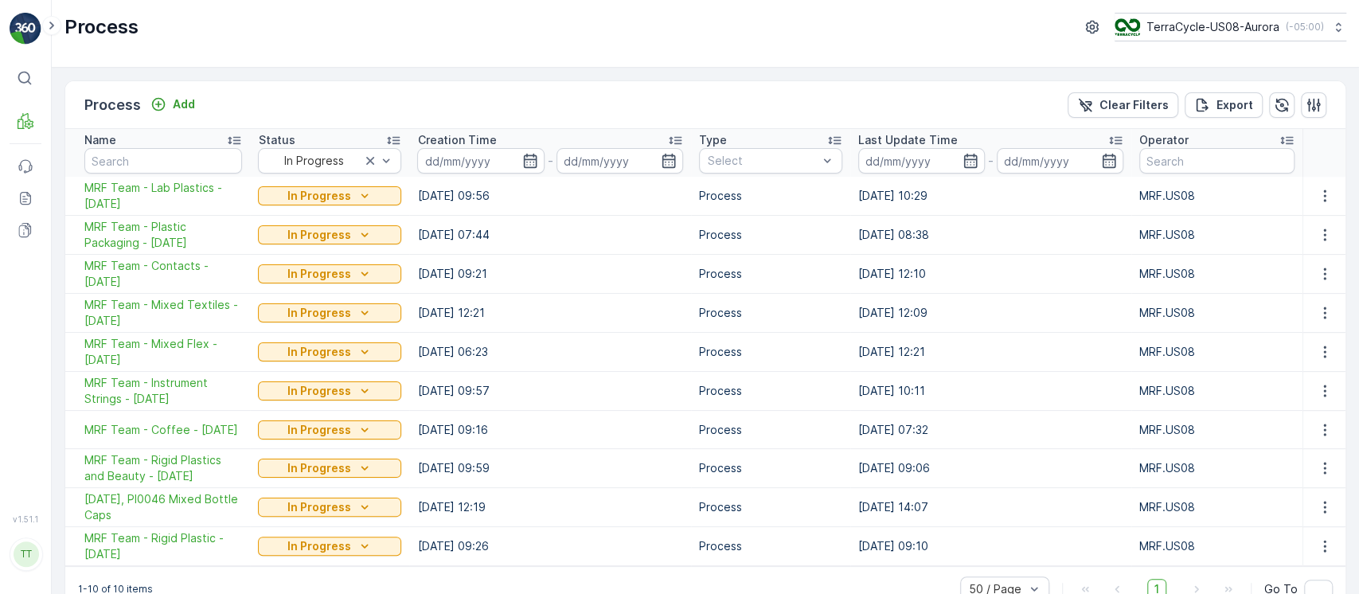
scroll to position [29, 0]
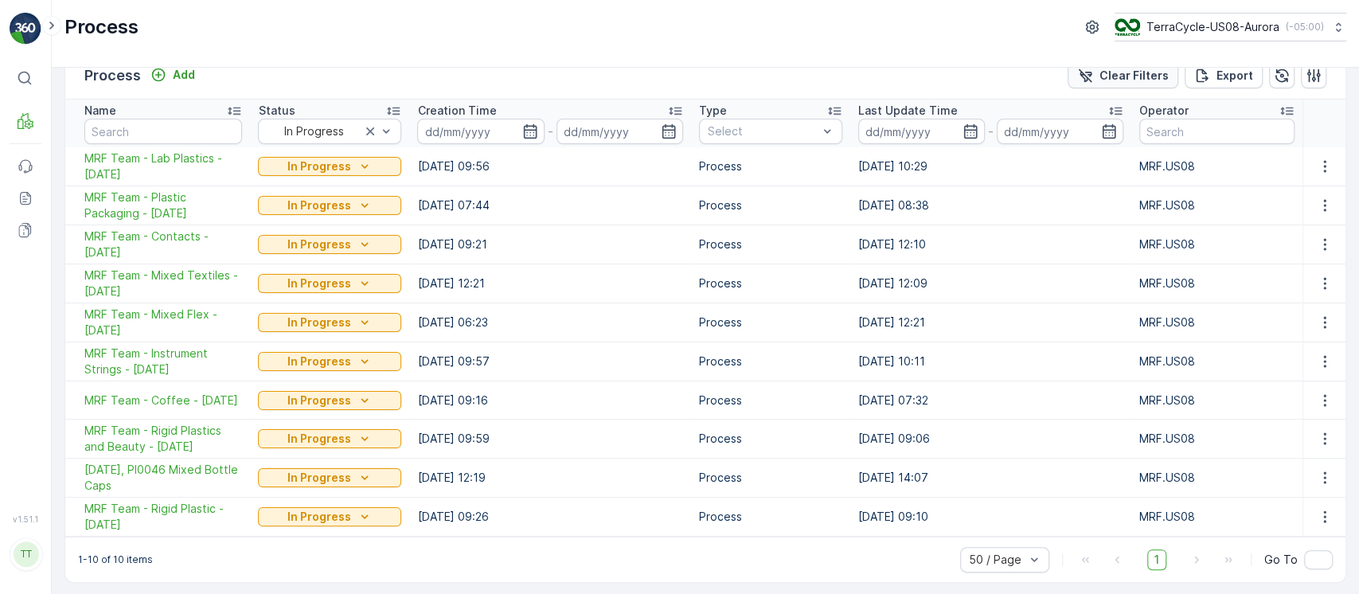
click at [1112, 74] on p "Clear Filters" at bounding box center [1133, 76] width 69 height 16
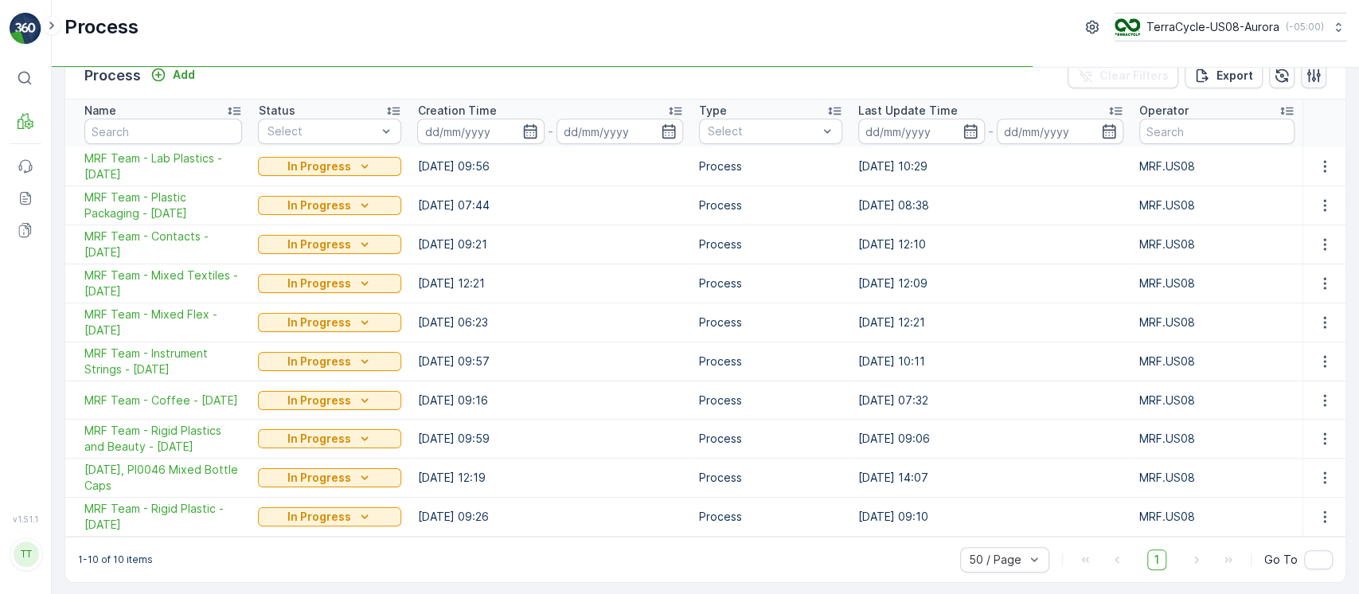
click at [1307, 71] on icon "button" at bounding box center [1314, 75] width 14 height 14
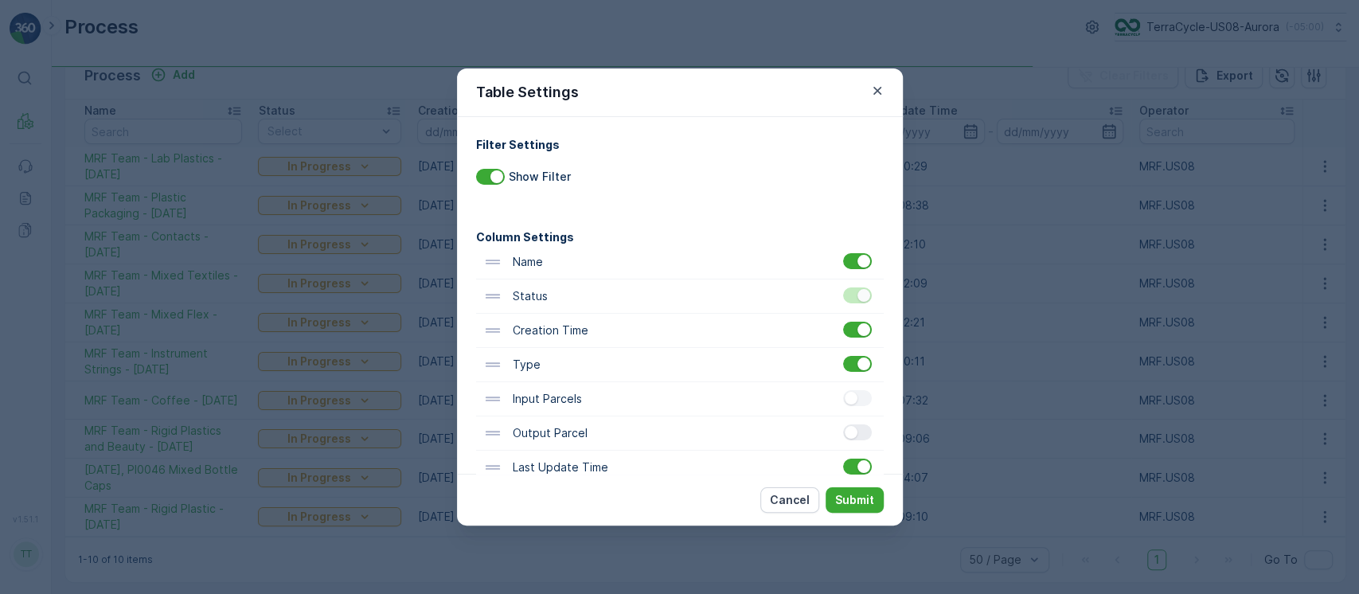
click at [848, 435] on div at bounding box center [850, 432] width 13 height 13
click at [843, 424] on input "checkbox" at bounding box center [843, 424] width 0 height 0
click at [853, 499] on p "Submit" at bounding box center [854, 500] width 39 height 16
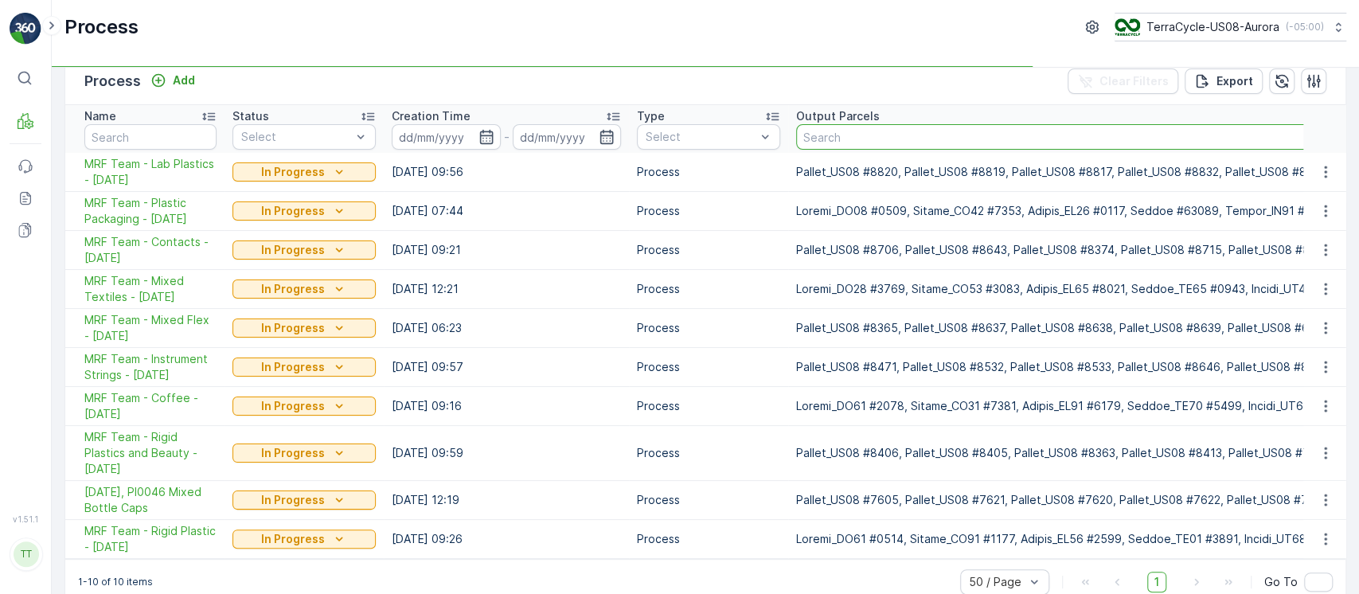
paste input "Pallet_US08 #8583"
type input "Pallet_US08 #8583"
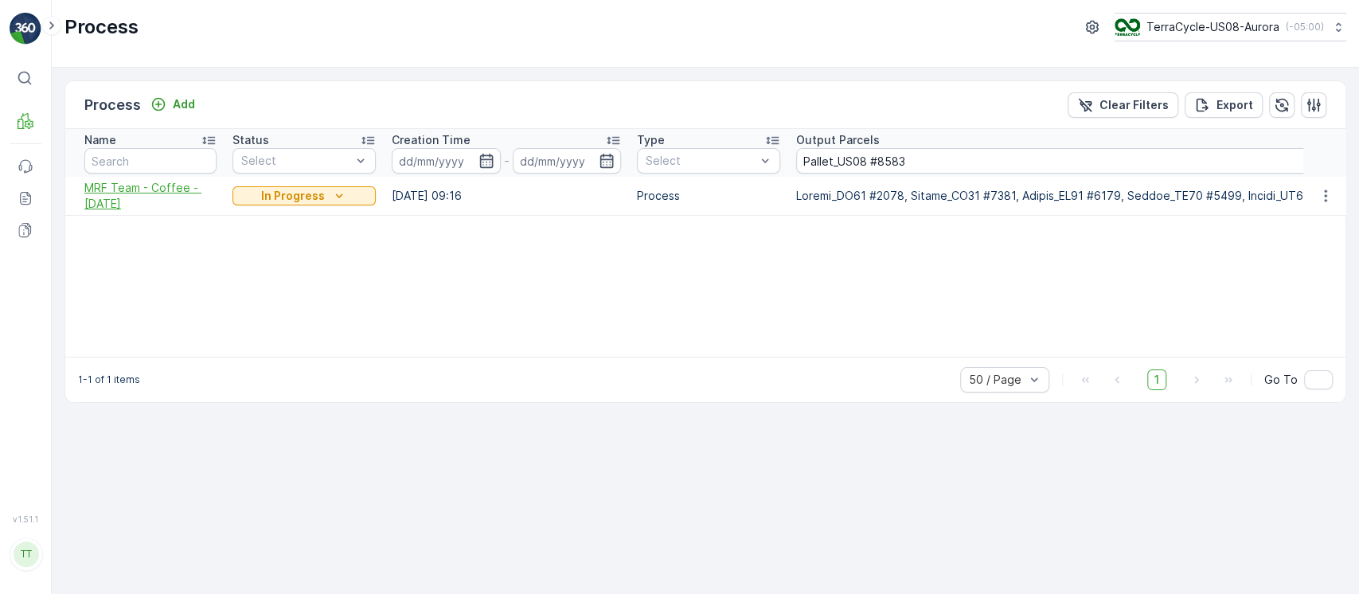
click at [134, 192] on span "MRF Team - Coffee - [DATE]" at bounding box center [150, 196] width 132 height 32
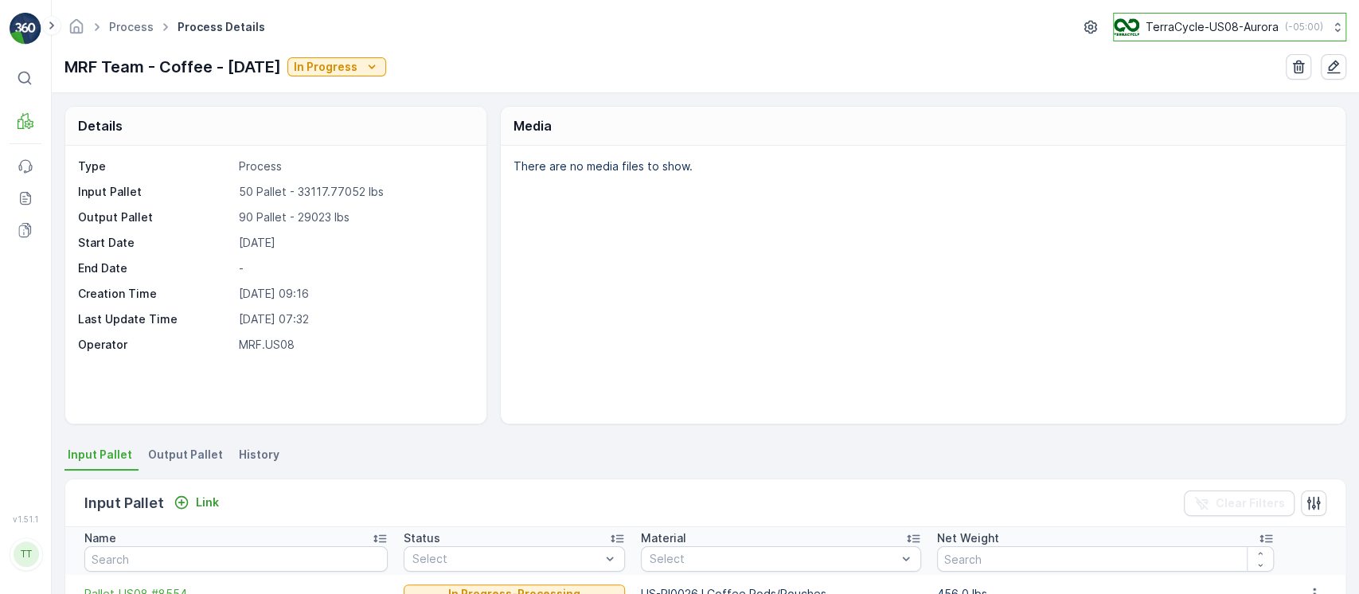
click at [1285, 31] on p "( -05:00 )" at bounding box center [1304, 27] width 38 height 13
type input "cyb"
click at [1227, 104] on span "TerraCycle-US02 - Cyber Crunch" at bounding box center [1212, 98] width 177 height 16
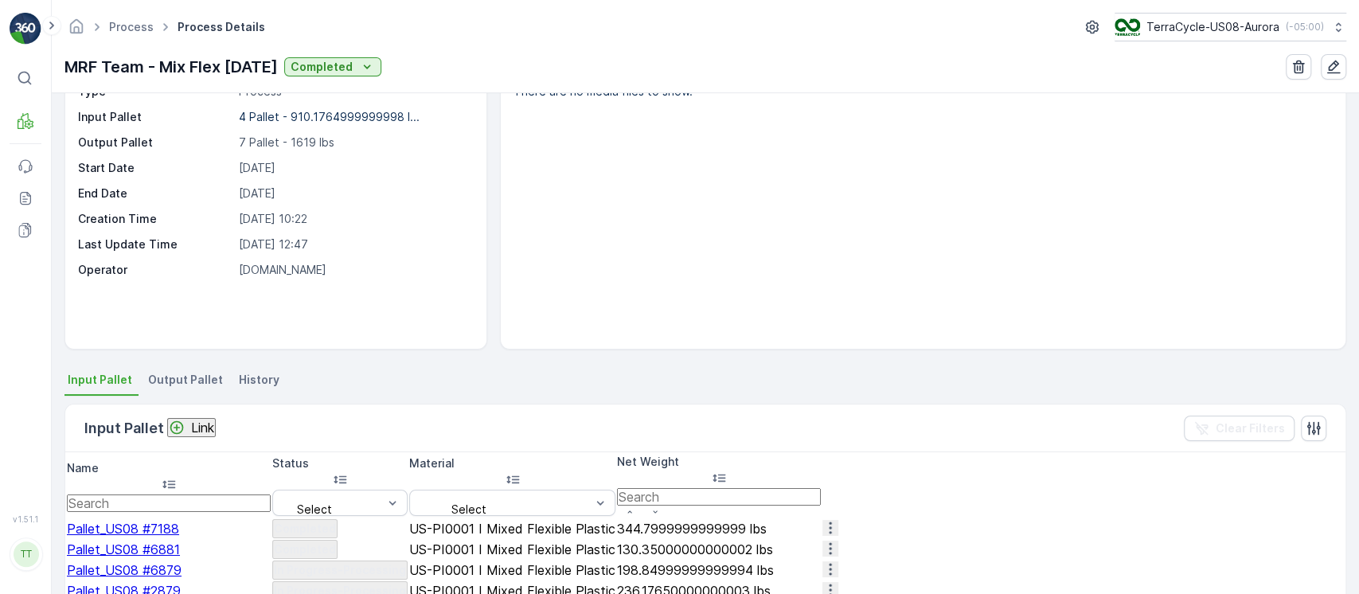
scroll to position [106, 0]
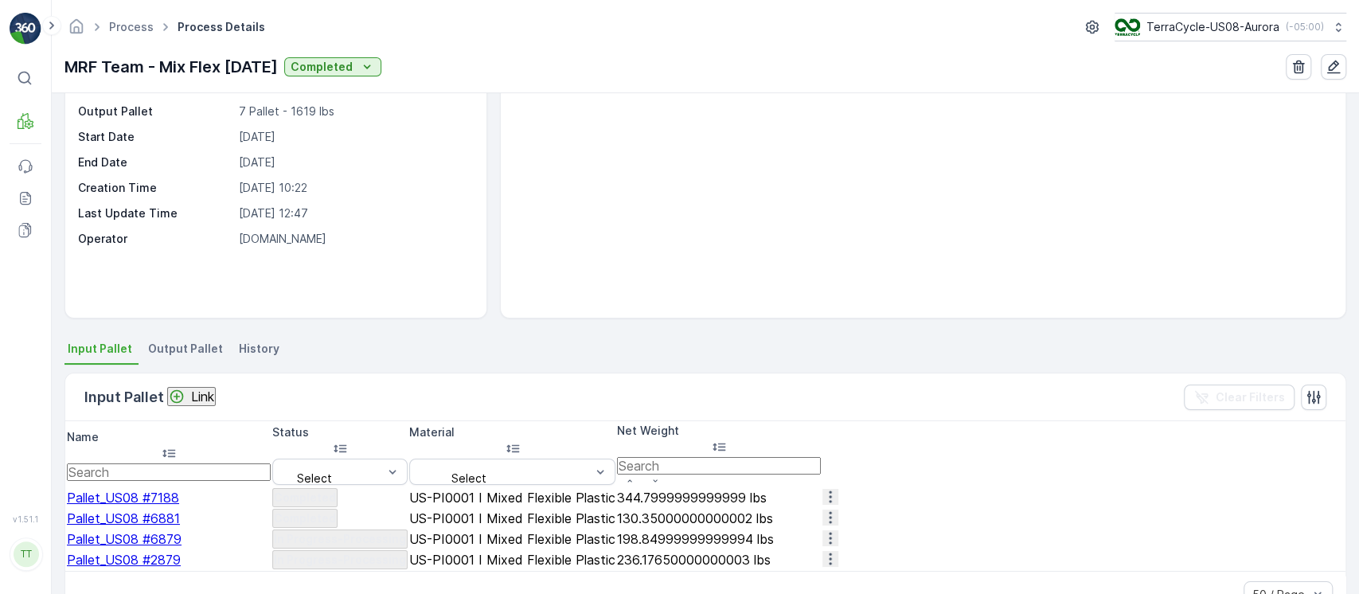
click at [408, 427] on div "Status" at bounding box center [339, 441] width 135 height 34
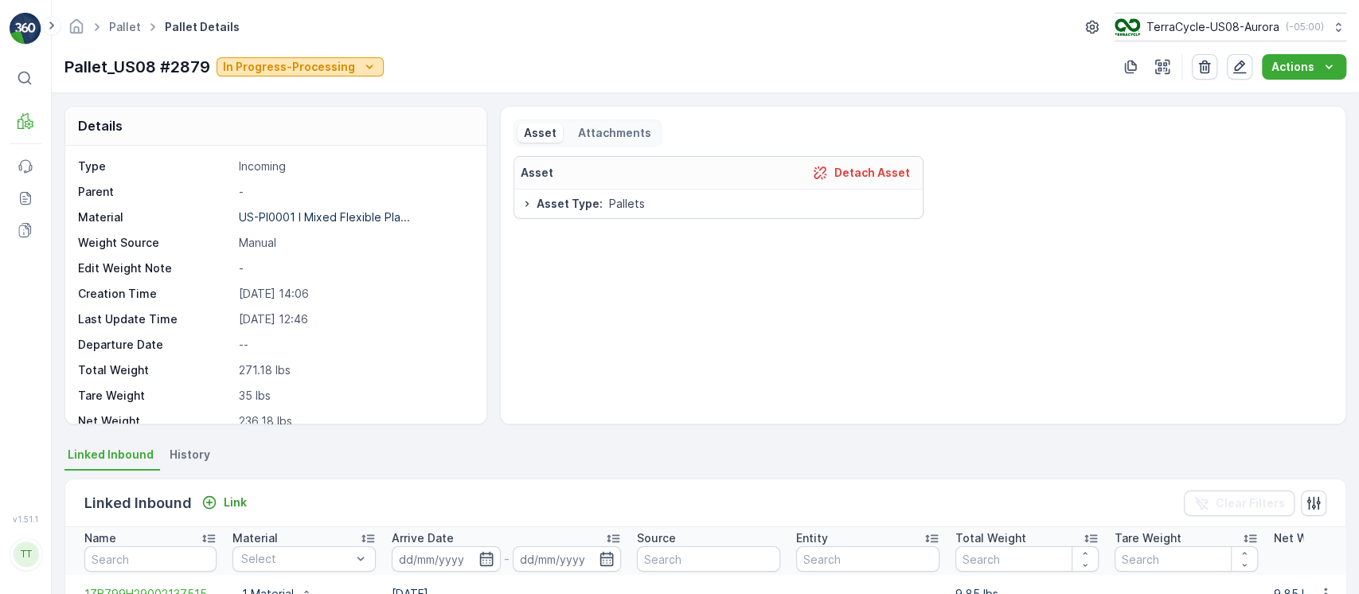
click at [286, 73] on p "In Progress-Processing" at bounding box center [289, 67] width 132 height 16
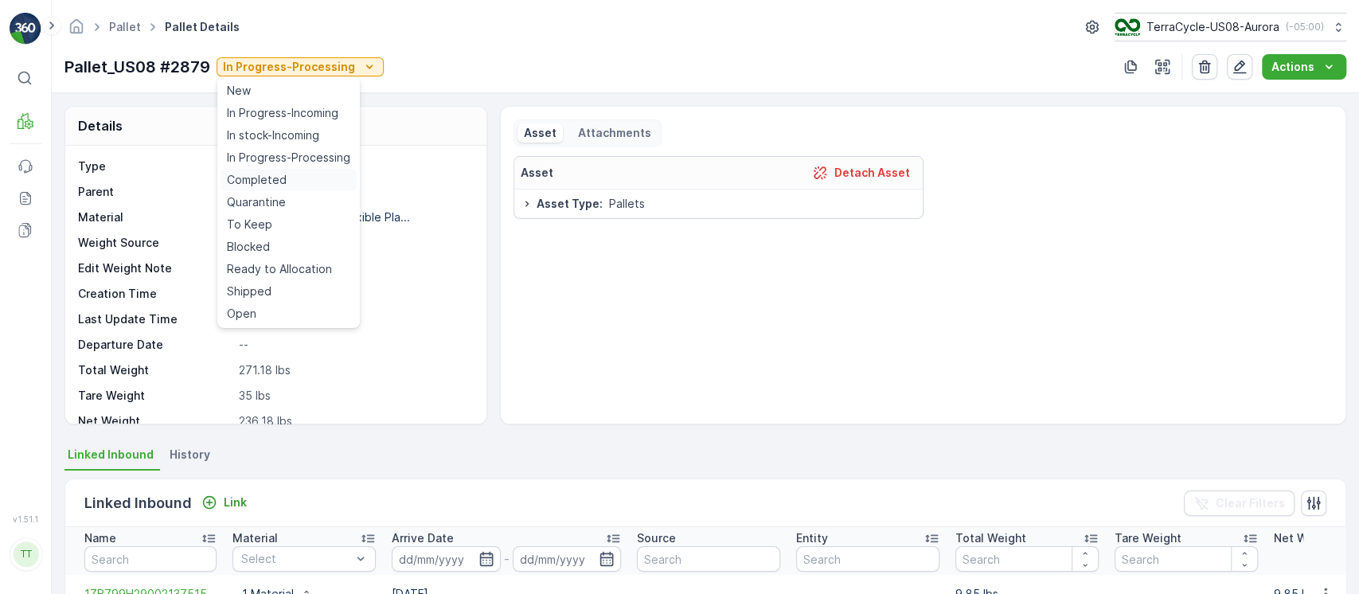
click at [270, 177] on span "Completed" at bounding box center [257, 180] width 60 height 16
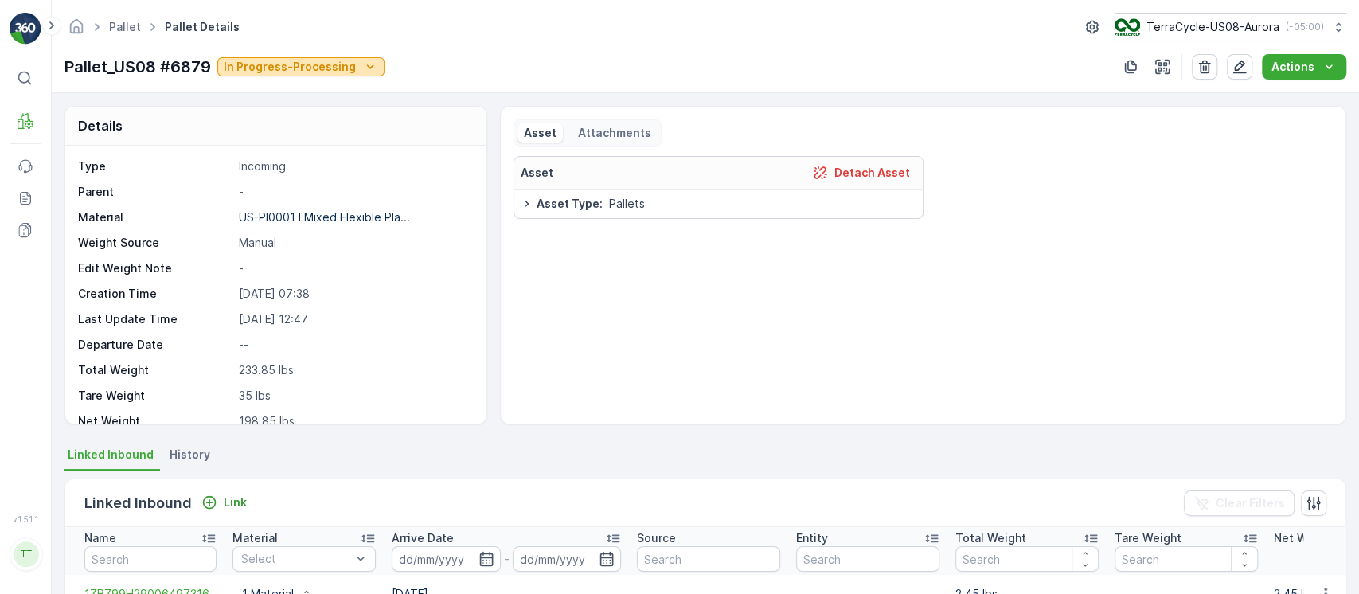
click at [299, 62] on p "In Progress-Processing" at bounding box center [290, 67] width 132 height 16
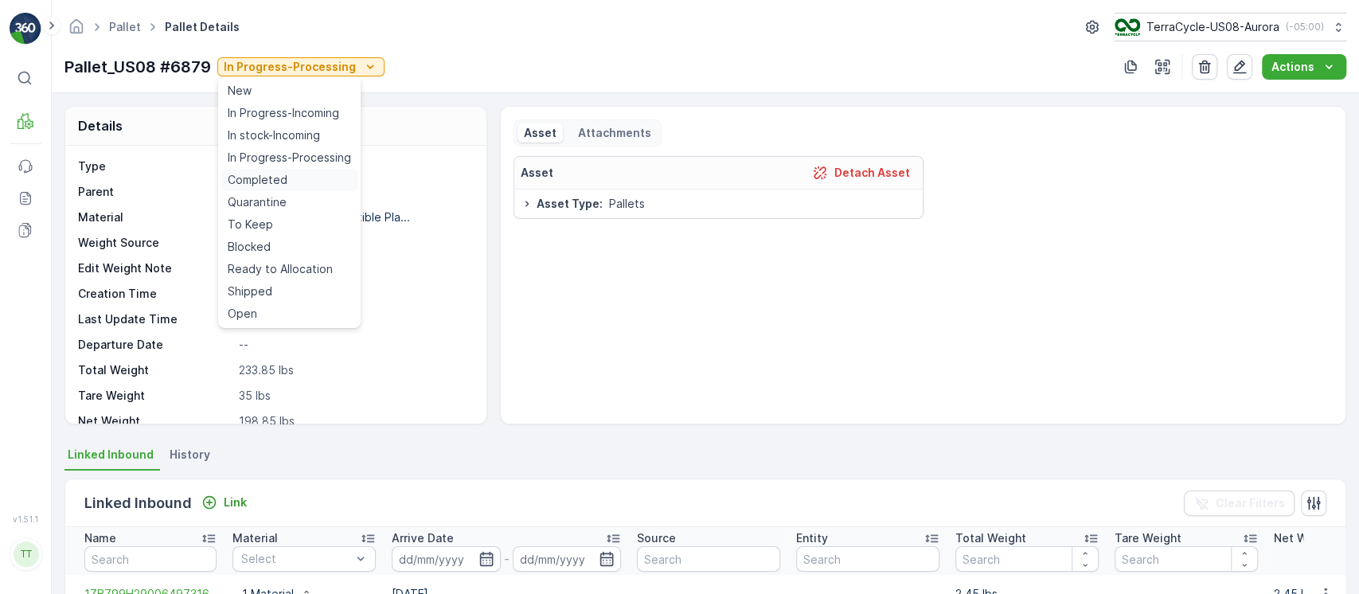
click at [284, 175] on span "Completed" at bounding box center [258, 180] width 60 height 16
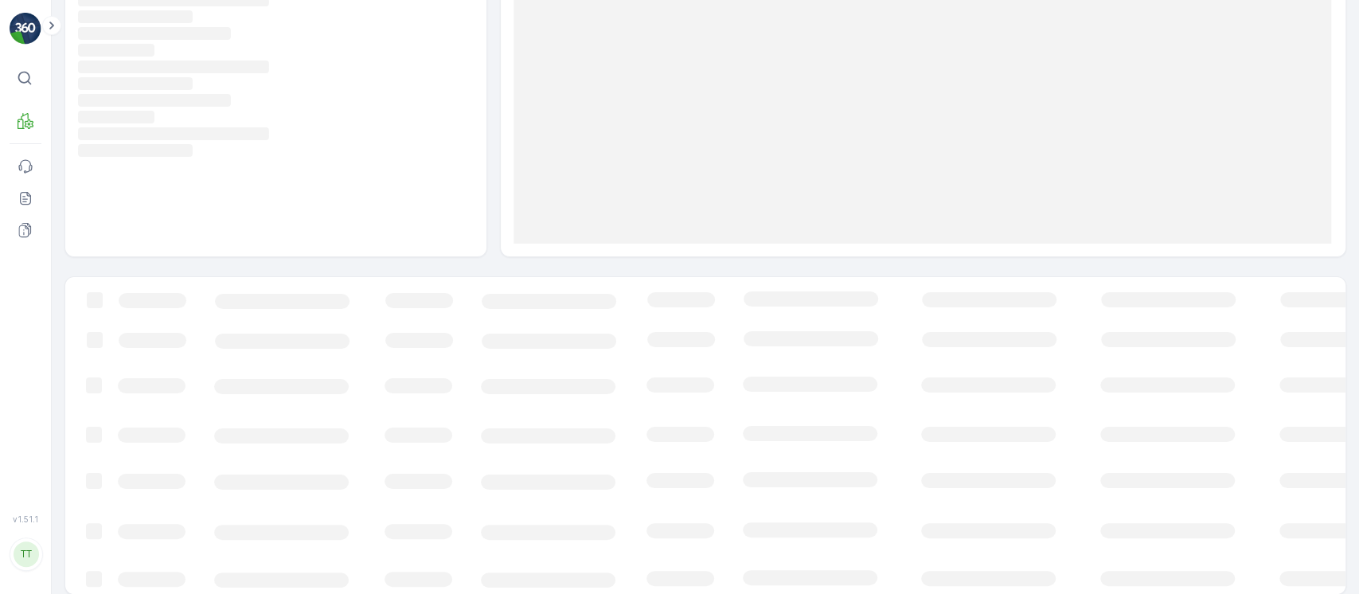
scroll to position [142, 0]
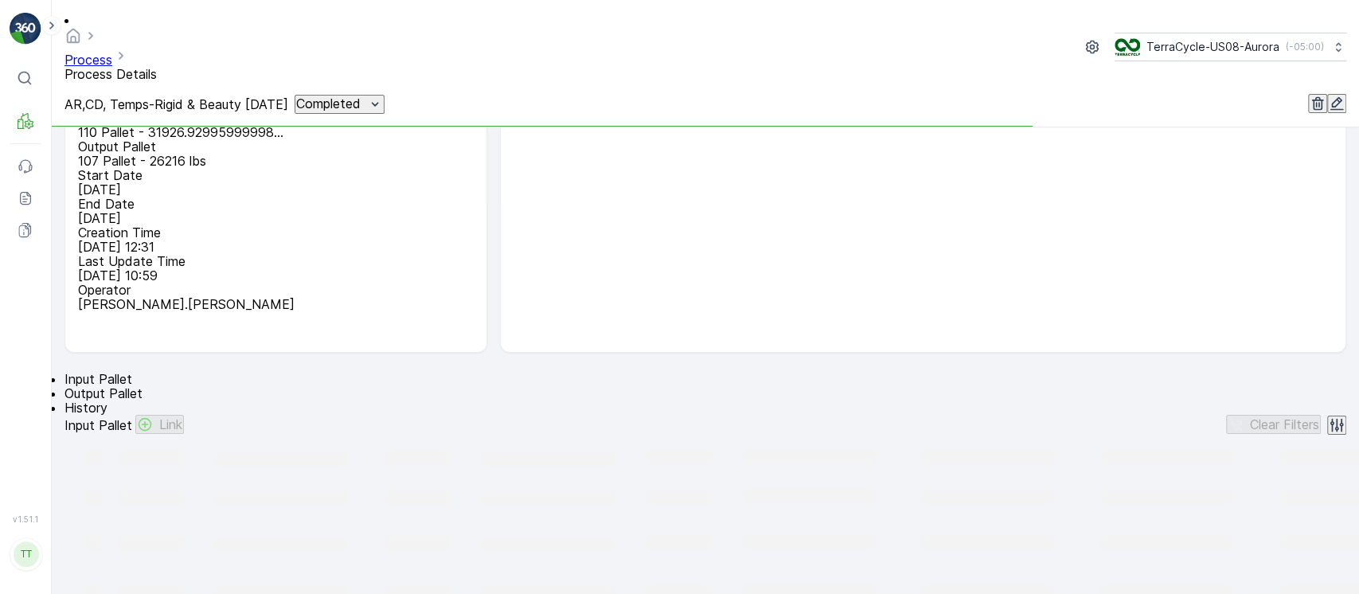
scroll to position [212, 0]
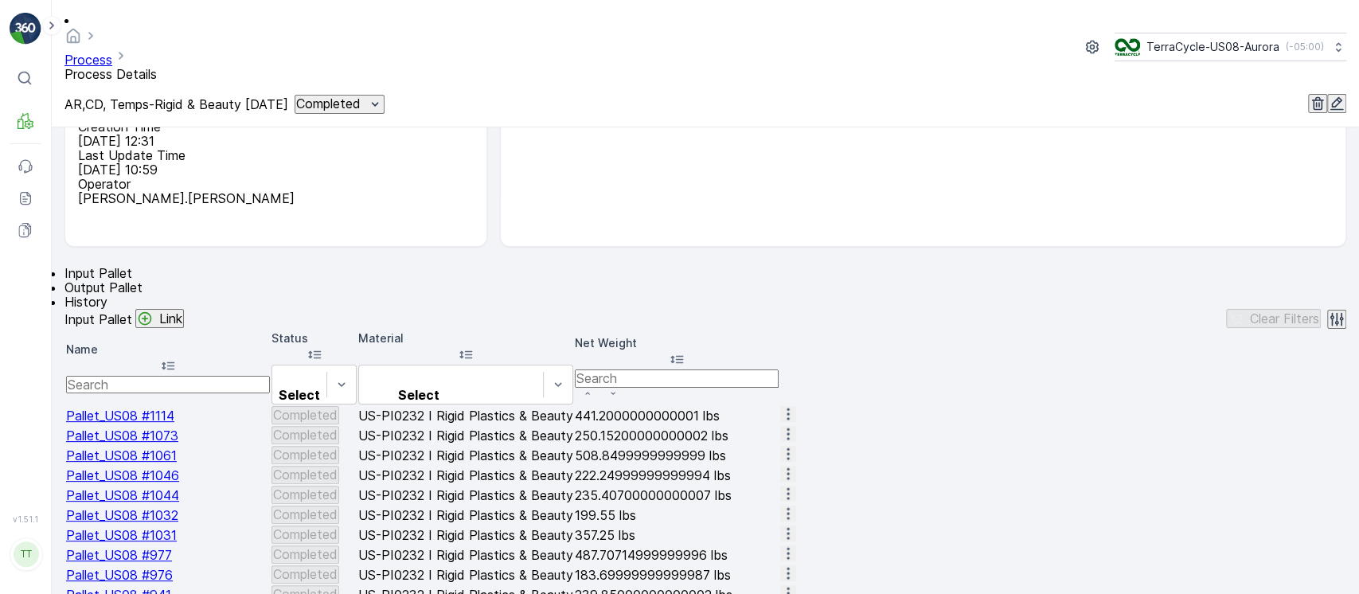
click at [357, 330] on div "Status" at bounding box center [313, 347] width 85 height 34
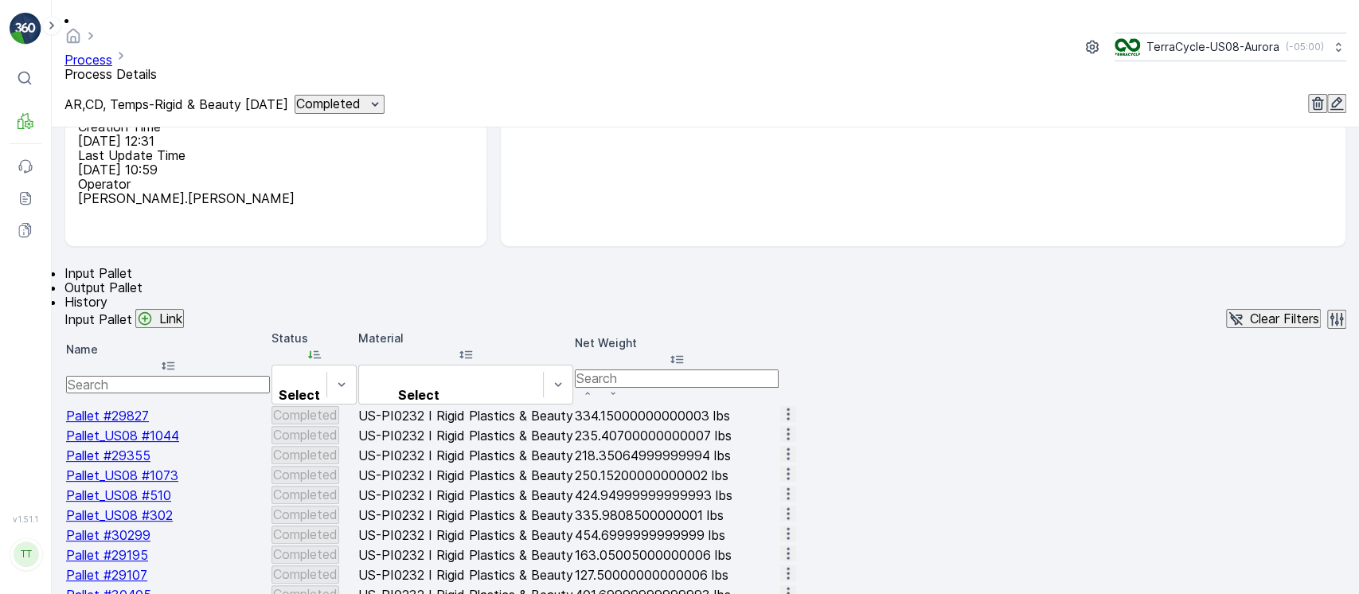
click at [357, 330] on div "Status" at bounding box center [313, 347] width 85 height 34
click at [150, 408] on span "Pallet #29766" at bounding box center [108, 416] width 84 height 16
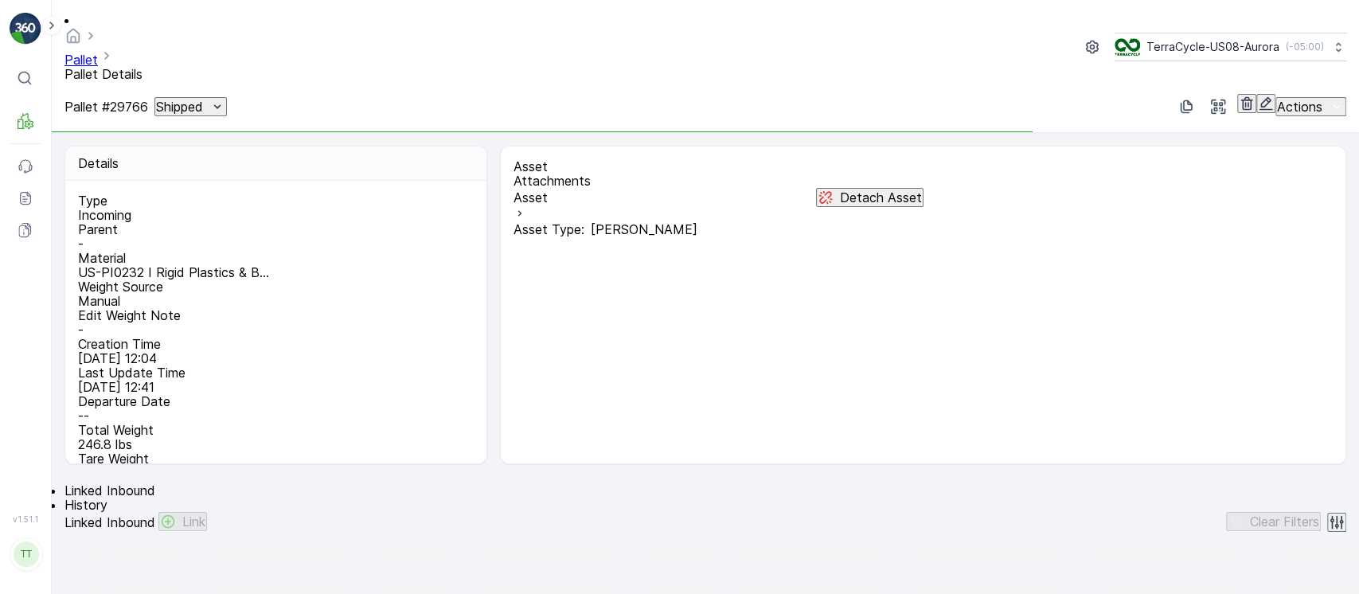
click at [227, 97] on div "Pallet #29766 Shipped" at bounding box center [145, 106] width 162 height 19
drag, startPoint x: 240, startPoint y: 65, endPoint x: 237, endPoint y: 73, distance: 8.6
click at [225, 99] on icon "Shipped" at bounding box center [217, 107] width 16 height 16
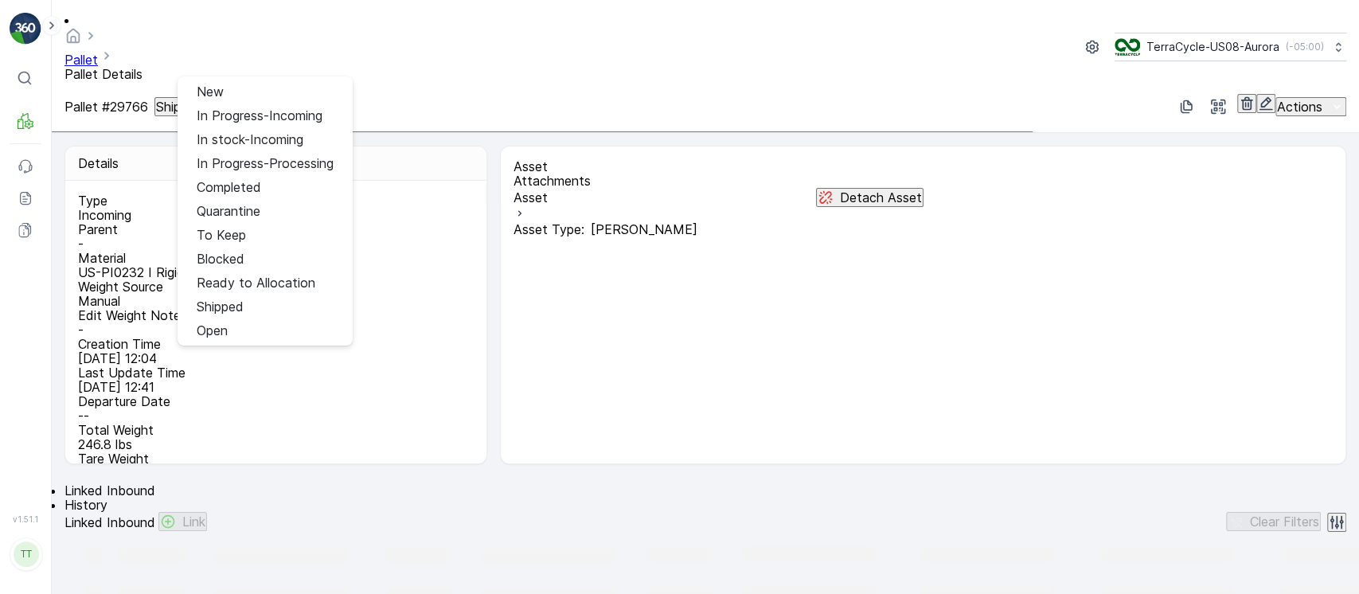
click at [436, 322] on p "-" at bounding box center [274, 329] width 392 height 14
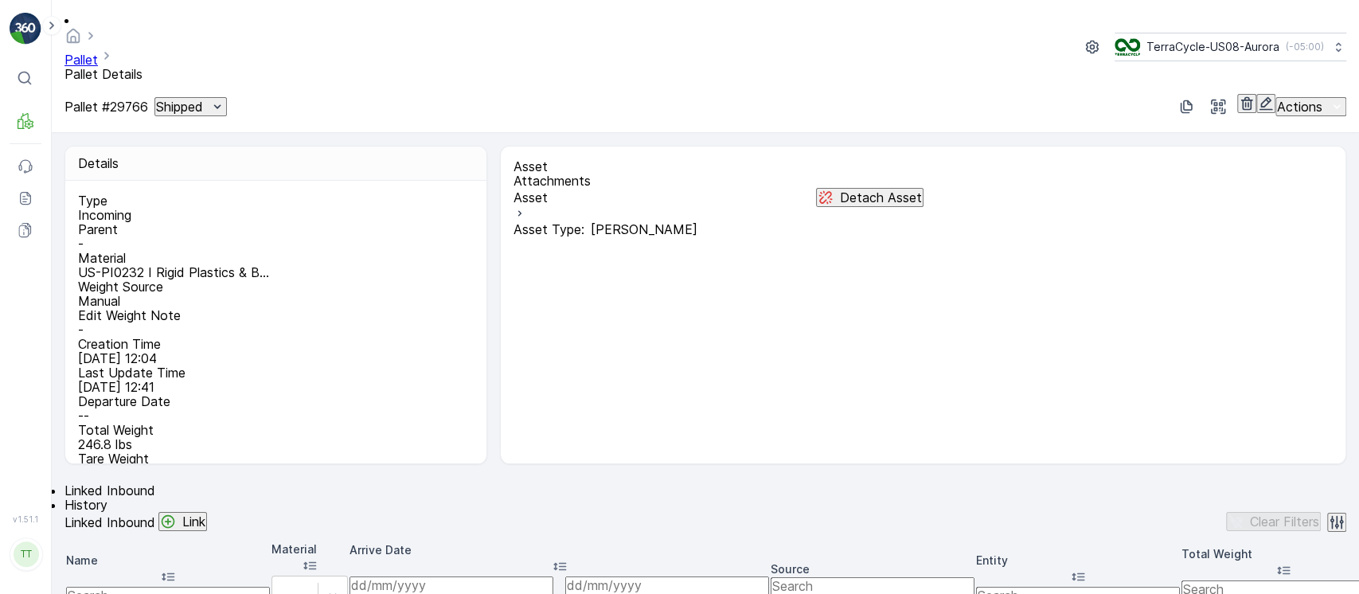
click at [213, 483] on ul "Linked Inbound History" at bounding box center [704, 497] width 1281 height 29
click at [107, 497] on span "History" at bounding box center [85, 505] width 43 height 16
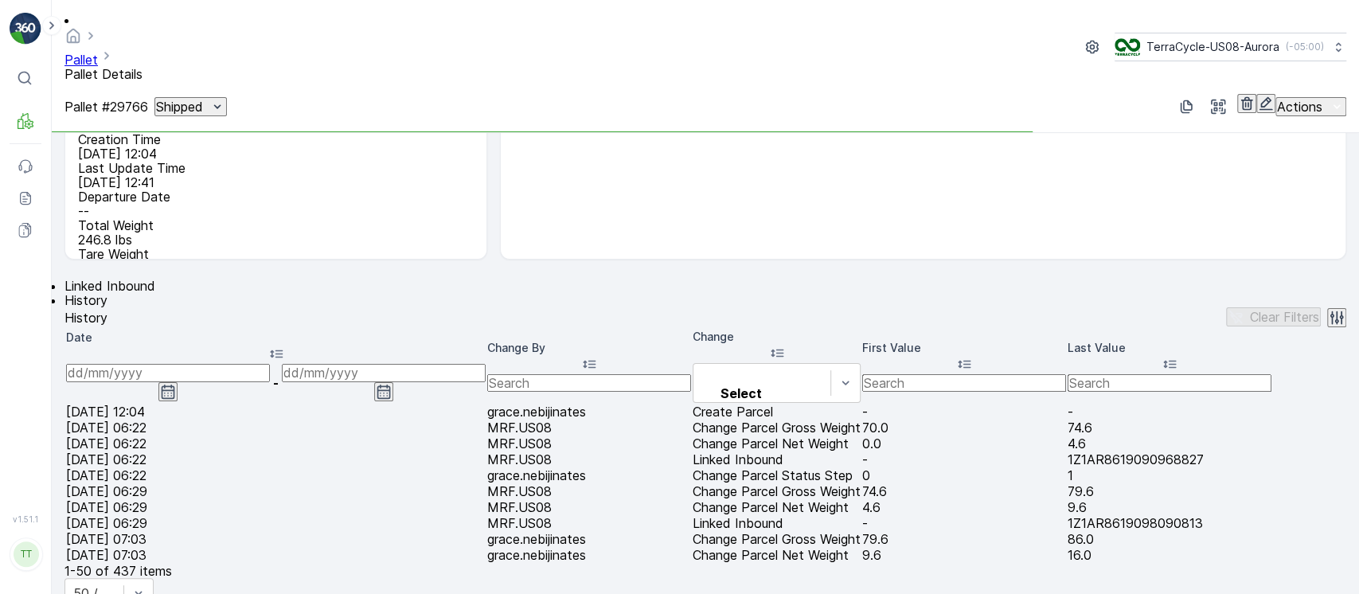
scroll to position [318, 0]
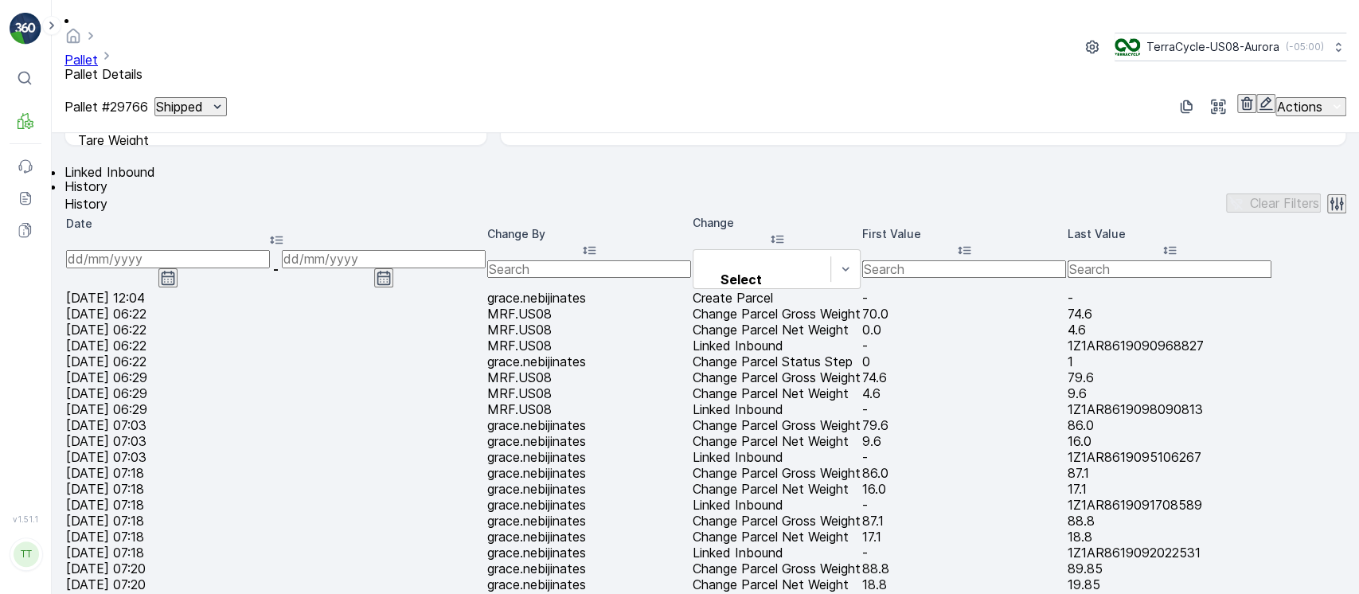
click at [312, 224] on div "Date" at bounding box center [275, 233] width 419 height 34
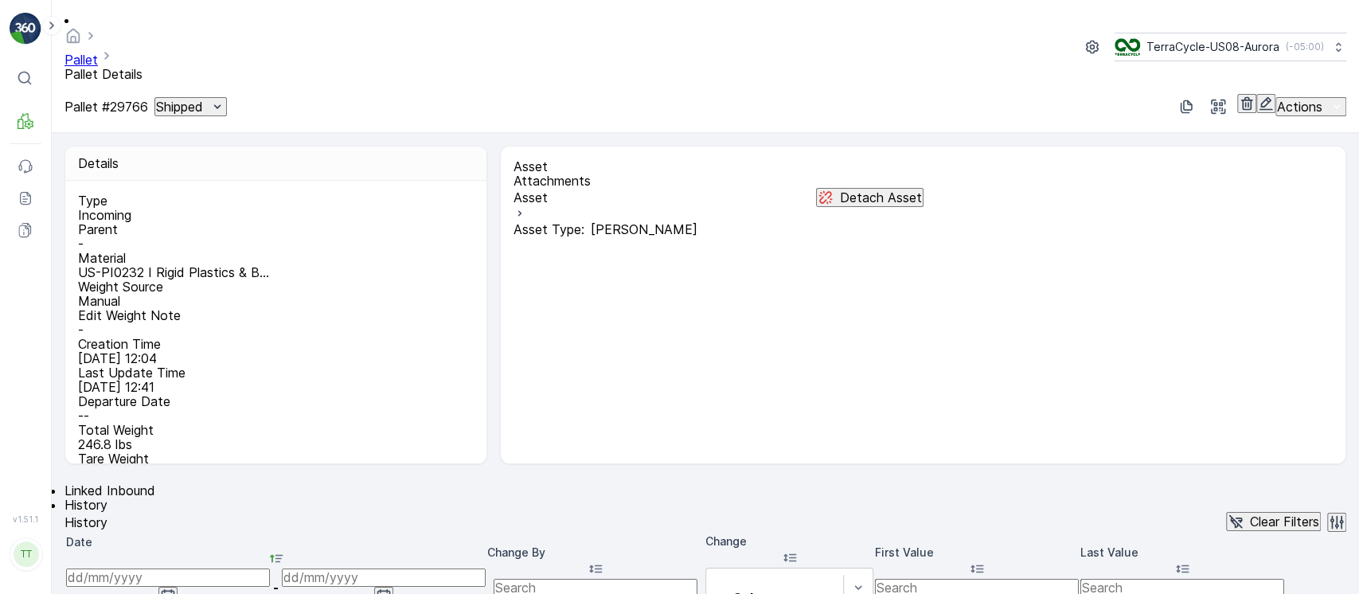
click at [133, 99] on p "Pallet #29766" at bounding box center [106, 106] width 84 height 14
copy p "Pallet #29766"
click at [74, 148] on p "Pallet" at bounding box center [97, 141] width 113 height 14
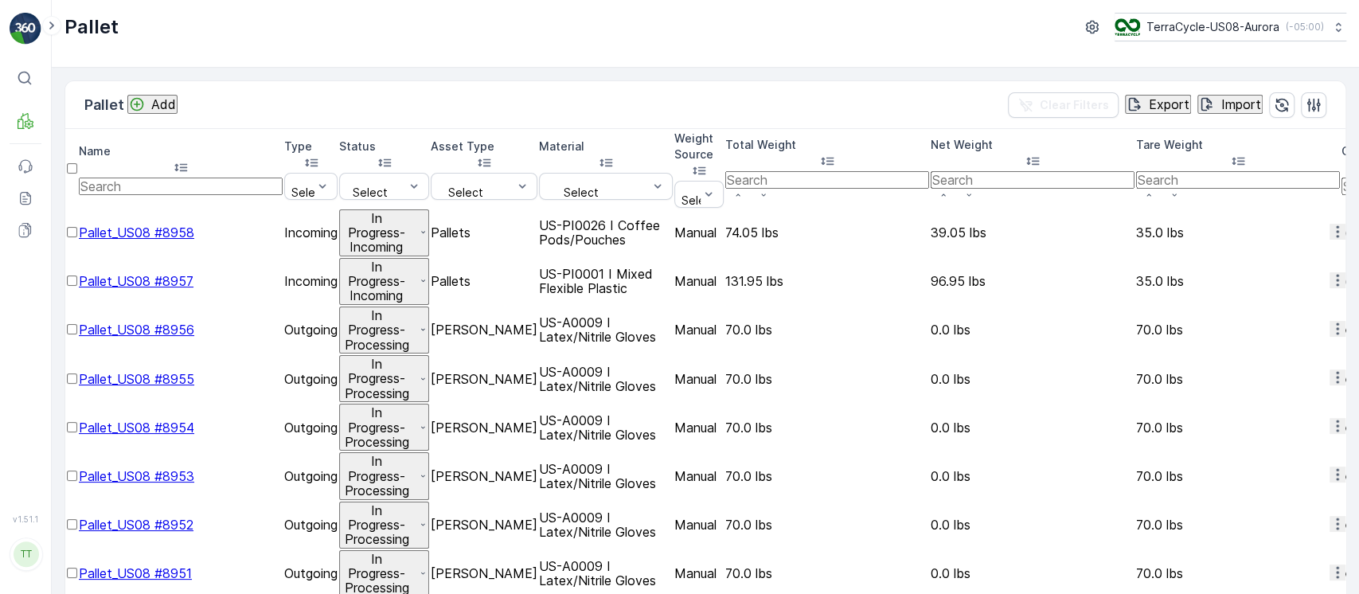
click at [209, 177] on input "text" at bounding box center [181, 186] width 204 height 18
paste input "Pallet_US08 #5512"
type input "Pallet_US08 #5512"
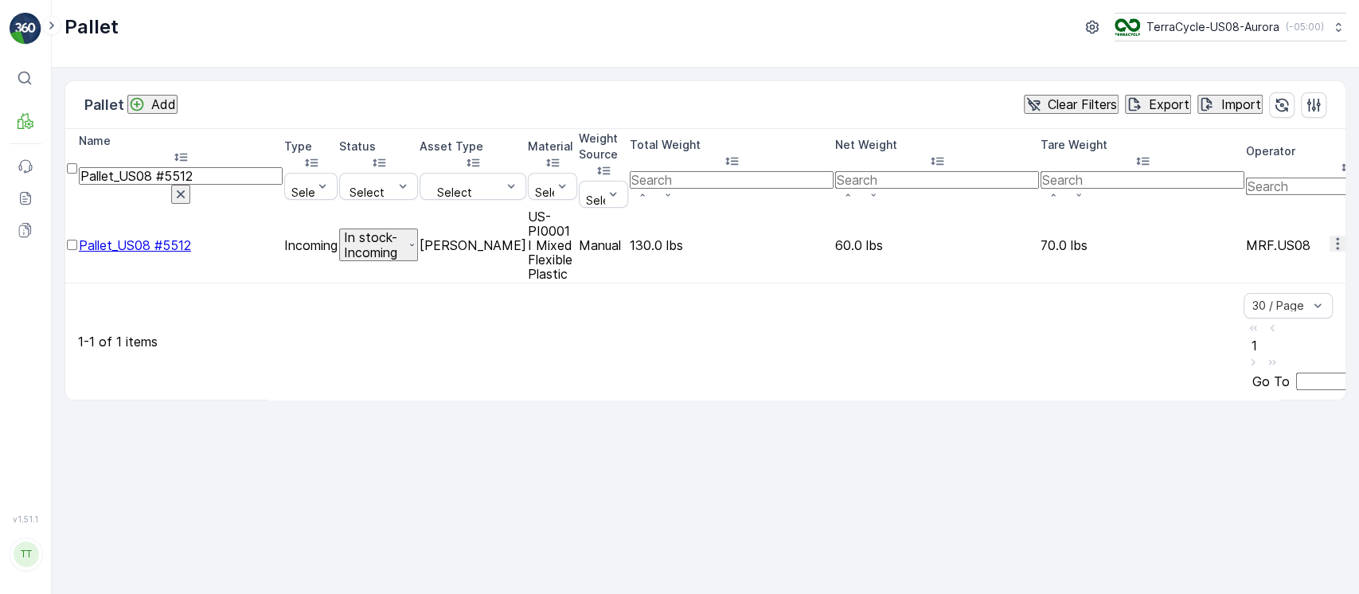
click at [191, 237] on span "Pallet_US08 #5512" at bounding box center [135, 245] width 112 height 16
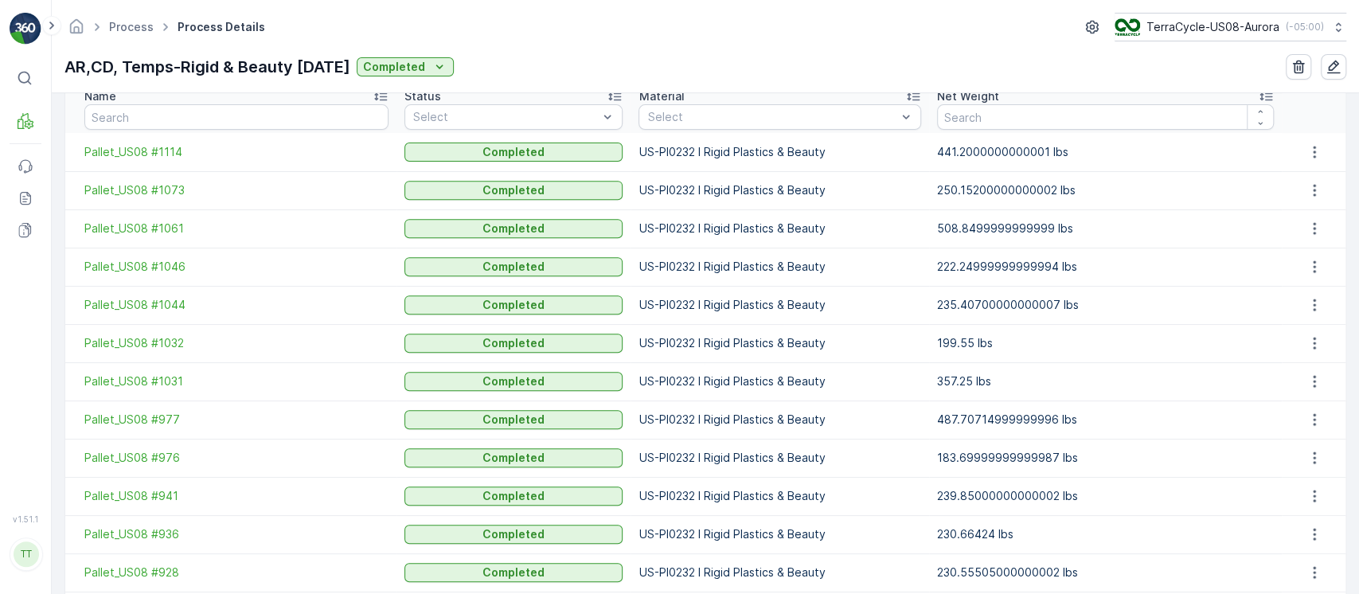
scroll to position [212, 0]
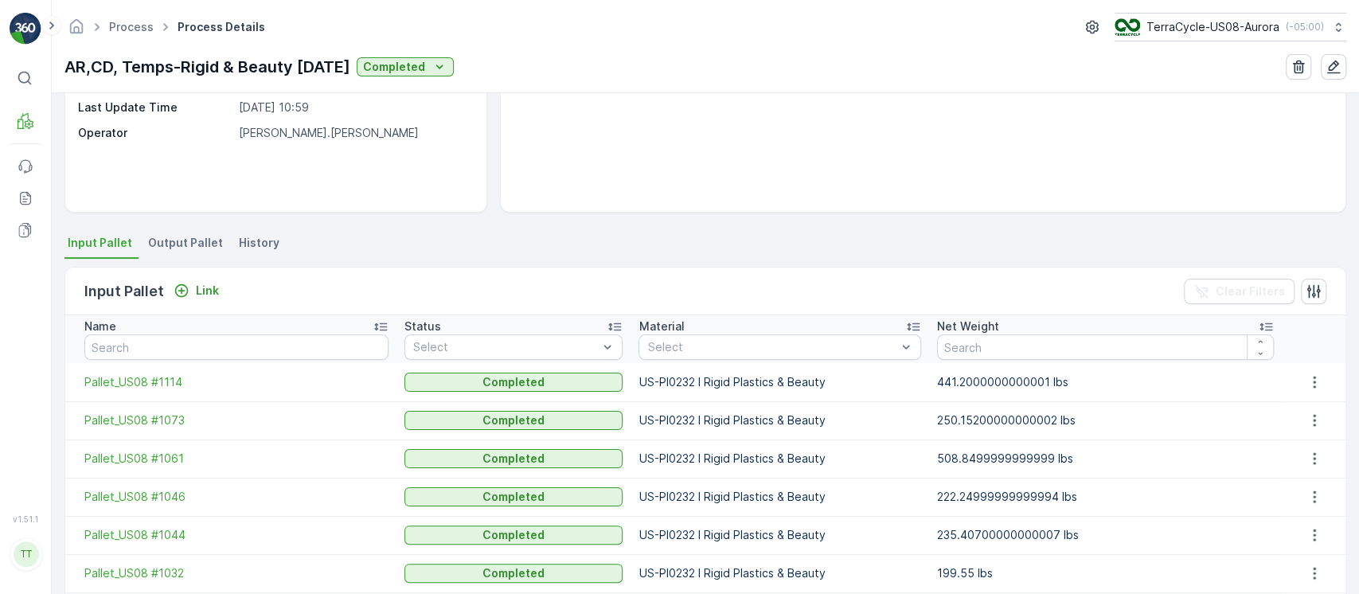
click at [576, 321] on div "Status" at bounding box center [513, 326] width 219 height 16
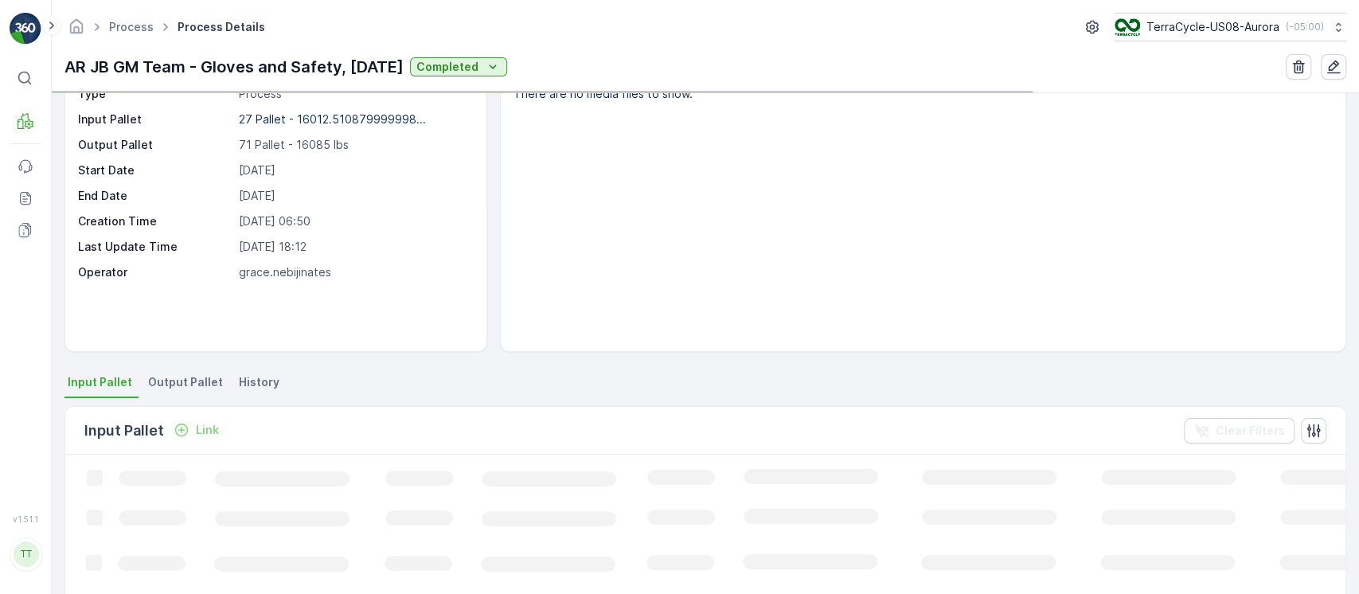
scroll to position [106, 0]
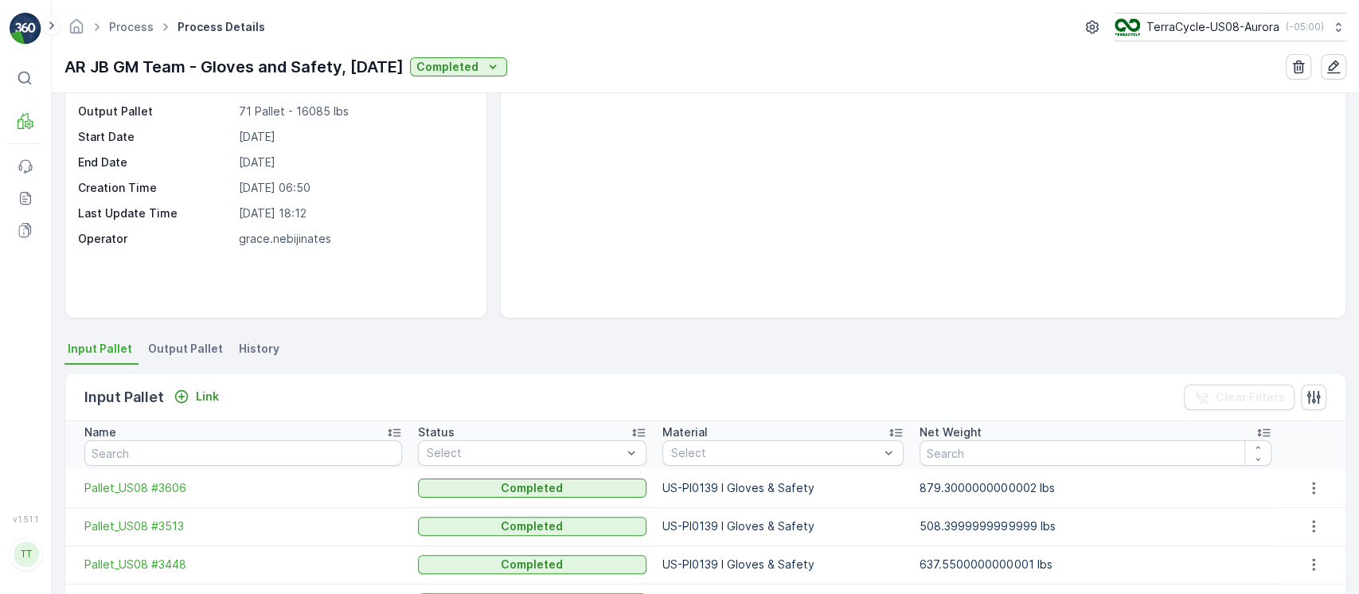
click at [552, 425] on div "Status" at bounding box center [532, 432] width 228 height 16
click at [550, 427] on div "Status" at bounding box center [532, 432] width 228 height 16
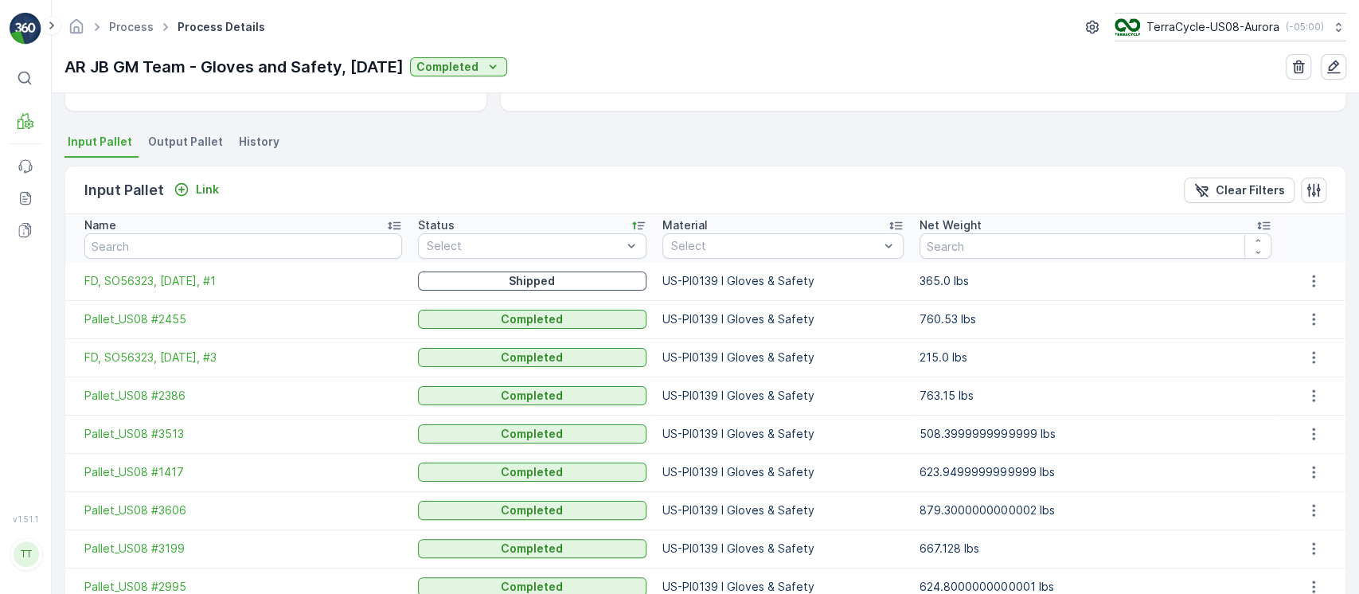
scroll to position [318, 0]
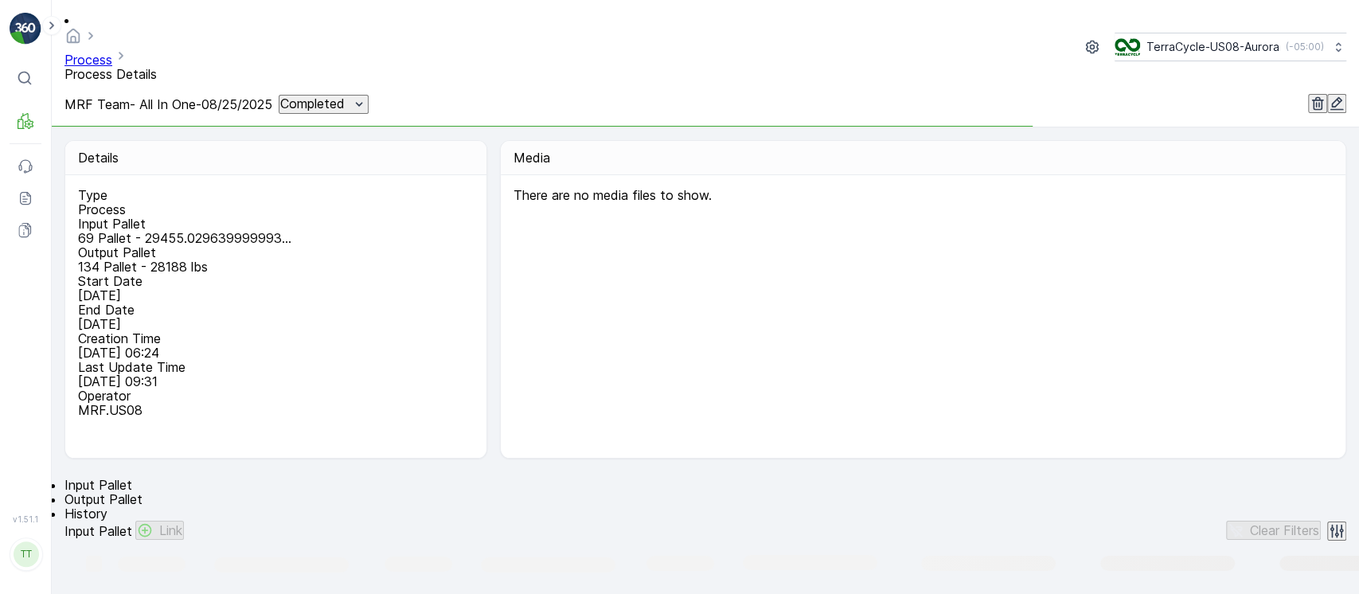
click at [142, 491] on span "Output Pallet" at bounding box center [103, 499] width 78 height 16
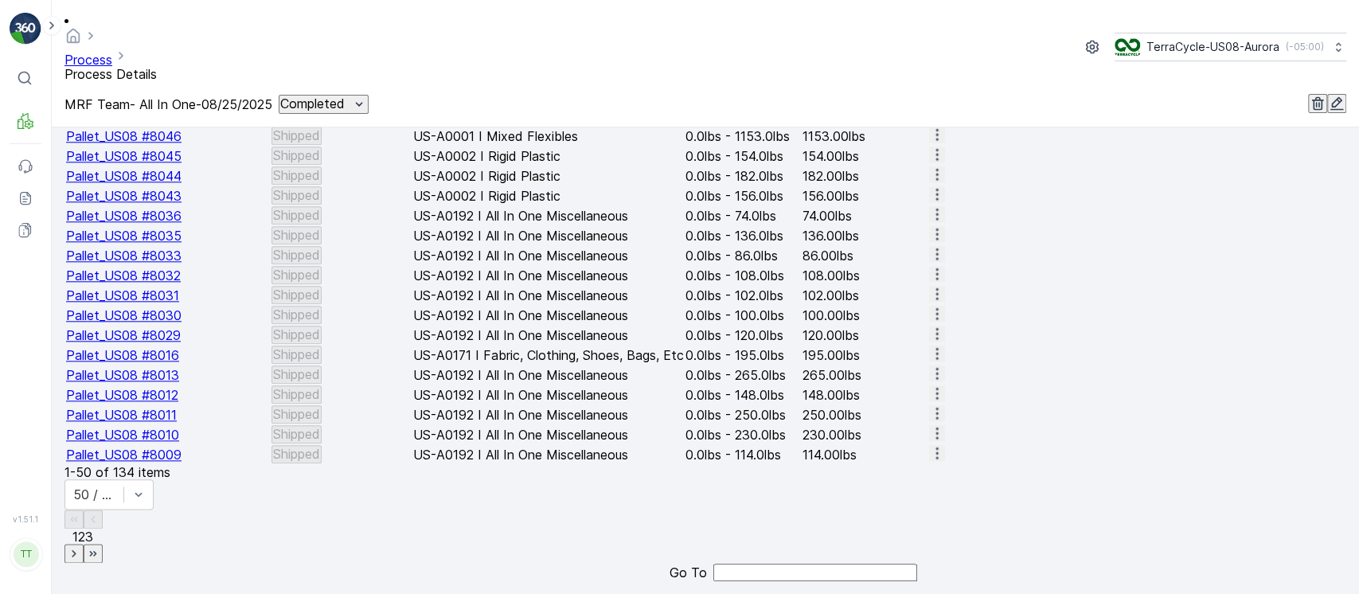
scroll to position [1957, 0]
click at [85, 544] on span "2" at bounding box center [81, 536] width 7 height 16
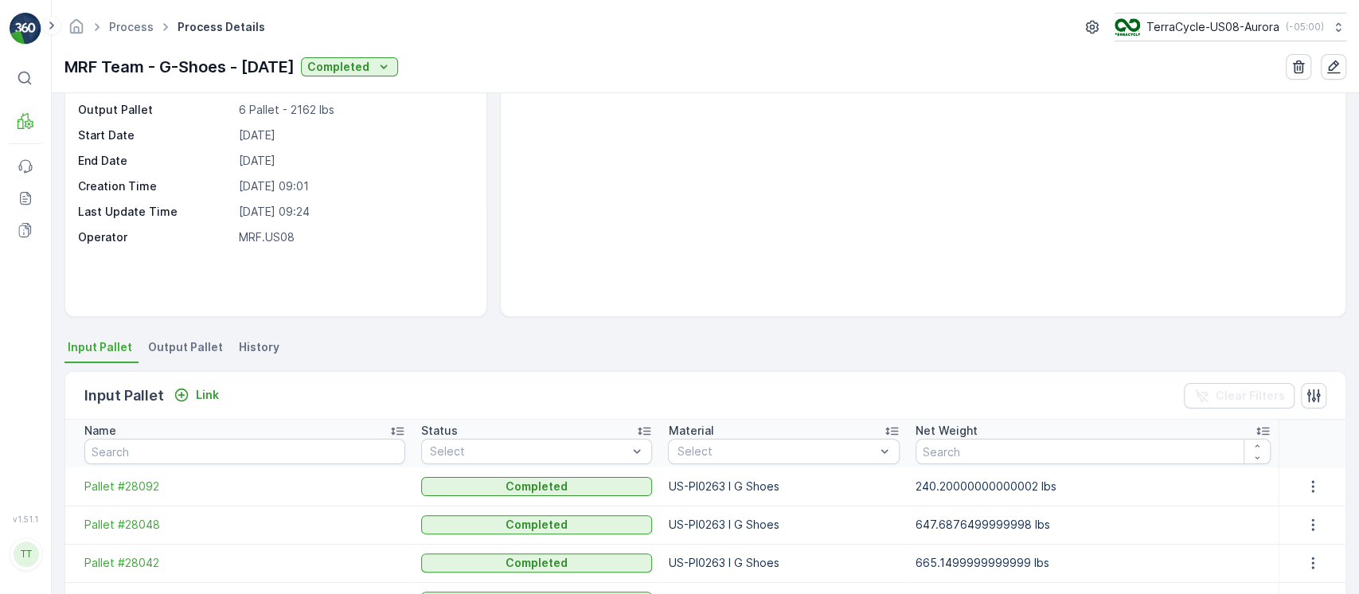
scroll to position [212, 0]
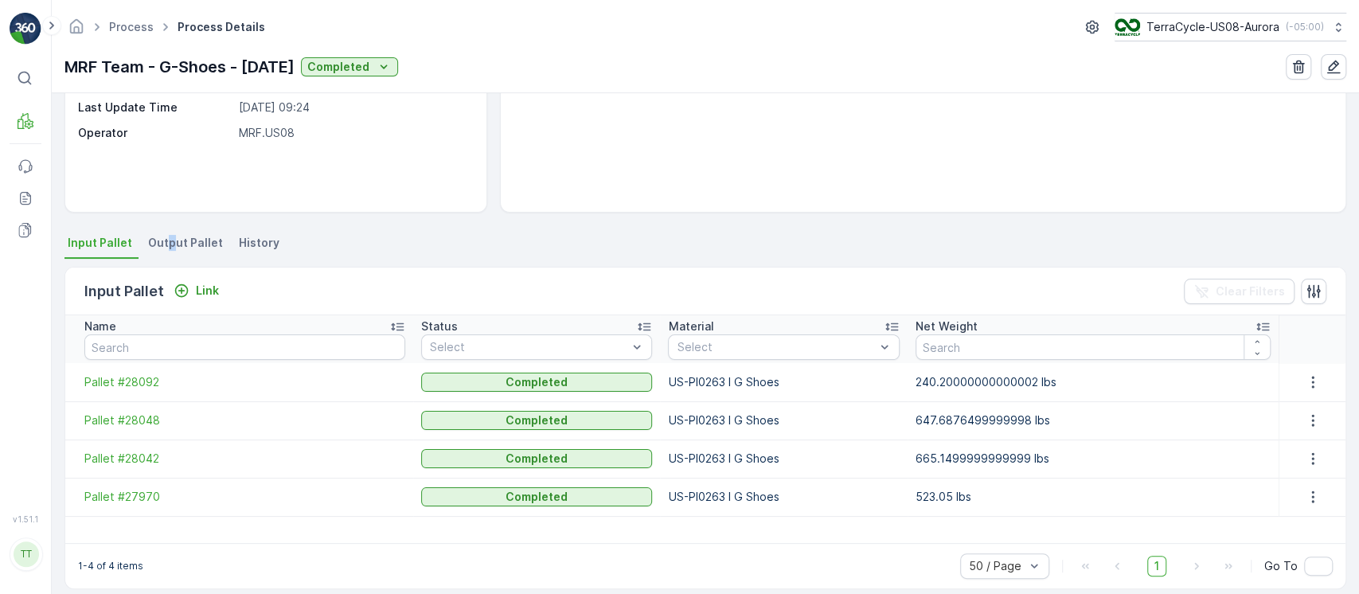
click at [165, 229] on div "Details Type Process Input Pallet 4 Pallet - 2076.0876499999995 ... Output Pall…" at bounding box center [705, 343] width 1307 height 501
click at [164, 236] on span "Output Pallet" at bounding box center [185, 243] width 75 height 16
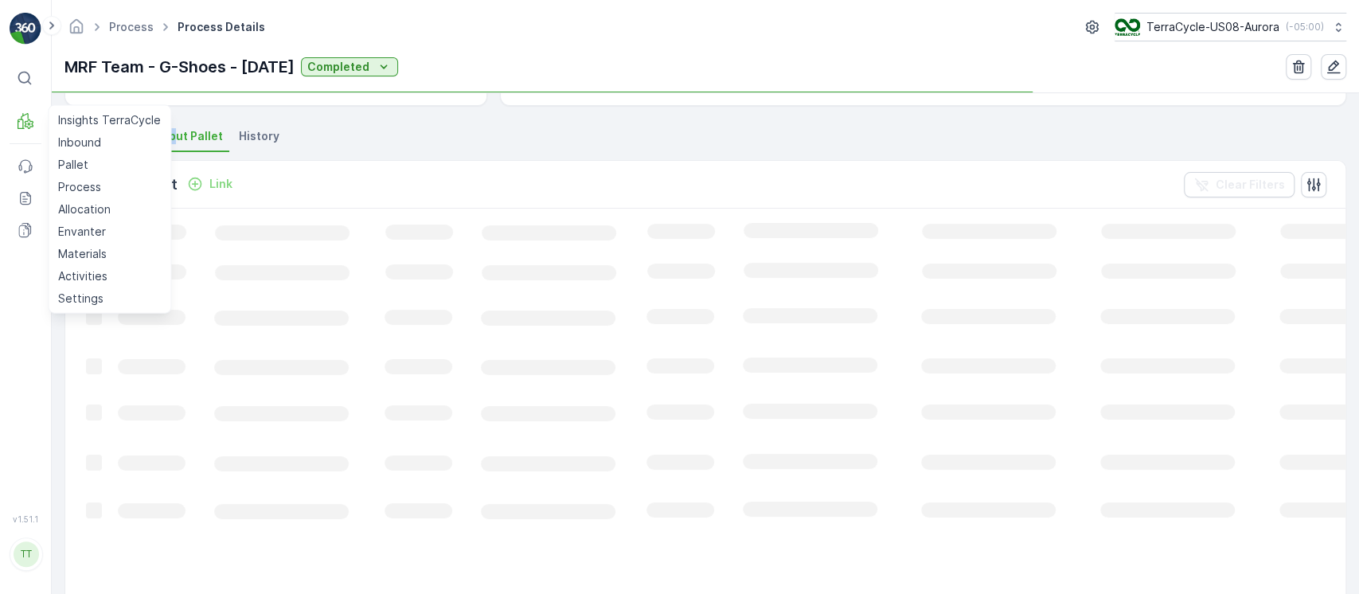
scroll to position [276, 0]
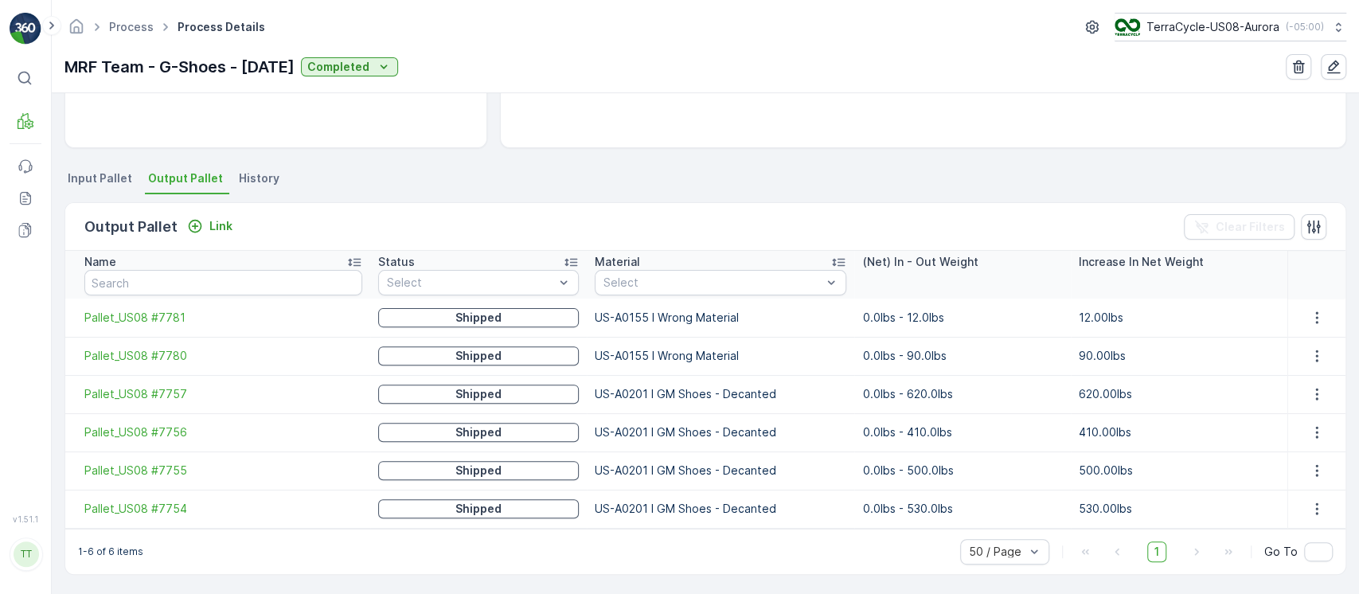
click at [111, 185] on span "Input Pallet" at bounding box center [100, 178] width 64 height 16
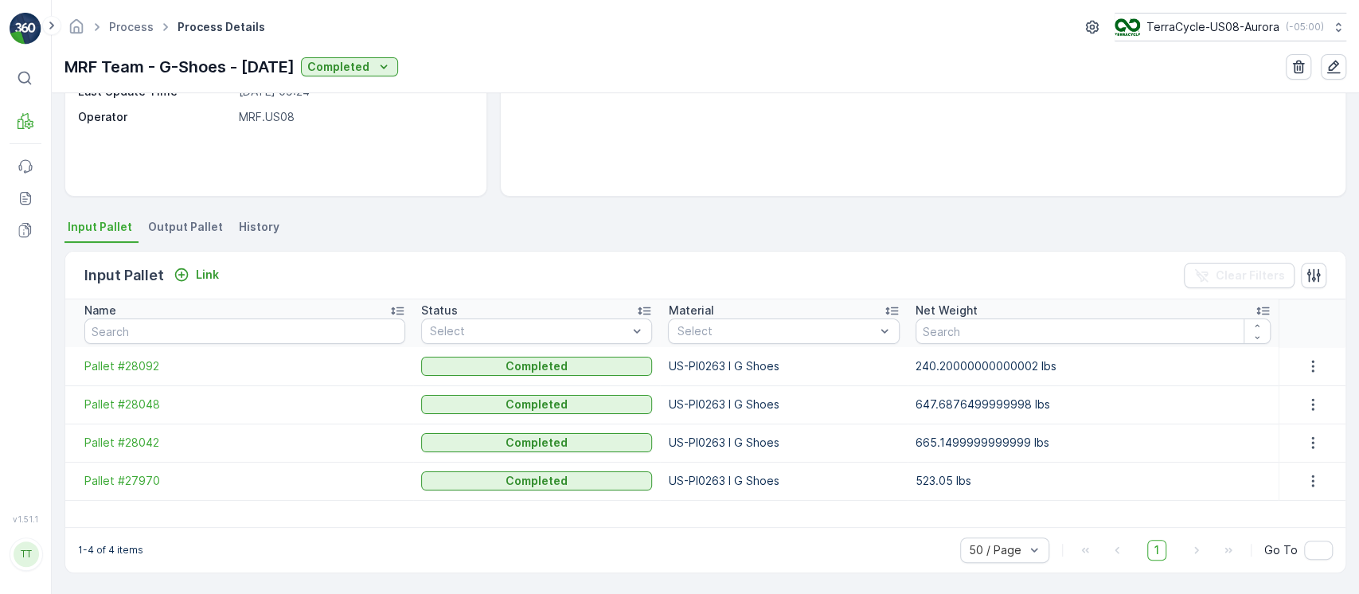
scroll to position [227, 0]
click at [719, 371] on p "US-PI0263 I G Shoes" at bounding box center [783, 367] width 231 height 16
click at [720, 369] on p "US-PI0263 I G Shoes" at bounding box center [783, 367] width 231 height 16
copy p "US-PI0263 I G Shoes"
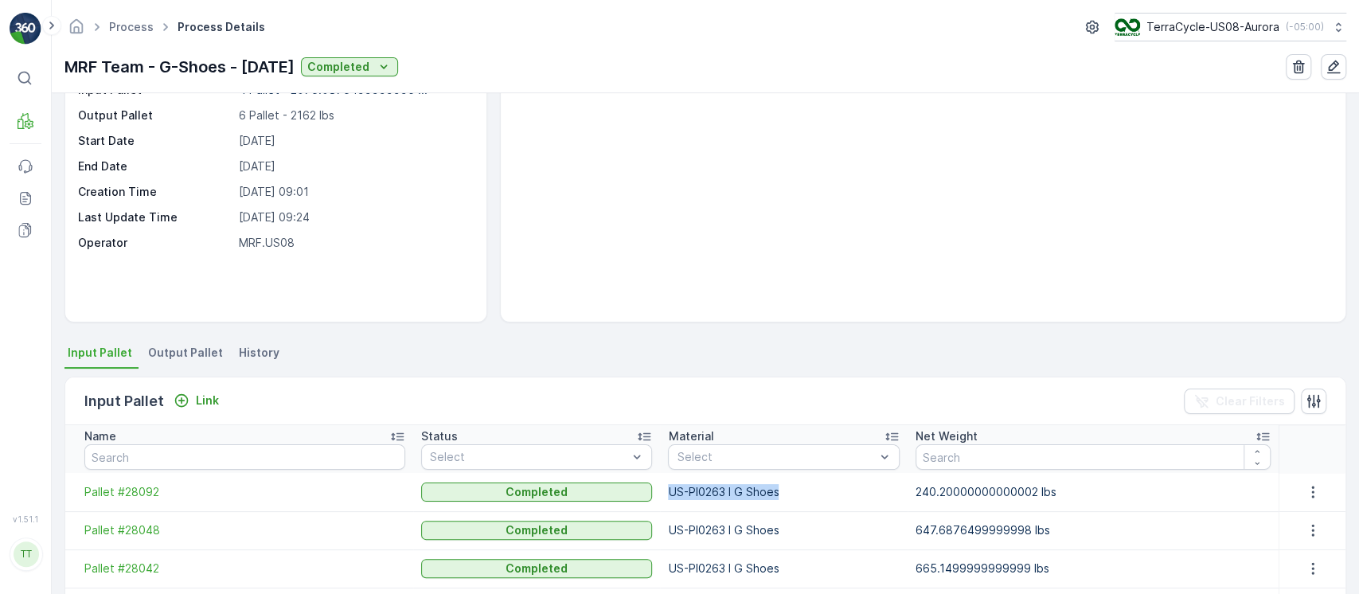
scroll to position [0, 0]
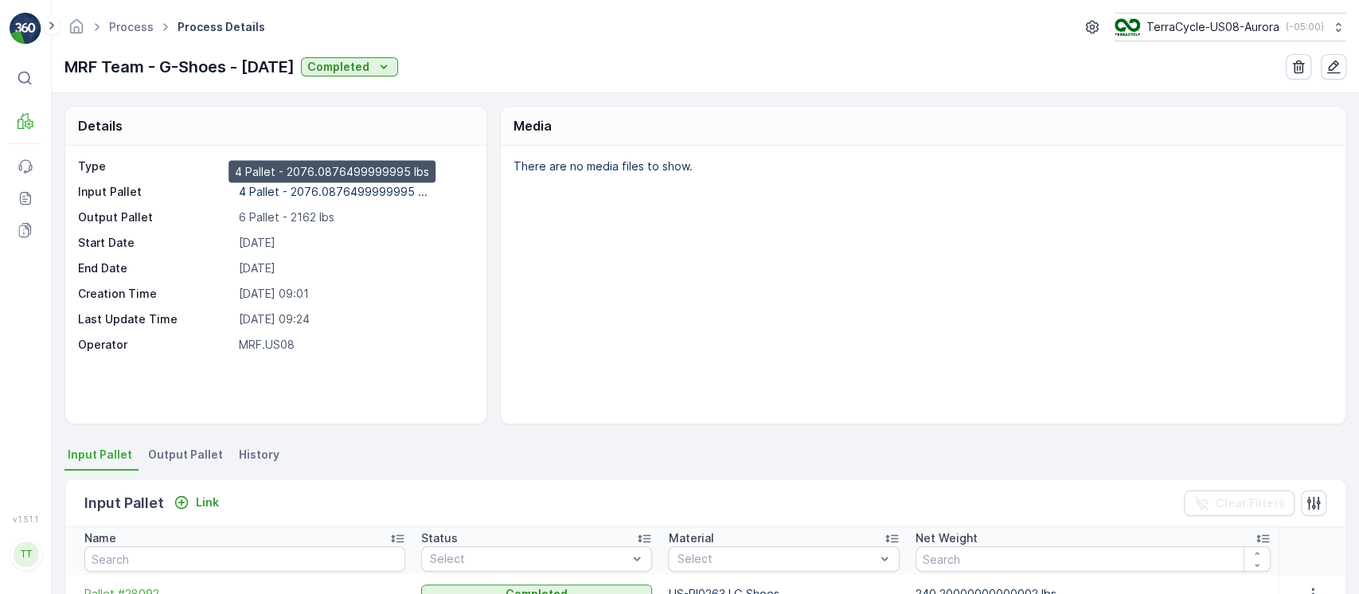
click at [325, 186] on p "4 Pallet - 2076.0876499999995 ..." at bounding box center [333, 192] width 189 height 14
click at [298, 216] on p "6 Pallet - 2162 lbs" at bounding box center [355, 217] width 232 height 16
copy p "2162"
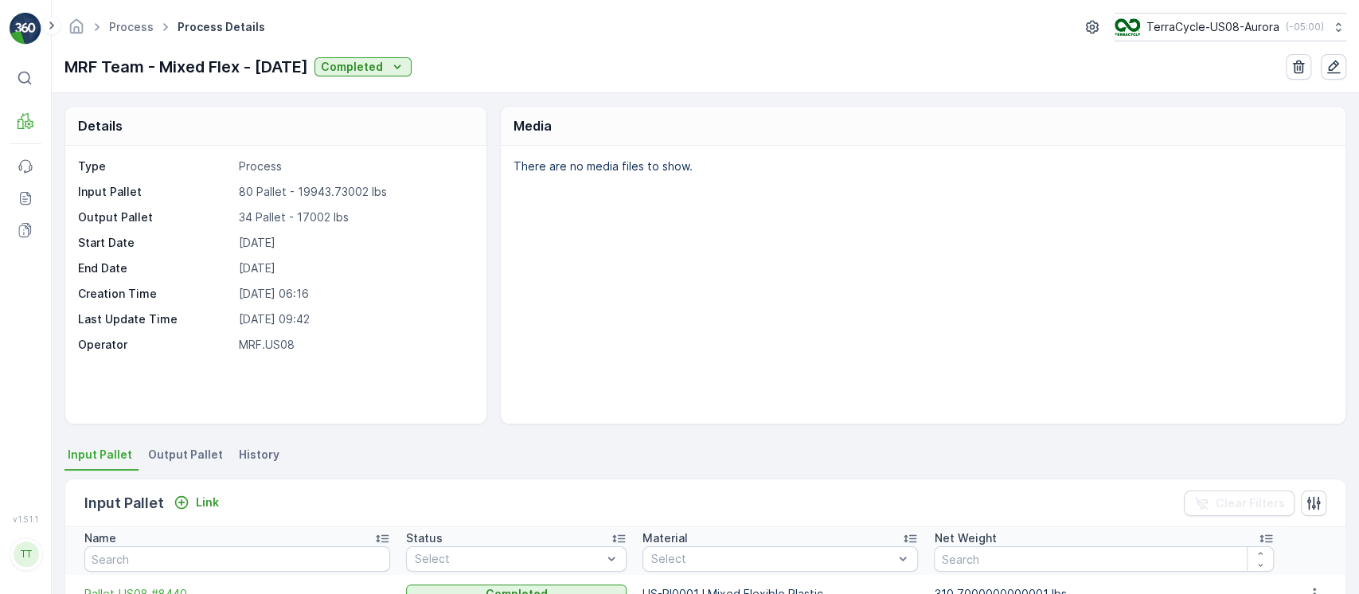
scroll to position [212, 0]
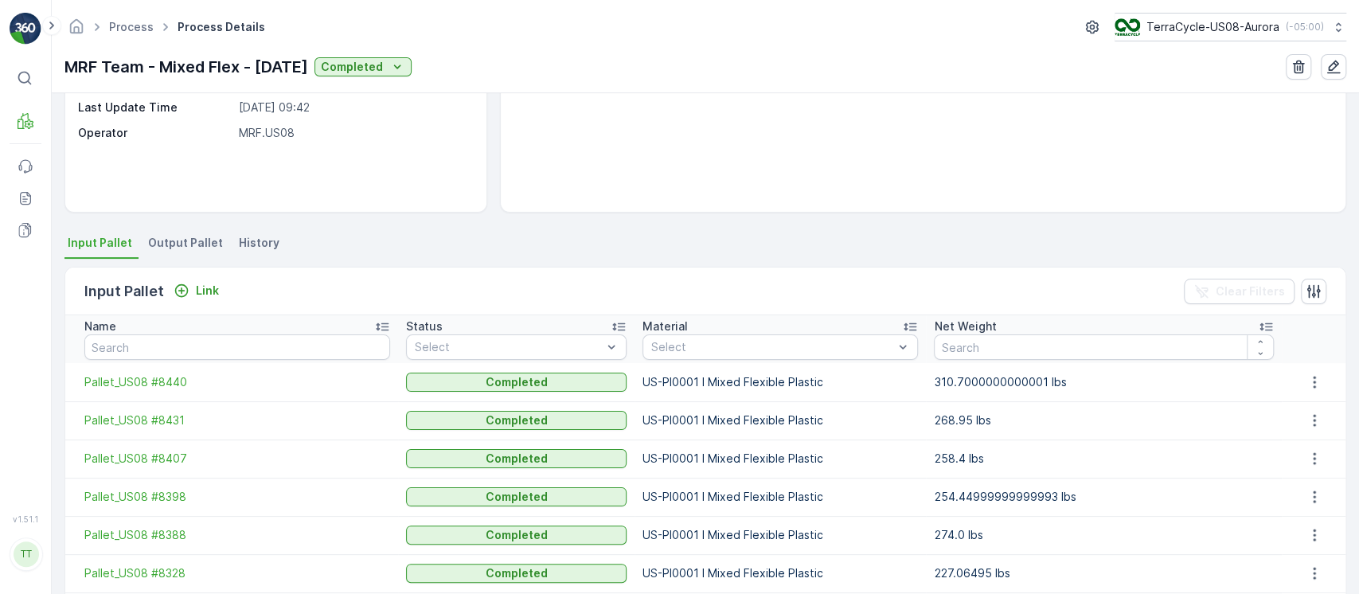
click at [202, 252] on li "Output Pallet" at bounding box center [187, 245] width 84 height 27
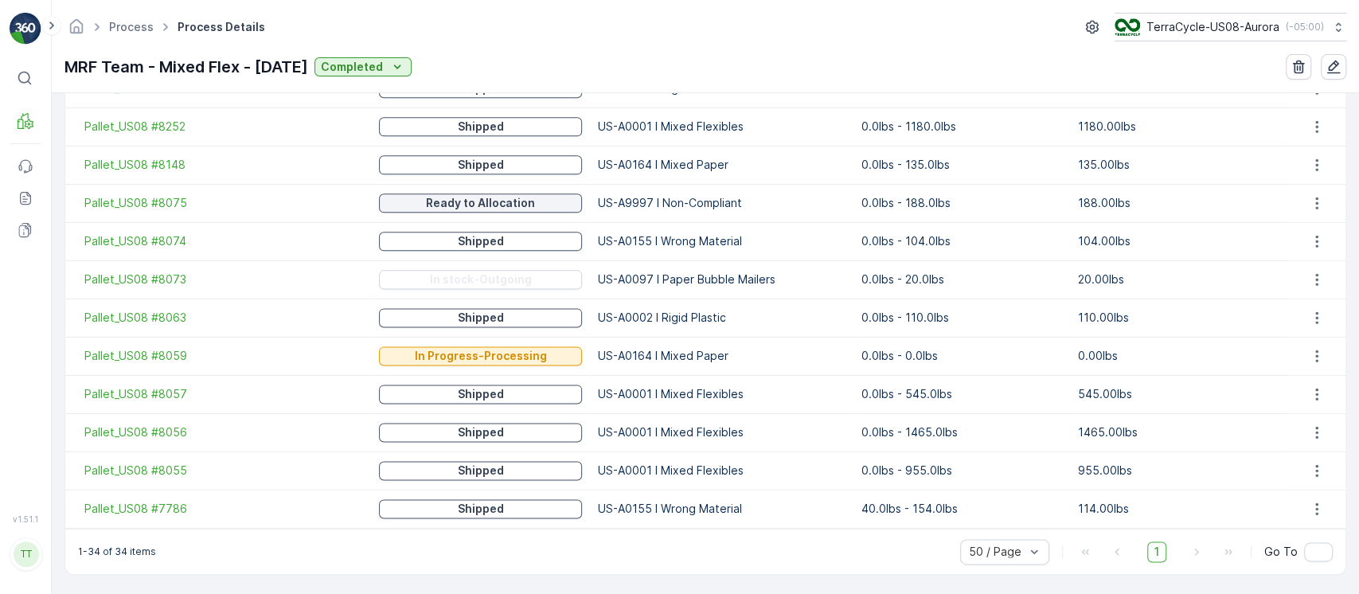
scroll to position [1133, 0]
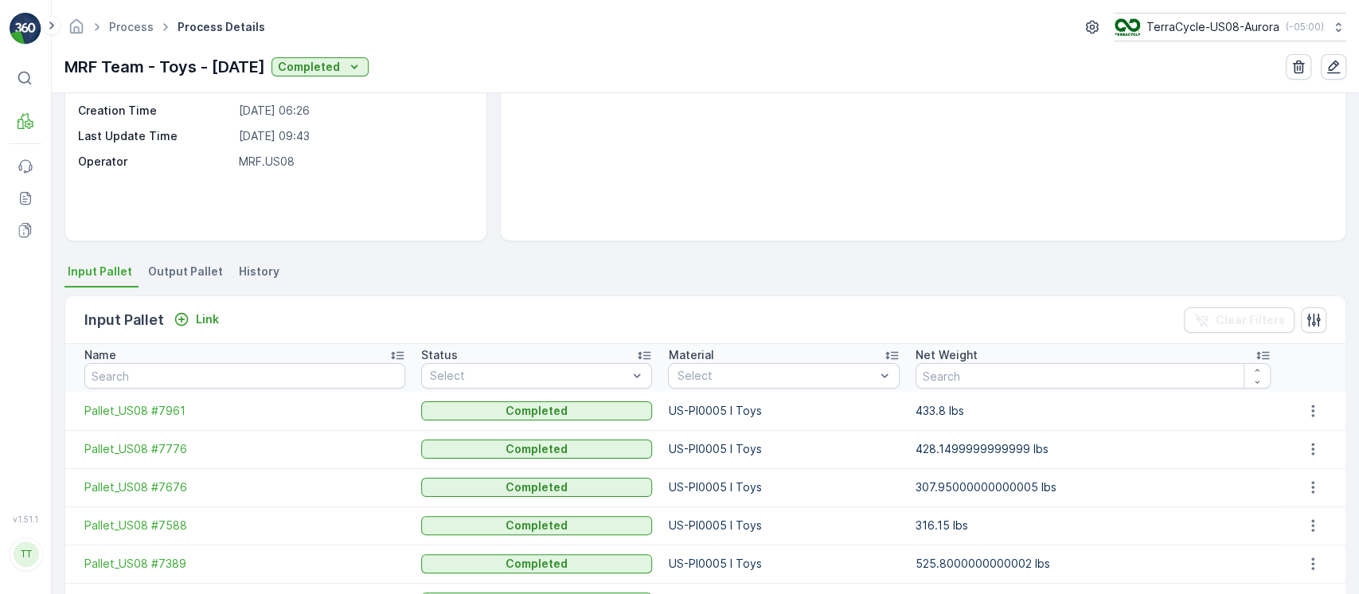
scroll to position [318, 0]
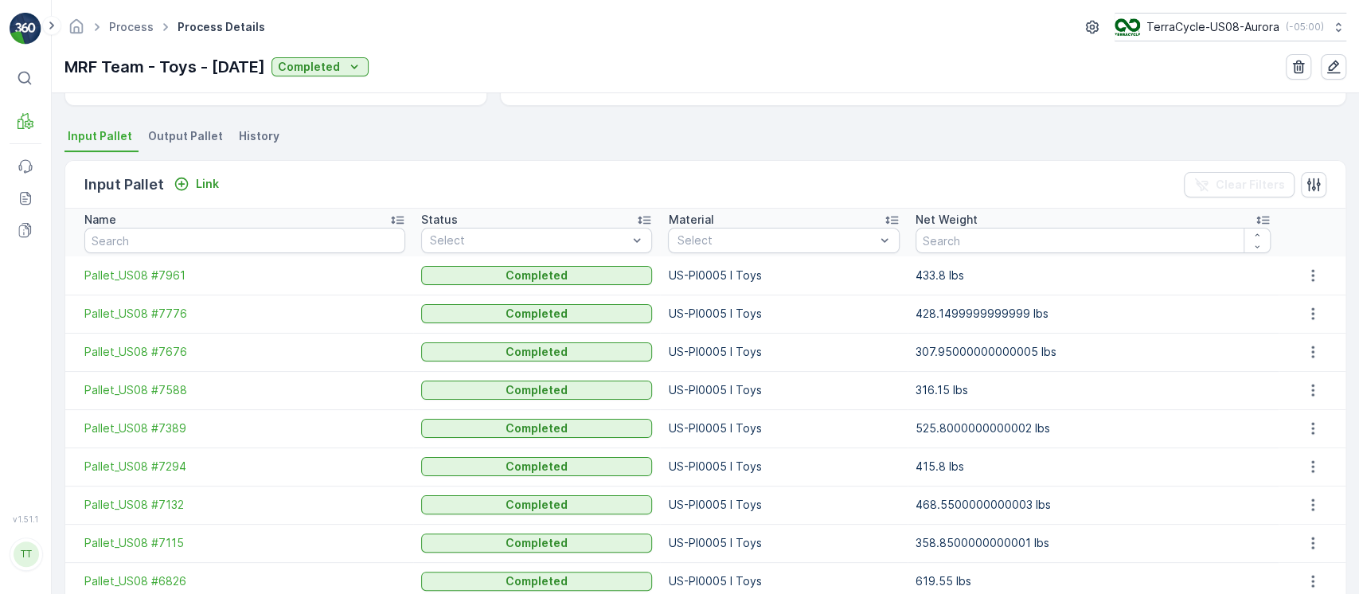
click at [176, 146] on li "Output Pallet" at bounding box center [187, 138] width 84 height 27
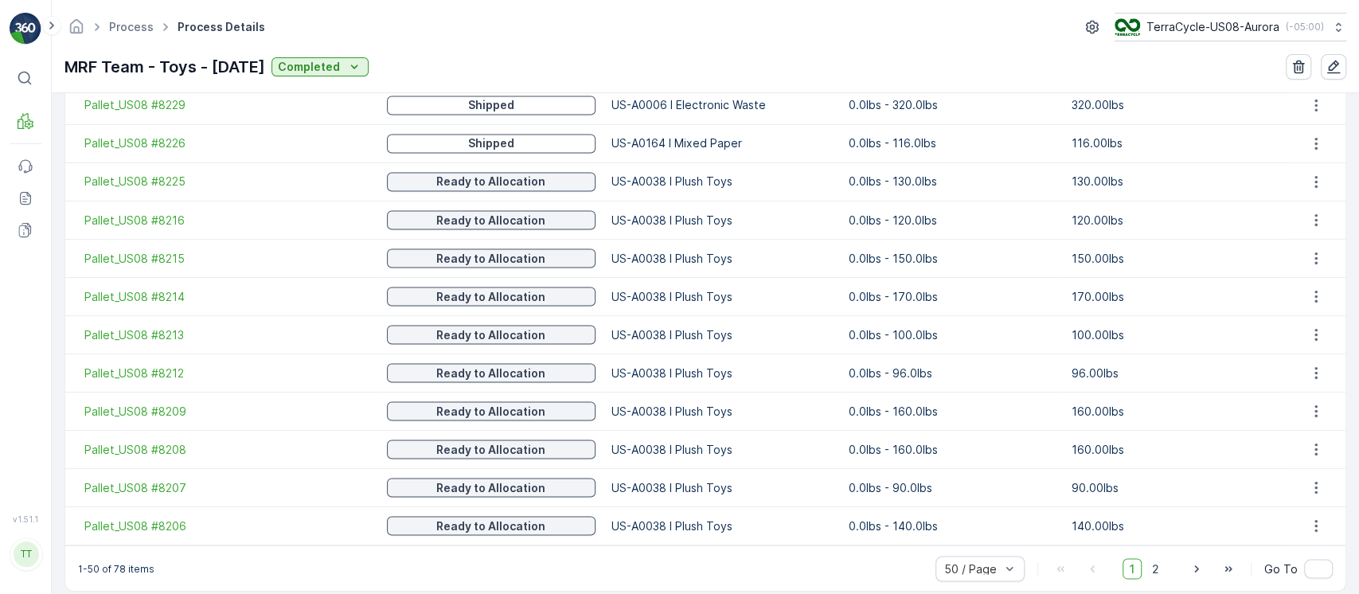
scroll to position [1957, 0]
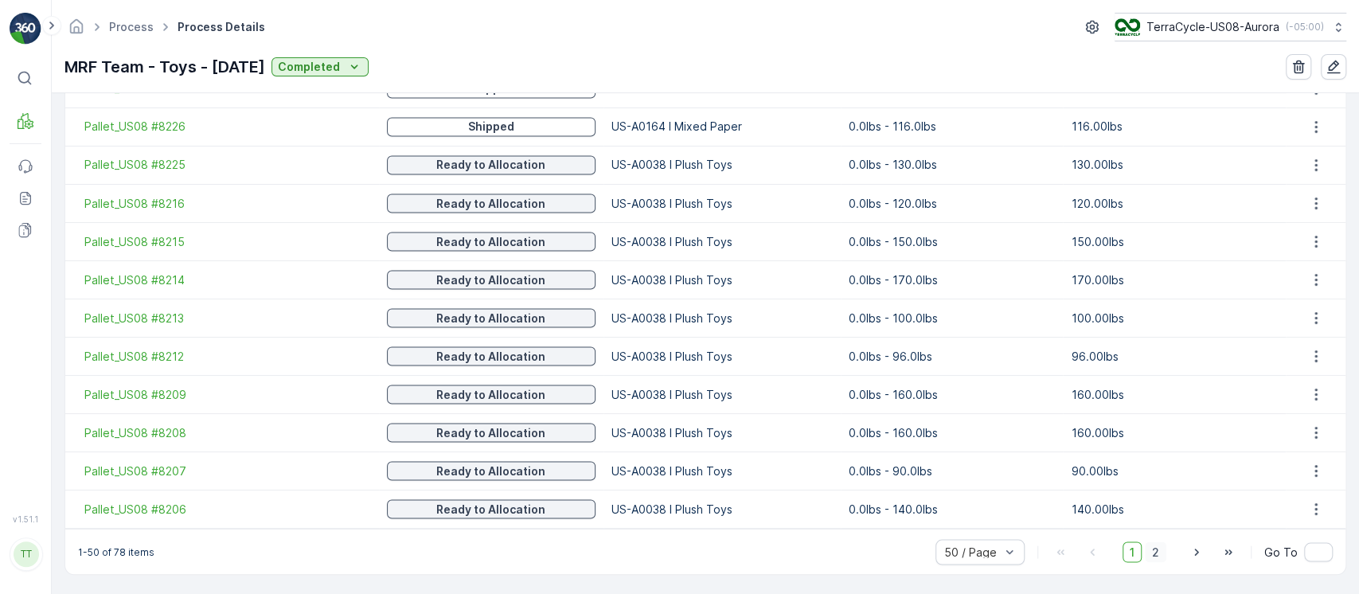
click at [1157, 555] on span "2" at bounding box center [1155, 551] width 21 height 21
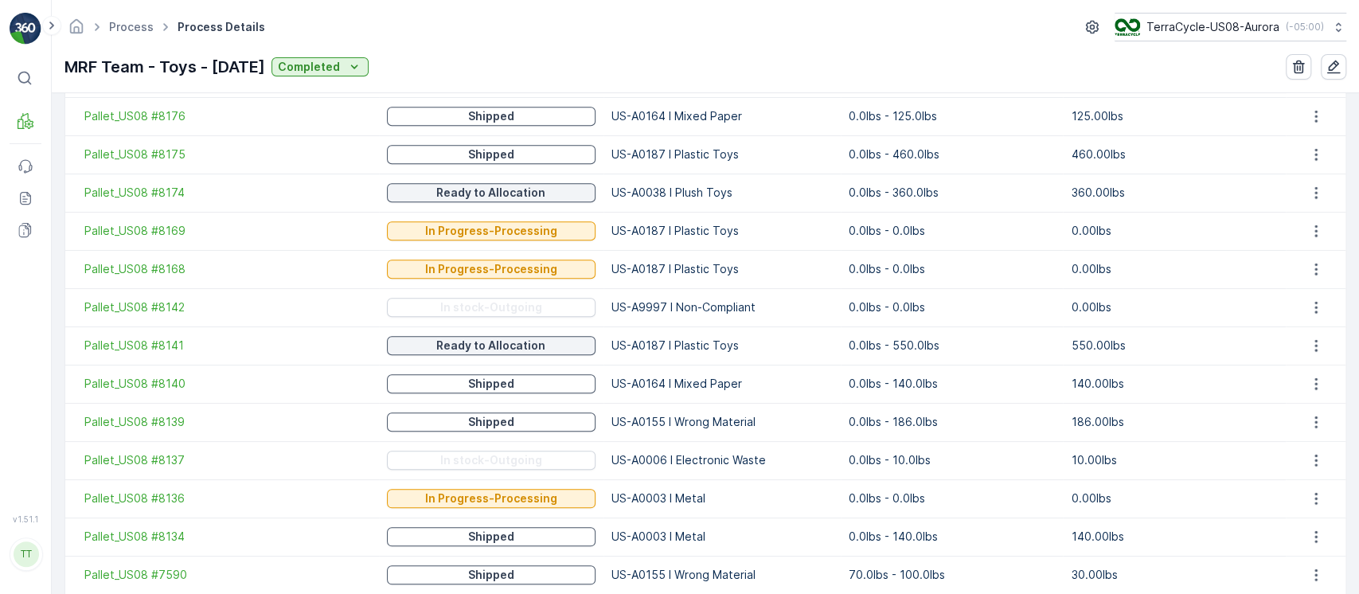
scroll to position [1117, 0]
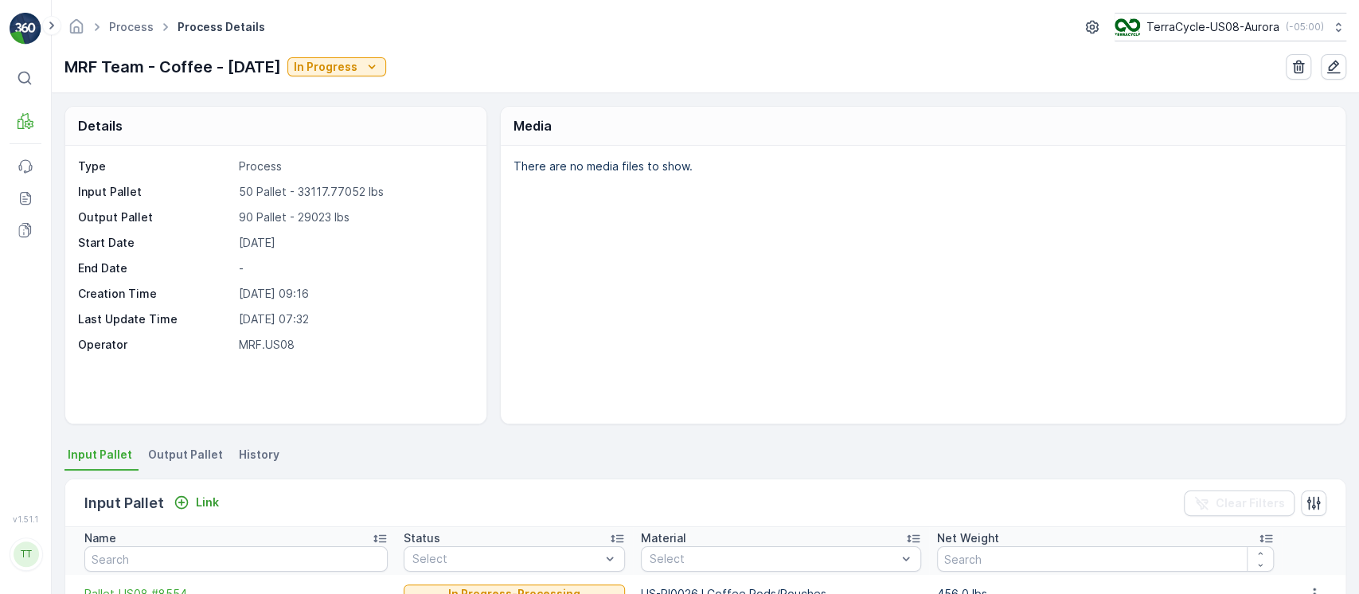
click at [185, 454] on span "Output Pallet" at bounding box center [185, 455] width 75 height 16
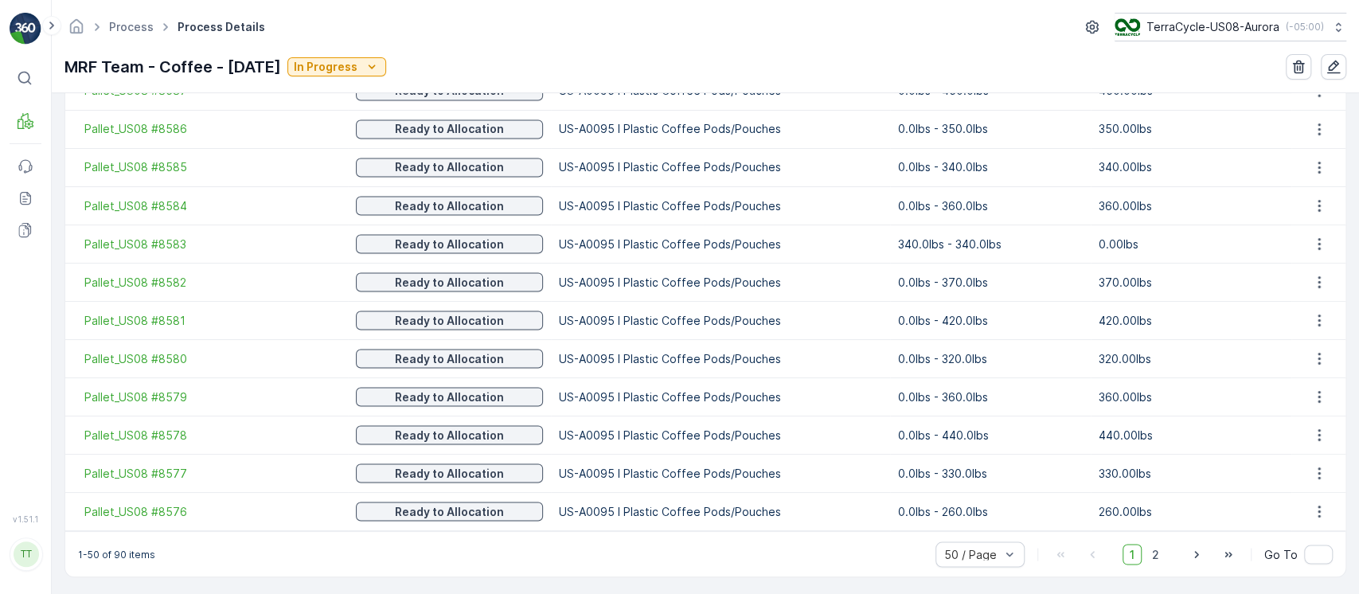
scroll to position [1957, 0]
click at [1159, 550] on span "2" at bounding box center [1155, 551] width 21 height 21
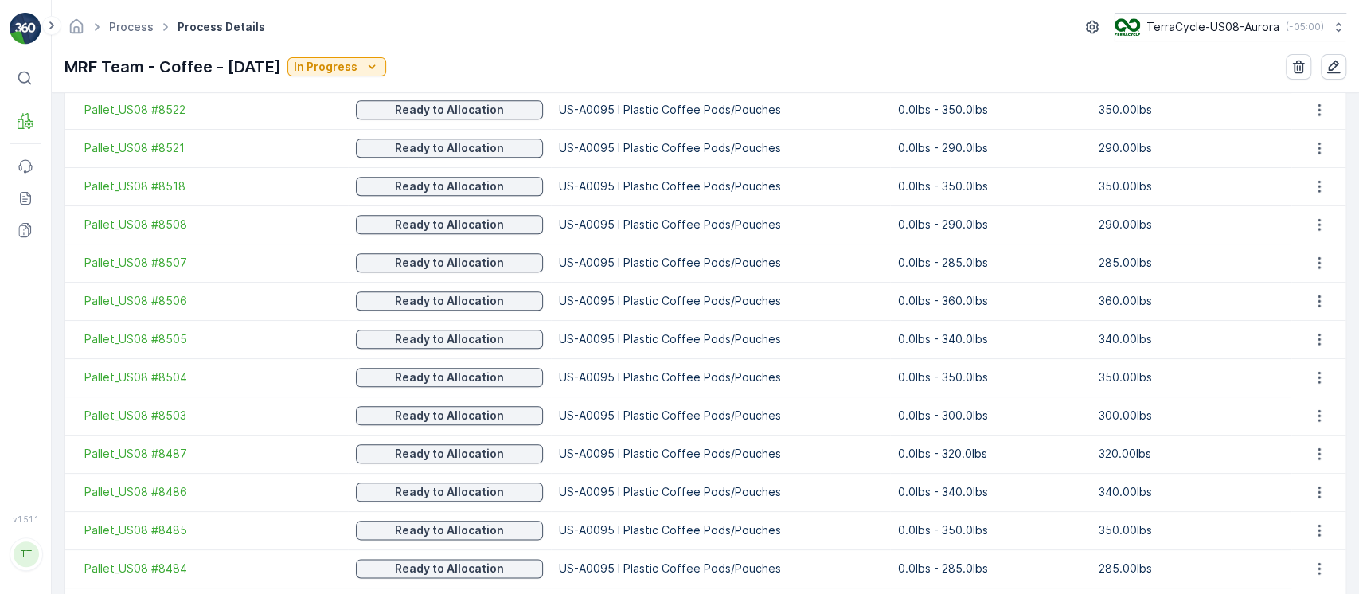
scroll to position [1575, 0]
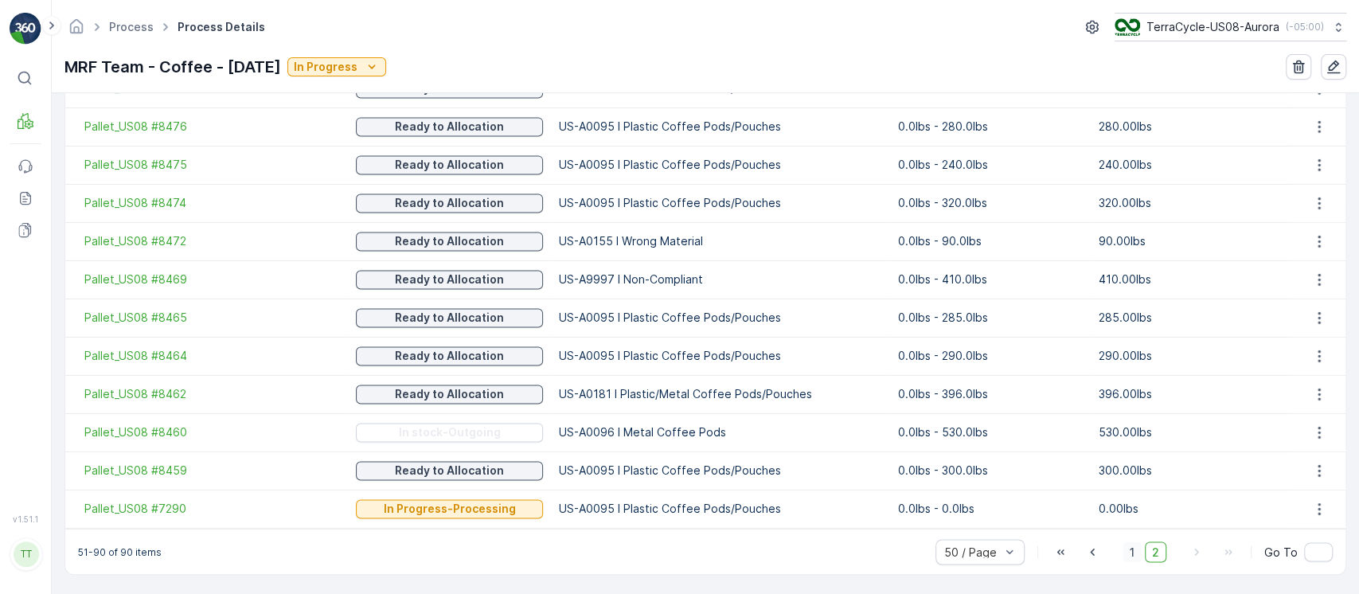
click at [1122, 548] on span "1" at bounding box center [1131, 551] width 19 height 21
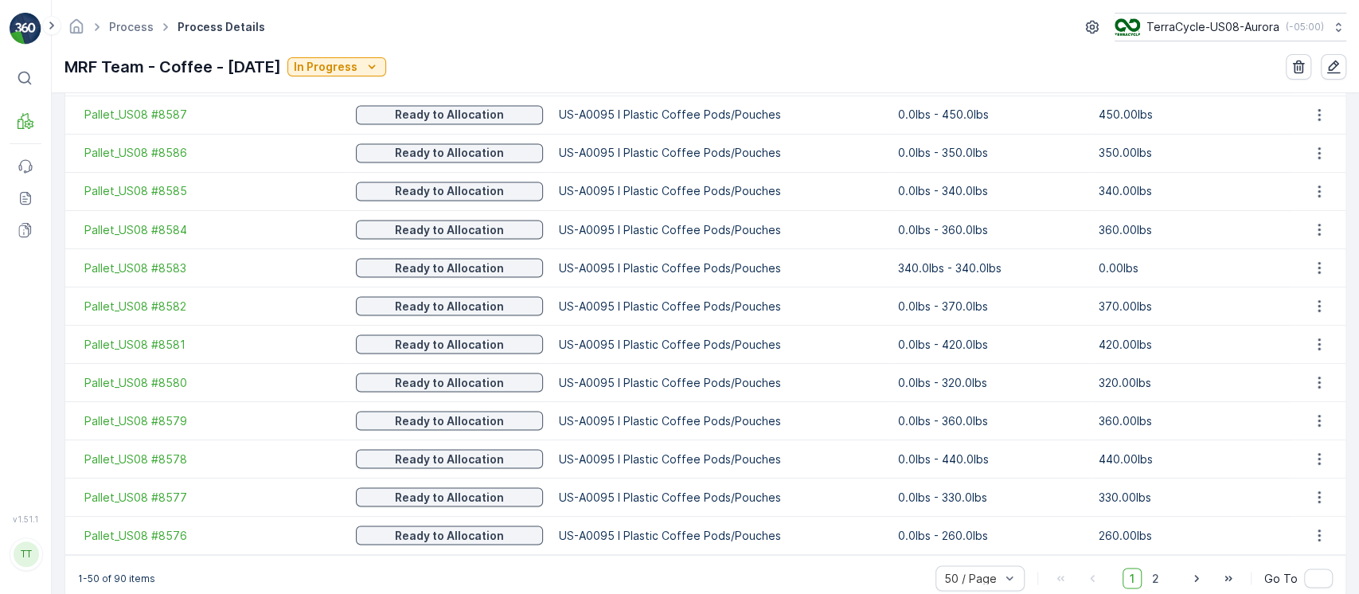
scroll to position [1932, 0]
click at [105, 264] on span "Pallet_US08 #8583" at bounding box center [211, 267] width 255 height 16
drag, startPoint x: 69, startPoint y: 264, endPoint x: 216, endPoint y: 263, distance: 146.5
click at [216, 263] on td "Pallet_US08 #8583" at bounding box center [206, 267] width 283 height 38
copy span "Pallet_US08 #8583"
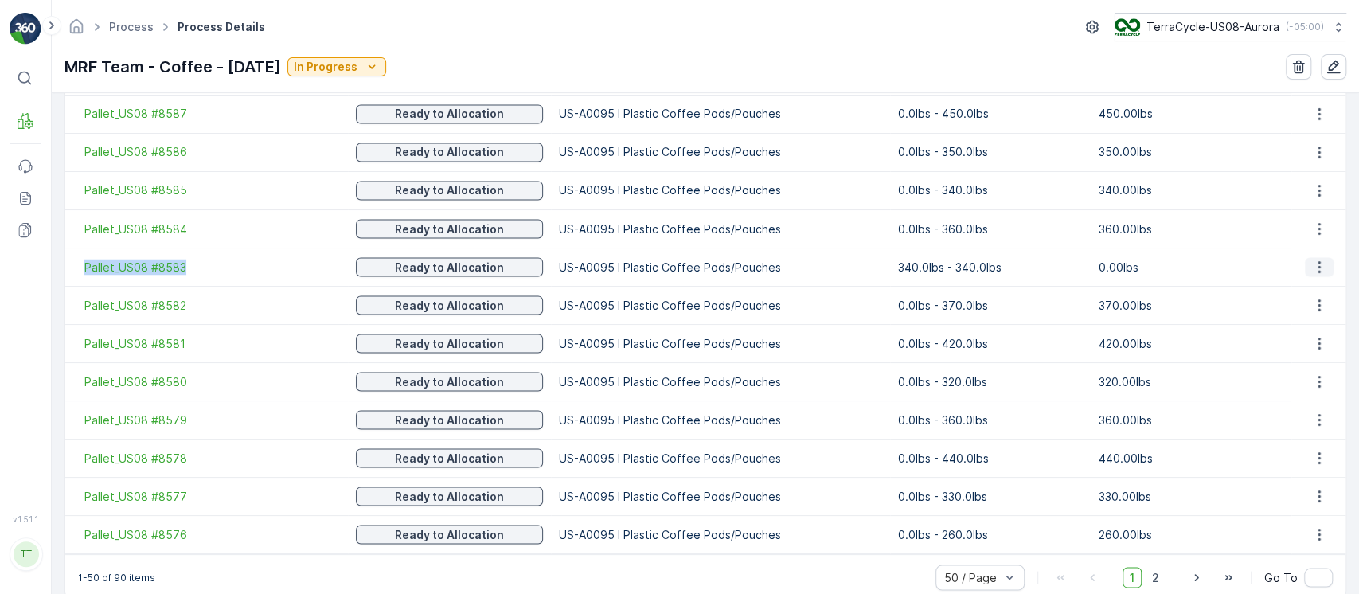
click at [1312, 259] on icon "button" at bounding box center [1319, 267] width 16 height 16
click at [1314, 290] on span "Detach" at bounding box center [1328, 290] width 39 height 16
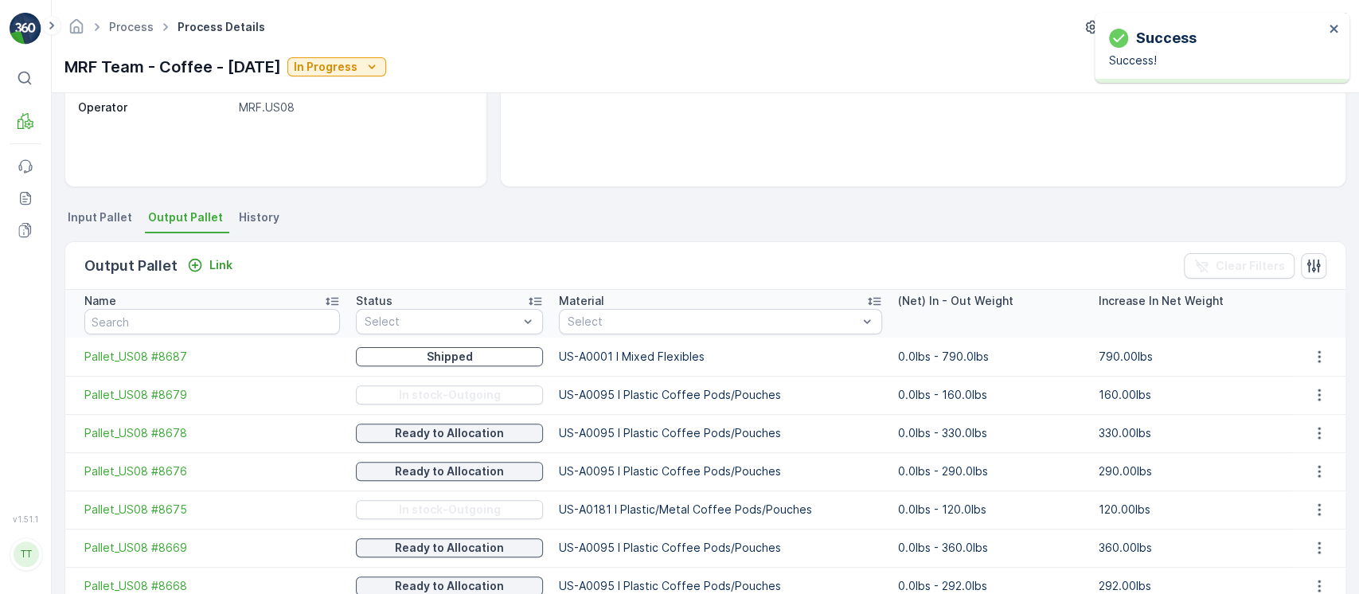
scroll to position [240, 0]
click at [203, 259] on div "Link" at bounding box center [209, 263] width 45 height 16
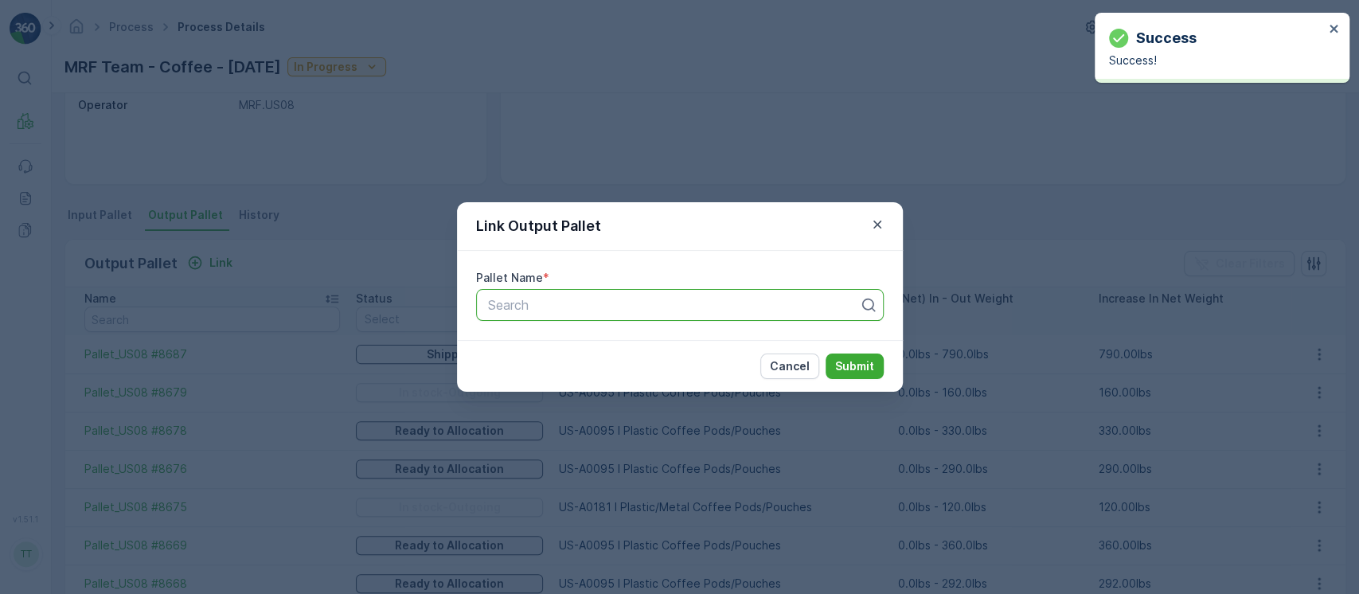
click at [581, 310] on div at bounding box center [673, 305] width 374 height 14
paste input "Pallet_US08 #8583"
type input "Pallet_US08 #8583"
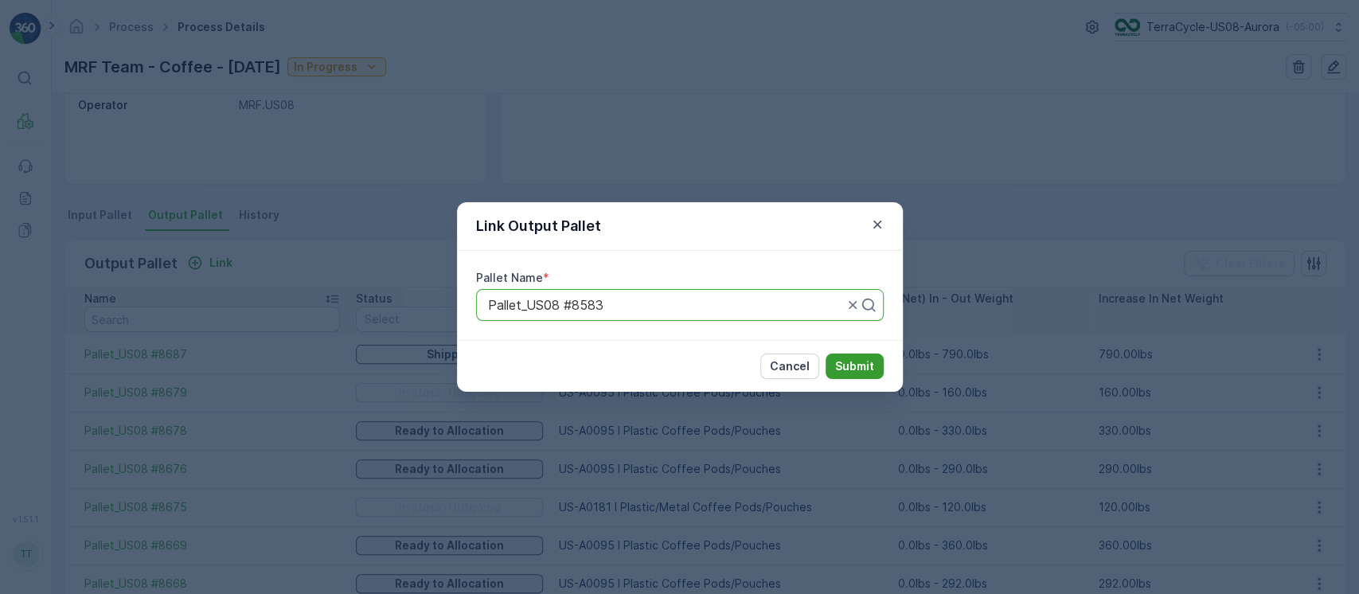
click at [863, 368] on p "Submit" at bounding box center [854, 366] width 39 height 16
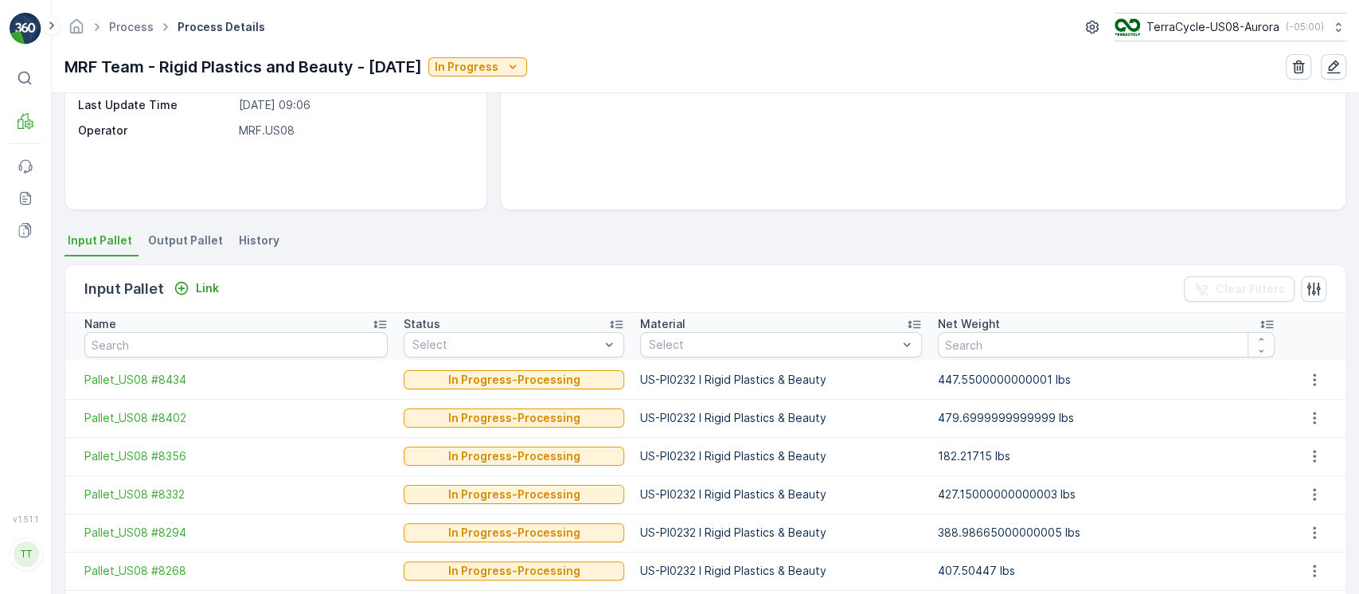
scroll to position [212, 0]
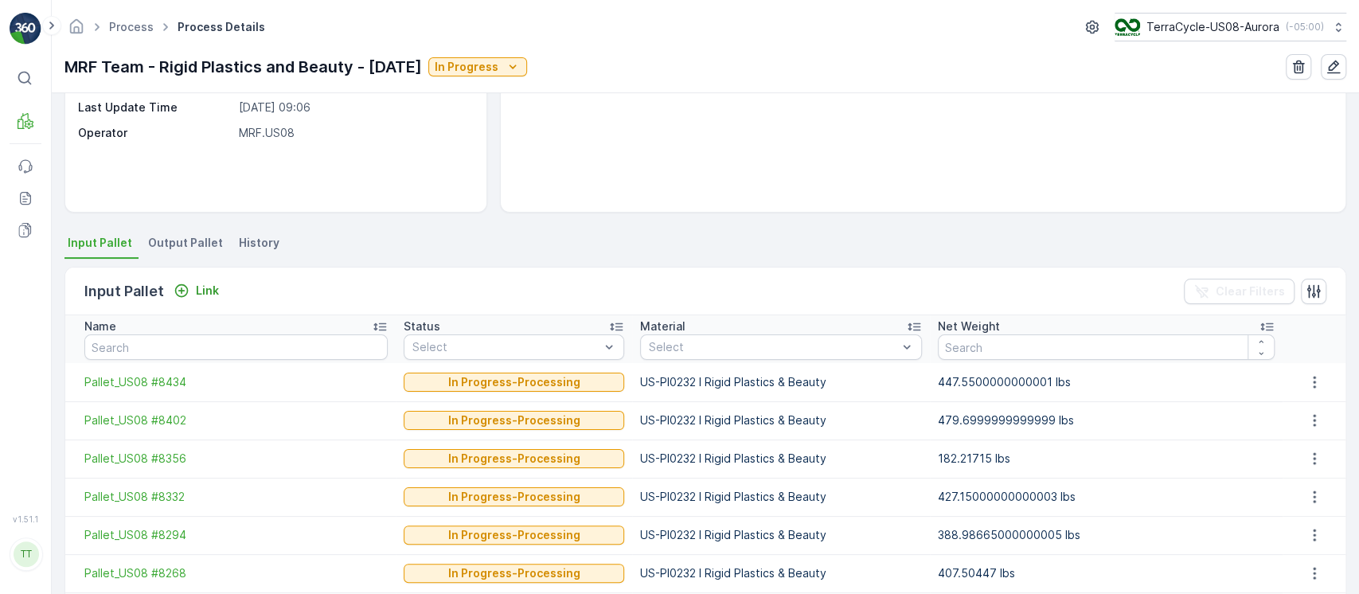
click at [158, 250] on li "Output Pallet" at bounding box center [187, 245] width 84 height 27
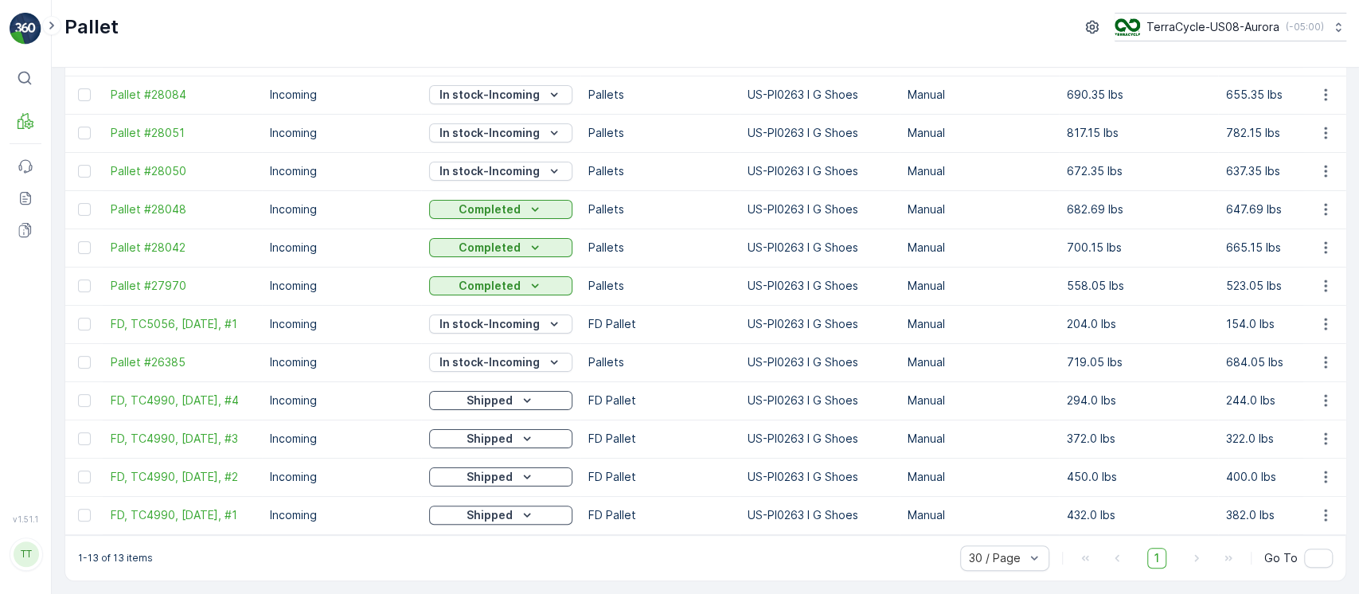
scroll to position [49, 0]
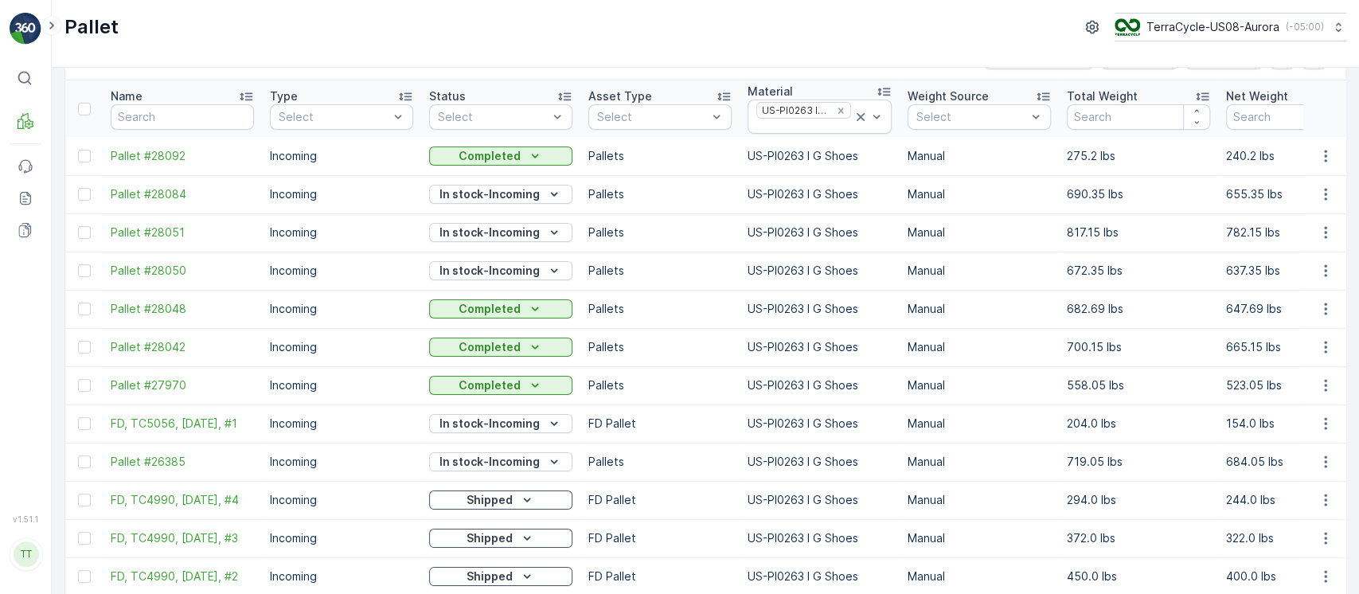
click at [522, 90] on div "Status" at bounding box center [500, 96] width 143 height 16
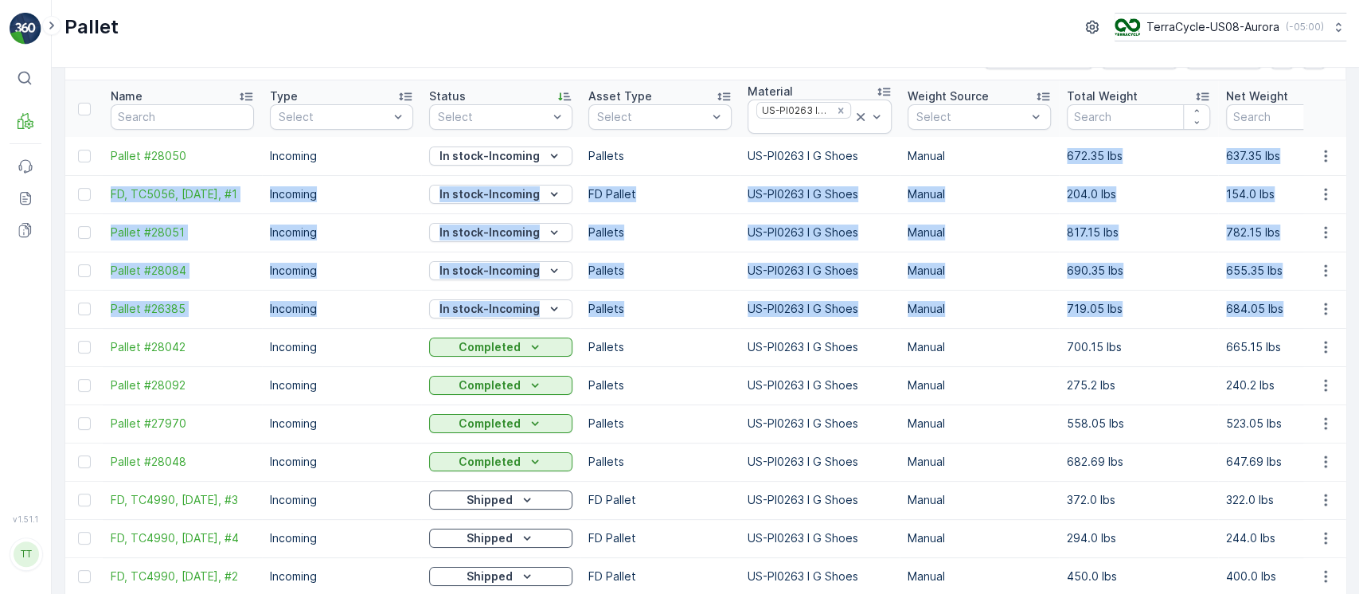
drag, startPoint x: 1053, startPoint y: 149, endPoint x: 1291, endPoint y: 315, distance: 290.4
copy tbody "672.35 lbs 637.35 lbs 35.0 lbs grace.nebijinates [DATE] 11:58 [DATE] 10:14 - - …"
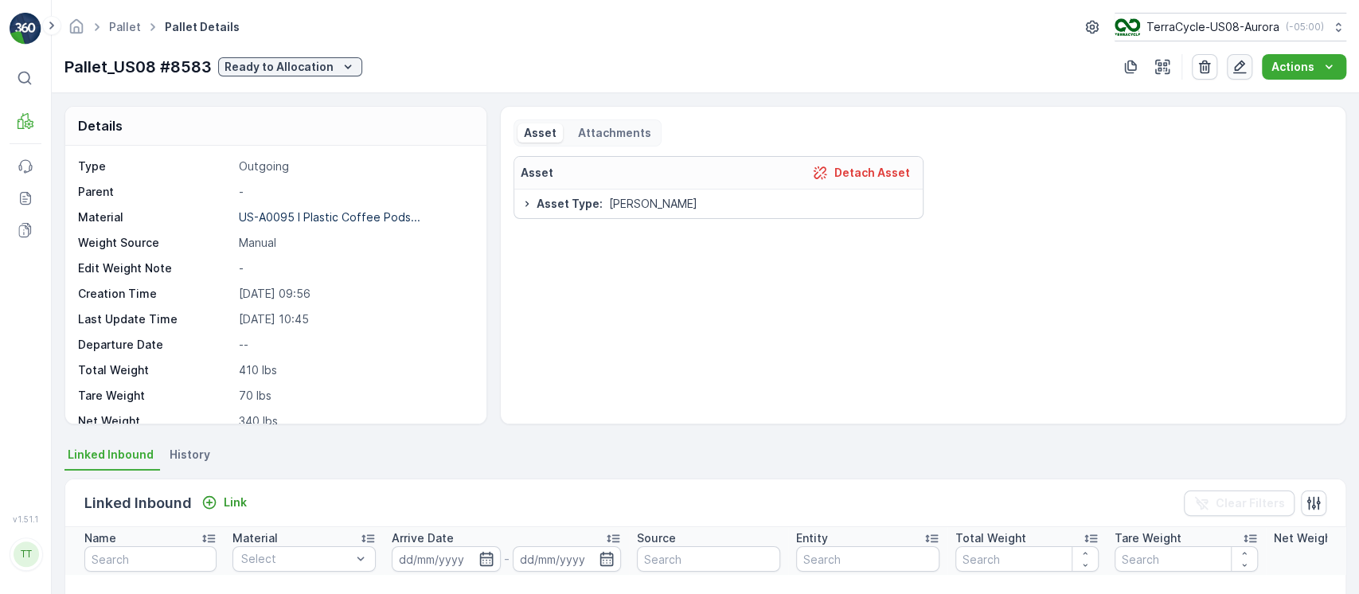
click at [1234, 62] on icon "button" at bounding box center [1239, 67] width 16 height 16
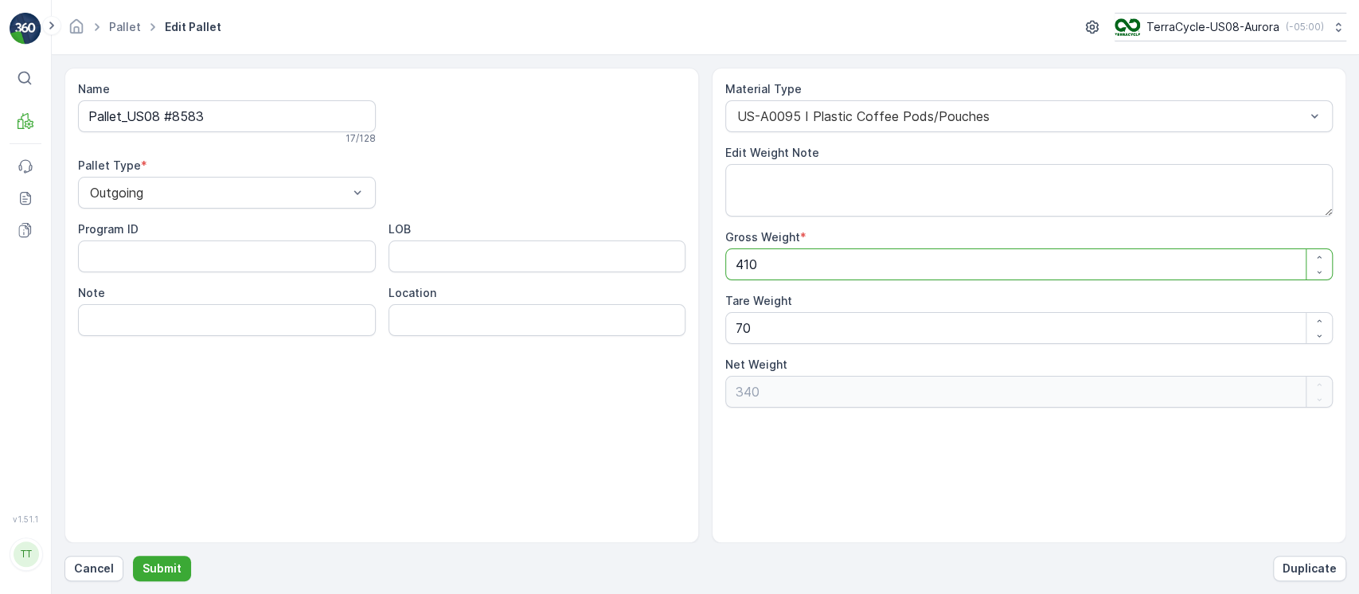
drag, startPoint x: 872, startPoint y: 269, endPoint x: 564, endPoint y: 239, distance: 310.3
click at [563, 239] on div "Name Pallet_US08 #8583 17 / 128 Pallet Type * Outgoing Program ID LOB Note Loca…" at bounding box center [704, 305] width 1281 height 475
type Weight "7"
type Weight "-63"
type Weight "70"
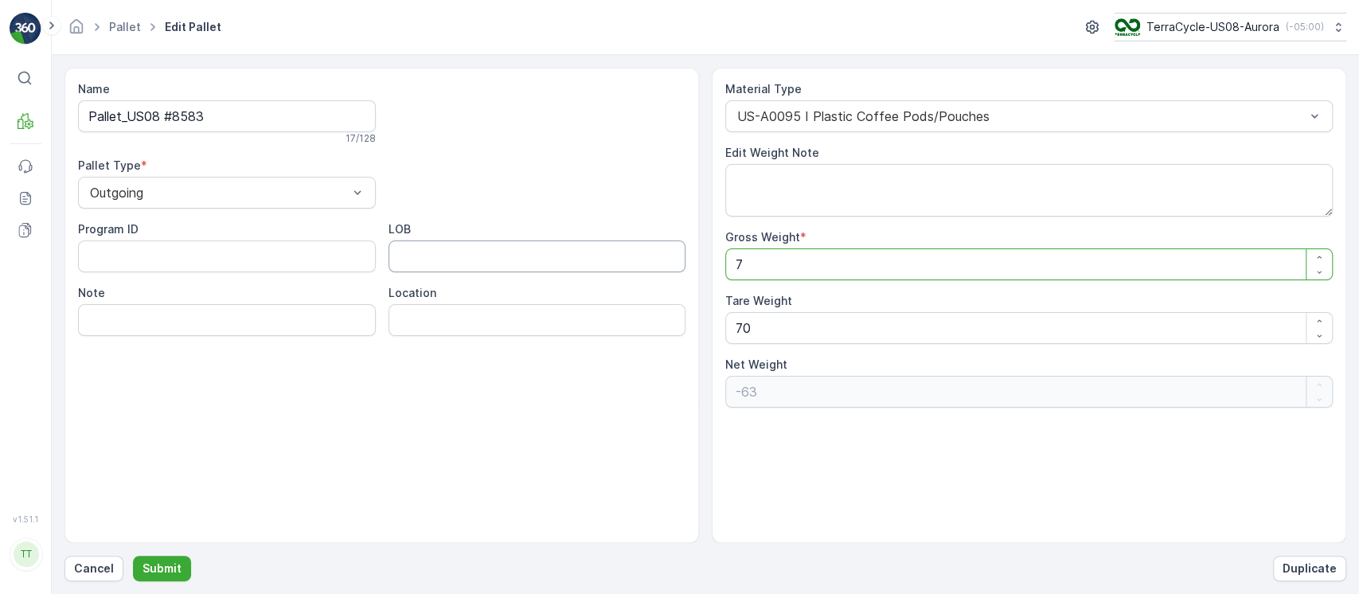
type Weight "0"
type Weight "70"
click at [159, 565] on p "Submit" at bounding box center [161, 568] width 39 height 16
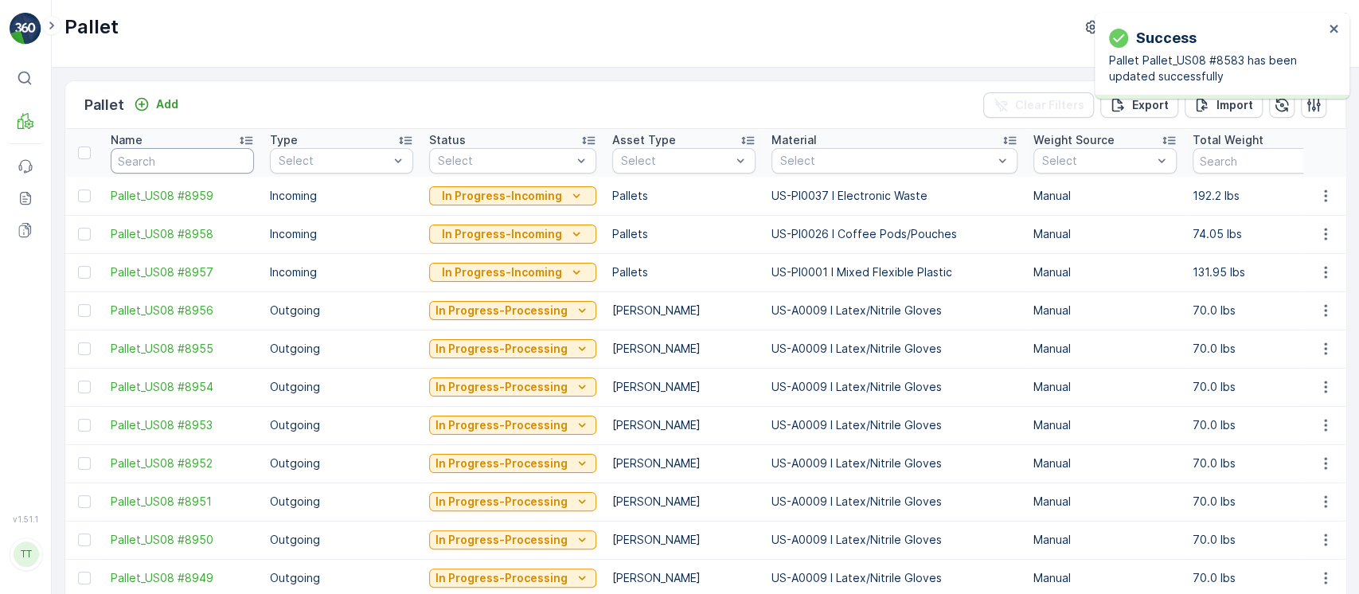
click at [234, 157] on input "text" at bounding box center [182, 160] width 143 height 25
paste input "Pallet_US08 #8583"
type input "Pallet_US08 #8583"
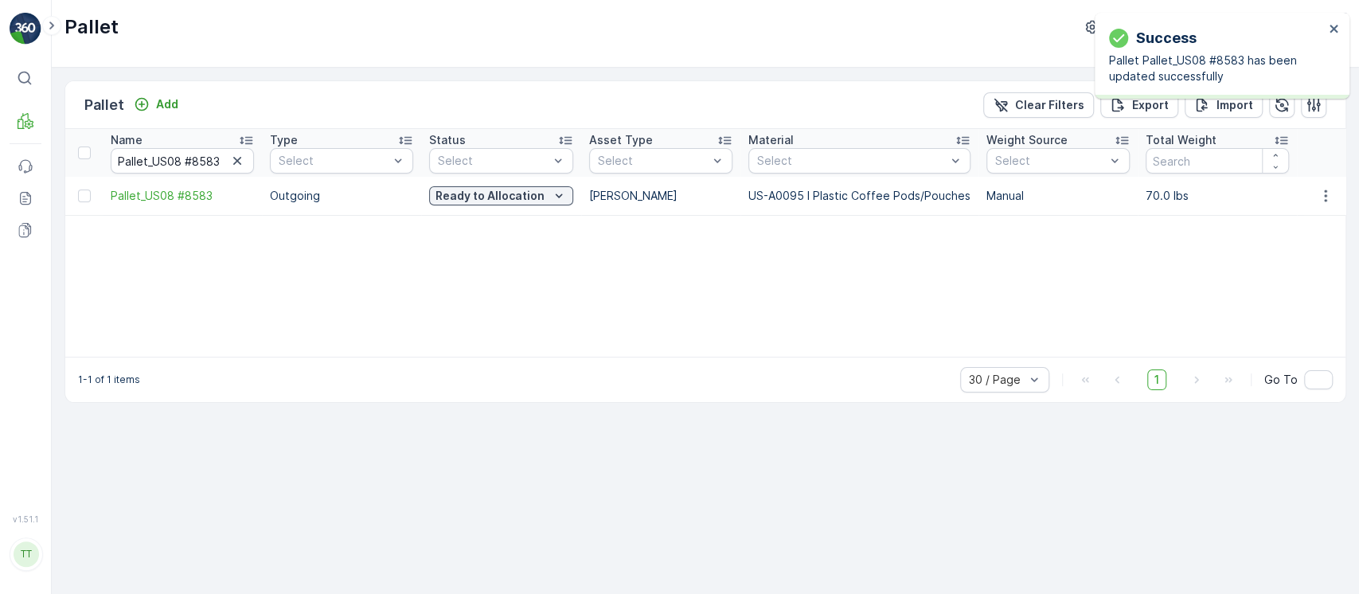
click at [1328, 194] on icon "button" at bounding box center [1325, 196] width 16 height 16
click at [1316, 282] on span "Update Weight" at bounding box center [1300, 287] width 81 height 16
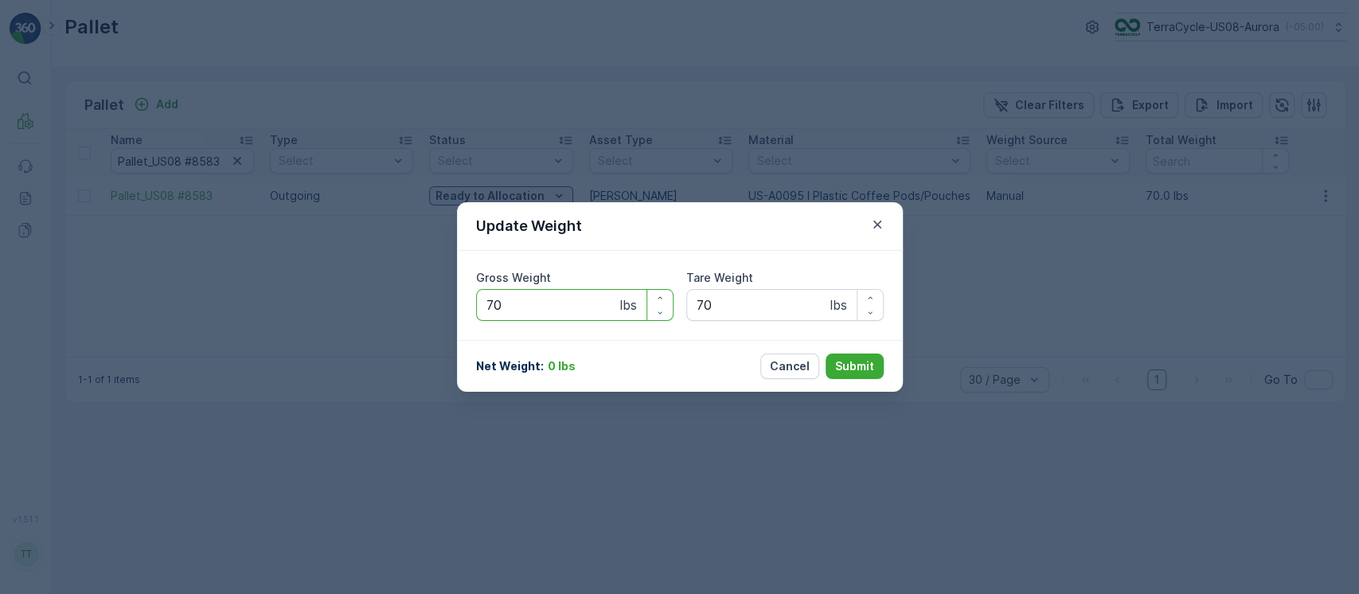
drag, startPoint x: 554, startPoint y: 299, endPoint x: 291, endPoint y: 299, distance: 262.7
click at [291, 299] on div "Update Weight Gross Weight 70 lbs Tare Weight 70 lbs Net Weight : 0 lbs Cancel …" at bounding box center [679, 297] width 1359 height 594
type Weight "410"
click at [825, 353] on button "Submit" at bounding box center [854, 365] width 58 height 25
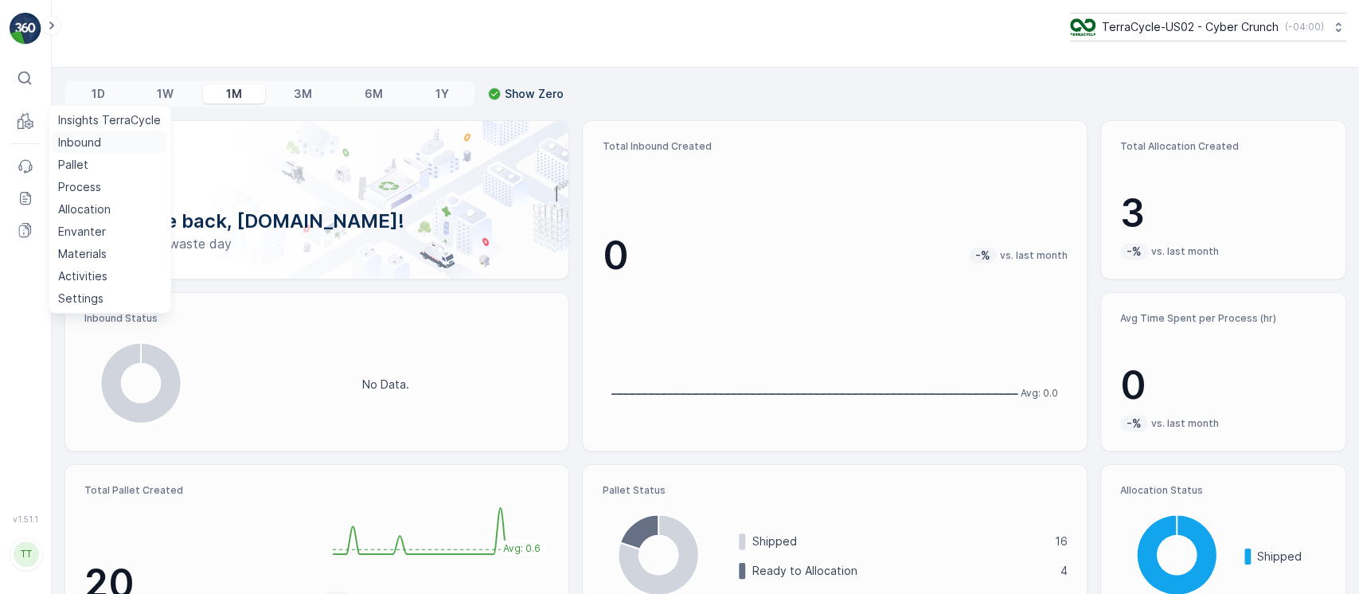
click at [82, 135] on p "Inbound" at bounding box center [79, 143] width 43 height 16
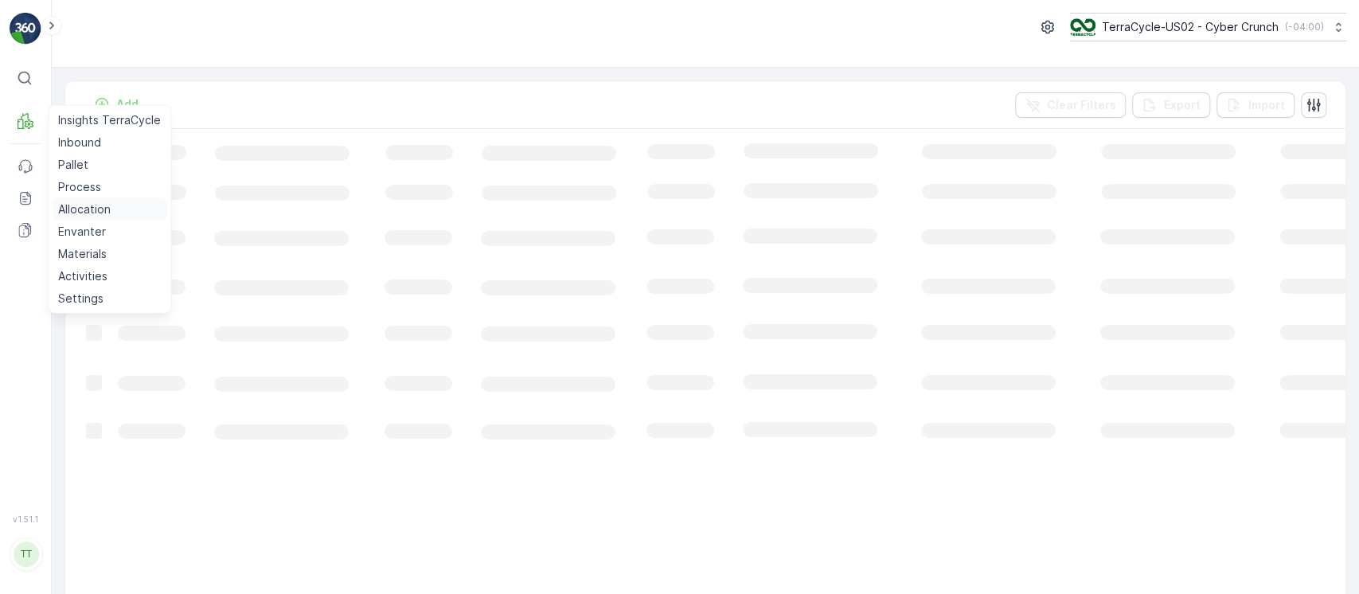
click at [84, 211] on p "Allocation" at bounding box center [84, 209] width 53 height 16
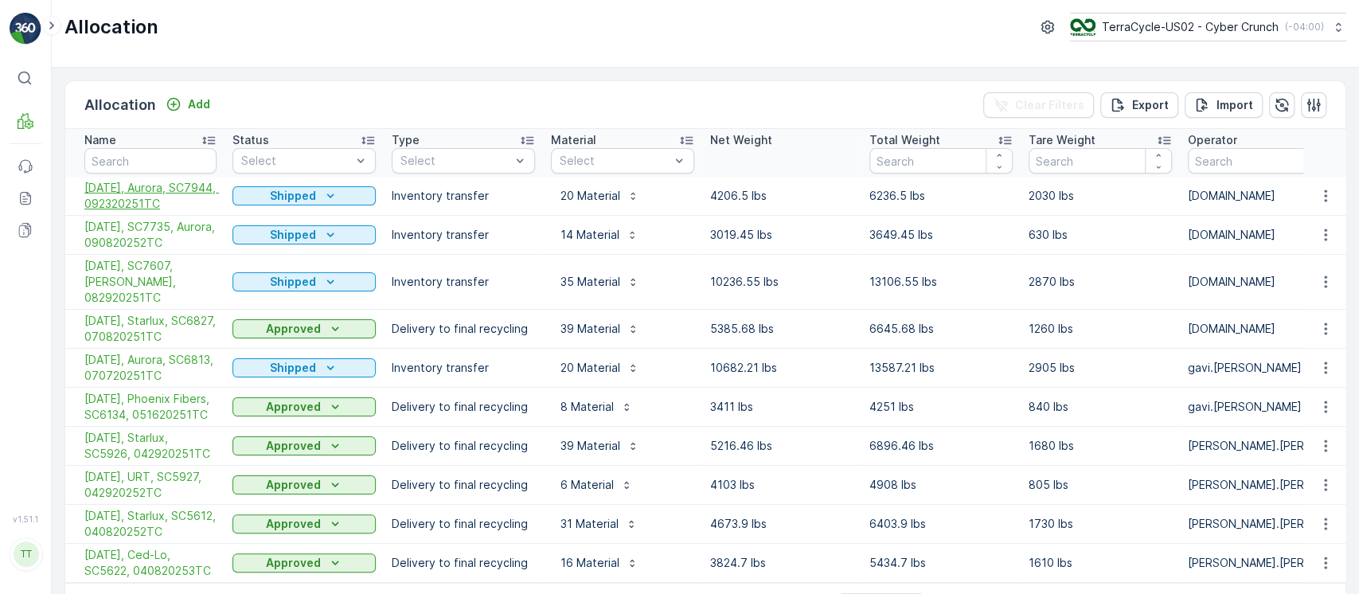
drag, startPoint x: 79, startPoint y: 188, endPoint x: 214, endPoint y: 200, distance: 135.8
click at [214, 200] on td "[DATE], Aurora, SC7944, 092320251TC" at bounding box center [144, 196] width 159 height 39
copy span "[DATE], Aurora, SC7944, 092320251TC"
click at [193, 101] on p "Add" at bounding box center [199, 104] width 22 height 16
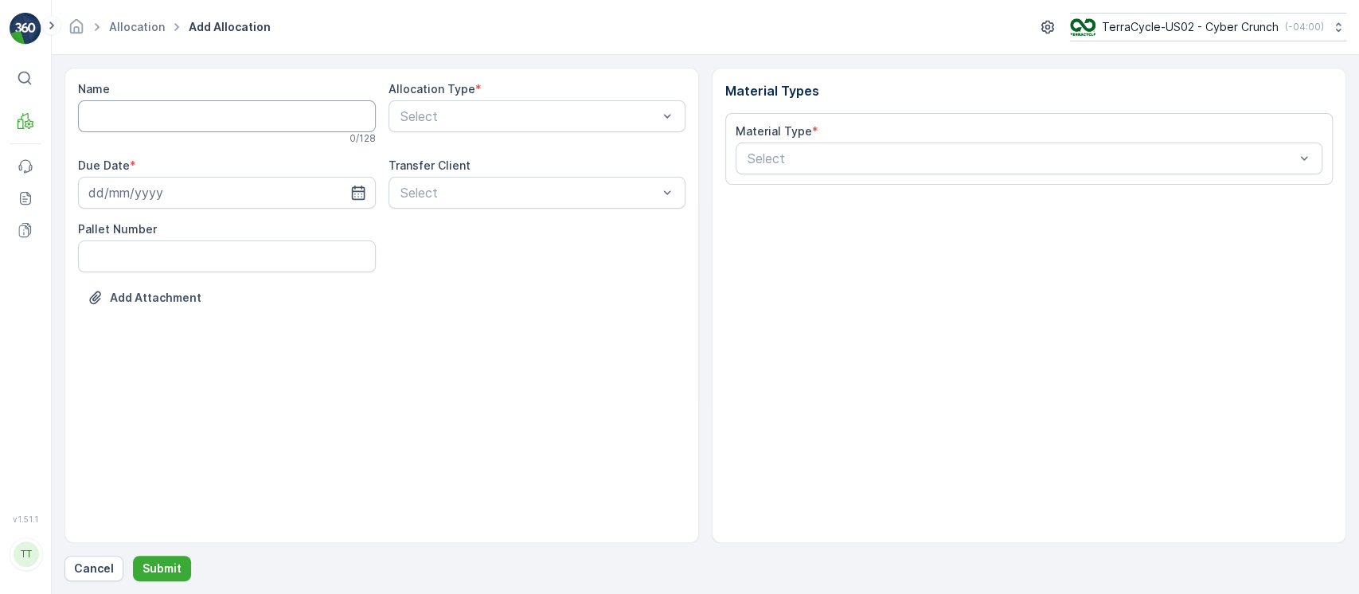
click at [160, 111] on input "Name" at bounding box center [227, 116] width 298 height 32
paste input "[DATE], Aurora, SC7944, 092320251TC"
click at [261, 117] on input "[DATE], Aurora, SC7944, 092320251TC" at bounding box center [227, 116] width 298 height 32
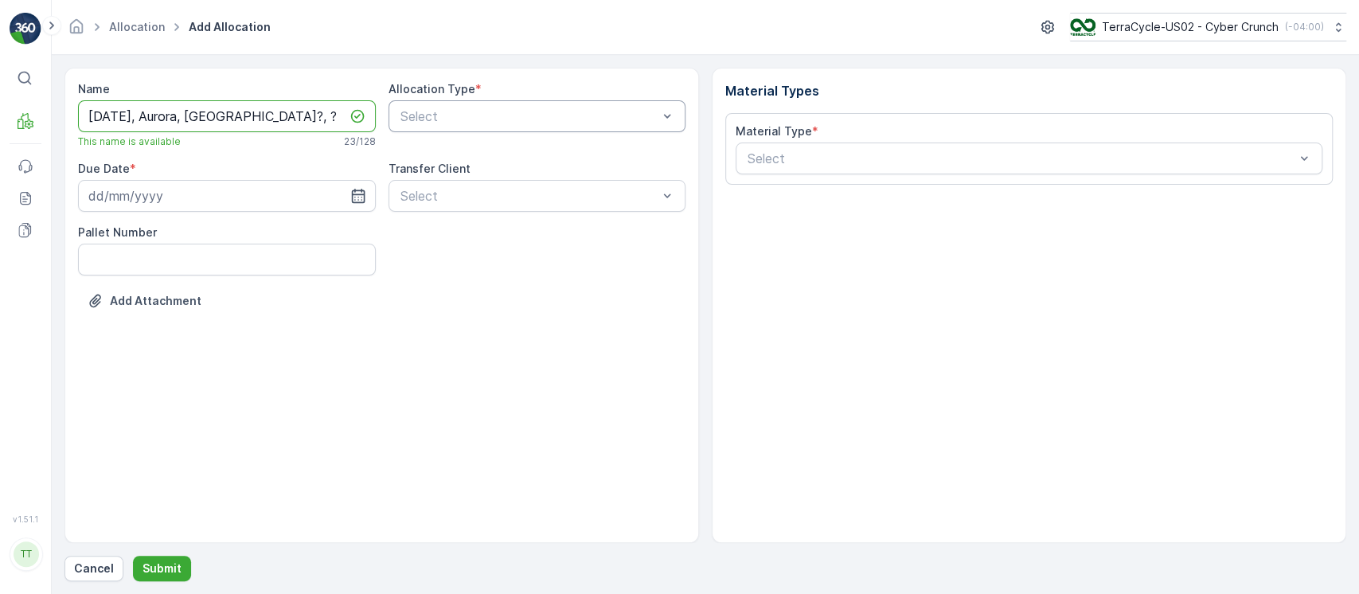
type input "[DATE], Aurora, [GEOGRAPHIC_DATA]?, ?"
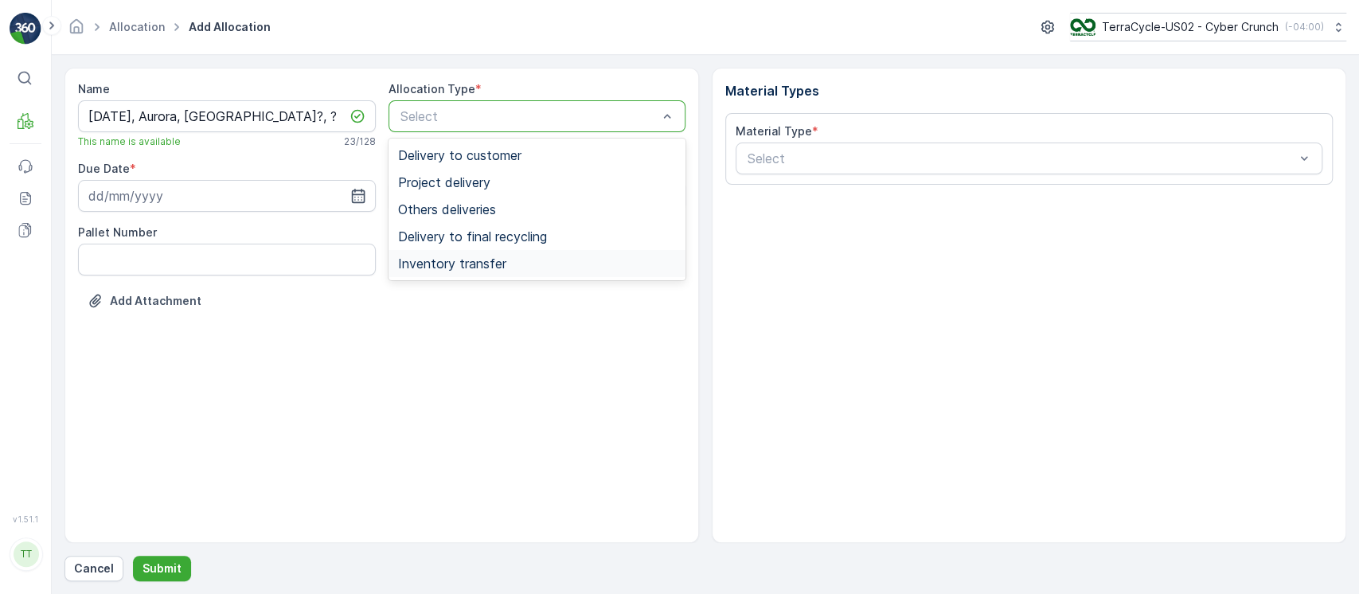
click at [487, 258] on span "Inventory transfer" at bounding box center [452, 263] width 108 height 14
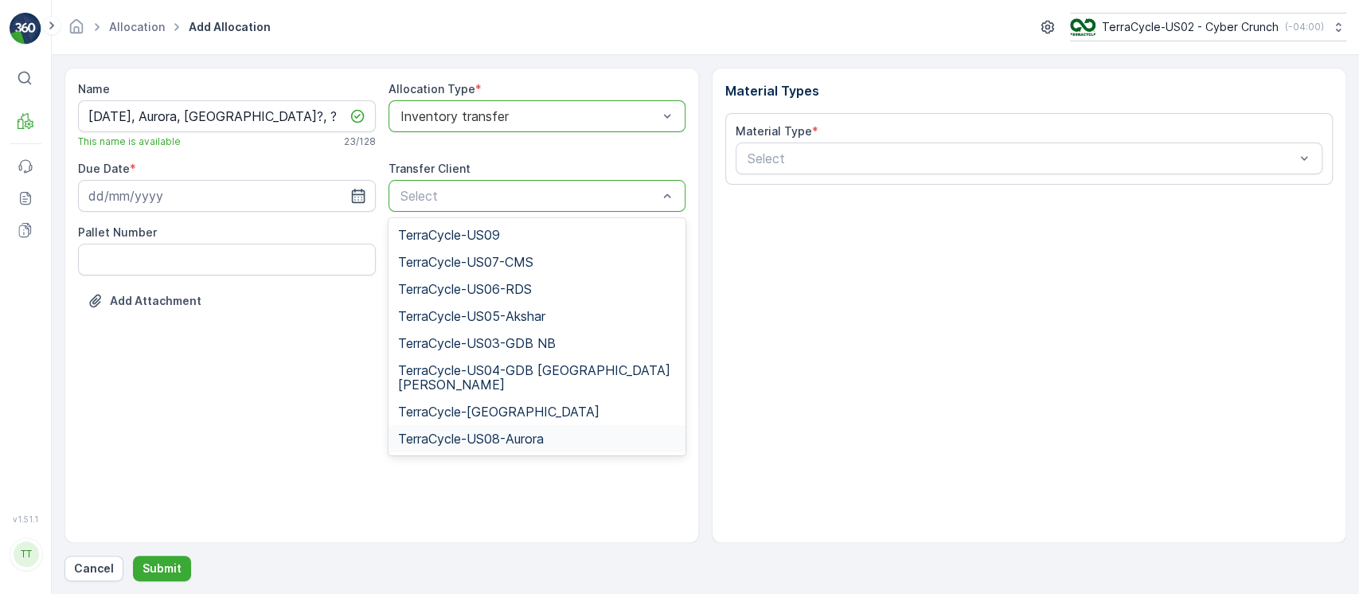
click at [493, 431] on span "TerraCycle-US08-Aurora" at bounding box center [471, 438] width 146 height 14
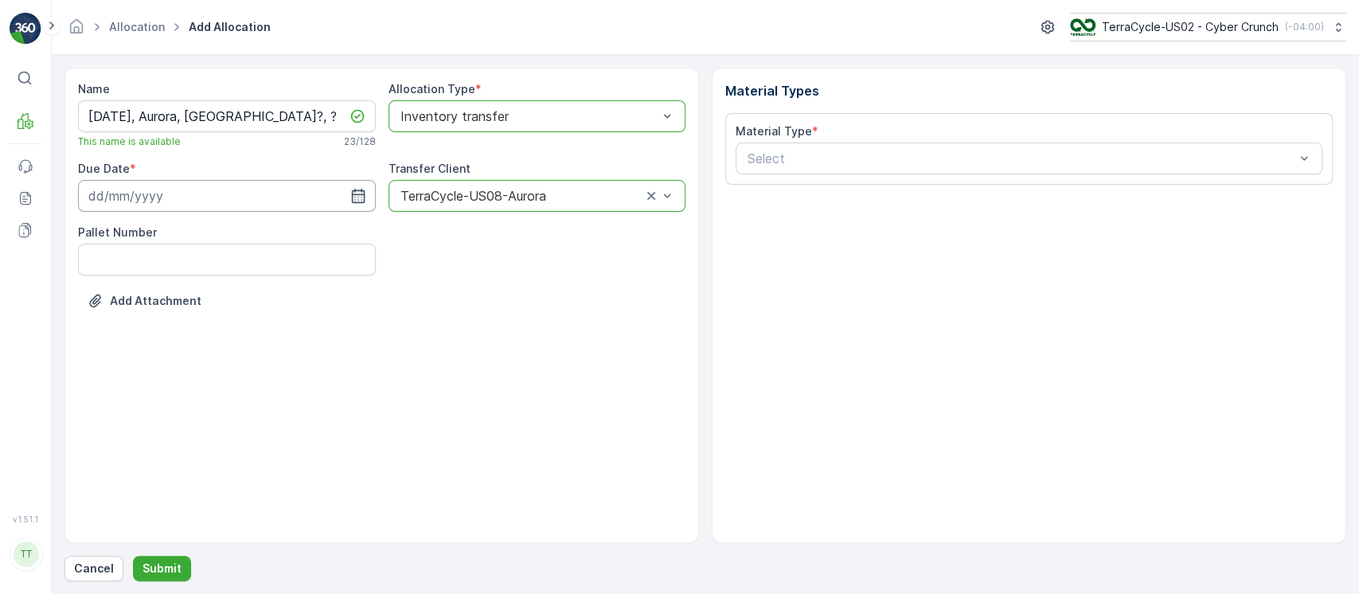
click at [294, 194] on input at bounding box center [227, 196] width 298 height 32
click at [154, 431] on div "30" at bounding box center [162, 423] width 25 height 25
type input "30.09.2025"
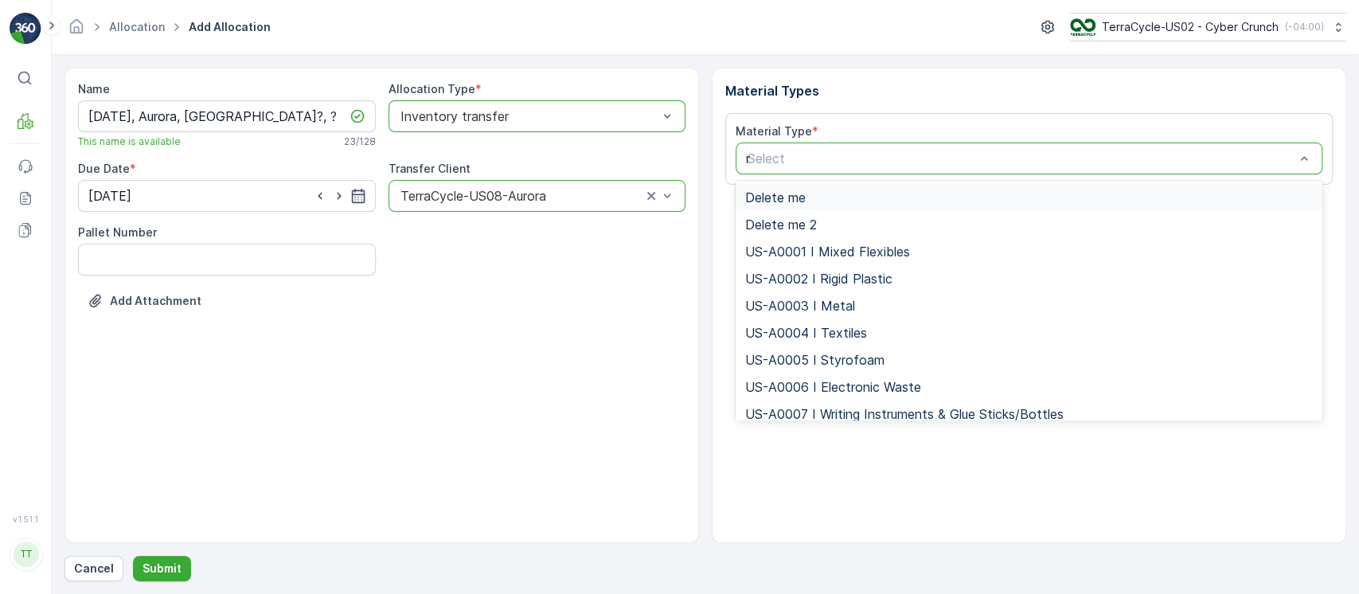
type input "non"
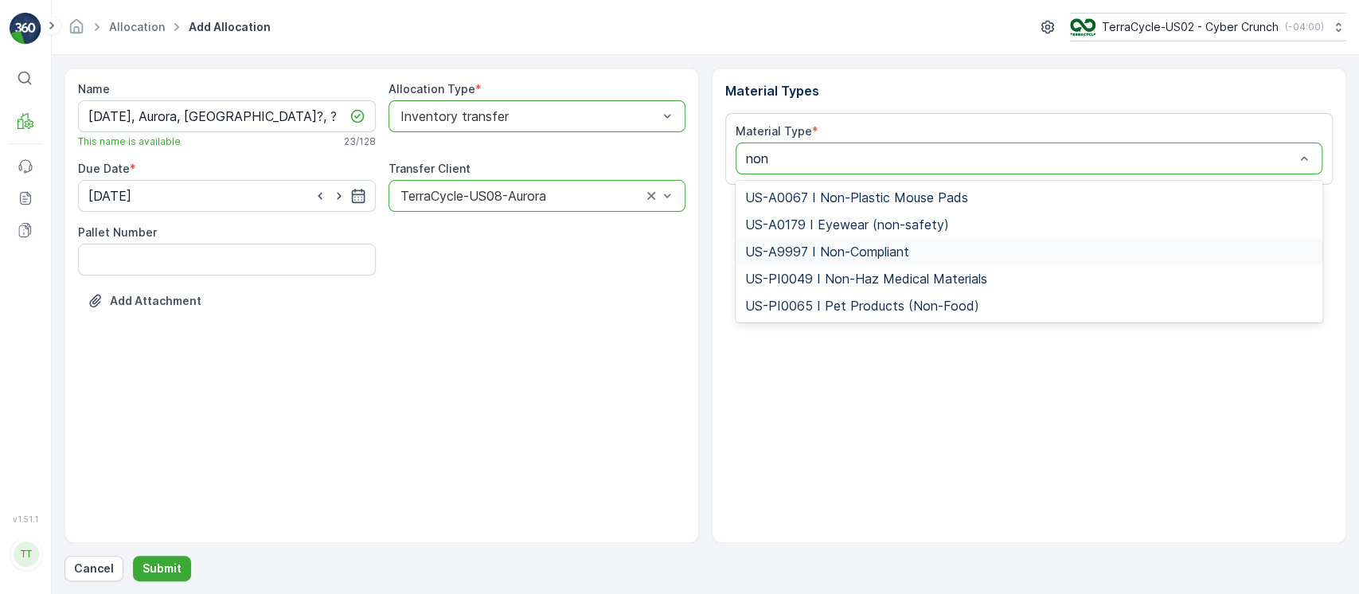
click at [826, 258] on span "US-A9997 I Non-Compliant" at bounding box center [827, 251] width 164 height 14
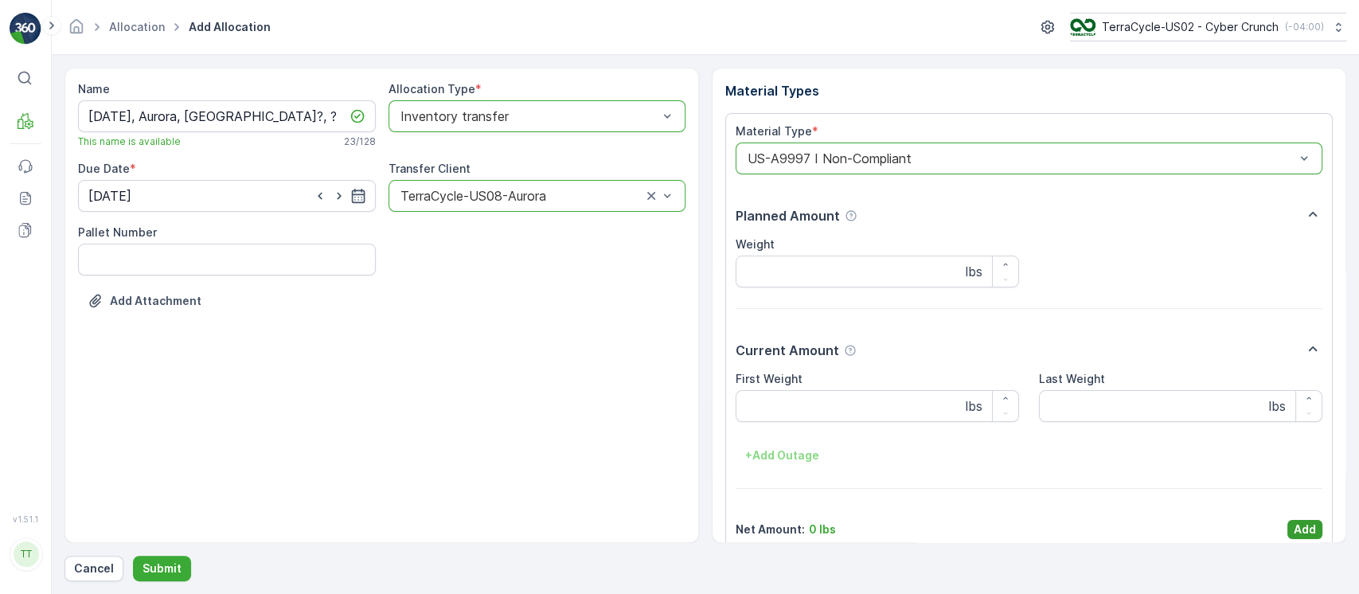
click at [1294, 525] on p "Add" at bounding box center [1304, 529] width 22 height 16
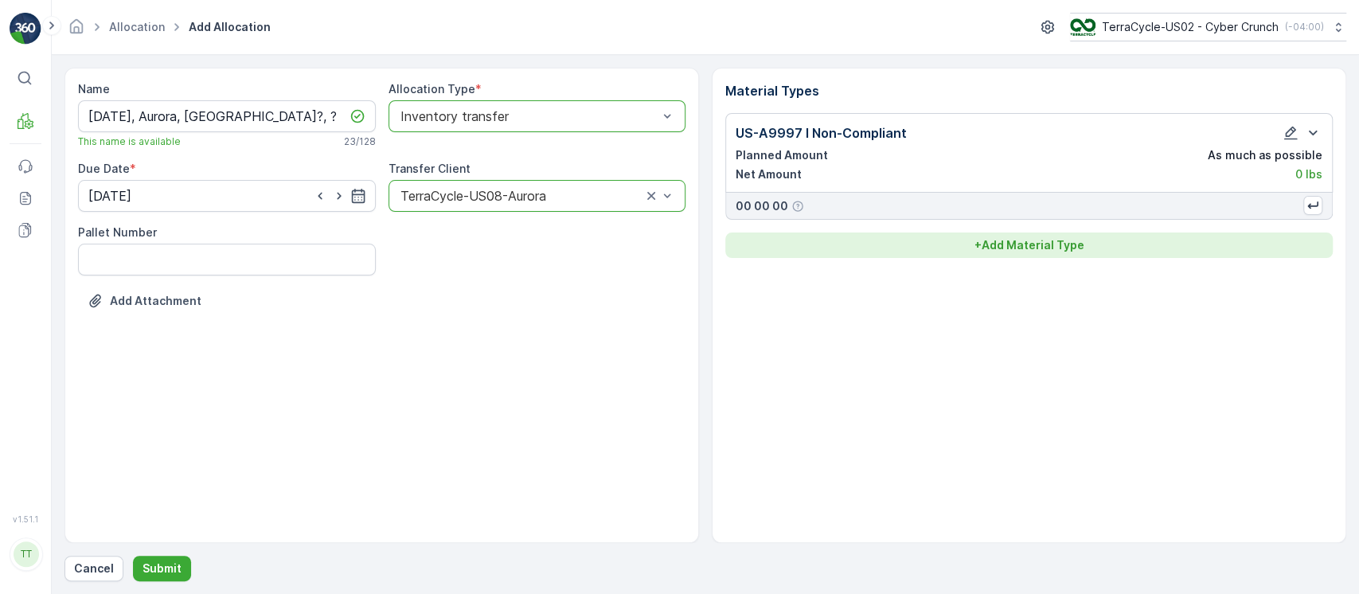
drag, startPoint x: 1022, startPoint y: 225, endPoint x: 1032, endPoint y: 234, distance: 13.0
click at [1027, 228] on div "US-A9997 I Non-Compliant Planned Amount As much as possible Net Amount 0 lbs 00…" at bounding box center [1028, 185] width 607 height 145
click at [1032, 235] on button "+ Add Material Type" at bounding box center [1028, 244] width 607 height 25
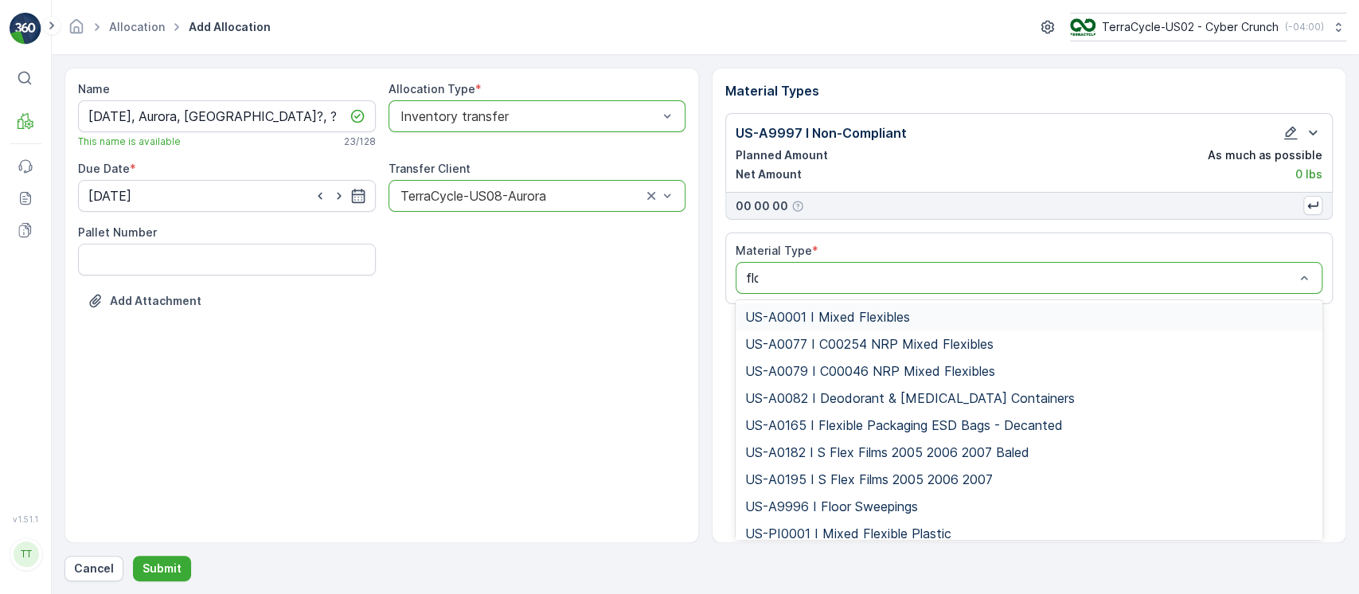
type input "floo"
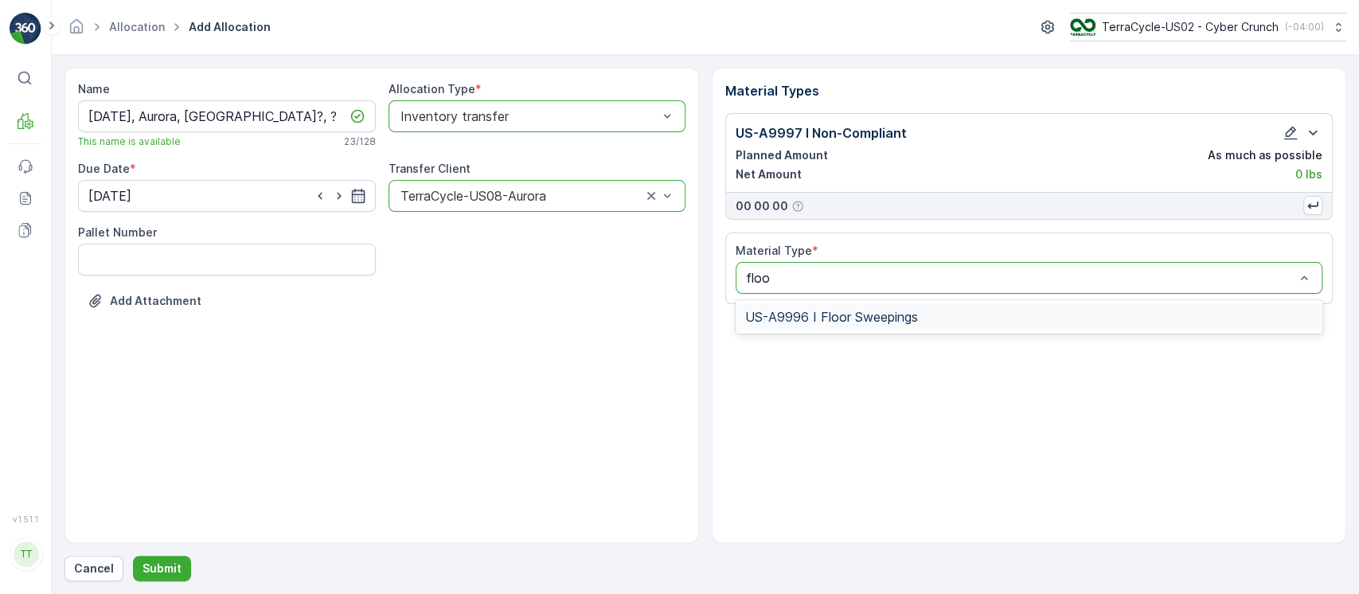
click at [981, 310] on div "US-A9996 I Floor Sweepings" at bounding box center [1028, 317] width 567 height 14
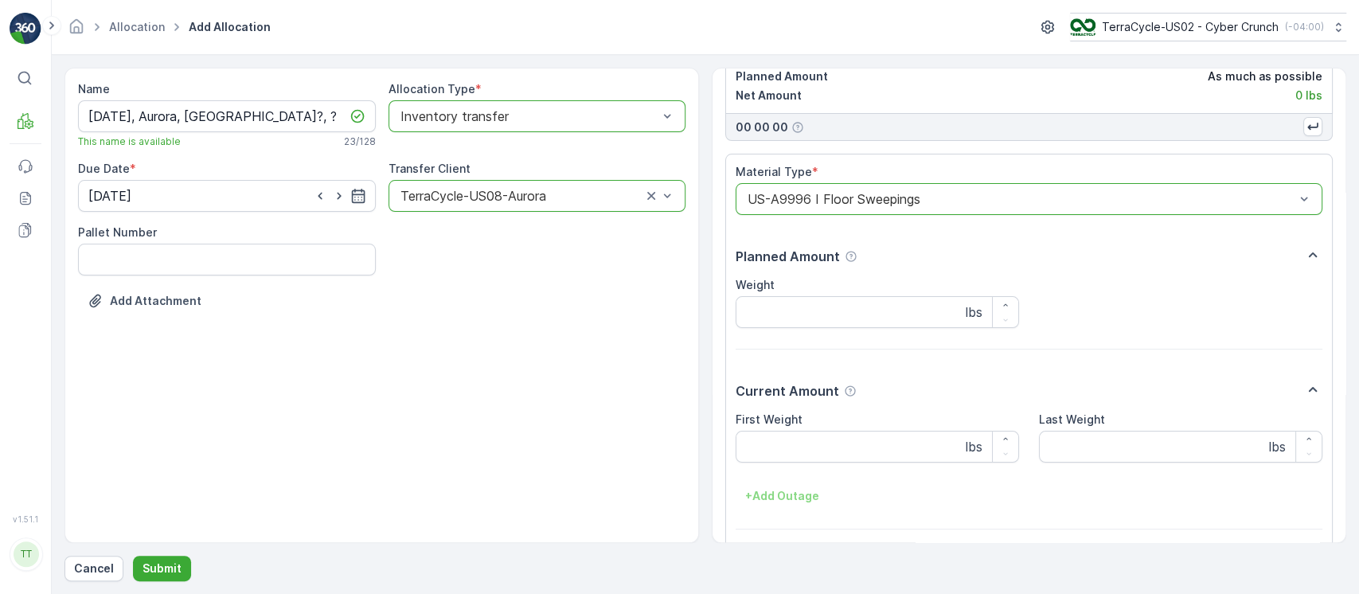
scroll to position [106, 0]
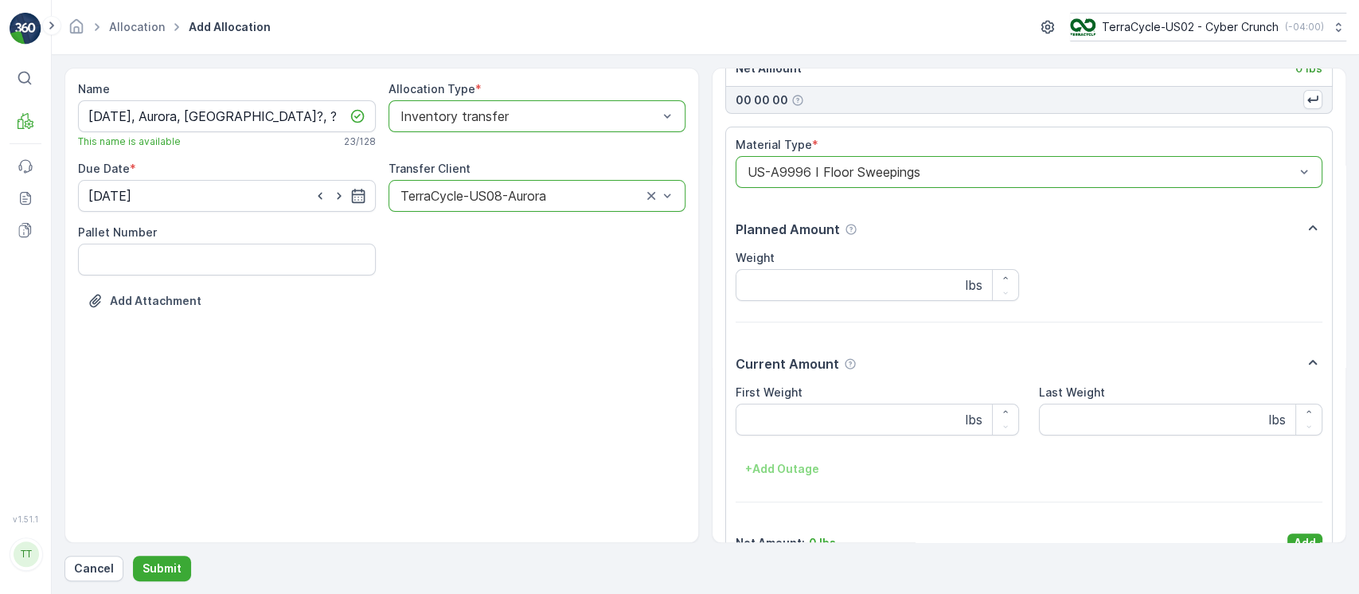
click at [1306, 538] on p "Add" at bounding box center [1304, 543] width 22 height 16
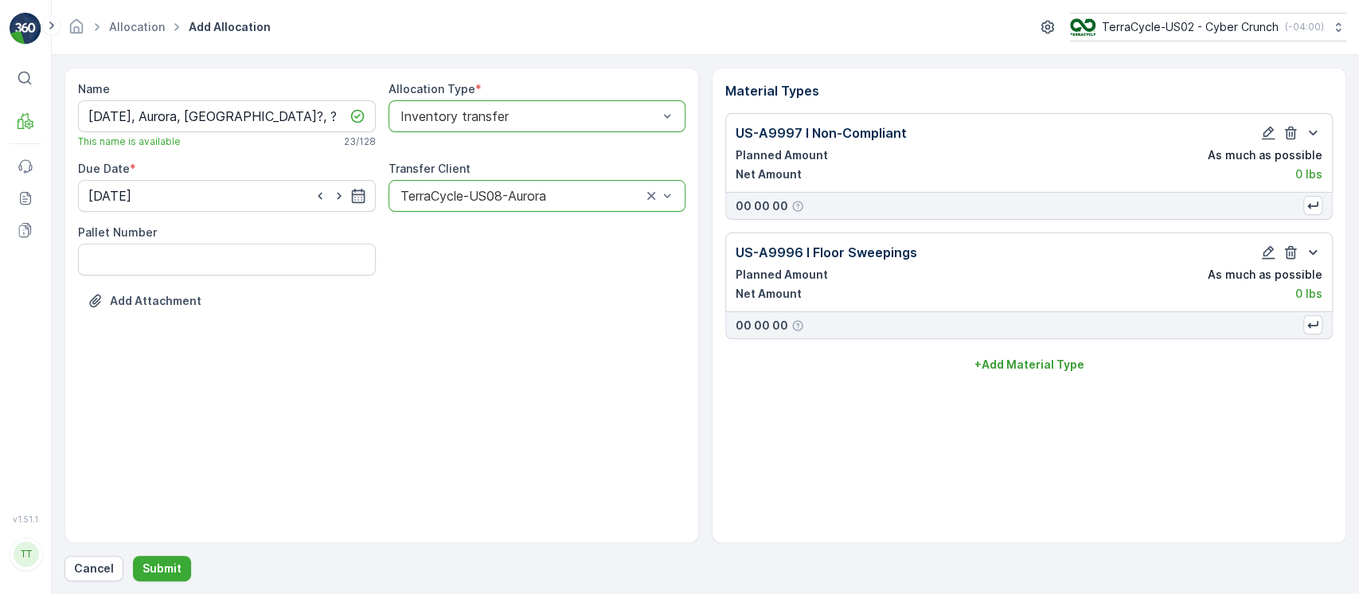
scroll to position [0, 0]
click at [177, 559] on button "Submit" at bounding box center [162, 568] width 58 height 25
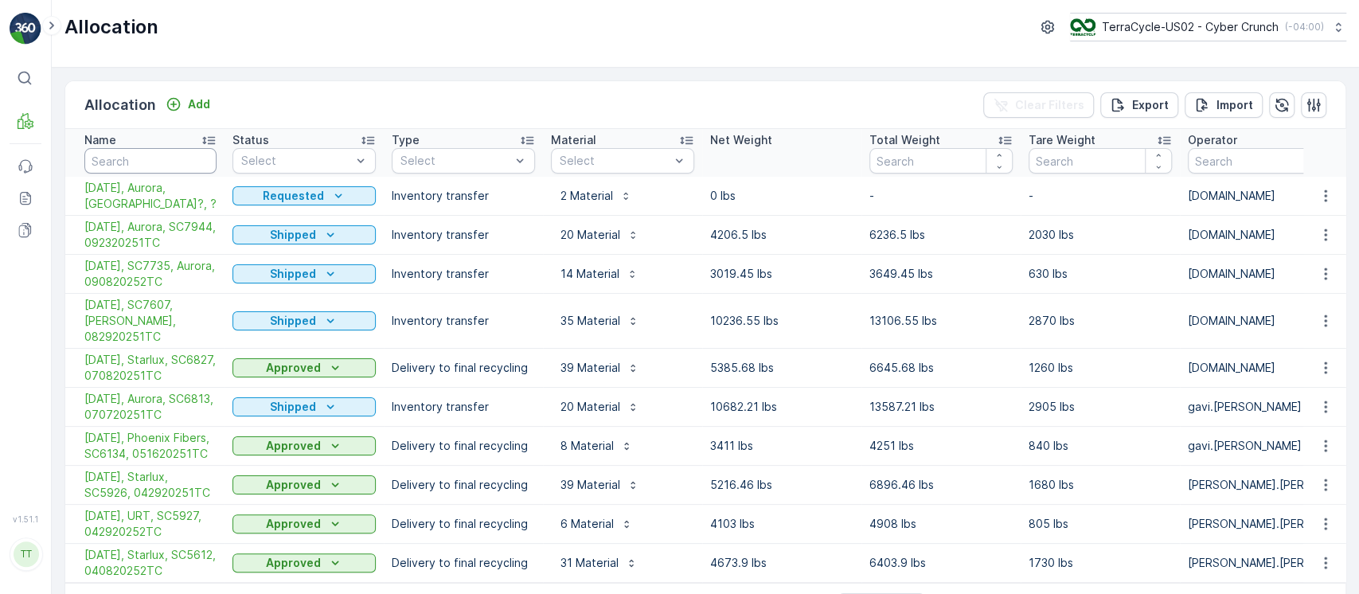
drag, startPoint x: 145, startPoint y: 157, endPoint x: 170, endPoint y: 166, distance: 26.2
click at [145, 159] on input "text" at bounding box center [150, 160] width 132 height 25
paste input "SC6920"
type input "SC6920"
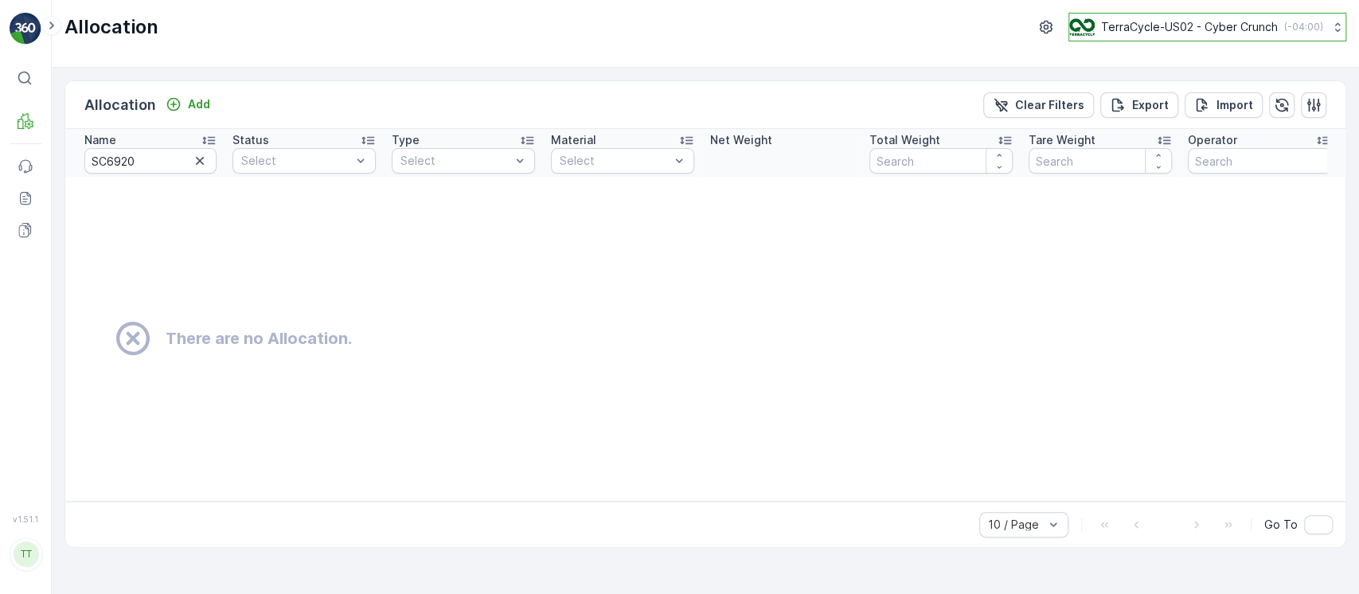
click at [1131, 33] on p "TerraCycle-US02 - Cyber Crunch" at bounding box center [1189, 27] width 177 height 16
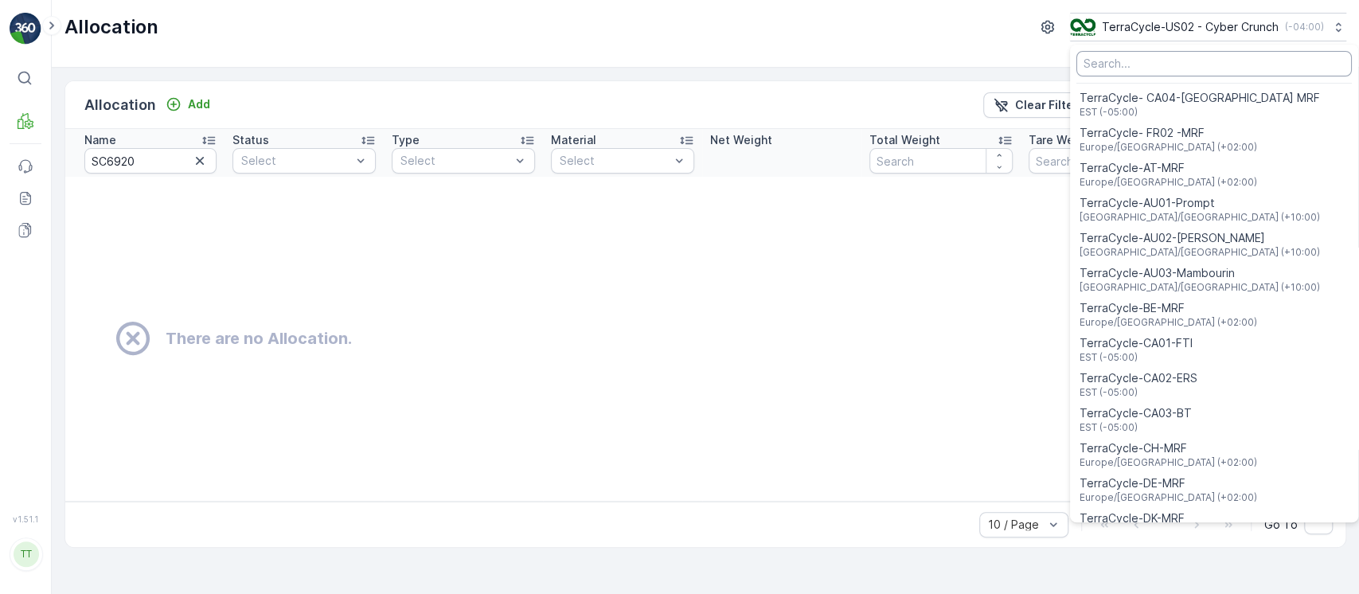
click at [1139, 61] on input "Menu" at bounding box center [1213, 63] width 275 height 25
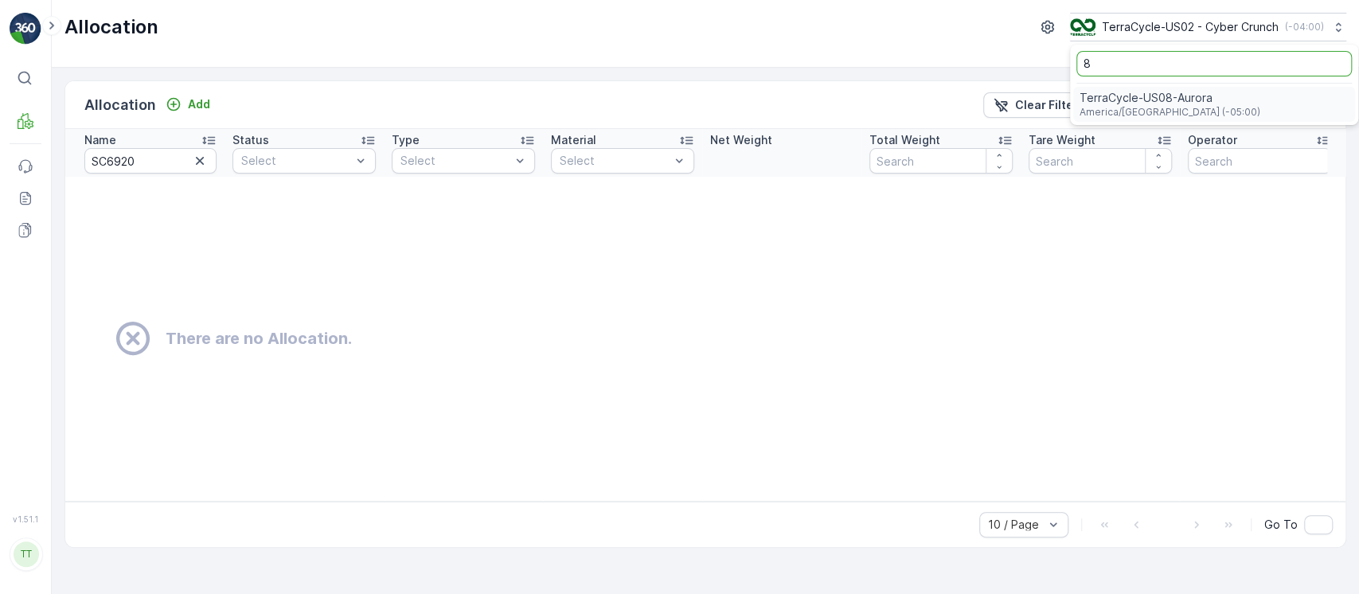
type input "8"
click at [1113, 104] on div "TerraCycle-US08-Aurora America/Chicago (-05:00)" at bounding box center [1169, 104] width 181 height 29
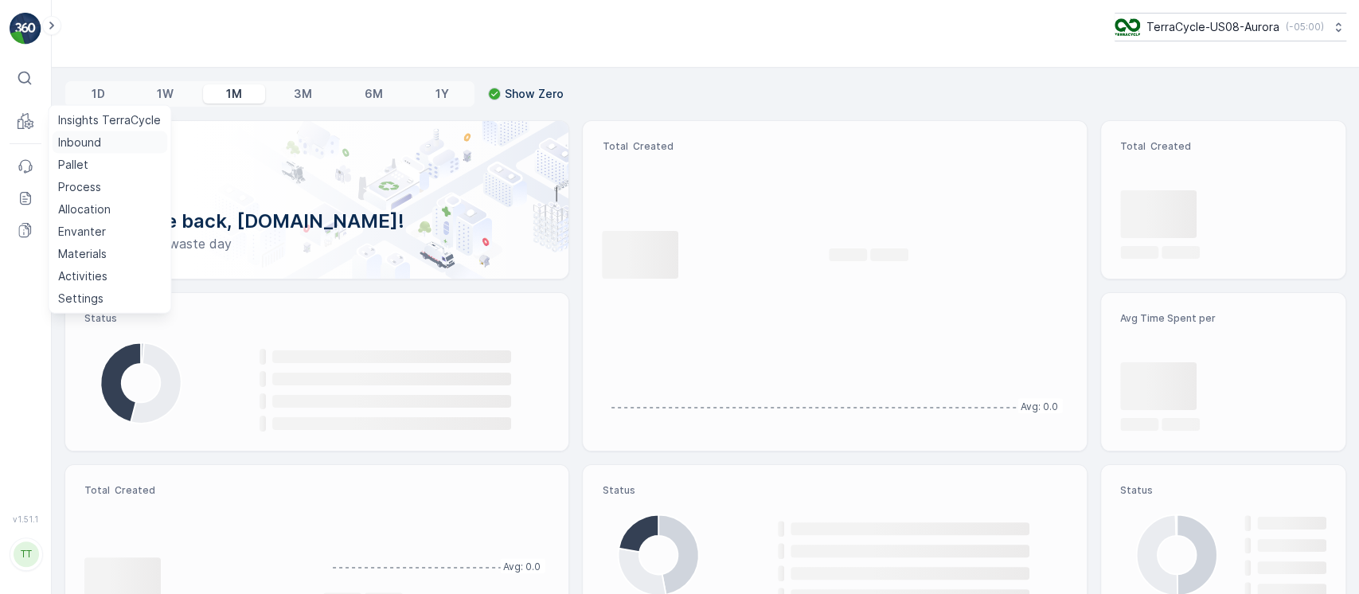
click at [77, 142] on p "Inbound" at bounding box center [79, 143] width 43 height 16
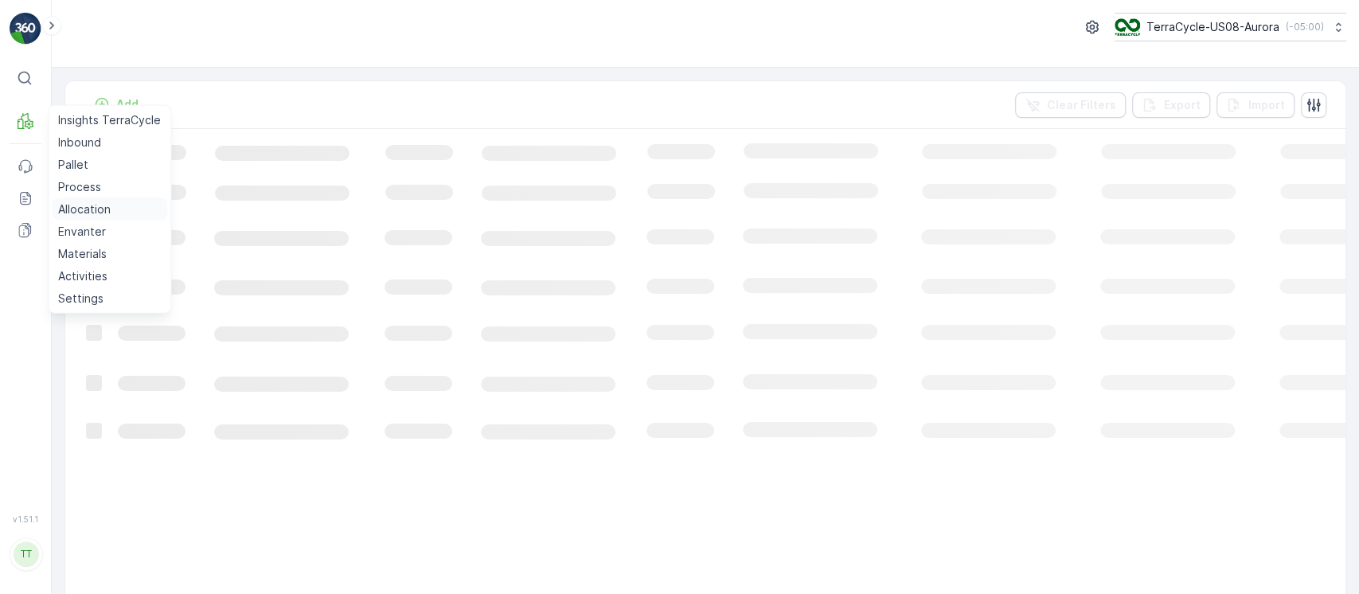
click at [96, 200] on link "Allocation" at bounding box center [109, 209] width 115 height 22
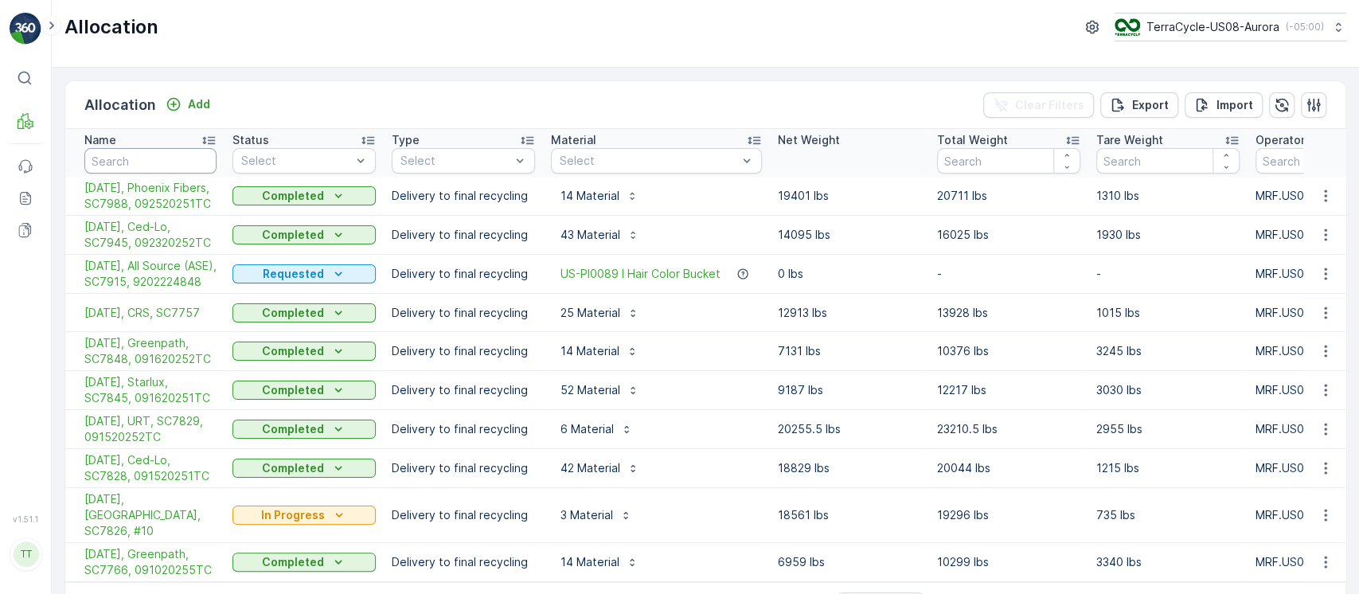
click at [197, 159] on input "text" at bounding box center [150, 160] width 132 height 25
paste input "SC6920"
type input "SC6920"
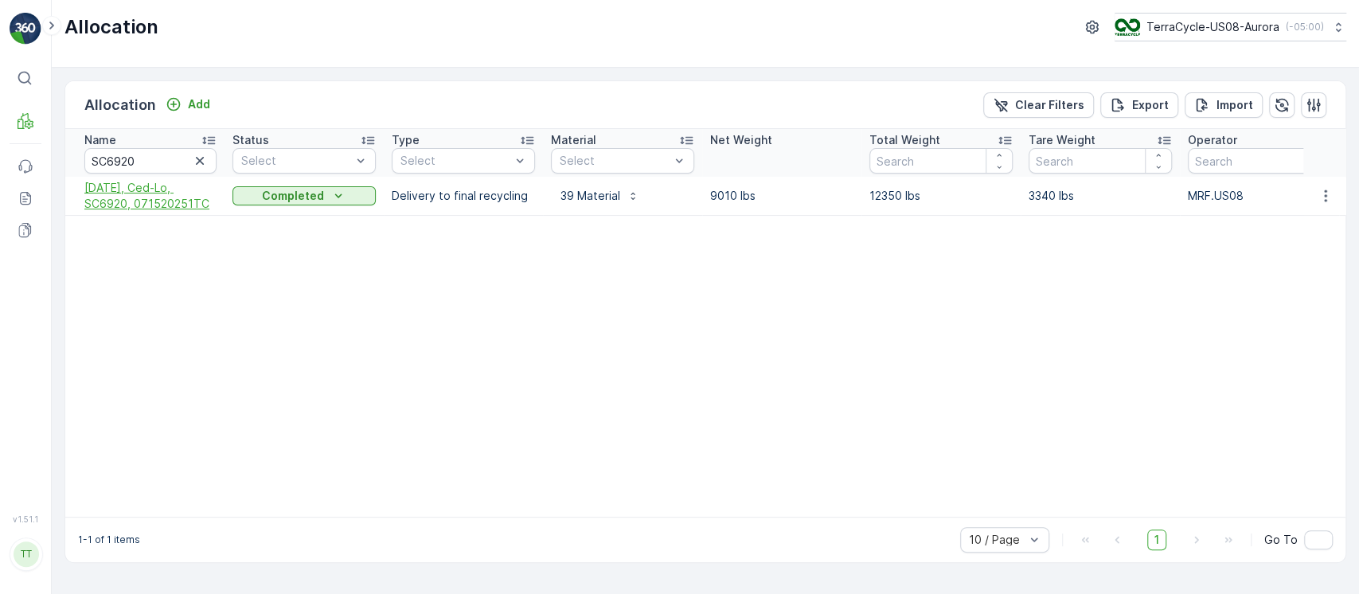
click at [159, 198] on span "[DATE], Ced-Lo, SC6920, 071520251TC" at bounding box center [150, 196] width 132 height 32
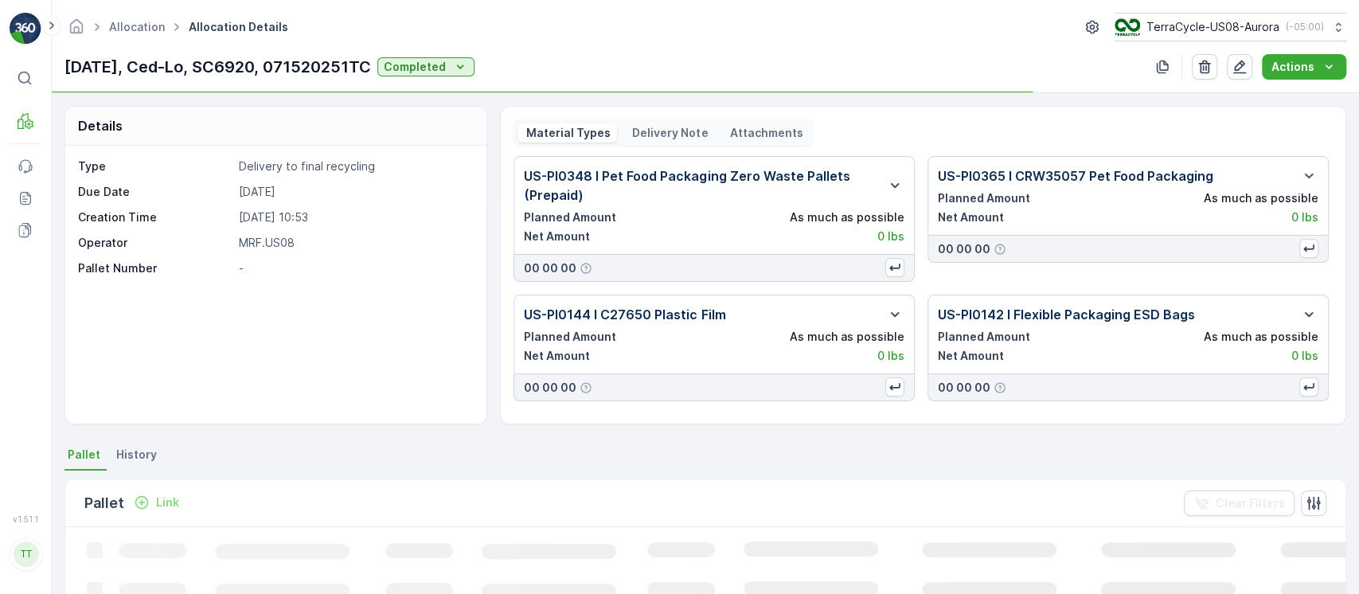
click at [89, 372] on div "Type Delivery to final recycling Due Date [DATE] Creation Time [DATE] 10:53 Ope…" at bounding box center [275, 285] width 421 height 278
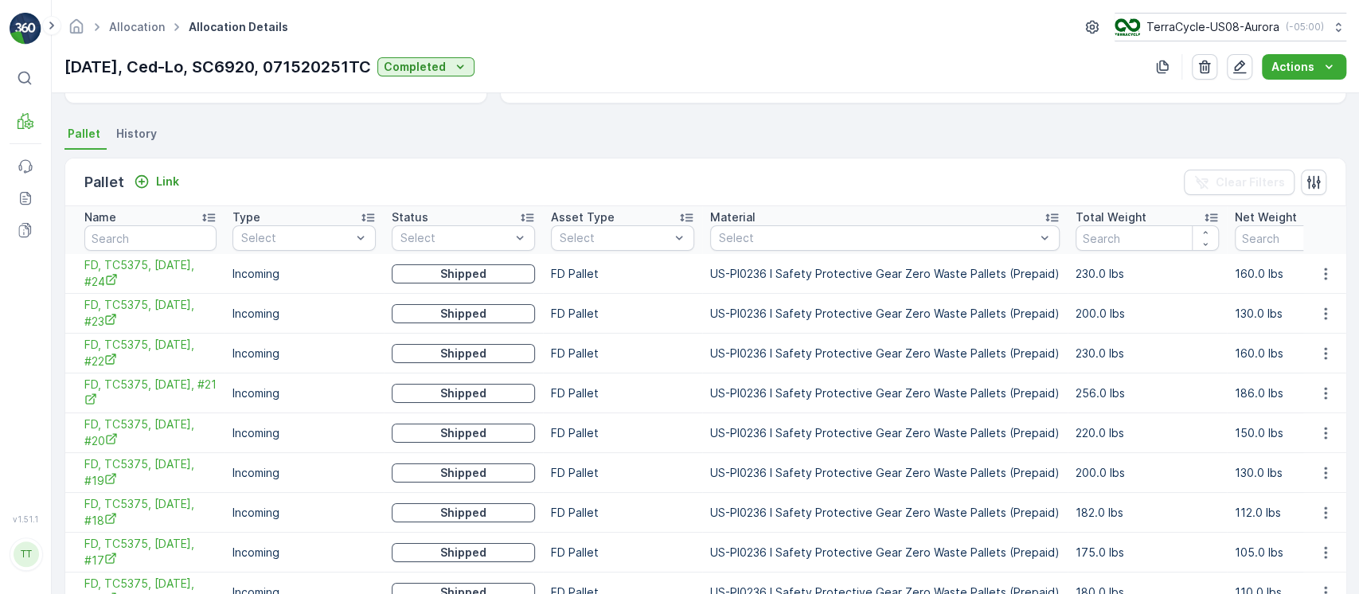
scroll to position [424, 0]
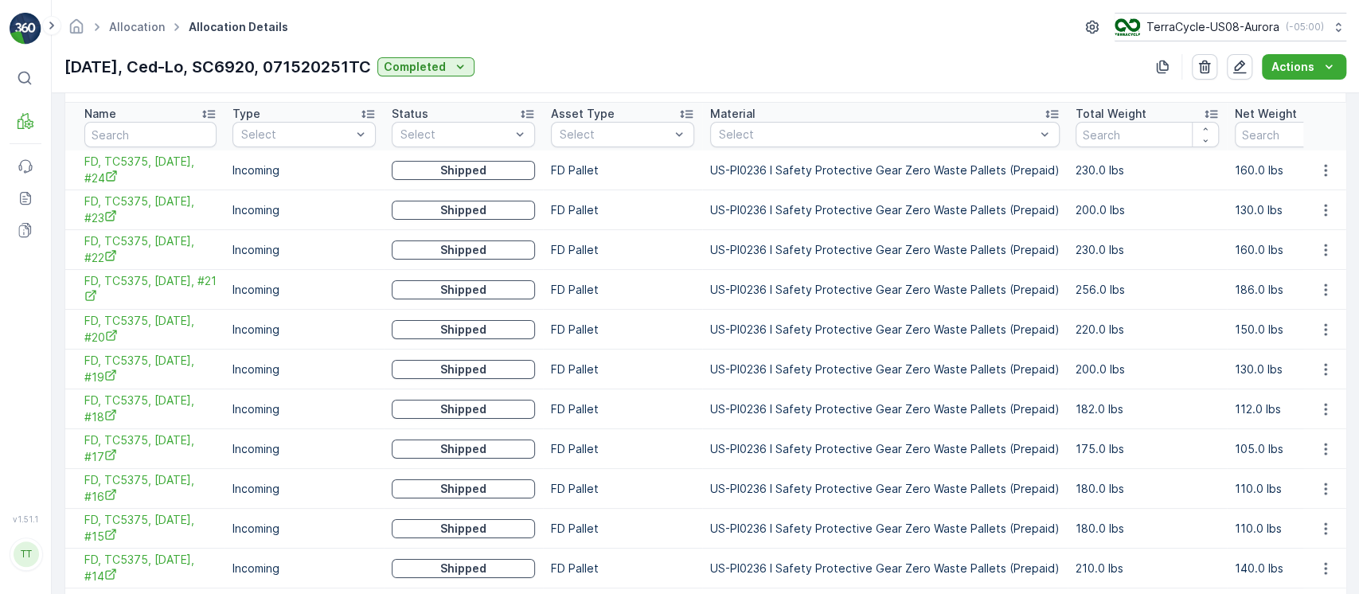
drag, startPoint x: 72, startPoint y: 169, endPoint x: 569, endPoint y: 373, distance: 537.9
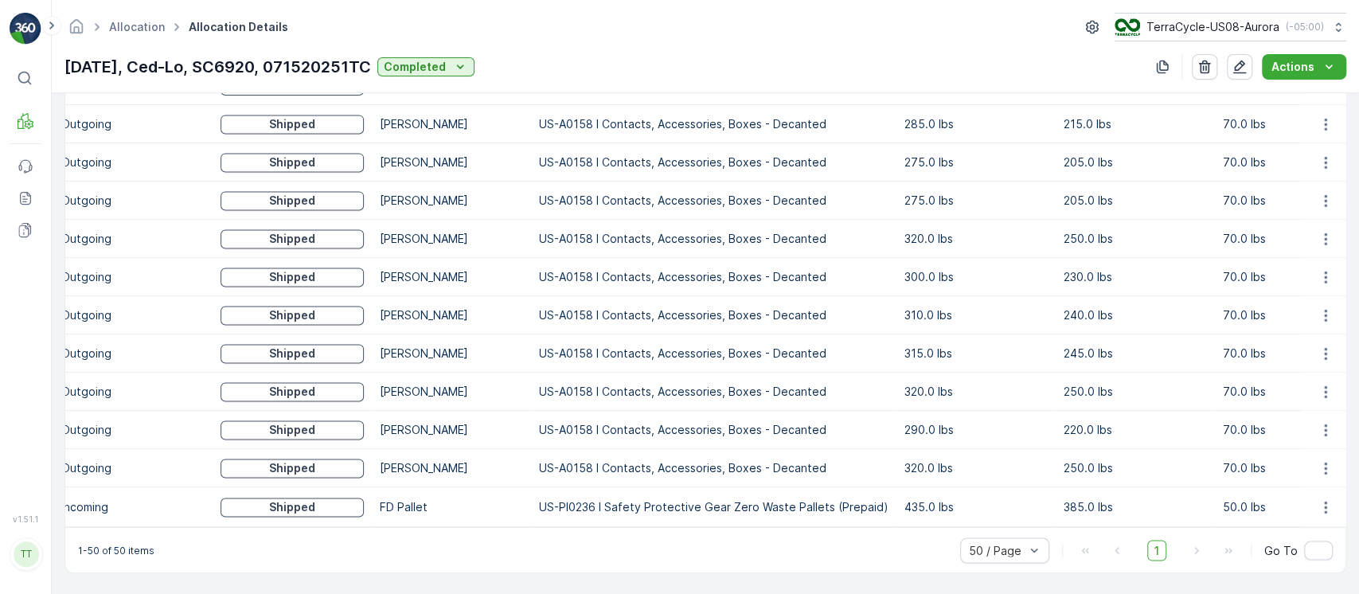
scroll to position [0, 236]
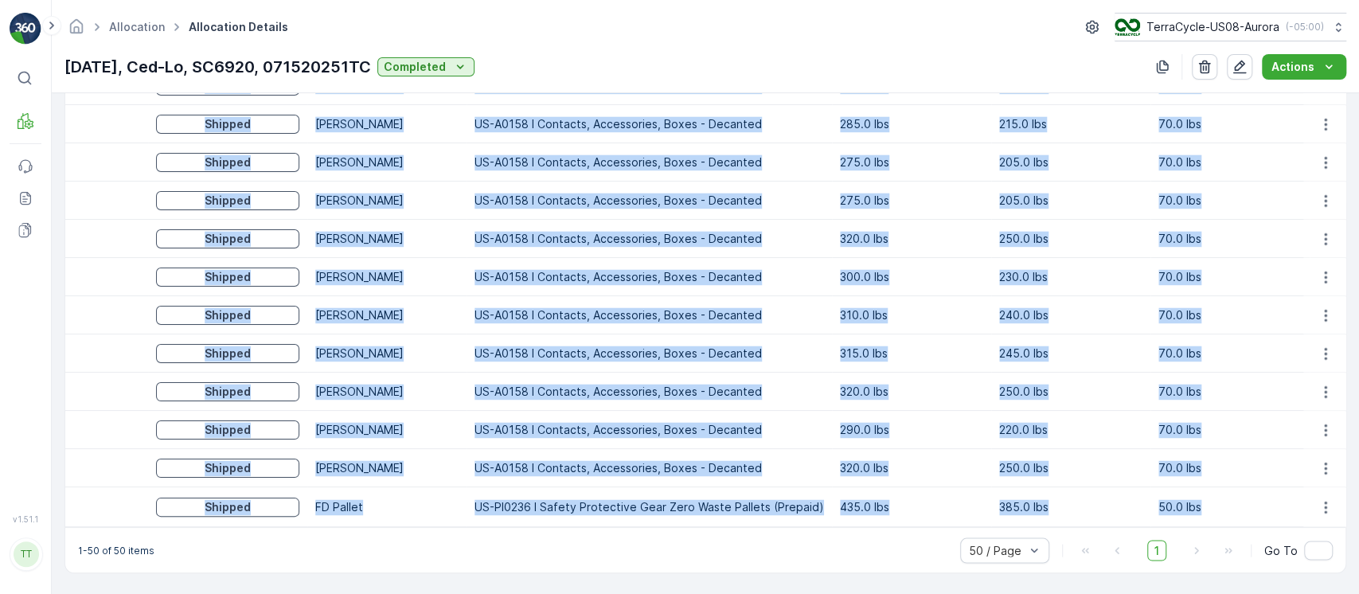
drag, startPoint x: 79, startPoint y: 175, endPoint x: 1239, endPoint y: 493, distance: 1203.3
copy tbody "#24 Incoming Shipped FD Pallet US-PI0236 I Safety Protective Gear Zero Waste Pa…"
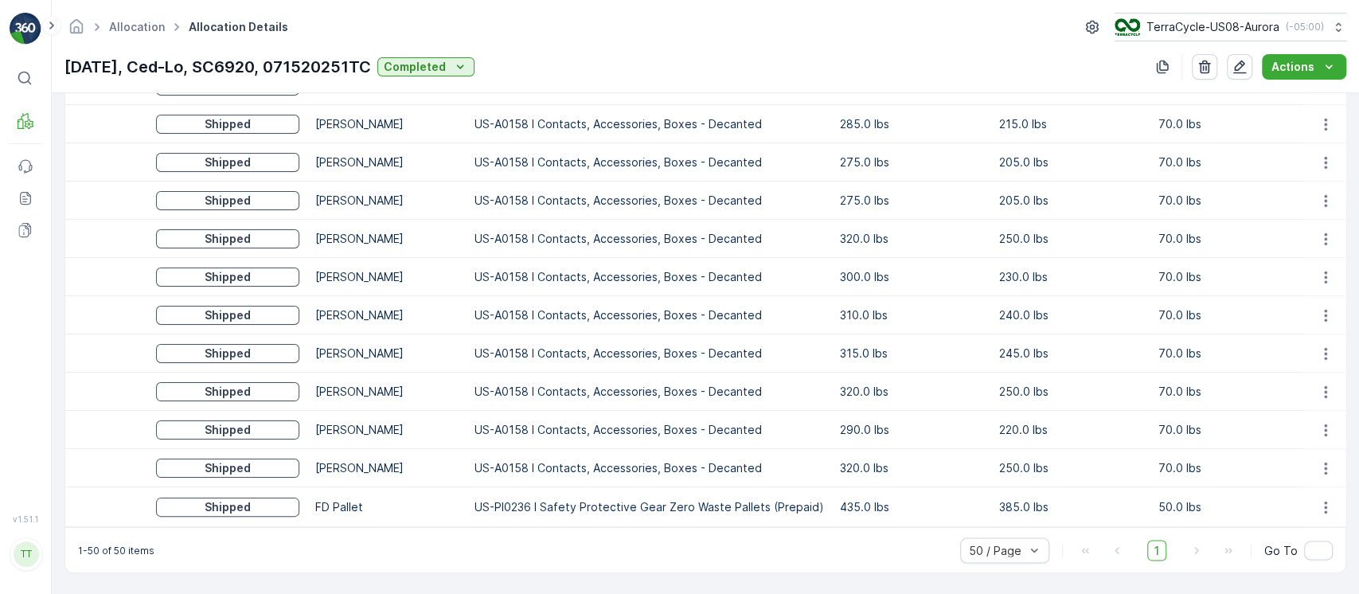
click at [318, 65] on p "07/16/25, Ced-Lo, SC6920, 071520251TC" at bounding box center [217, 67] width 306 height 24
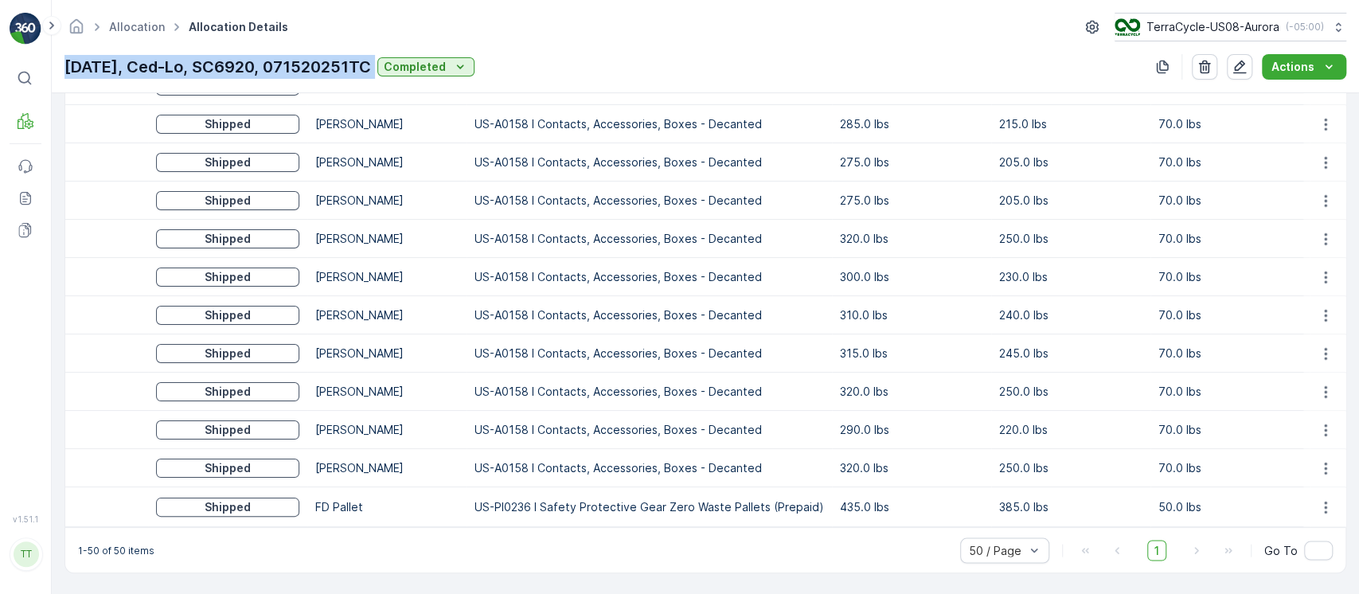
click at [318, 65] on p "07/16/25, Ced-Lo, SC6920, 071520251TC" at bounding box center [217, 67] width 306 height 24
copy p "07/16/25, Ced-Lo, SC6920, 071520251TC"
click at [76, 165] on p "Pallet" at bounding box center [73, 165] width 30 height 16
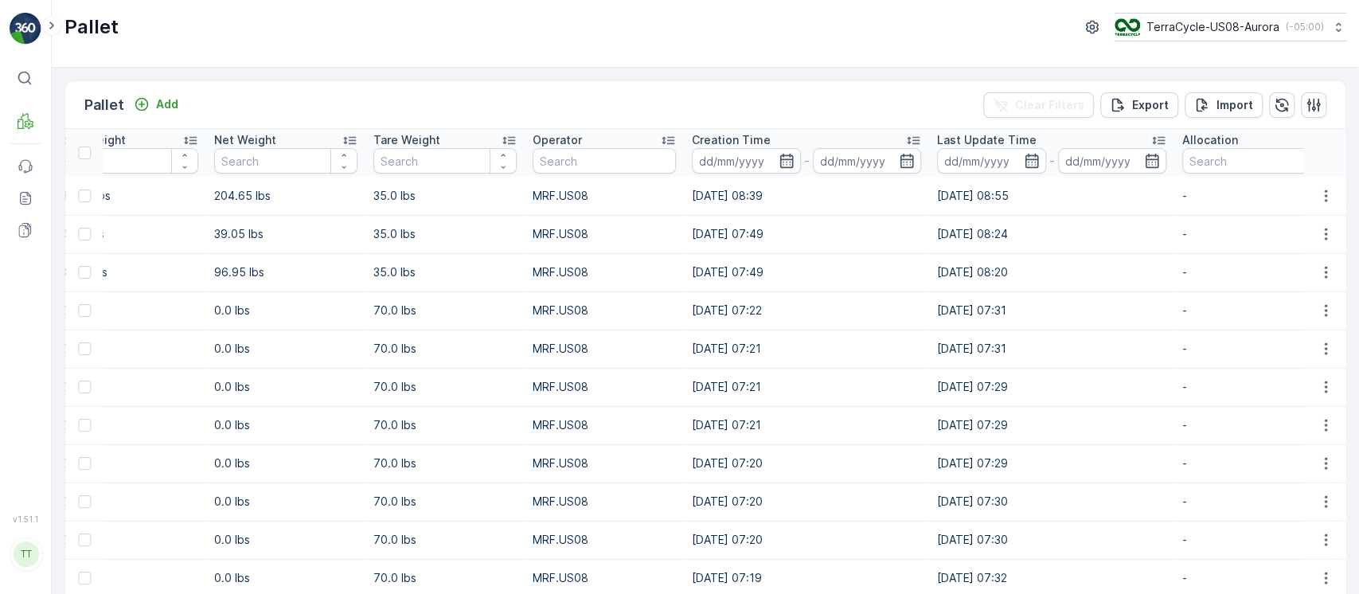
scroll to position [0, 1233]
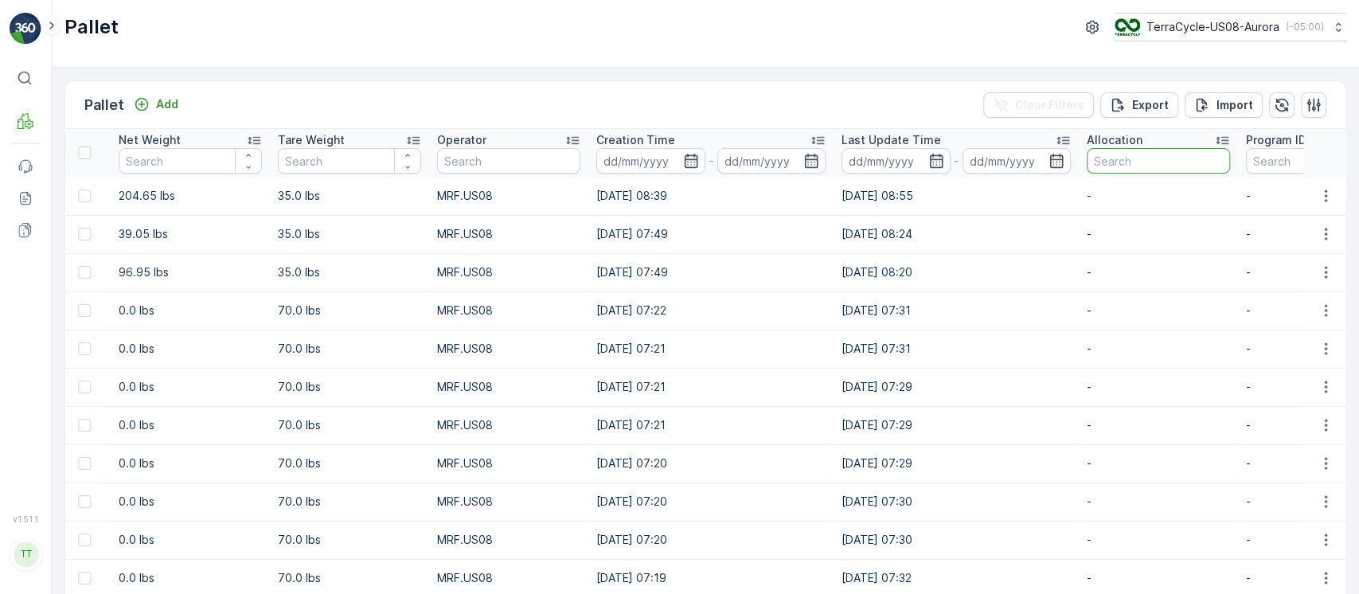
click at [1195, 163] on input "text" at bounding box center [1157, 160] width 143 height 25
paste input "SC6920"
type input "SC6920"
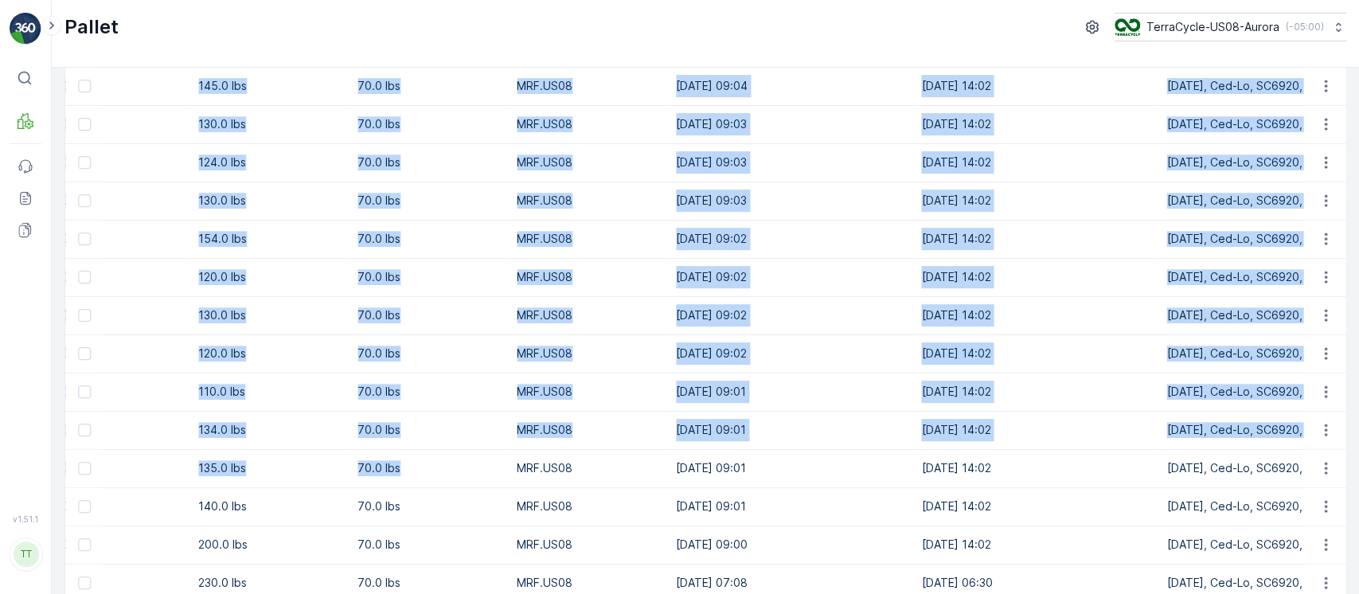
scroll to position [796, 0]
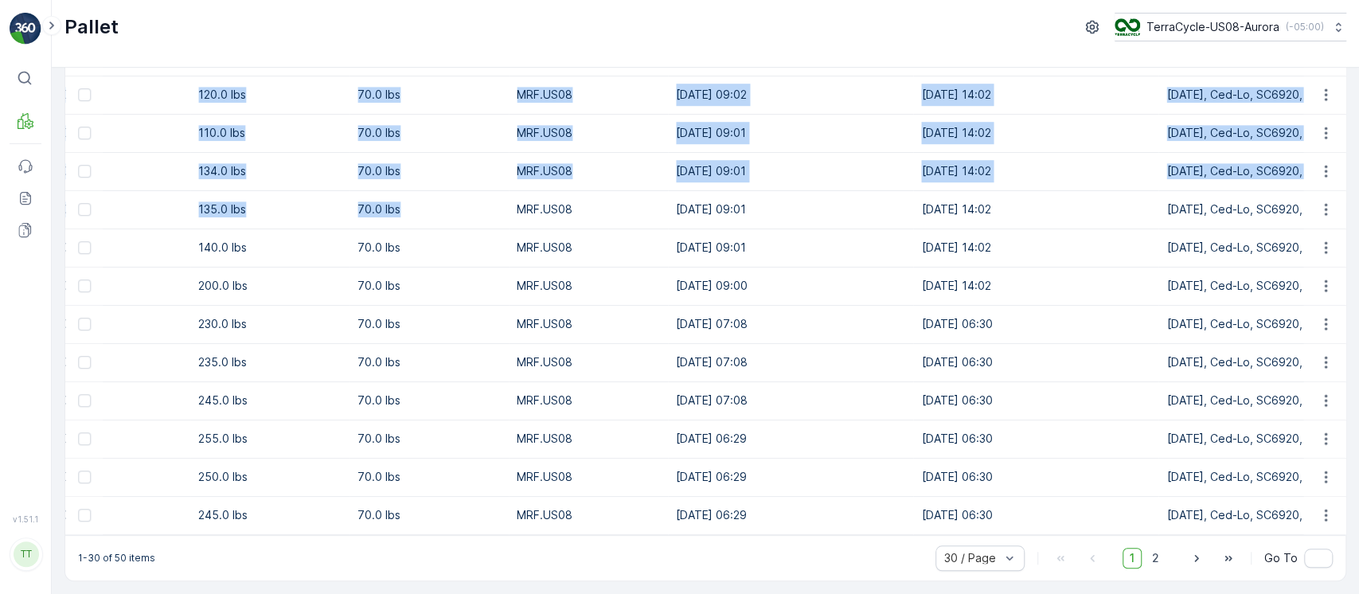
drag, startPoint x: 170, startPoint y: 191, endPoint x: 876, endPoint y: 492, distance: 766.7
copy tbody "160.0 lbs 70.0 lbs MRF.US08 15.07.2025 09:13 16.07.2025 14:02 07/16/25, Ced-Lo,…"
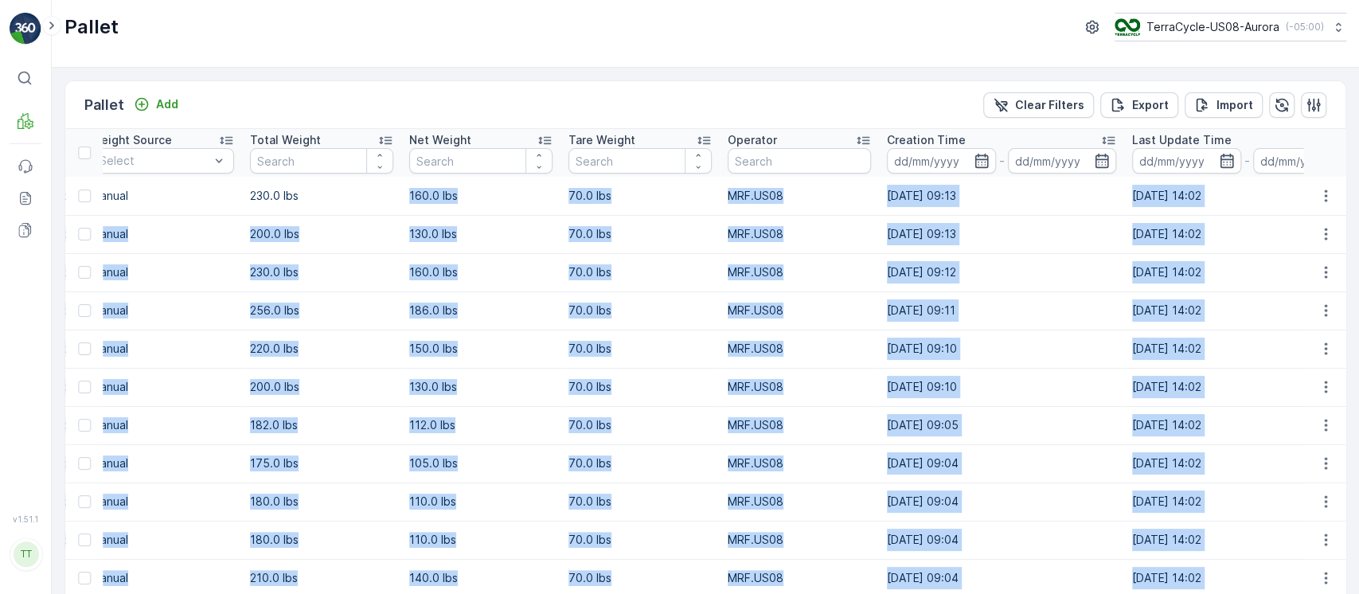
scroll to position [0, 1020]
click at [1132, 105] on p "Export" at bounding box center [1150, 105] width 37 height 16
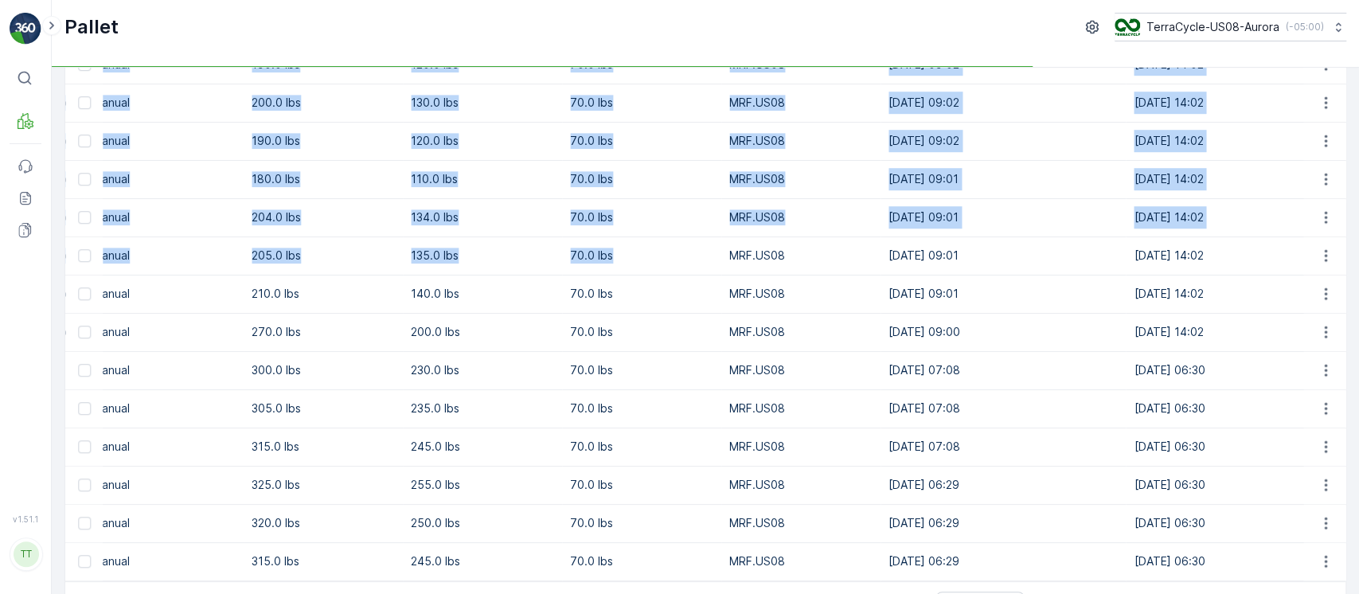
scroll to position [796, 0]
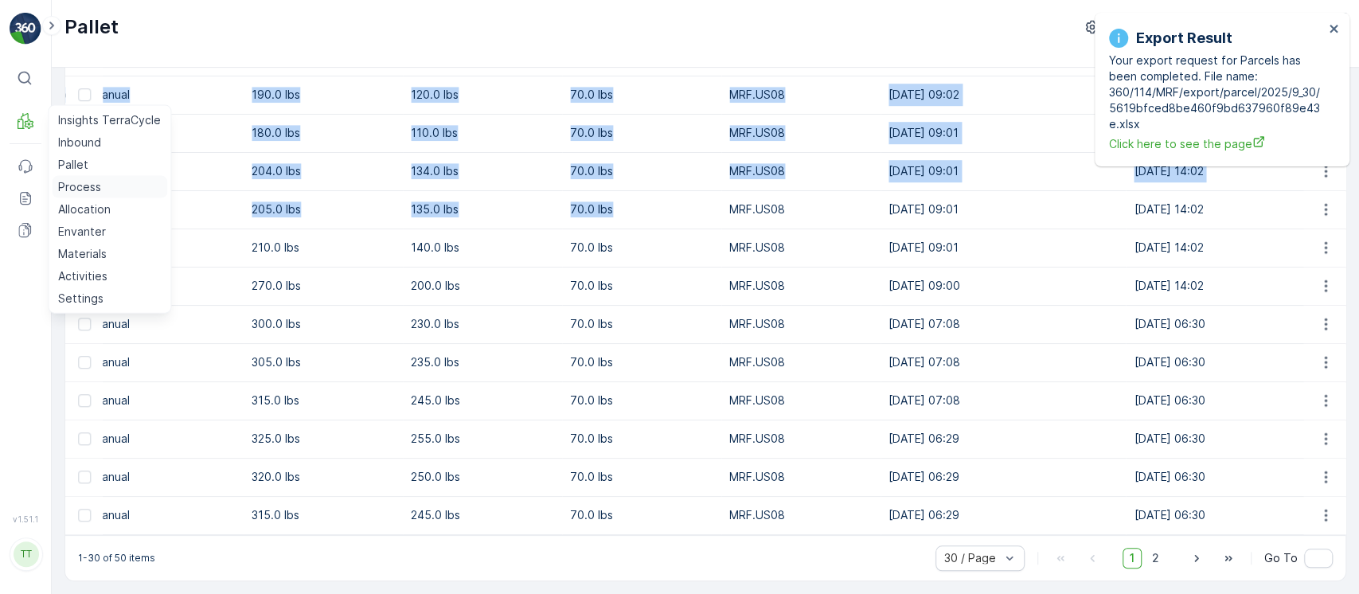
click at [92, 182] on p "Process" at bounding box center [79, 187] width 43 height 16
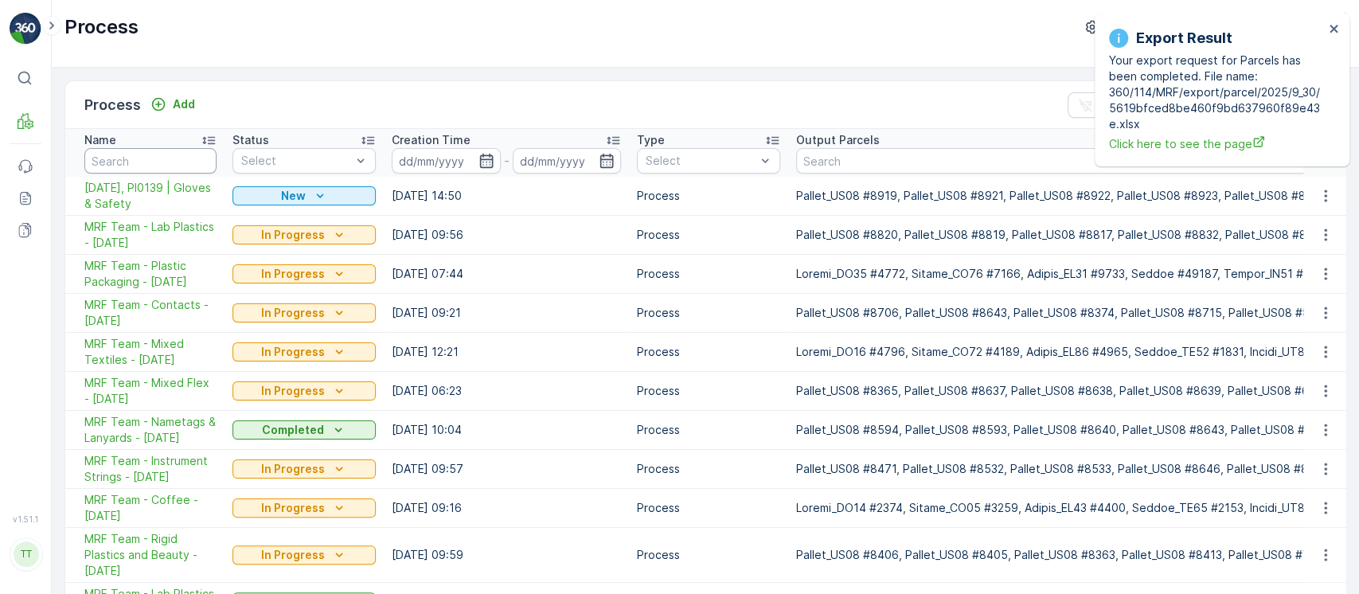
click at [167, 159] on input "text" at bounding box center [150, 160] width 132 height 25
paste input "071520251TC"
type input "071520251TC"
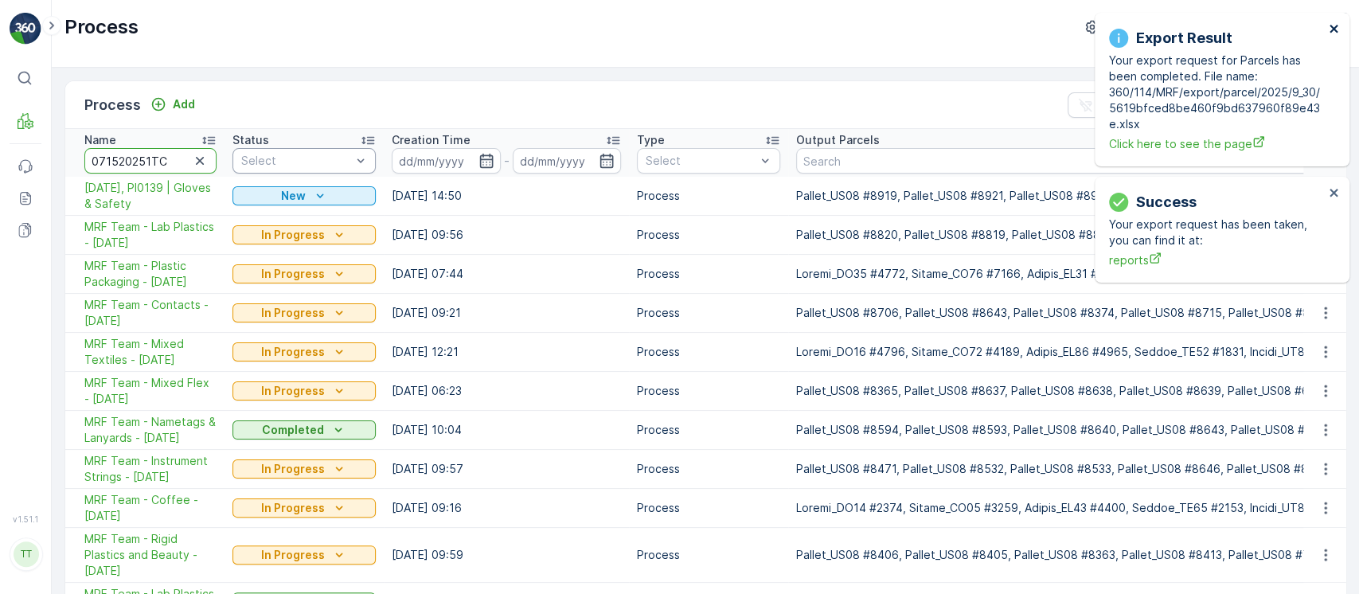
click at [1337, 29] on icon "close" at bounding box center [1333, 28] width 11 height 13
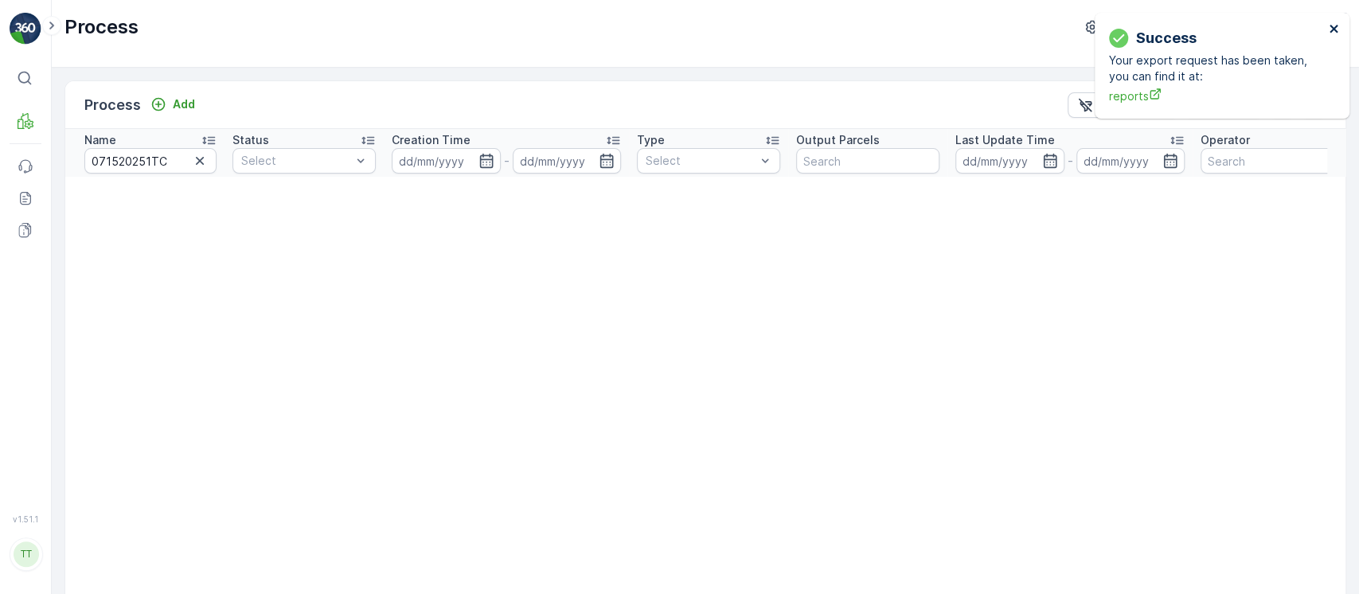
click at [1337, 29] on icon "close" at bounding box center [1333, 28] width 11 height 13
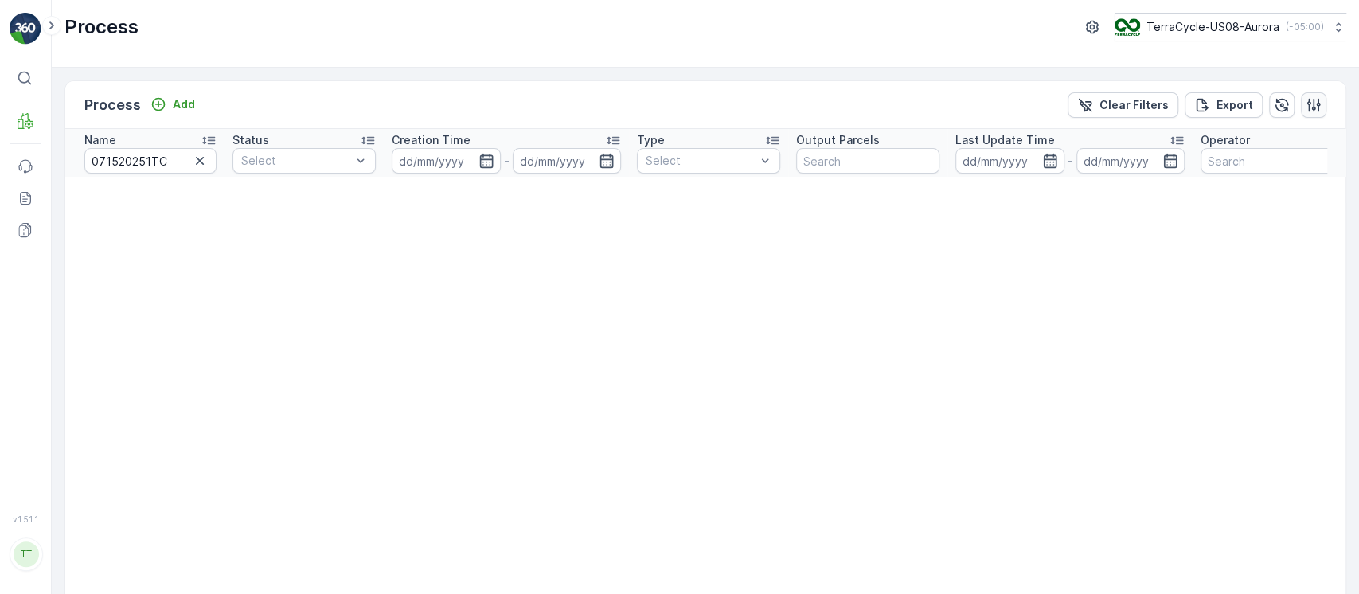
click at [1312, 106] on icon "button" at bounding box center [1313, 105] width 16 height 16
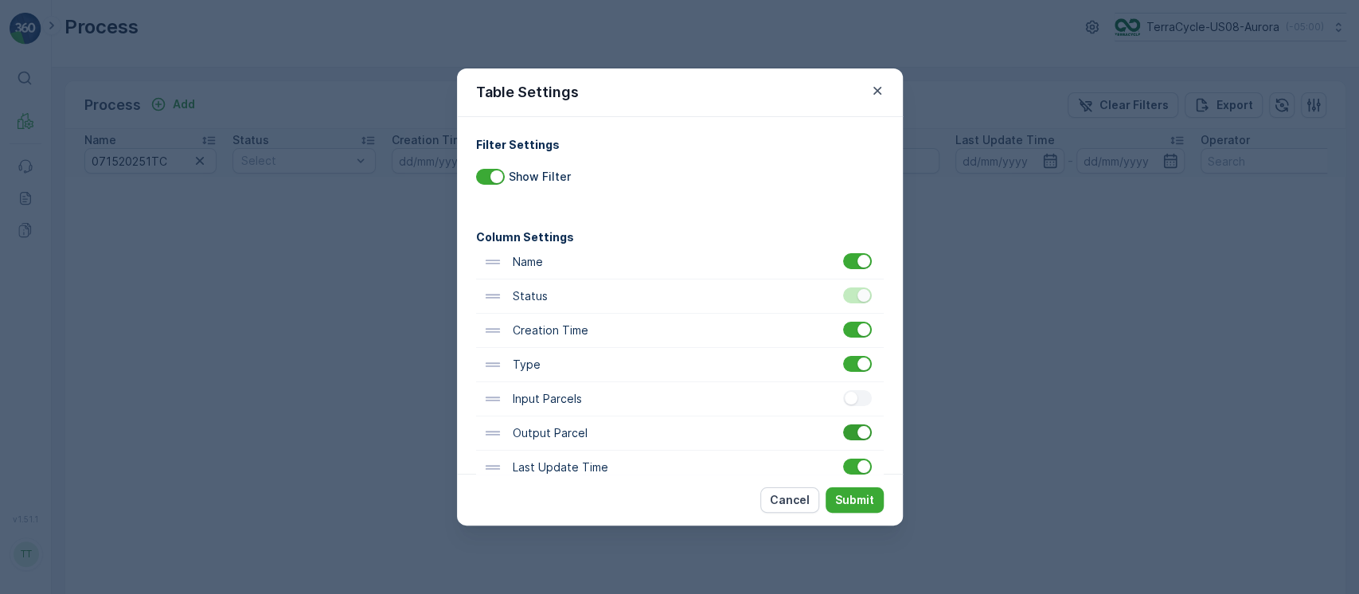
click at [857, 427] on div at bounding box center [863, 432] width 13 height 13
click at [843, 424] on input "checkbox" at bounding box center [843, 424] width 0 height 0
click at [868, 492] on button "Submit" at bounding box center [854, 499] width 58 height 25
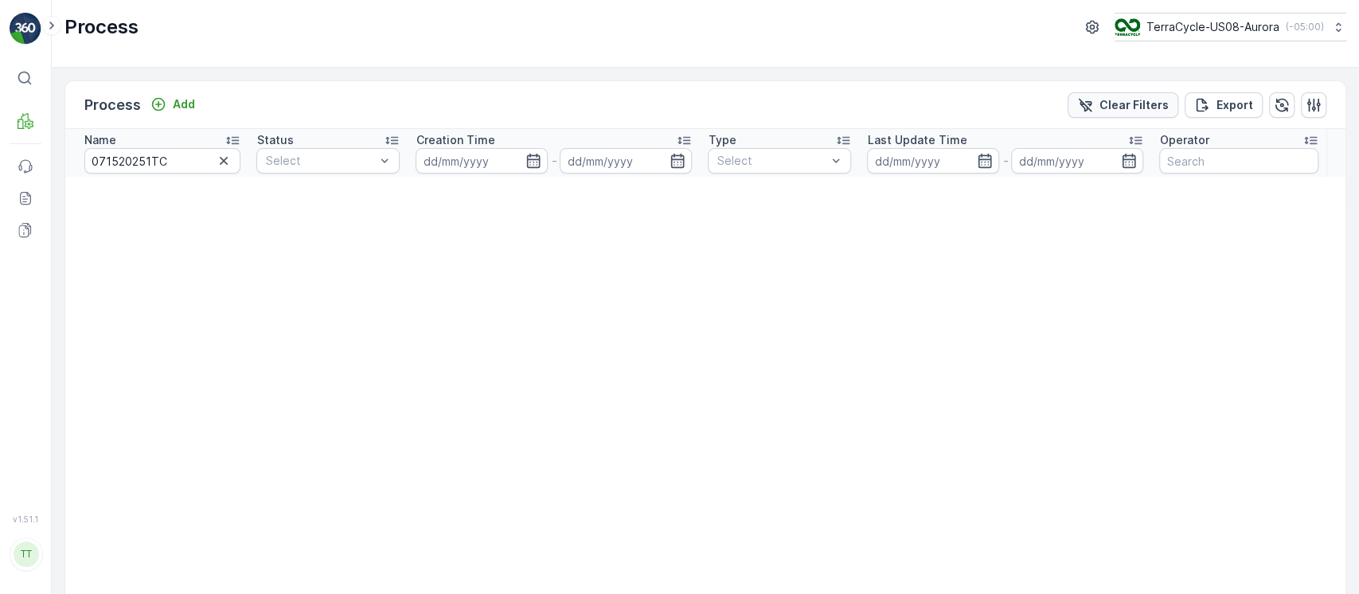
click at [1143, 109] on p "Clear Filters" at bounding box center [1133, 105] width 69 height 16
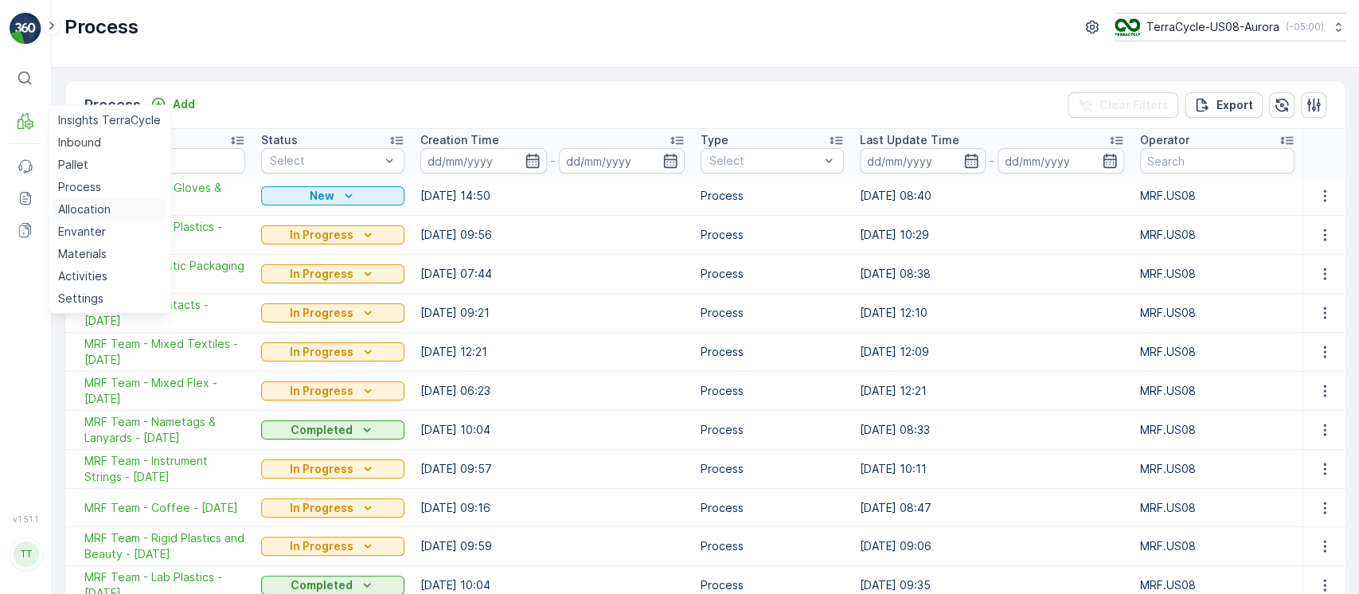
click at [77, 209] on p "Allocation" at bounding box center [84, 209] width 53 height 16
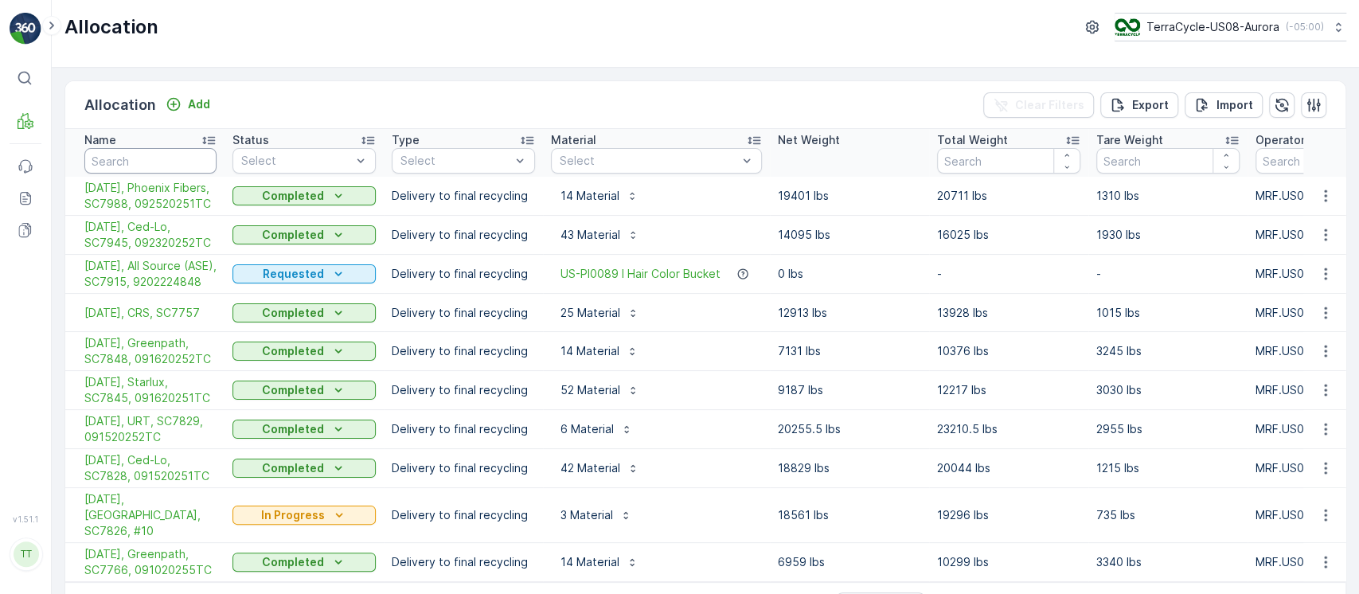
click at [136, 156] on input "text" at bounding box center [150, 160] width 132 height 25
paste input "071520251TC"
type input "071520251TC"
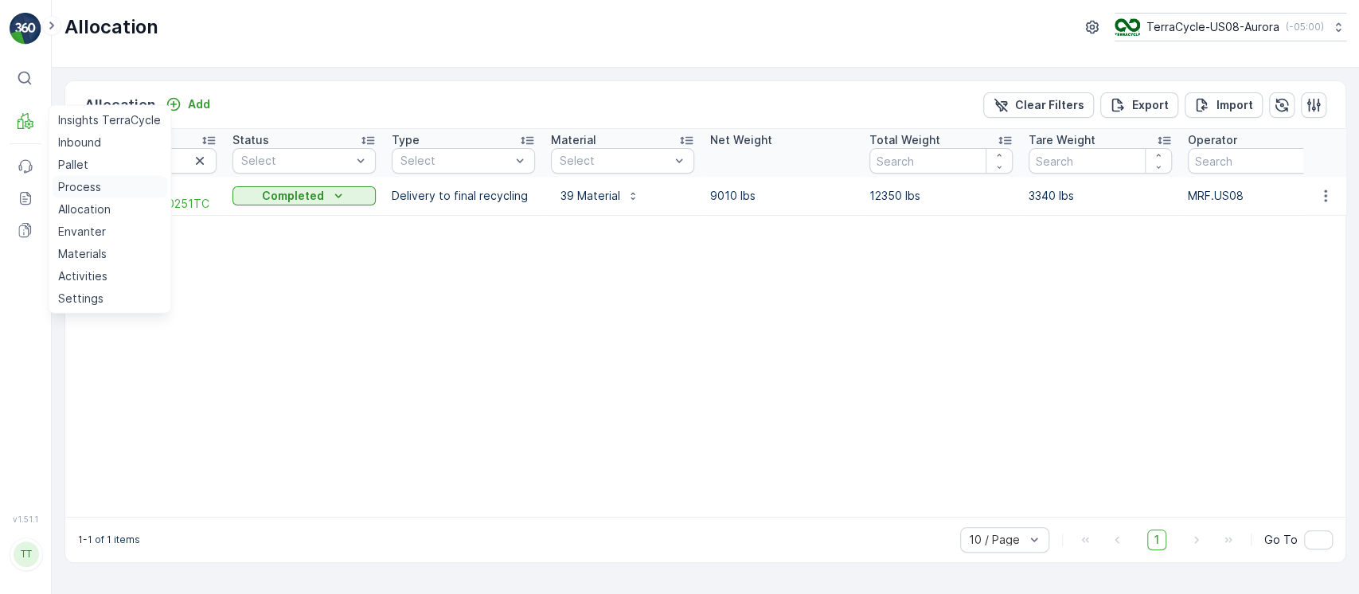
click at [93, 182] on p "Process" at bounding box center [79, 187] width 43 height 16
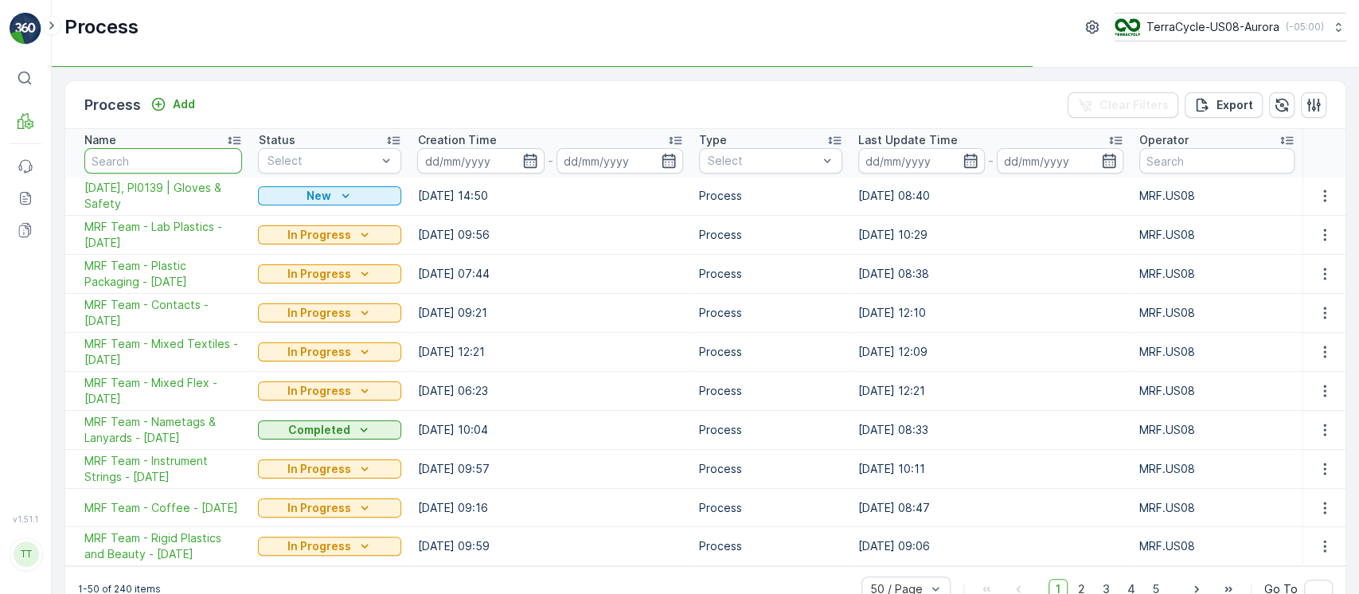
click at [182, 168] on input "text" at bounding box center [163, 160] width 158 height 25
paste input "MRF Team - Toys - 09/08/2025"
type input "MRF Team - Toys - 09/08/2025"
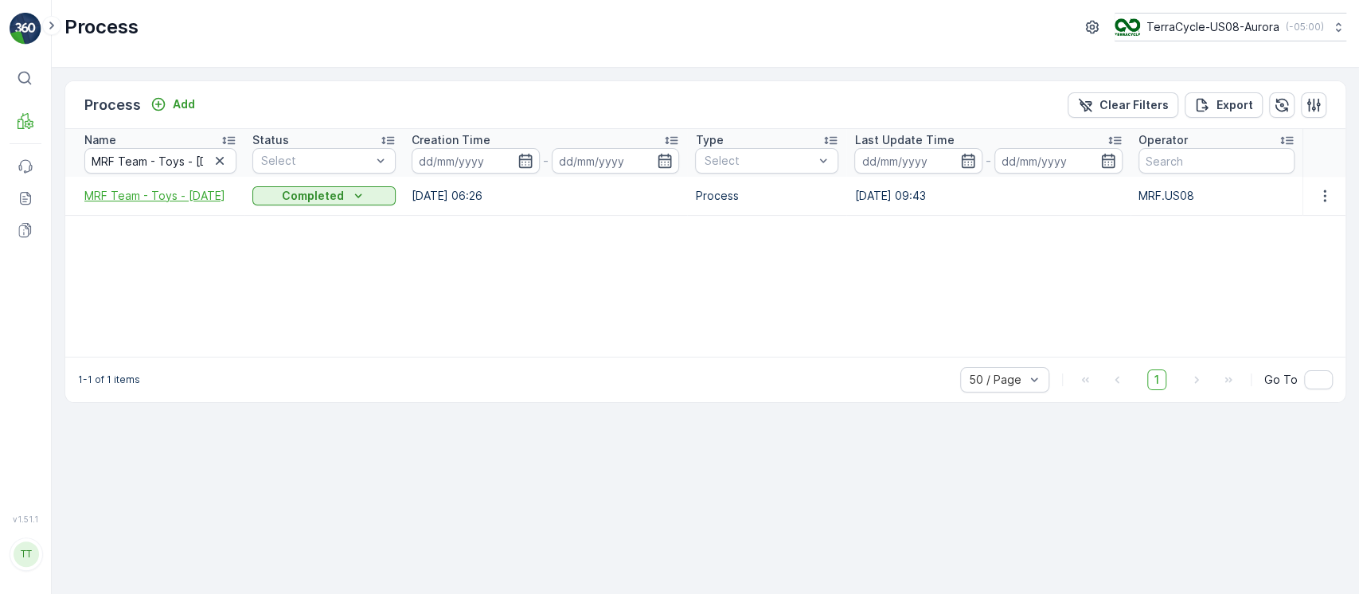
click at [172, 204] on span "MRF Team - Toys - 09/08/2025" at bounding box center [160, 196] width 152 height 16
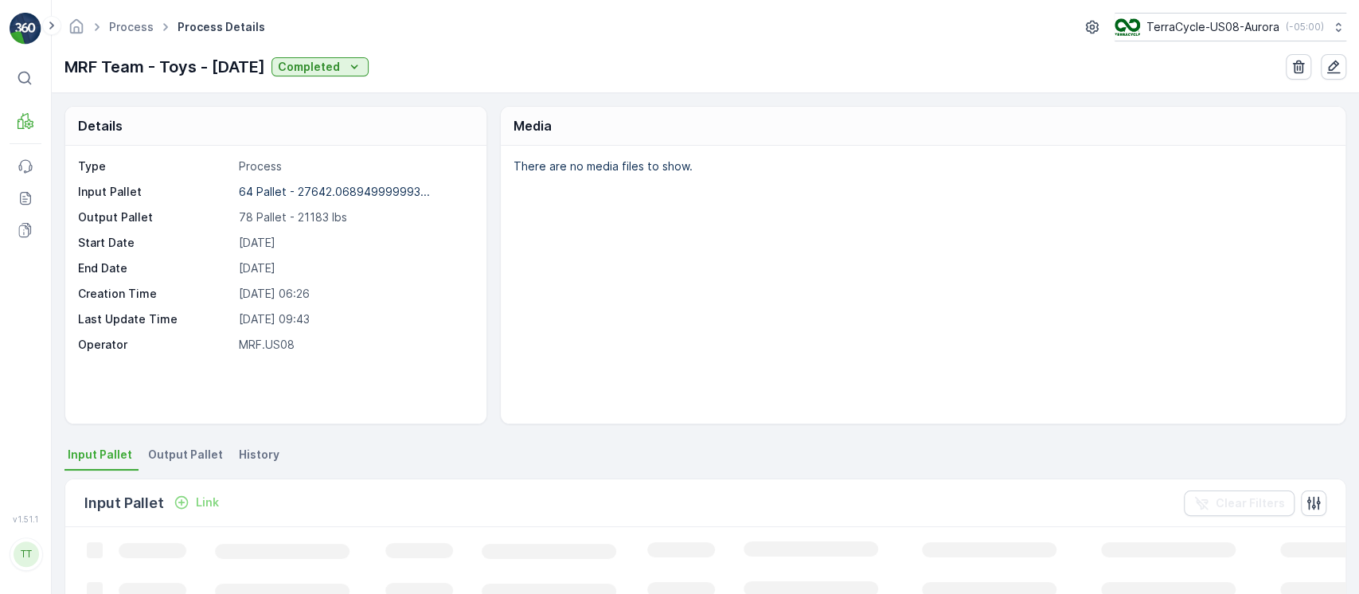
click at [236, 444] on li "History" at bounding box center [261, 456] width 50 height 27
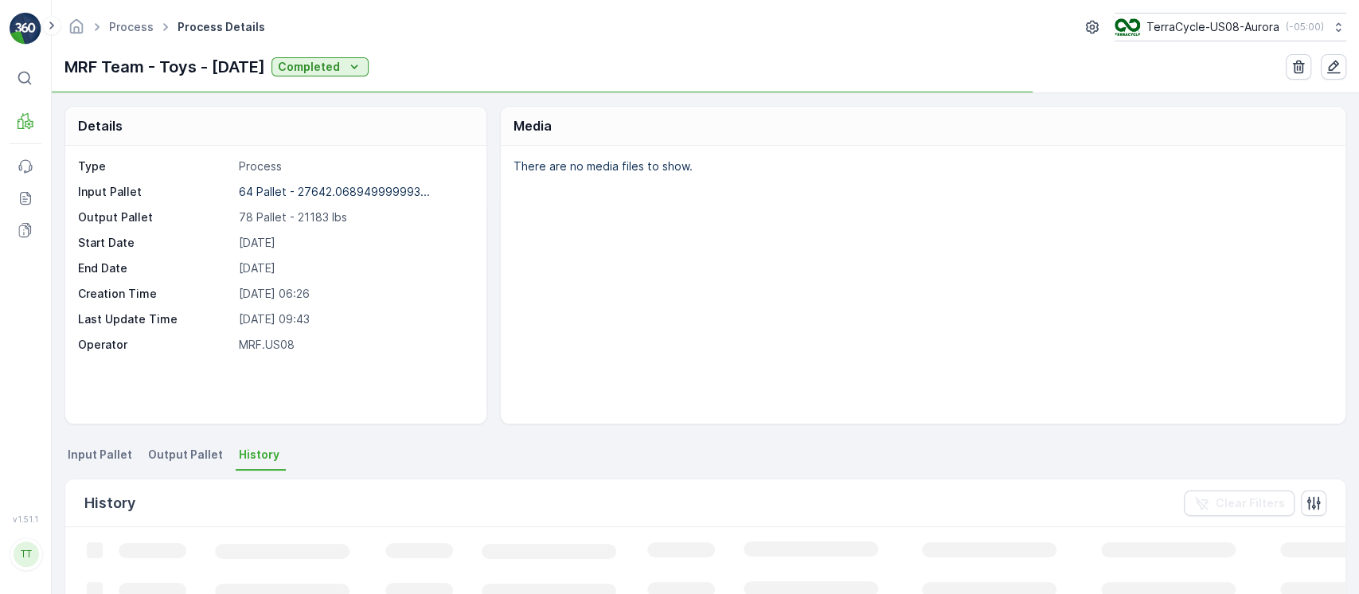
scroll to position [157, 0]
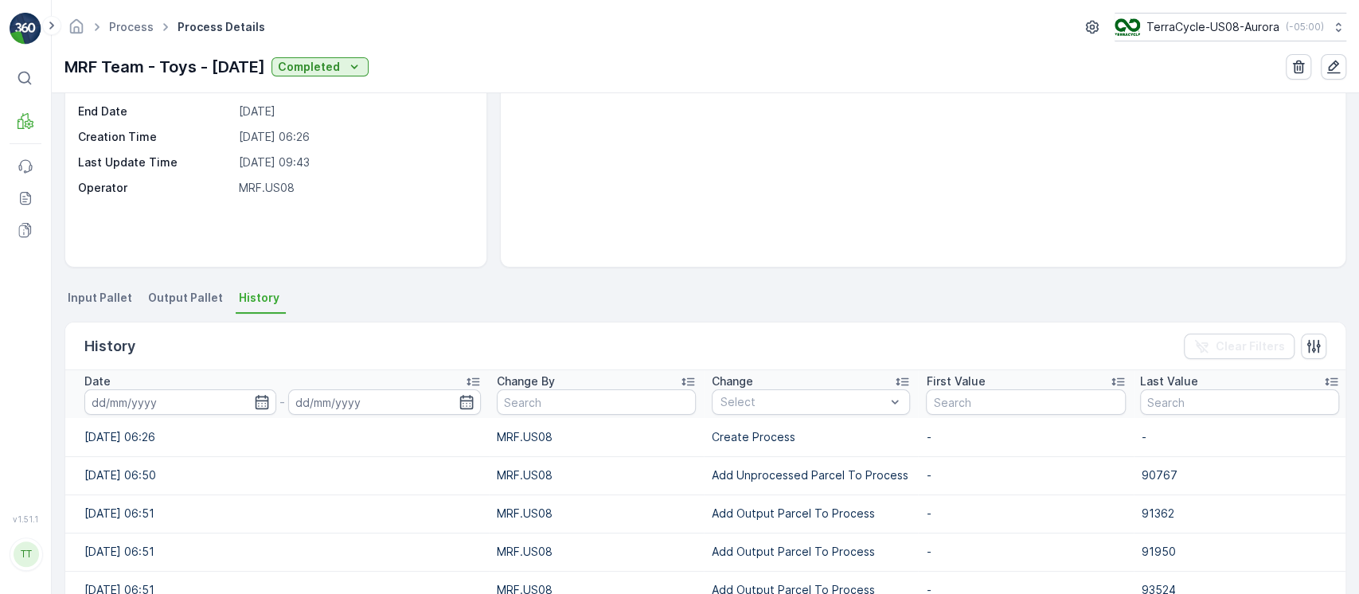
click at [400, 377] on div "Date" at bounding box center [282, 381] width 396 height 16
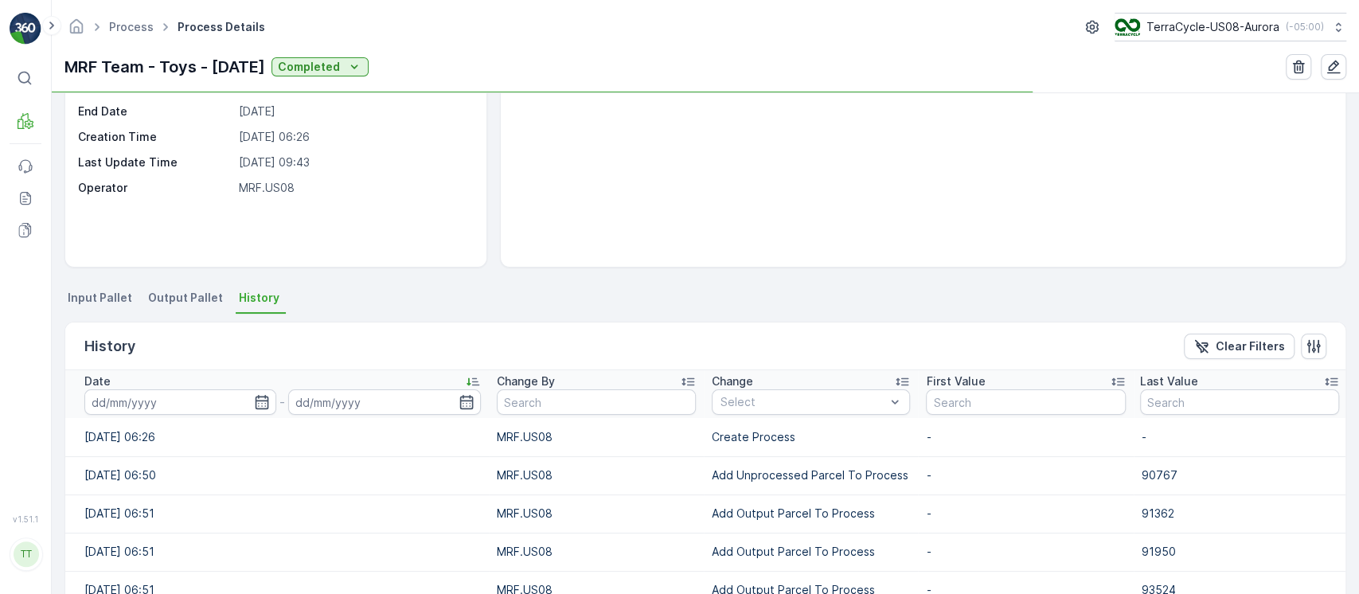
click at [400, 377] on div "Date" at bounding box center [282, 381] width 396 height 16
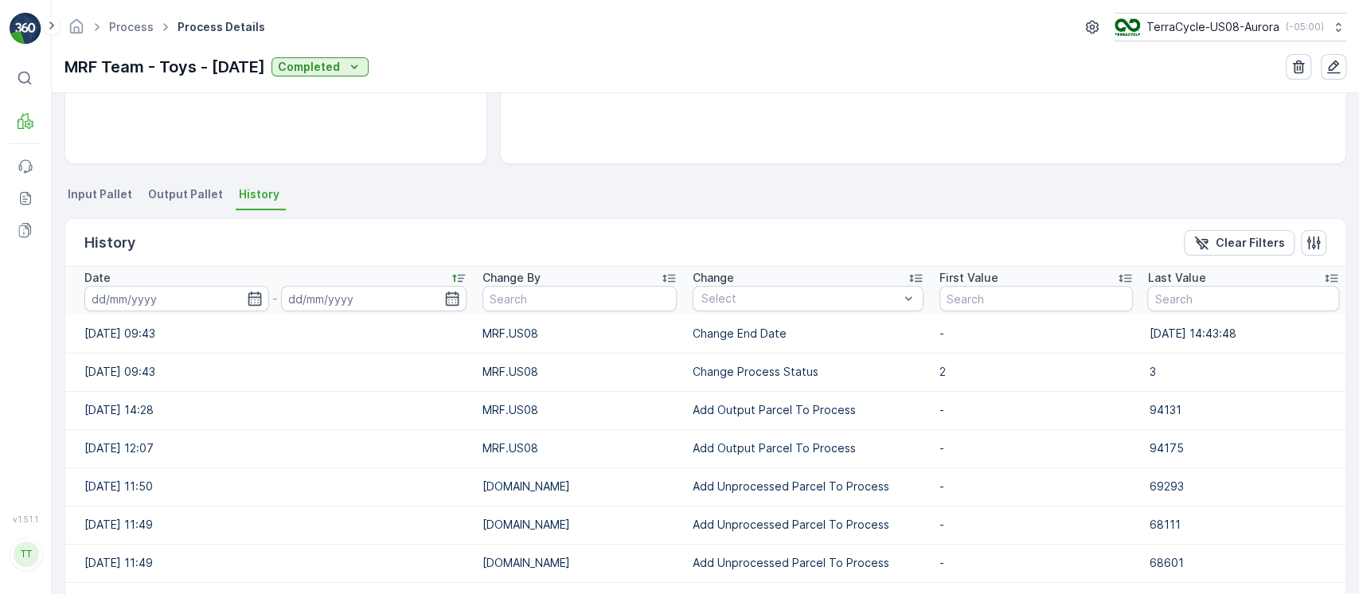
scroll to position [261, 0]
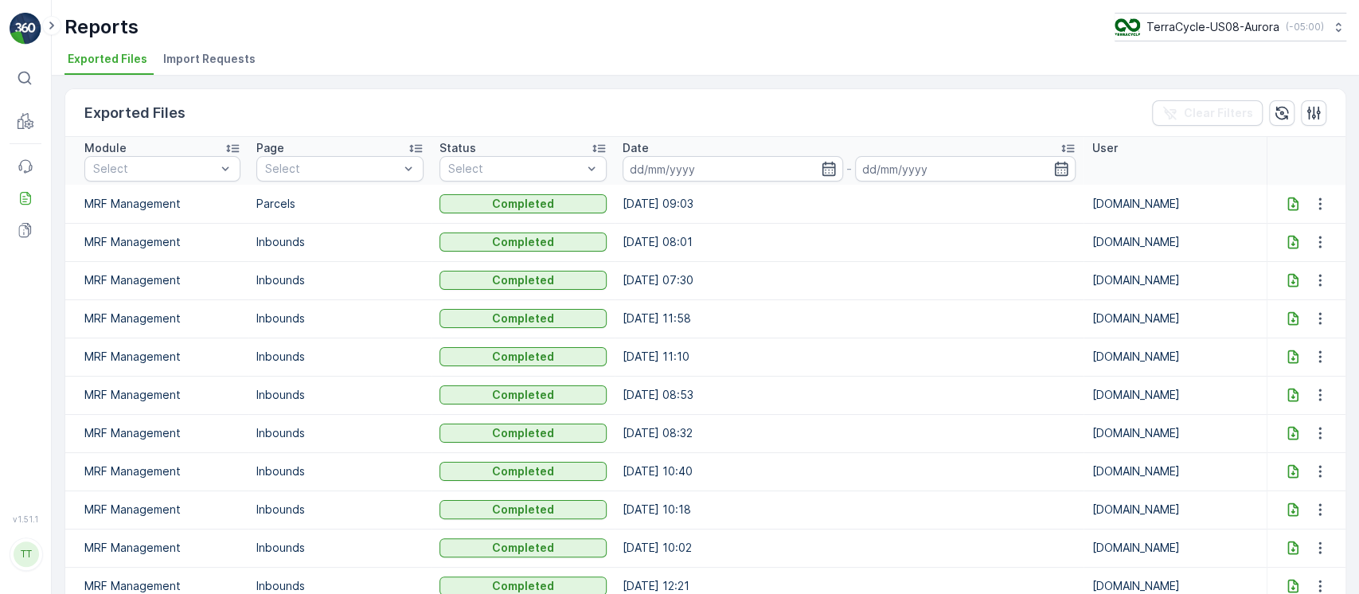
click at [1289, 205] on icon at bounding box center [1293, 204] width 16 height 16
